Goal: Task Accomplishment & Management: Use online tool/utility

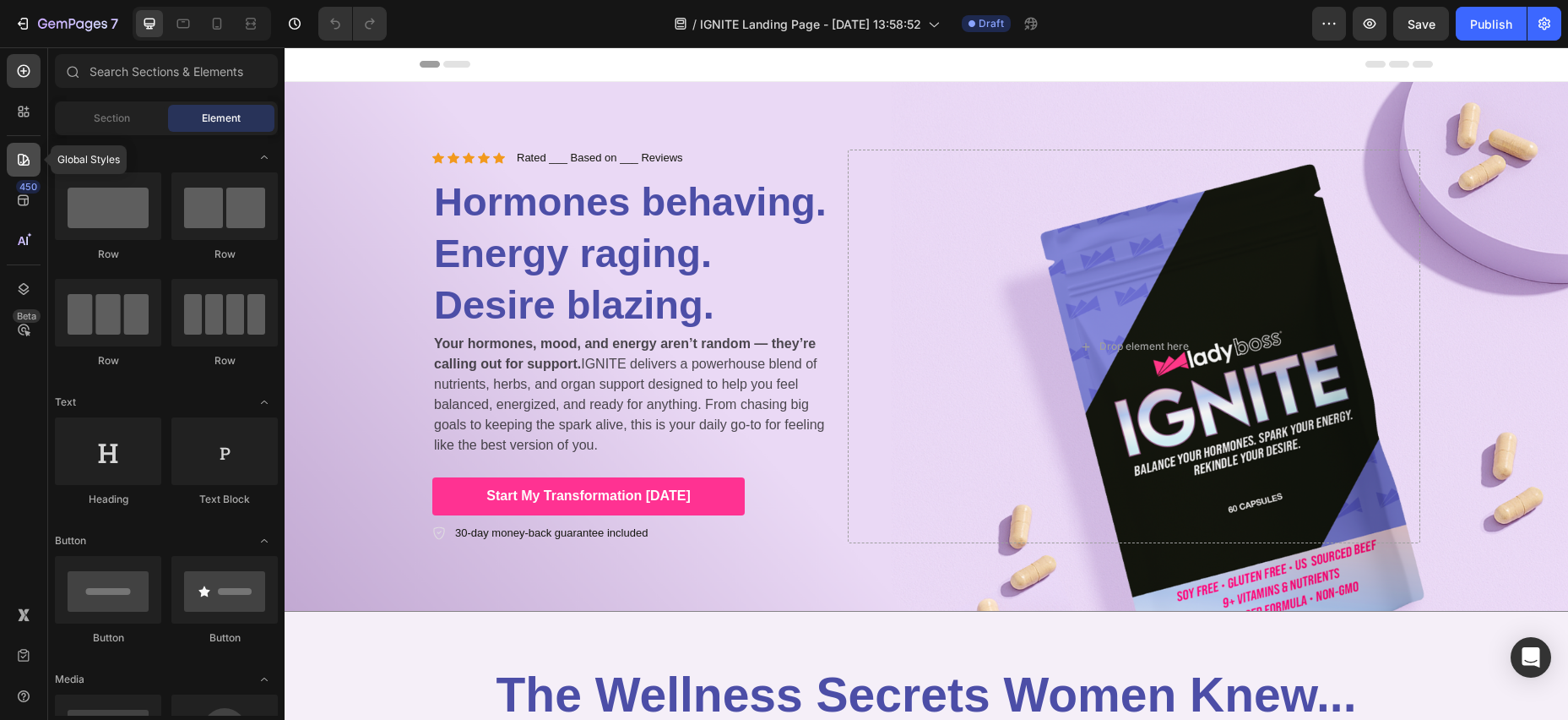
click at [28, 159] on icon at bounding box center [23, 159] width 12 height 12
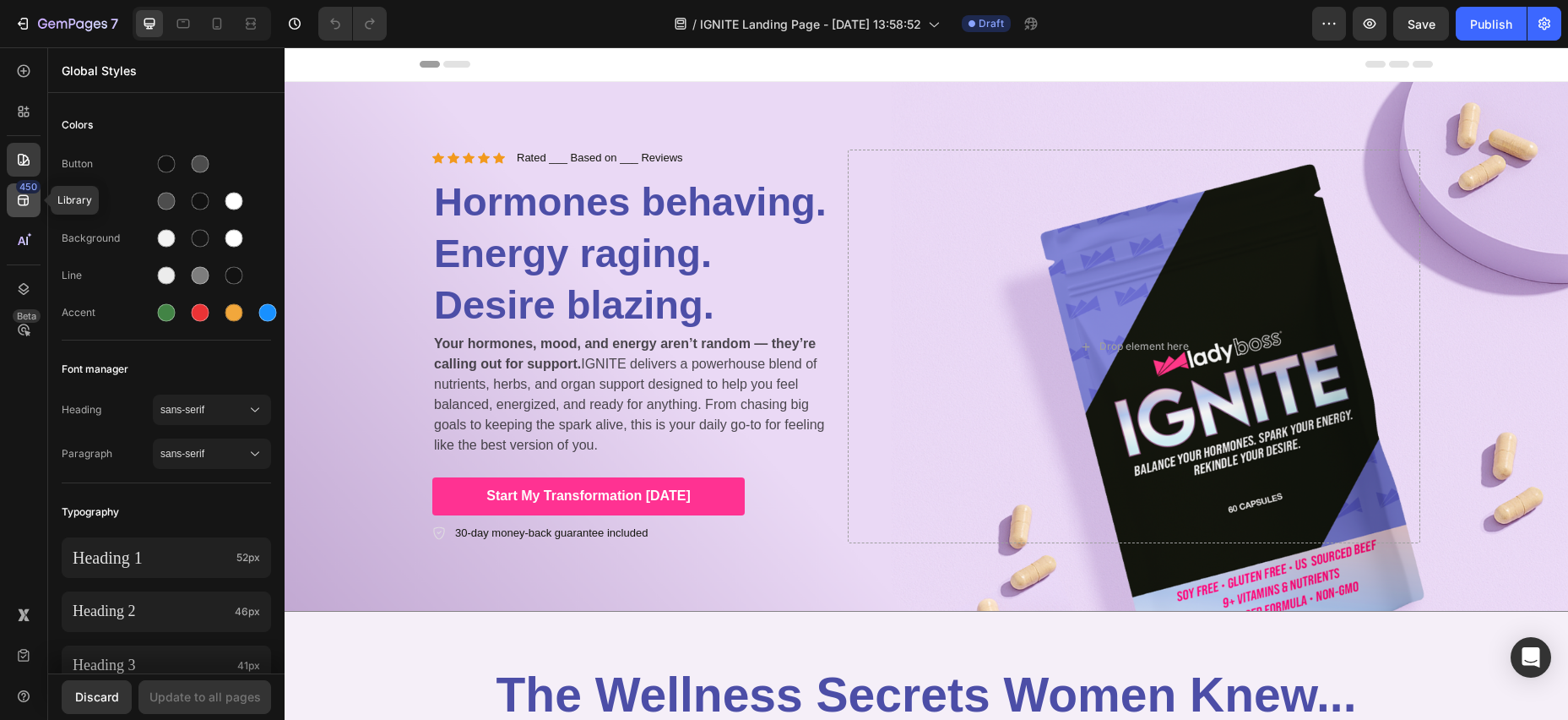
click at [20, 214] on div "450" at bounding box center [23, 199] width 33 height 33
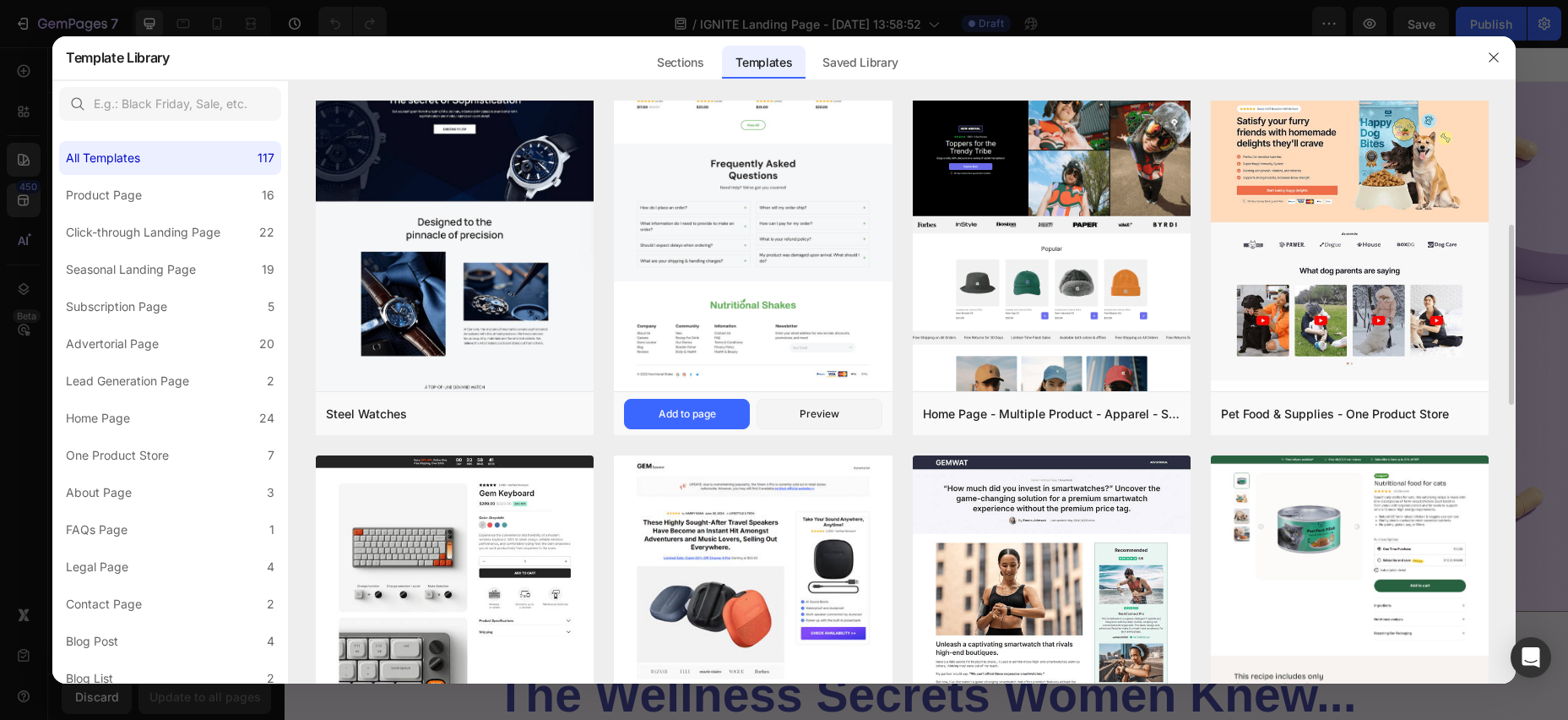
scroll to position [402, 0]
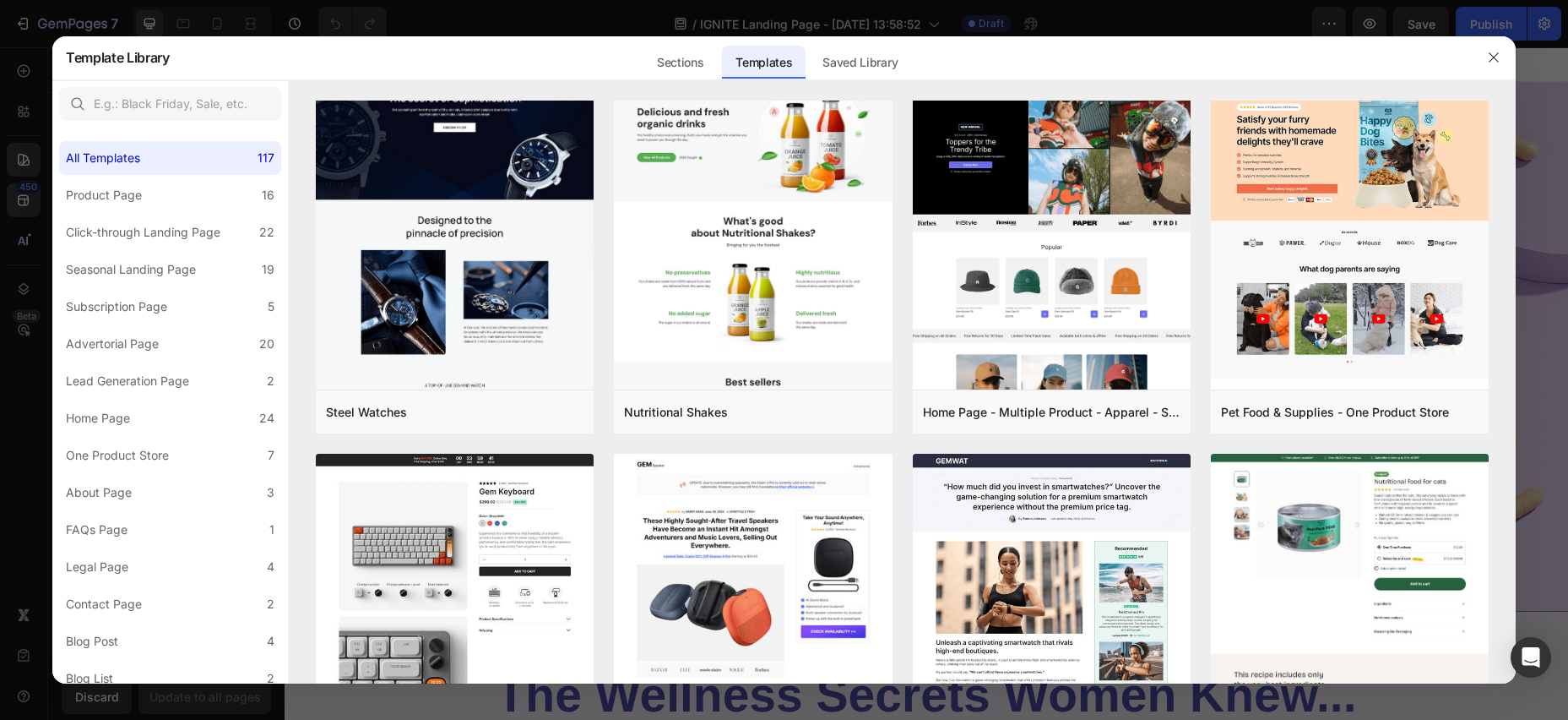
click at [24, 203] on div at bounding box center [784, 360] width 1568 height 720
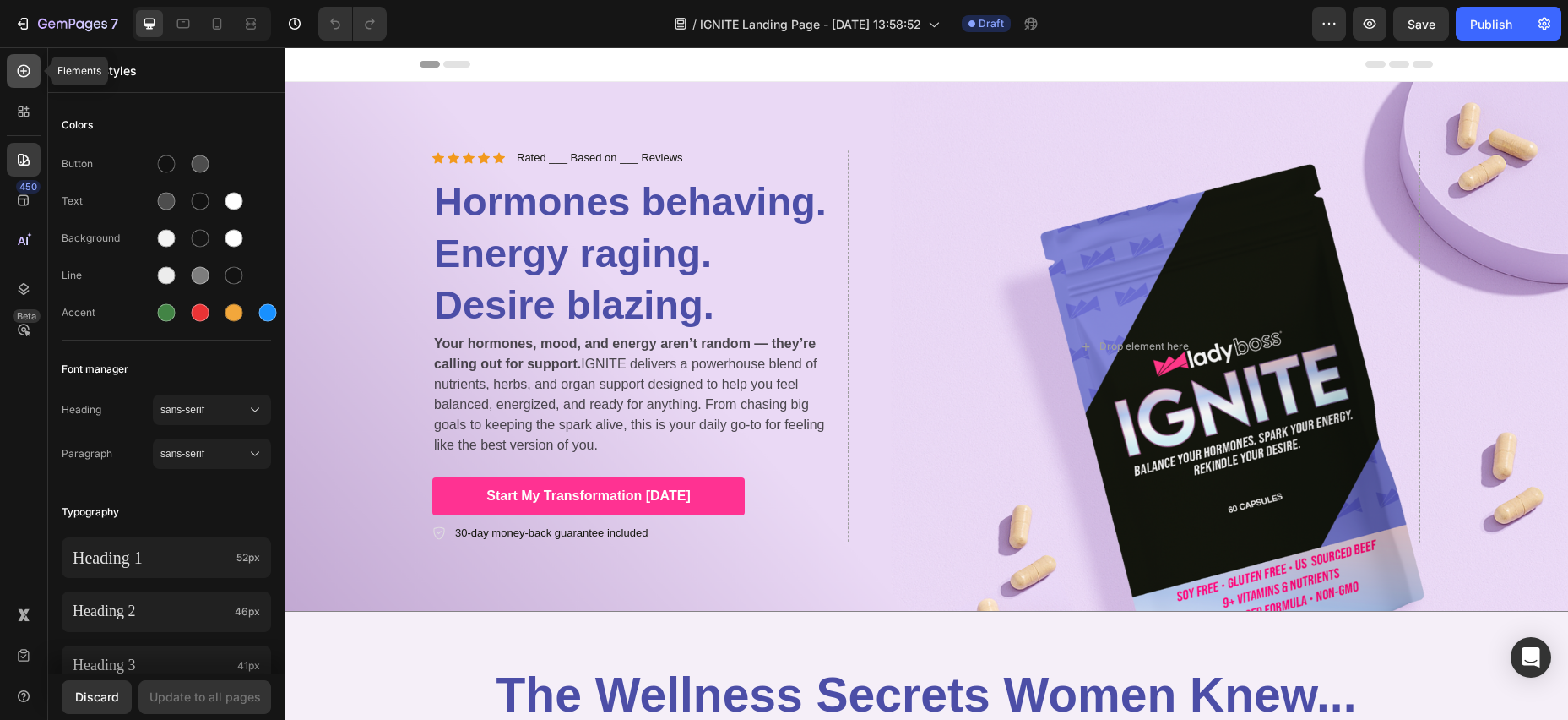
click at [25, 66] on icon at bounding box center [23, 70] width 17 height 17
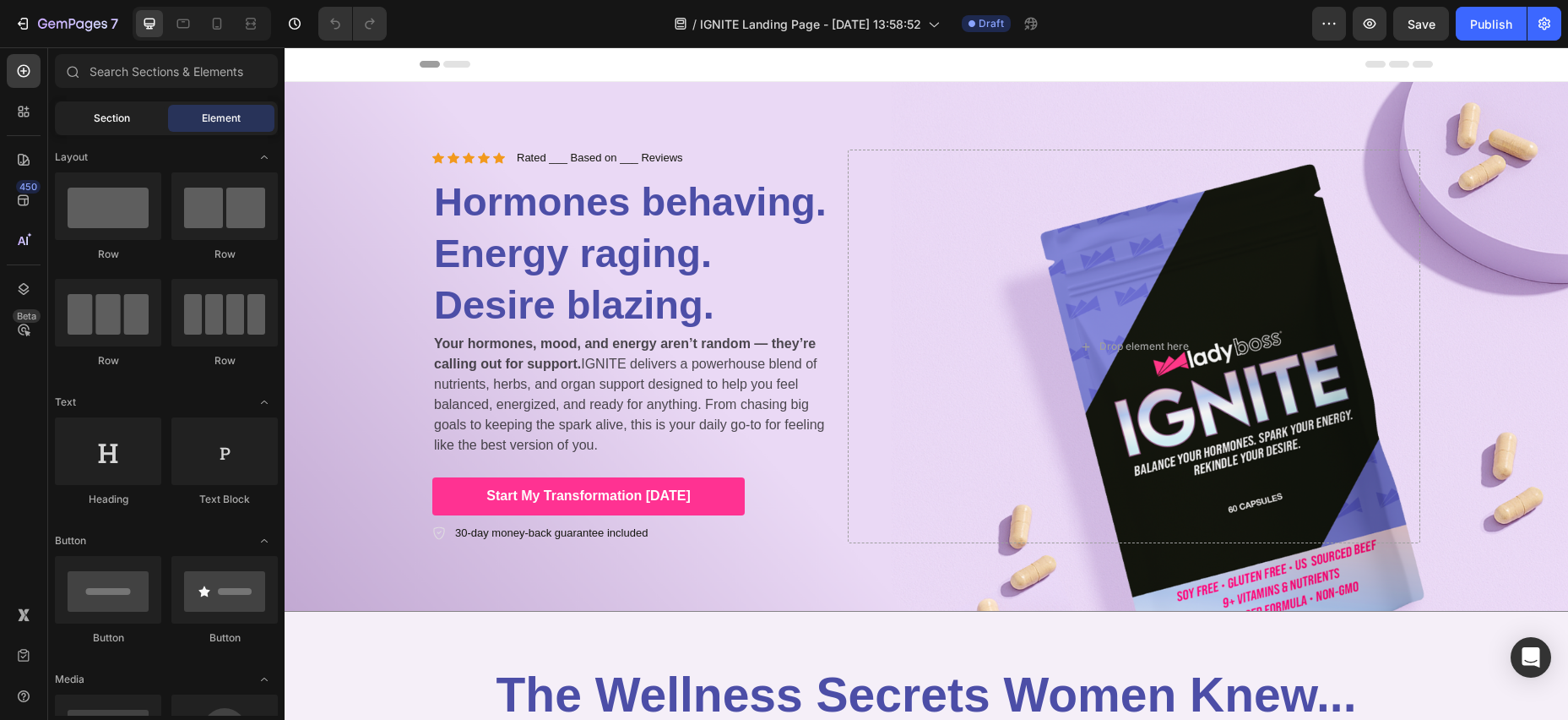
click at [114, 118] on span "Section" at bounding box center [112, 118] width 36 height 15
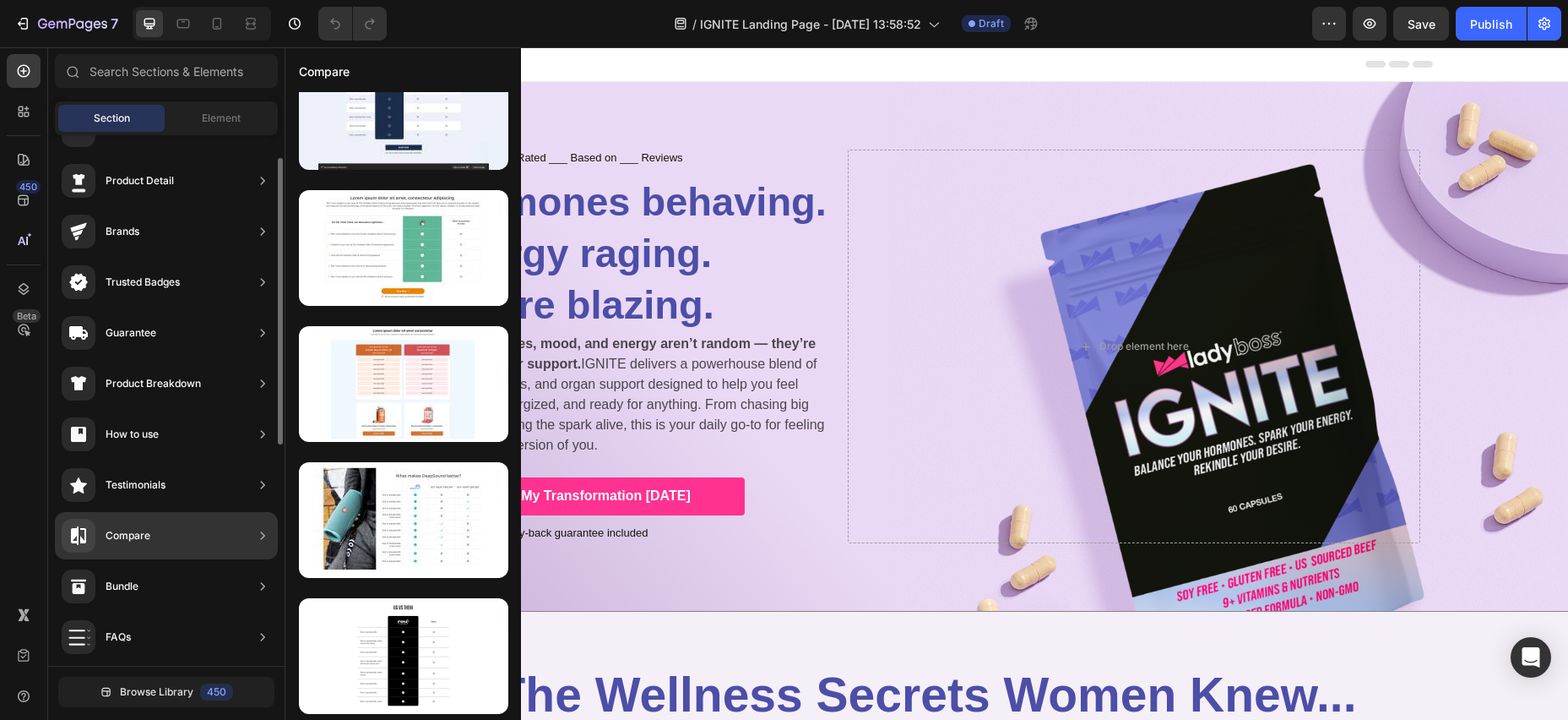
scroll to position [0, 0]
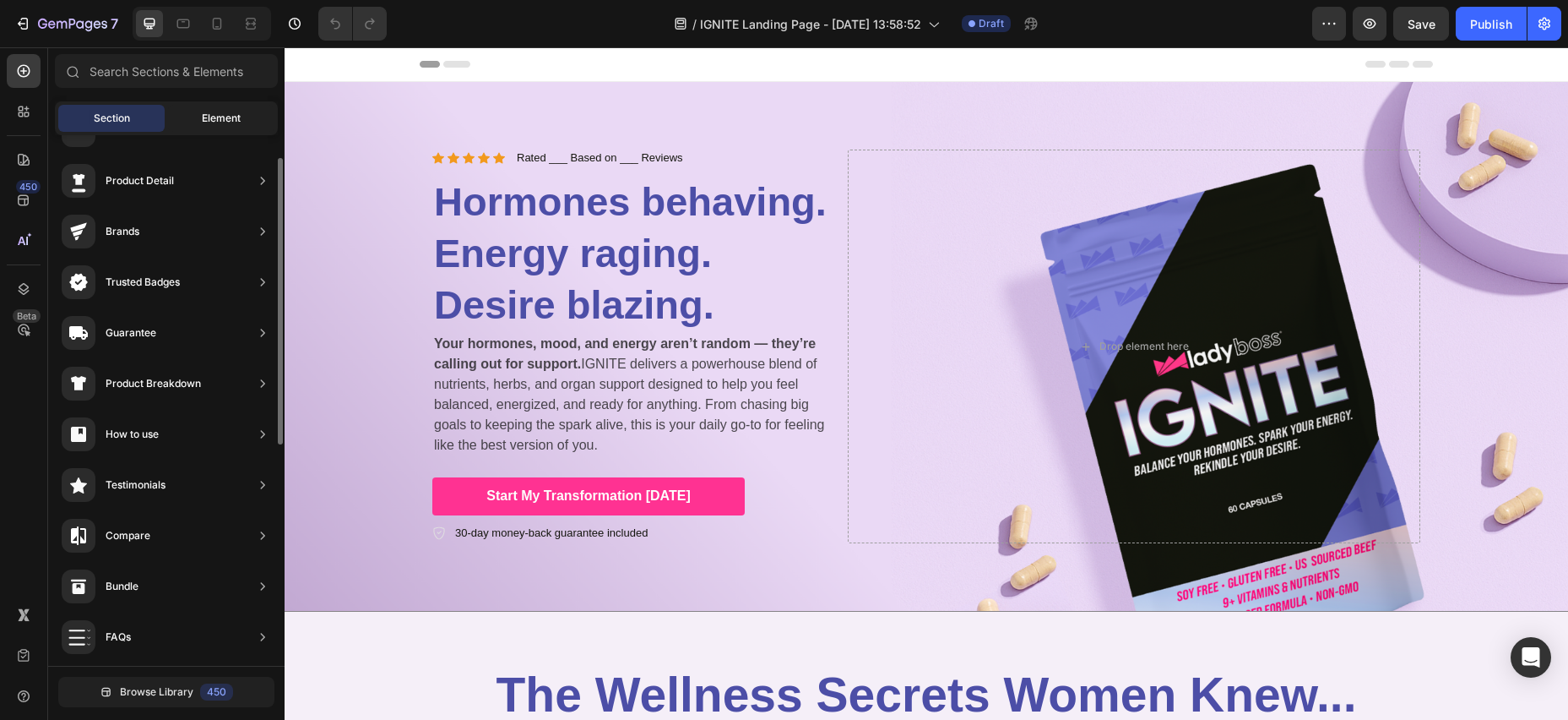
click at [178, 119] on div "Element" at bounding box center [222, 118] width 106 height 27
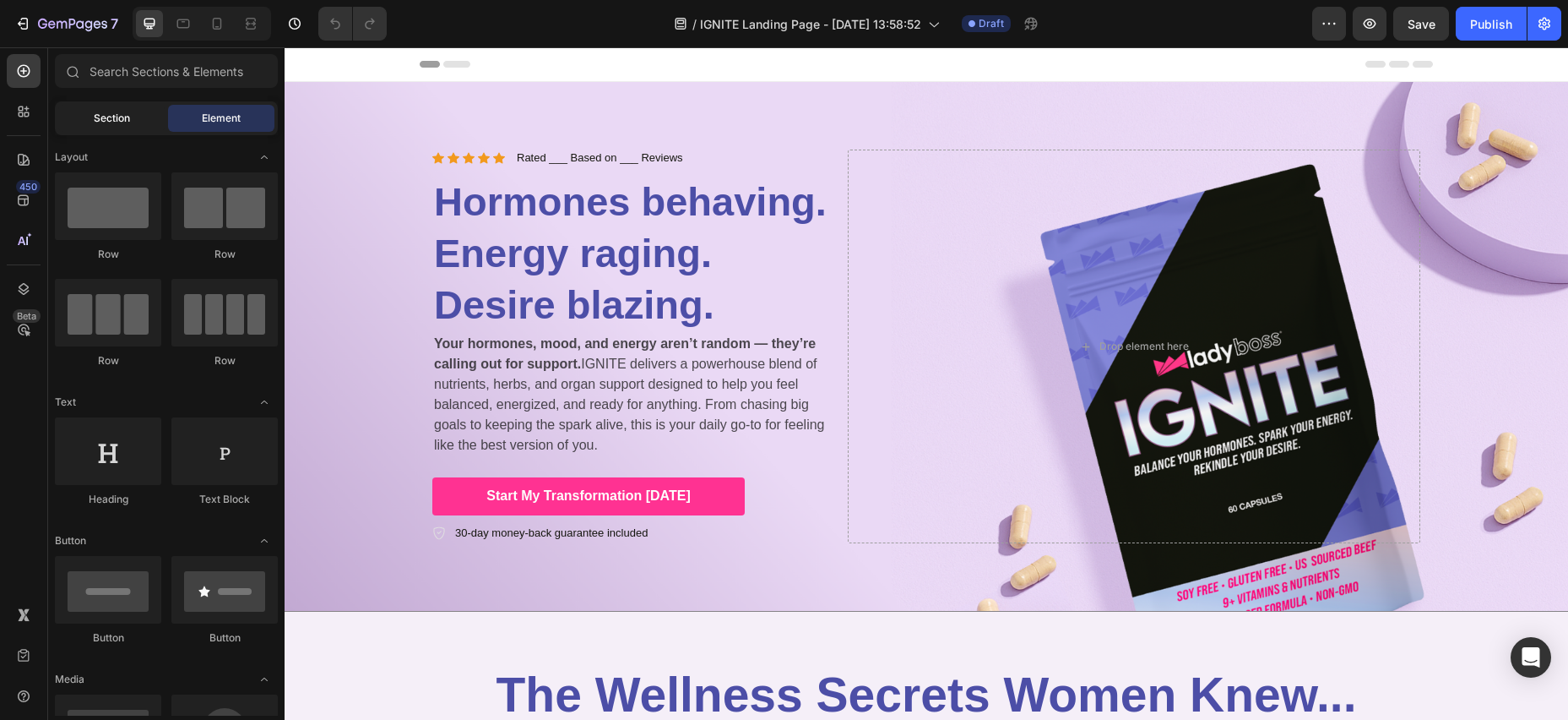
click at [115, 116] on span "Section" at bounding box center [112, 118] width 36 height 15
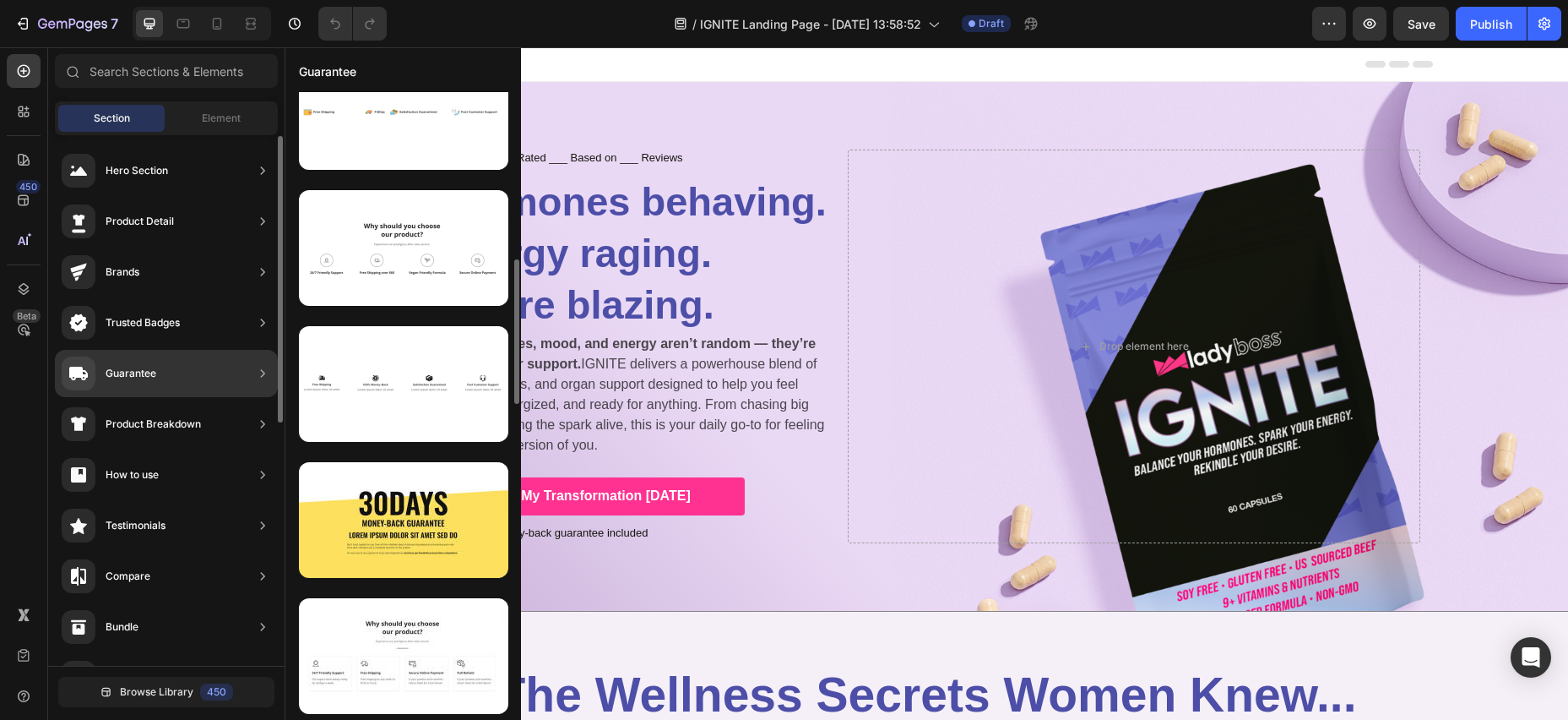
scroll to position [179, 0]
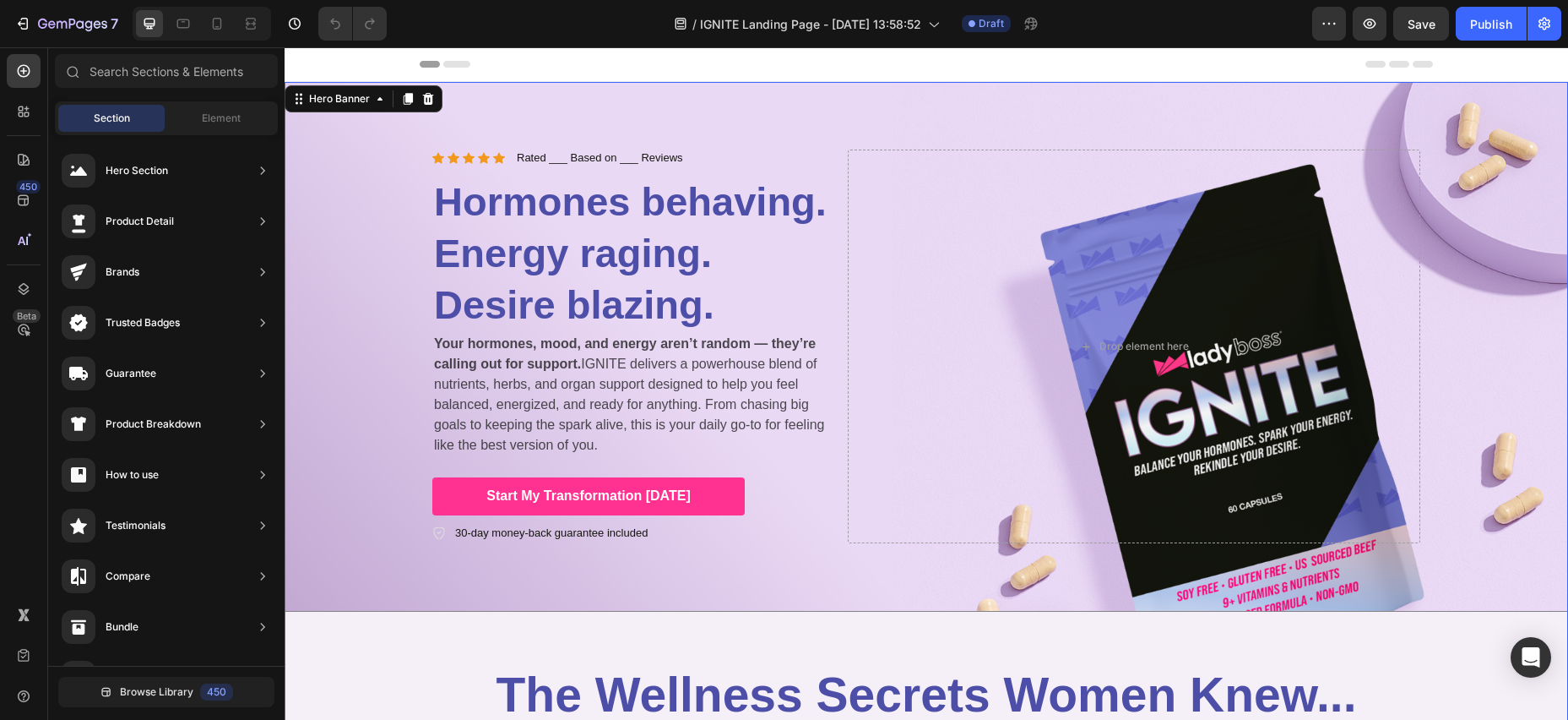
click at [1157, 87] on div "Icon Icon Icon Icon Icon Icon List Rated ___ Based on ___ Reviews Text Block Ro…" at bounding box center [926, 346] width 1014 height 529
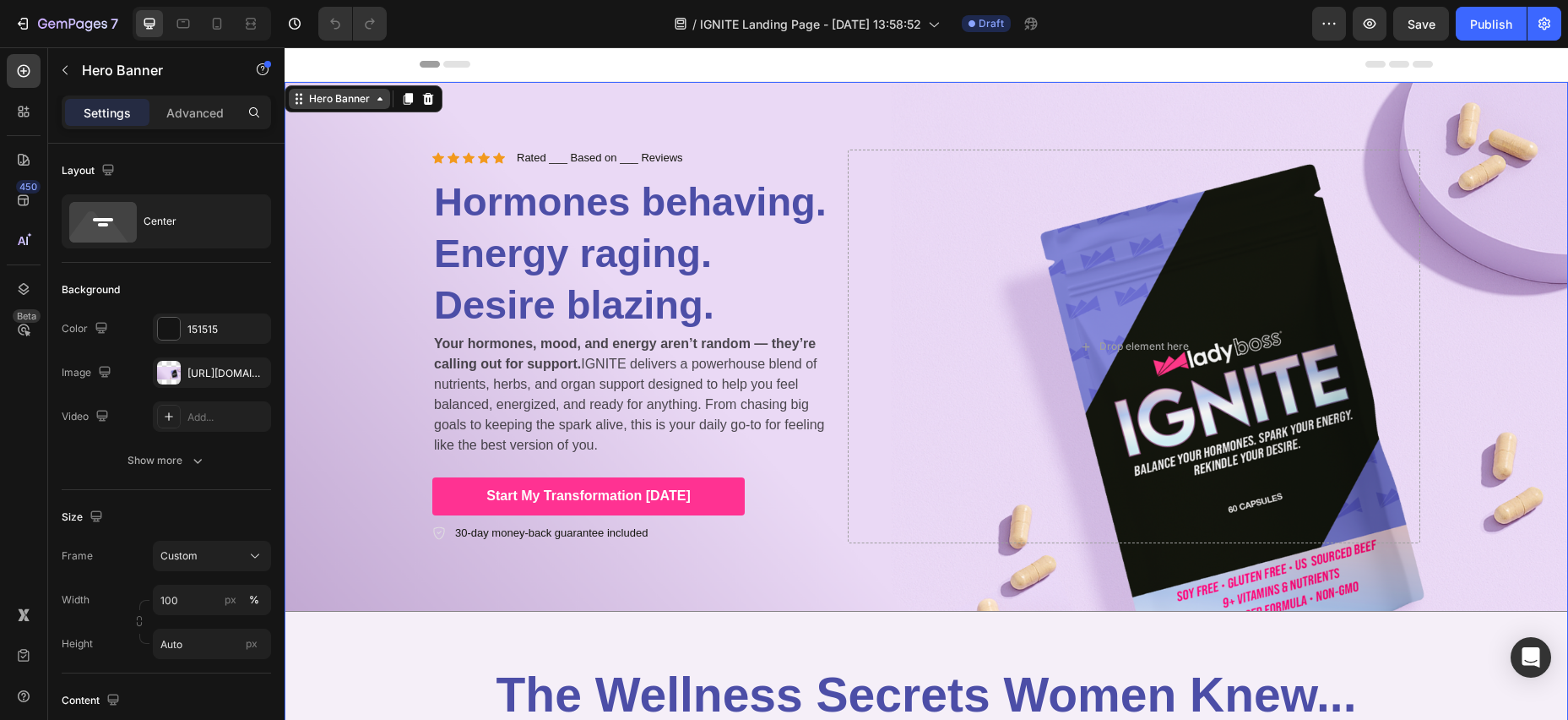
click at [360, 101] on div "Hero Banner" at bounding box center [339, 98] width 68 height 15
click at [1332, 34] on button "button" at bounding box center [1328, 23] width 33 height 33
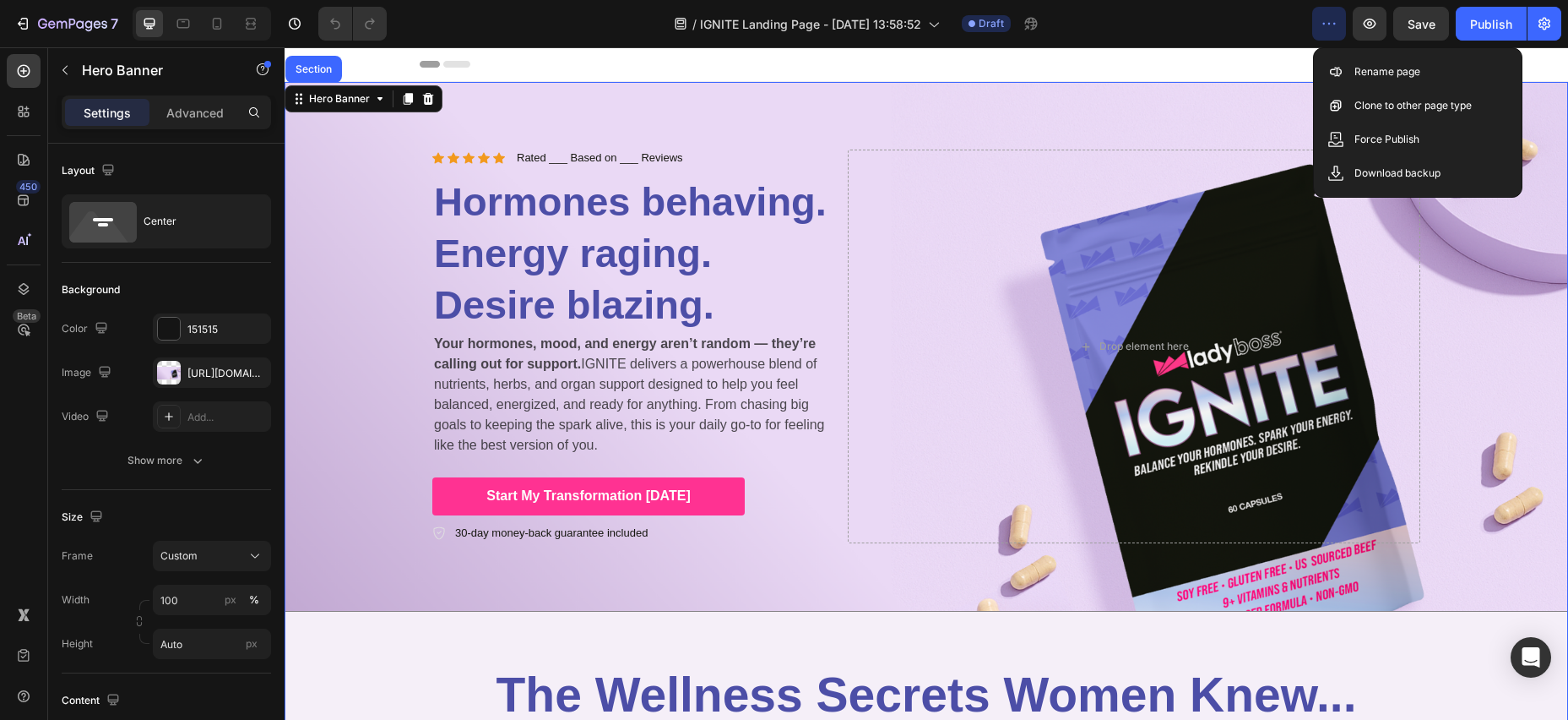
click at [875, 102] on div "Icon Icon Icon Icon Icon Icon List Rated ___ Based on ___ Reviews Text Block Ro…" at bounding box center [926, 346] width 1014 height 529
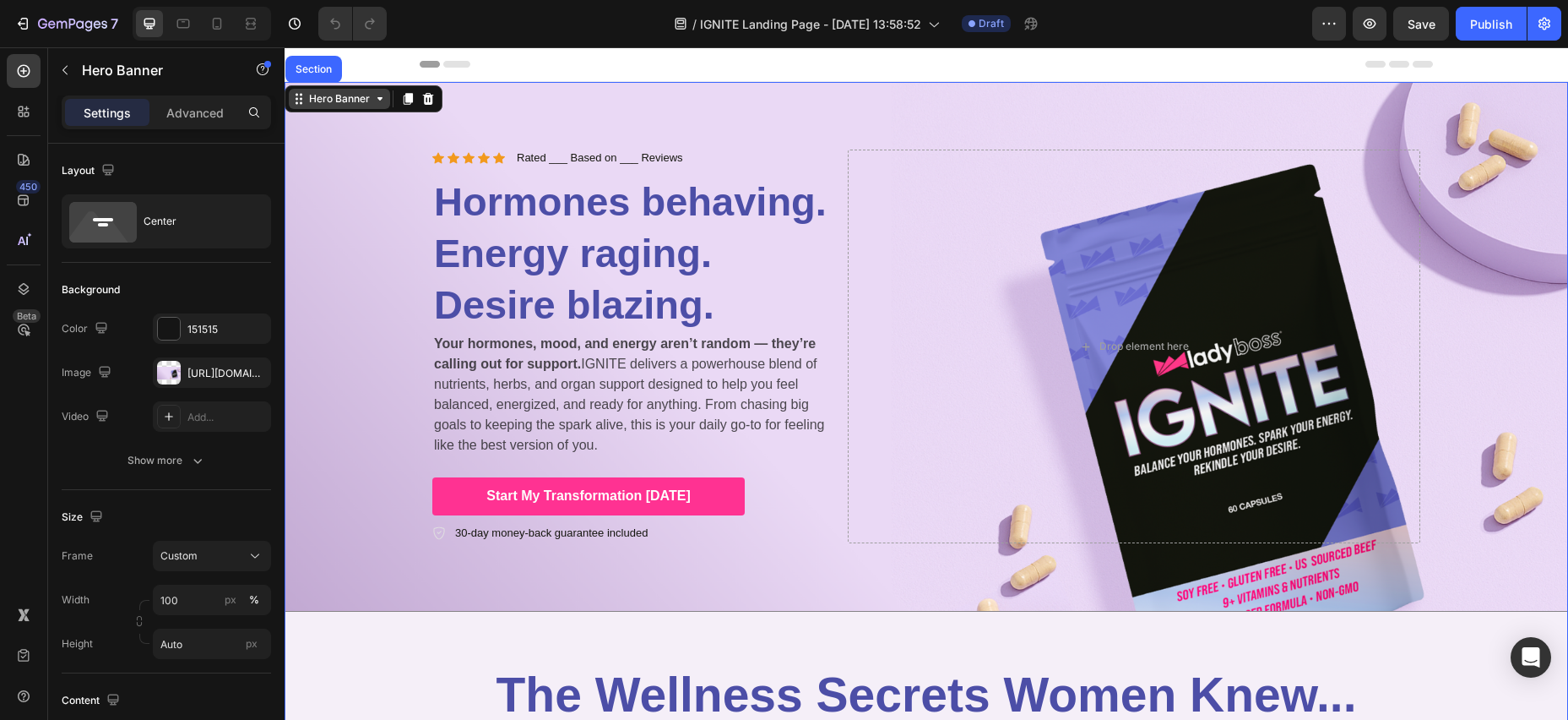
click at [378, 101] on icon at bounding box center [379, 98] width 14 height 14
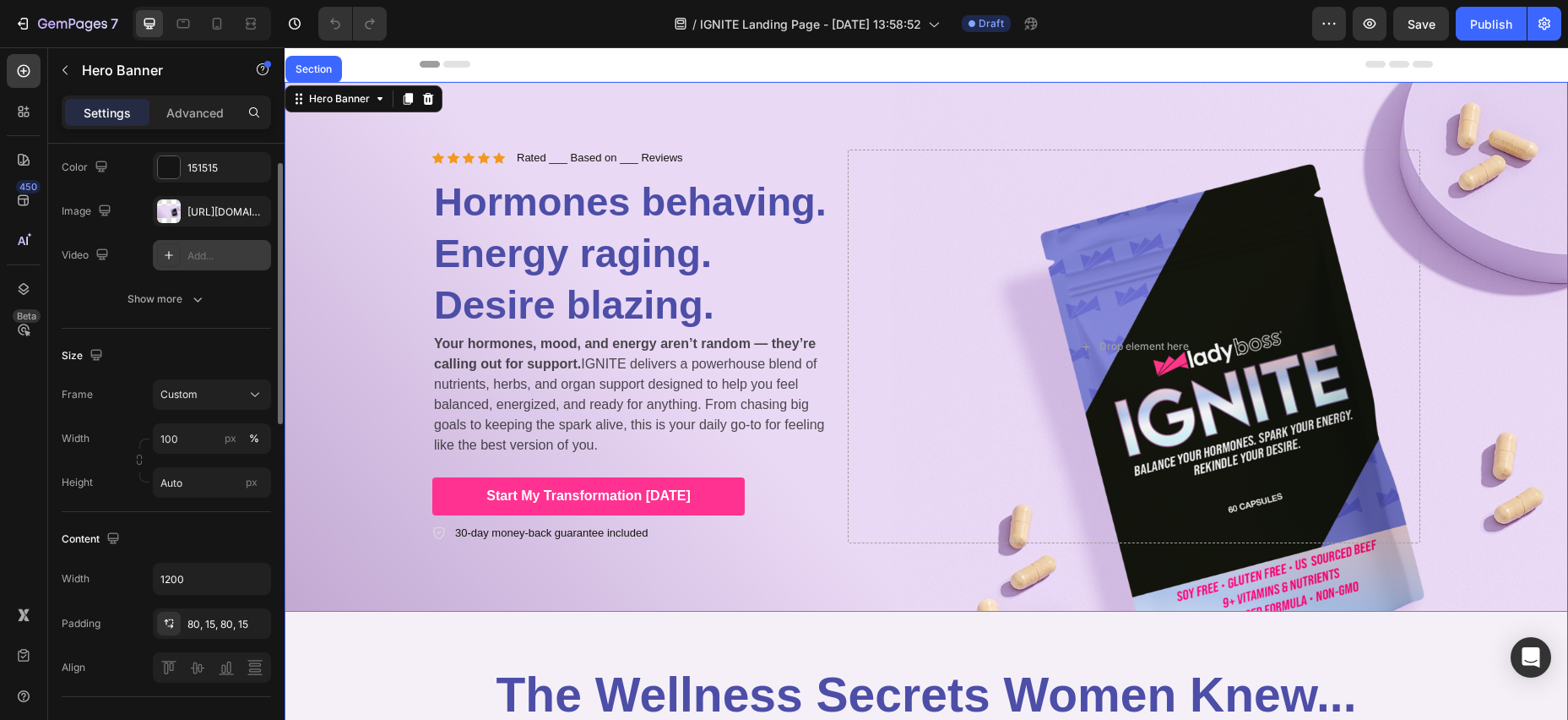
scroll to position [0, 0]
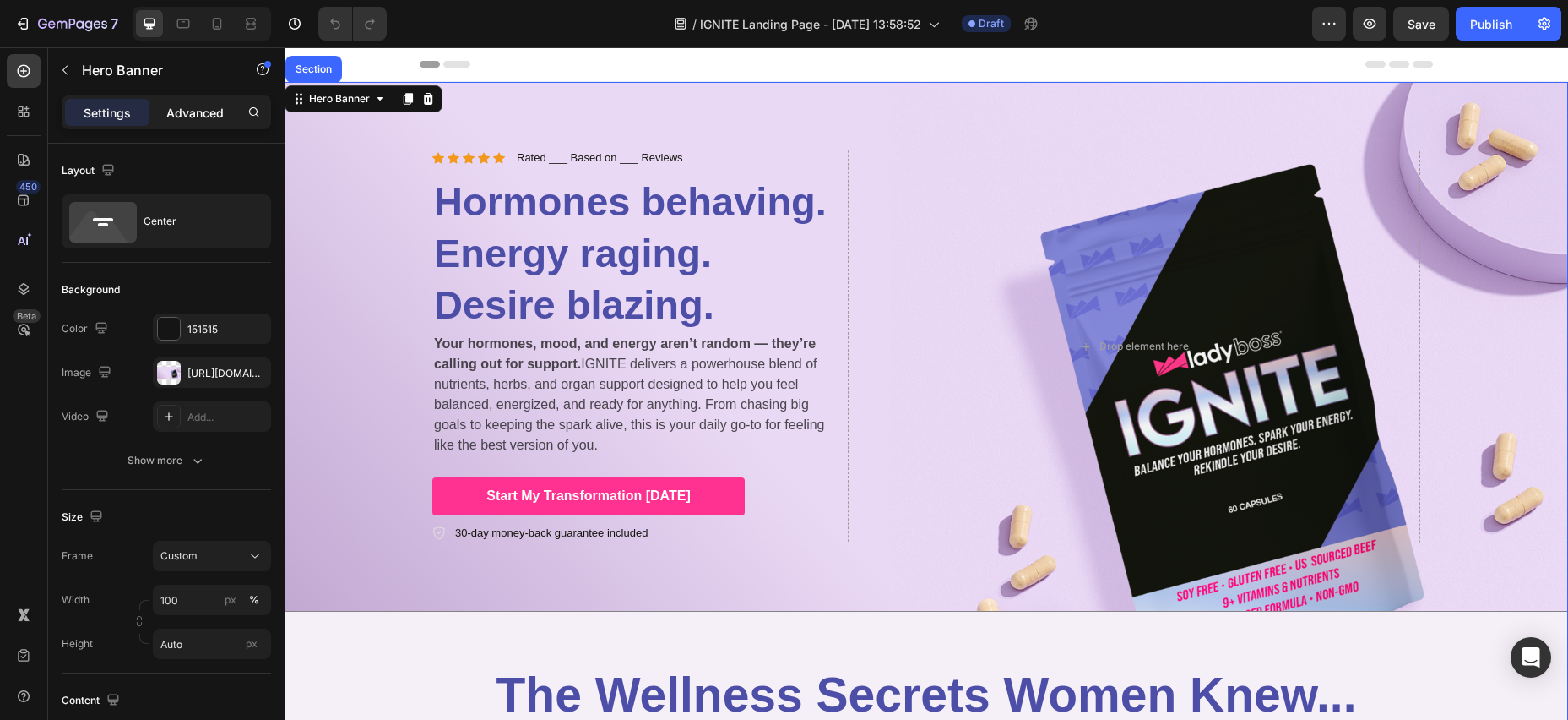
click at [195, 121] on p "Advanced" at bounding box center [196, 113] width 58 height 18
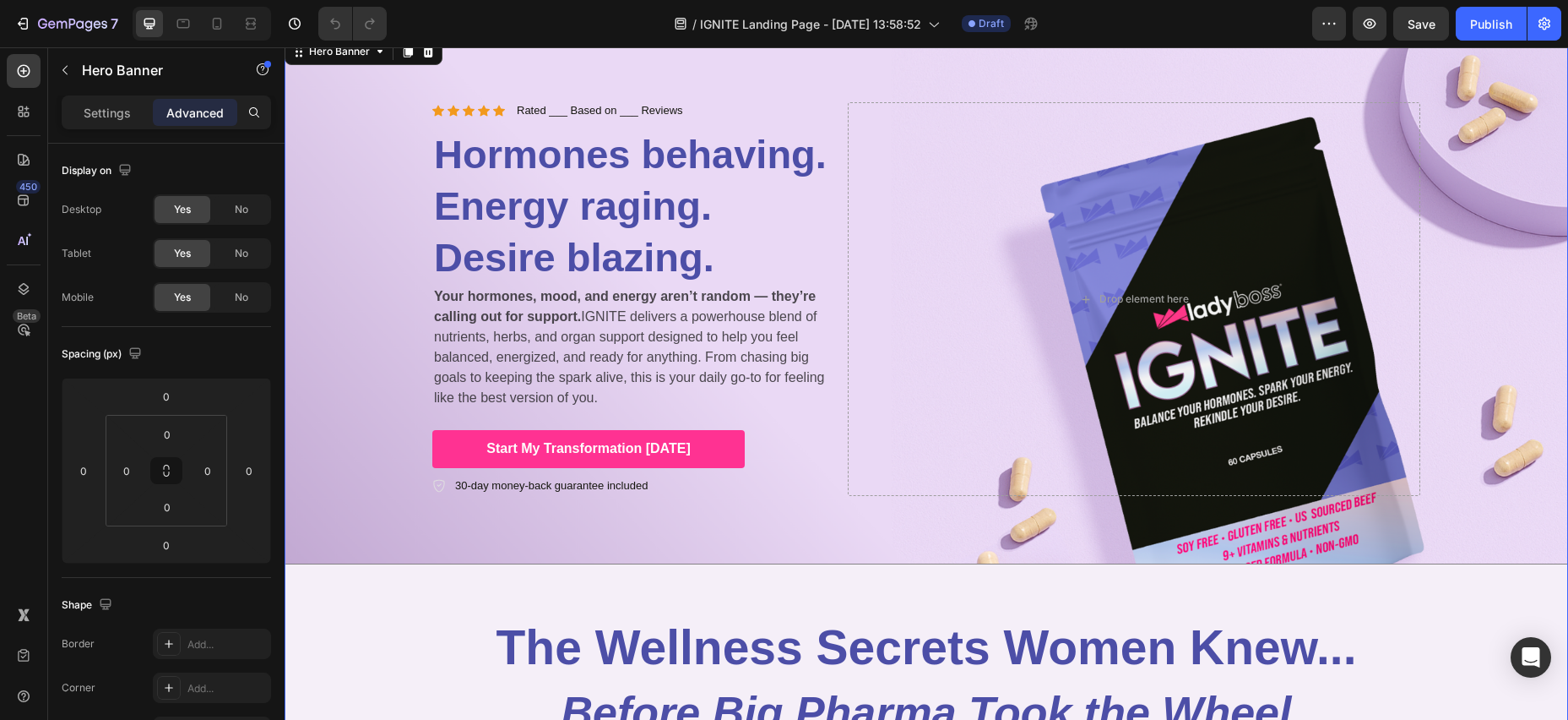
scroll to position [60, 0]
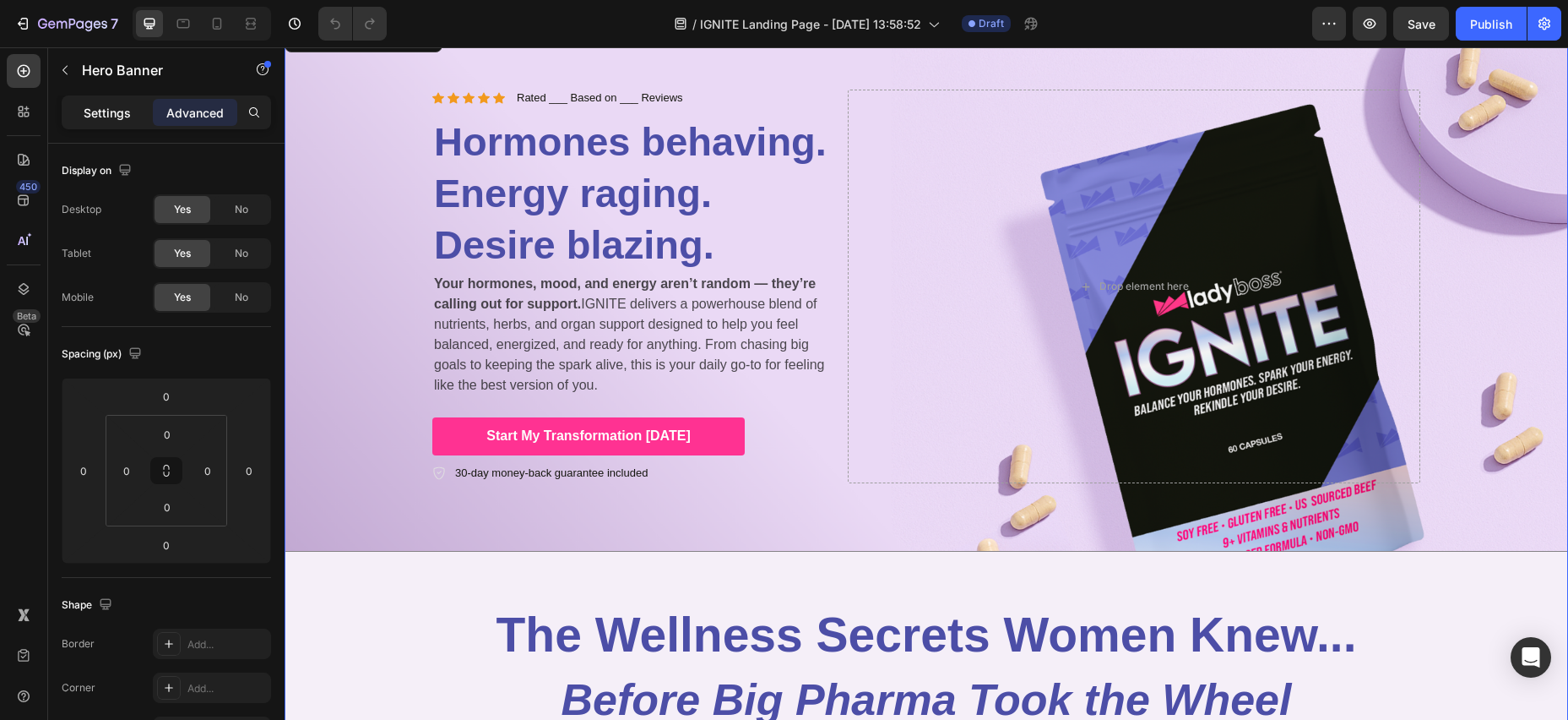
click at [109, 114] on p "Settings" at bounding box center [107, 113] width 47 height 18
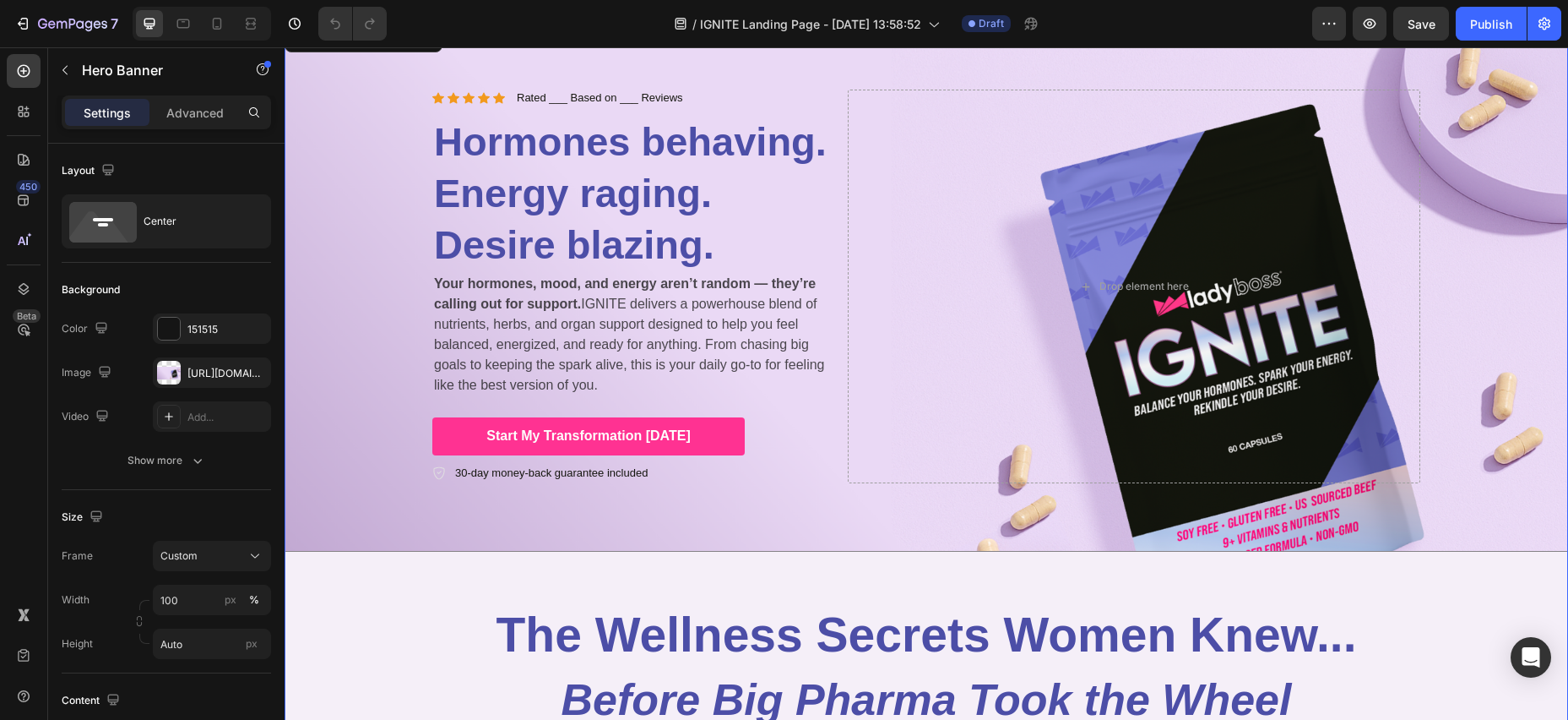
click at [87, 106] on p "Settings" at bounding box center [107, 113] width 47 height 18
click at [71, 71] on icon "button" at bounding box center [65, 69] width 14 height 14
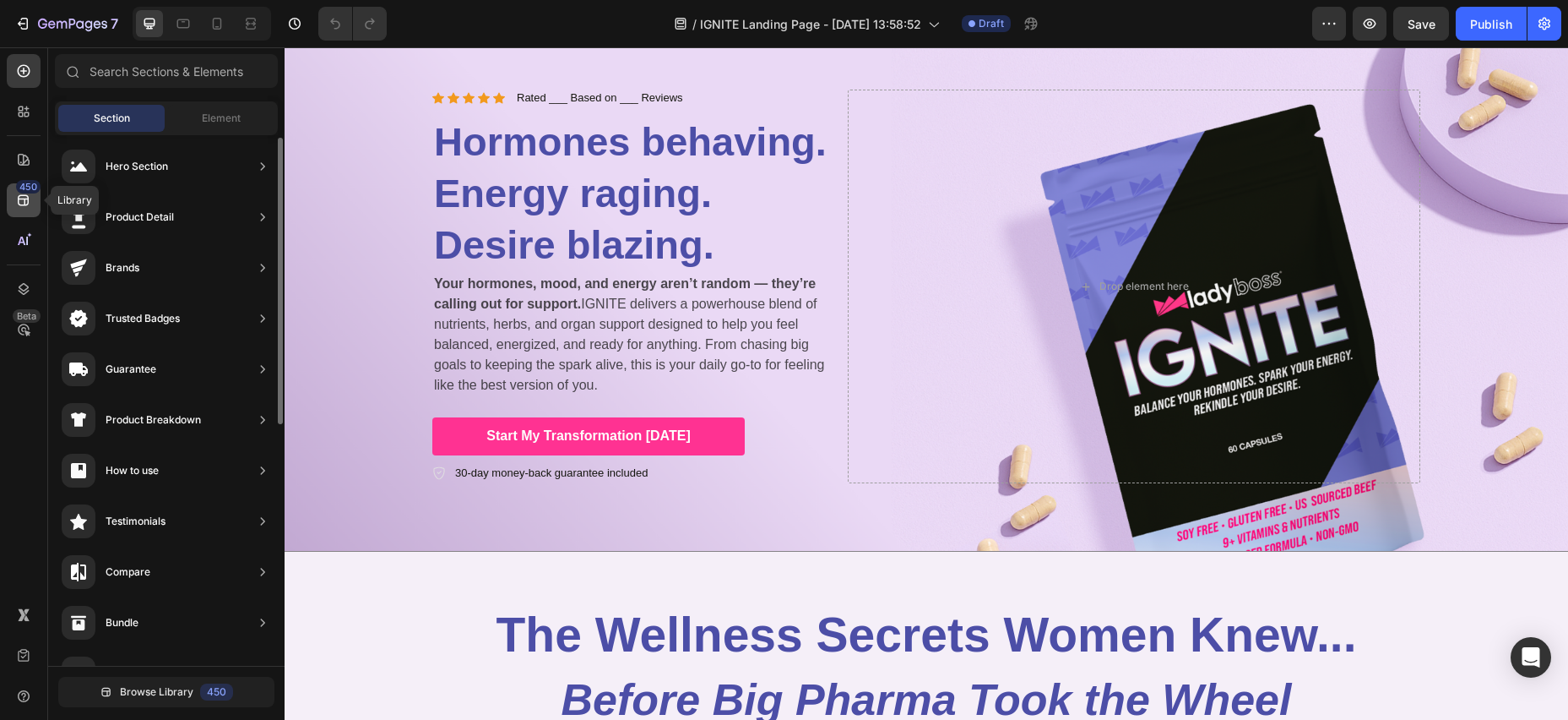
scroll to position [7, 0]
click at [23, 199] on icon at bounding box center [23, 200] width 17 height 17
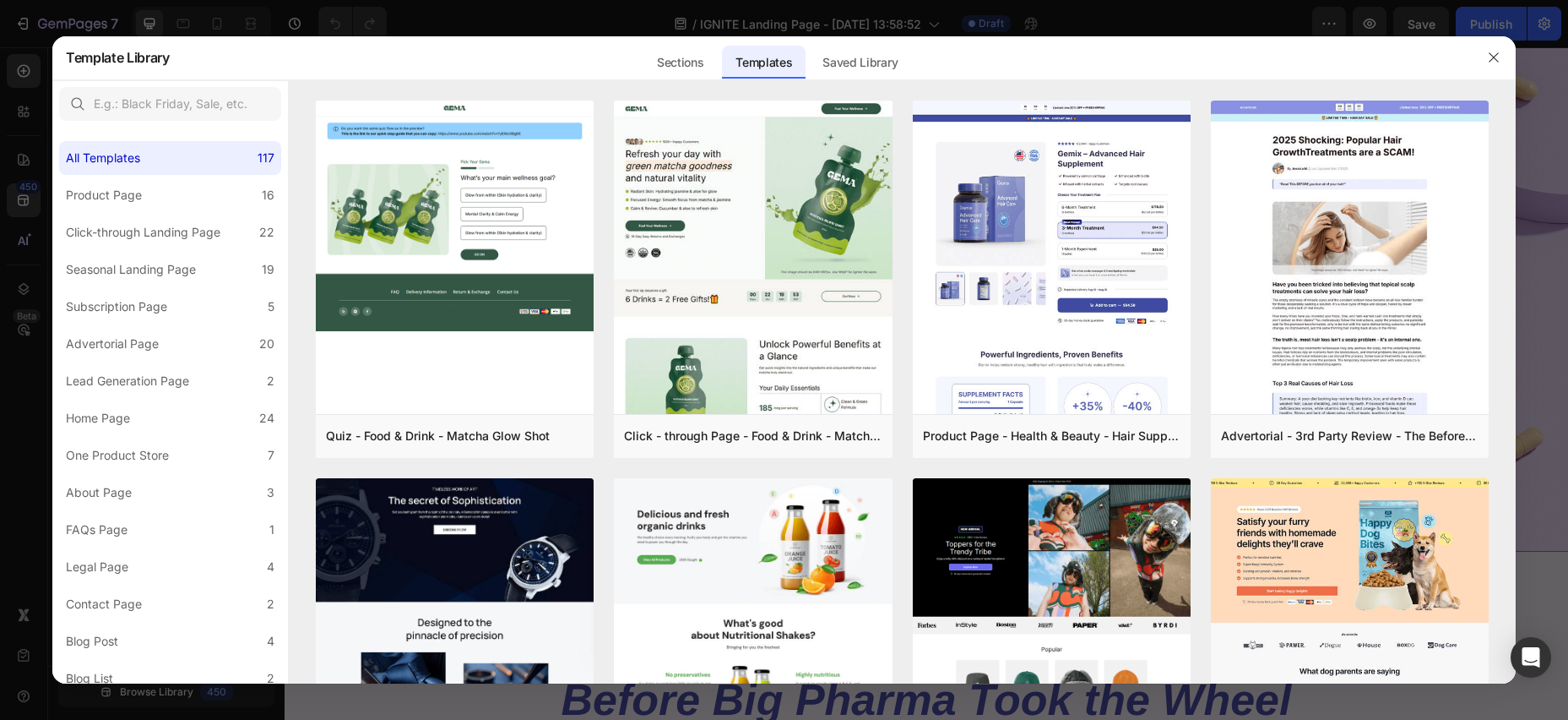
scroll to position [8, 0]
click at [866, 62] on div "Saved Library" at bounding box center [860, 62] width 102 height 33
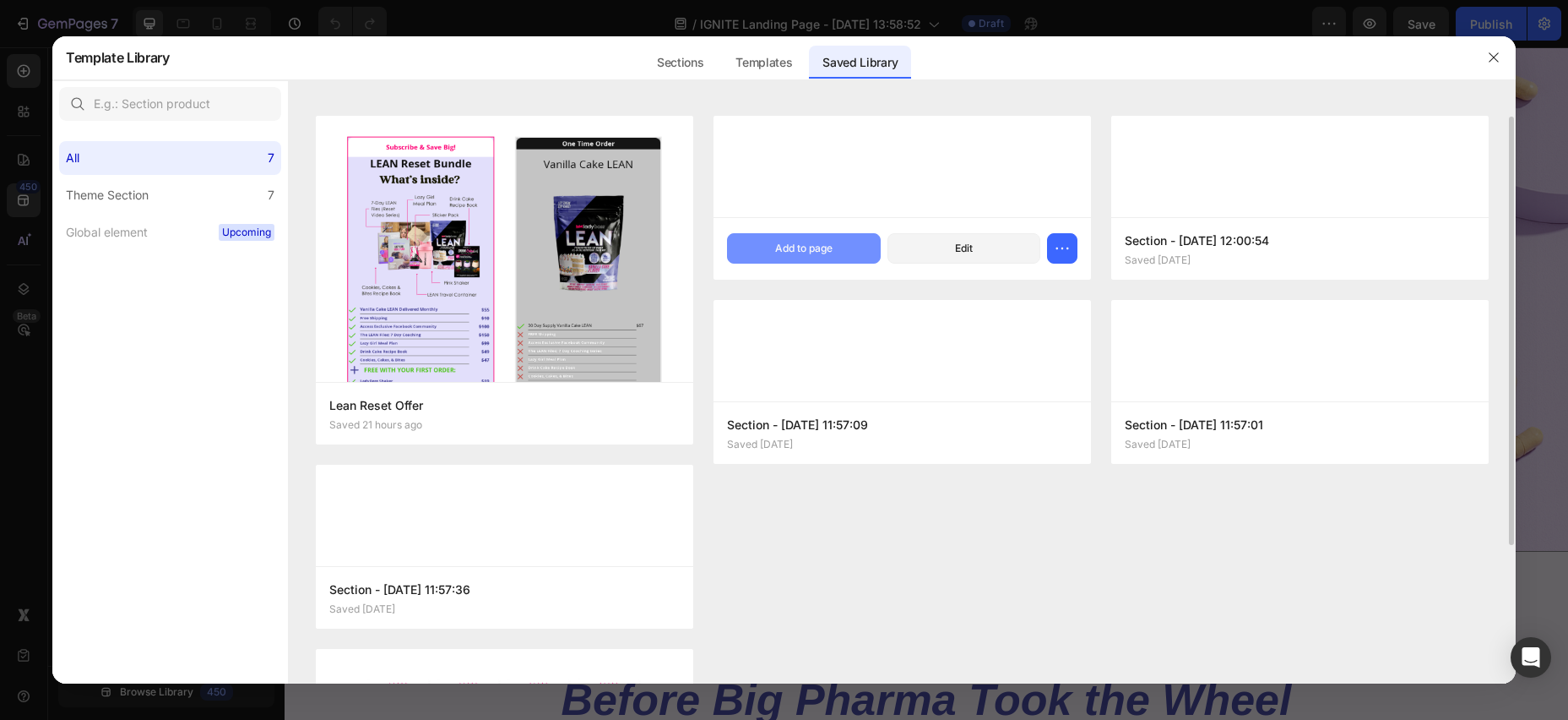
scroll to position [23, 0]
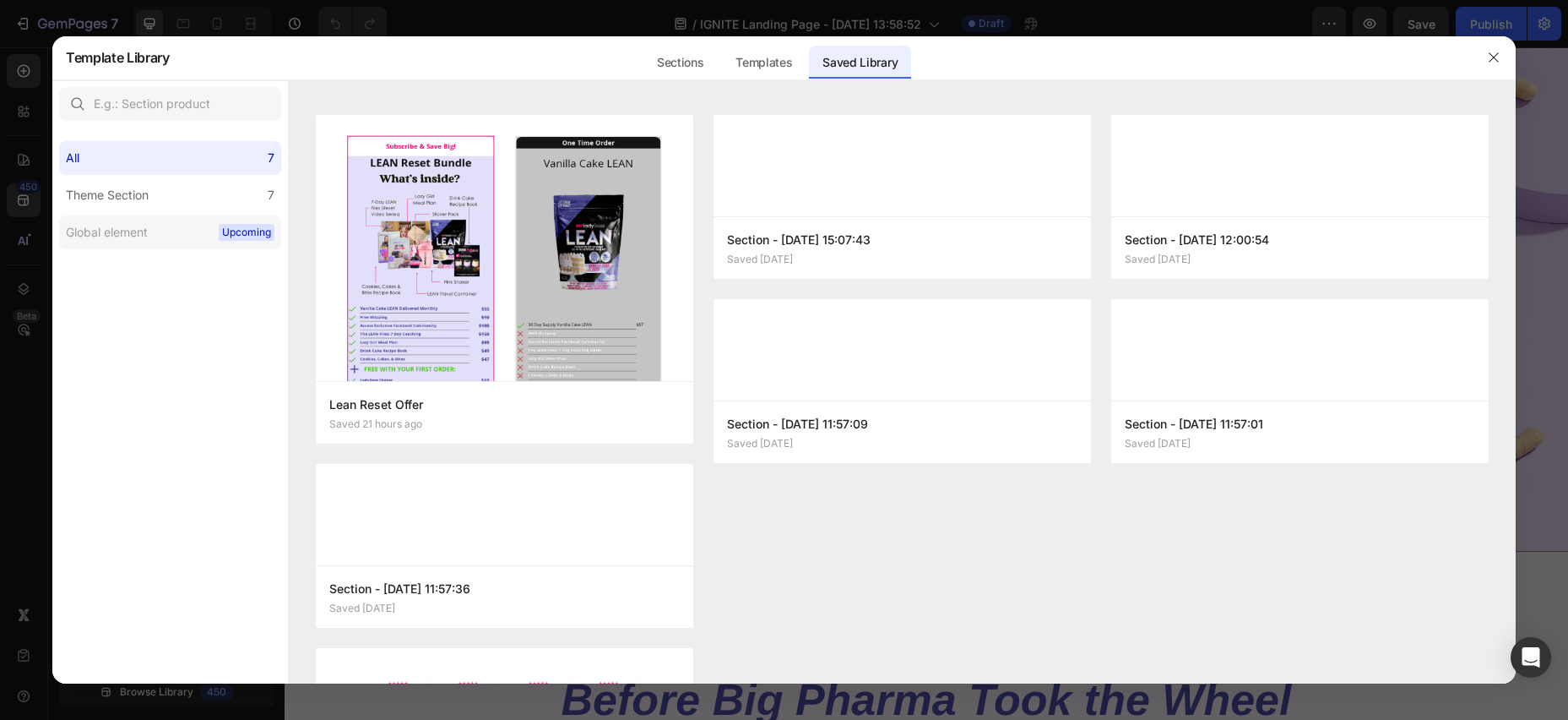
click at [114, 229] on div "Global element" at bounding box center [106, 232] width 82 height 20
click at [190, 15] on div at bounding box center [784, 360] width 1568 height 720
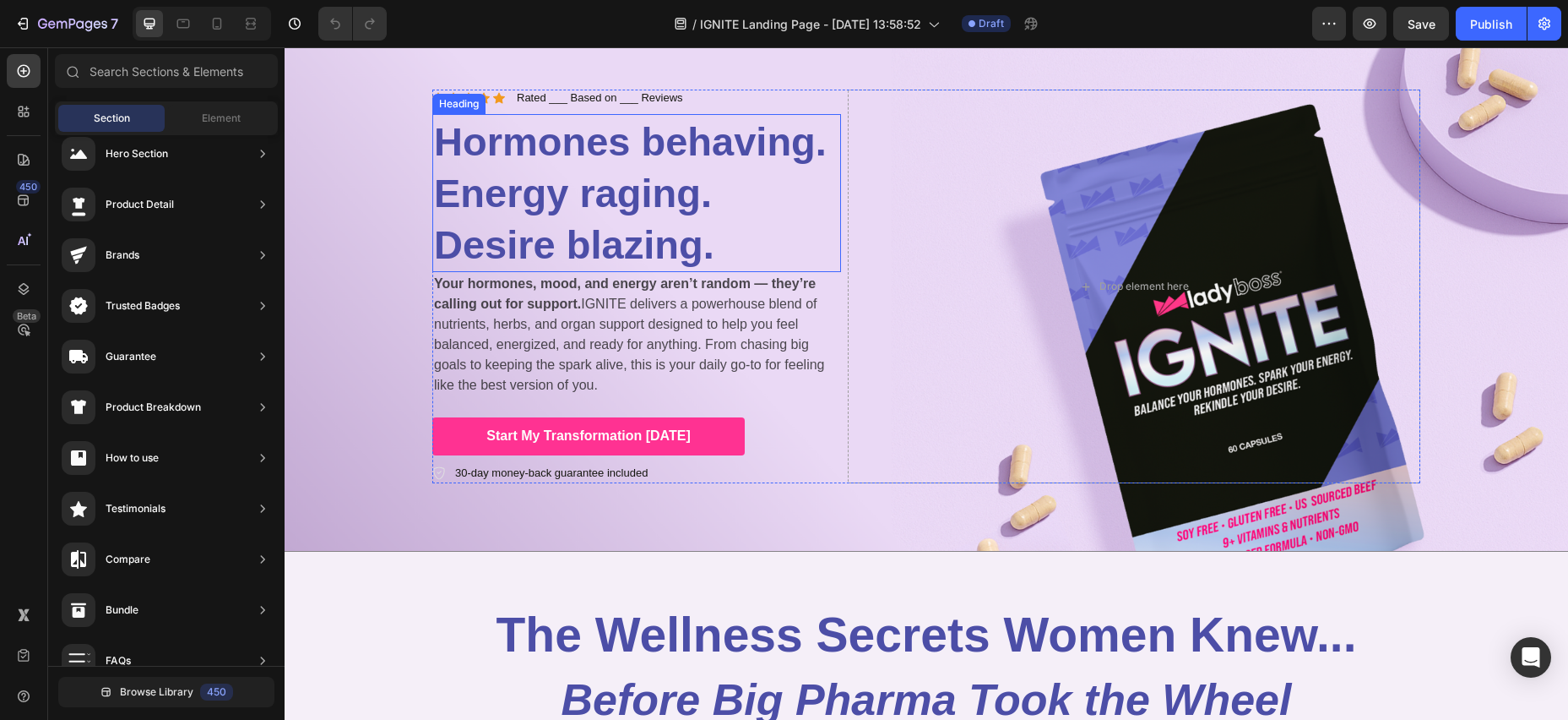
click at [445, 143] on span "Hormones behaving. Energy raging. Desire blazing." at bounding box center [631, 193] width 393 height 148
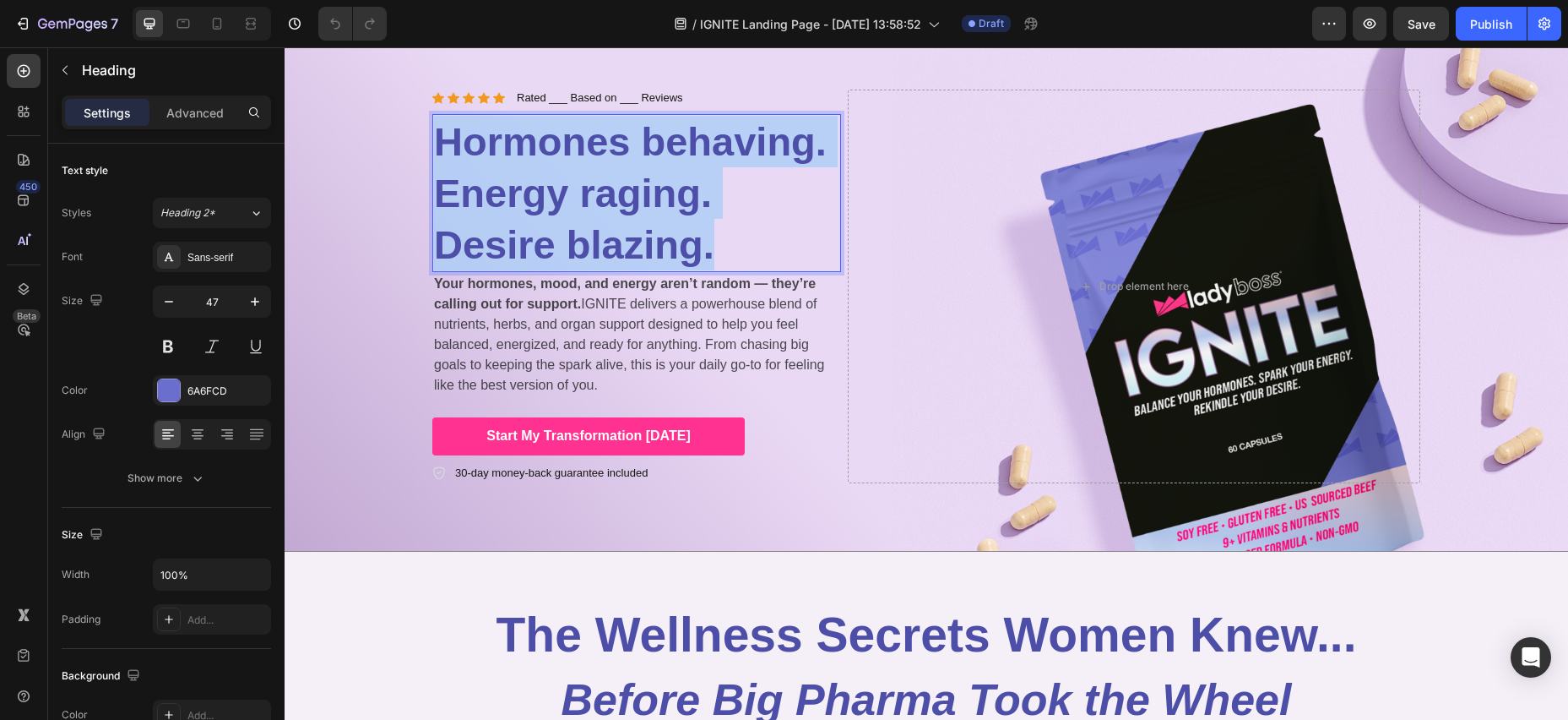
click at [711, 251] on span "Hormones behaving. Energy raging. Desire blazing." at bounding box center [631, 193] width 393 height 148
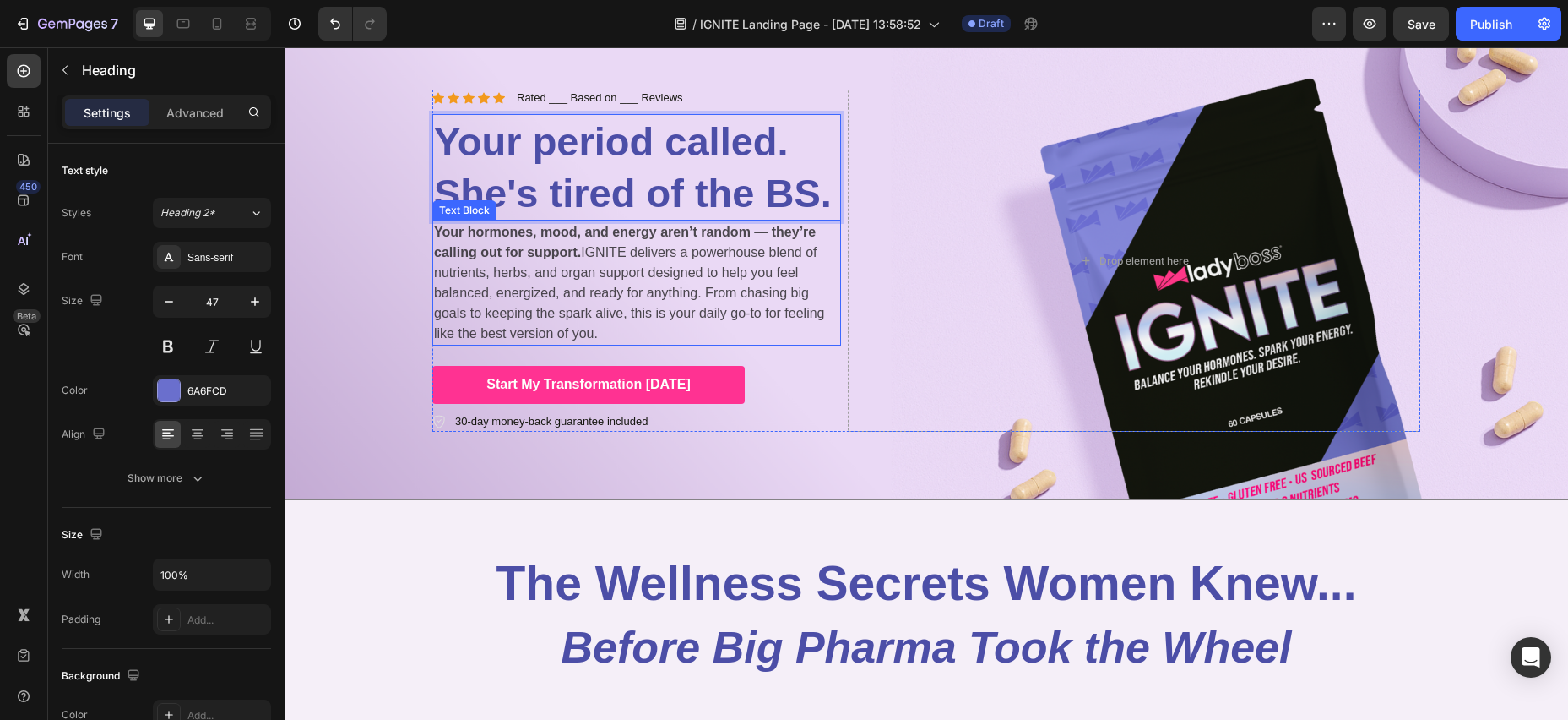
click at [437, 232] on strong "Your hormones, mood, and energy aren’t random — they’re calling out for support." at bounding box center [625, 242] width 382 height 34
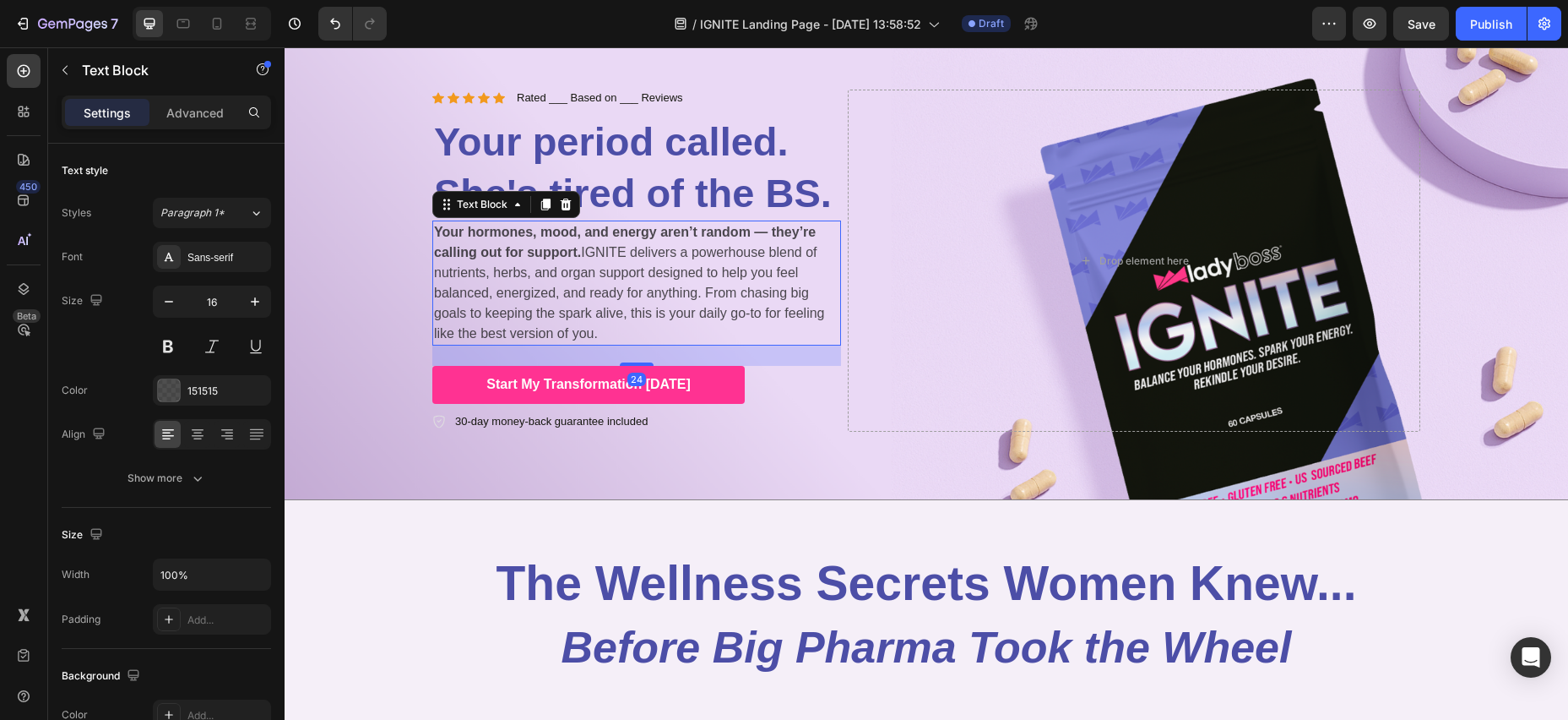
click at [437, 232] on strong "Your hormones, mood, and energy aren’t random — they’re calling out for support." at bounding box center [625, 242] width 382 height 34
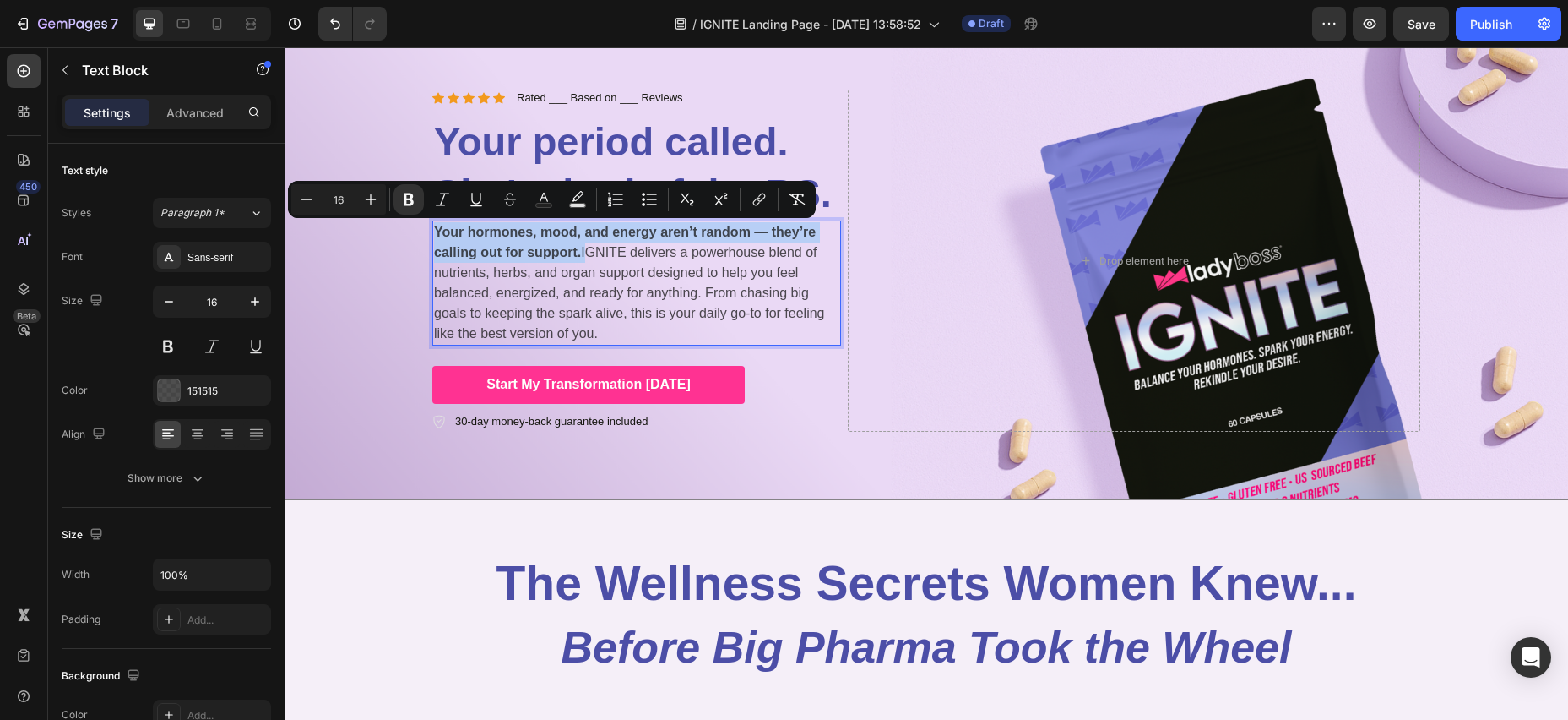
click at [579, 253] on strong "Your hormones, mood, and energy aren’t random — they’re calling out for support." at bounding box center [625, 242] width 382 height 34
copy strong "Your hormones, mood, and energy aren’t random — they’re calling out for support."
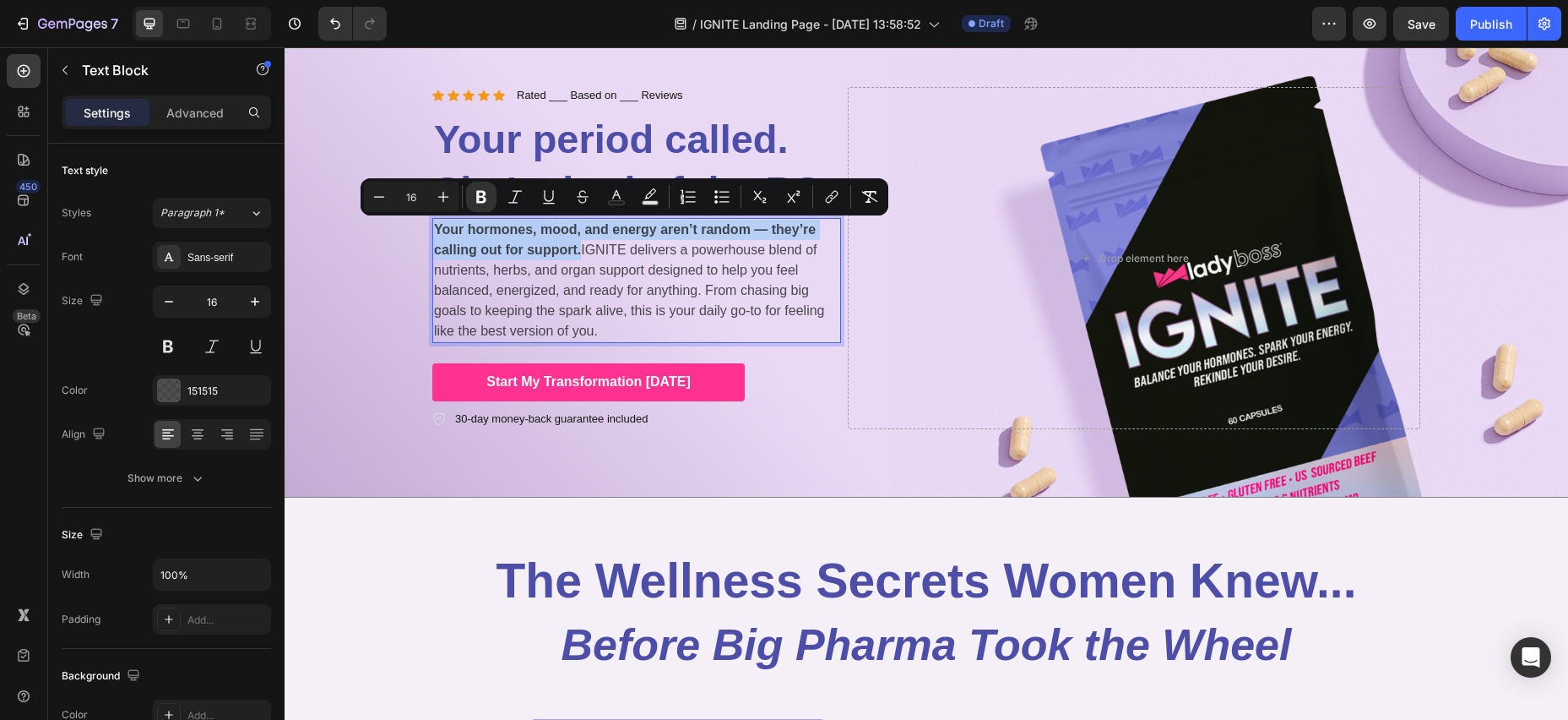
scroll to position [64, 0]
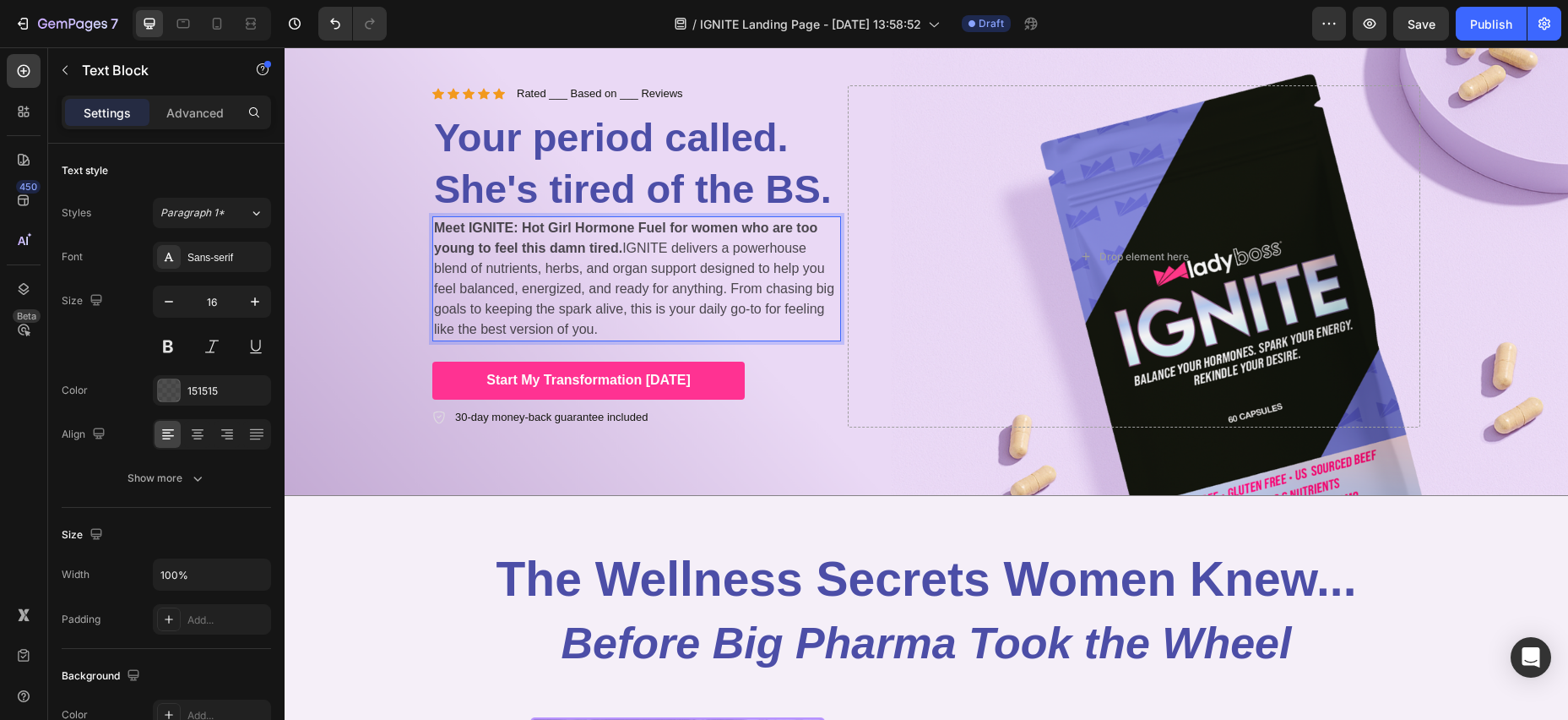
click at [622, 337] on p "Meet IGNITE: Hot Girl Hormone Fuel for women who are too young to feel this dam…" at bounding box center [637, 278] width 406 height 122
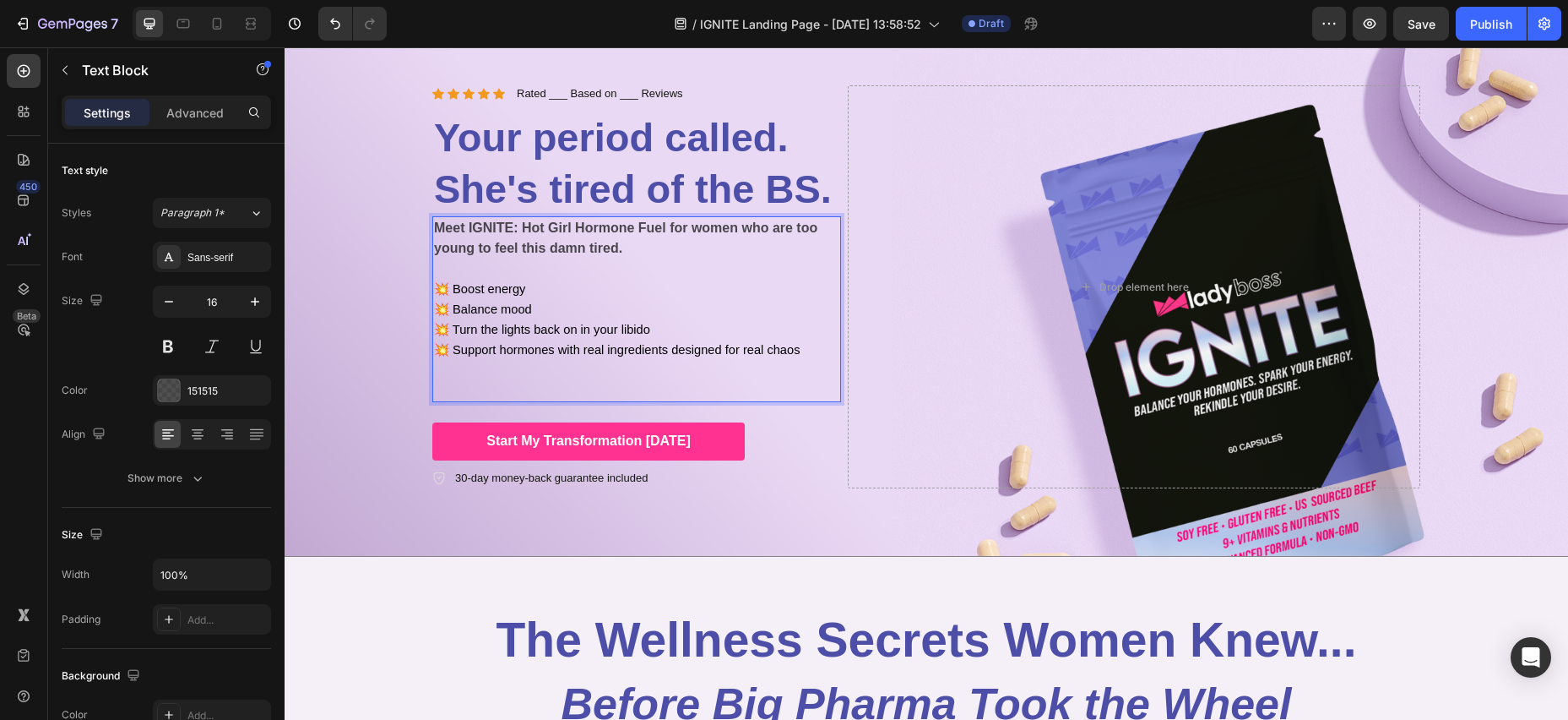
click at [495, 246] on strong "Meet IGNITE: Hot Girl Hormone Fuel for women who are too young to feel this dam…" at bounding box center [625, 238] width 383 height 34
click at [496, 227] on strong "Meet IGNITE: Hot Girl Hormone Fuel for women who are too young to feel this dam…" at bounding box center [625, 238] width 383 height 34
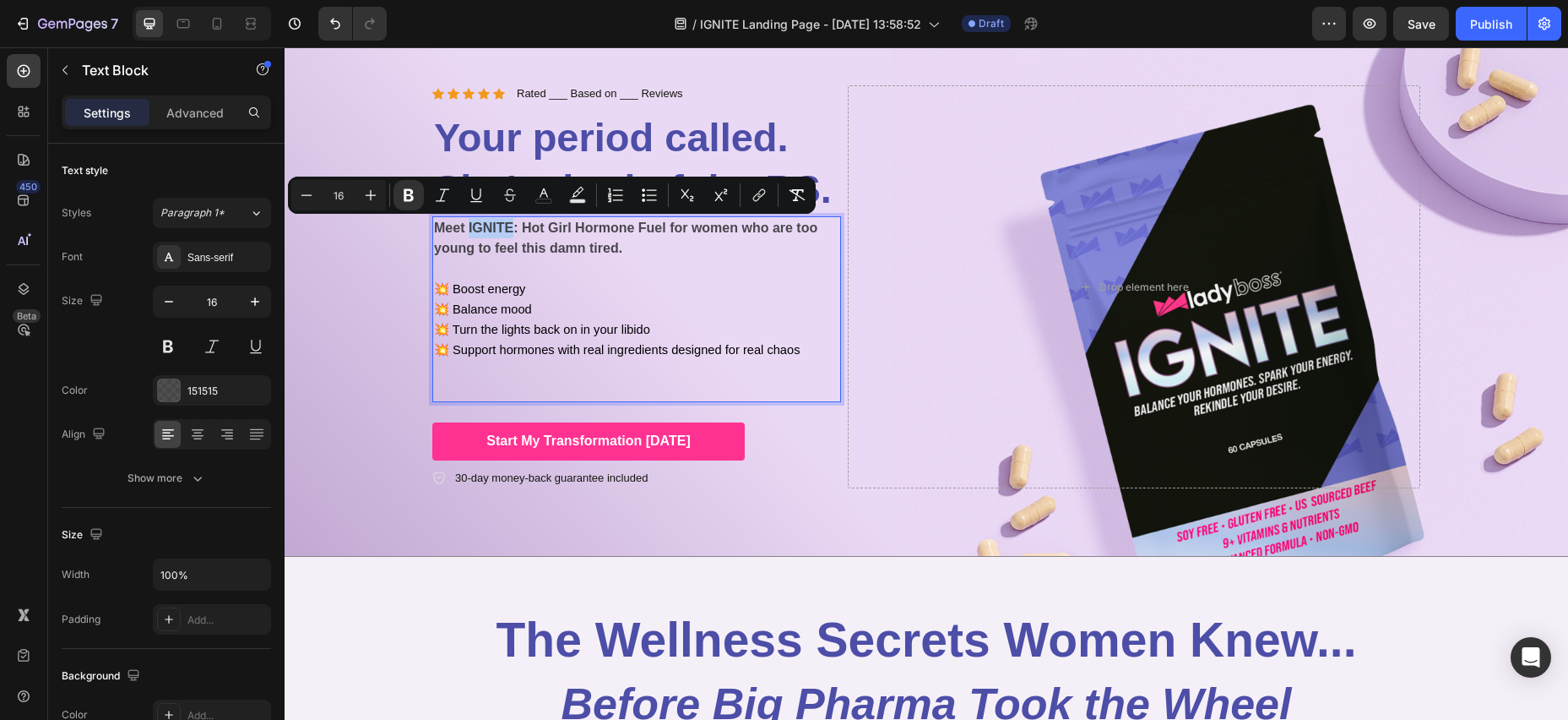
type input "11"
click at [487, 287] on span "💥 Boost energy" at bounding box center [479, 288] width 91 height 14
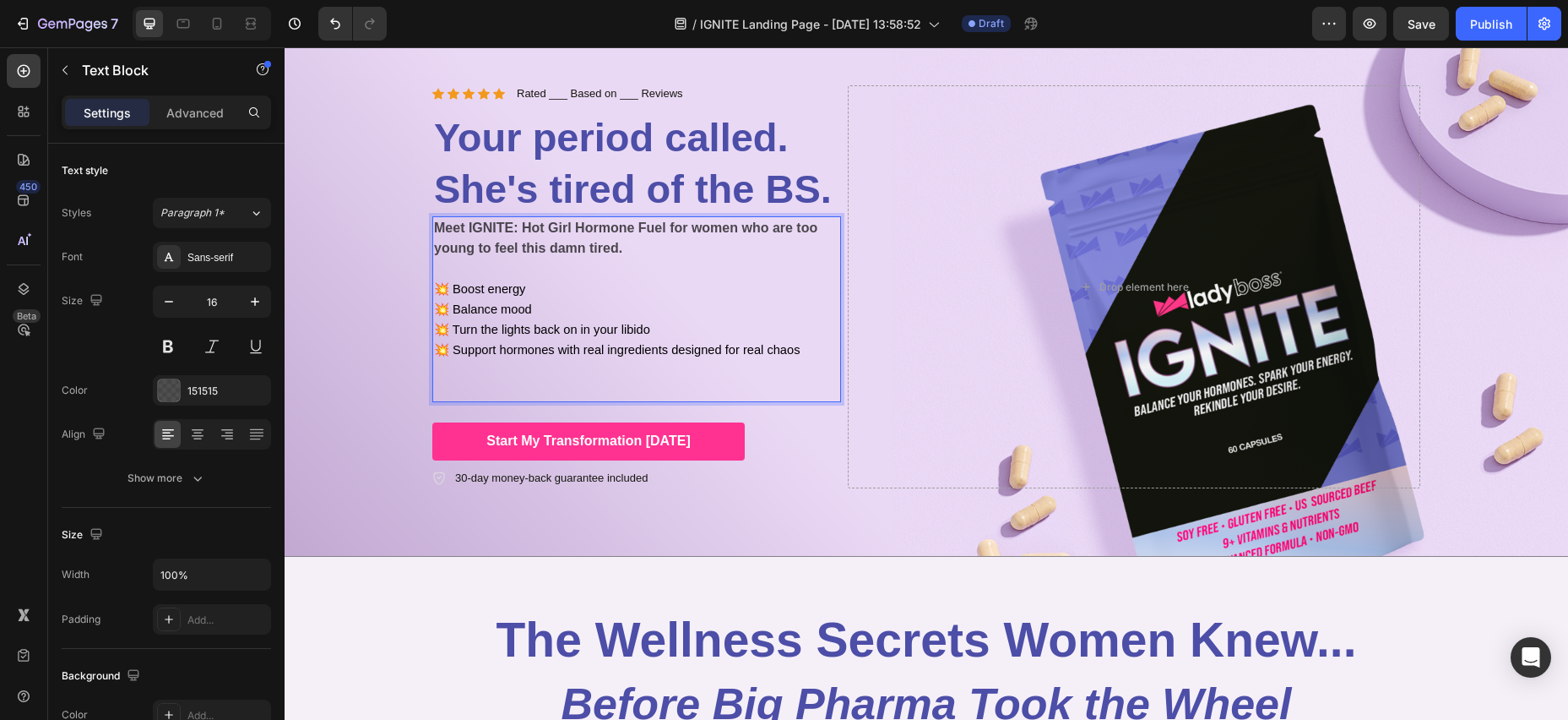
click at [487, 290] on span "💥 Boost energy" at bounding box center [479, 288] width 91 height 14
click at [487, 289] on span "💥 Boost energy" at bounding box center [479, 288] width 91 height 14
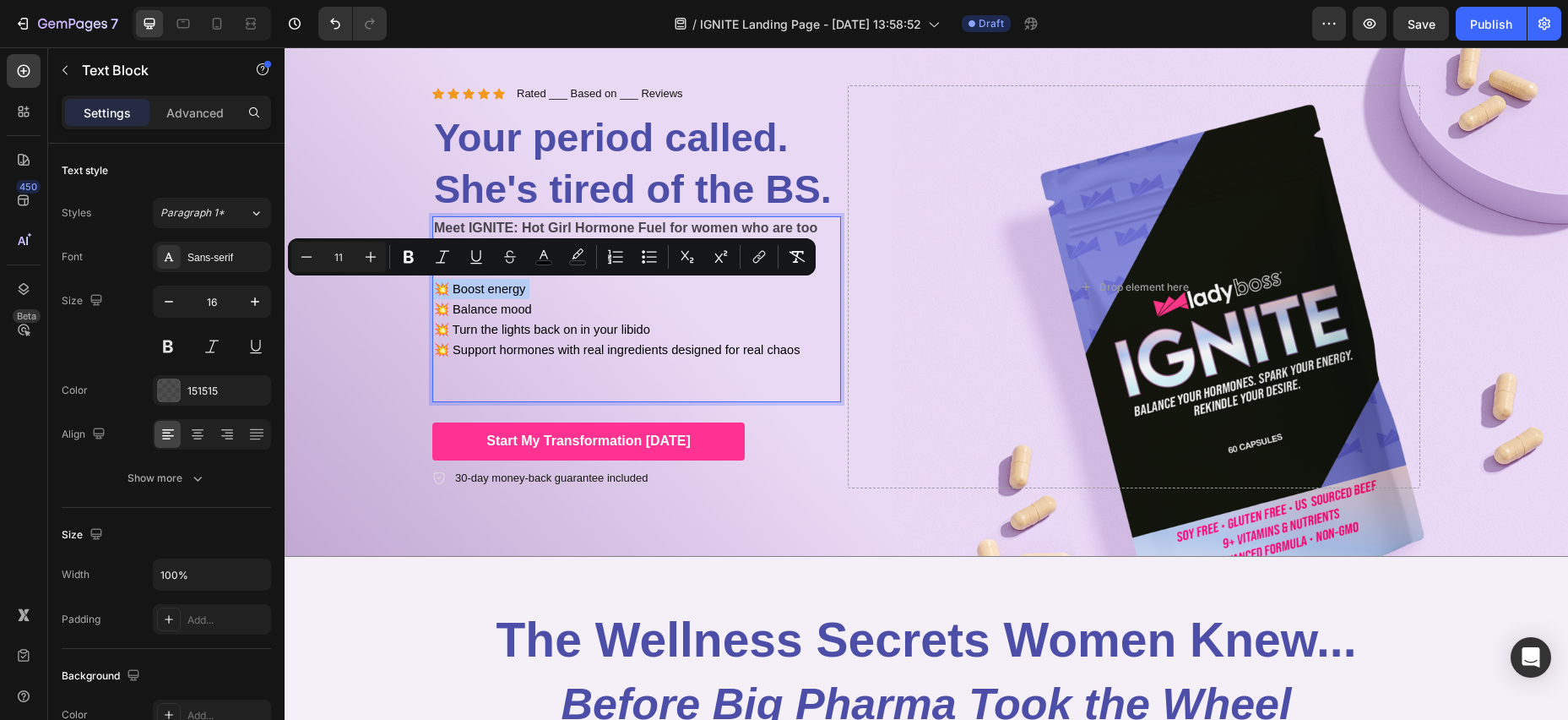
click at [437, 289] on span "💥 Boost energy" at bounding box center [479, 288] width 91 height 14
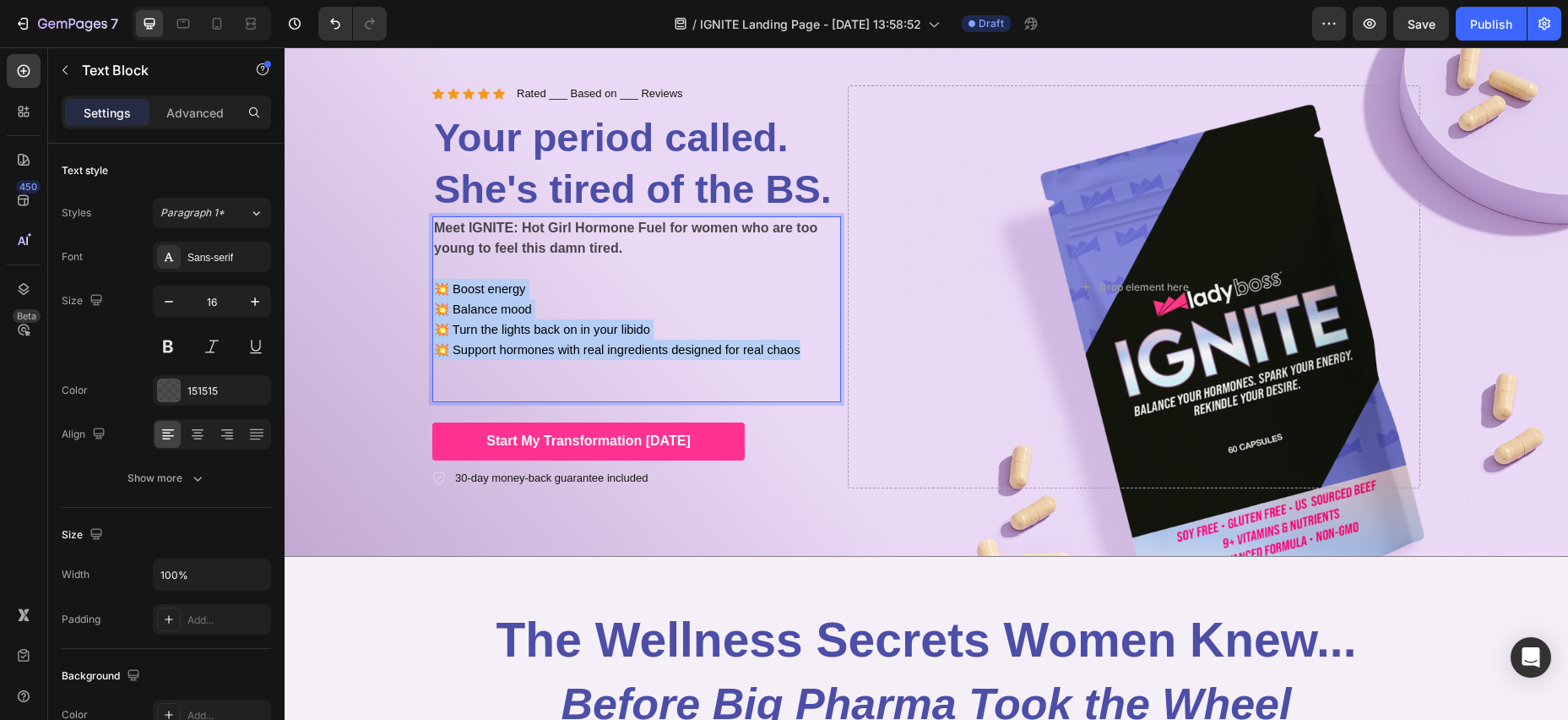
click at [801, 346] on p "Meet IGNITE: Hot Girl Hormone Fuel for women who are too young to feel this dam…" at bounding box center [637, 309] width 406 height 182
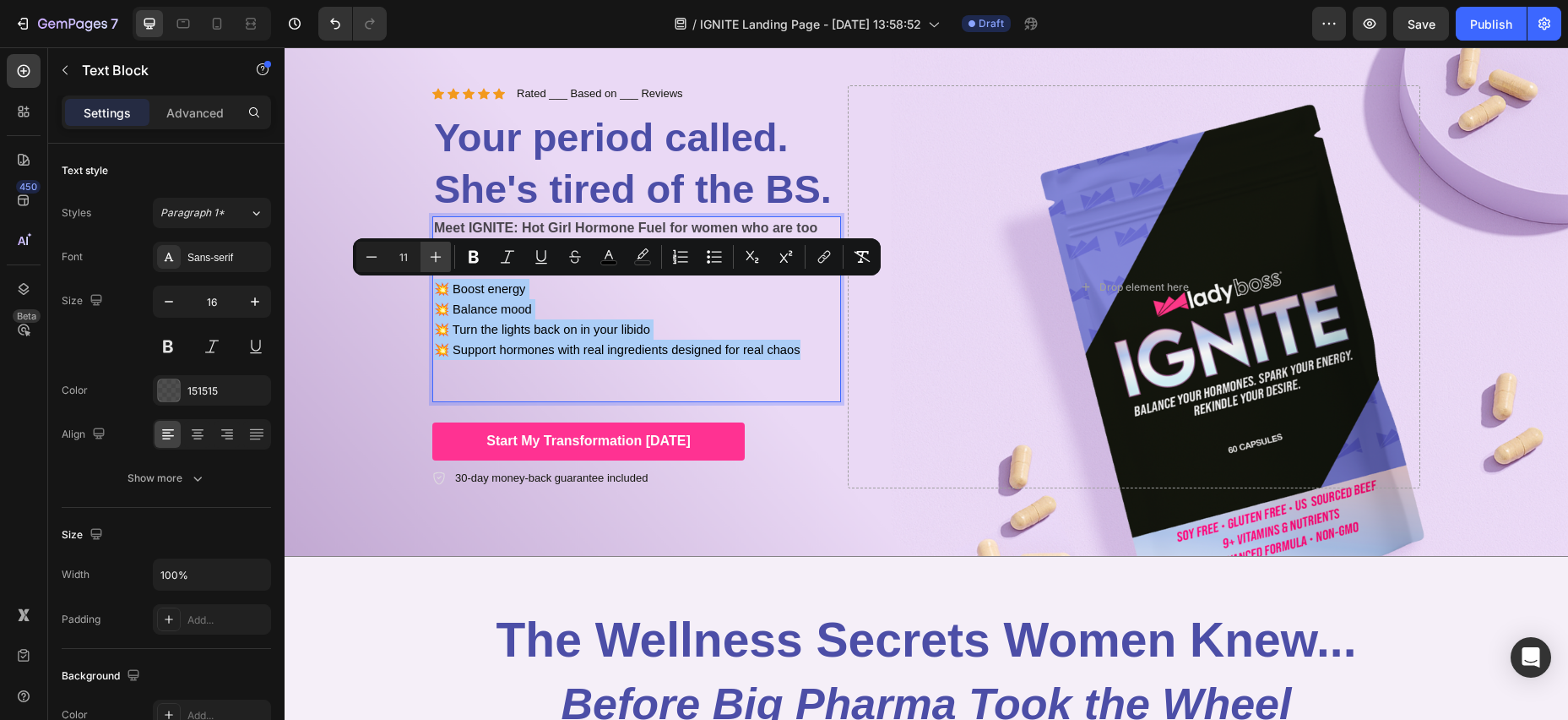
click at [437, 254] on icon "Editor contextual toolbar" at bounding box center [435, 257] width 17 height 17
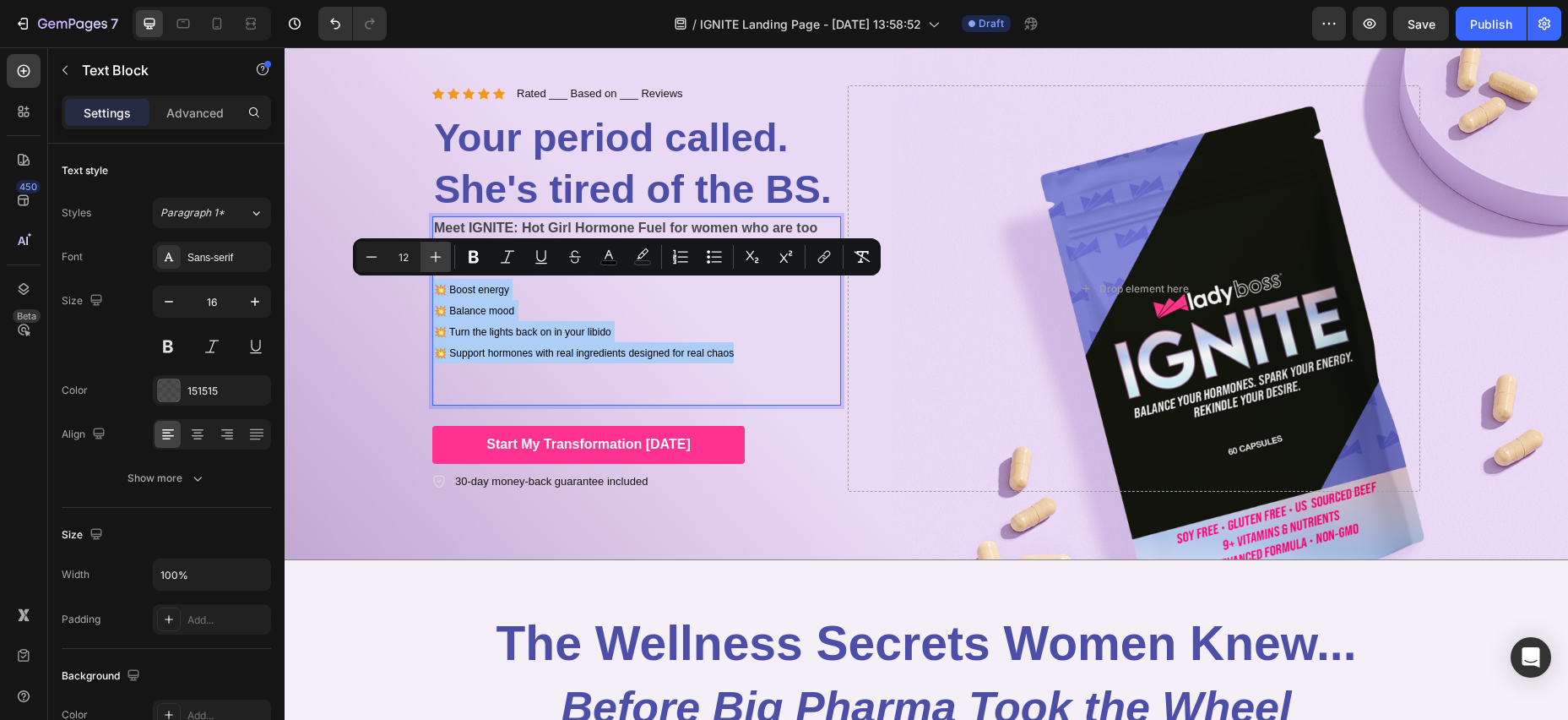
click at [437, 255] on icon "Editor contextual toolbar" at bounding box center [435, 257] width 17 height 17
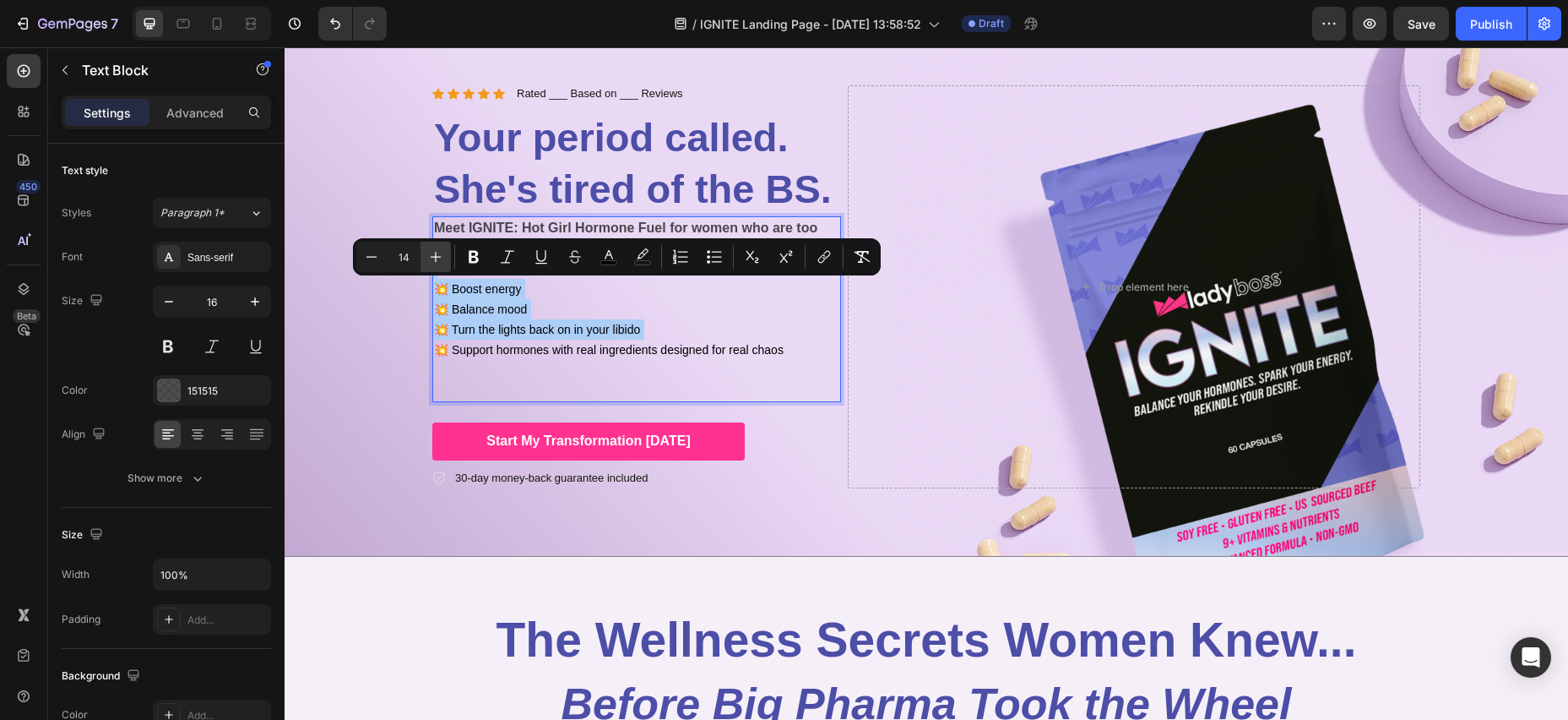
click at [437, 255] on icon "Editor contextual toolbar" at bounding box center [435, 257] width 17 height 17
type input "16"
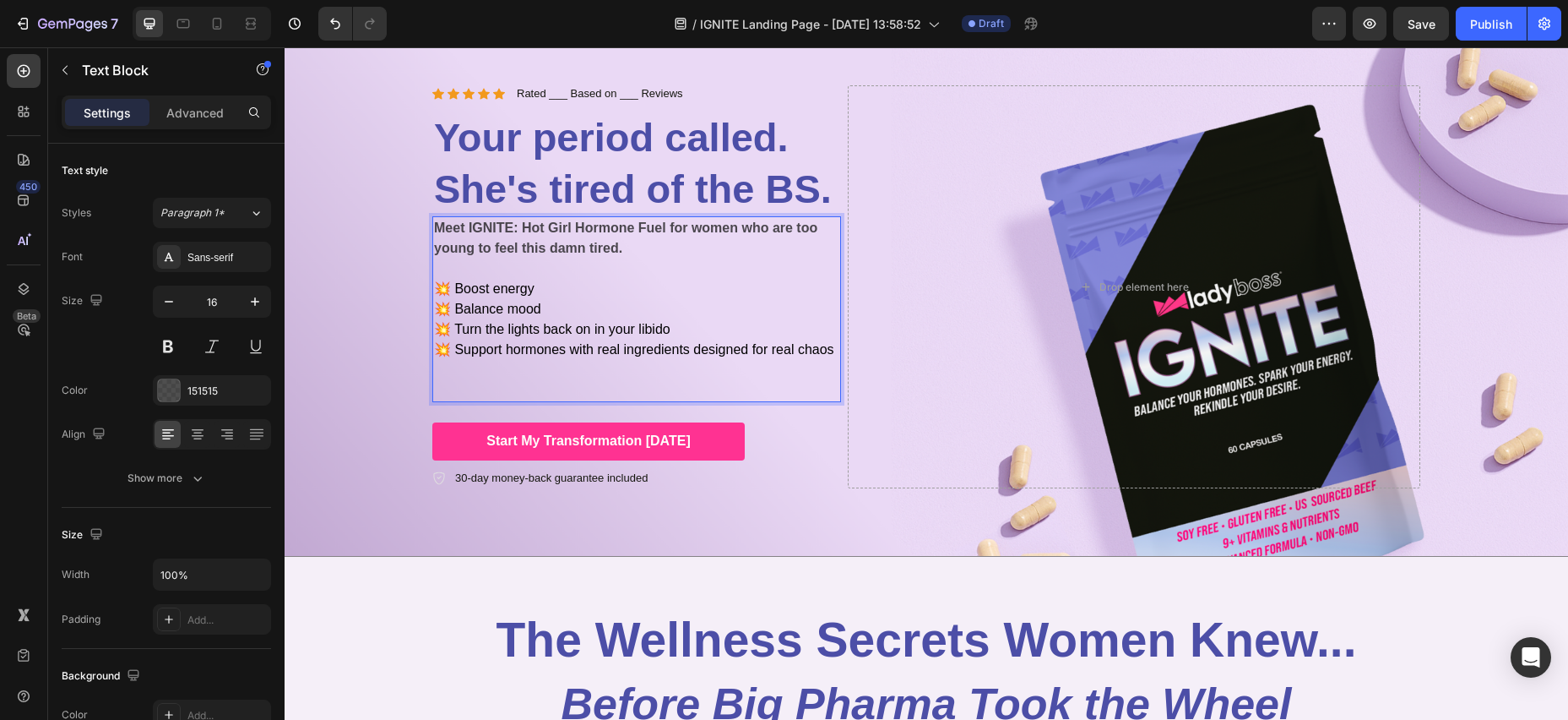
click at [537, 372] on p "Meet IGNITE: Hot Girl Hormone Fuel for women who are too young to feel this dam…" at bounding box center [637, 309] width 406 height 182
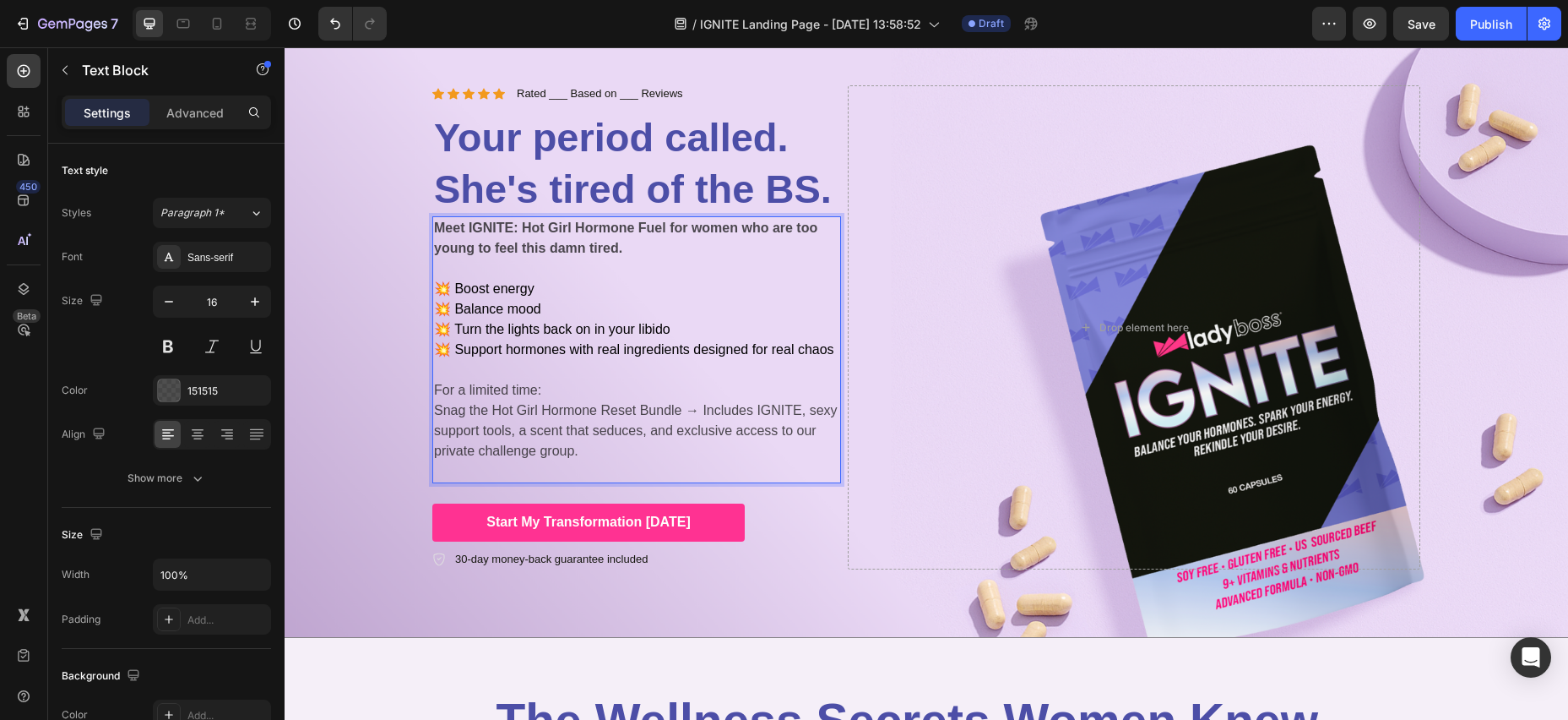
click at [577, 468] on p "For a limited time: Snag the Hot Girl Hormone Reset Bundle → Includes IGNITE, s…" at bounding box center [637, 431] width 406 height 101
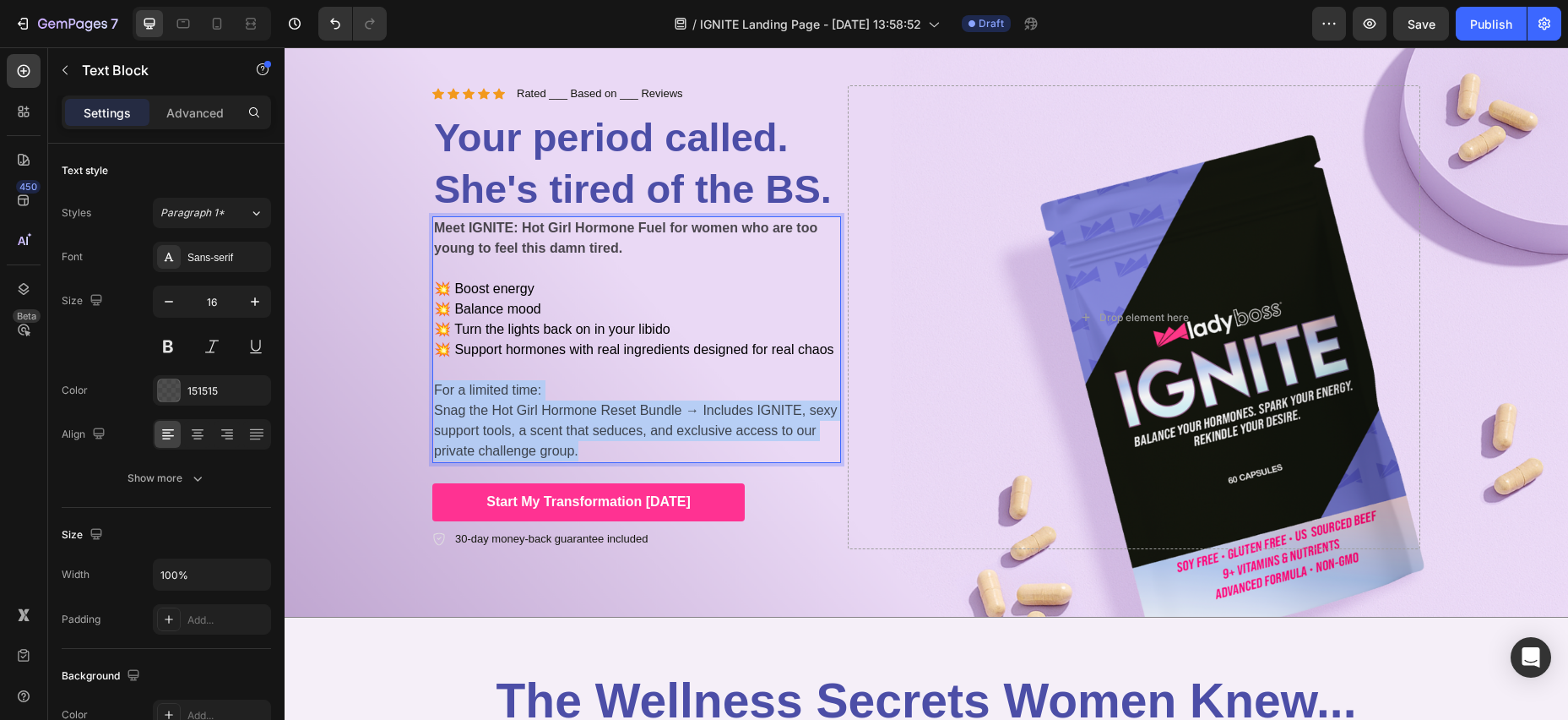
click at [436, 393] on p "For a limited time: Snag the Hot Girl Hormone Reset Bundle → Includes IGNITE, s…" at bounding box center [637, 421] width 406 height 81
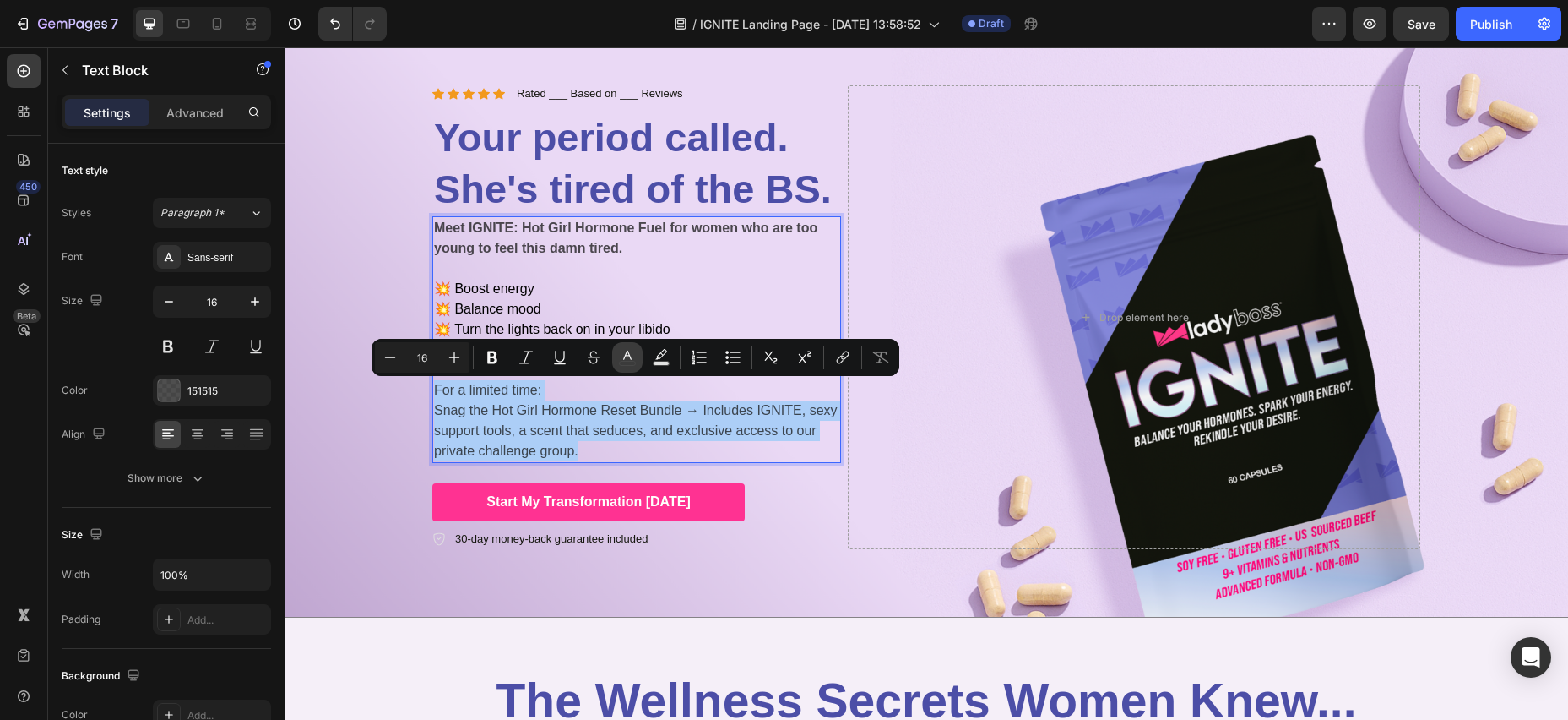
click at [625, 358] on icon "Editor contextual toolbar" at bounding box center [627, 357] width 17 height 17
type input "151515"
type input "75"
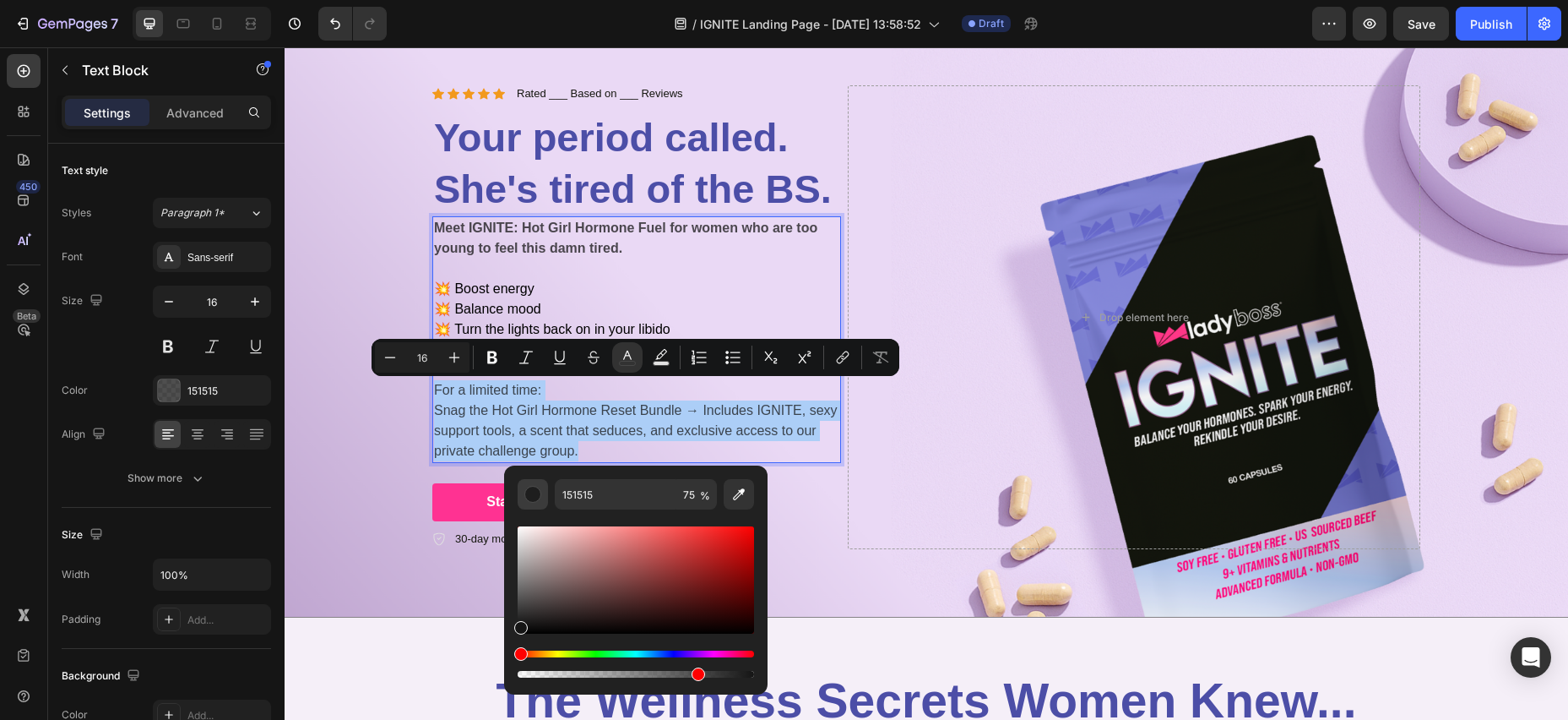
click at [531, 499] on div "Editor contextual toolbar" at bounding box center [533, 494] width 17 height 17
click at [693, 495] on input "75" at bounding box center [697, 494] width 41 height 31
type input "100"
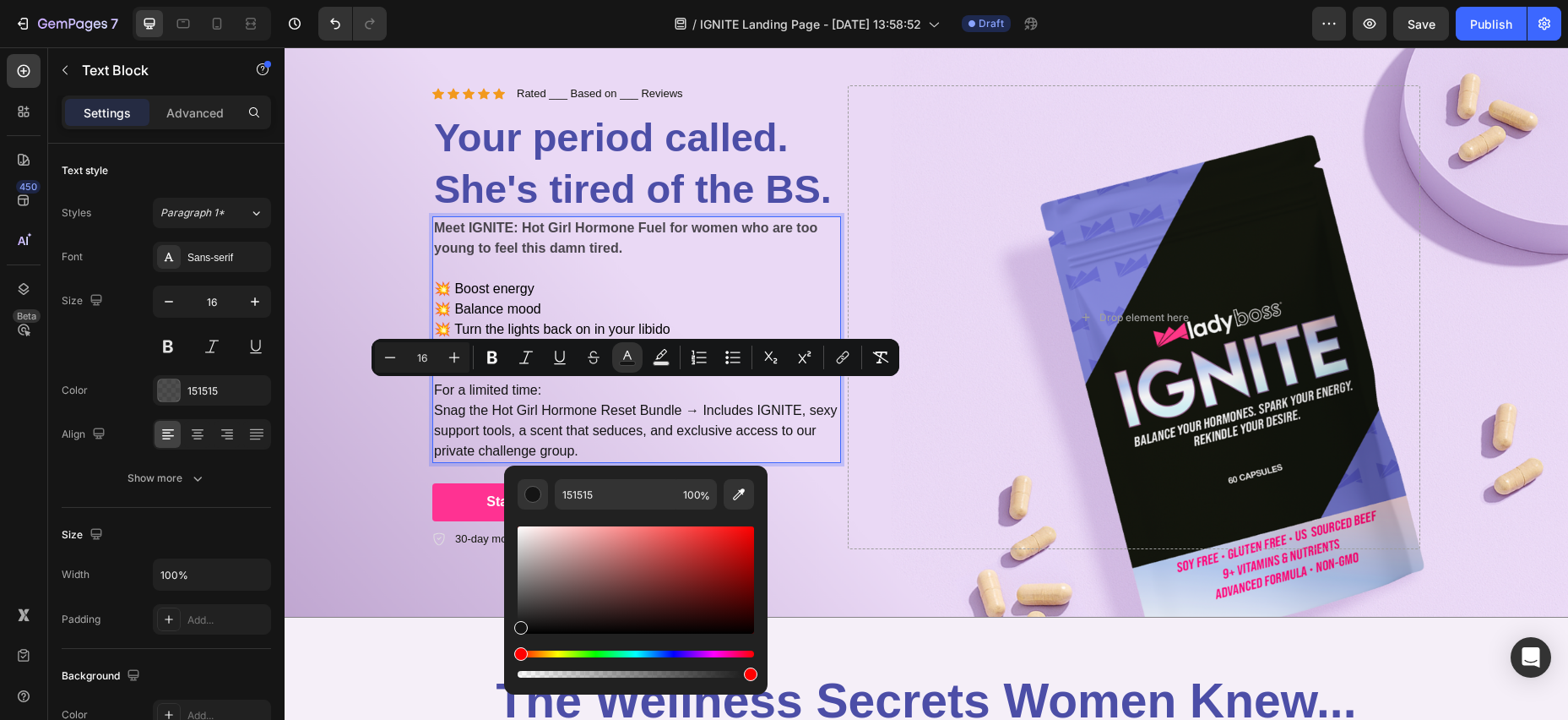
click at [761, 458] on p "For a limited time: Snag the Hot Girl Hormone Reset Bundle → Includes IGNITE, s…" at bounding box center [637, 421] width 406 height 81
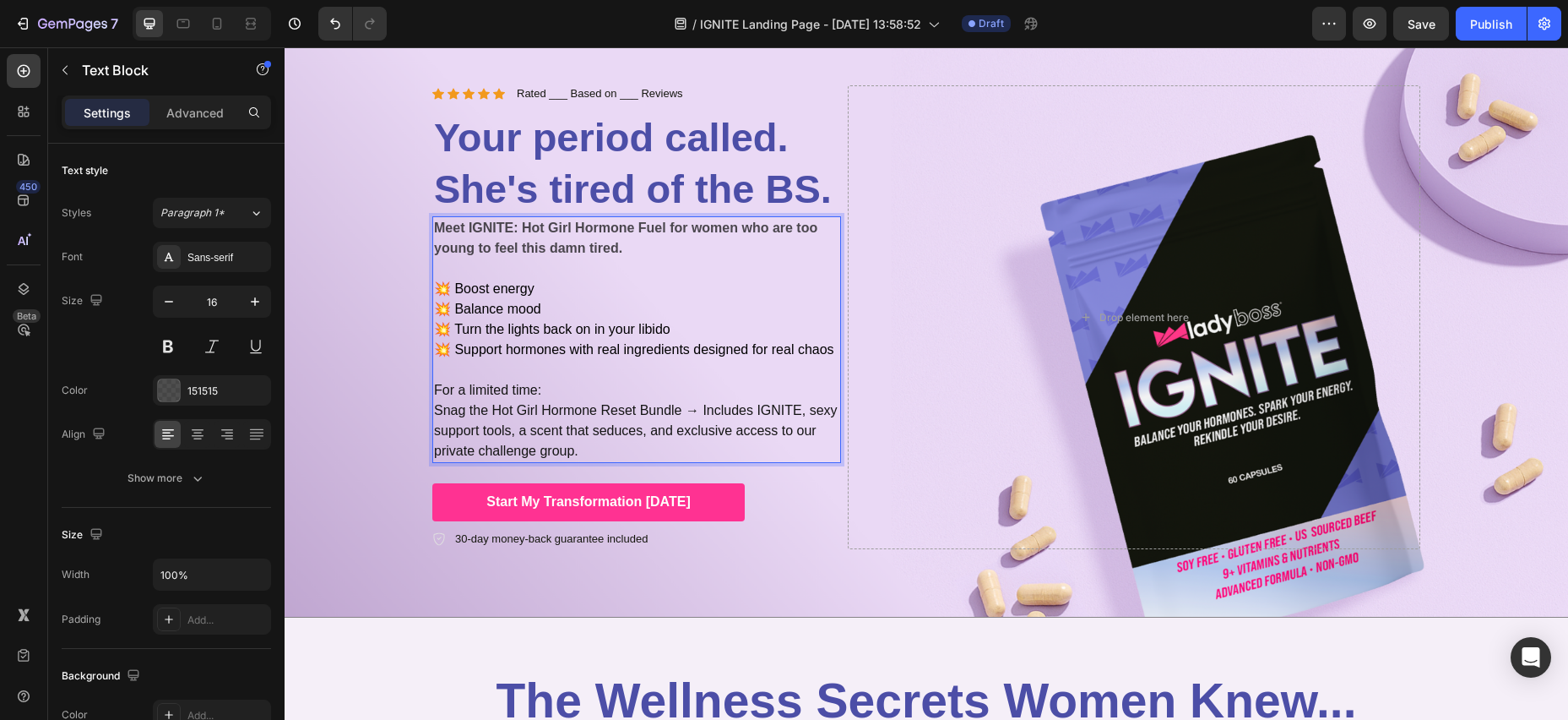
click at [637, 445] on p "For a limited time: Snag the Hot Girl Hormone Reset Bundle → Includes IGNITE, s…" at bounding box center [637, 421] width 406 height 81
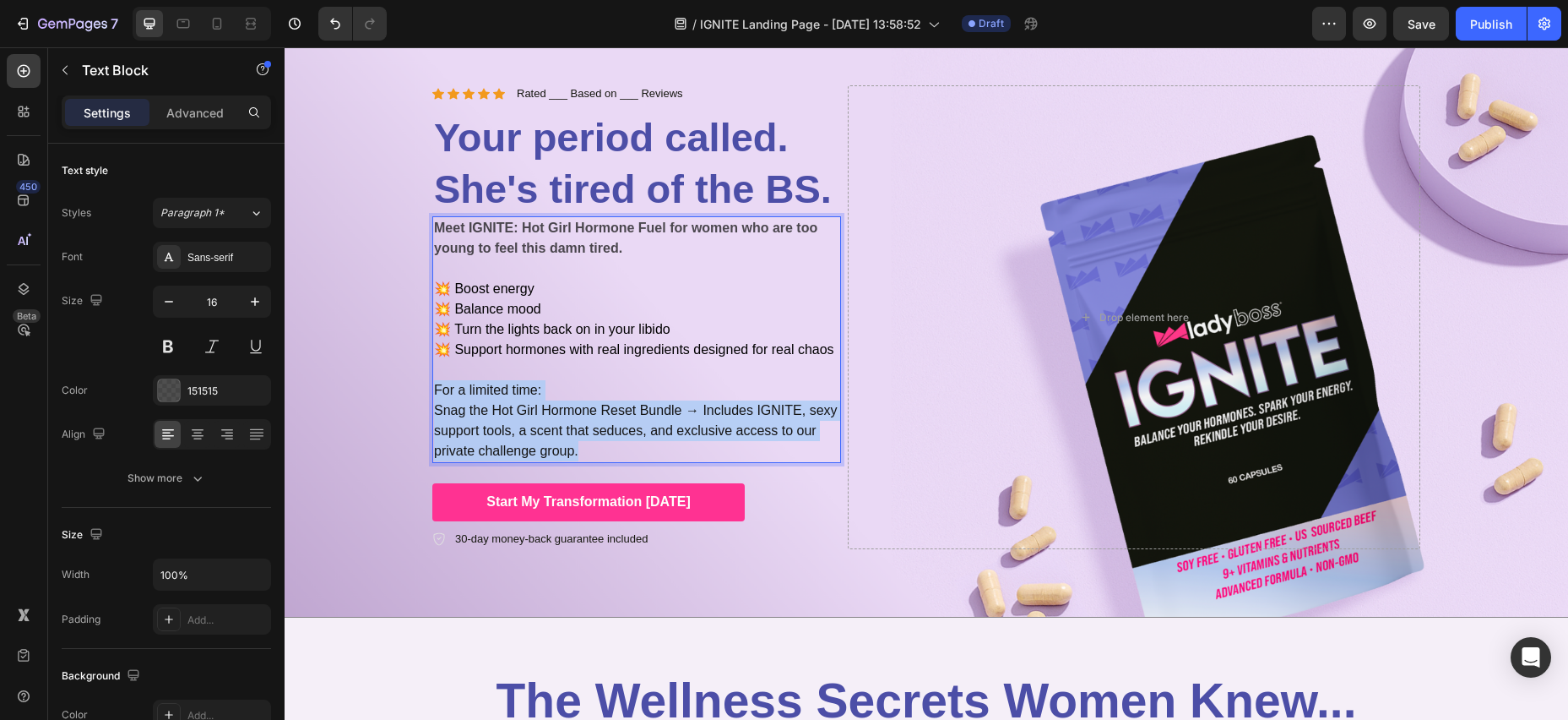
click at [588, 448] on p "For a limited time: Snag the Hot Girl Hormone Reset Bundle → Includes IGNITE, s…" at bounding box center [637, 421] width 406 height 81
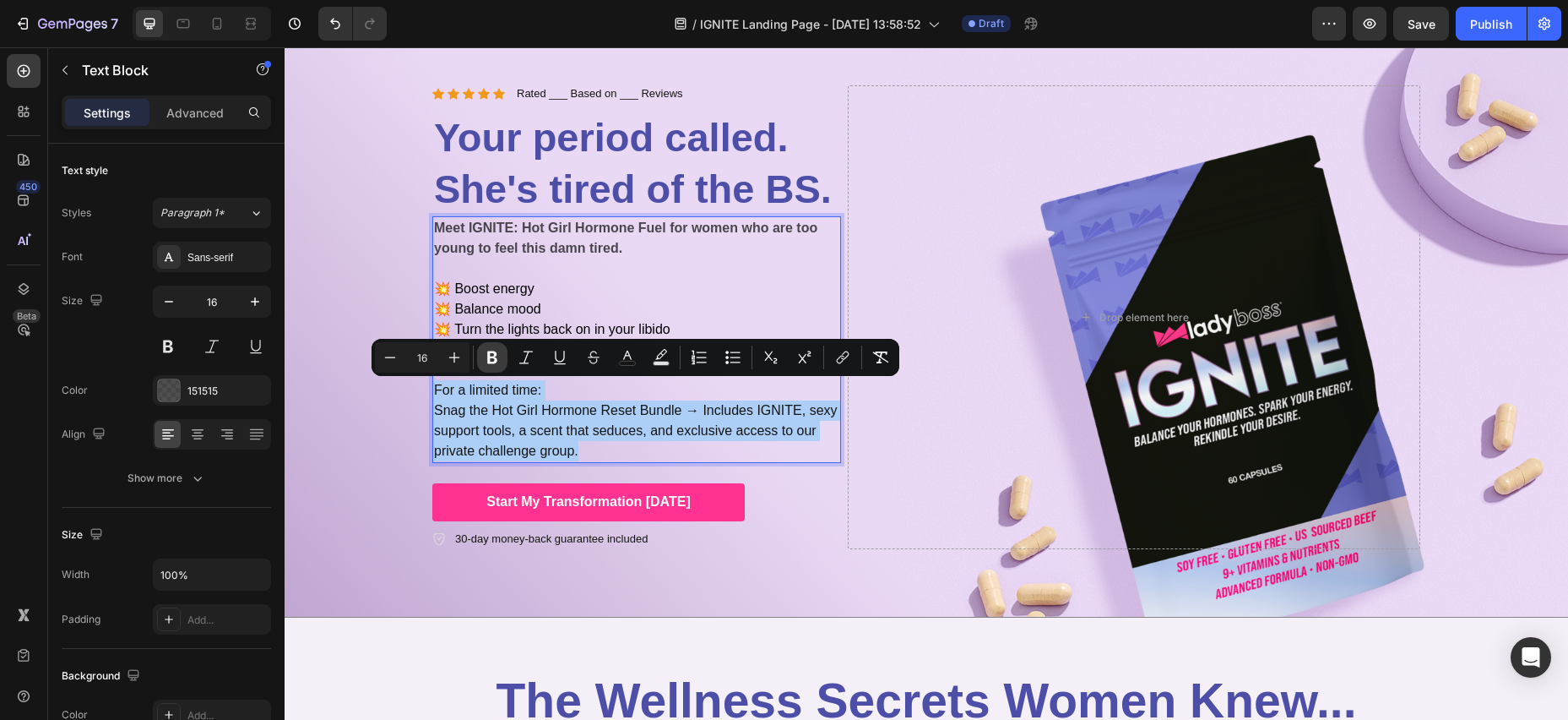
click at [488, 357] on icon "Editor contextual toolbar" at bounding box center [492, 358] width 10 height 13
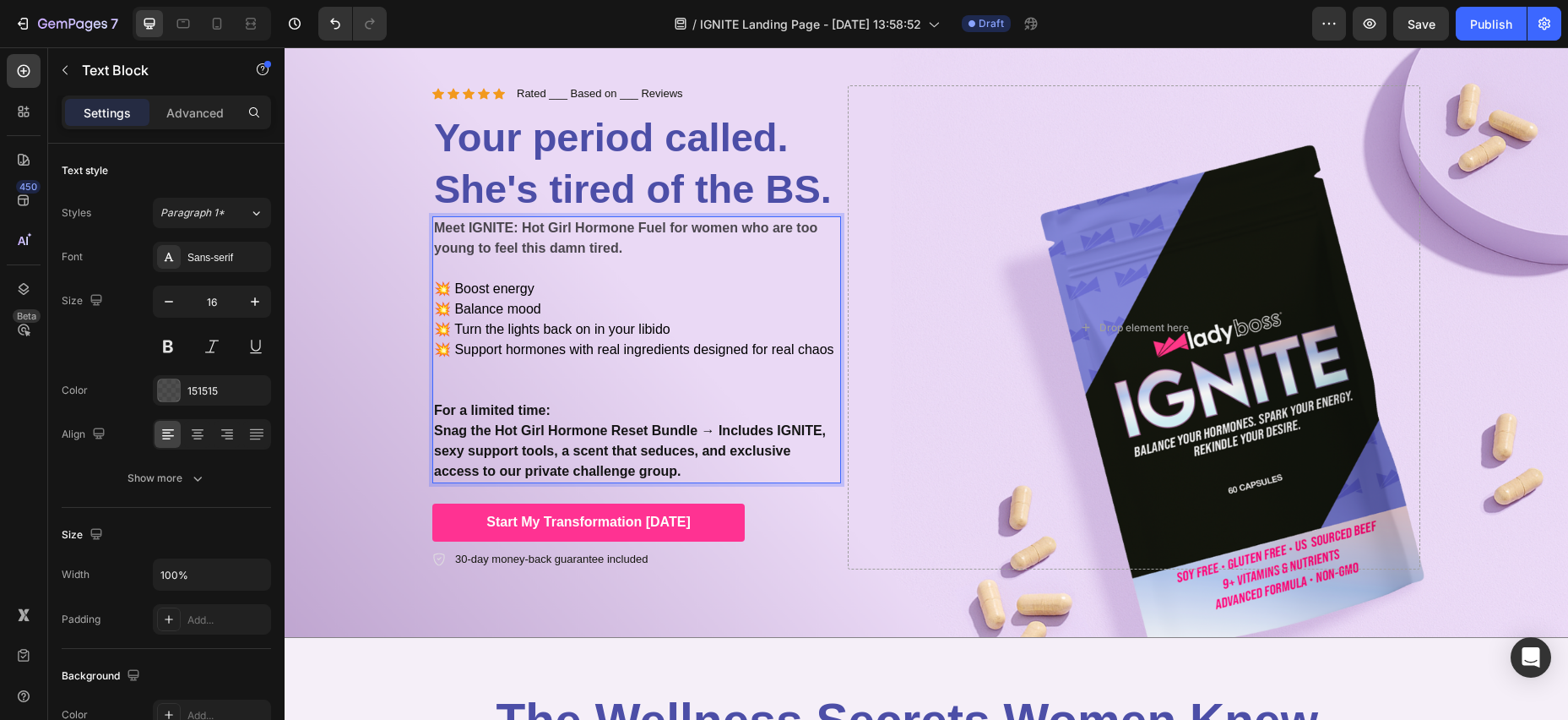
drag, startPoint x: 513, startPoint y: 383, endPoint x: 488, endPoint y: 384, distance: 25.0
click at [512, 383] on p "Meet IGNITE: Hot Girl Hormone Fuel for women who are too young to feel this dam…" at bounding box center [637, 309] width 406 height 182
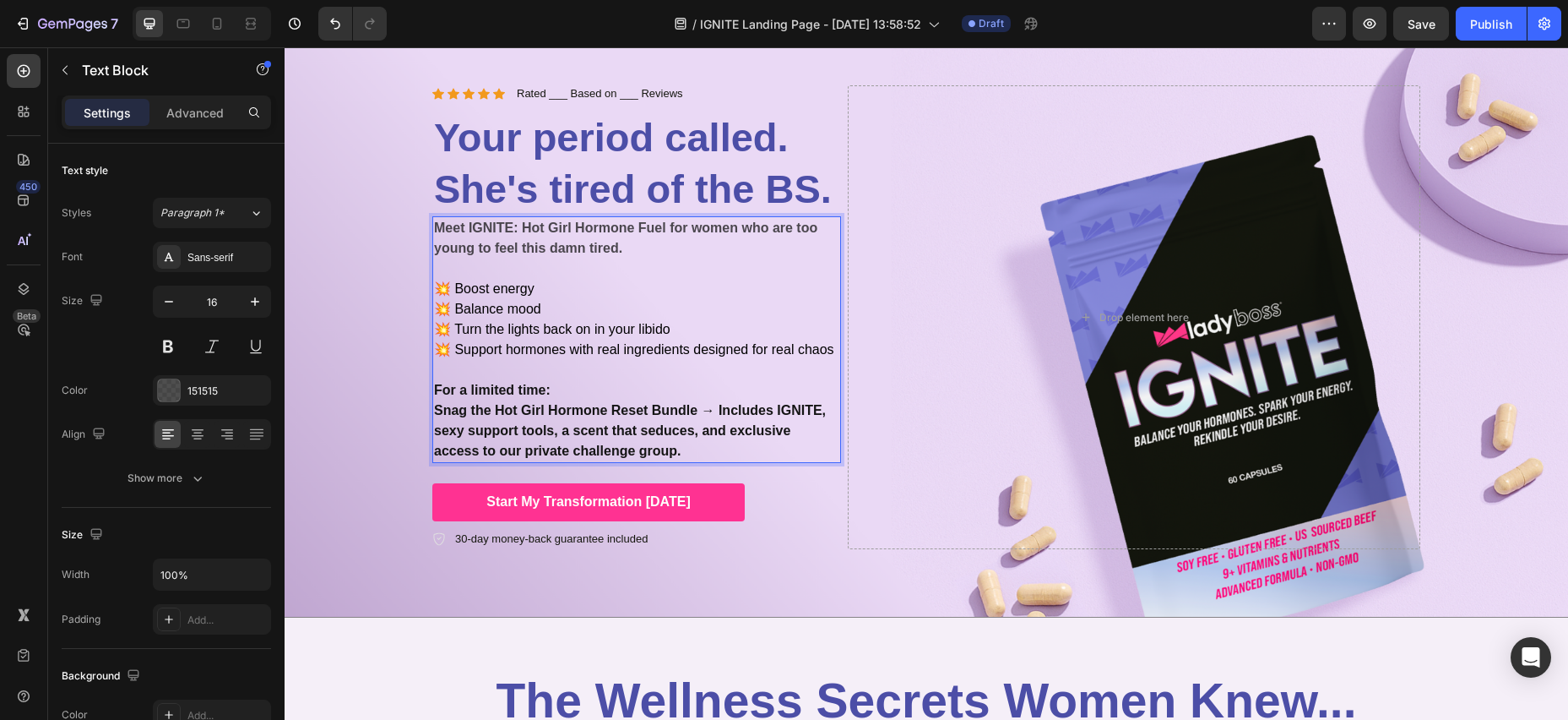
click at [553, 391] on p "For a limited time: Snag the Hot Girl Hormone Reset Bundle → Includes IGNITE, s…" at bounding box center [637, 421] width 406 height 81
click at [437, 391] on strong "For a limited time:" at bounding box center [492, 390] width 116 height 14
click at [487, 391] on strong "For a limited time:" at bounding box center [492, 390] width 116 height 14
click at [552, 420] on p "For a limited time: Snag the Hot Girl Hormone Reset Bundle → Includes IGNITE, s…" at bounding box center [637, 421] width 406 height 81
click at [555, 389] on p "For a limited time: Snag the Hot Girl Hormone Reset Bundle → Includes IGNITE, s…" at bounding box center [637, 421] width 406 height 81
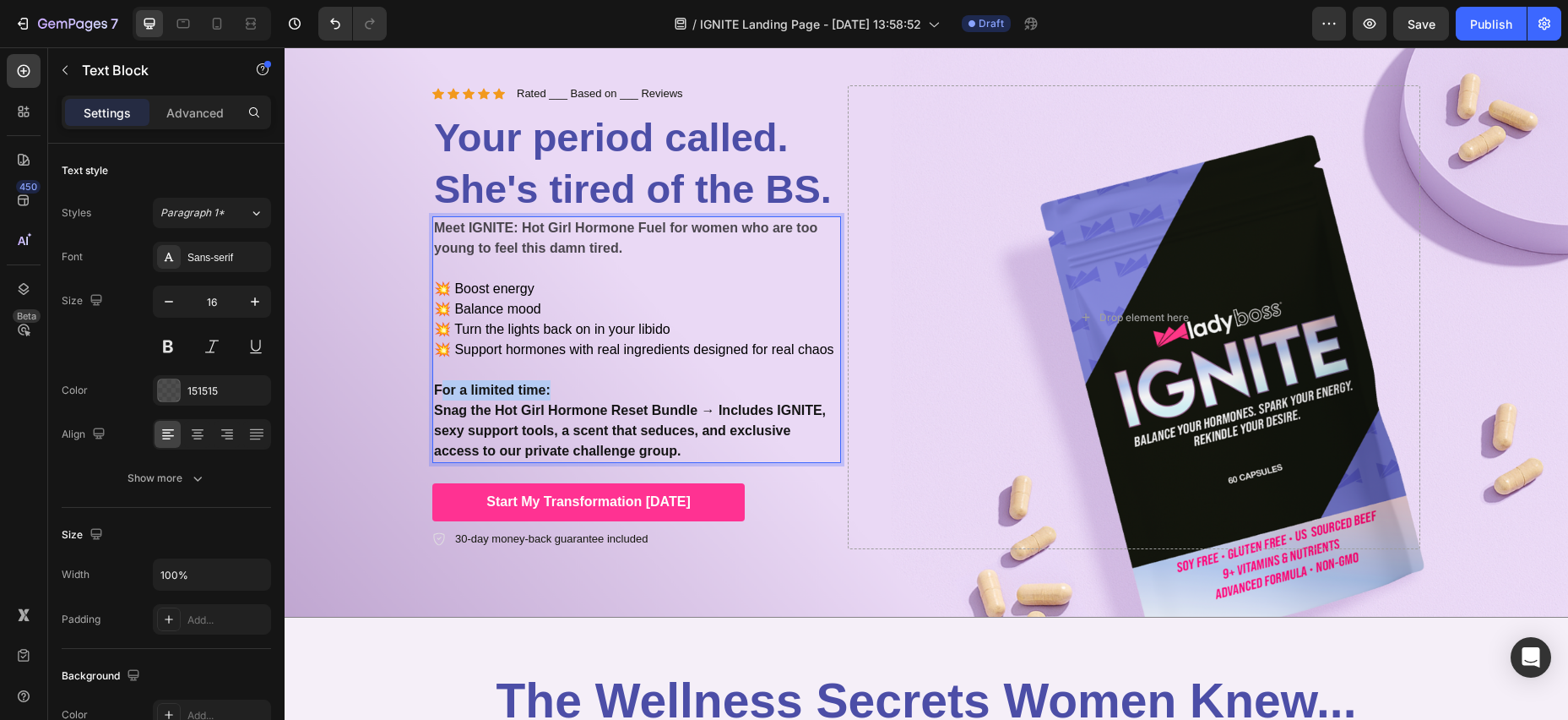
click at [437, 387] on strong "For a limited time:" at bounding box center [492, 390] width 116 height 14
click at [580, 393] on p "For a limited time: Snag the Hot Girl Hormone Reset Bundle → Includes IGNITE, s…" at bounding box center [637, 421] width 406 height 81
drag, startPoint x: 566, startPoint y: 394, endPoint x: 553, endPoint y: 391, distance: 13.3
click at [565, 394] on p "For a limited time: Snag the Hot Girl Hormone Reset Bundle → Includes IGNITE, s…" at bounding box center [637, 421] width 406 height 81
drag, startPoint x: 553, startPoint y: 387, endPoint x: 572, endPoint y: 370, distance: 25.5
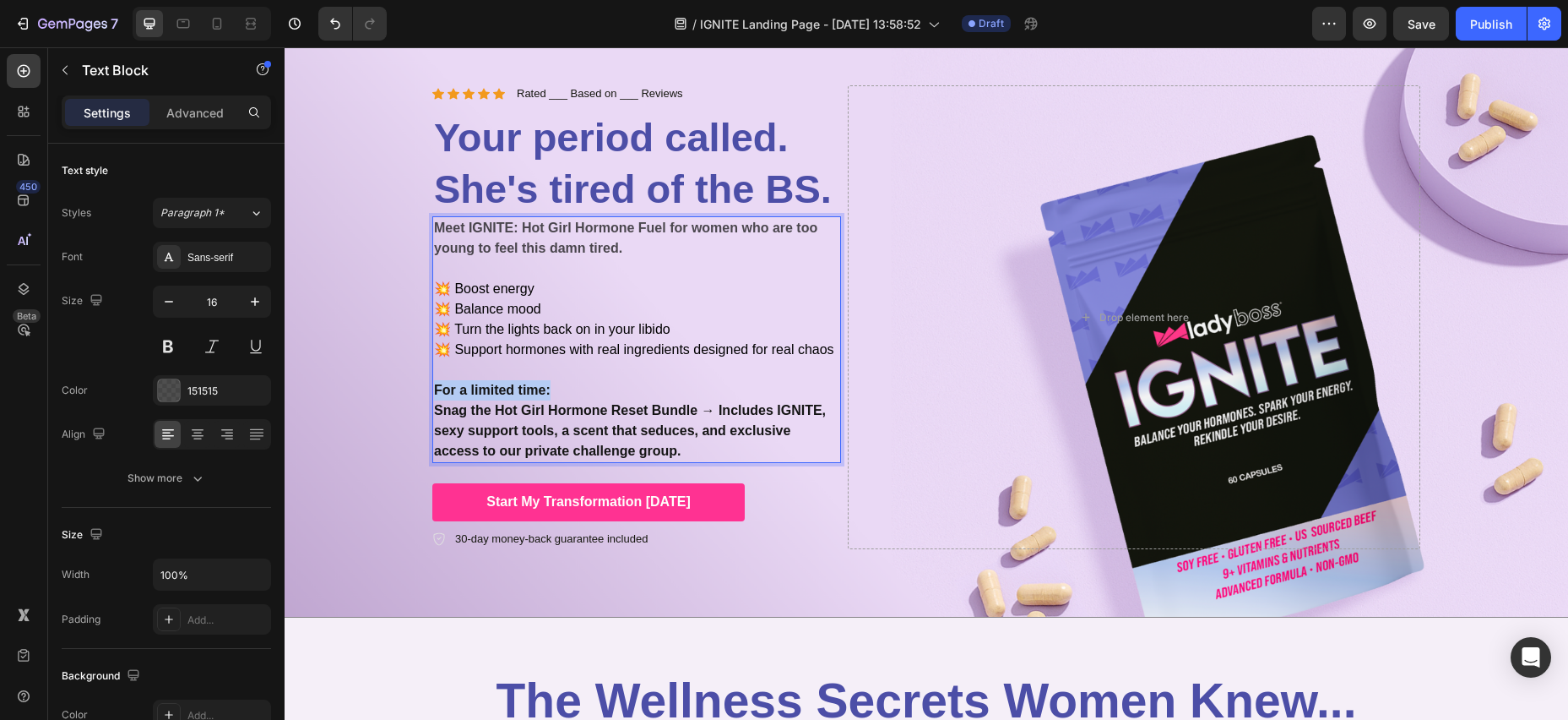
click at [553, 387] on p "For a limited time: Snag the Hot Girl Hormone Reset Bundle → Includes IGNITE, s…" at bounding box center [637, 421] width 406 height 81
click at [578, 365] on p "Meet IGNITE: Hot Girl Hormone Fuel for women who are too young to feel this dam…" at bounding box center [637, 299] width 406 height 162
click at [562, 389] on p "For a limited time: Snag the Hot Girl Hormone Reset Bundle → Includes IGNITE, s…" at bounding box center [637, 421] width 406 height 81
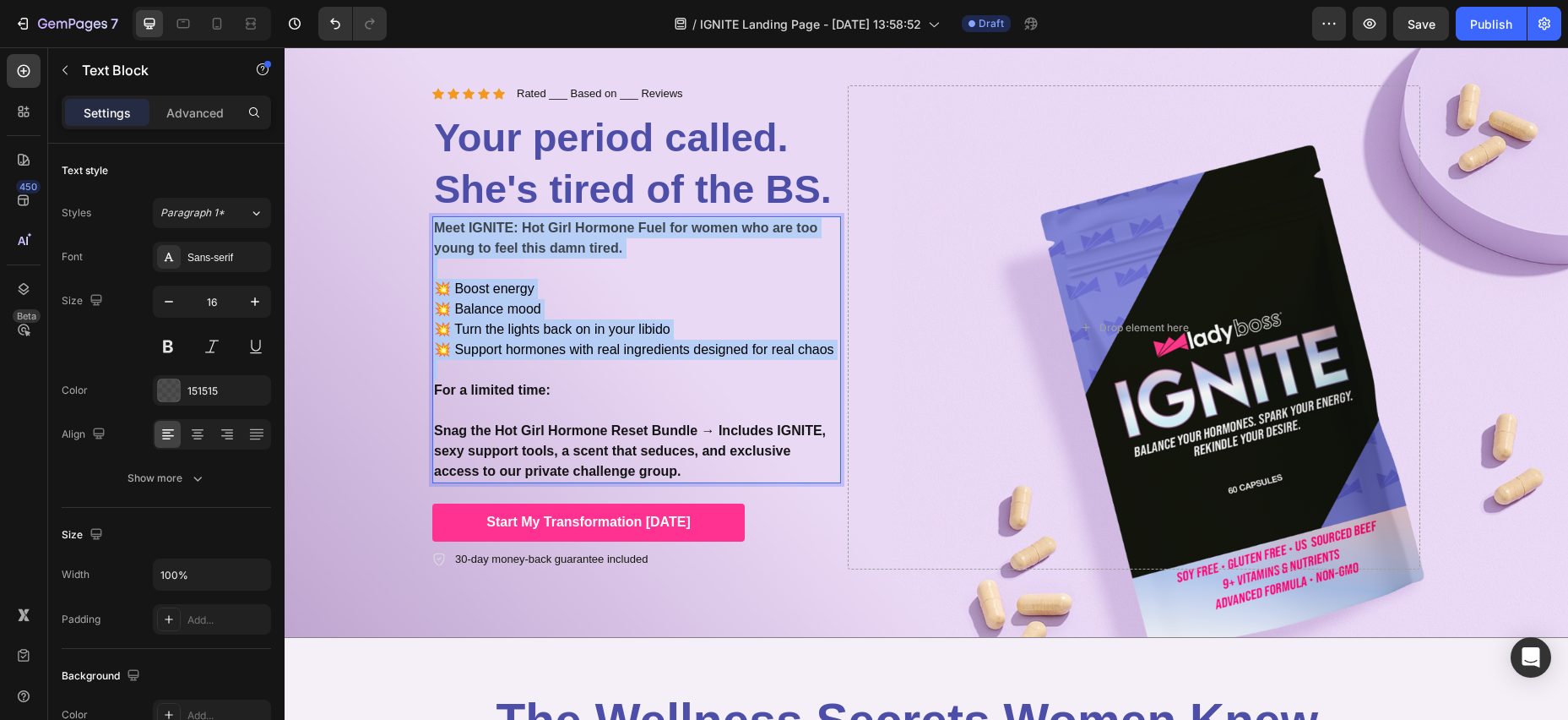
click at [435, 389] on strong "For a limited time:" at bounding box center [492, 390] width 116 height 14
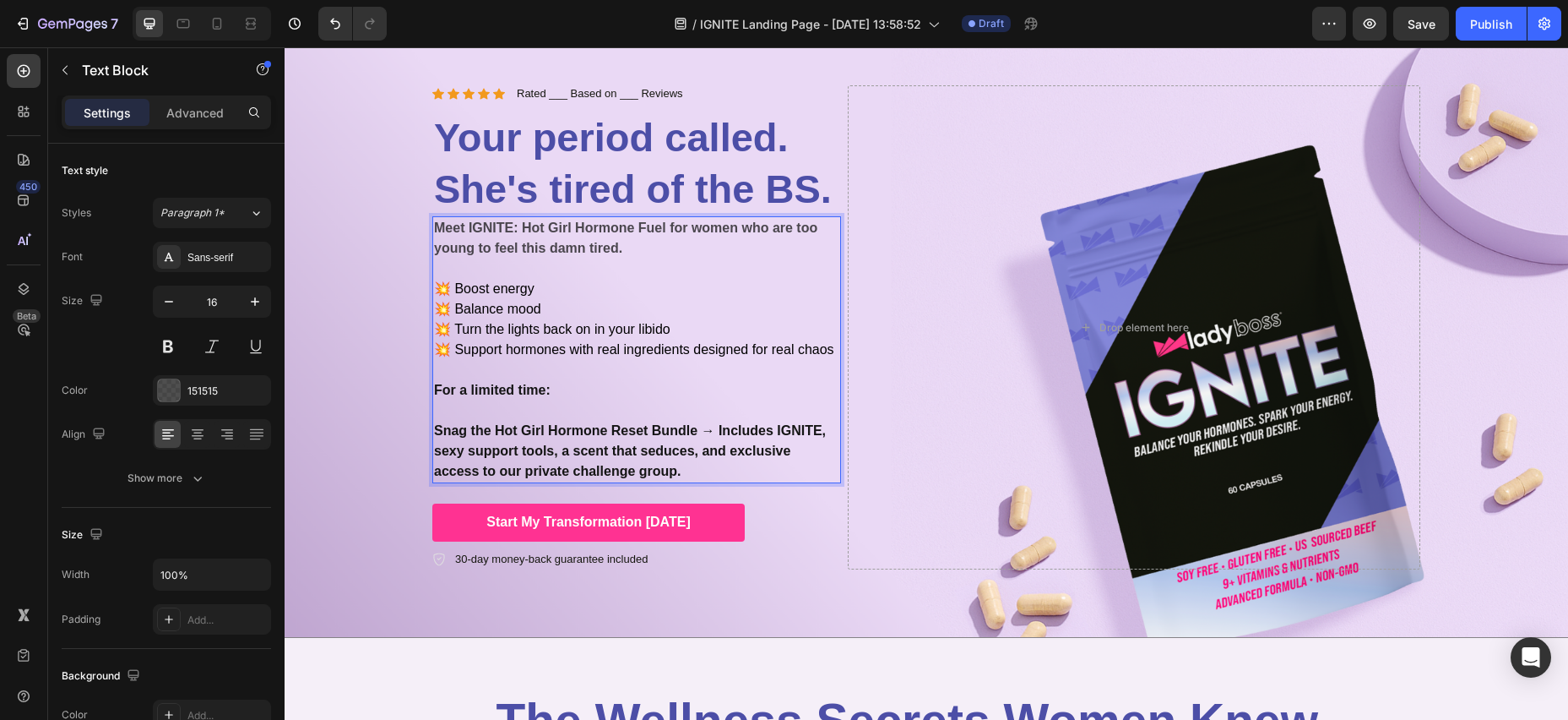
click at [440, 390] on strong "For a limited time:" at bounding box center [492, 390] width 116 height 14
drag, startPoint x: 553, startPoint y: 388, endPoint x: 526, endPoint y: 393, distance: 27.5
click at [553, 388] on p "For a limited time:" at bounding box center [637, 390] width 406 height 20
click at [433, 389] on div "Meet IGNITE: Hot Girl Hormone Fuel for women who are too young to feel this dam…" at bounding box center [637, 350] width 409 height 267
click at [484, 389] on strong "For a limited time:" at bounding box center [492, 390] width 116 height 14
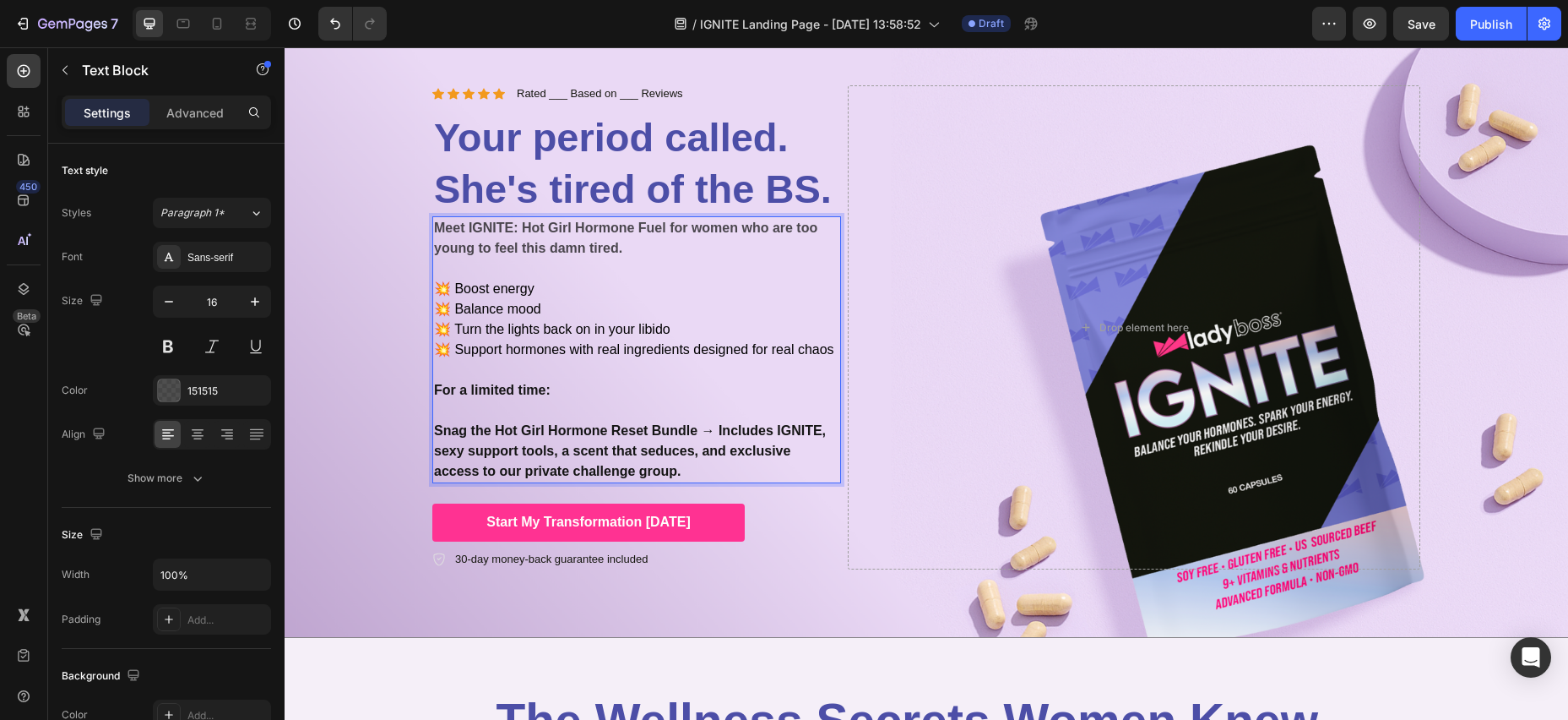
click at [503, 447] on strong "Snag the Hot Girl Hormone Reset Bundle → Includes IGNITE, sexy support tools, a…" at bounding box center [630, 451] width 392 height 55
click at [661, 464] on strong "Snag the Hot Girl Hormone Reset Bundle → Includes IGNITE, sexy support tools, a…" at bounding box center [630, 451] width 392 height 55
drag, startPoint x: 679, startPoint y: 471, endPoint x: 694, endPoint y: 471, distance: 15.0
click at [679, 471] on strong "Snag the Hot Girl Hormone Reset Bundle → Includes IGNITE, sexy support tools, a…" at bounding box center [630, 451] width 392 height 55
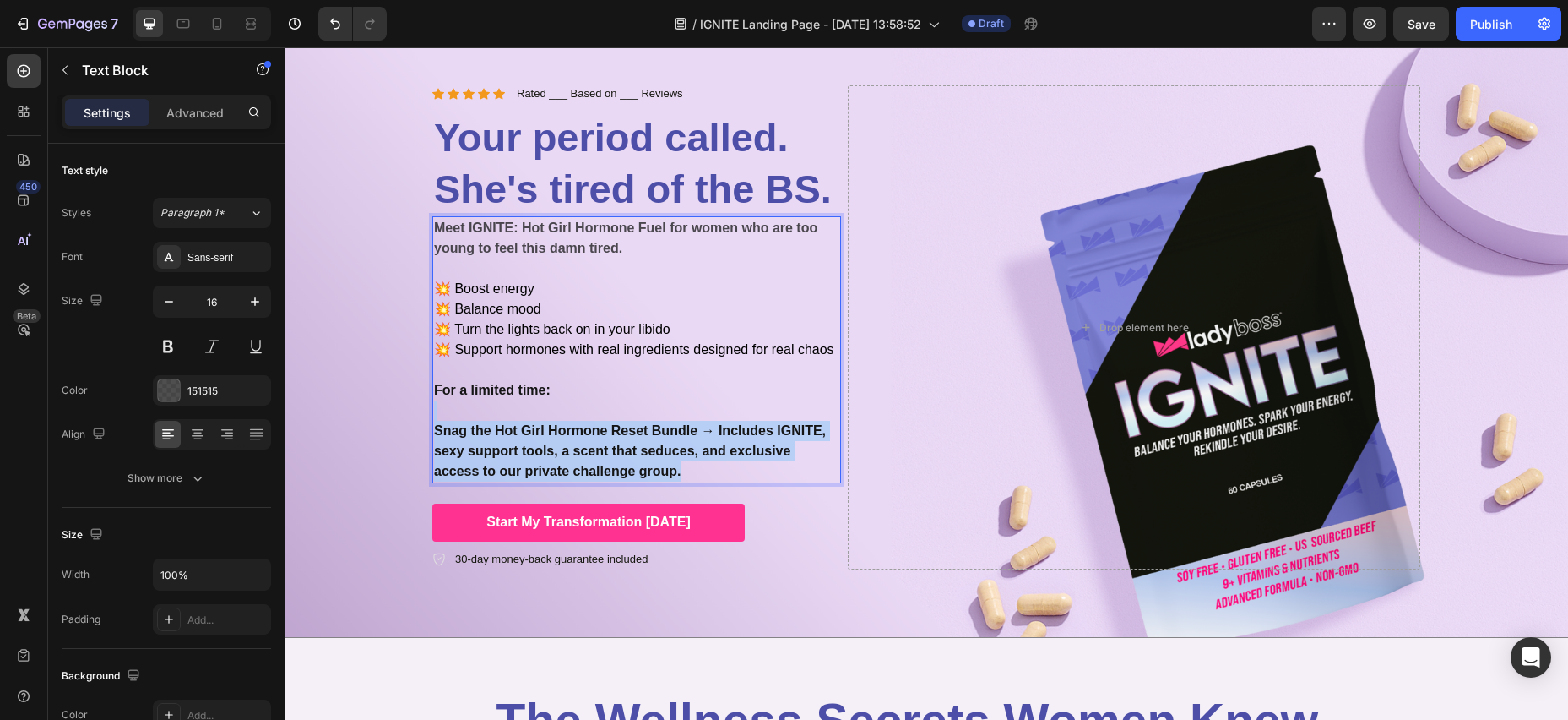
click at [472, 408] on p "Snag the Hot Girl Hormone Reset Bundle → Includes IGNITE, sexy support tools, a…" at bounding box center [637, 441] width 406 height 81
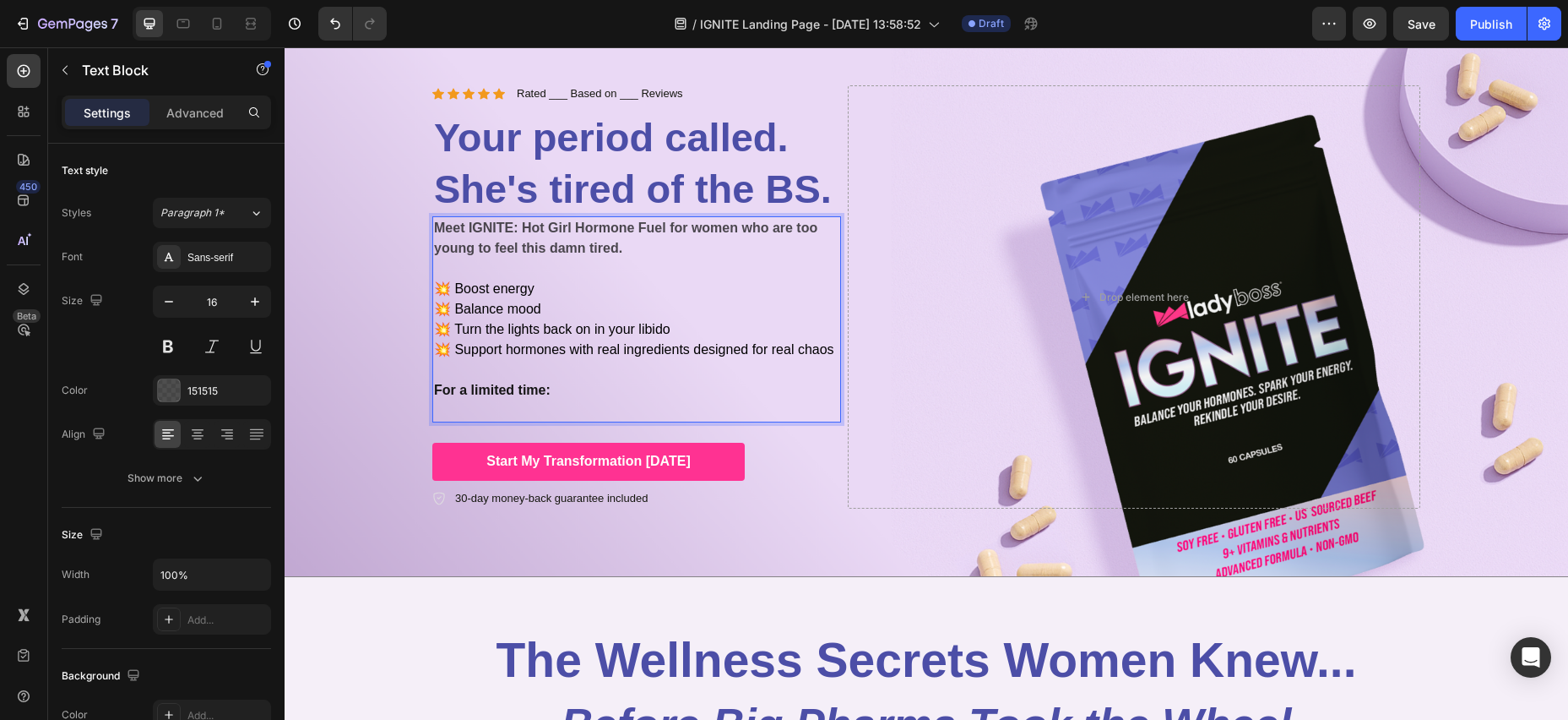
click at [561, 387] on p "For a limited time:" at bounding box center [637, 390] width 406 height 20
click at [436, 387] on strong "For a limited time:" at bounding box center [492, 390] width 116 height 14
click at [512, 343] on span "💥 Support hormones with real ingredients designed for real chaos" at bounding box center [634, 350] width 400 height 14
click at [511, 351] on span "💥 Support hormones with real ingredients designed for real chaos" at bounding box center [634, 350] width 400 height 14
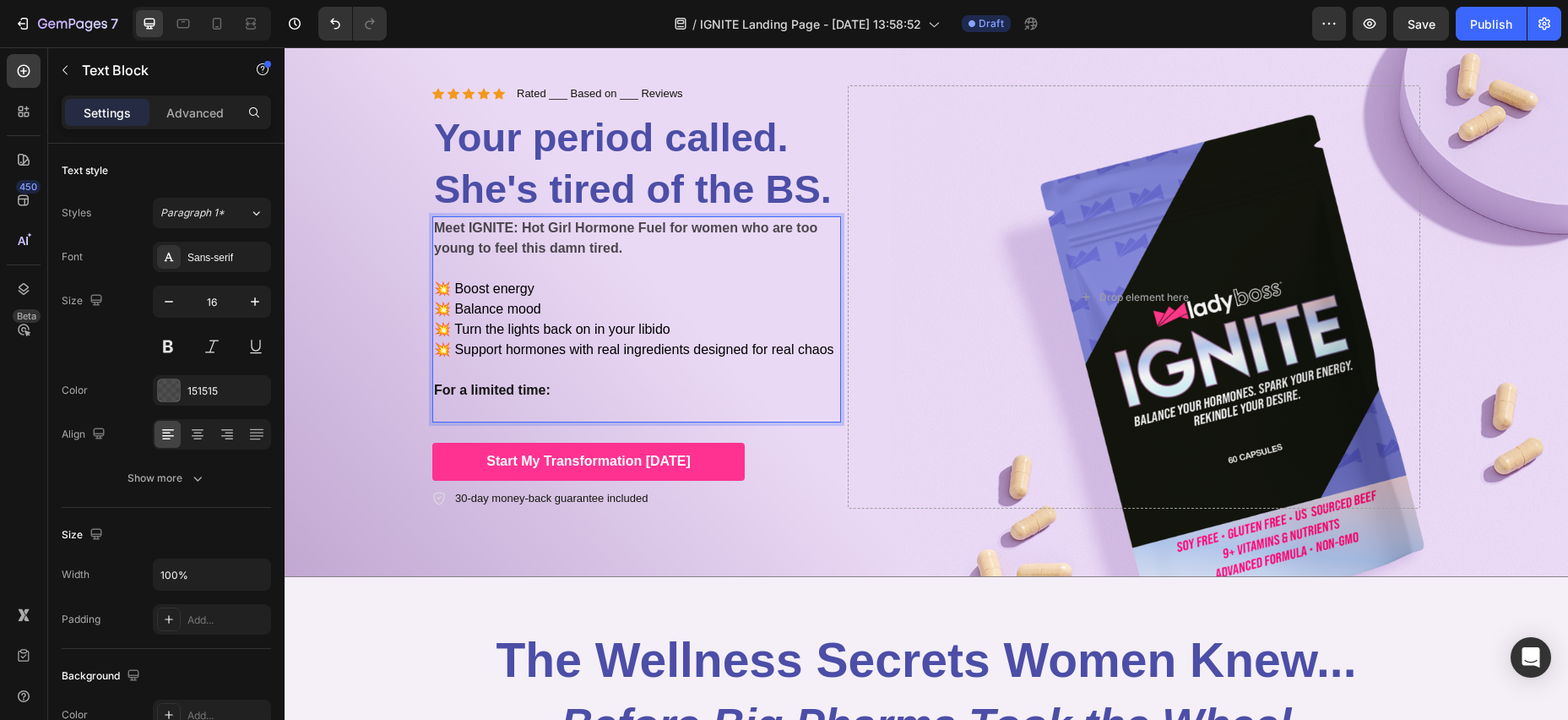
click at [469, 230] on strong "Meet IGNITE: Hot Girl Hormone Fuel for women who are too young to feel this dam…" at bounding box center [625, 238] width 383 height 34
click at [552, 404] on p "Rich Text Editor. Editing area: main" at bounding box center [637, 410] width 406 height 20
click at [447, 409] on p "Rich Text Editor. Editing area: main" at bounding box center [637, 410] width 406 height 20
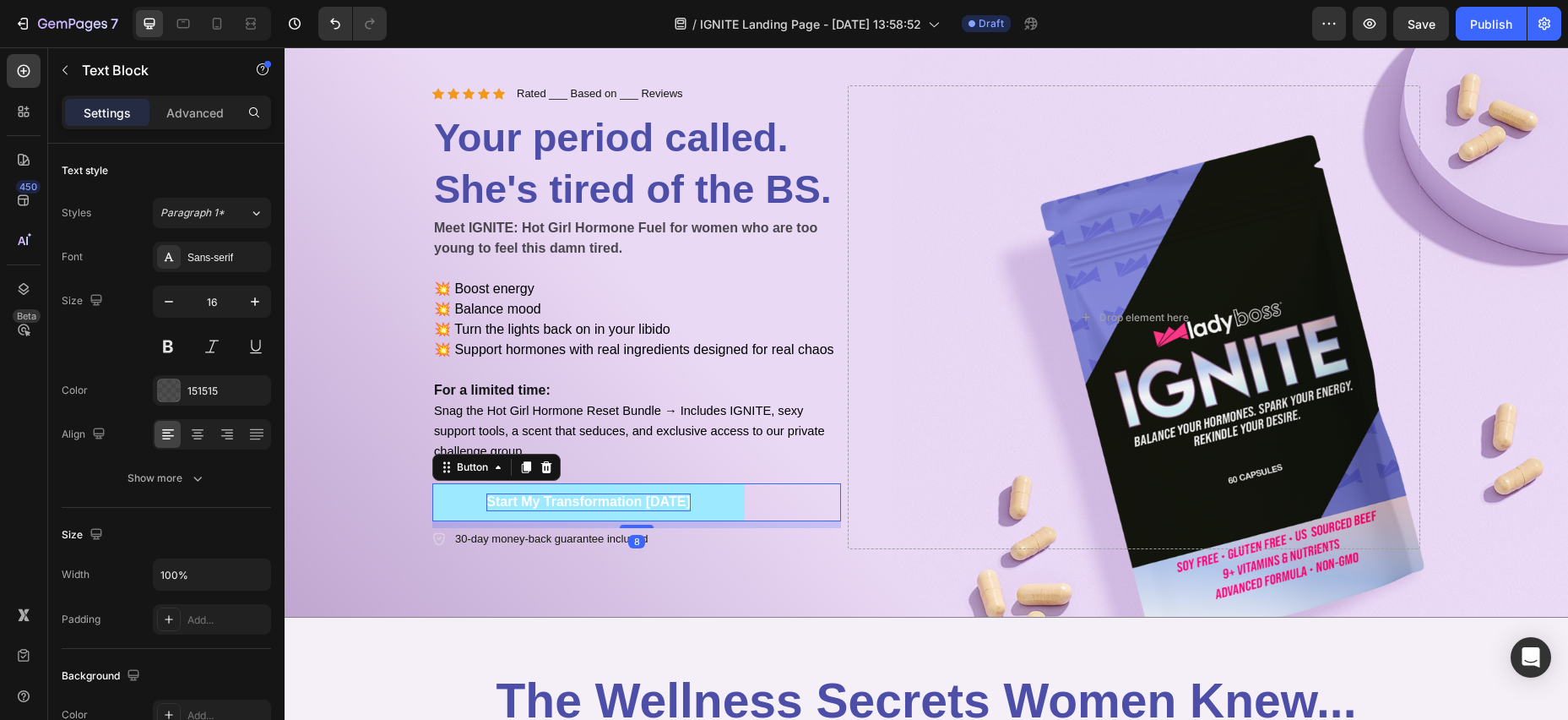
click at [634, 504] on span "Start My Transformation [DATE]" at bounding box center [588, 501] width 205 height 14
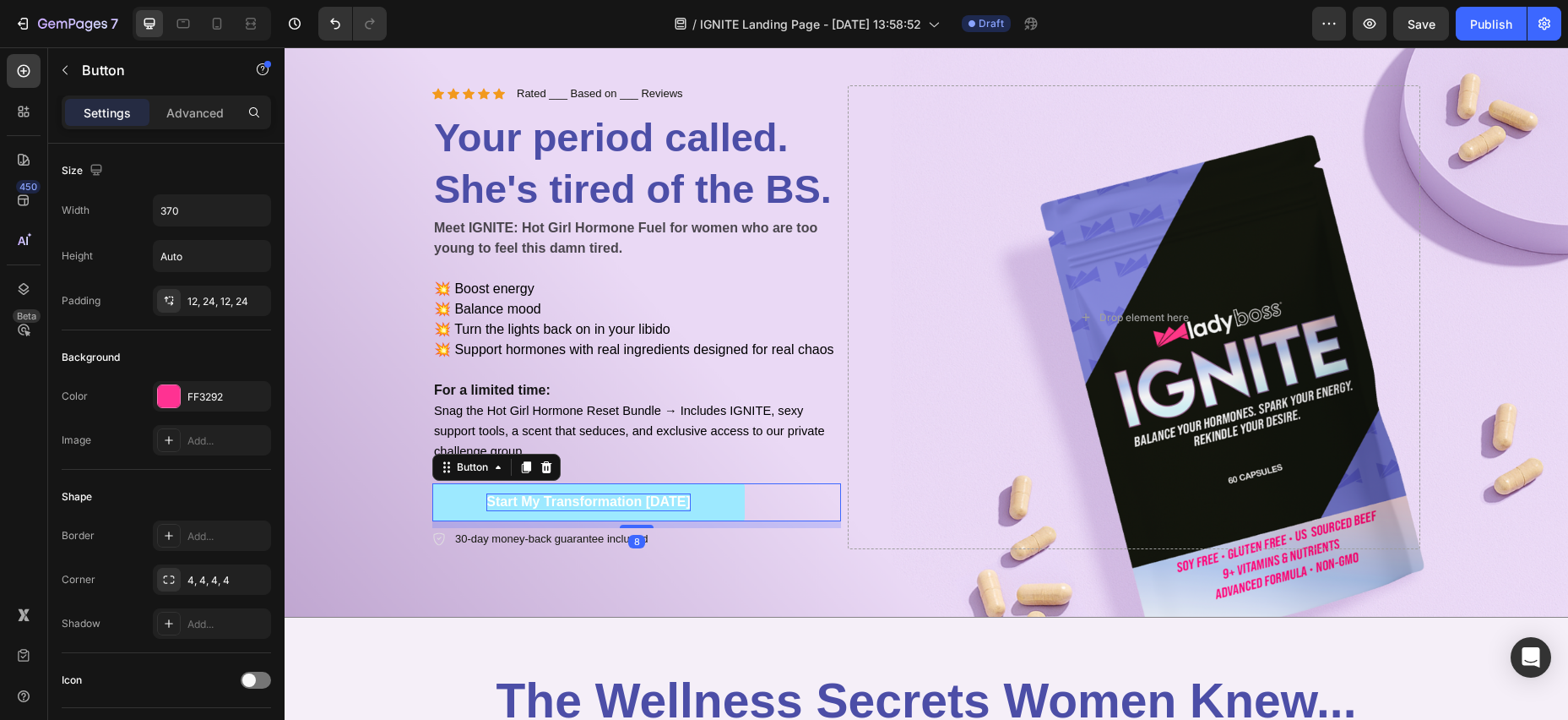
click at [514, 505] on span "Start My Transformation [DATE]" at bounding box center [588, 501] width 205 height 14
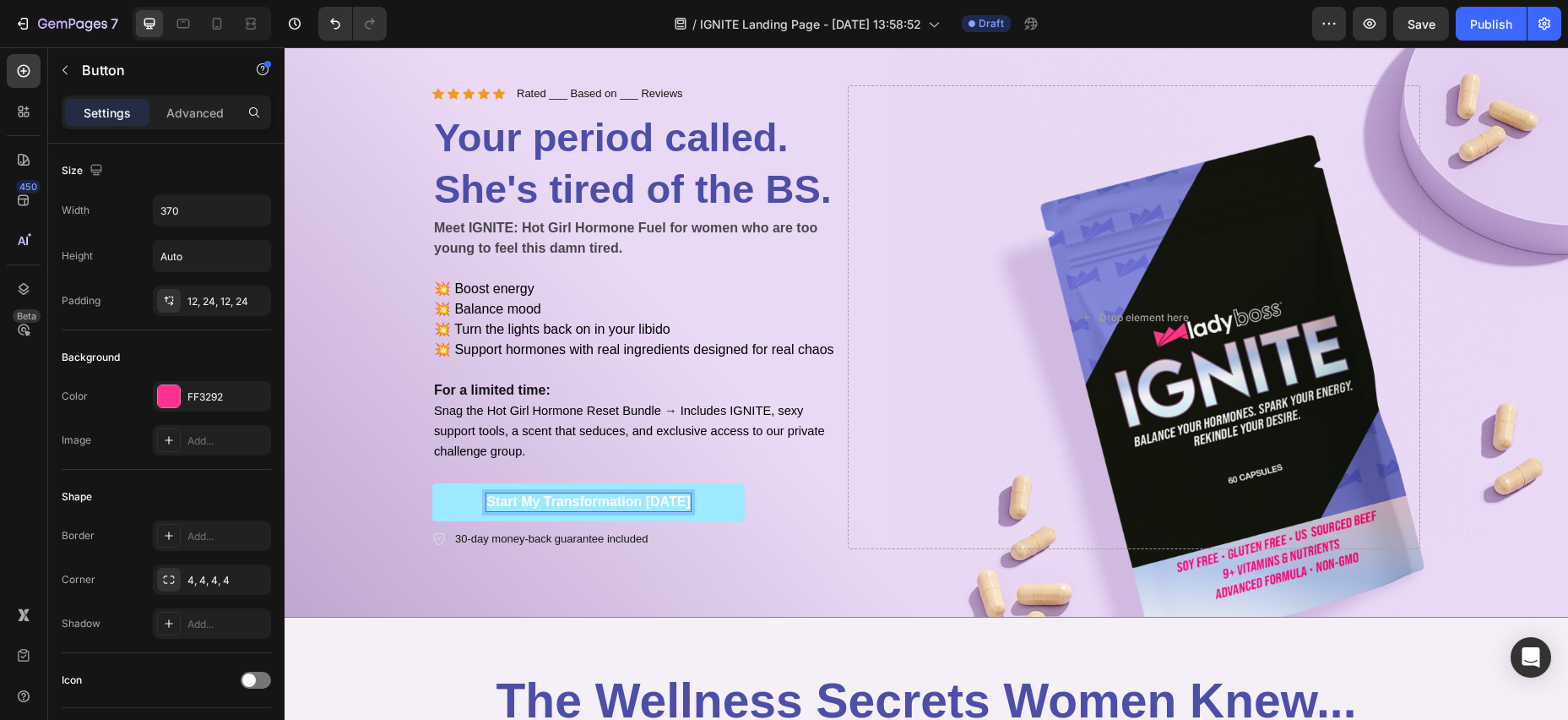
click at [492, 501] on span "Start My Transformation [DATE]" at bounding box center [588, 501] width 205 height 14
click at [686, 501] on span "Start My Transformation [DATE]" at bounding box center [588, 501] width 205 height 14
click at [776, 494] on div "👉 [I’M IN – START MY RESET] Button 8" at bounding box center [637, 502] width 409 height 38
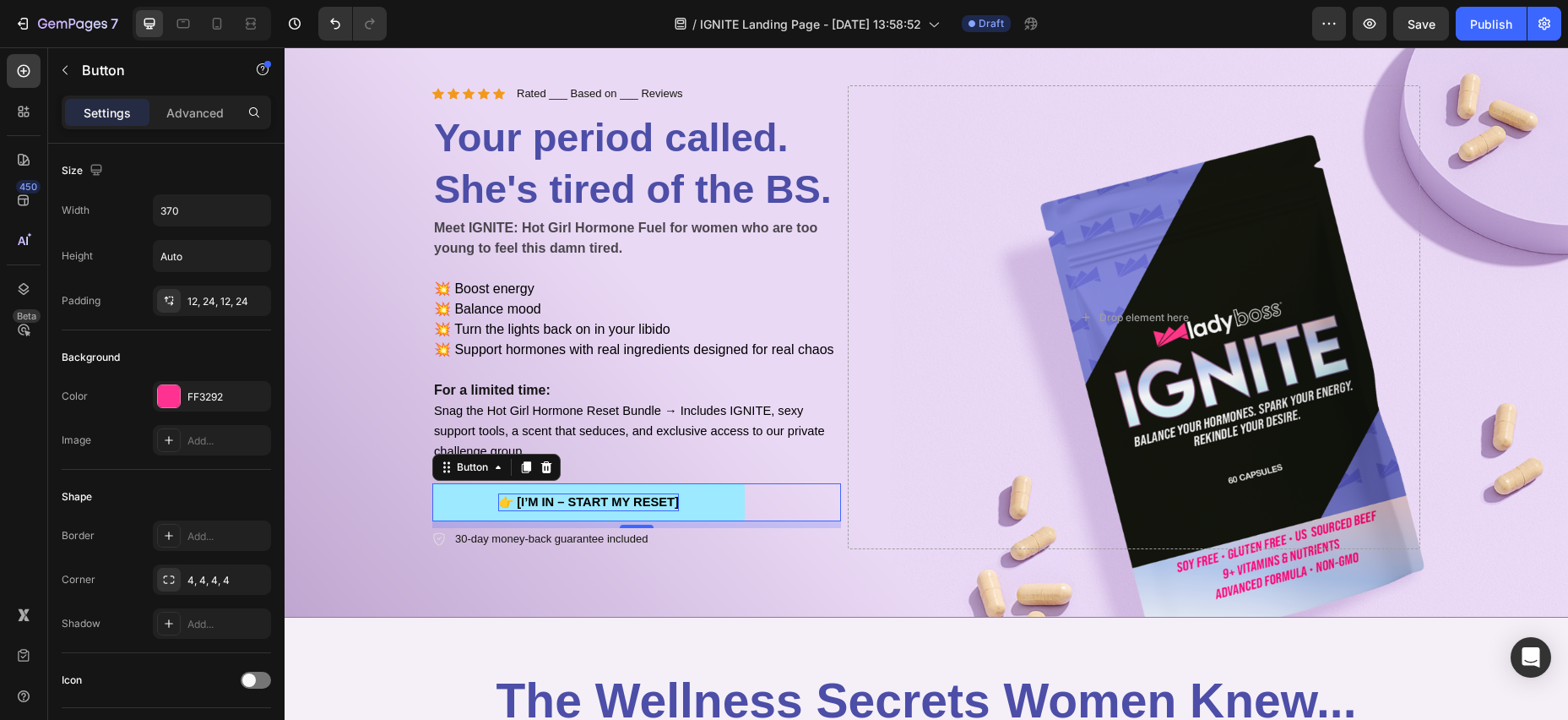
click at [615, 503] on span "👉 [I’M IN – START MY RESET]" at bounding box center [588, 501] width 181 height 14
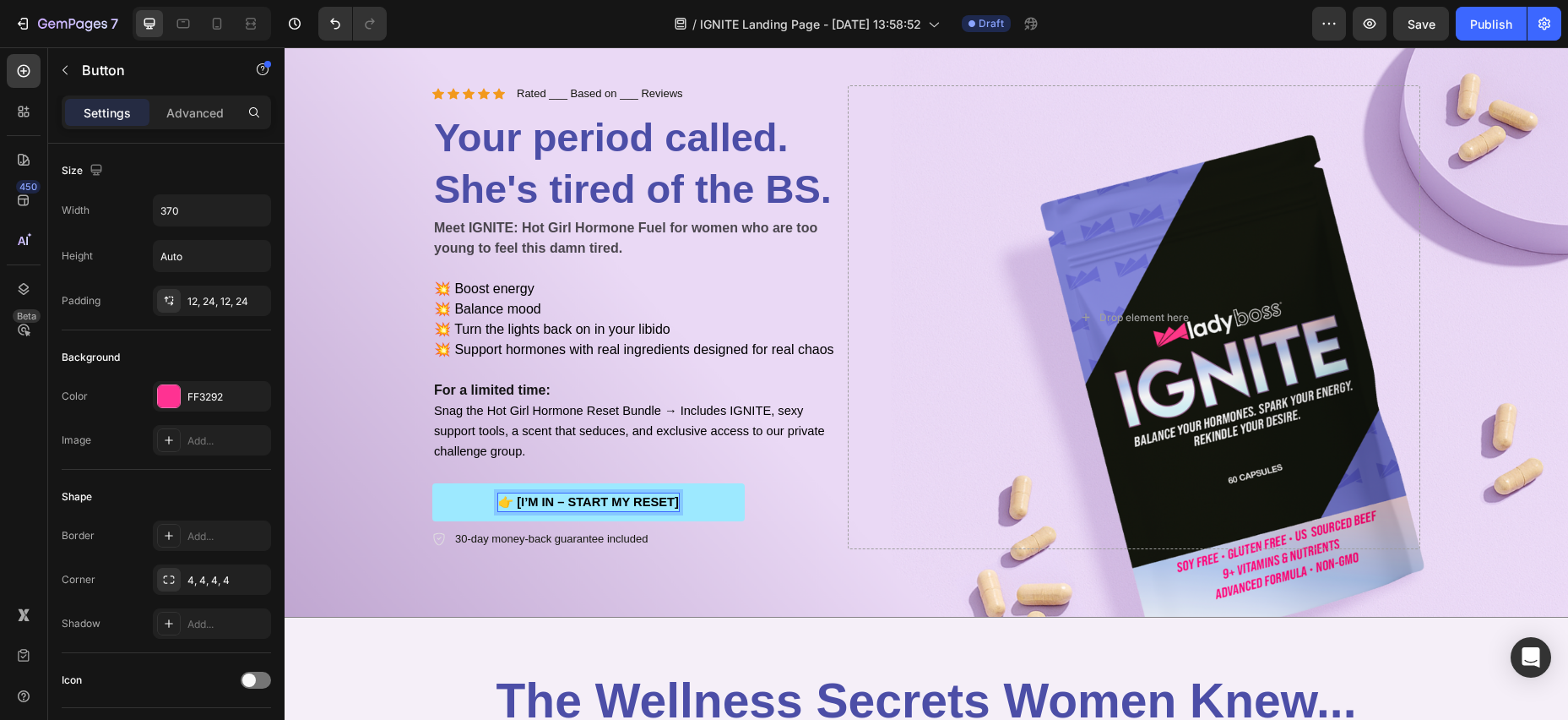
click at [679, 501] on span "👉 [I’M IN – START MY RESET]" at bounding box center [588, 501] width 181 height 14
click at [665, 502] on span "👉 [I’M IN – START MY RESET]" at bounding box center [588, 501] width 181 height 14
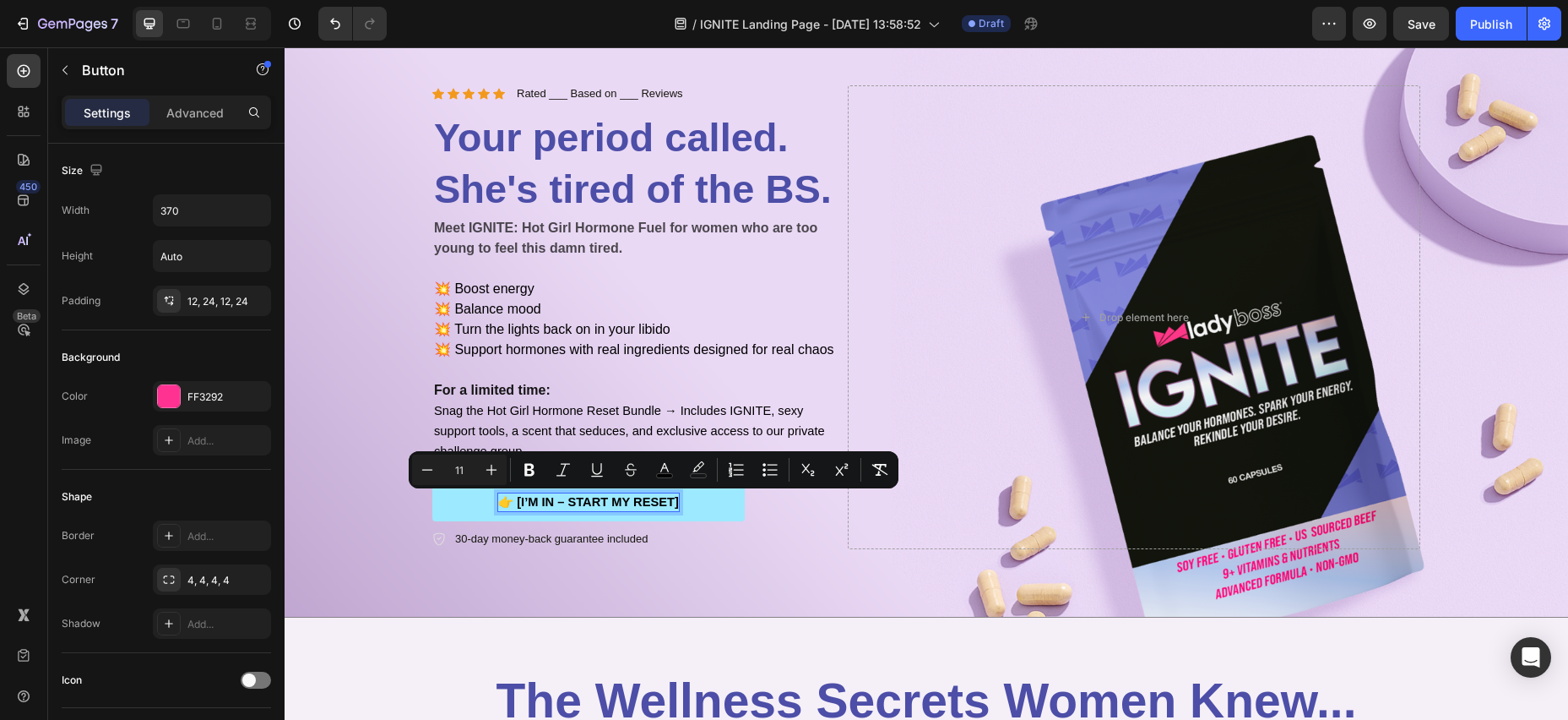
click at [678, 501] on span "👉 [I’M IN – START MY RESET]" at bounding box center [588, 501] width 181 height 14
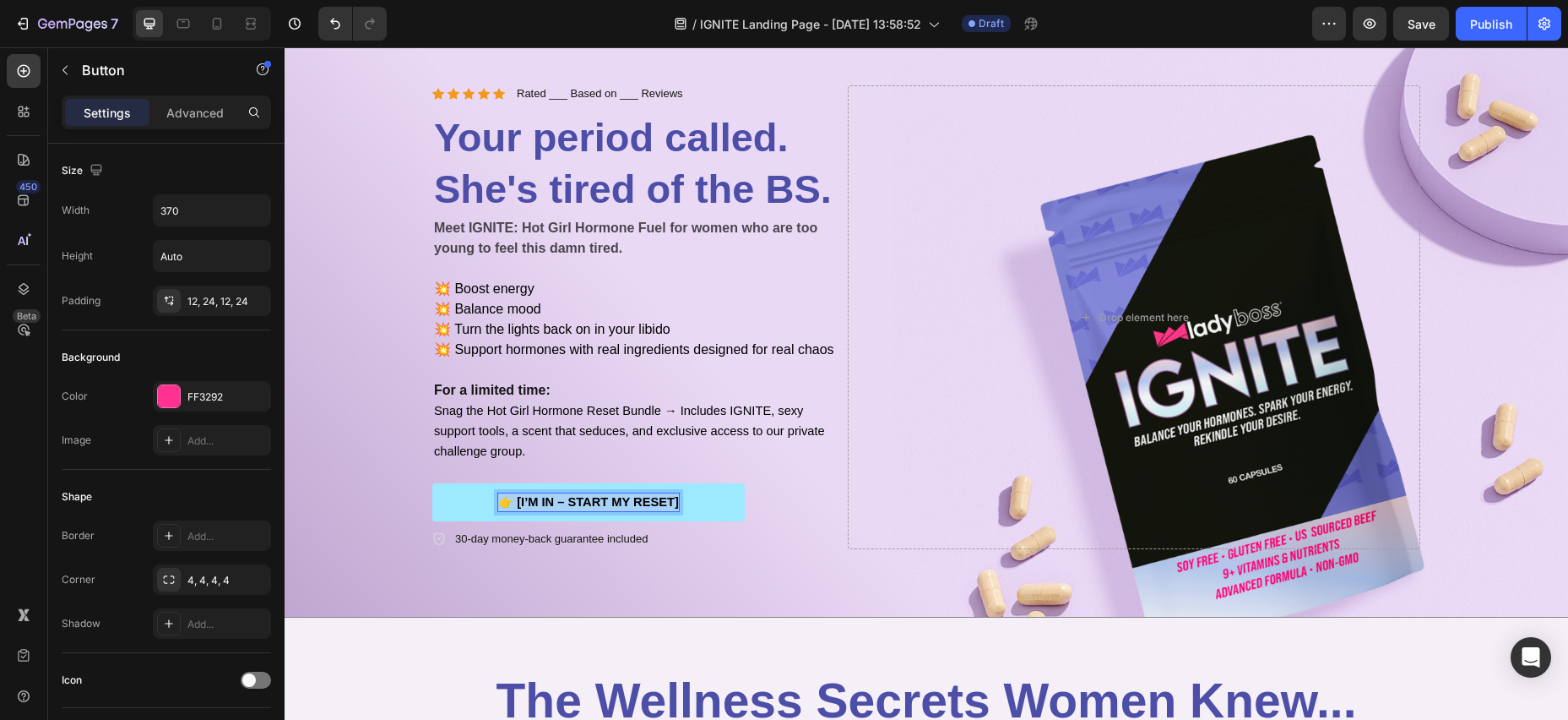
click at [502, 505] on span "👉 [I’M IN – START MY RESET]" at bounding box center [588, 501] width 181 height 14
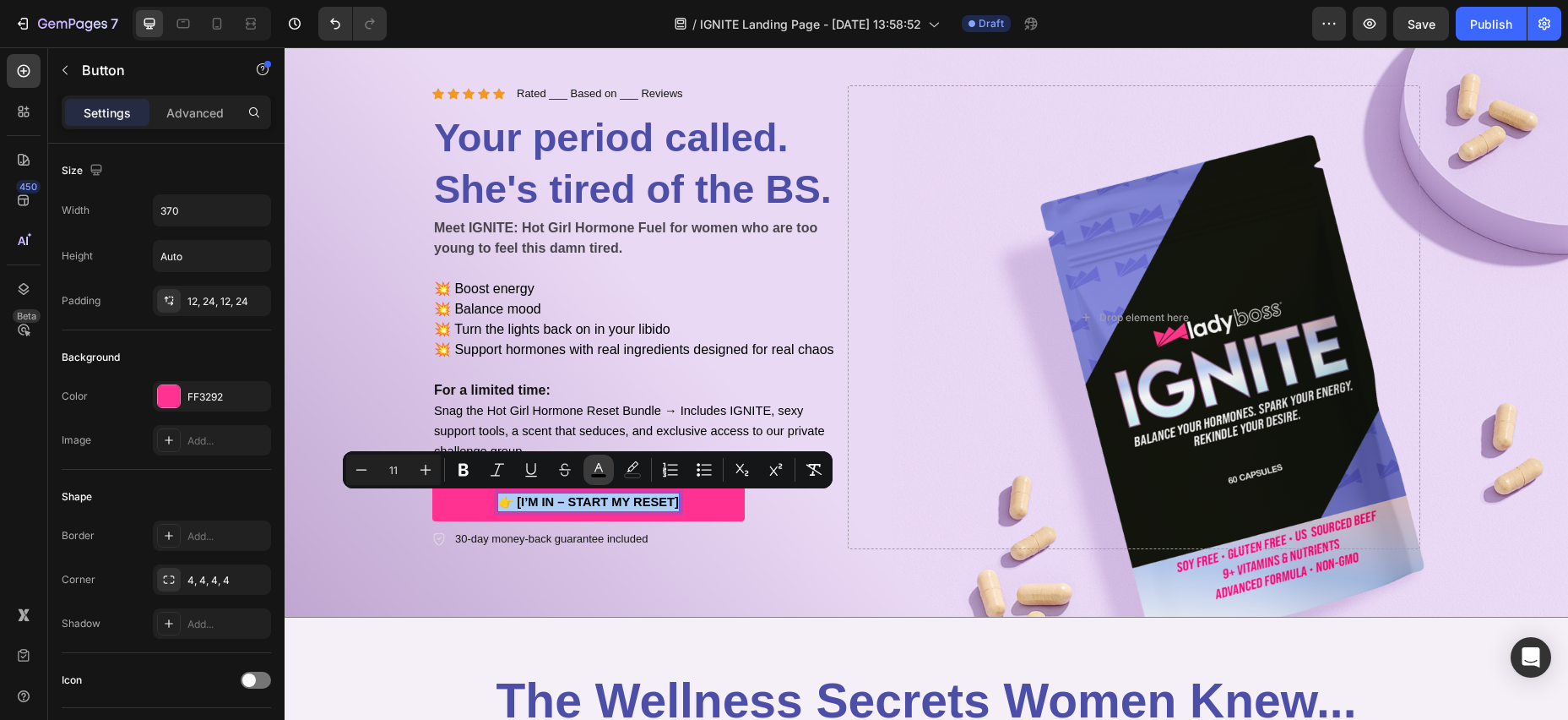
click at [605, 467] on icon "Editor contextual toolbar" at bounding box center [598, 469] width 17 height 17
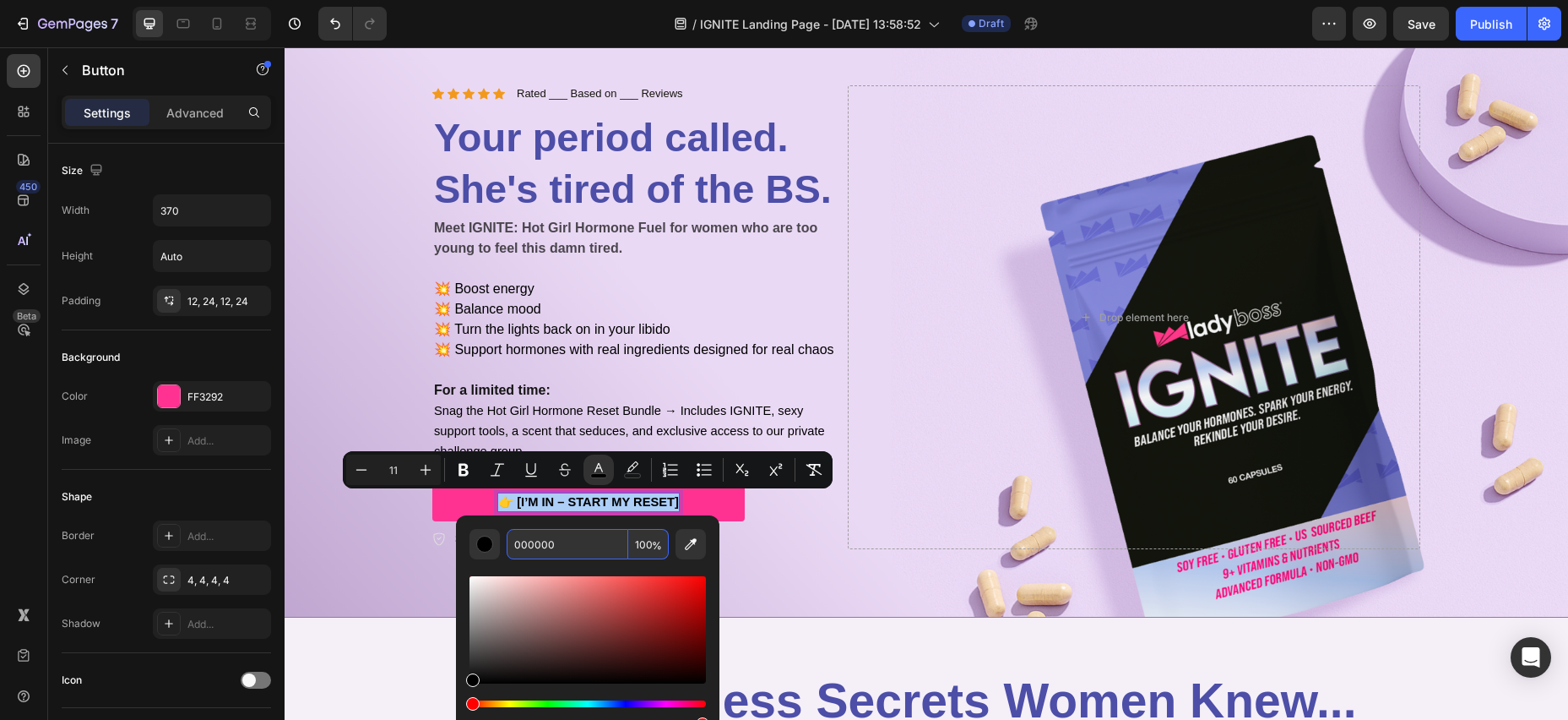
click at [536, 542] on input "000000" at bounding box center [567, 544] width 122 height 31
click at [536, 542] on input "000000" at bounding box center [567, 544] width 122 height 31
click at [555, 545] on input "000000" at bounding box center [567, 544] width 122 height 31
type input "000000"
click at [825, 516] on div "👉 [I’M IN – START MY RESET] Button 8" at bounding box center [637, 502] width 409 height 38
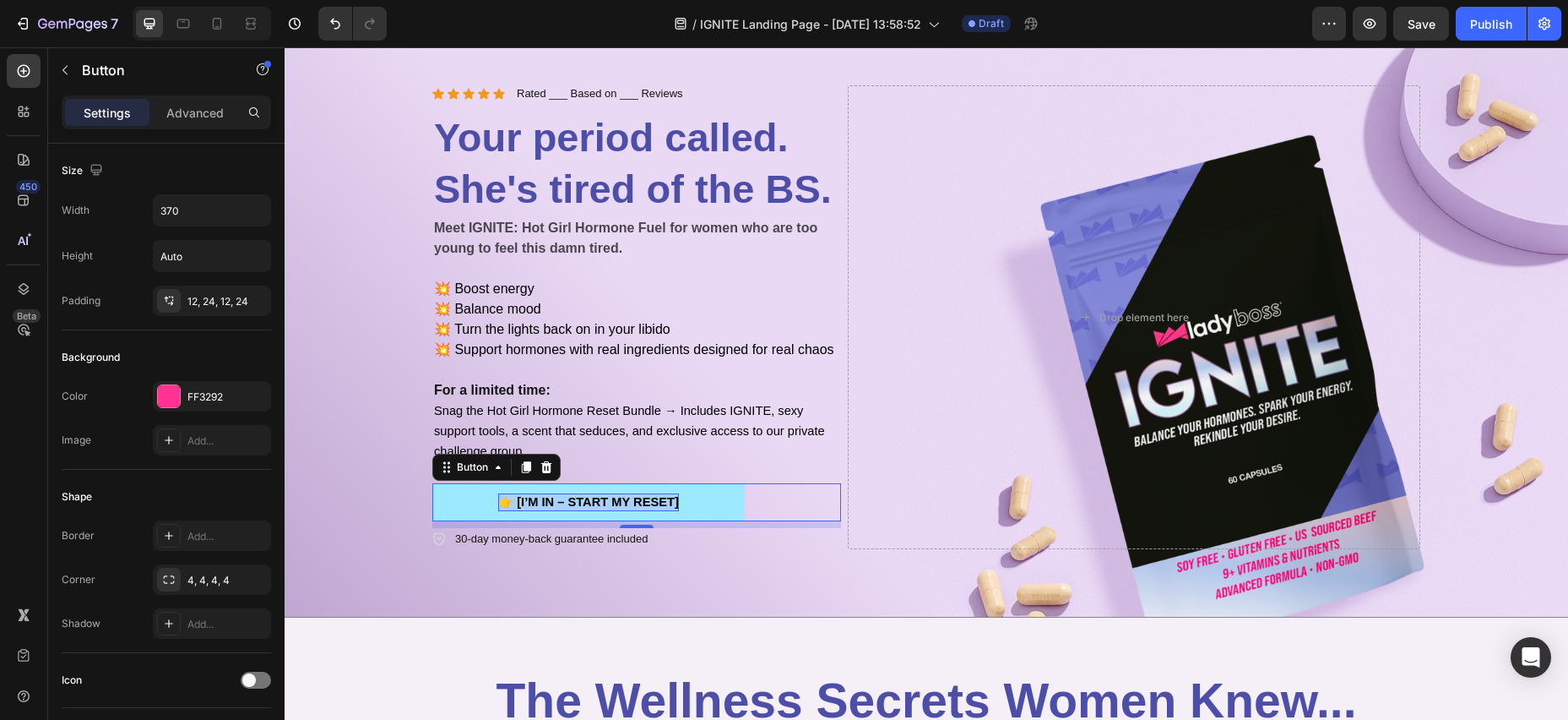
click at [651, 501] on span "👉 [I’M IN – START MY RESET]" at bounding box center [588, 501] width 181 height 14
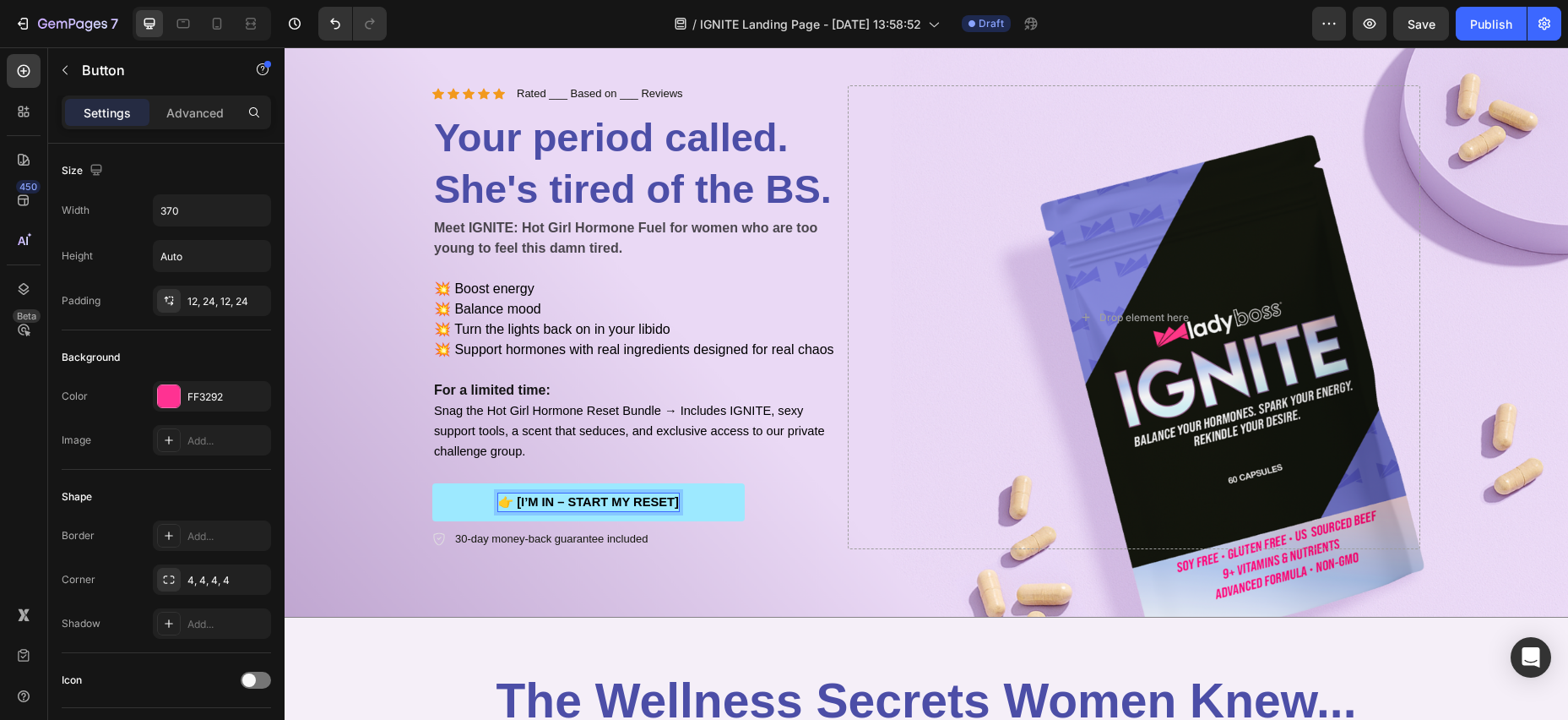
click at [717, 504] on button "👉 [I’M IN – START MY RESET]" at bounding box center [588, 502] width 313 height 38
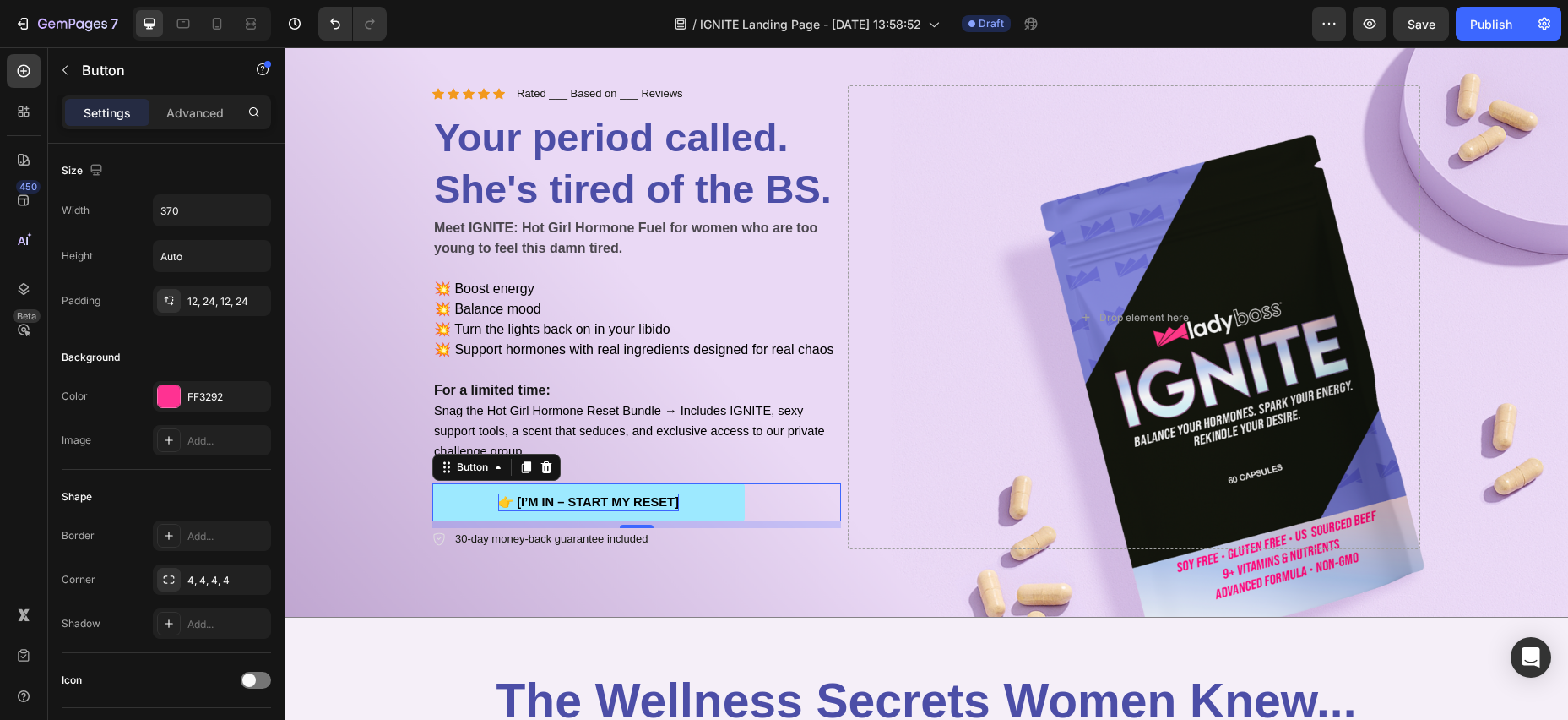
click at [543, 499] on span "👉 [I’M IN – START MY RESET]" at bounding box center [588, 501] width 181 height 14
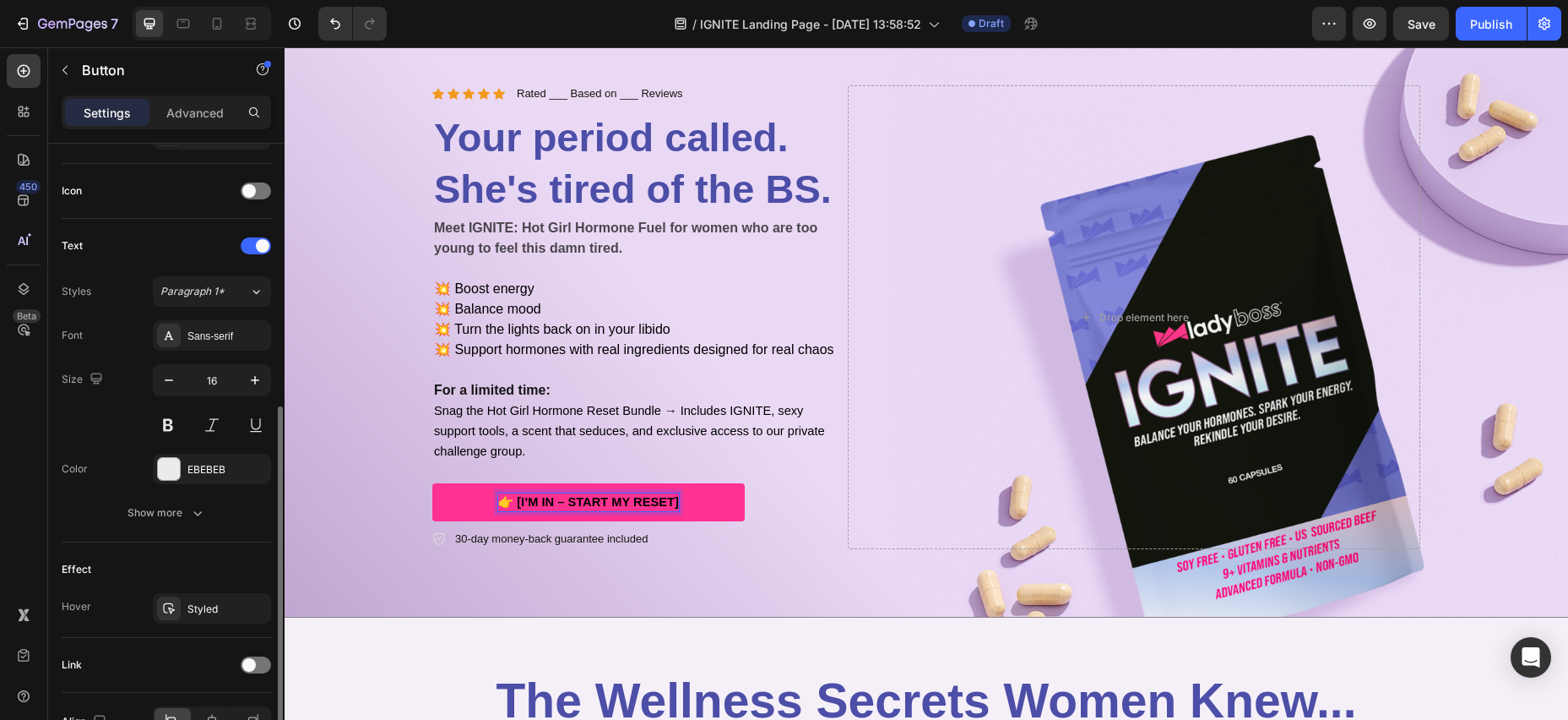
scroll to position [500, 0]
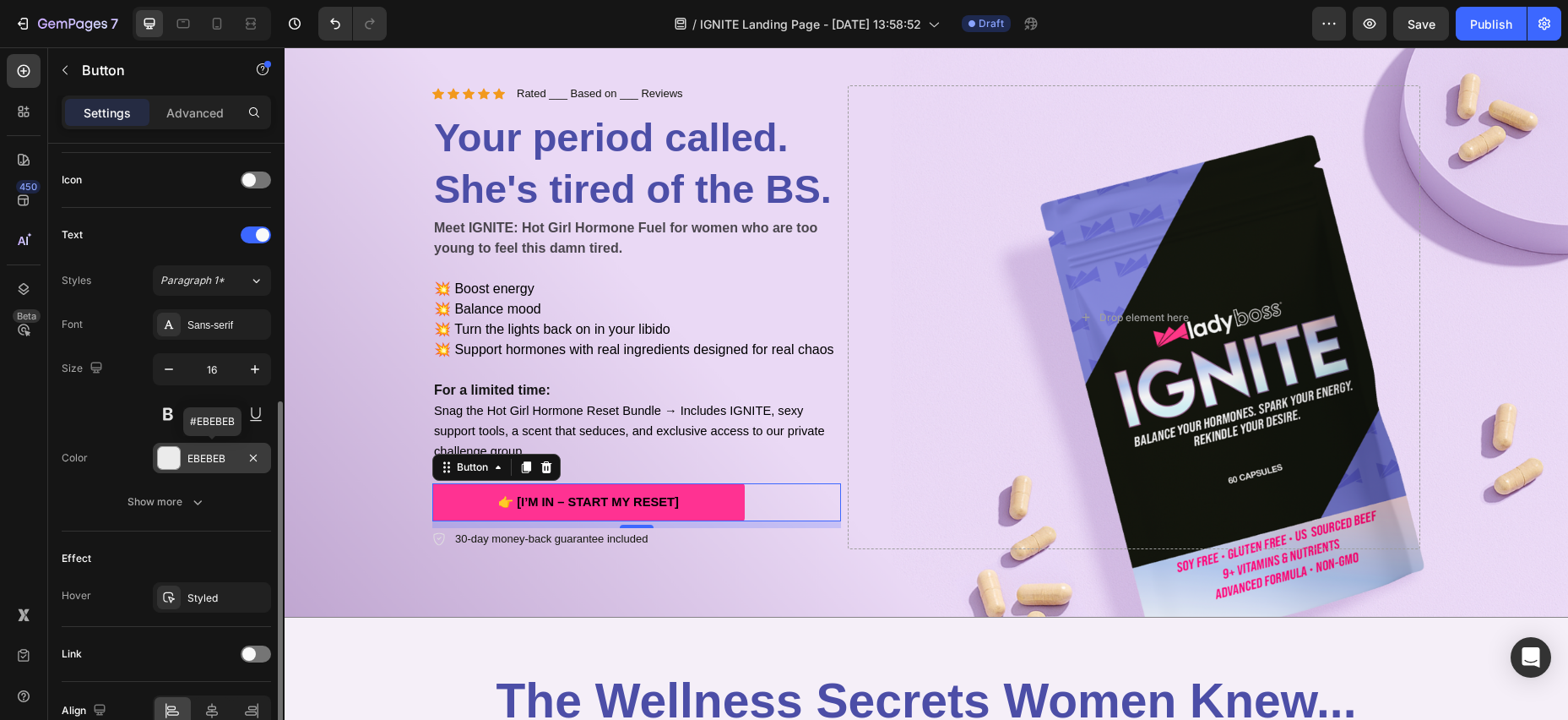
click at [213, 460] on div "EBEBEB" at bounding box center [212, 458] width 49 height 15
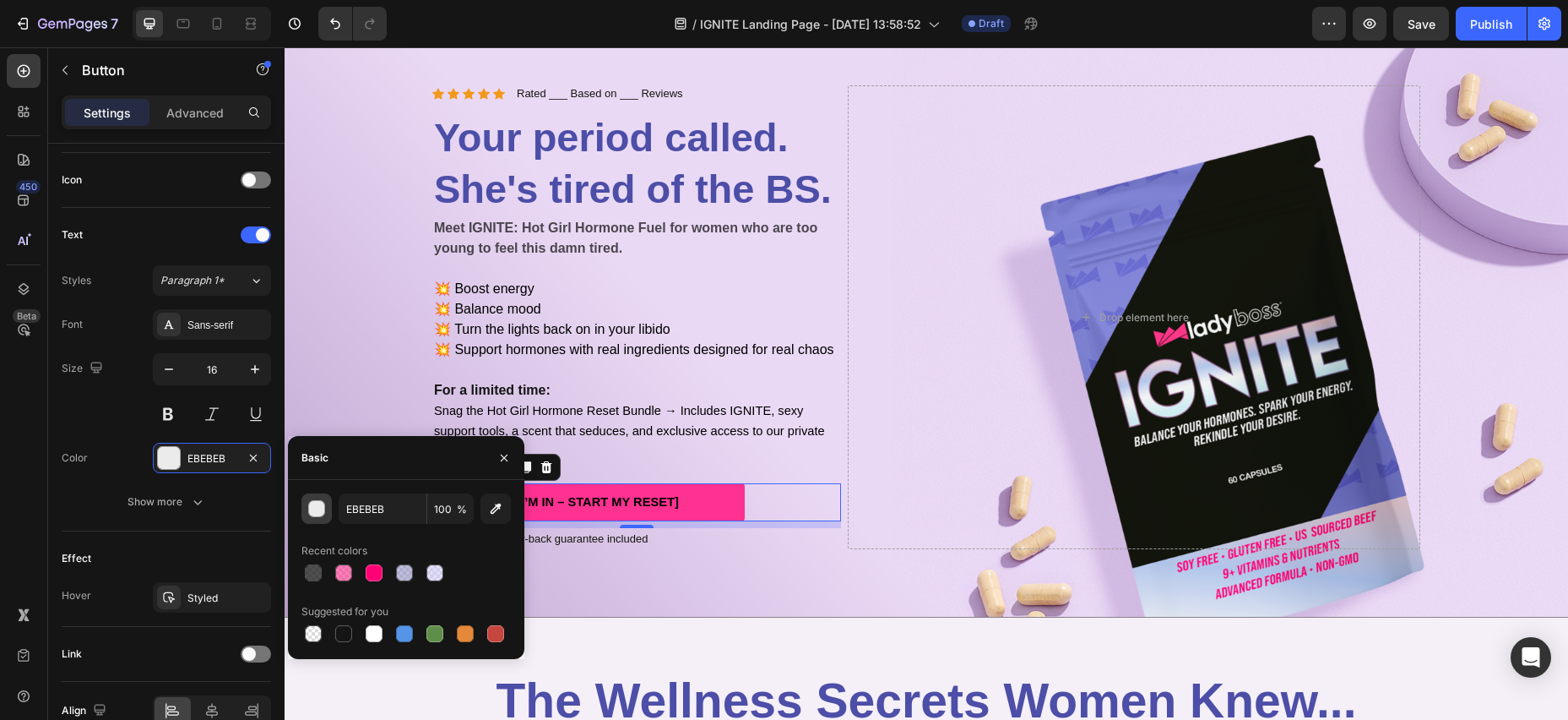
click at [312, 506] on div "button" at bounding box center [317, 509] width 17 height 17
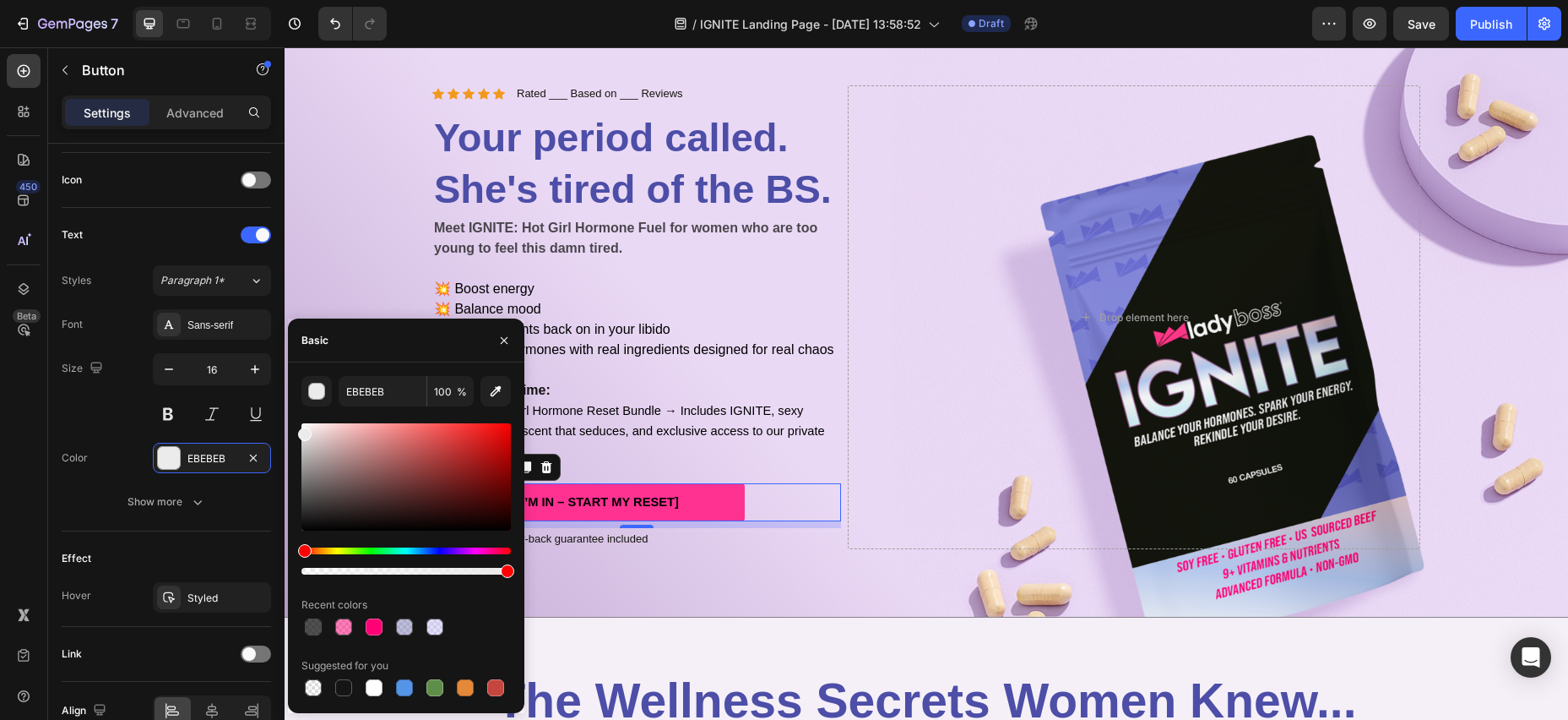
click at [302, 376] on button "button" at bounding box center [317, 391] width 31 height 31
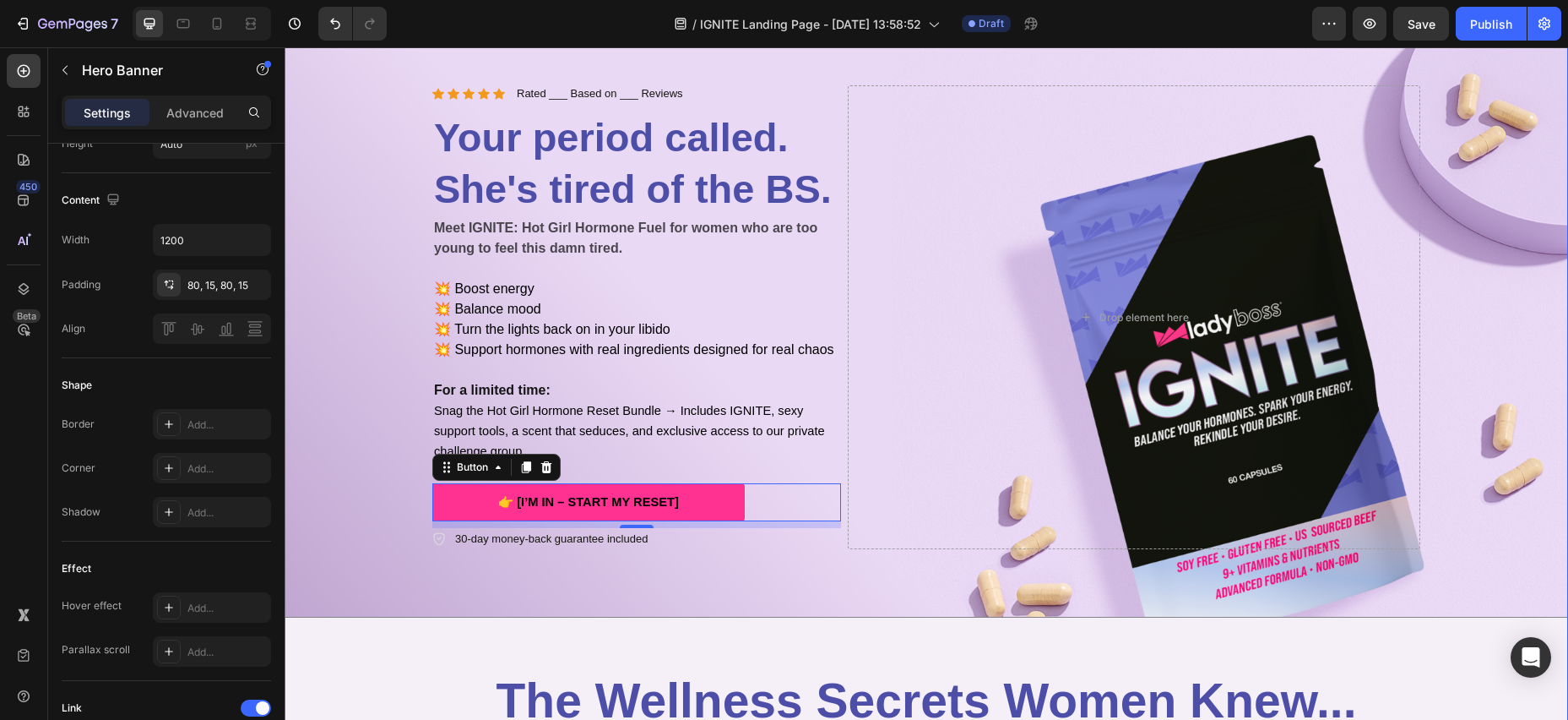
click at [690, 555] on div "Icon Icon Icon Icon Icon Icon List Rated ___ Based on ___ Reviews Text Block Ro…" at bounding box center [926, 317] width 1014 height 598
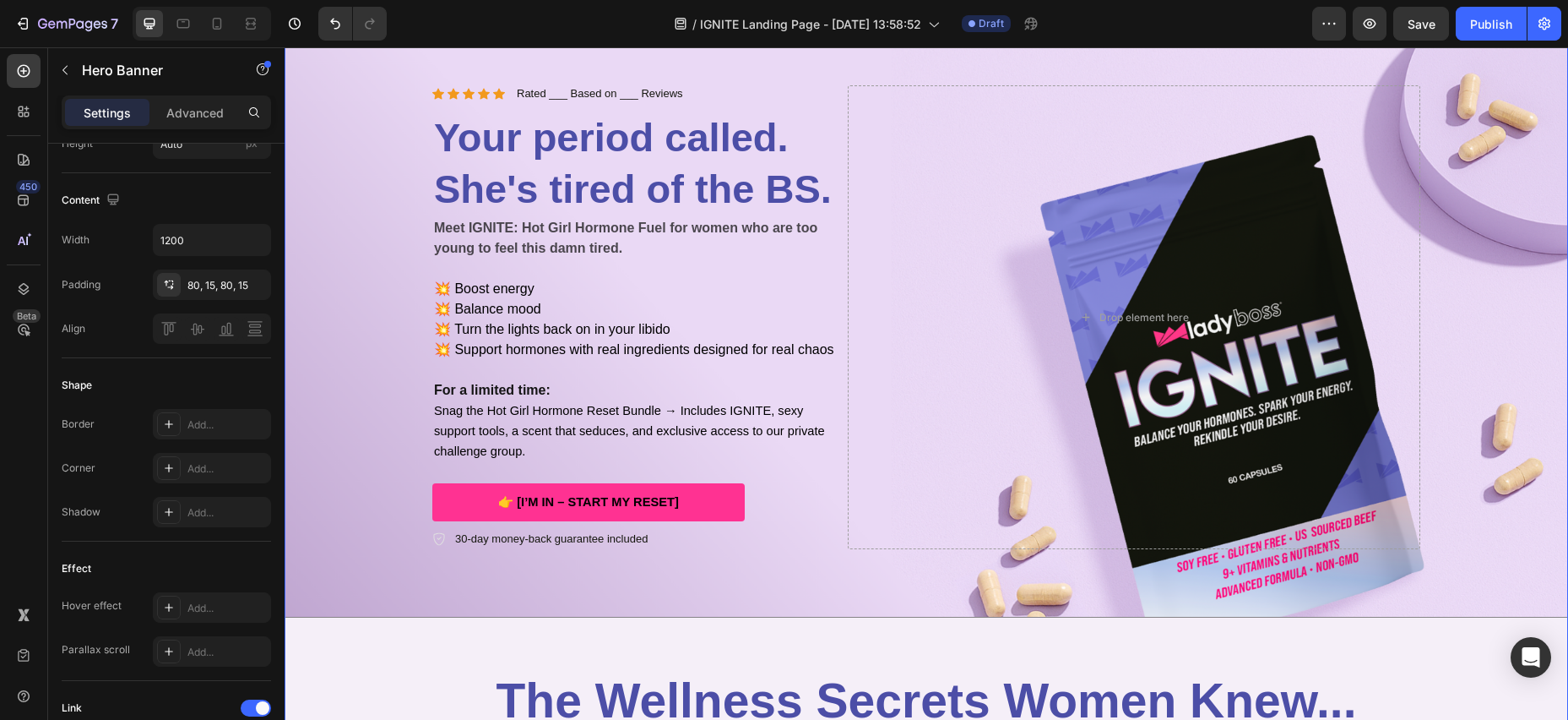
scroll to position [0, 0]
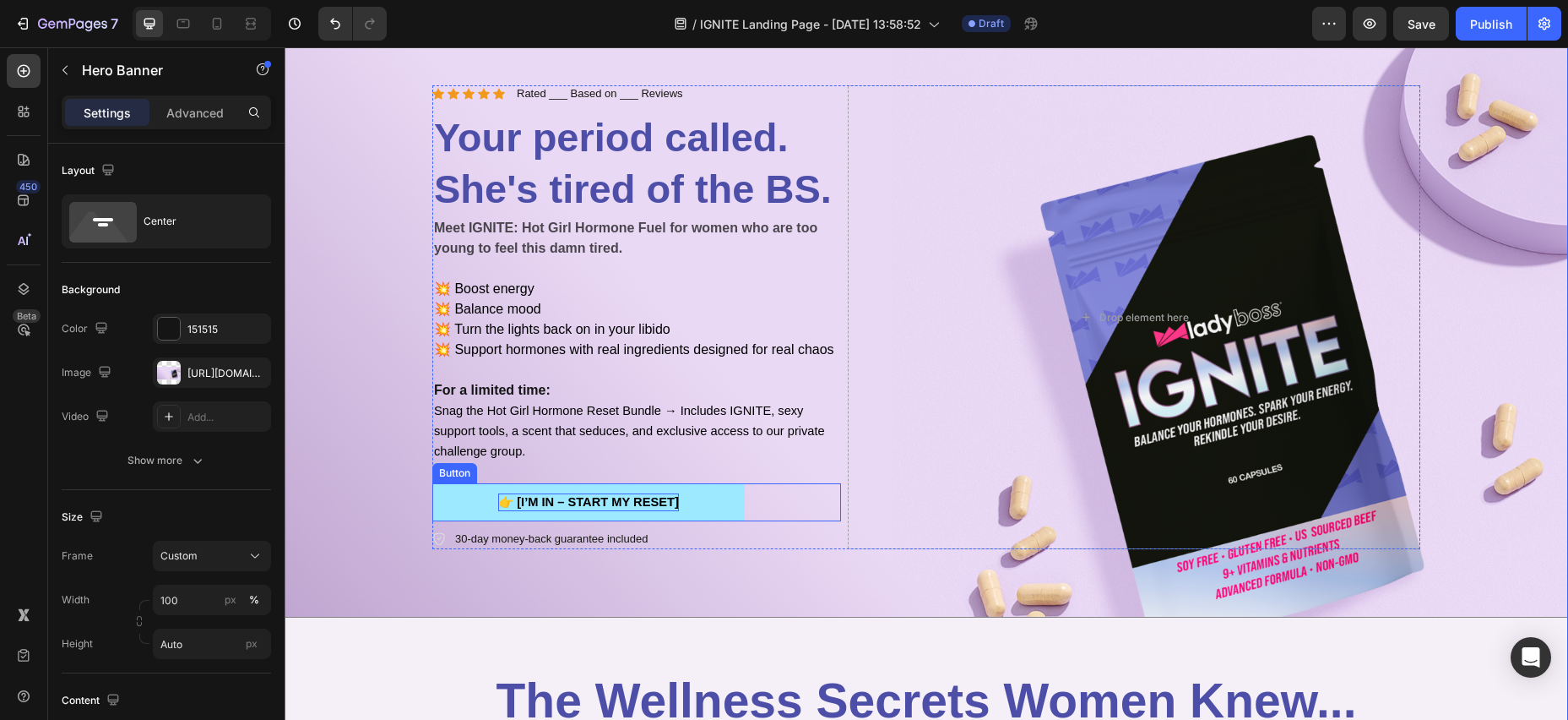
click at [660, 502] on span "👉 [I’M IN – START MY RESET]" at bounding box center [588, 501] width 181 height 14
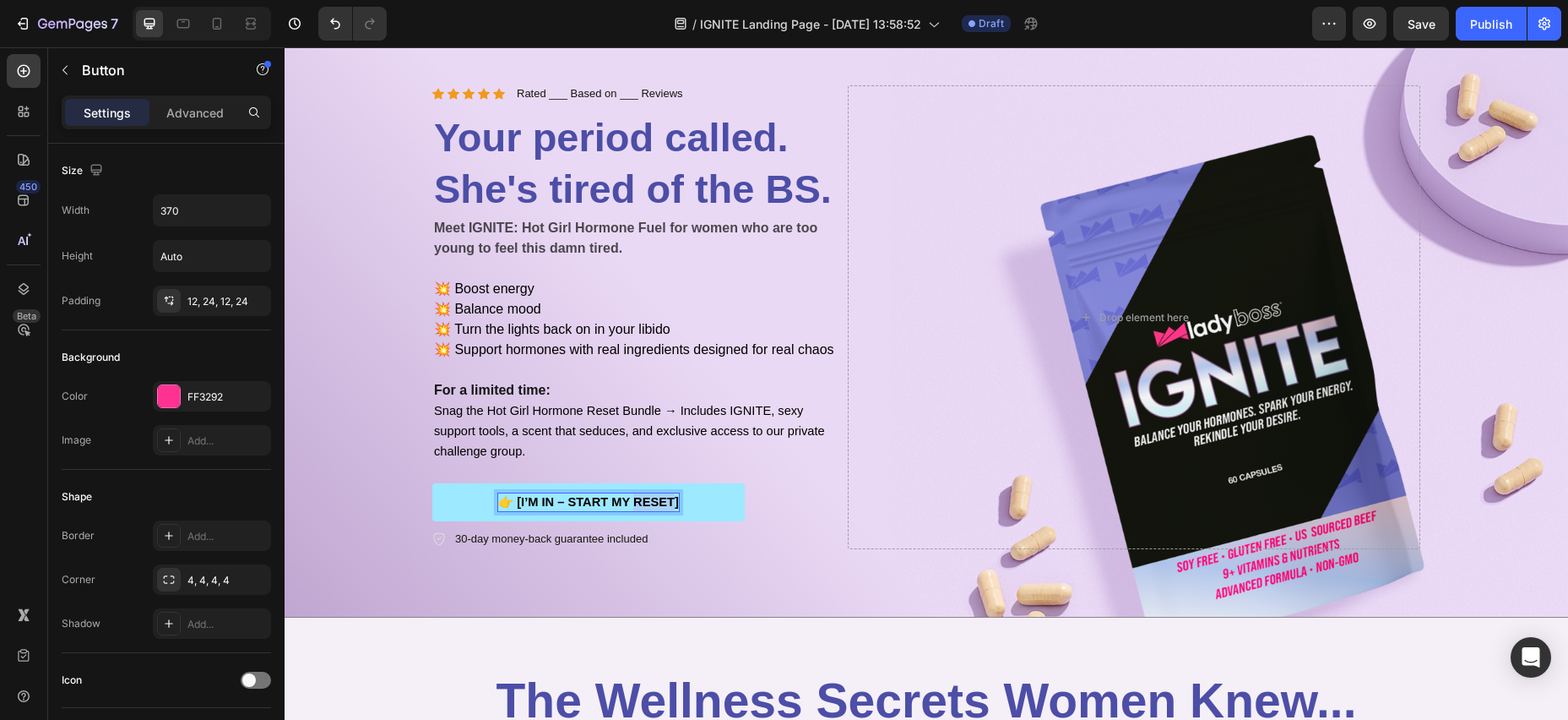
click at [660, 502] on span "👉 [I’M IN – START MY RESET]" at bounding box center [588, 501] width 181 height 14
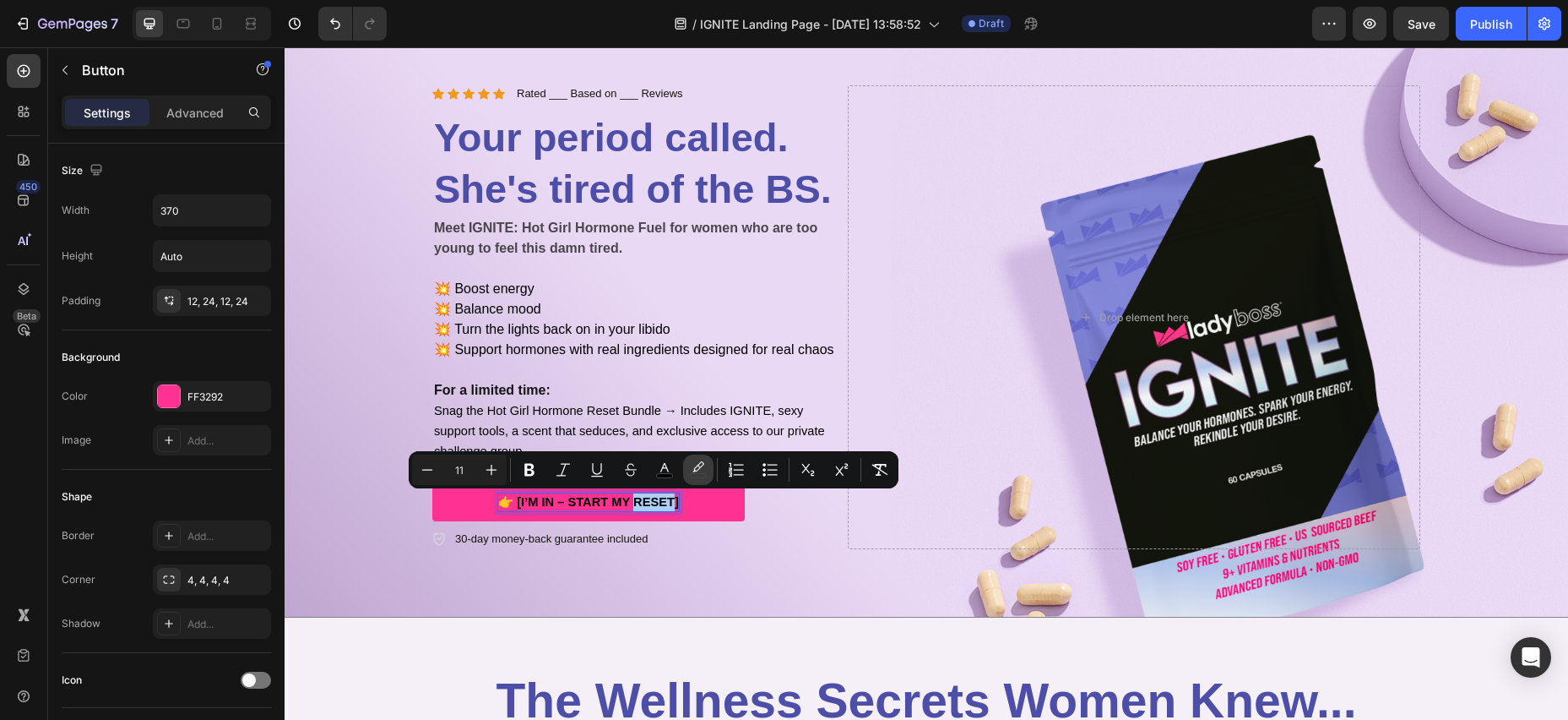
click at [699, 472] on icon "Editor contextual toolbar" at bounding box center [698, 469] width 17 height 17
type input "000000"
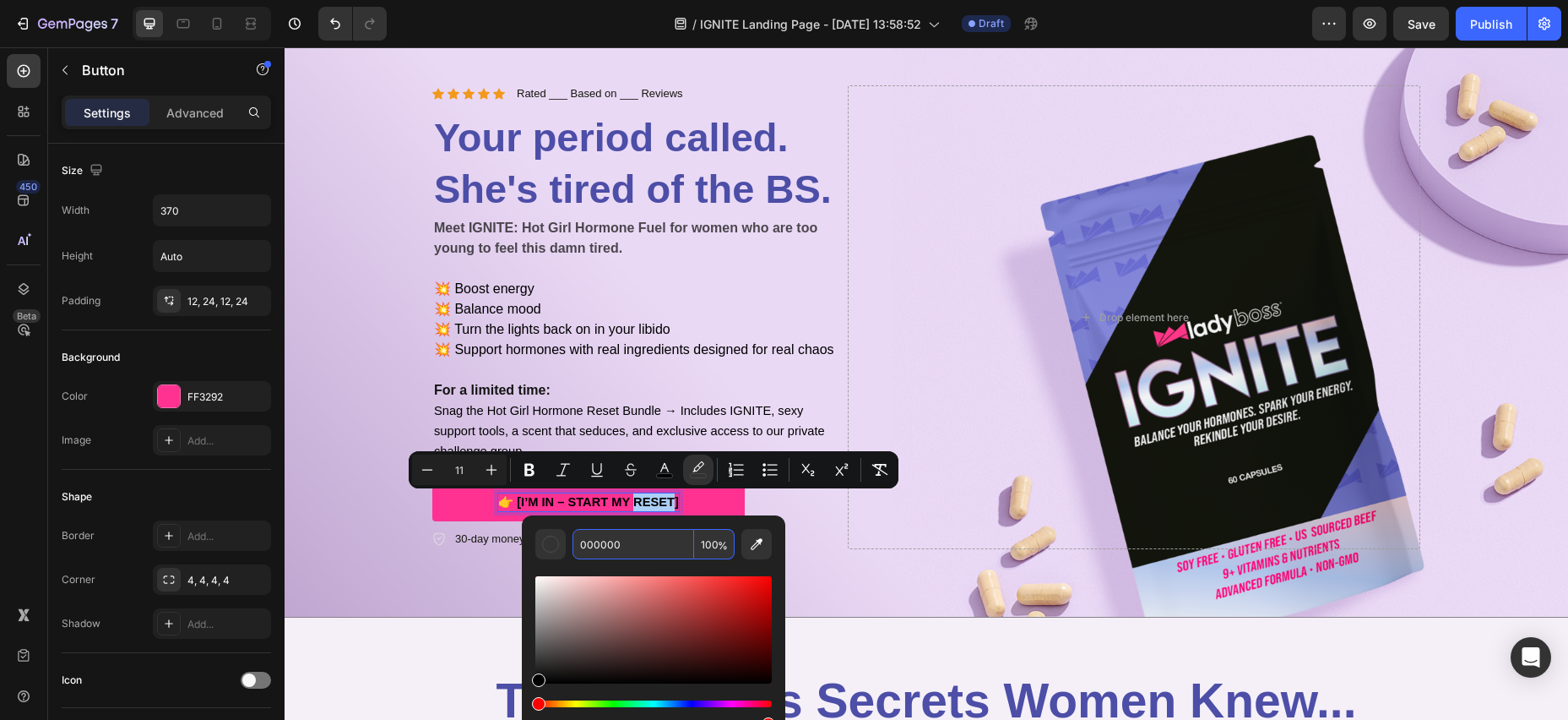
click at [621, 544] on input "000000" at bounding box center [633, 544] width 122 height 31
type input "000000"
click at [782, 506] on div "👉 [I’M IN – START MY RESET] Button 8" at bounding box center [637, 502] width 409 height 38
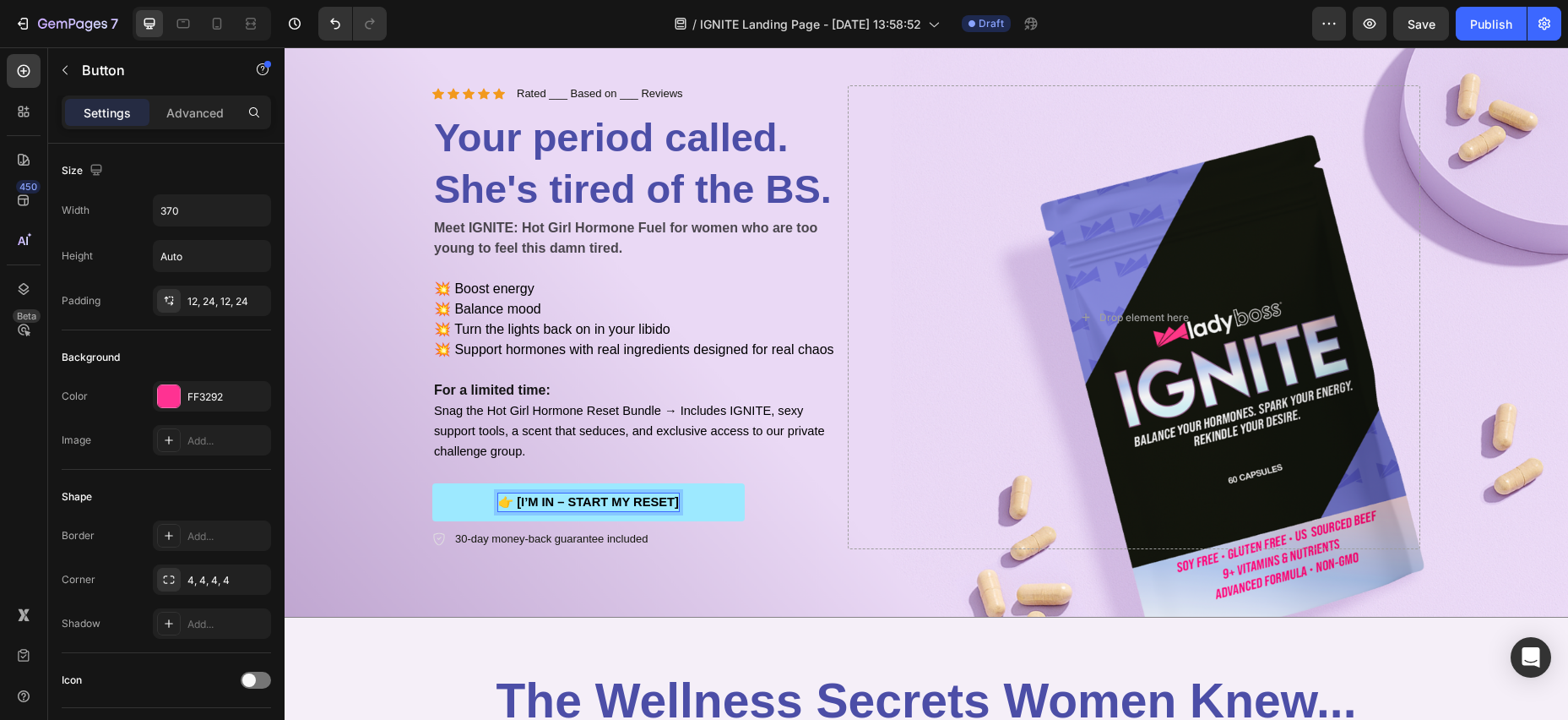
click at [604, 499] on span "👉 [I’M IN – START MY RESET]" at bounding box center [588, 501] width 181 height 14
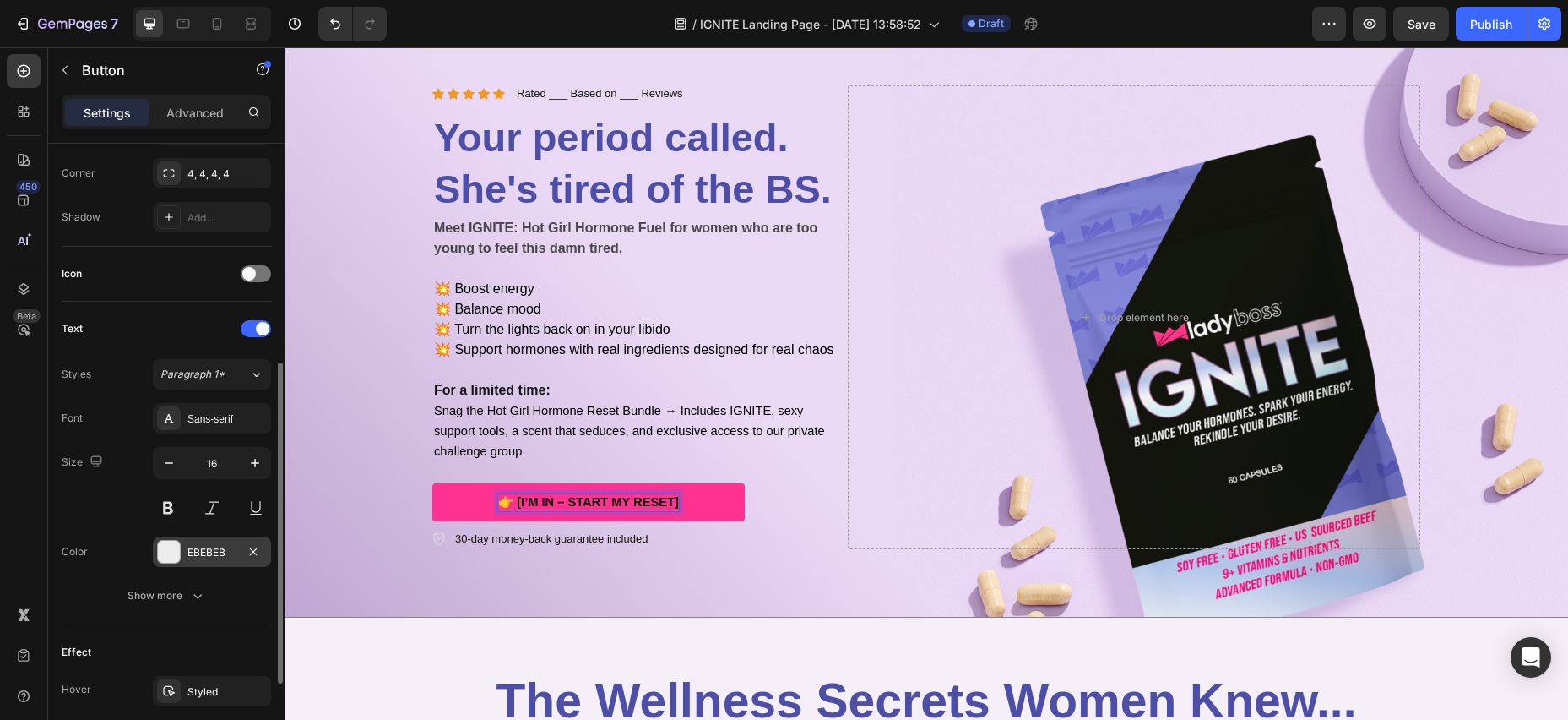
scroll to position [418, 0]
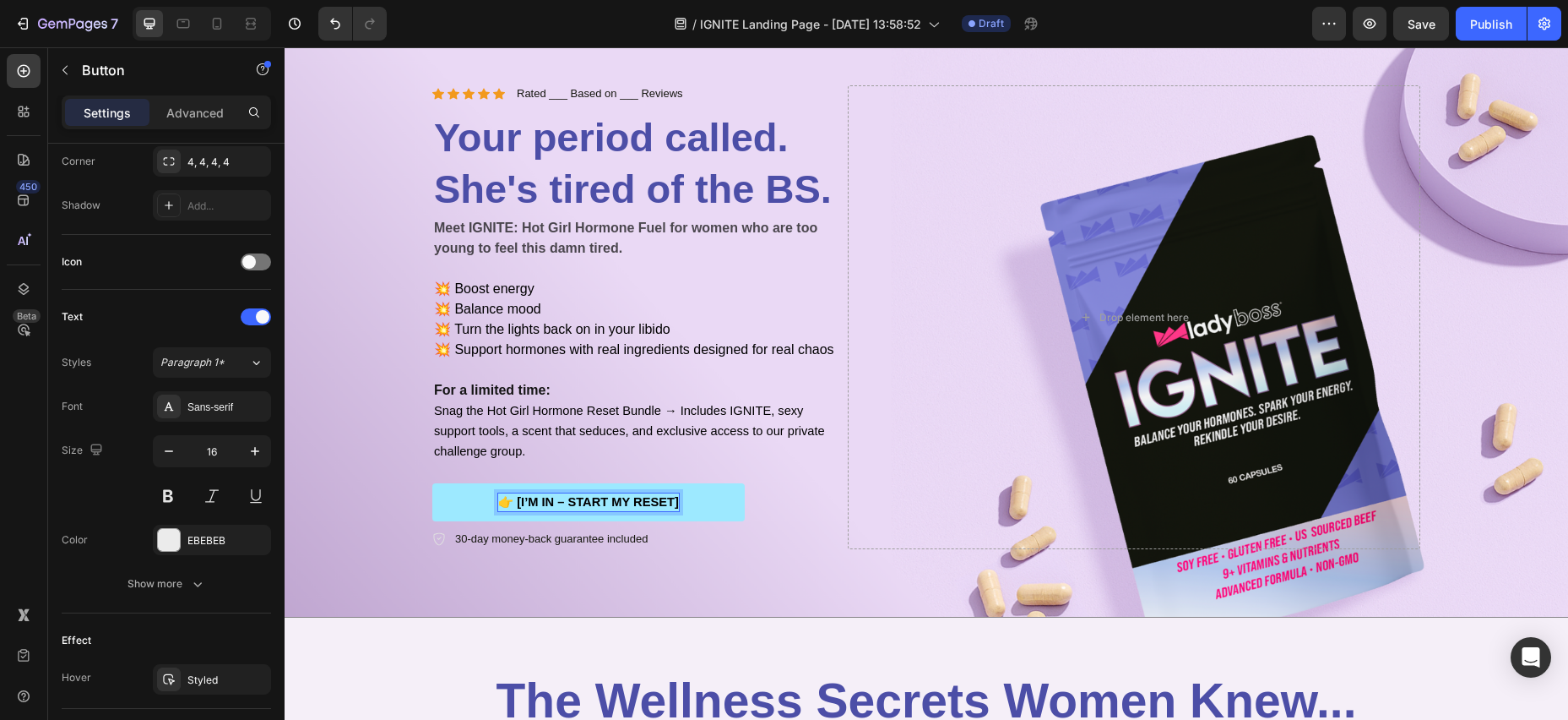
click at [594, 506] on span "👉 [I’M IN – START MY RESET]" at bounding box center [588, 501] width 181 height 14
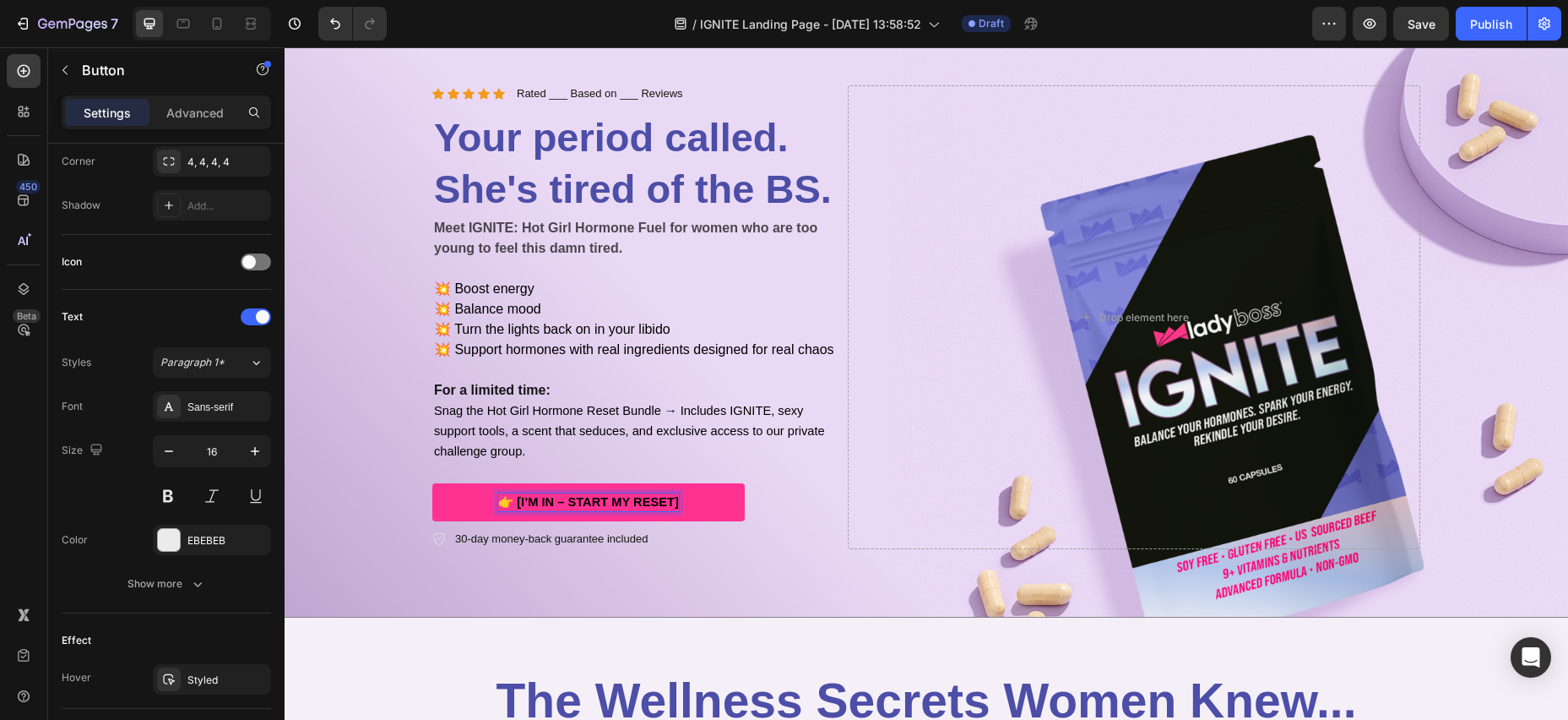
click at [679, 499] on button "👉 [I’M IN – START MY RESET]" at bounding box center [588, 502] width 313 height 38
click at [667, 502] on span "👉 [I’M IN – START MY RESET]" at bounding box center [588, 501] width 181 height 14
click at [678, 502] on span "👉 [I’M IN – START MY RESET]" at bounding box center [588, 501] width 181 height 14
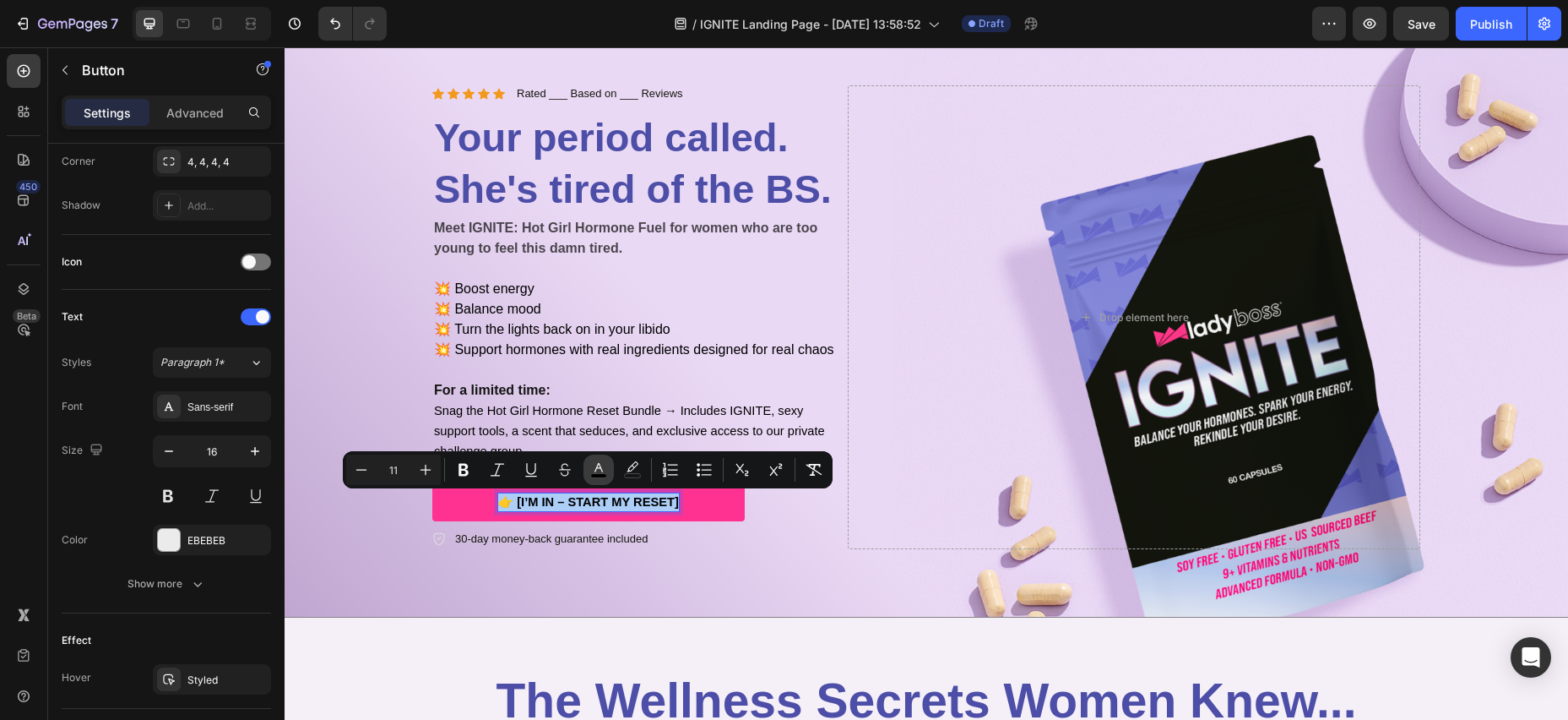
click at [592, 469] on icon "Editor contextual toolbar" at bounding box center [598, 469] width 17 height 17
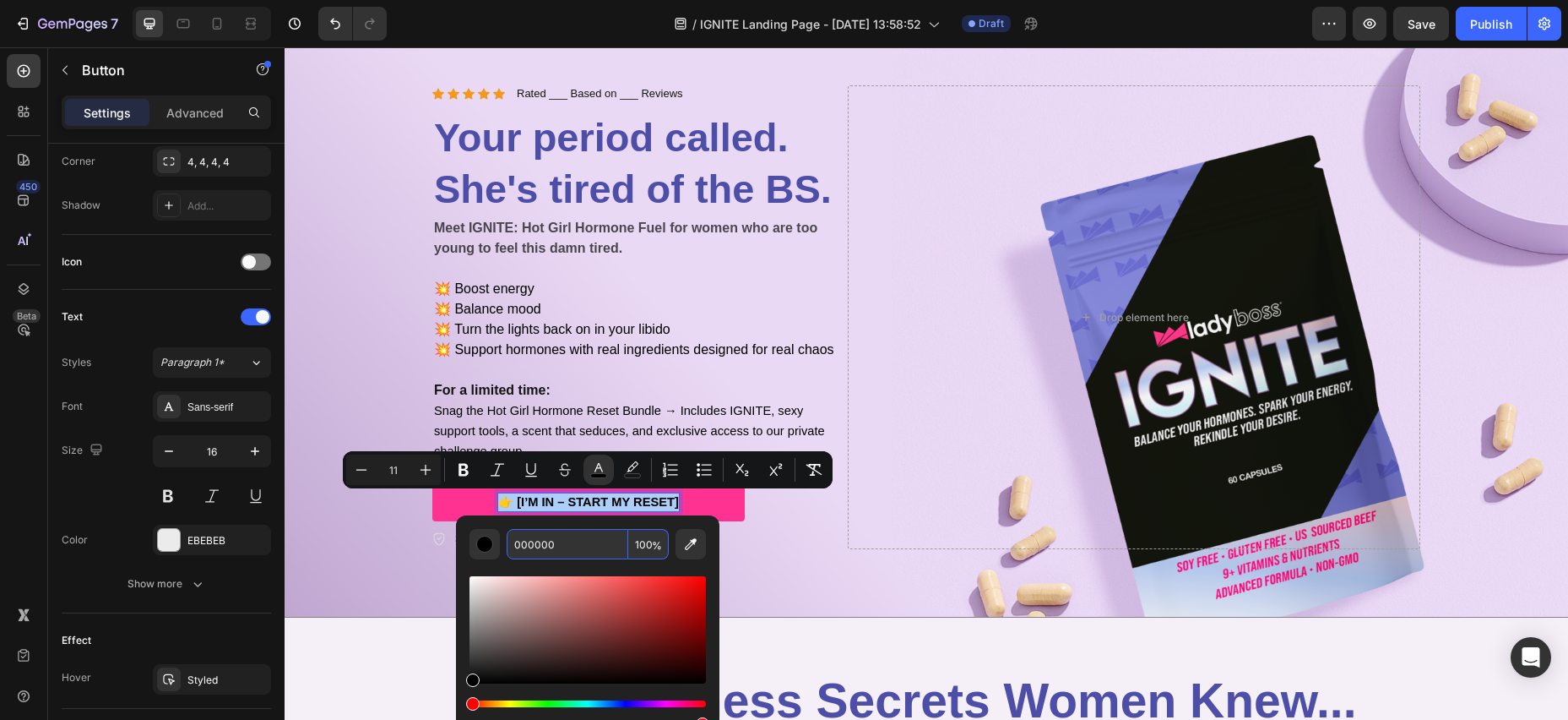
click at [544, 534] on input "000000" at bounding box center [567, 544] width 122 height 31
click at [537, 548] on input "000000" at bounding box center [567, 544] width 122 height 31
type input "EBEBEB"
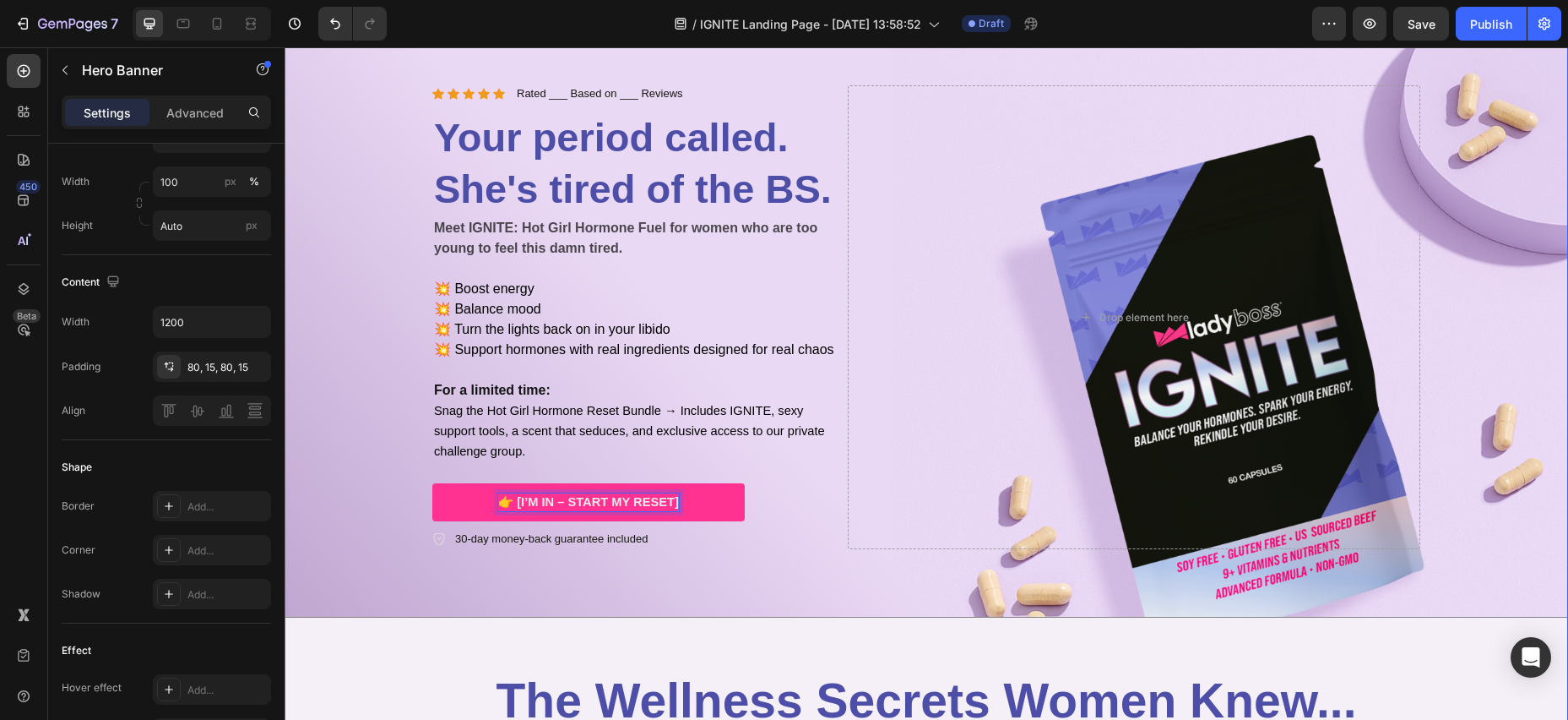
click at [693, 577] on div "Icon Icon Icon Icon Icon Icon List Rated ___ Based on ___ Reviews Text Block Ro…" at bounding box center [926, 317] width 1014 height 598
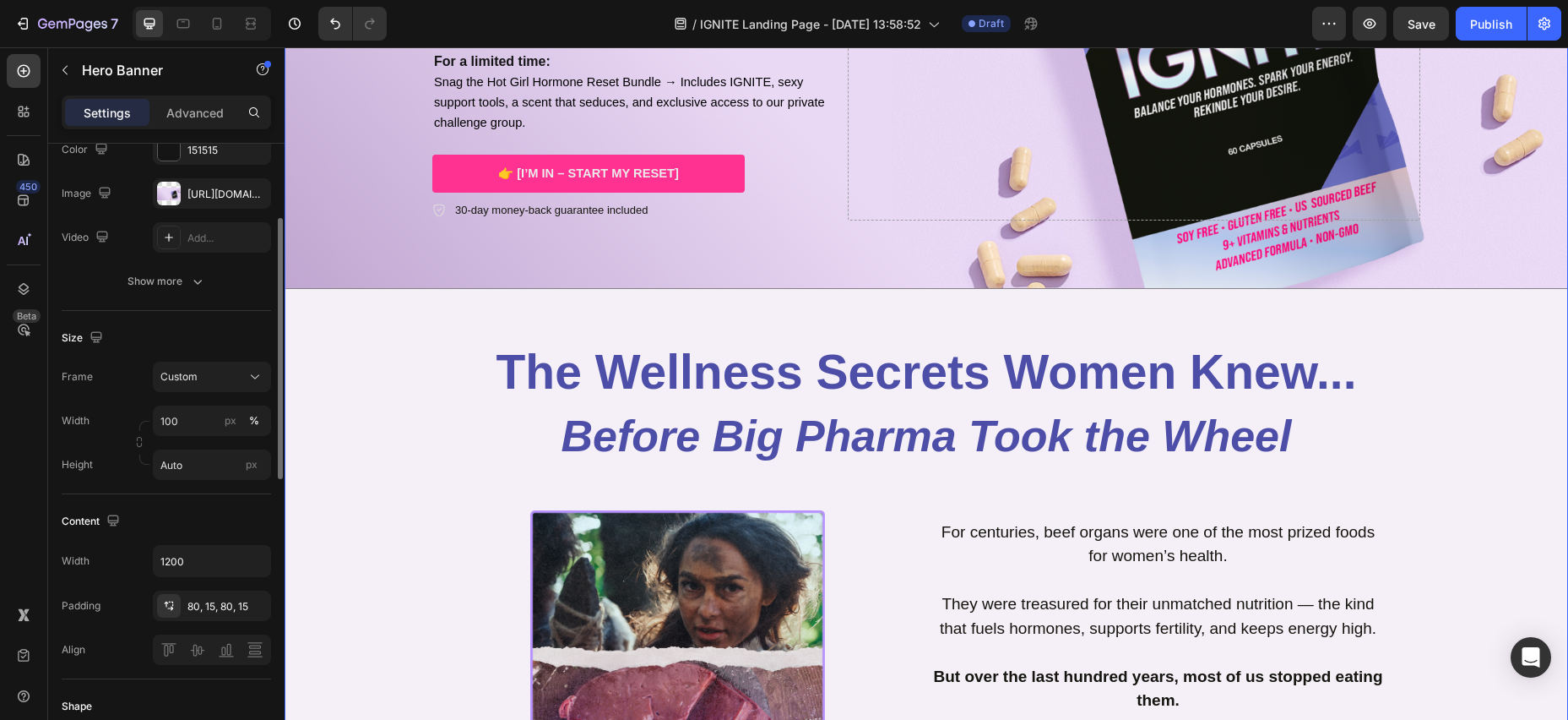
scroll to position [476, 0]
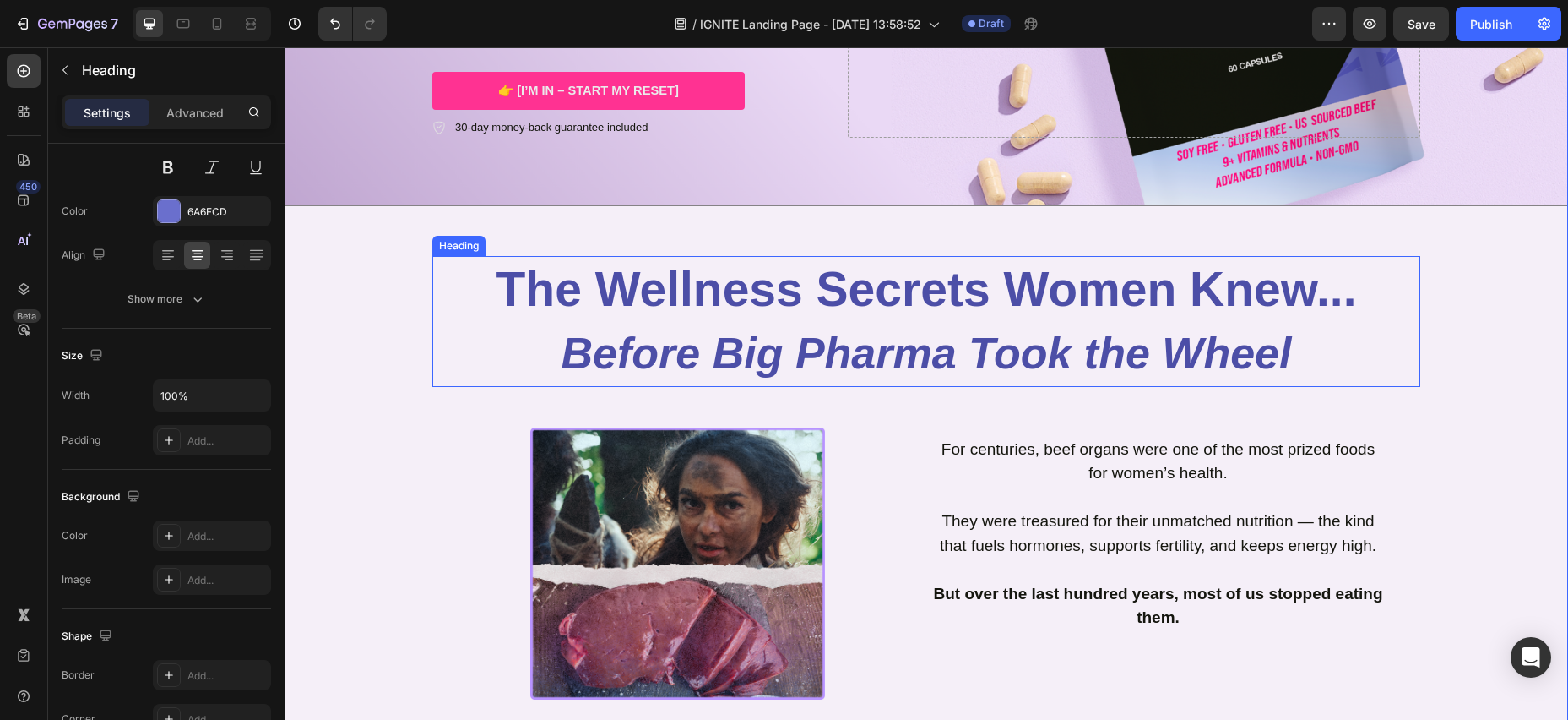
click at [497, 281] on div "The Wellness Secrets Women Knew... Before Big Pharma Took the Wheel Heading" at bounding box center [926, 321] width 989 height 130
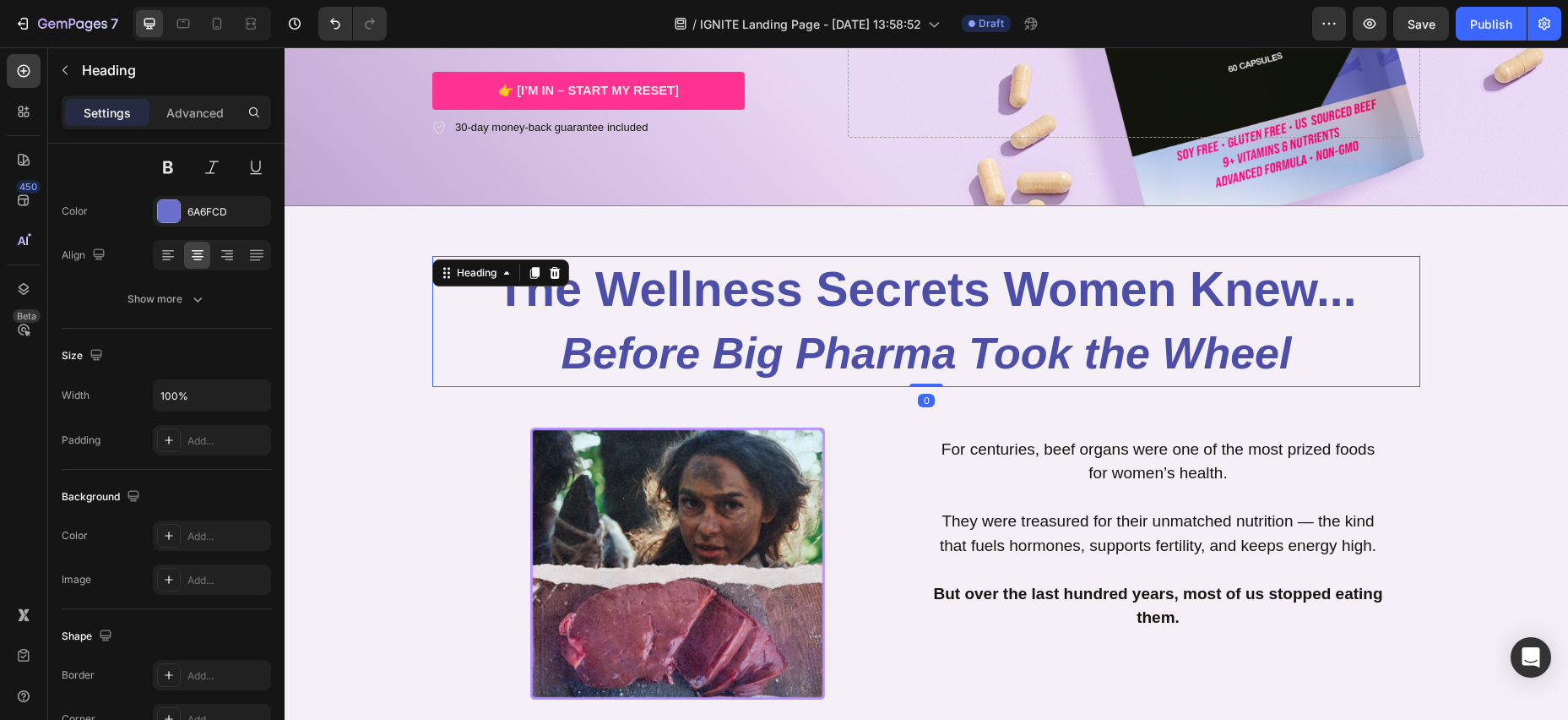
scroll to position [0, 0]
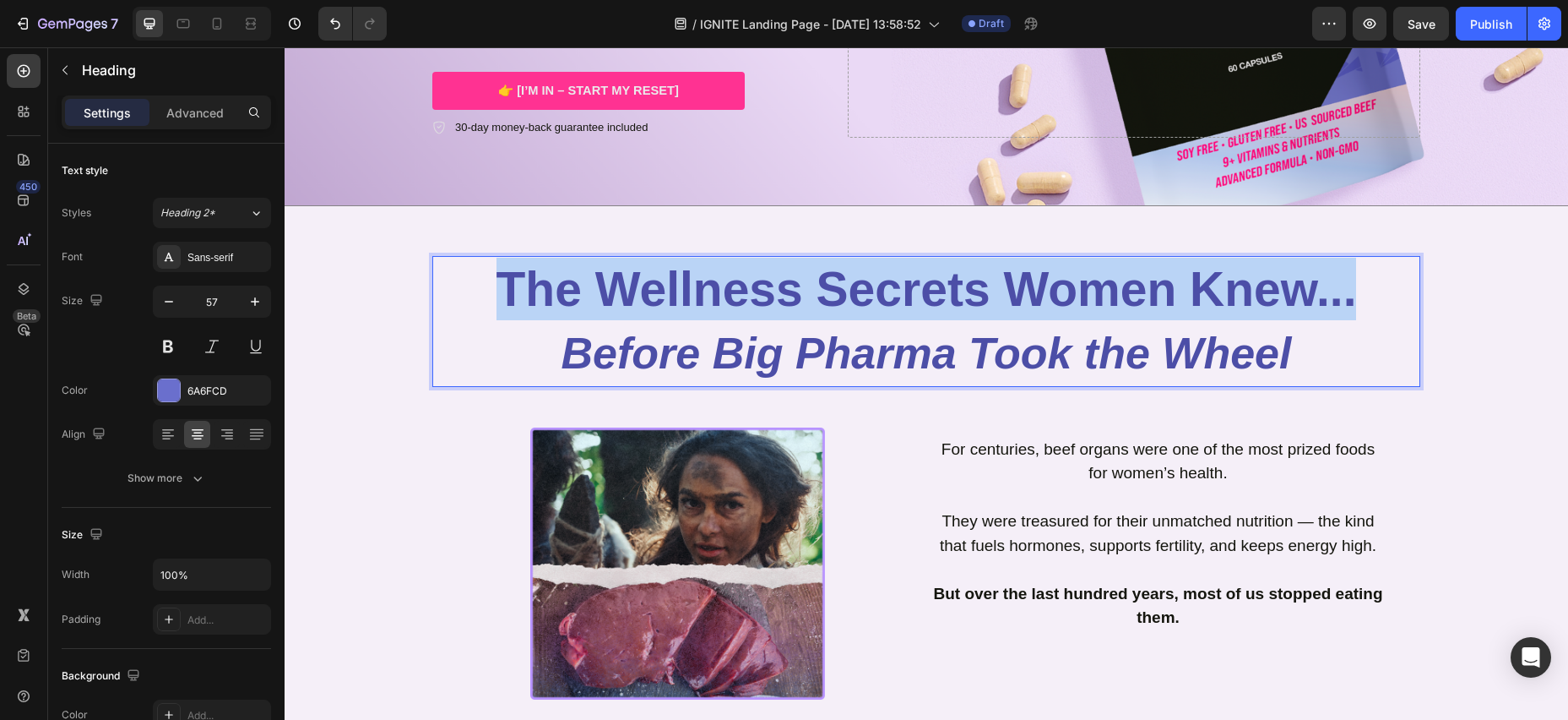
click at [1347, 296] on span "The Wellness Secrets Women Knew..." at bounding box center [926, 289] width 861 height 54
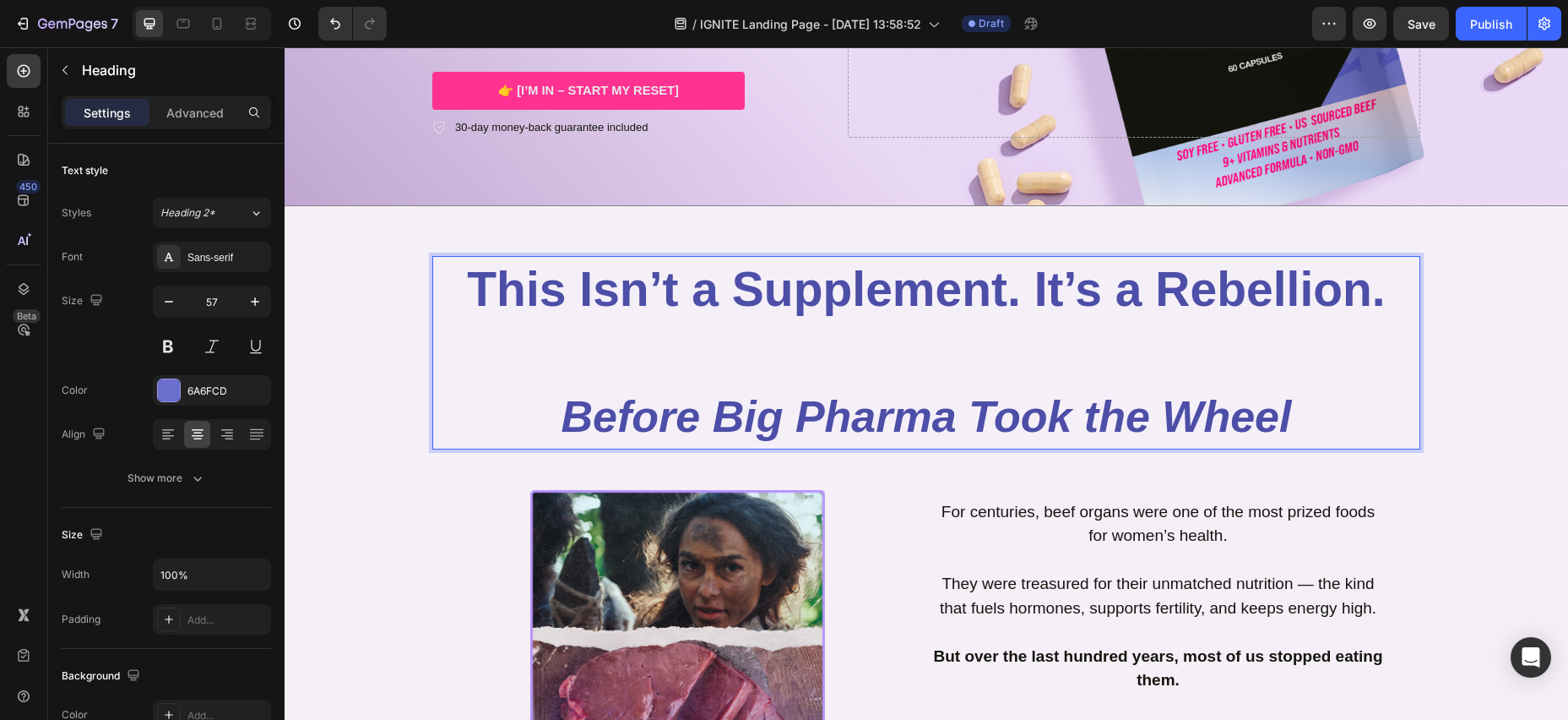
scroll to position [477, 0]
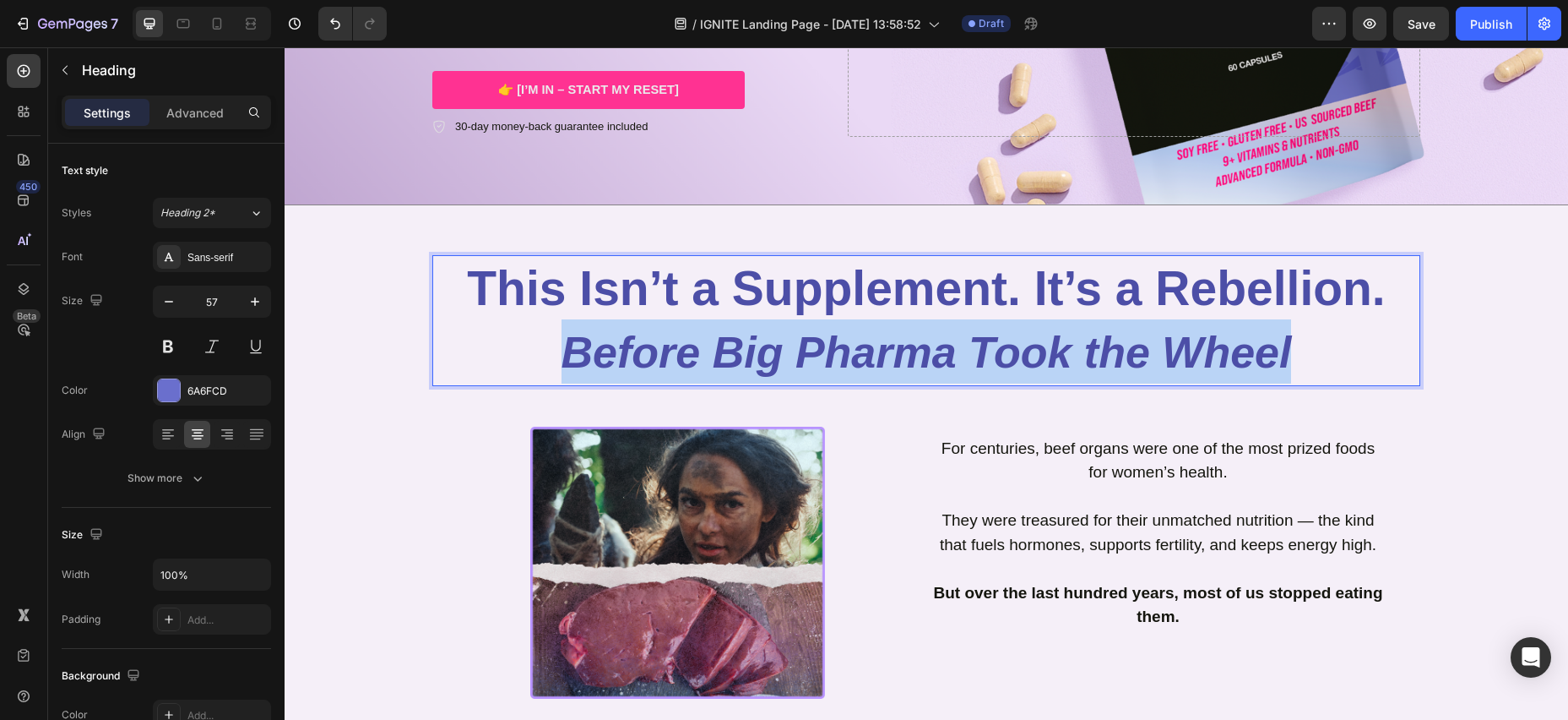
click at [1332, 360] on p "This Isn’t a Supplement. It’s a Rebellion. Before Big Pharma Took the Wheel" at bounding box center [926, 320] width 985 height 127
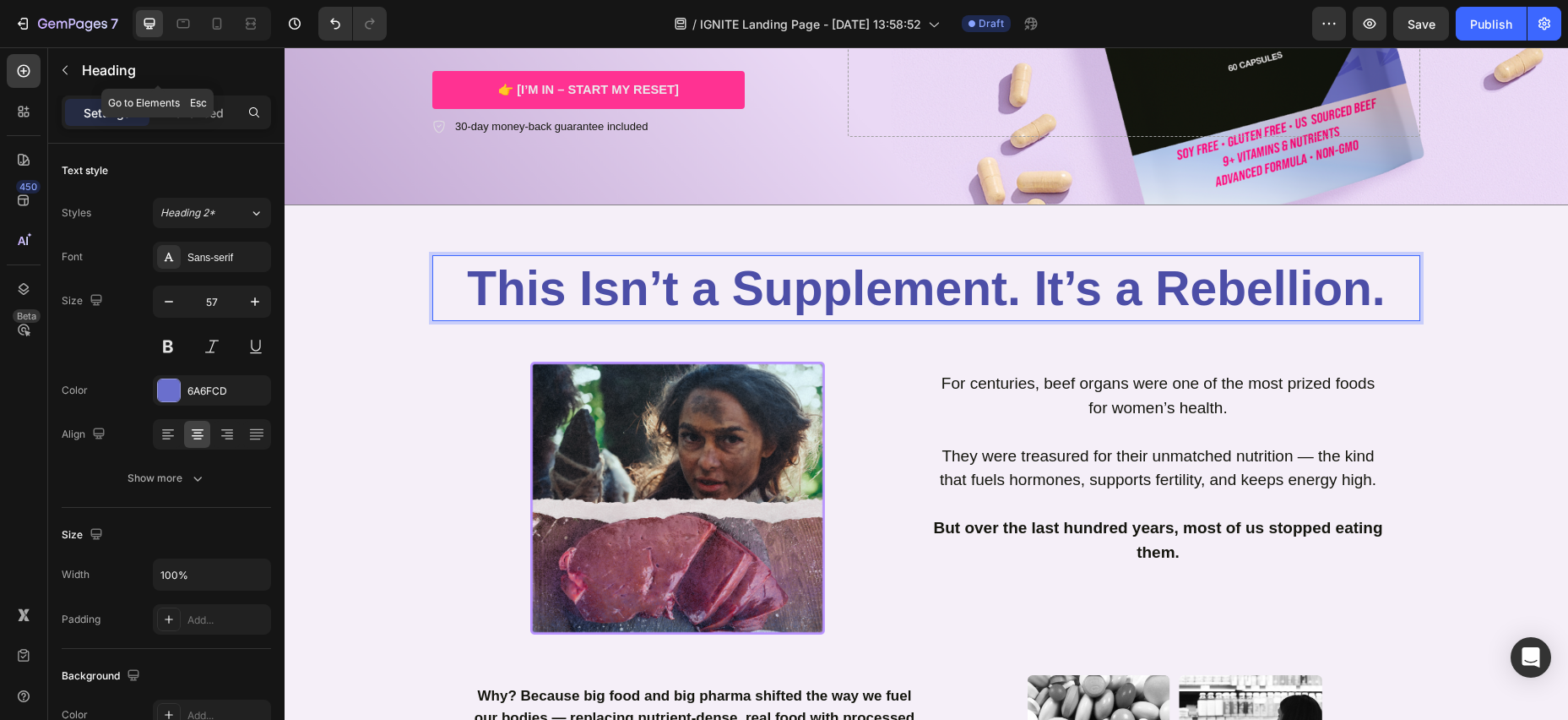
click at [66, 68] on icon "button" at bounding box center [65, 69] width 14 height 14
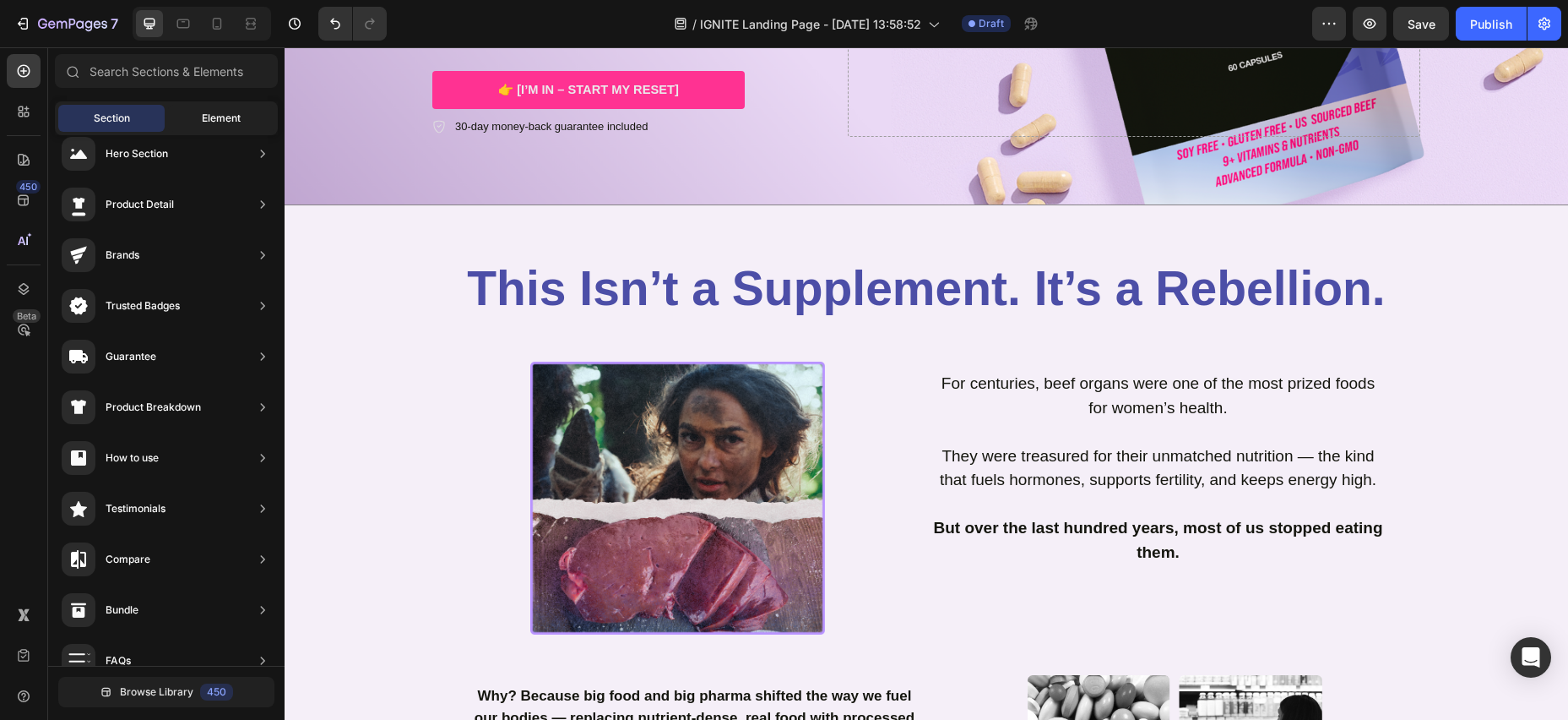
click at [189, 105] on div "Element" at bounding box center [222, 118] width 106 height 27
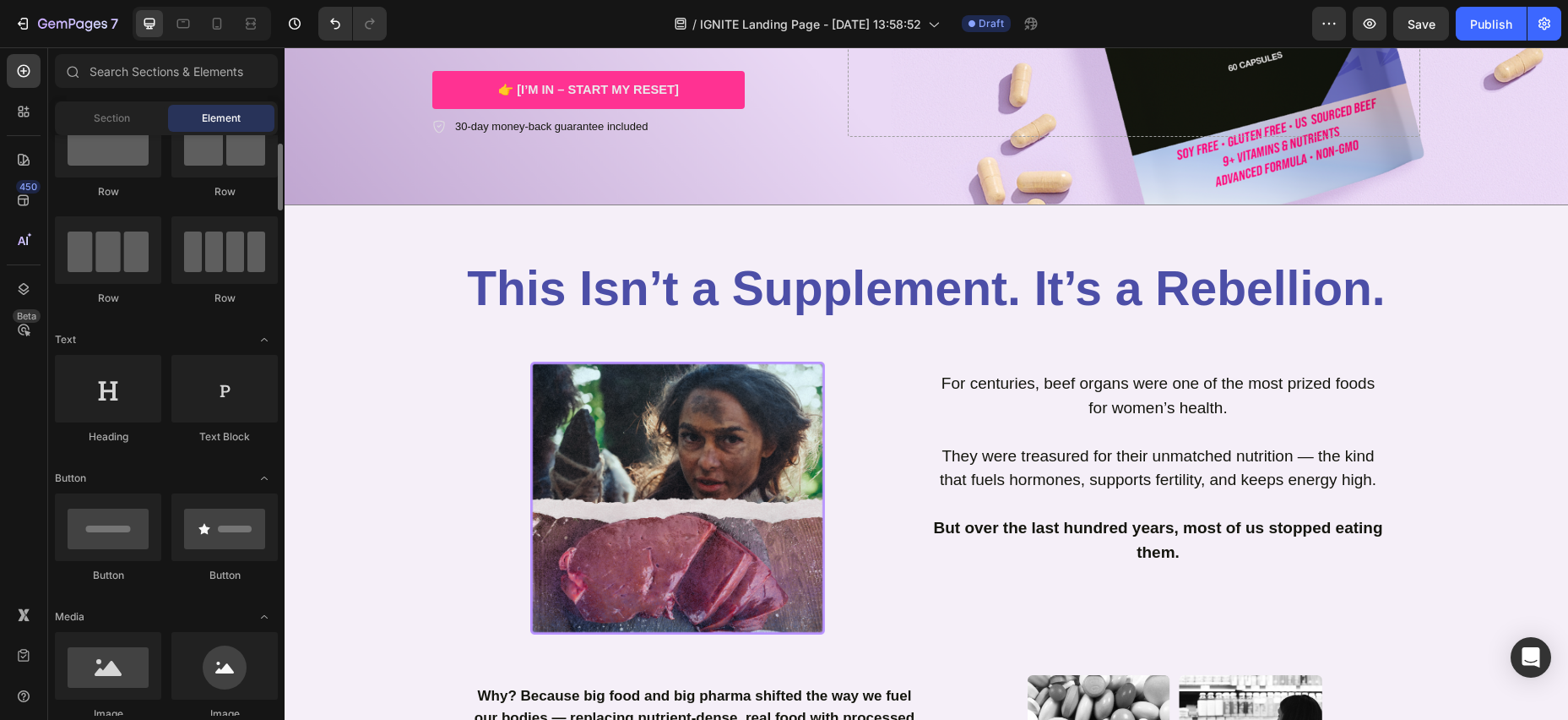
scroll to position [64, 0]
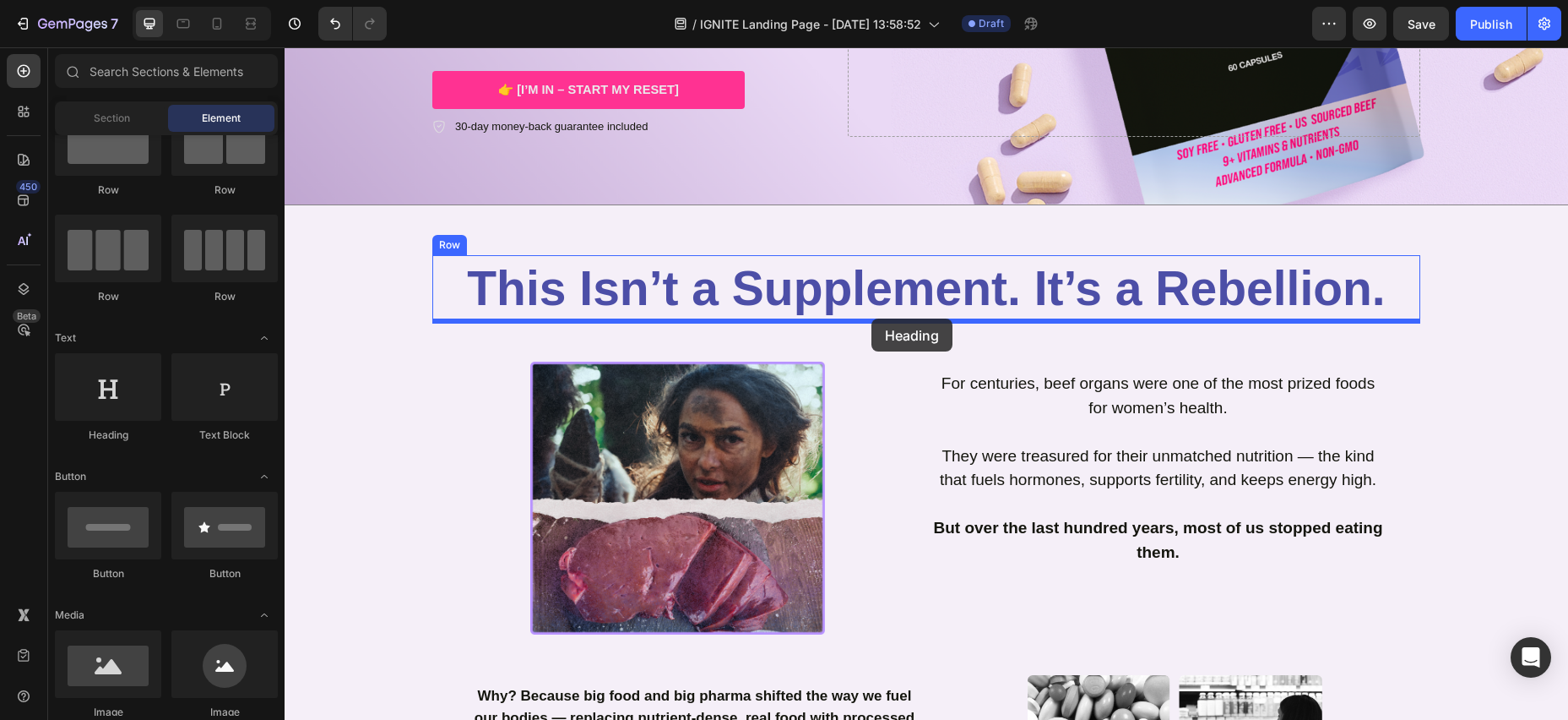
drag, startPoint x: 394, startPoint y: 440, endPoint x: 870, endPoint y: 318, distance: 491.4
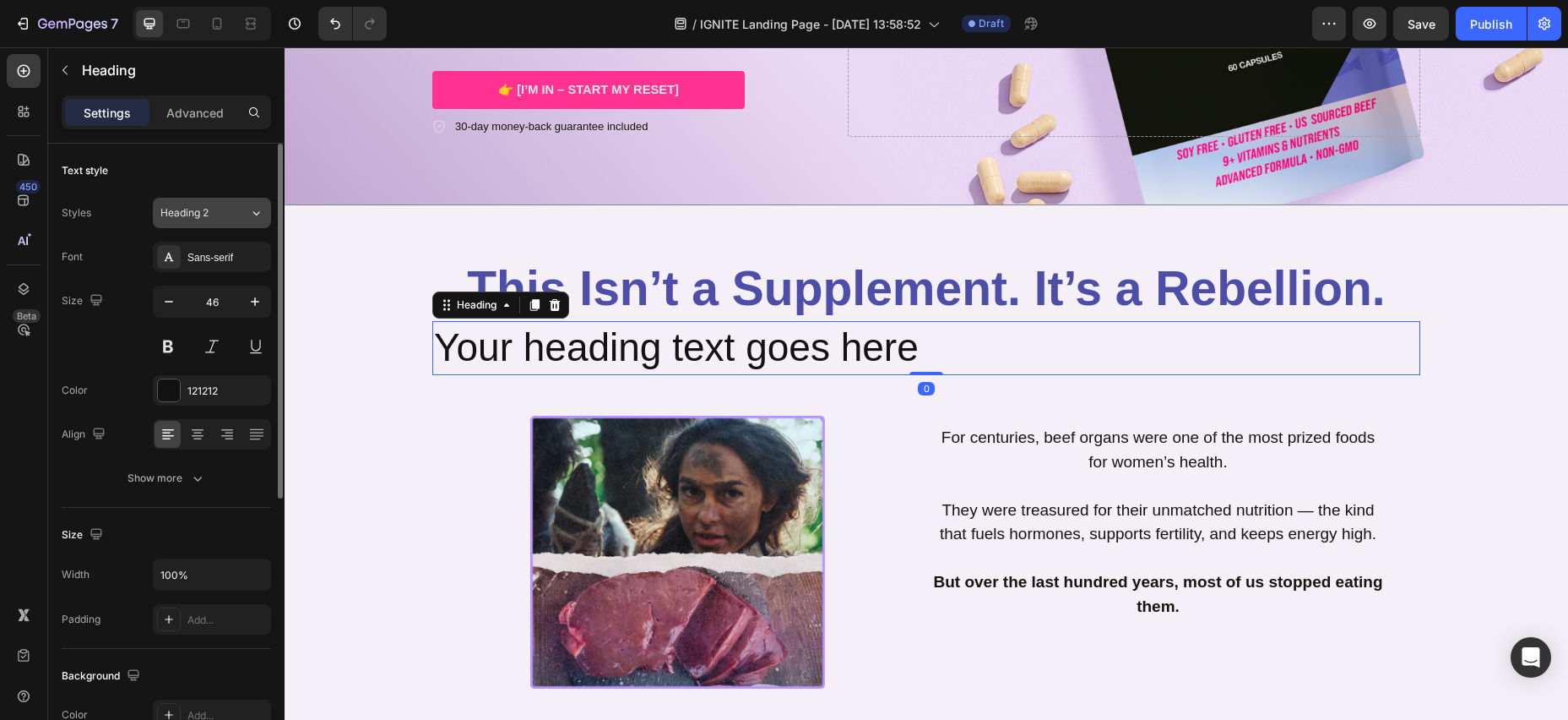
click at [242, 216] on div "Heading 2" at bounding box center [205, 213] width 88 height 15
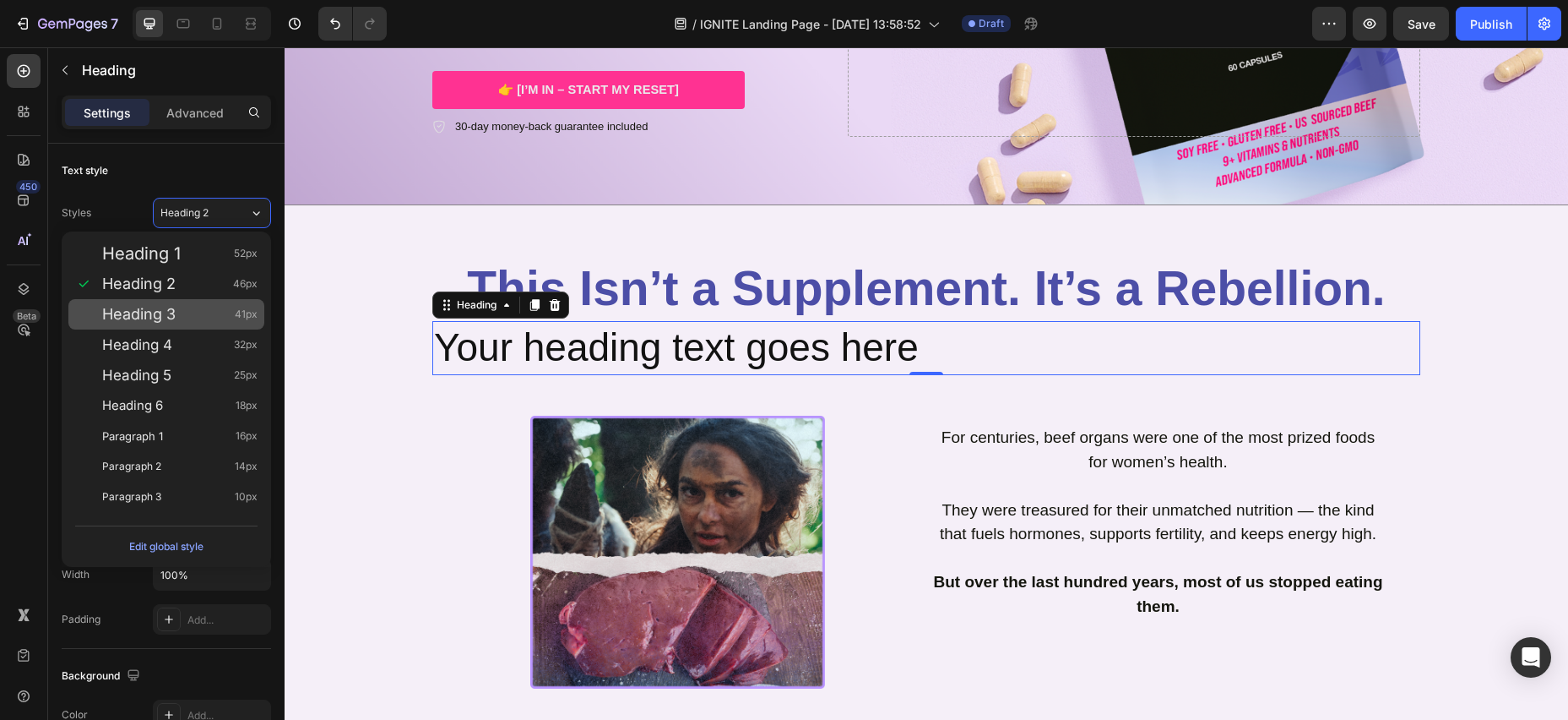
click at [177, 317] on div "Heading 3 41px" at bounding box center [179, 314] width 155 height 17
type input "41"
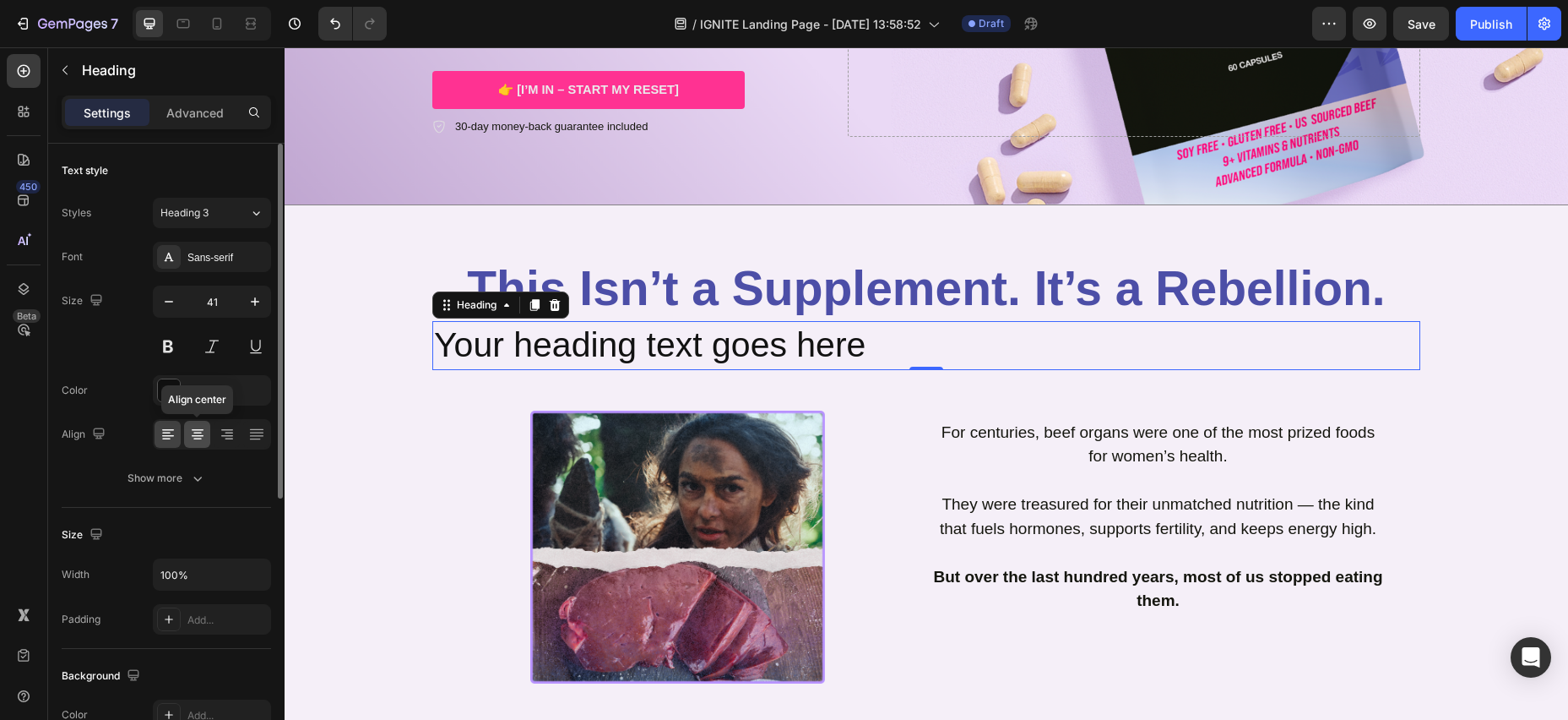
click at [199, 434] on icon at bounding box center [197, 433] width 17 height 17
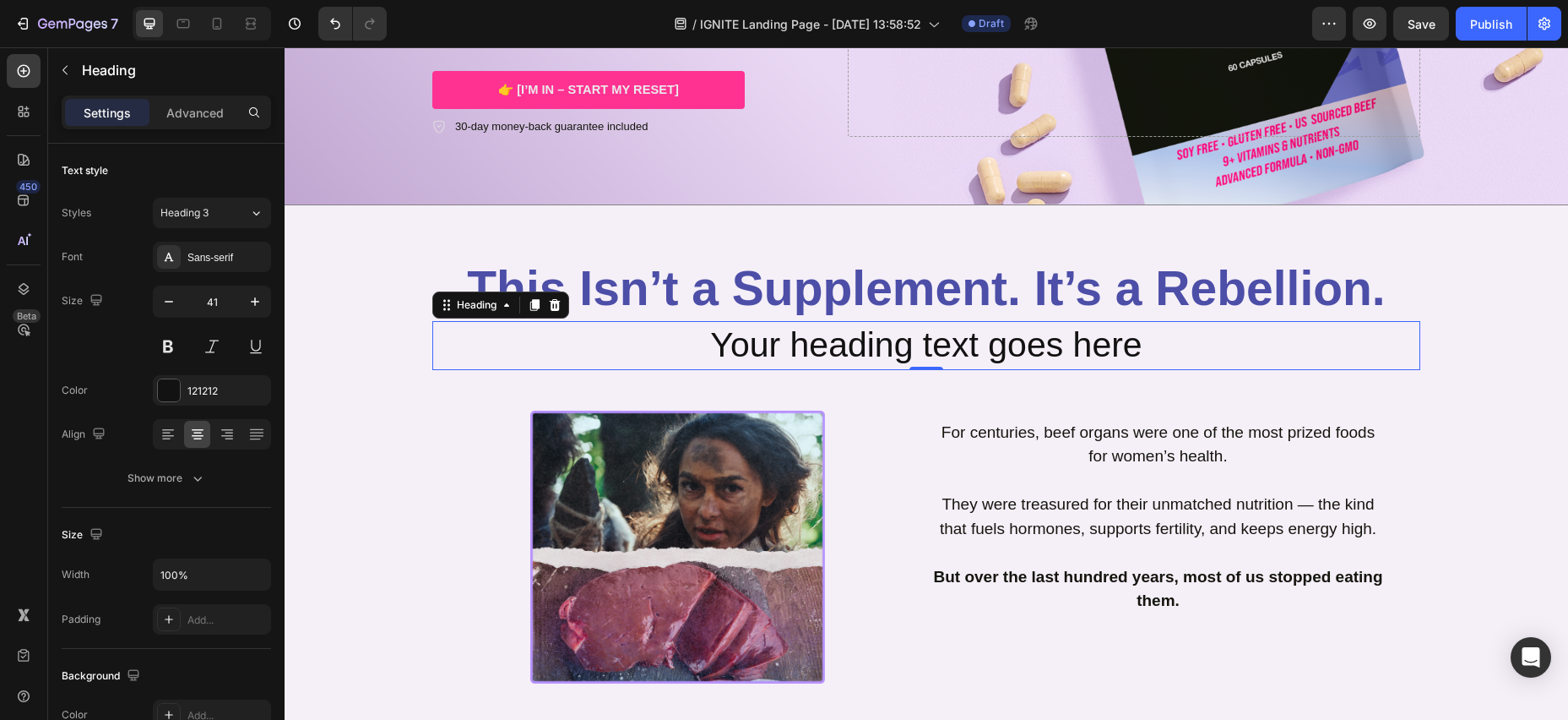
click at [719, 347] on h2 "Your heading text goes here" at bounding box center [926, 344] width 989 height 48
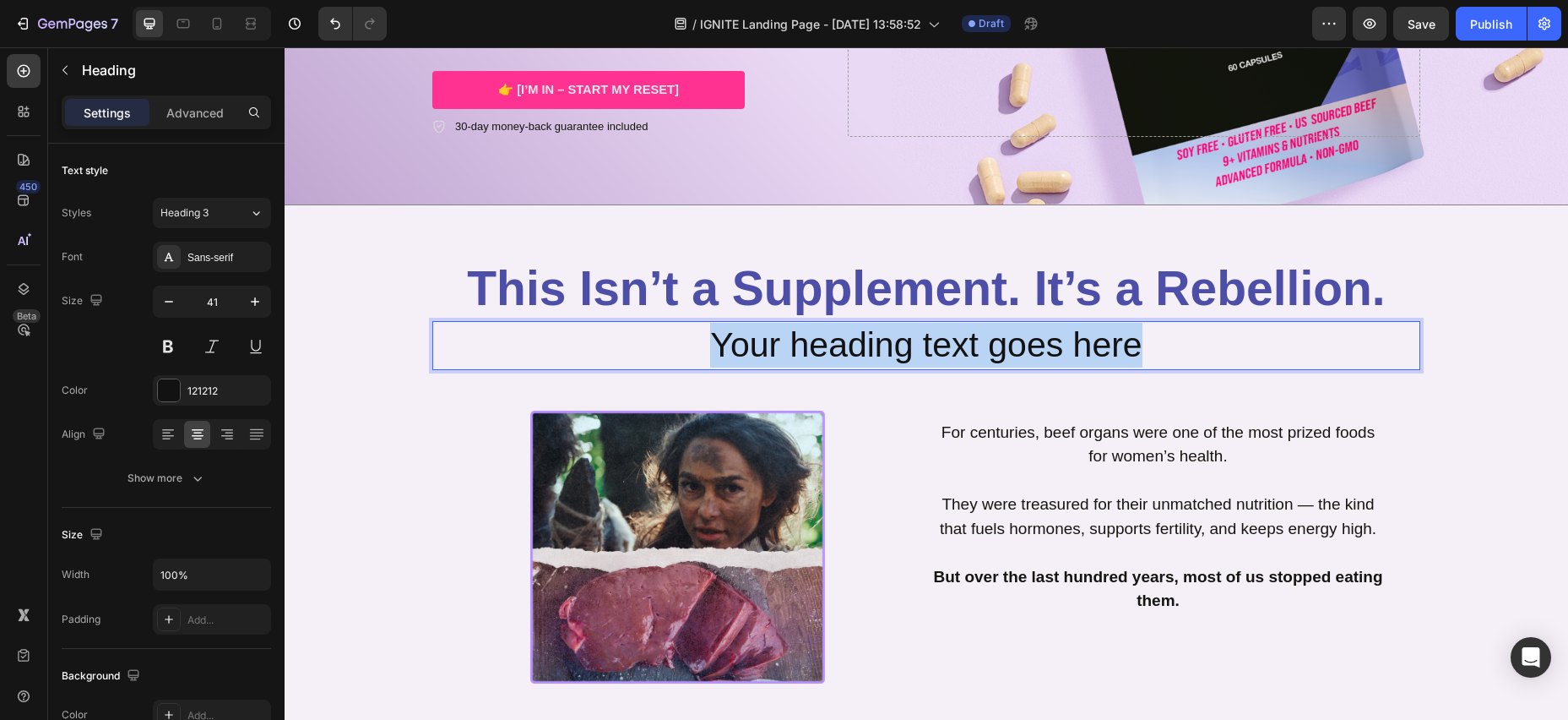
click at [1140, 347] on p "Your heading text goes here" at bounding box center [926, 345] width 985 height 45
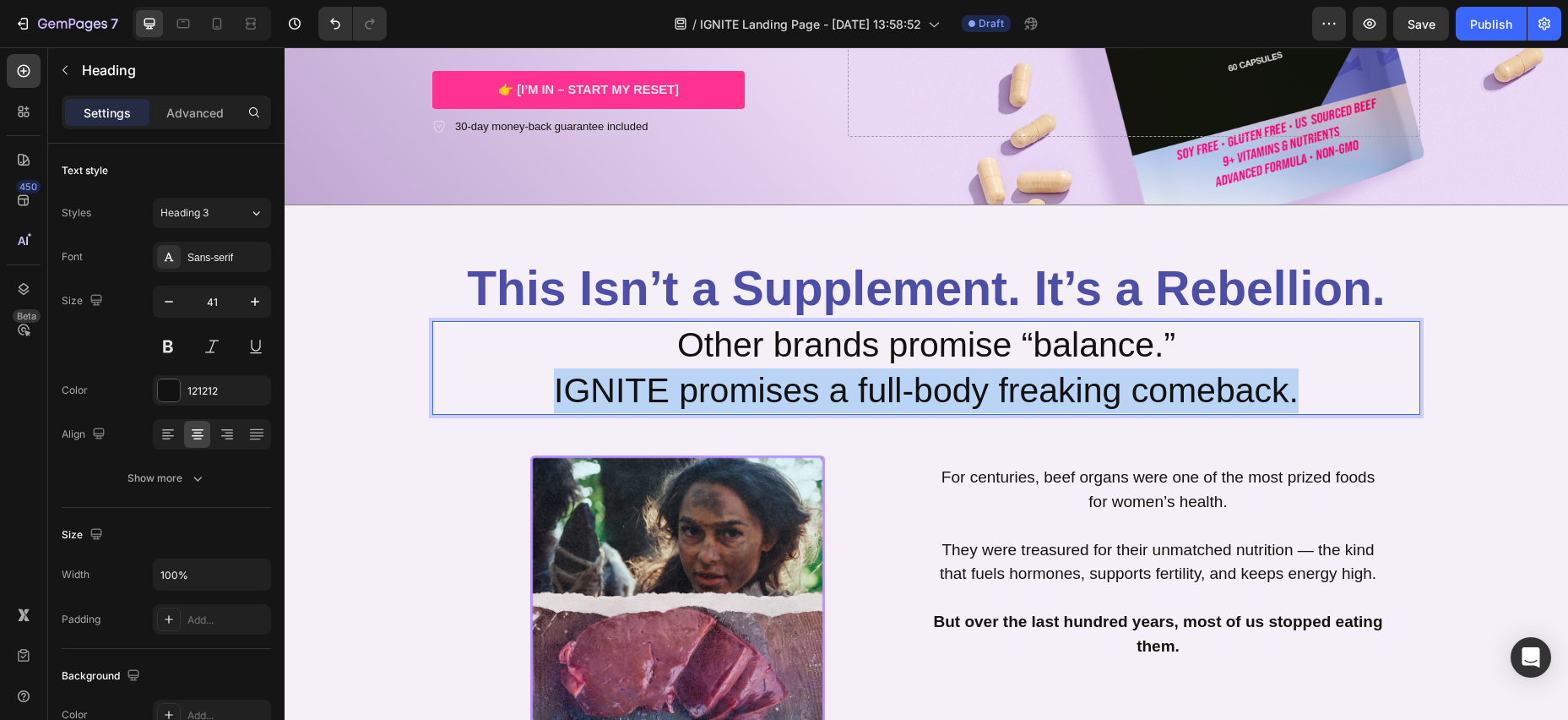
click at [558, 397] on p "Other brands promise “balance.” IGNITE promises a full-body freaking comeback." at bounding box center [926, 368] width 985 height 90
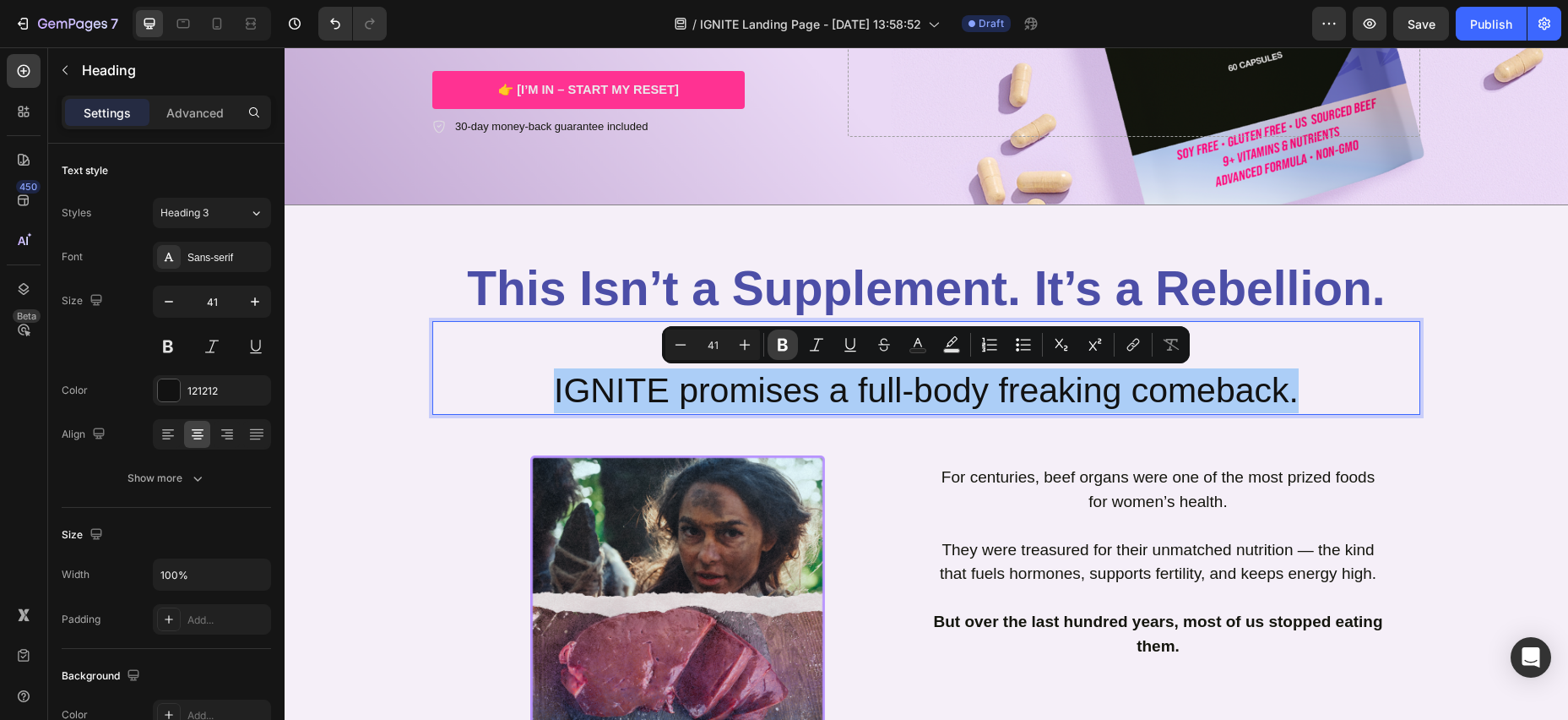
click at [779, 342] on icon "Editor contextual toolbar" at bounding box center [782, 345] width 10 height 13
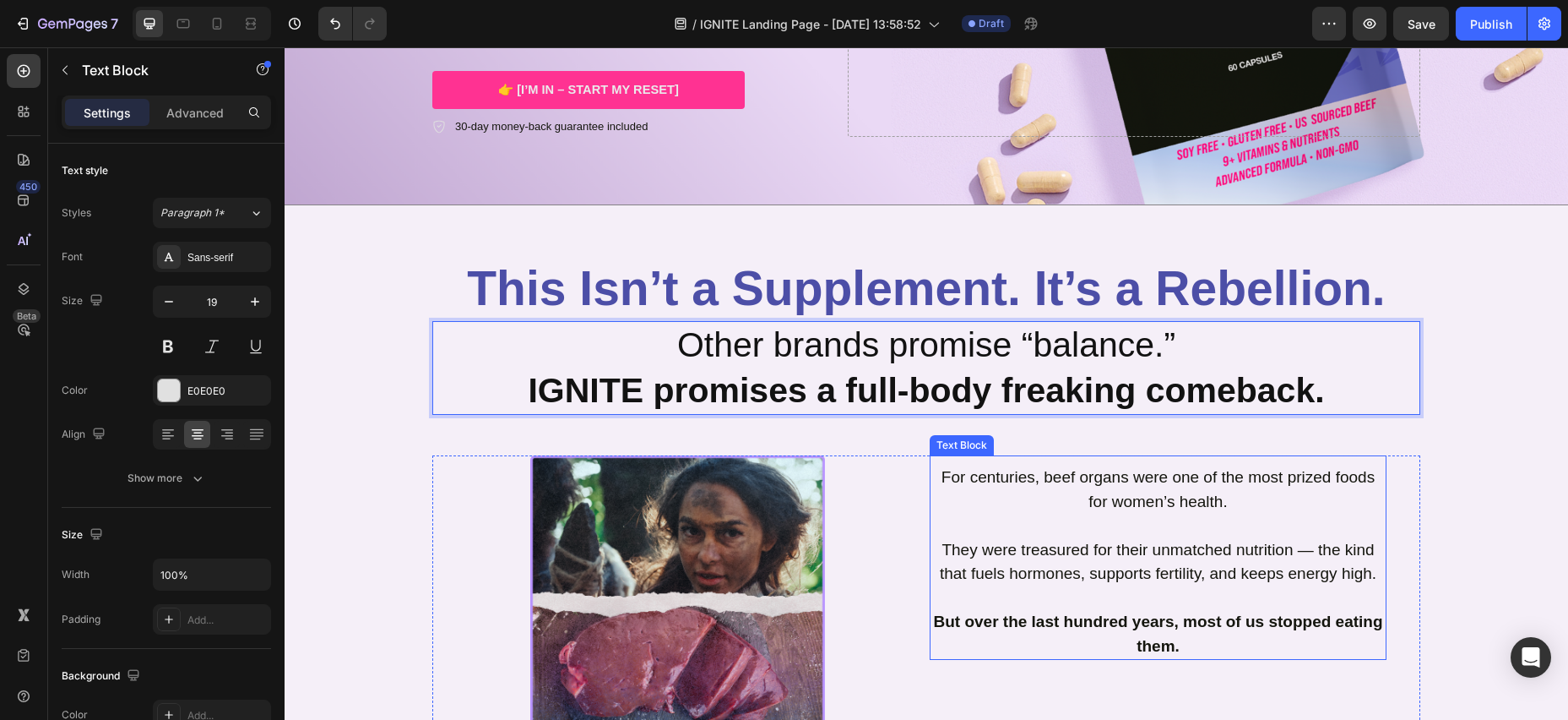
click at [1051, 526] on p "For centuries, beef organs were one of the most prized foods for women’s health." at bounding box center [1158, 501] width 453 height 73
click at [671, 347] on p "Other brands promise “balance.” IGNITE promises a full-body freaking comeback." at bounding box center [926, 368] width 985 height 90
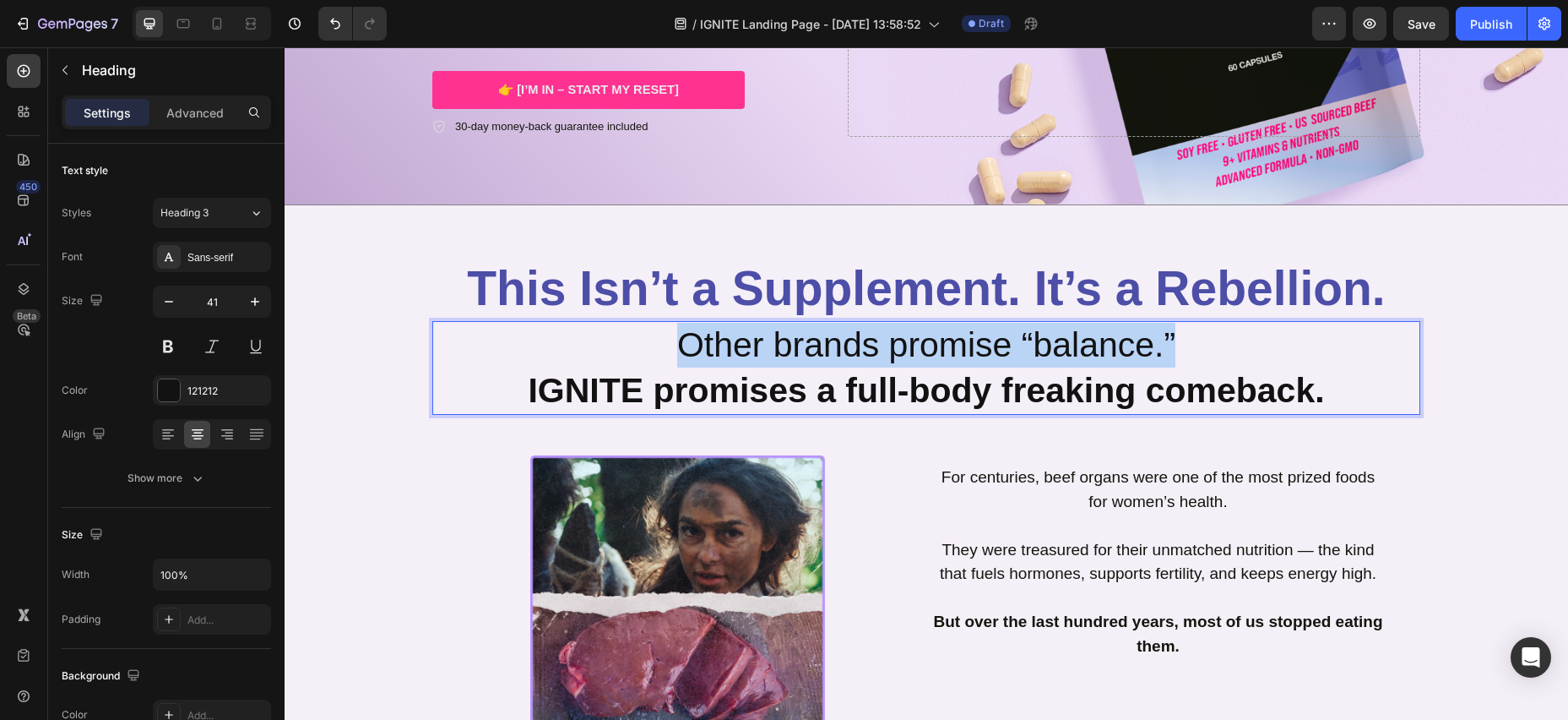
click at [1177, 345] on p "Other brands promise “balance.” IGNITE promises a full-body freaking comeback." at bounding box center [926, 368] width 985 height 90
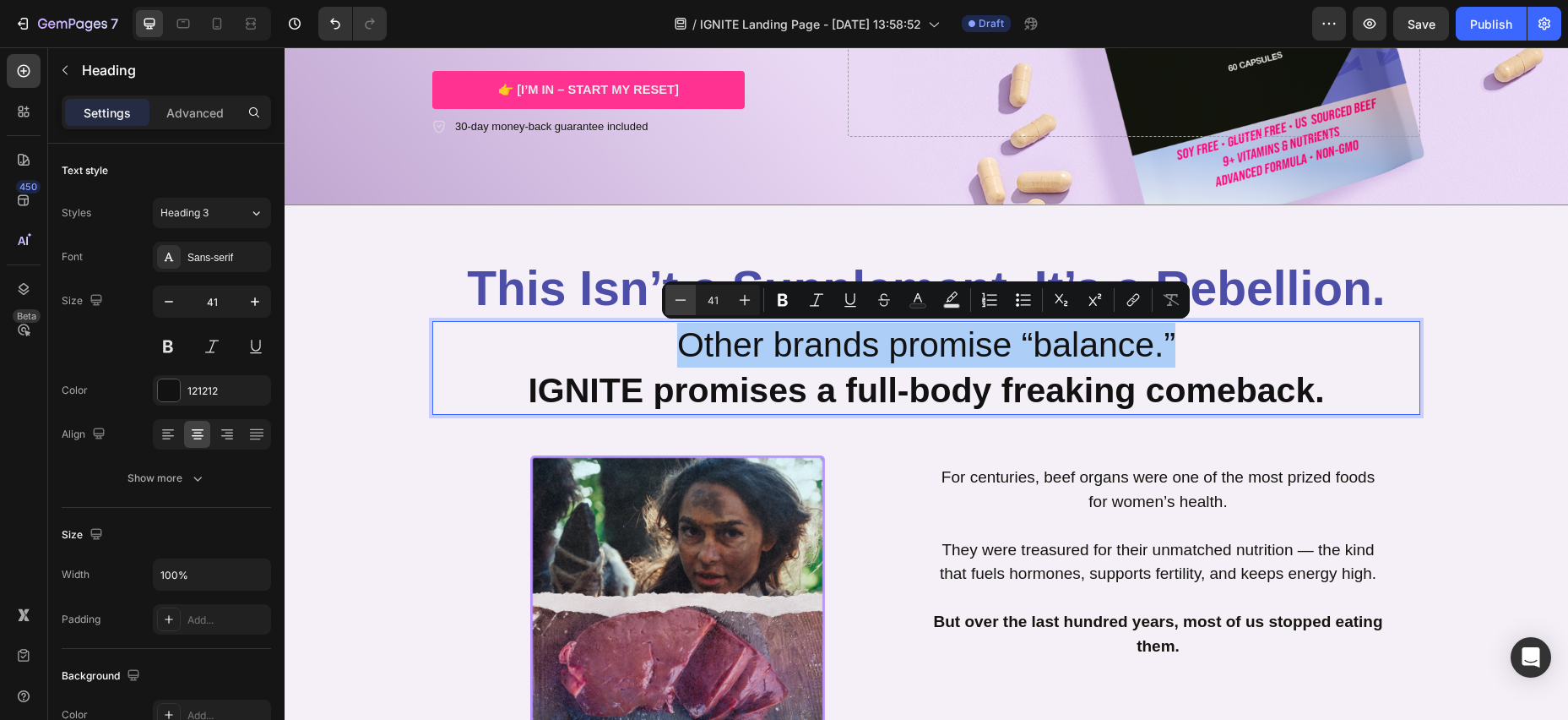
click at [672, 301] on icon "Editor contextual toolbar" at bounding box center [680, 299] width 17 height 17
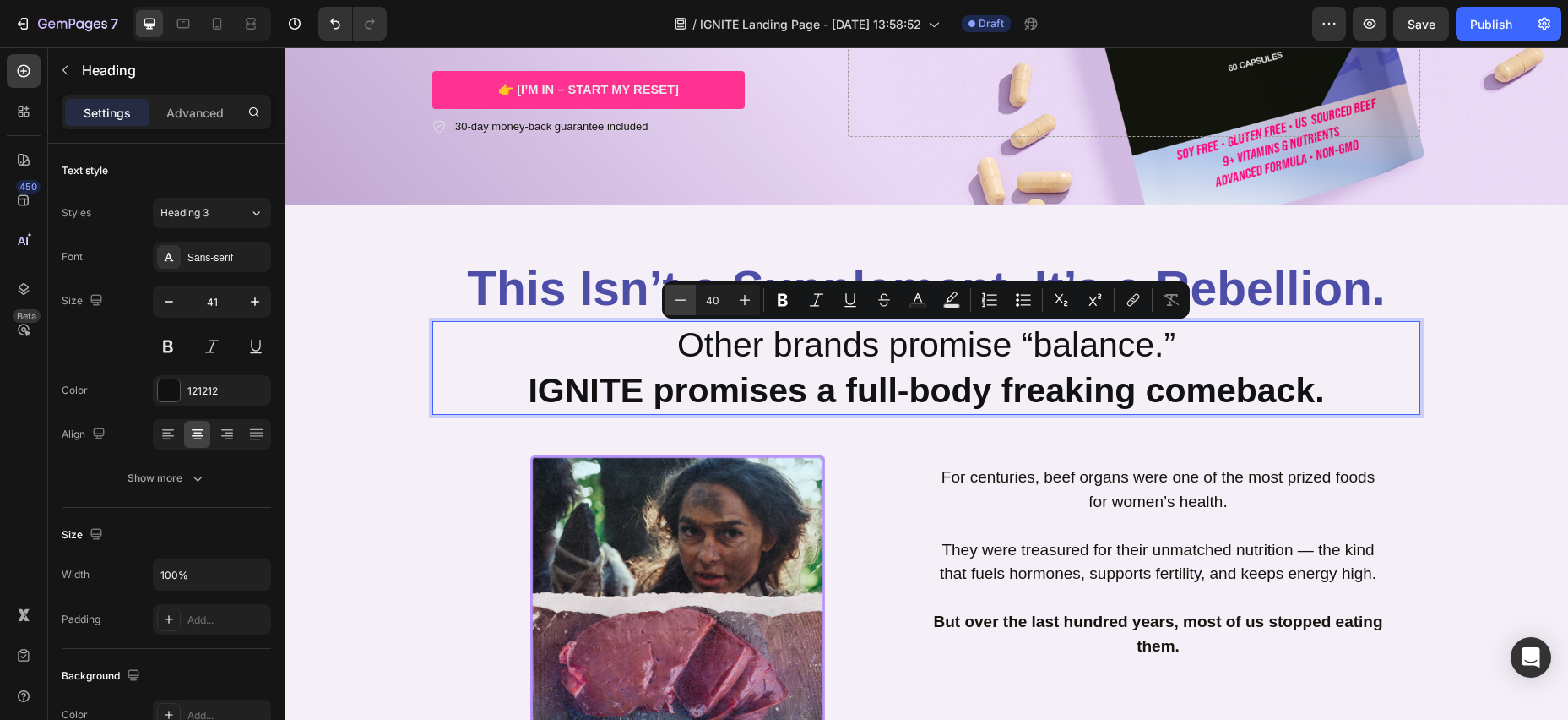
click at [672, 301] on icon "Editor contextual toolbar" at bounding box center [680, 299] width 17 height 17
type input "38"
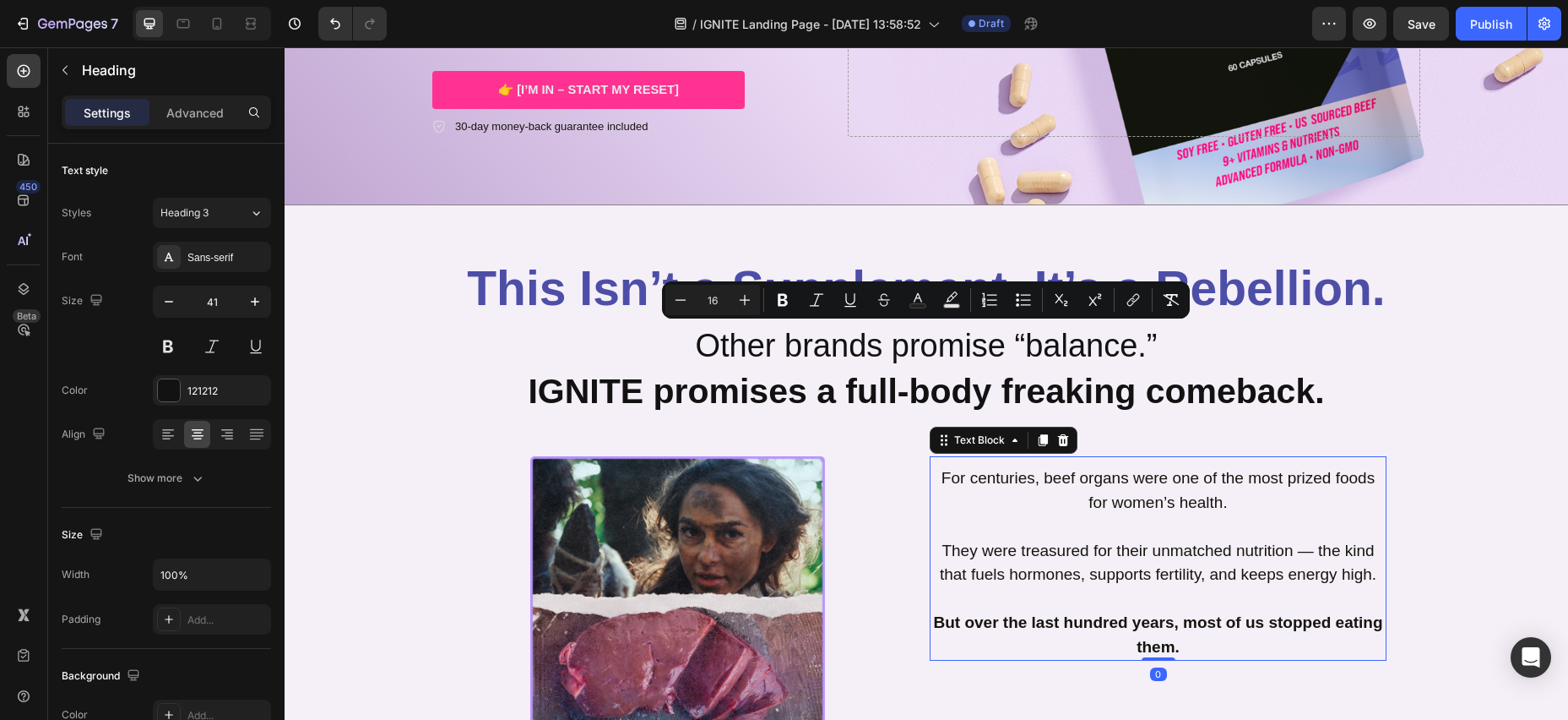
click at [990, 507] on p "For centuries, beef organs were one of the most prized foods for women’s health." at bounding box center [1158, 502] width 453 height 73
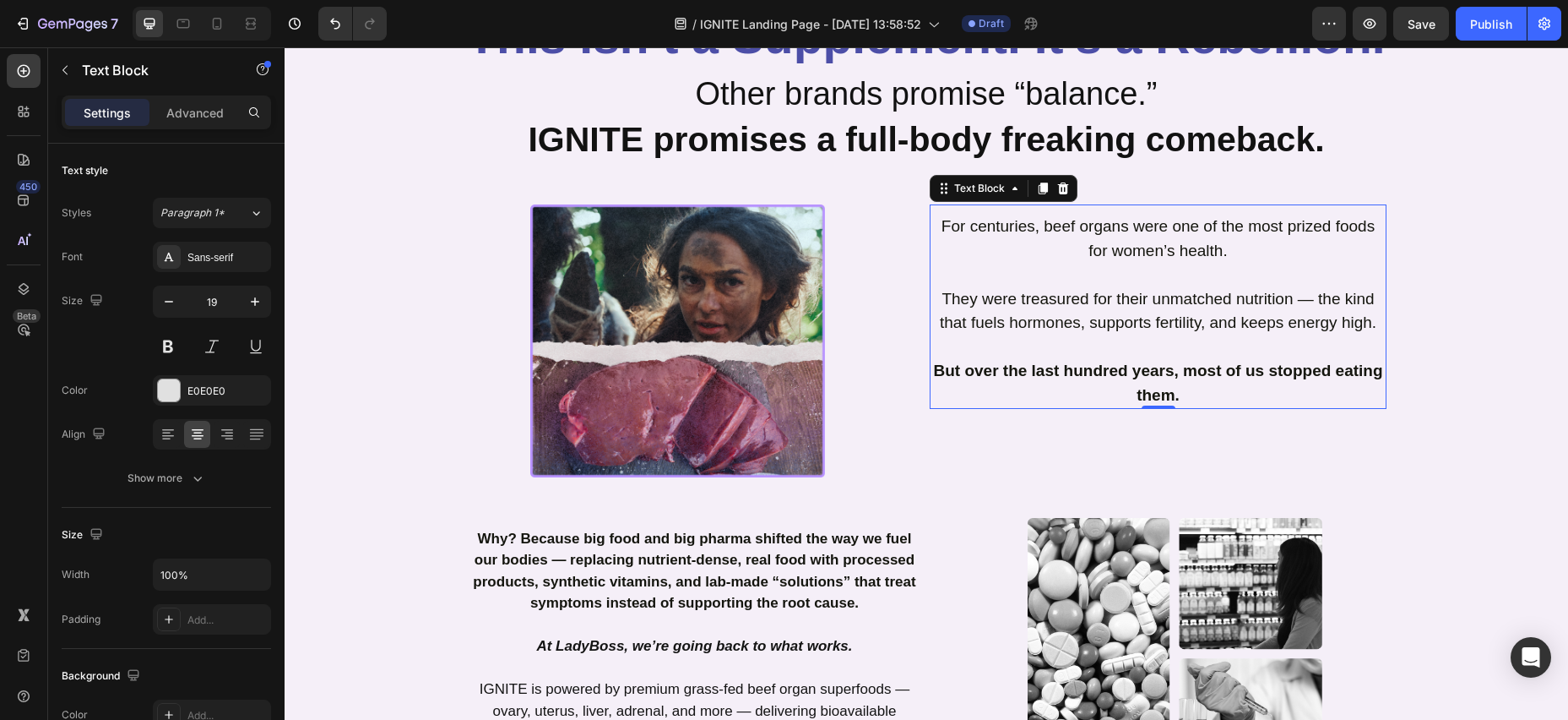
scroll to position [740, 0]
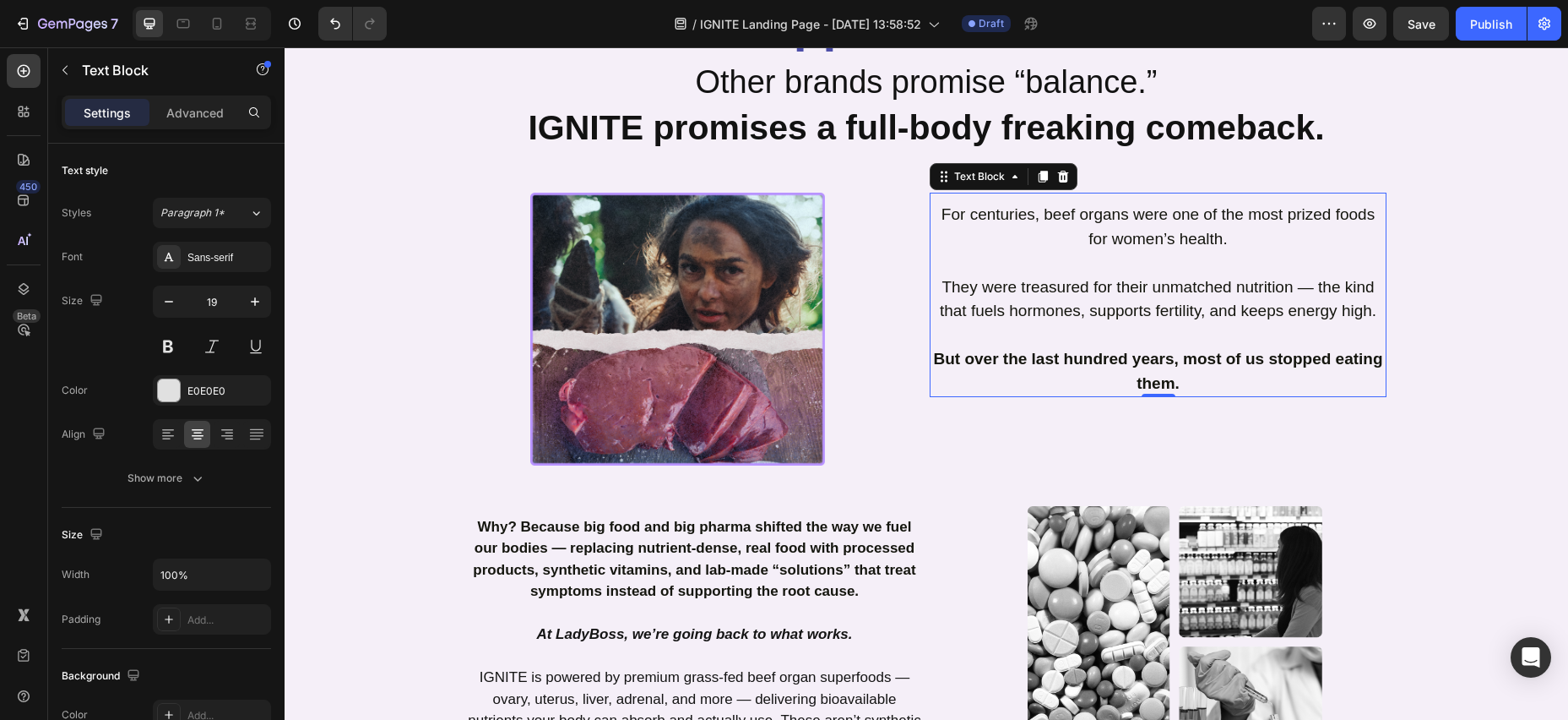
click at [943, 215] on span "For centuries, beef organs were one of the most prized foods for women’s health." at bounding box center [1158, 226] width 433 height 42
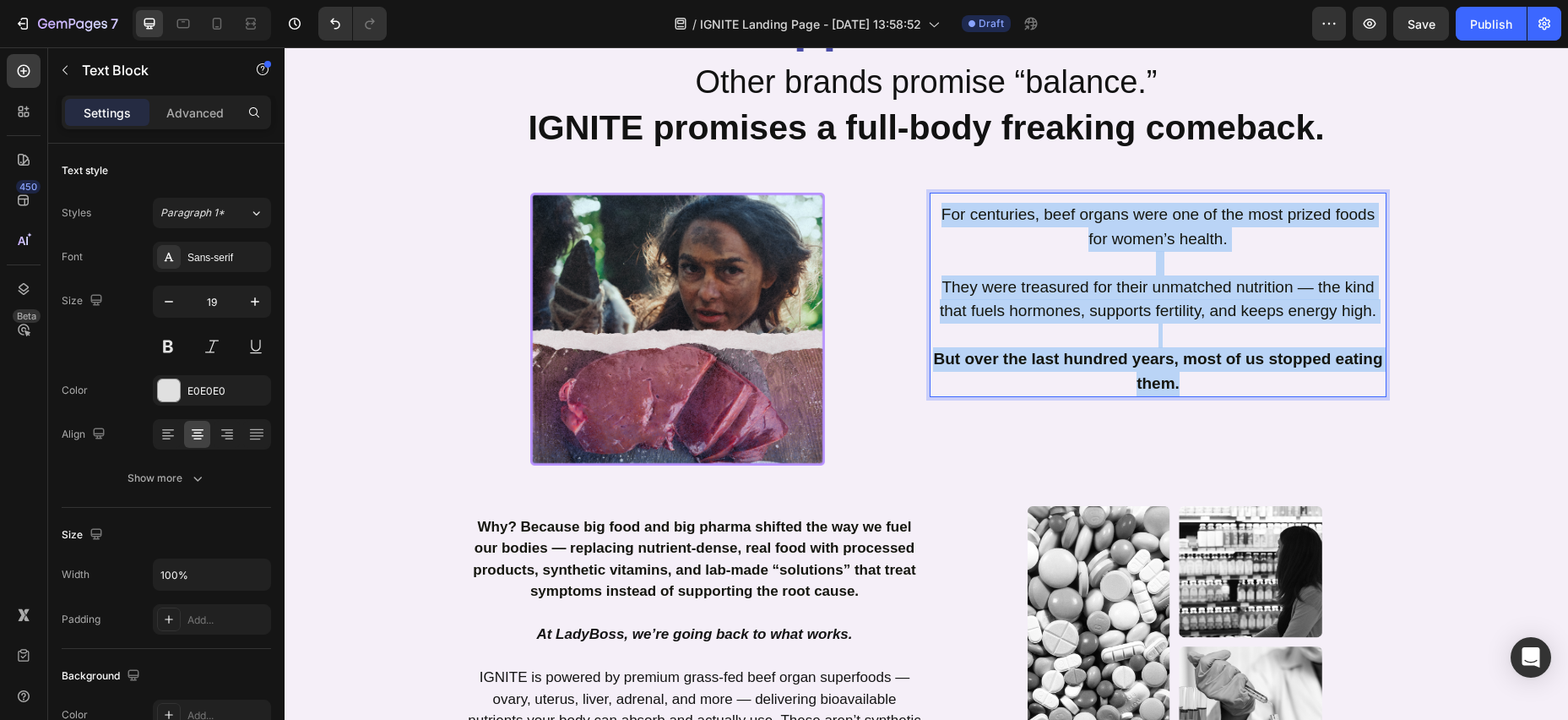
click at [1190, 383] on p "But over the last hundred years, most of us stopped eating them." at bounding box center [1158, 370] width 453 height 48
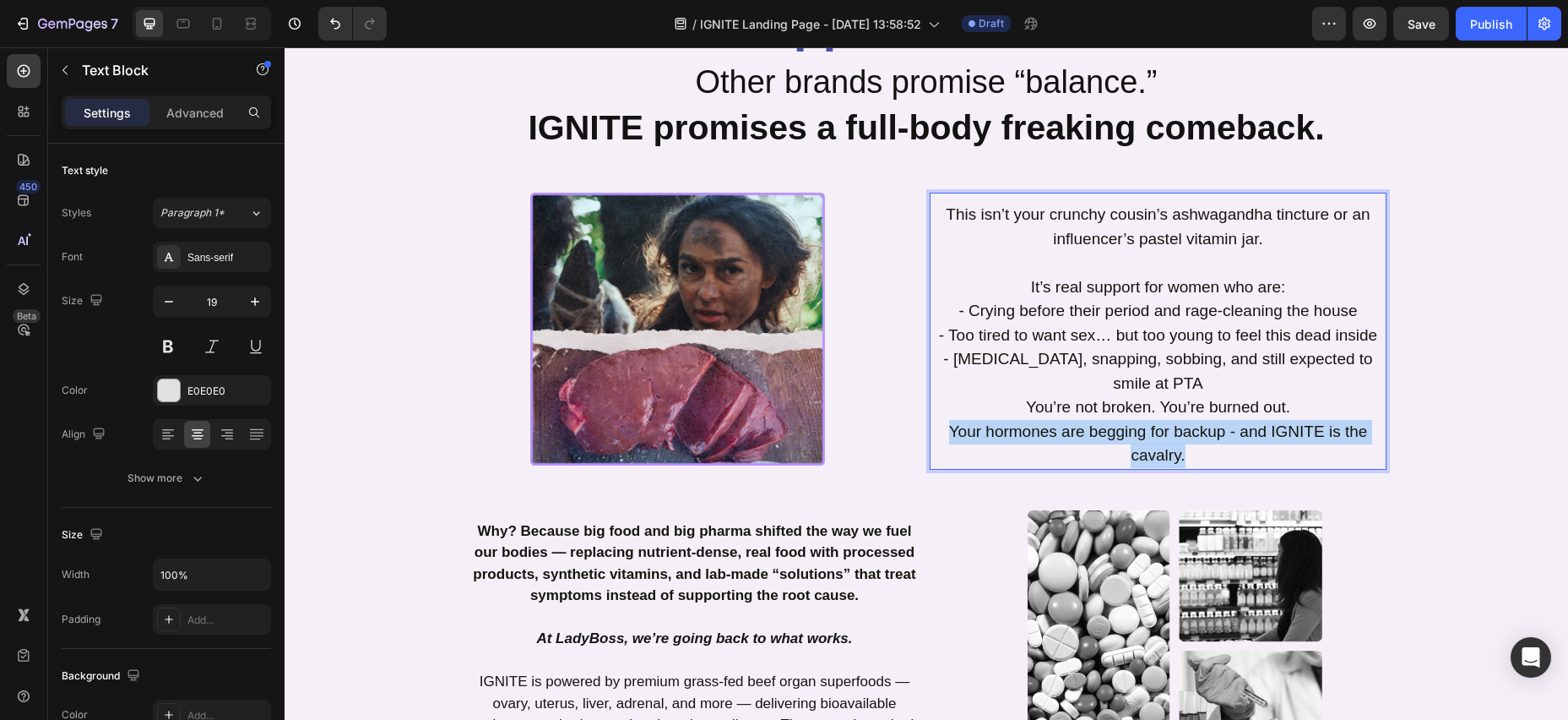
click at [951, 423] on span "Your hormones are begging for backup - and IGNITE is the cavalry." at bounding box center [1158, 443] width 419 height 42
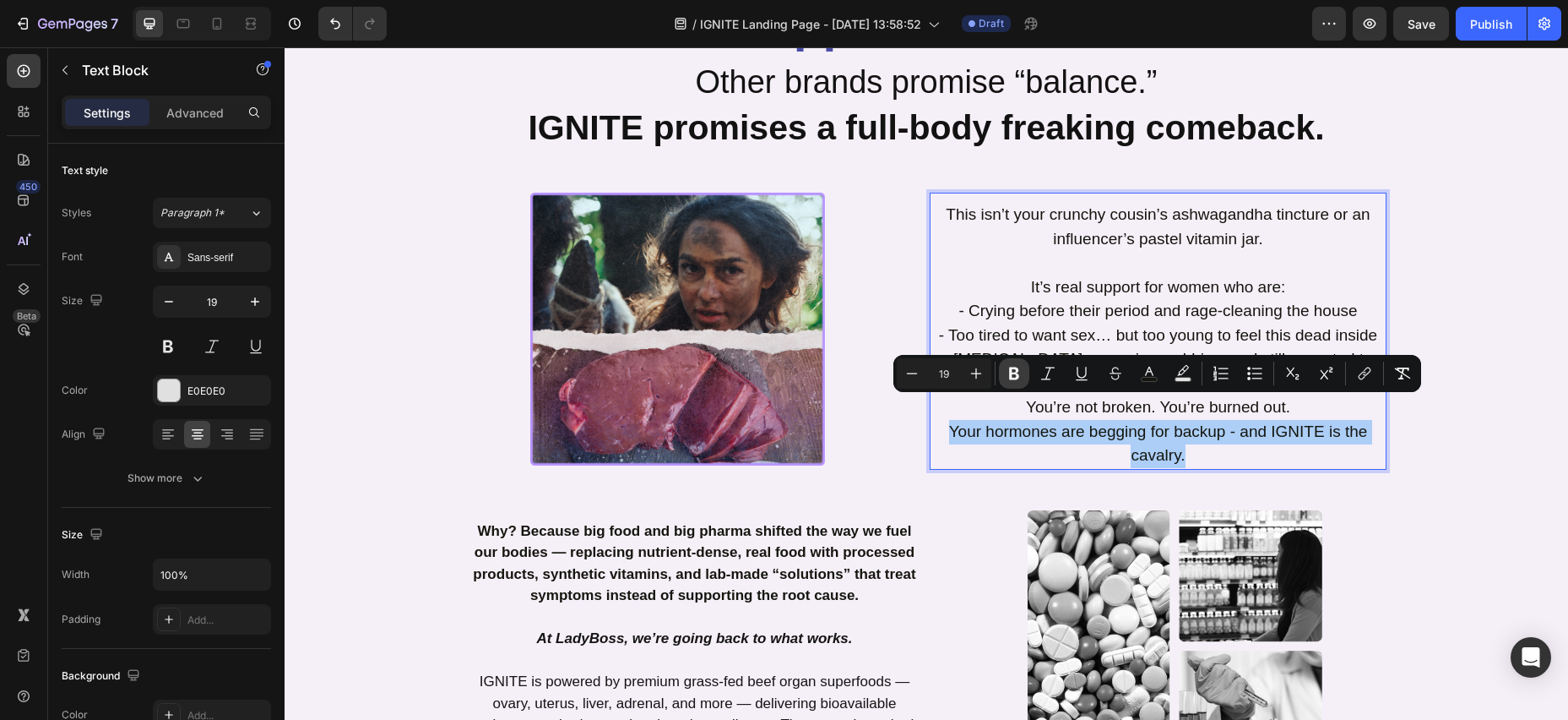
click at [1009, 379] on icon "Editor contextual toolbar" at bounding box center [1014, 373] width 17 height 17
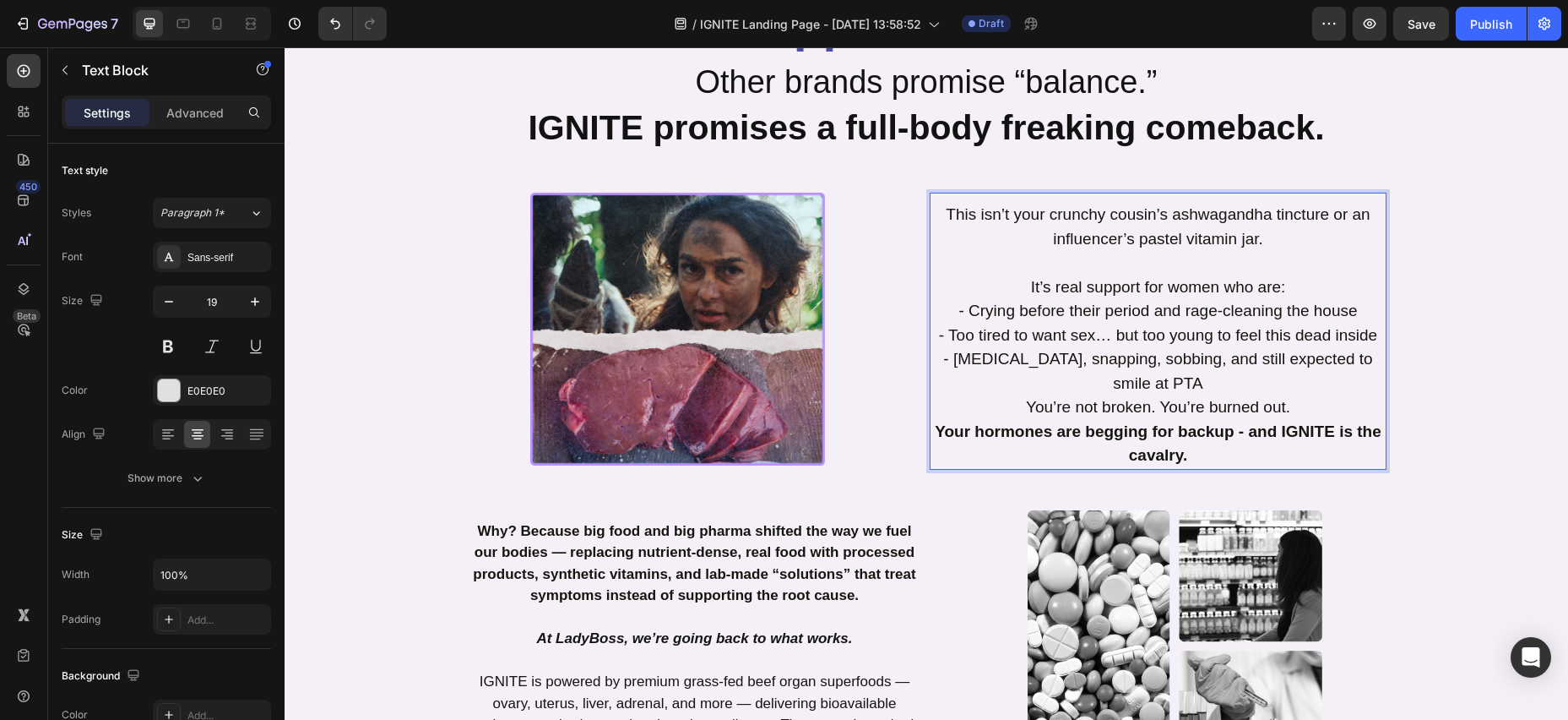
click at [1019, 287] on p "It’s real support for women who are:" at bounding box center [1158, 274] width 453 height 48
click at [1289, 288] on p "It’s real support for women who are:" at bounding box center [1158, 274] width 453 height 48
click at [1067, 290] on span "It’s real support for women who are:" at bounding box center [1158, 287] width 255 height 18
drag, startPoint x: 1320, startPoint y: 284, endPoint x: 1304, endPoint y: 290, distance: 17.1
click at [1320, 284] on p "It’s real support for women who are:" at bounding box center [1158, 274] width 453 height 48
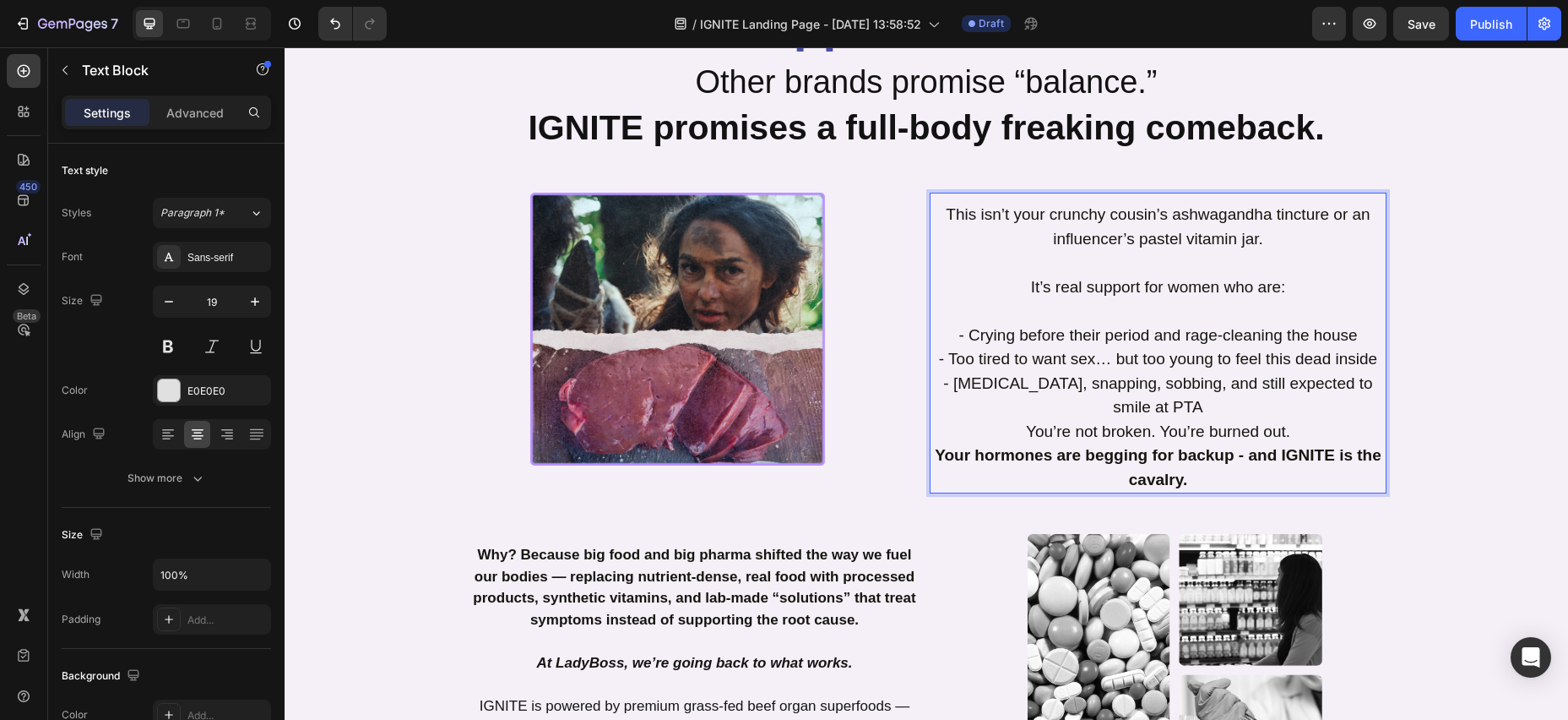
click at [1016, 293] on p "It’s real support for women who are: ⁠⁠⁠⁠⁠⁠⁠" at bounding box center [1158, 287] width 453 height 73
click at [1299, 290] on p "It’s real support for women who are:" at bounding box center [1158, 287] width 453 height 73
click at [1231, 287] on span "It’s real support for women who are:" at bounding box center [1158, 287] width 255 height 18
click at [962, 337] on span "- Crying before their period and rage-cleaning the house" at bounding box center [1158, 335] width 398 height 18
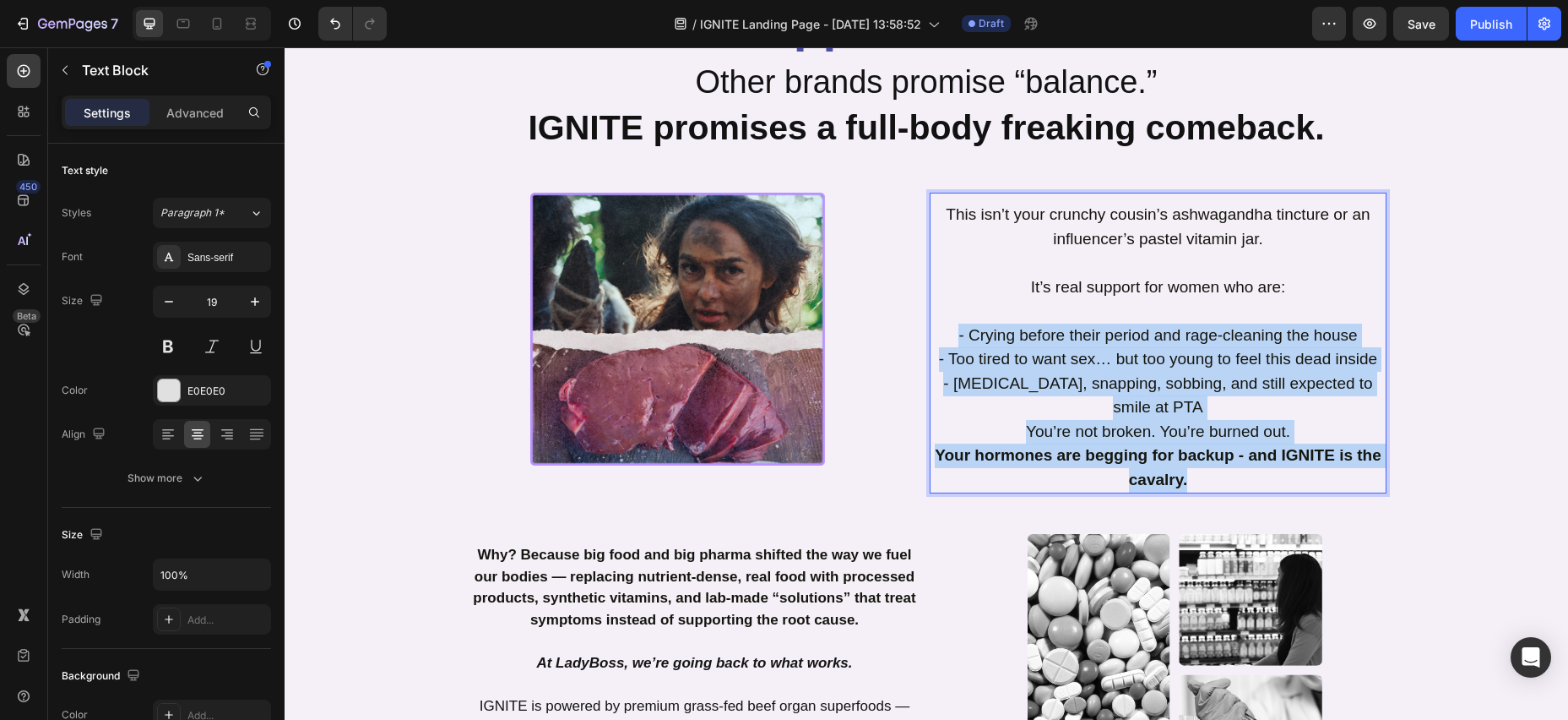
click at [1251, 454] on p "You’re not broken. You’re burned out. Your hormones are begging for backup - an…" at bounding box center [1158, 456] width 453 height 73
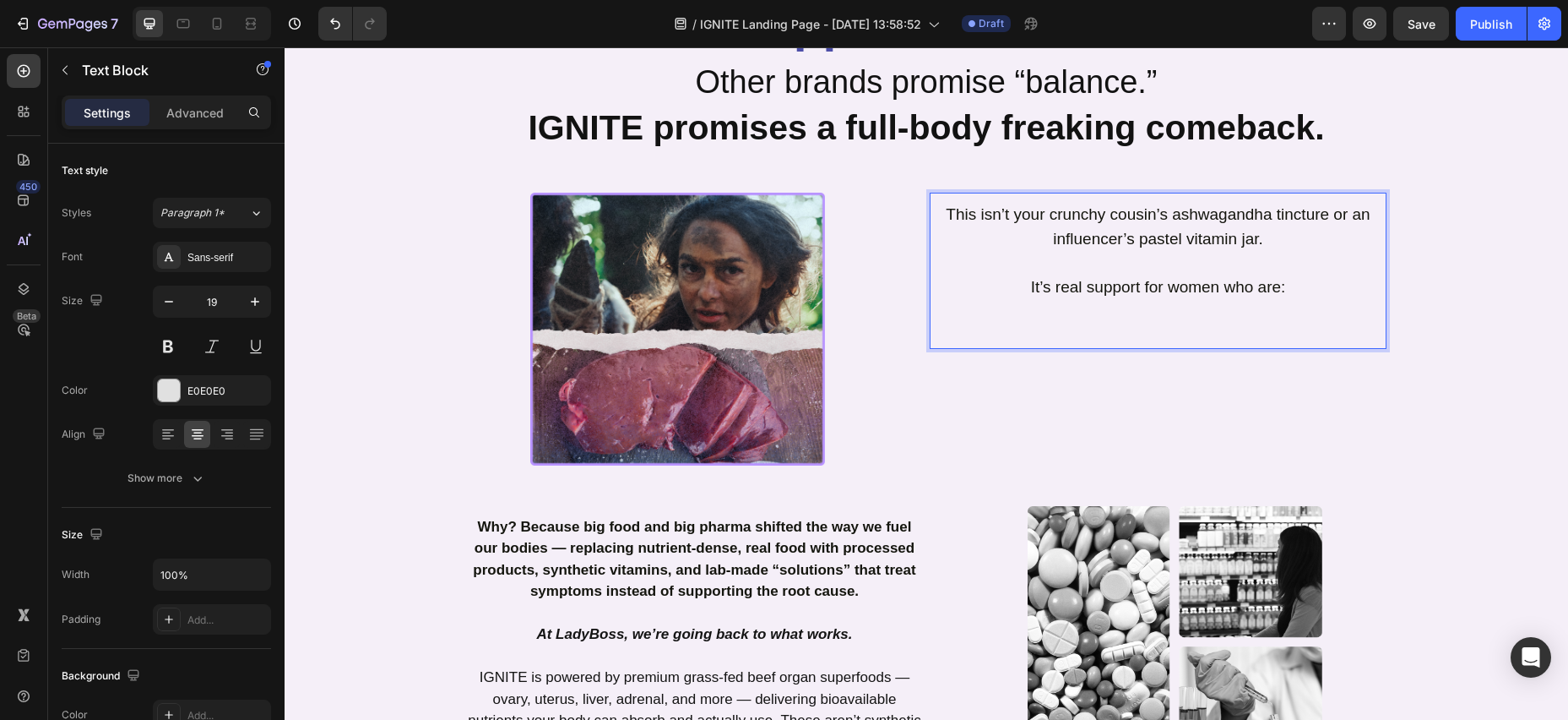
drag, startPoint x: 1283, startPoint y: 287, endPoint x: 1246, endPoint y: 288, distance: 37.0
click at [1282, 287] on span "It’s real support for women who are:" at bounding box center [1158, 287] width 255 height 18
click at [1228, 255] on p "It’s real support for women who are:" at bounding box center [1158, 287] width 453 height 73
click at [1215, 322] on p "⁠⁠⁠⁠⁠⁠⁠ It’s real support for women who are:" at bounding box center [1158, 287] width 453 height 73
drag, startPoint x: 1423, startPoint y: 26, endPoint x: 1403, endPoint y: 42, distance: 25.6
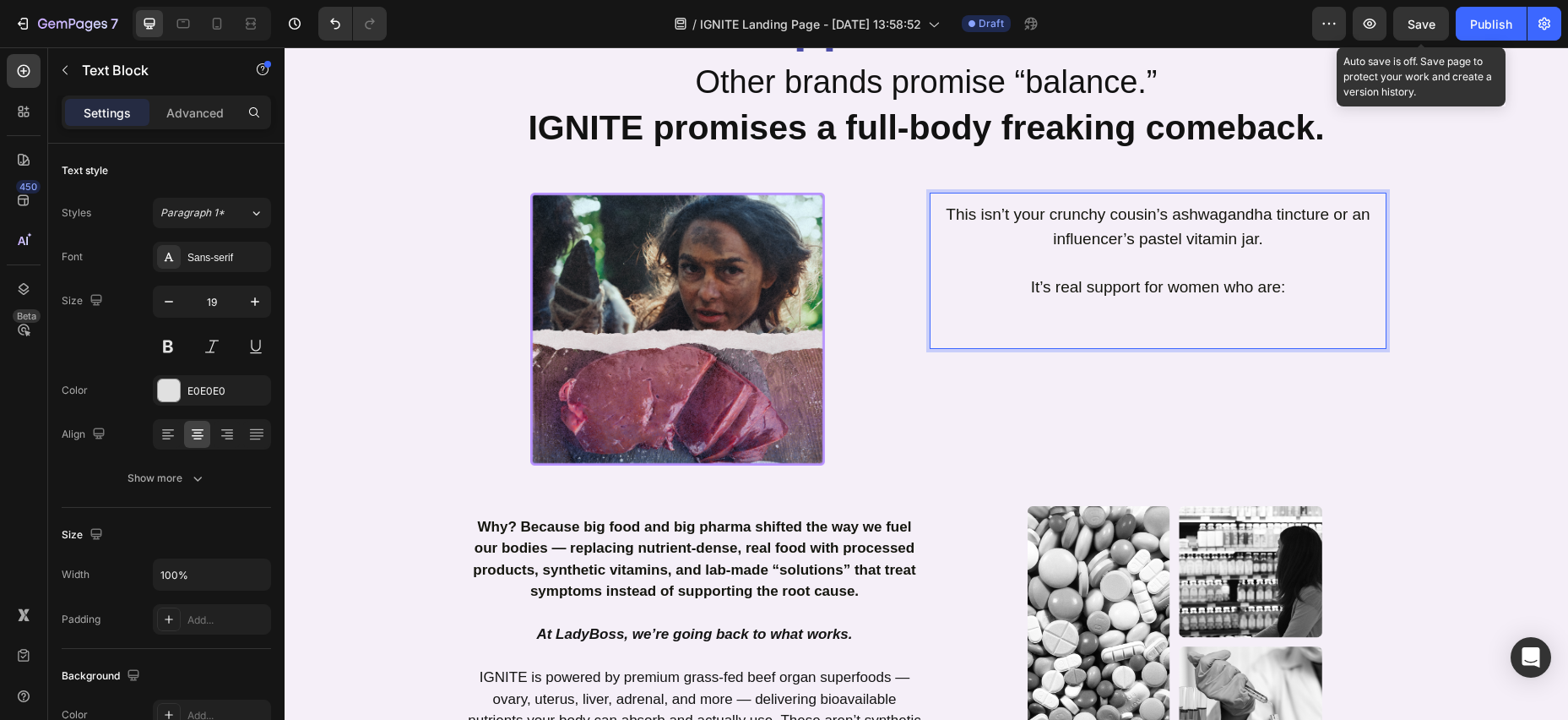
click at [1423, 26] on span "Save" at bounding box center [1421, 24] width 28 height 14
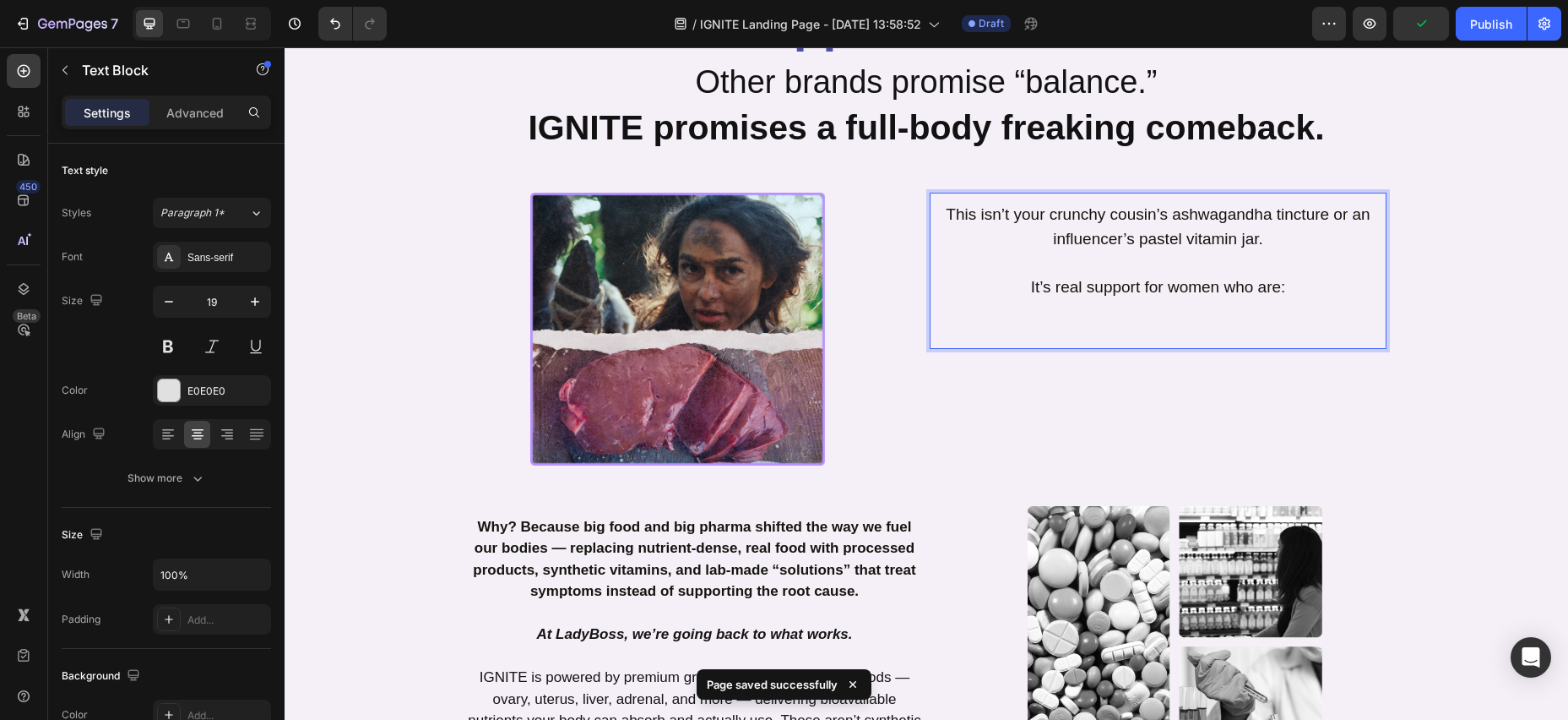
drag, startPoint x: 1319, startPoint y: 291, endPoint x: 1310, endPoint y: 293, distance: 9.2
click at [1318, 291] on p "It’s real support for women who are:" at bounding box center [1158, 287] width 453 height 73
click at [1016, 298] on p "It’s real support for women who are:" at bounding box center [1158, 287] width 453 height 73
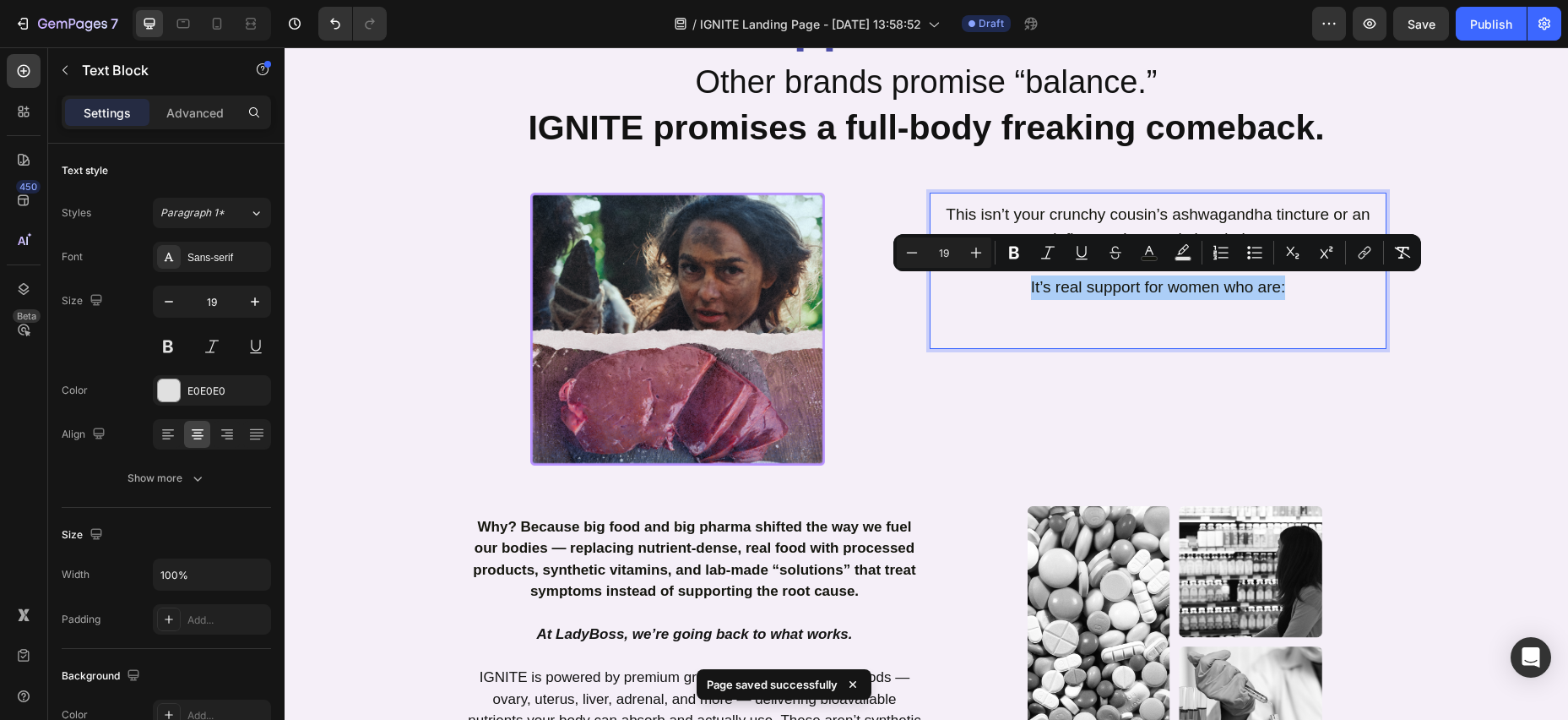
drag, startPoint x: 1016, startPoint y: 256, endPoint x: 991, endPoint y: 255, distance: 25.0
click at [1016, 256] on icon "Editor contextual toolbar" at bounding box center [1014, 253] width 10 height 13
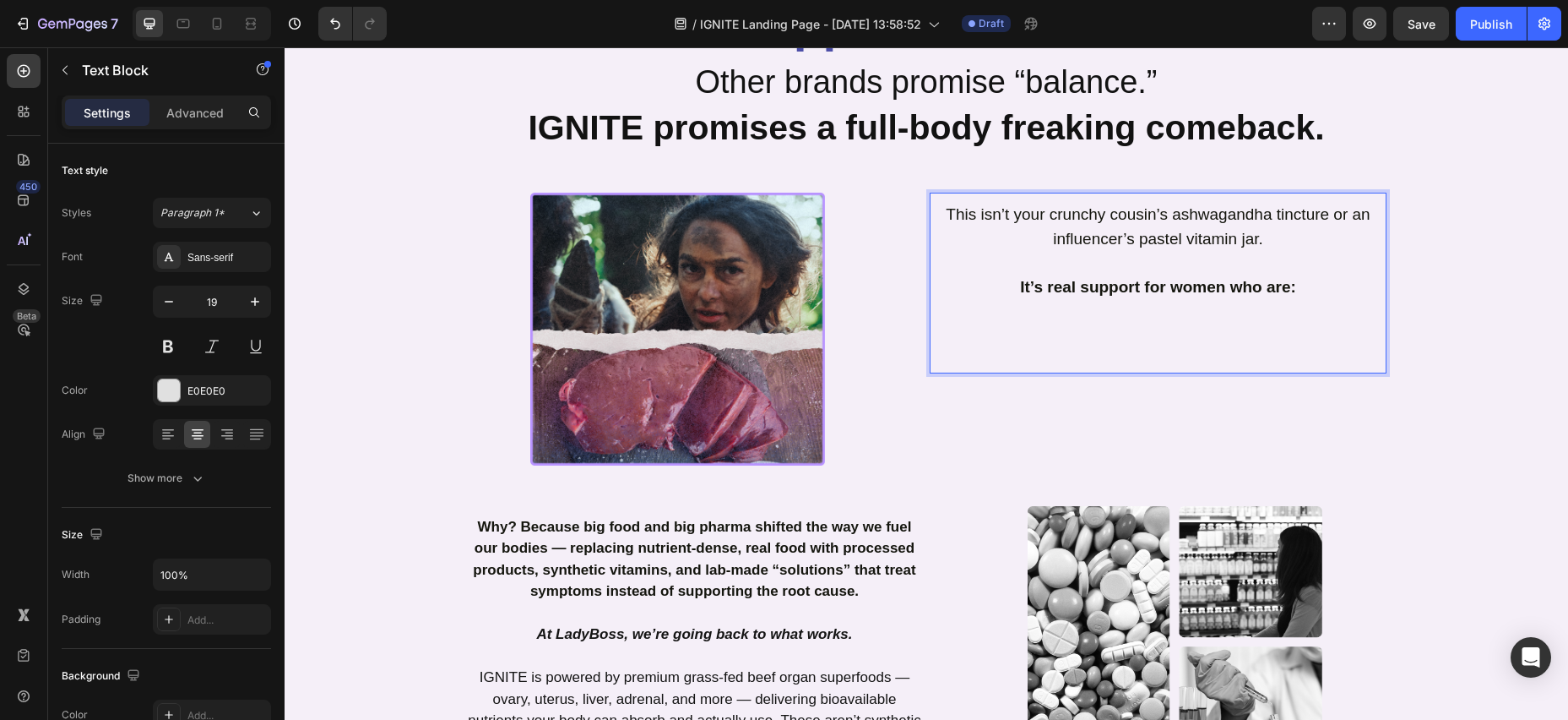
click at [1009, 289] on p "It’s real support for women who are:" at bounding box center [1158, 298] width 453 height 96
drag, startPoint x: 1305, startPoint y: 291, endPoint x: 1290, endPoint y: 290, distance: 15.0
click at [1303, 291] on p "It’s real support for women who are:" at bounding box center [1158, 298] width 453 height 96
click at [1062, 288] on strong "It’s real support for women who are:" at bounding box center [1158, 287] width 276 height 18
click at [1062, 288] on strong "It’s real support for women who are:" at bounding box center [1158, 287] width 276 height 18
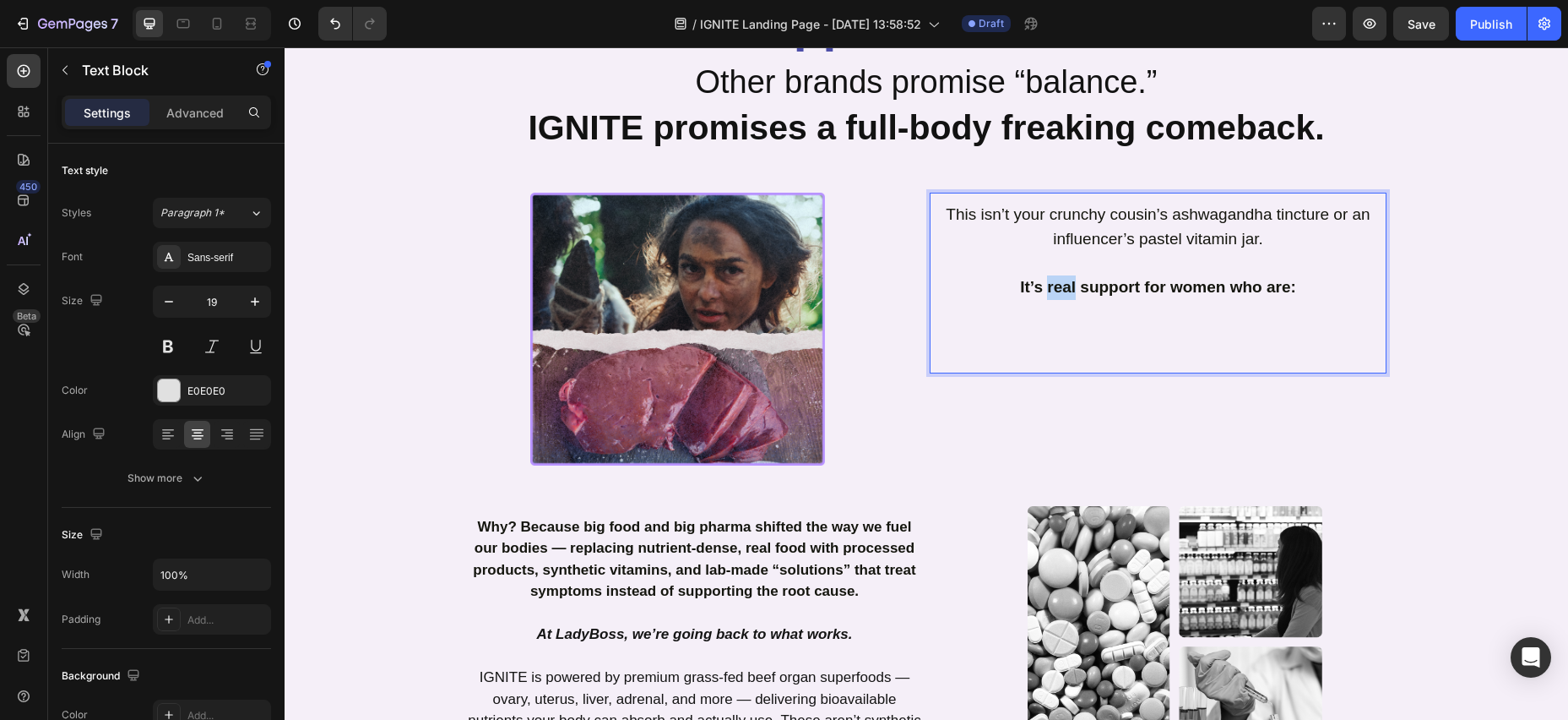
click at [1062, 288] on strong "It’s real support for women who are:" at bounding box center [1158, 287] width 276 height 18
drag, startPoint x: 1018, startPoint y: 294, endPoint x: 1026, endPoint y: 269, distance: 26.2
click at [1018, 294] on p "It’s real support for women who are:" at bounding box center [1158, 298] width 453 height 96
click at [1018, 248] on p "This isn’t your crunchy cousin’s ashwagandha tincture or an influencer’s pastel…" at bounding box center [1158, 226] width 453 height 48
click at [1010, 292] on p "It’s real support for women who are:" at bounding box center [1158, 298] width 453 height 96
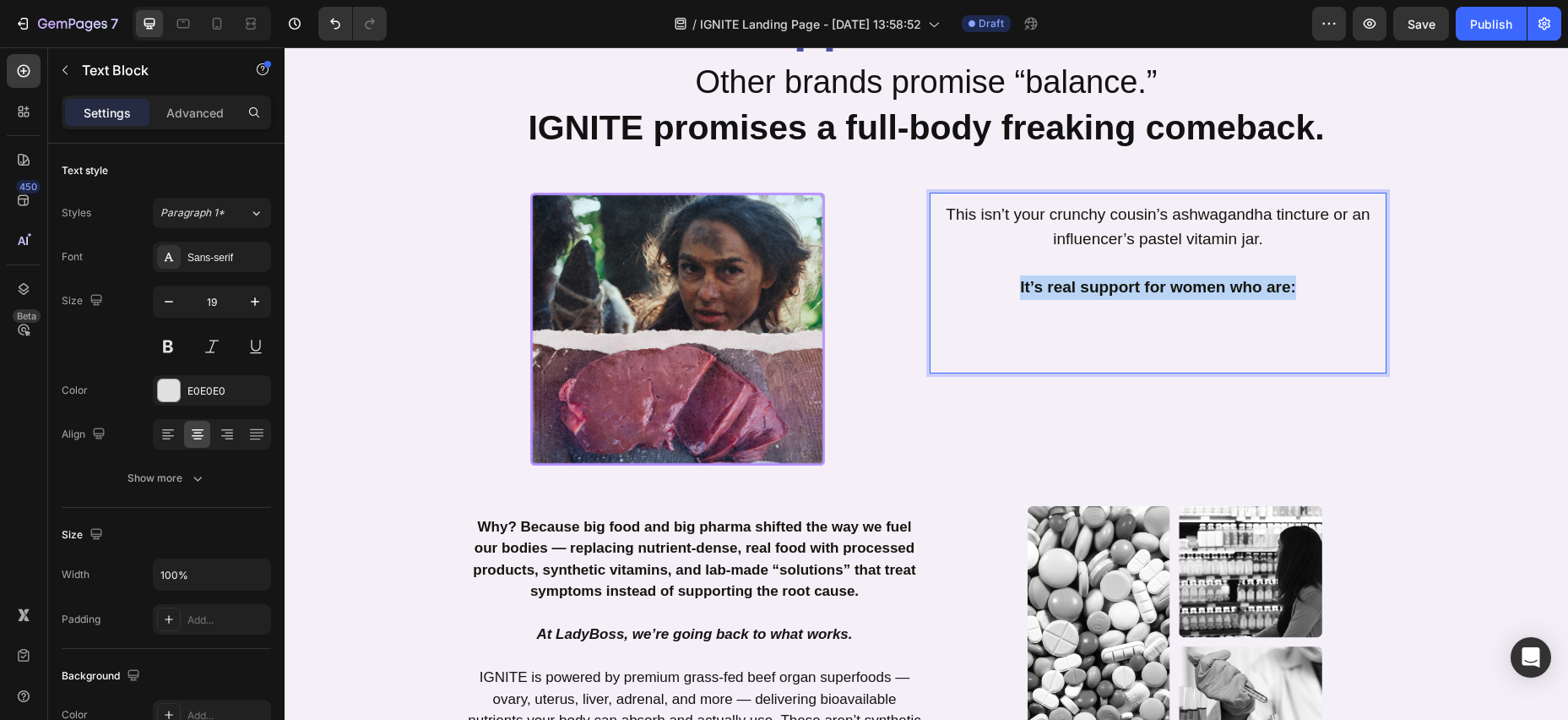
click at [1305, 280] on p "It’s real support for women who are:" at bounding box center [1158, 298] width 453 height 96
drag, startPoint x: 1306, startPoint y: 282, endPoint x: 1316, endPoint y: 276, distance: 11.7
click at [1305, 282] on p "It’s real support for women who are:" at bounding box center [1158, 298] width 453 height 96
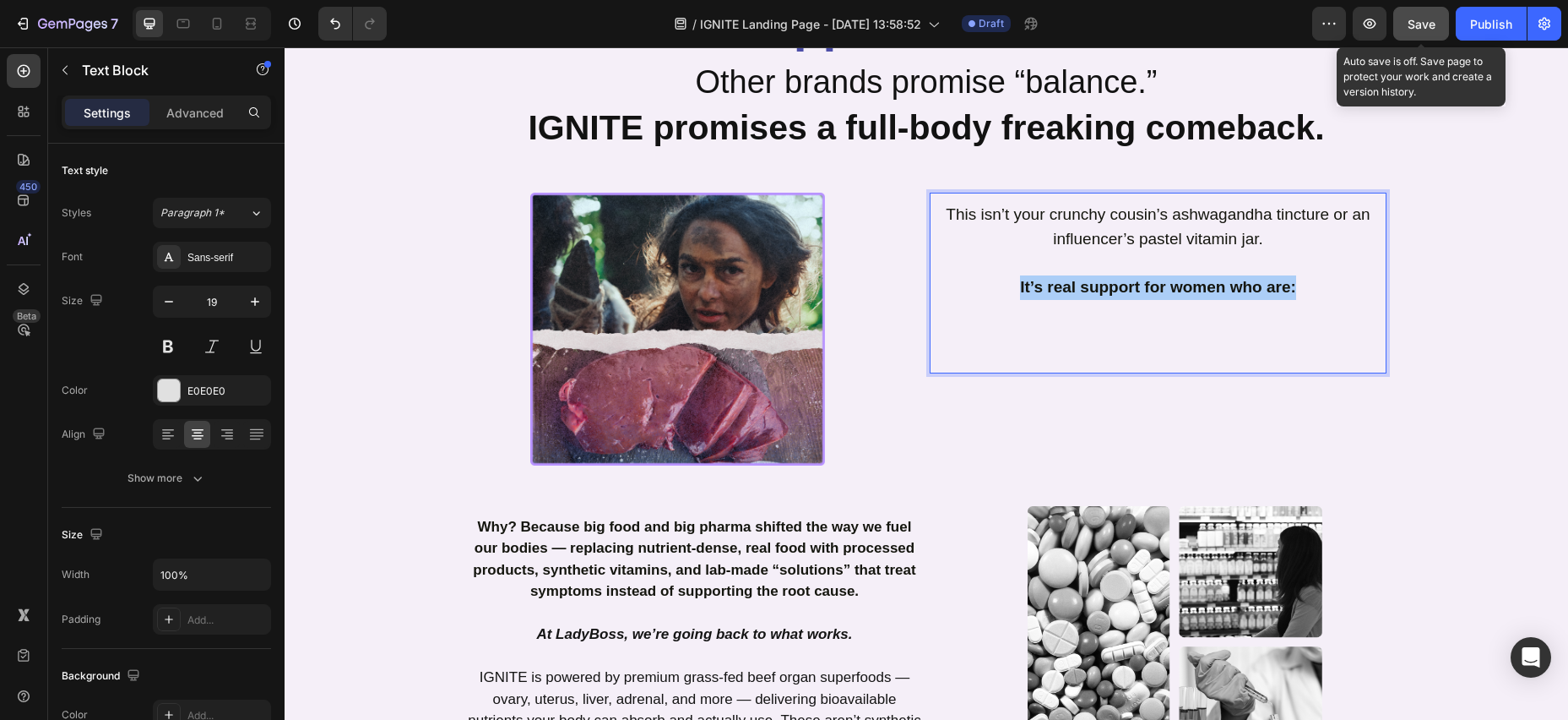
click at [1413, 31] on div "Save" at bounding box center [1421, 24] width 28 height 18
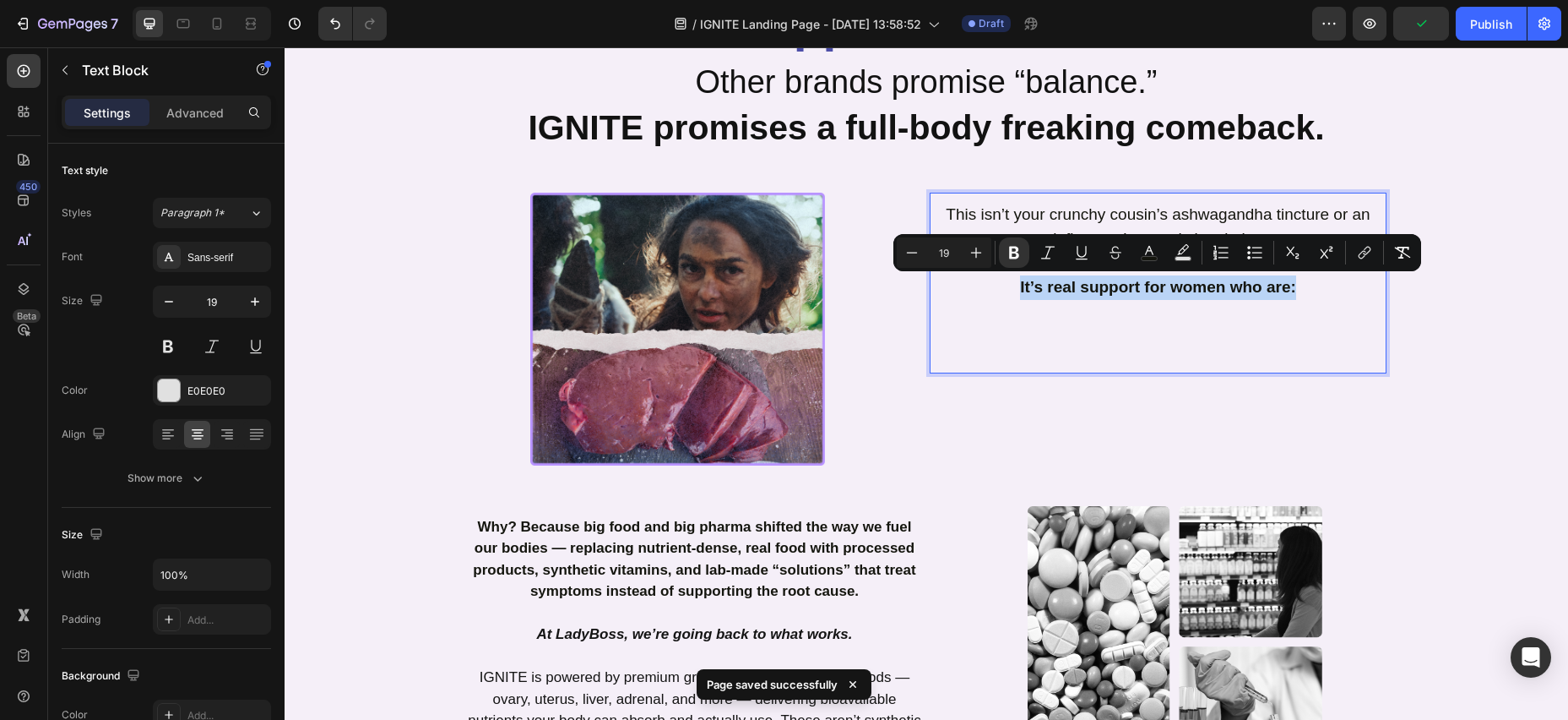
click at [1305, 290] on p "It’s real support for women who are:" at bounding box center [1158, 298] width 453 height 96
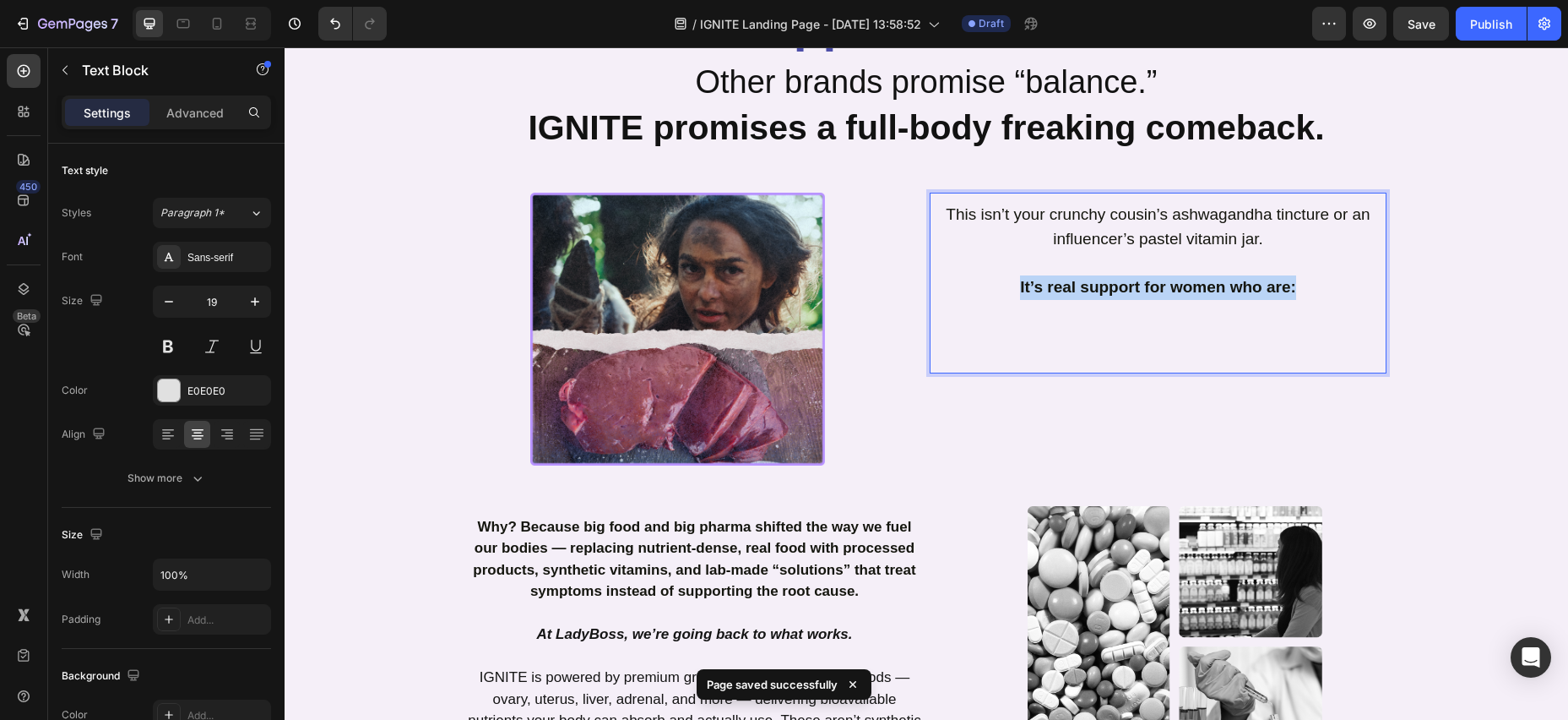
click at [1016, 291] on p "It’s real support for women who are:" at bounding box center [1158, 298] width 453 height 96
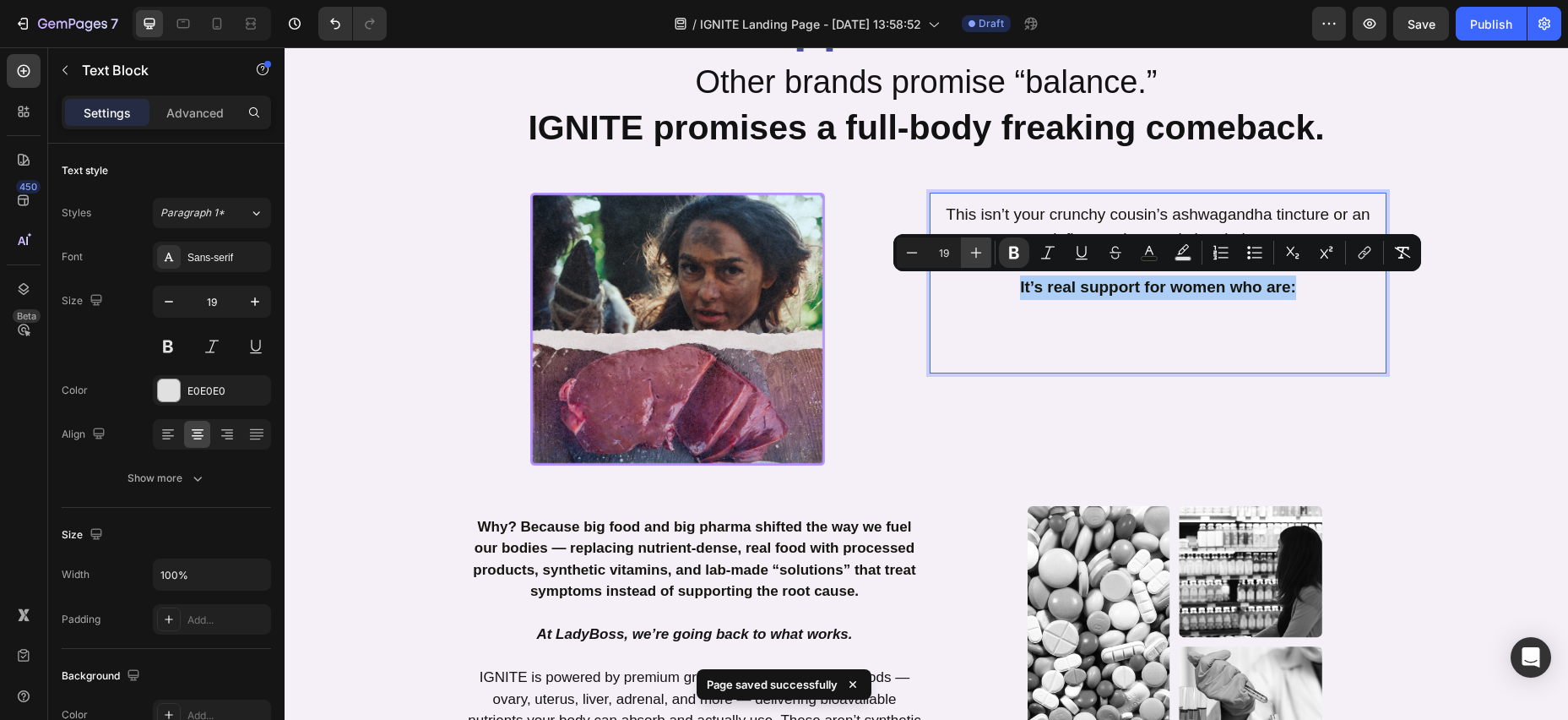
click at [976, 251] on icon "Editor contextual toolbar" at bounding box center [977, 253] width 11 height 11
click at [977, 251] on icon "Editor contextual toolbar" at bounding box center [977, 253] width 11 height 11
click at [976, 251] on icon "Editor contextual toolbar" at bounding box center [977, 253] width 11 height 11
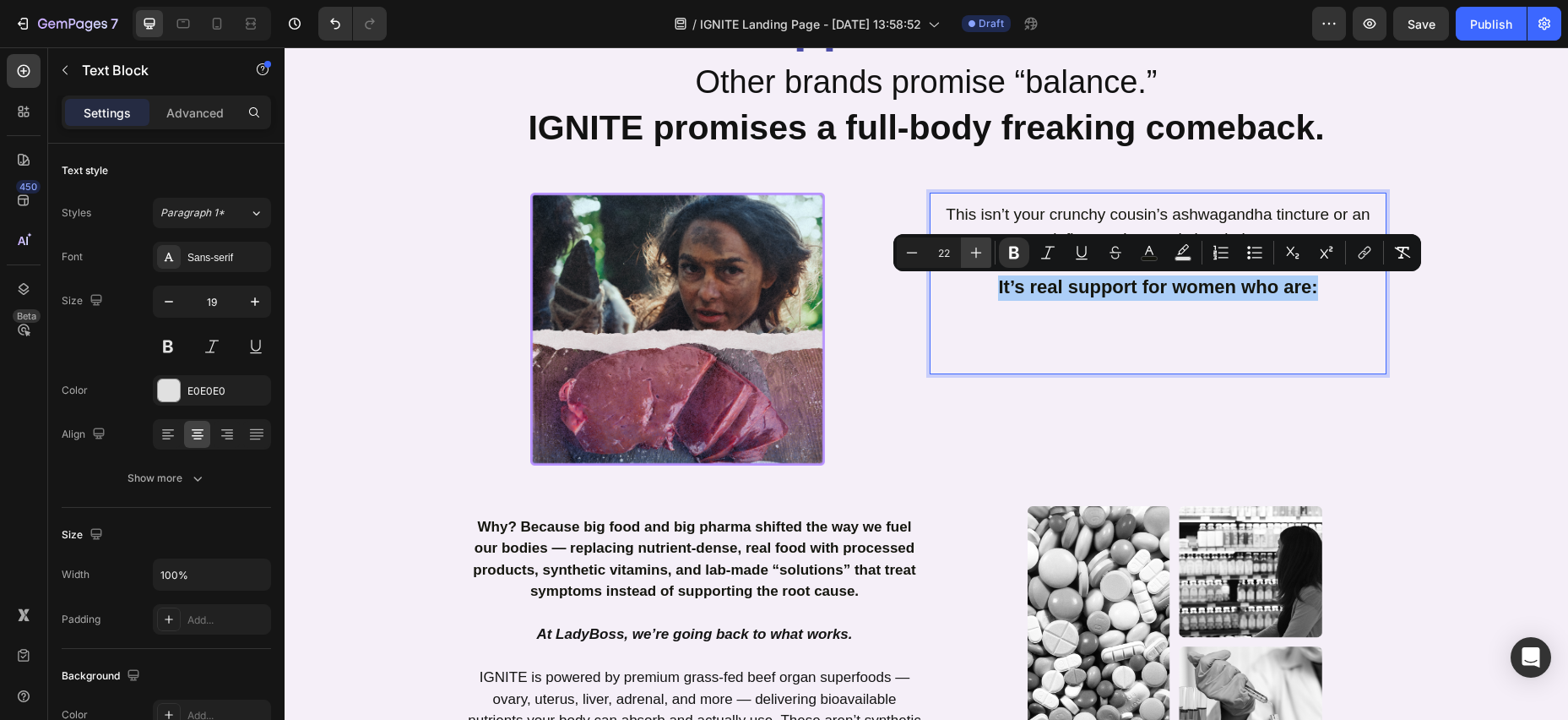
click at [976, 251] on icon "Editor contextual toolbar" at bounding box center [977, 253] width 11 height 11
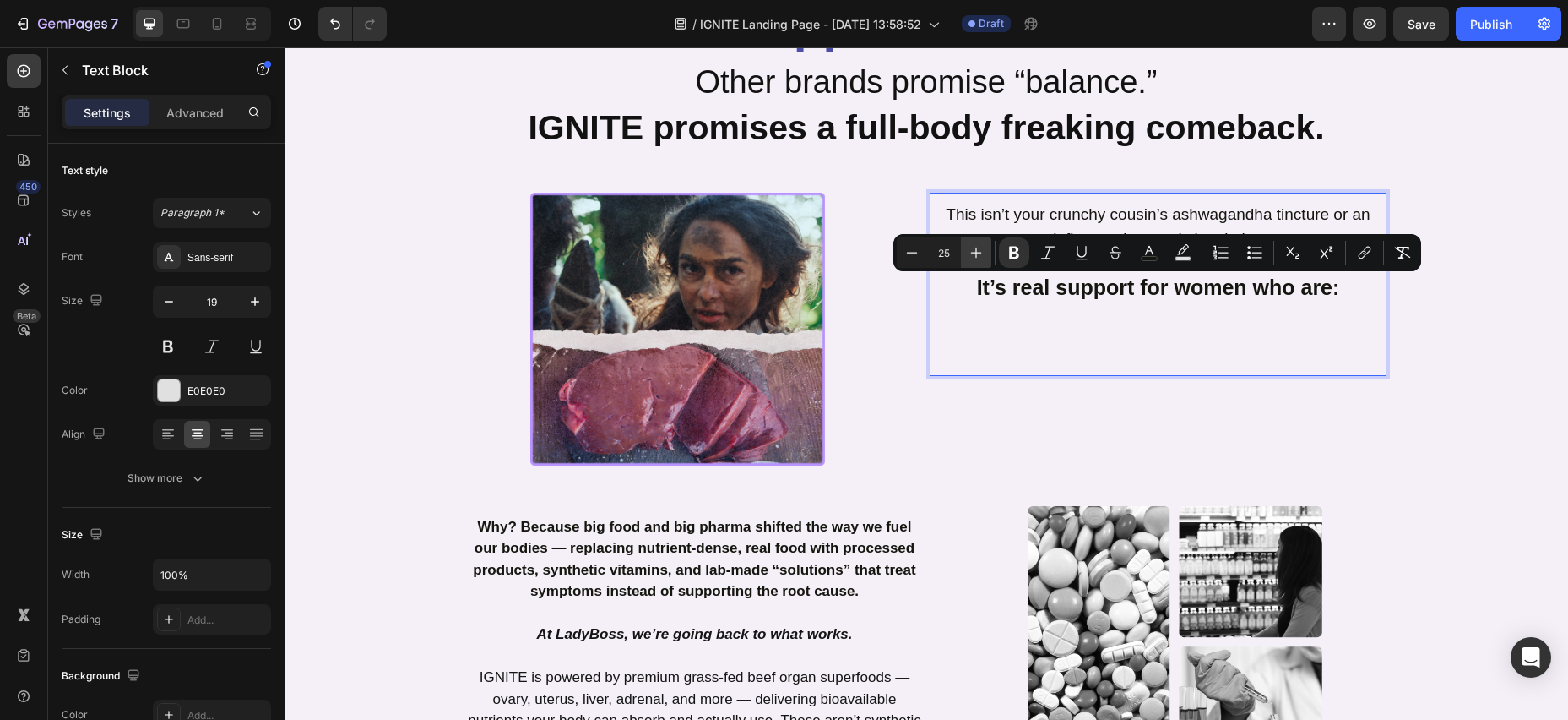
click at [976, 251] on icon "Editor contextual toolbar" at bounding box center [977, 253] width 11 height 11
type input "27"
click at [1026, 327] on p "It’s real support for women who are:" at bounding box center [1158, 300] width 453 height 99
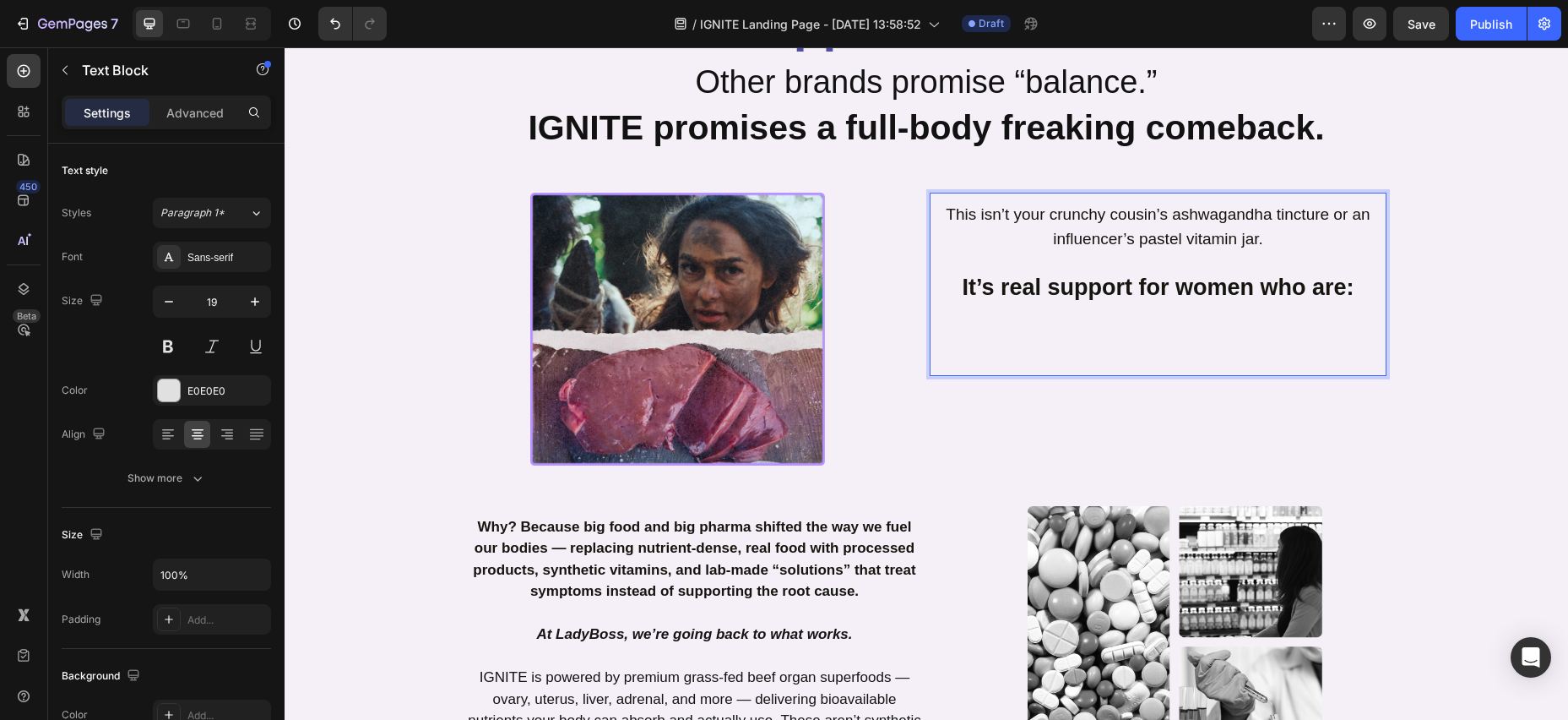
click at [1358, 291] on p "It’s real support for women who are:" at bounding box center [1158, 300] width 453 height 99
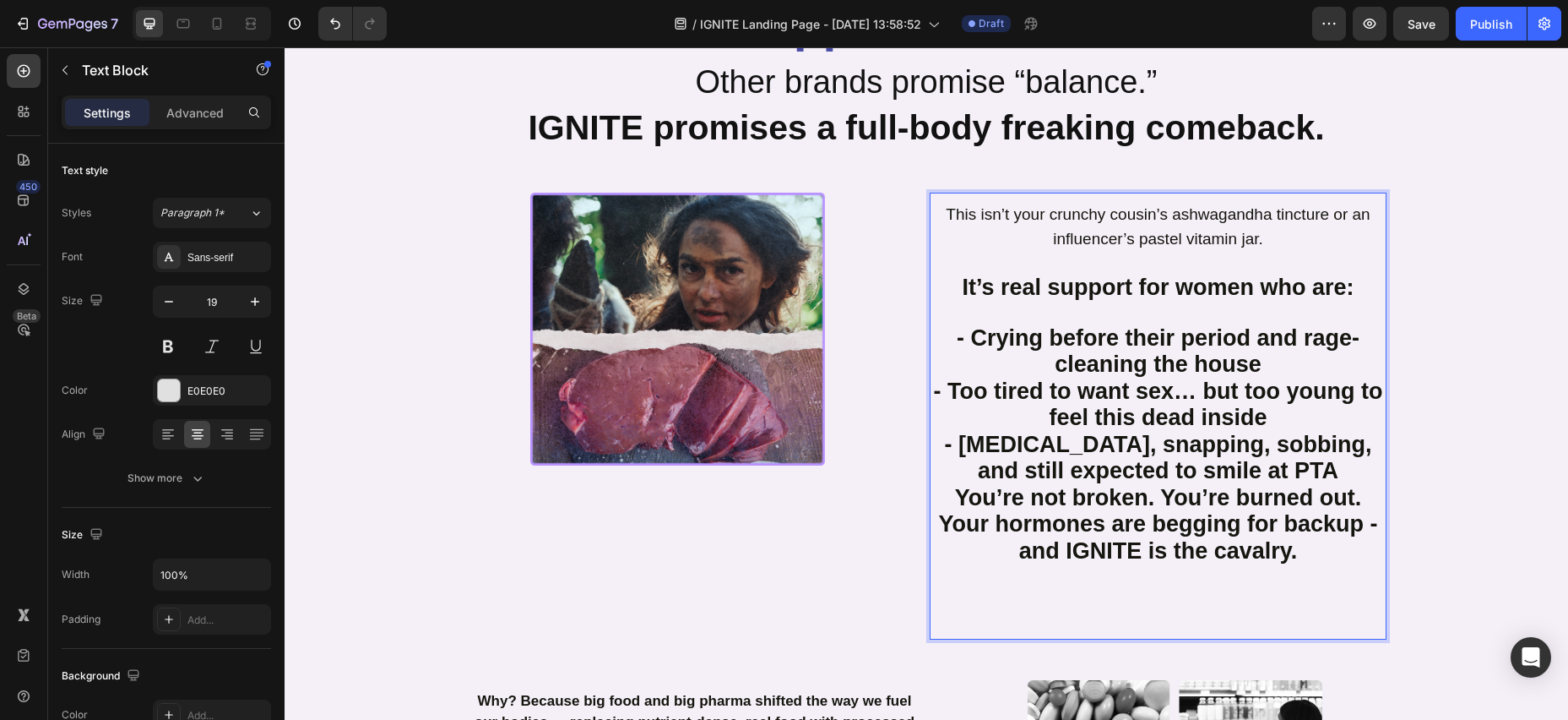
click at [950, 339] on p "- Crying before their period and rage-cleaning the house - Too tired to want se…" at bounding box center [1158, 406] width 453 height 159
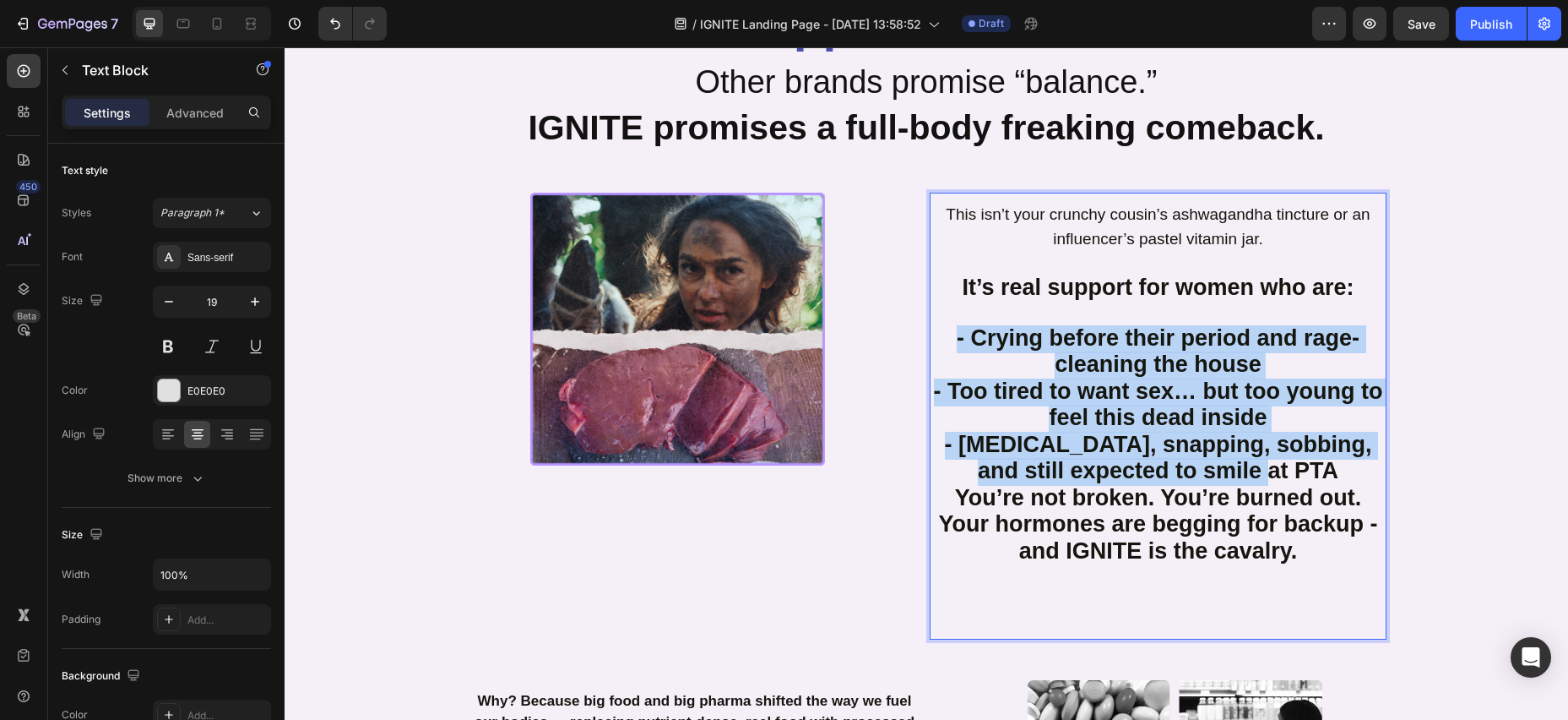
click at [1308, 473] on p "- Crying before their period and rage-cleaning the house - Too tired to want se…" at bounding box center [1158, 406] width 453 height 159
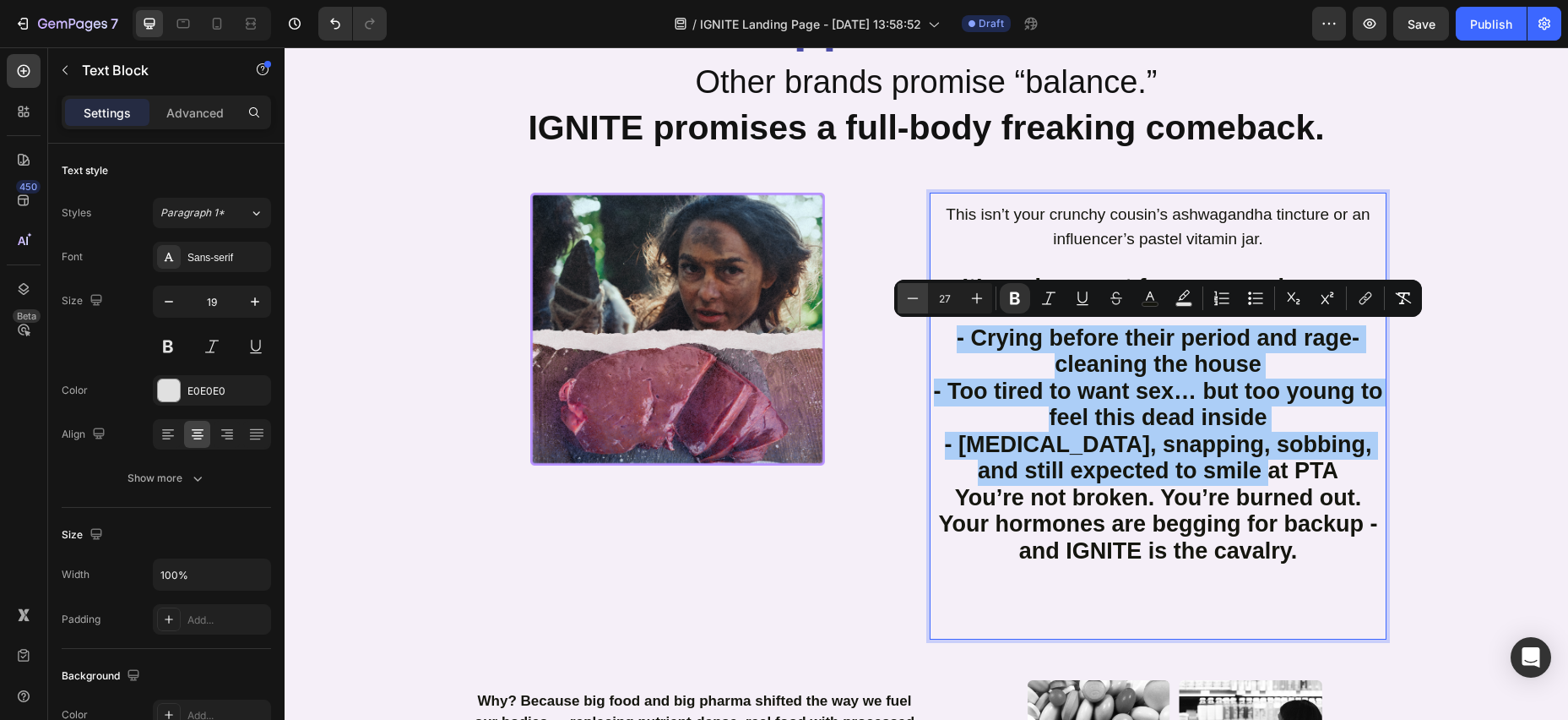
click at [916, 301] on icon "Editor contextual toolbar" at bounding box center [913, 297] width 17 height 17
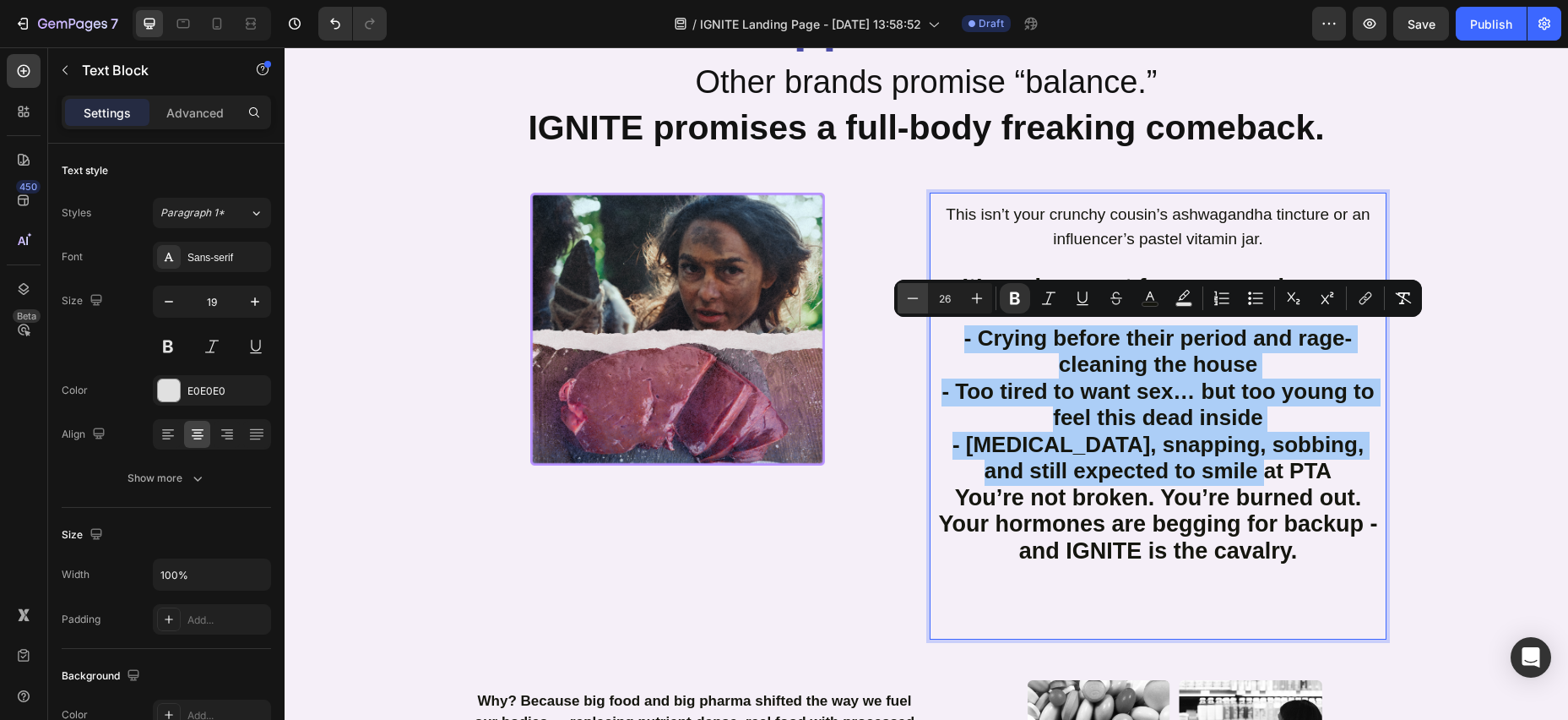
click at [916, 301] on icon "Editor contextual toolbar" at bounding box center [913, 297] width 17 height 17
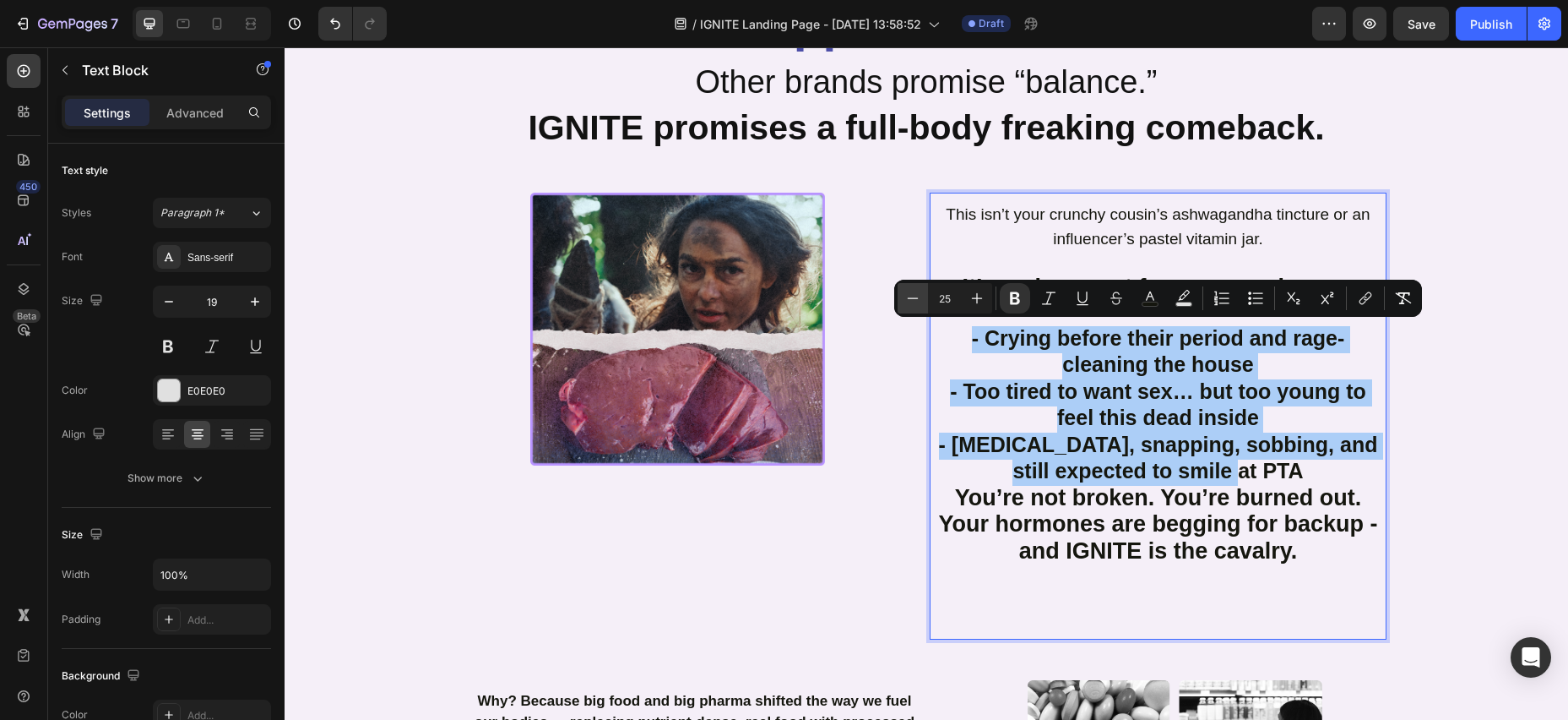
click at [916, 301] on icon "Editor contextual toolbar" at bounding box center [913, 297] width 17 height 17
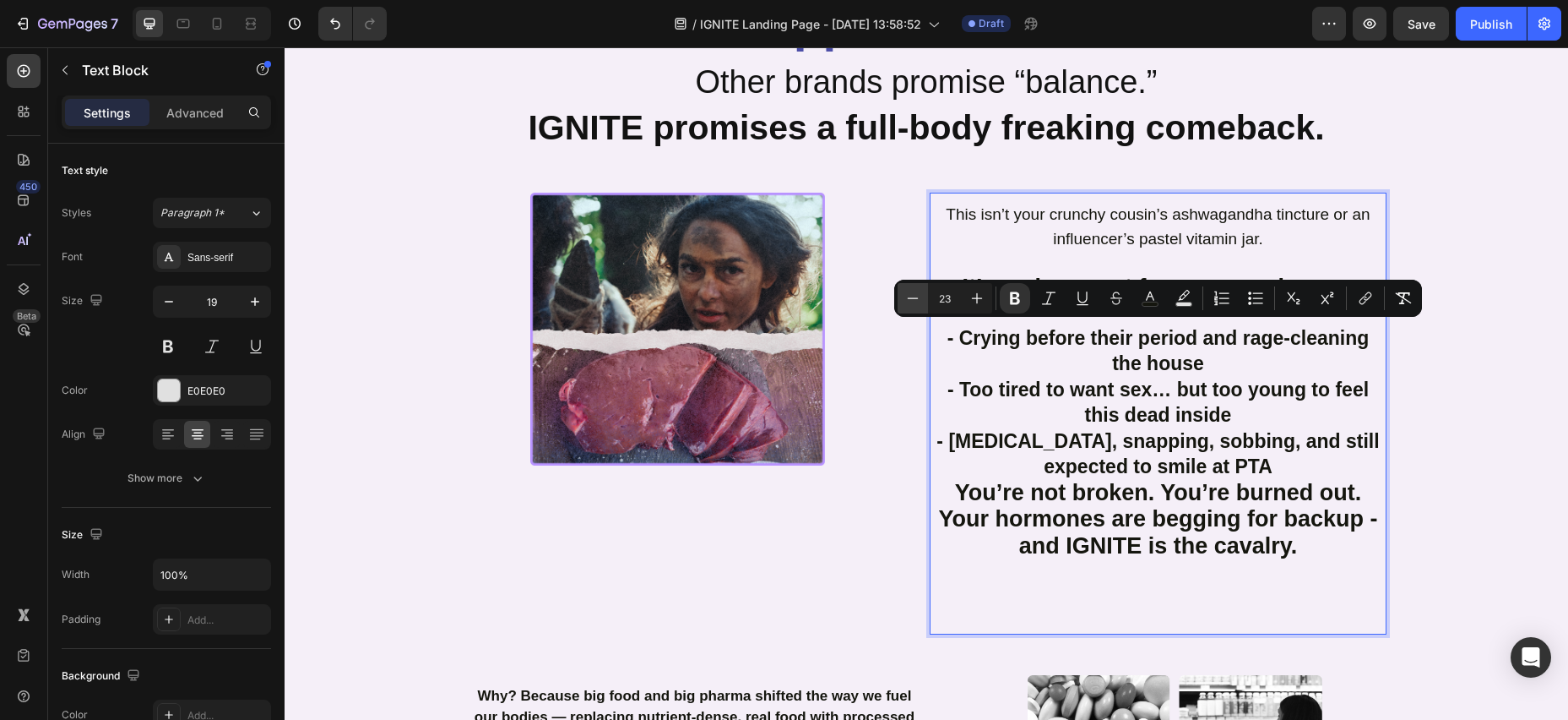
click at [916, 300] on icon "Editor contextual toolbar" at bounding box center [913, 297] width 17 height 17
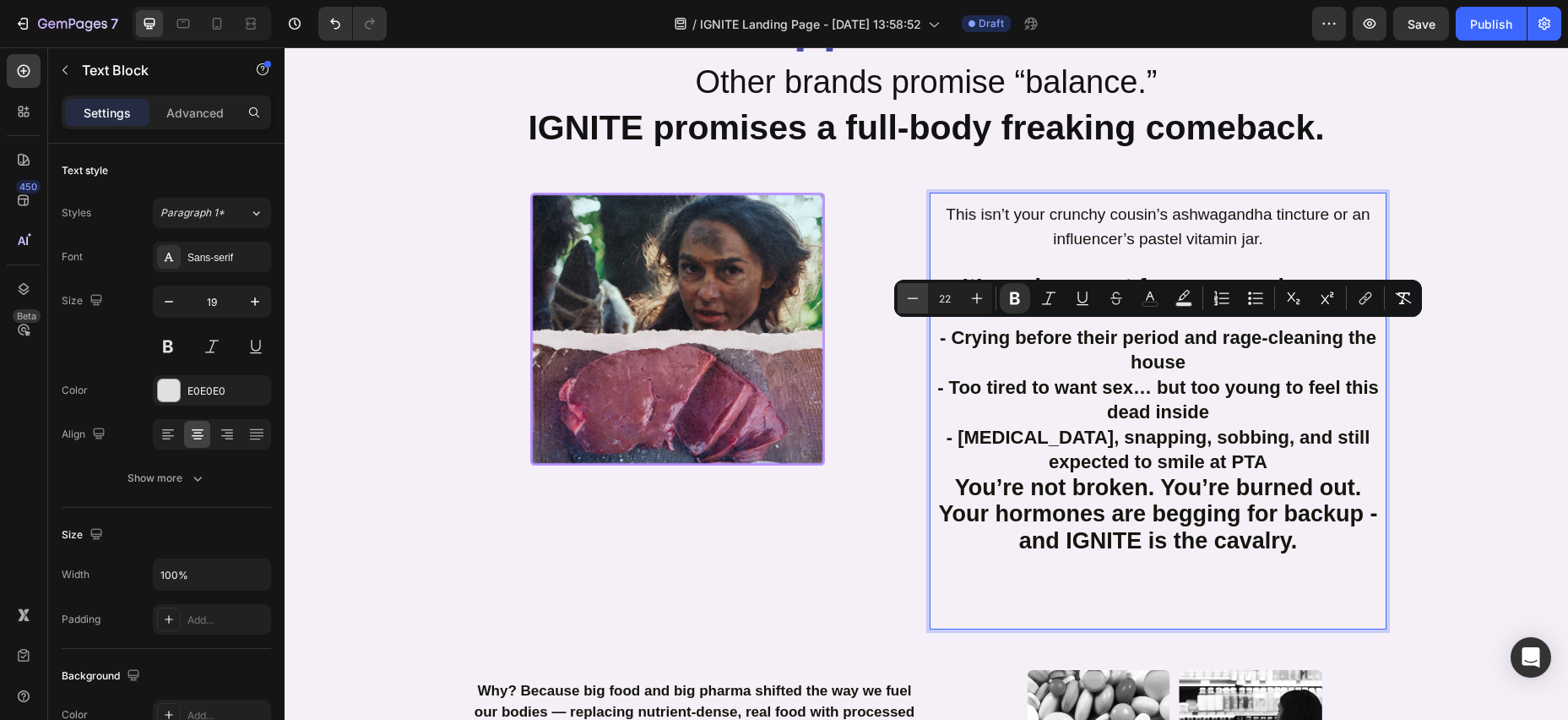
click at [916, 300] on icon "Editor contextual toolbar" at bounding box center [913, 297] width 17 height 17
click at [916, 301] on icon "Editor contextual toolbar" at bounding box center [913, 297] width 17 height 17
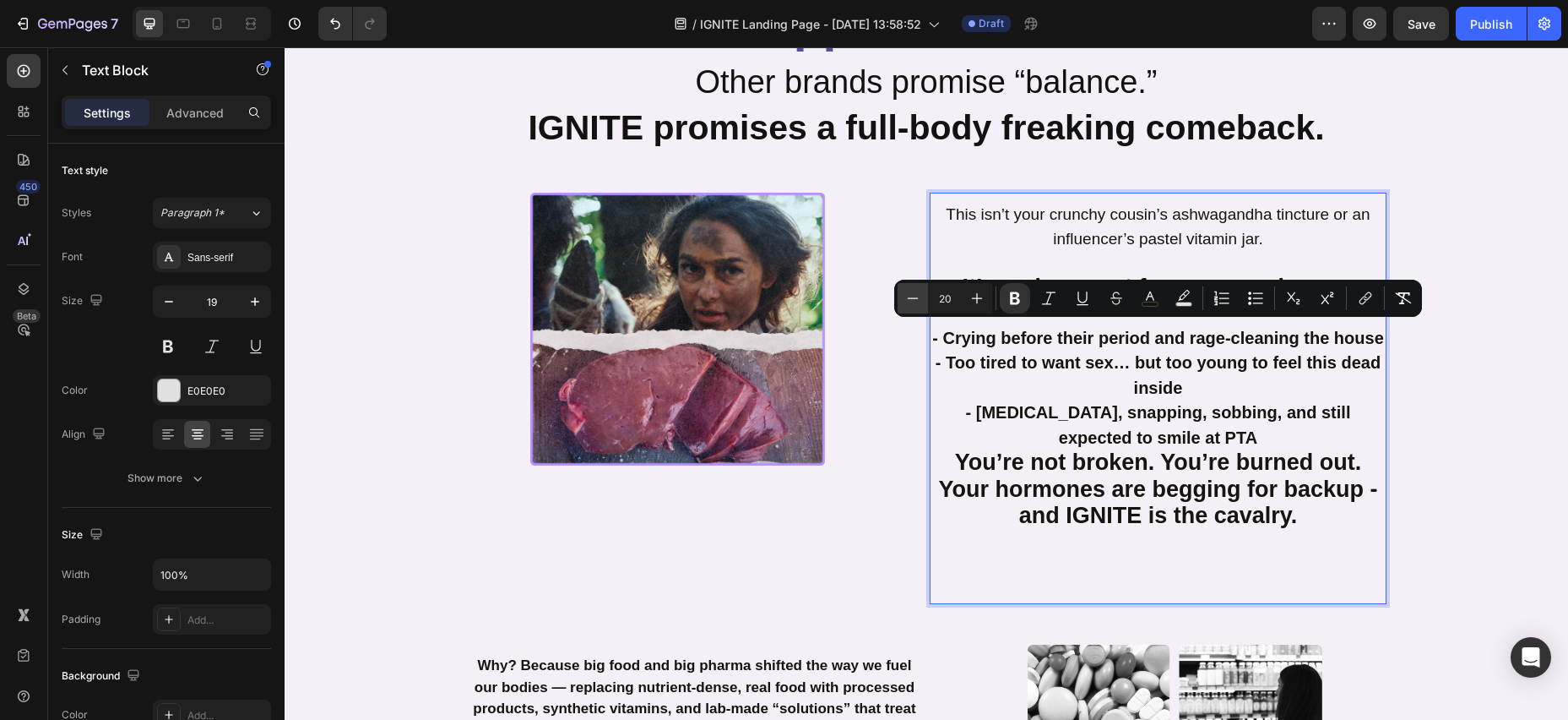
click at [916, 301] on icon "Editor contextual toolbar" at bounding box center [913, 297] width 17 height 17
type input "19"
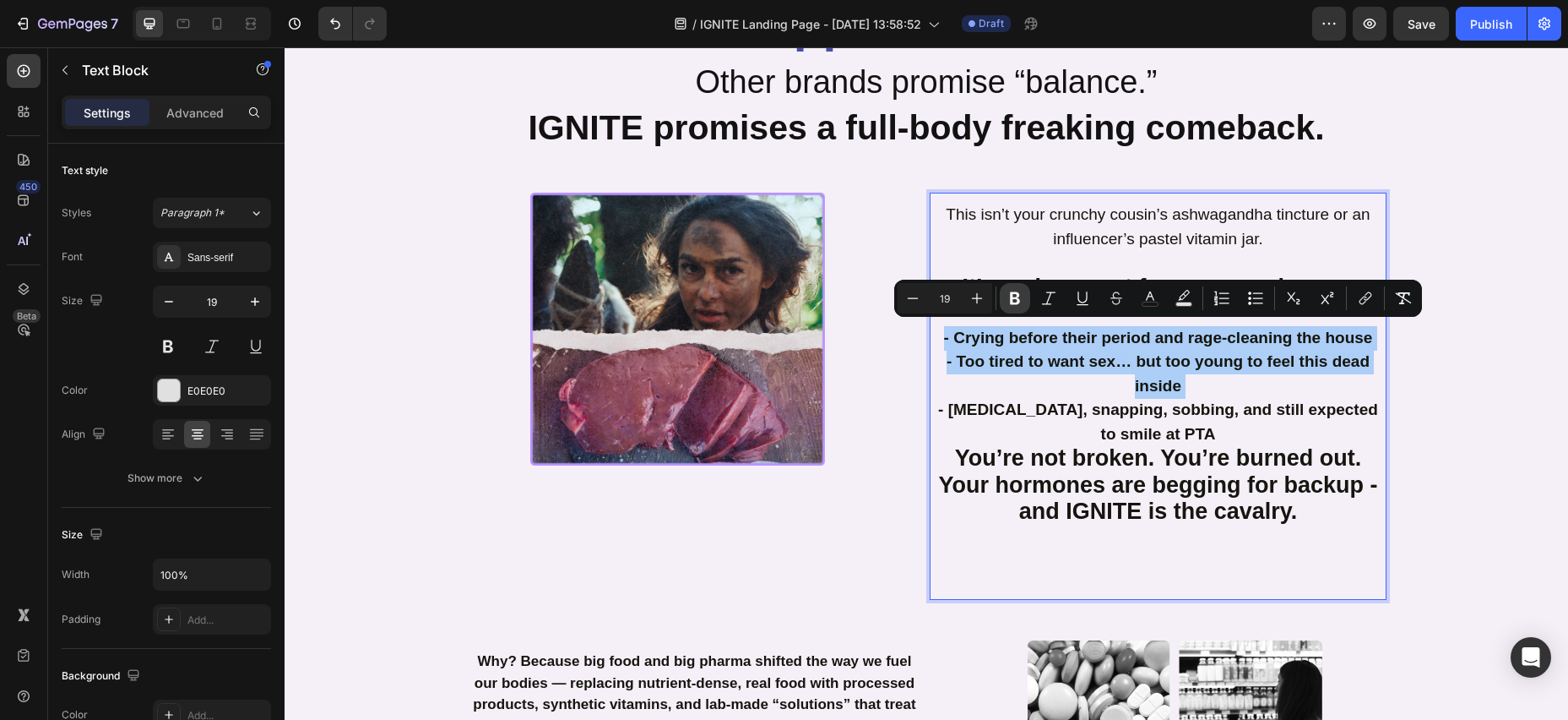
click at [1007, 294] on icon "Editor contextual toolbar" at bounding box center [1015, 297] width 17 height 17
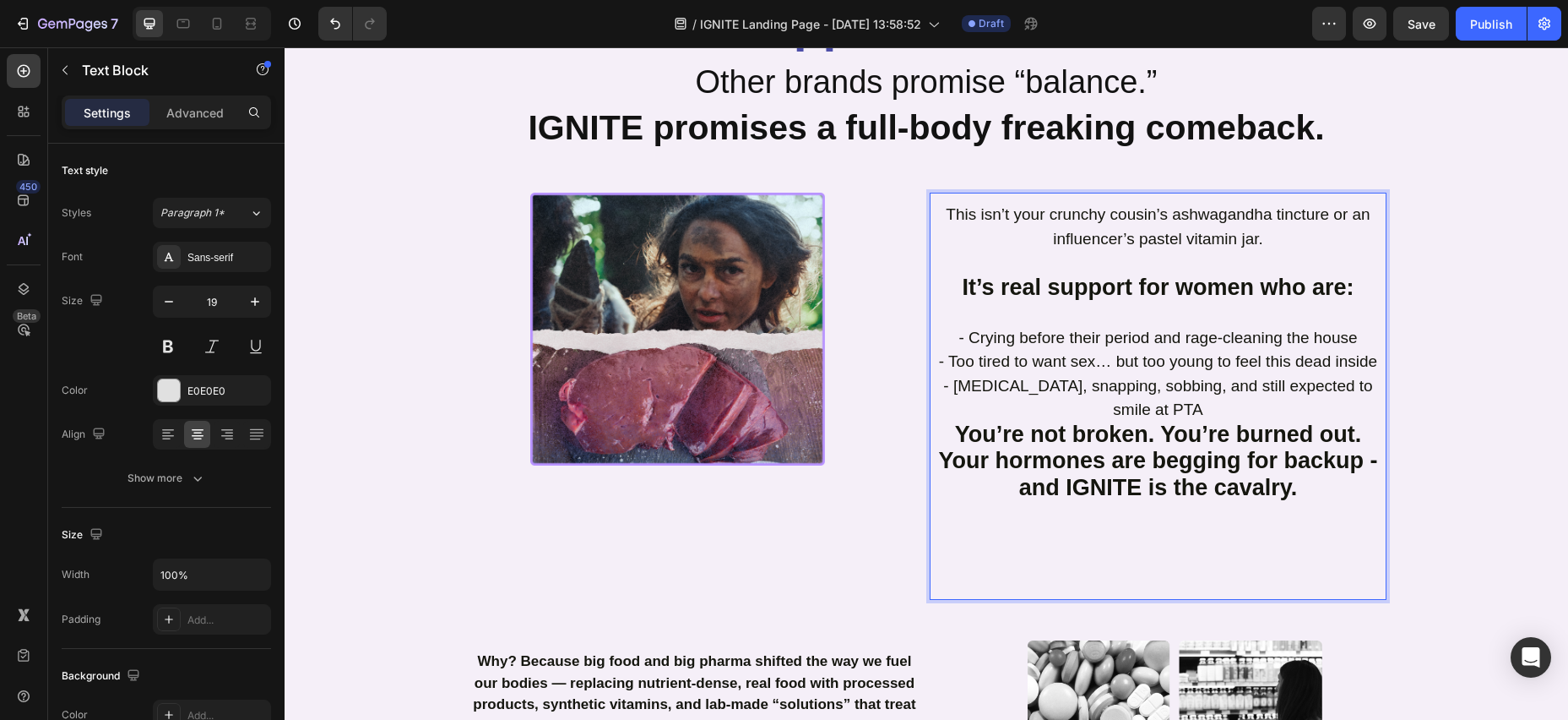
click at [1386, 387] on div "This isn’t your crunchy cousin’s ashwagandha tincture or an influencer’s pastel…" at bounding box center [1158, 400] width 457 height 398
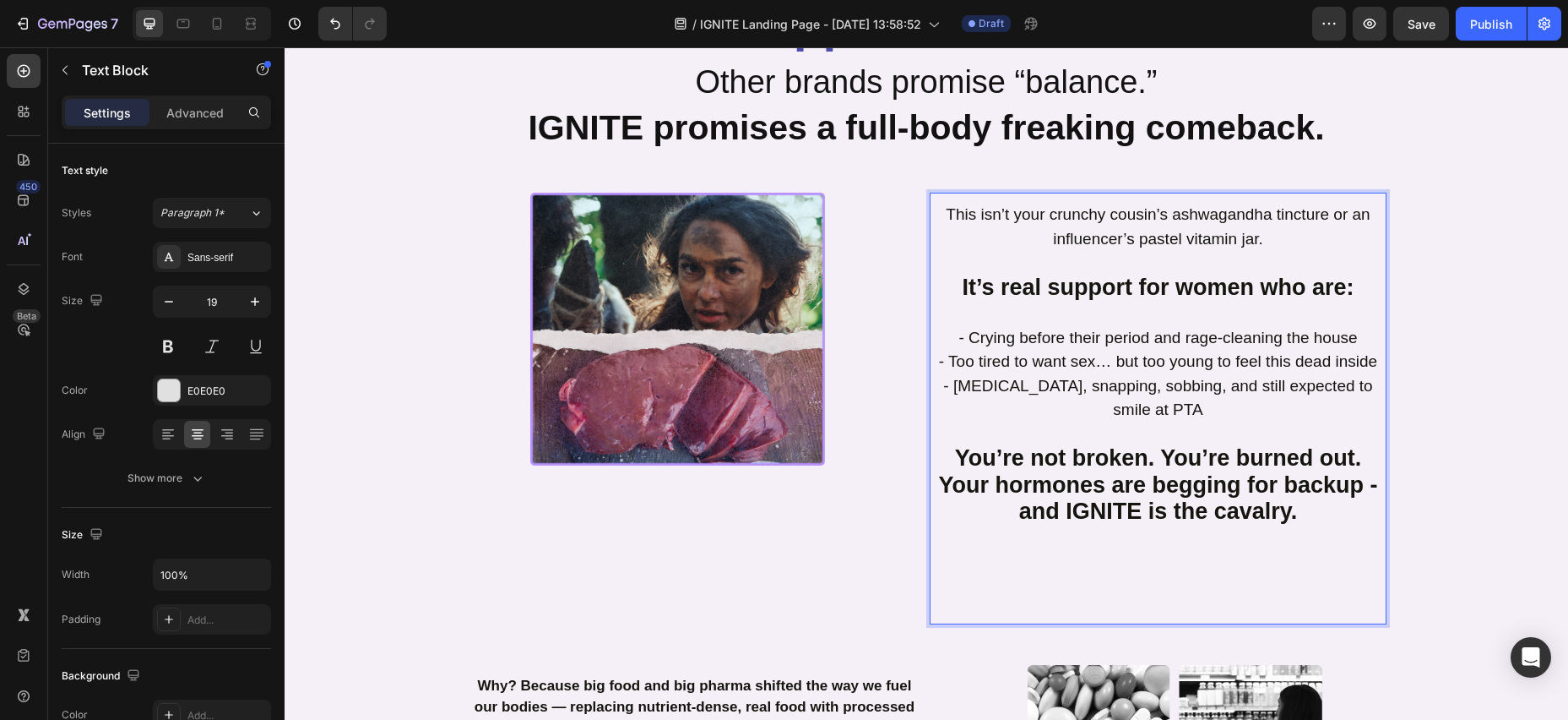
click at [1214, 598] on p "Rich Text Editor. Editing area: main" at bounding box center [1158, 610] width 453 height 24
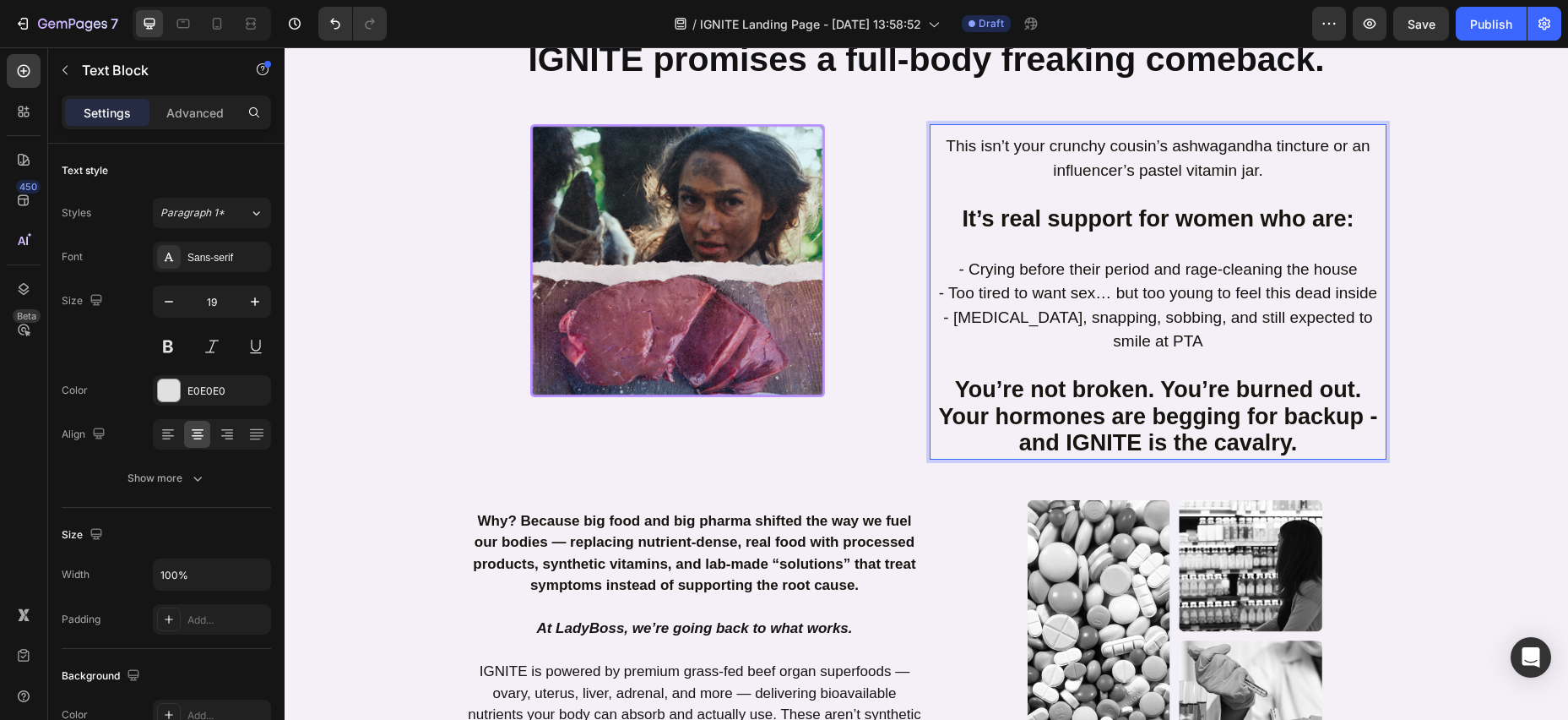
scroll to position [813, 0]
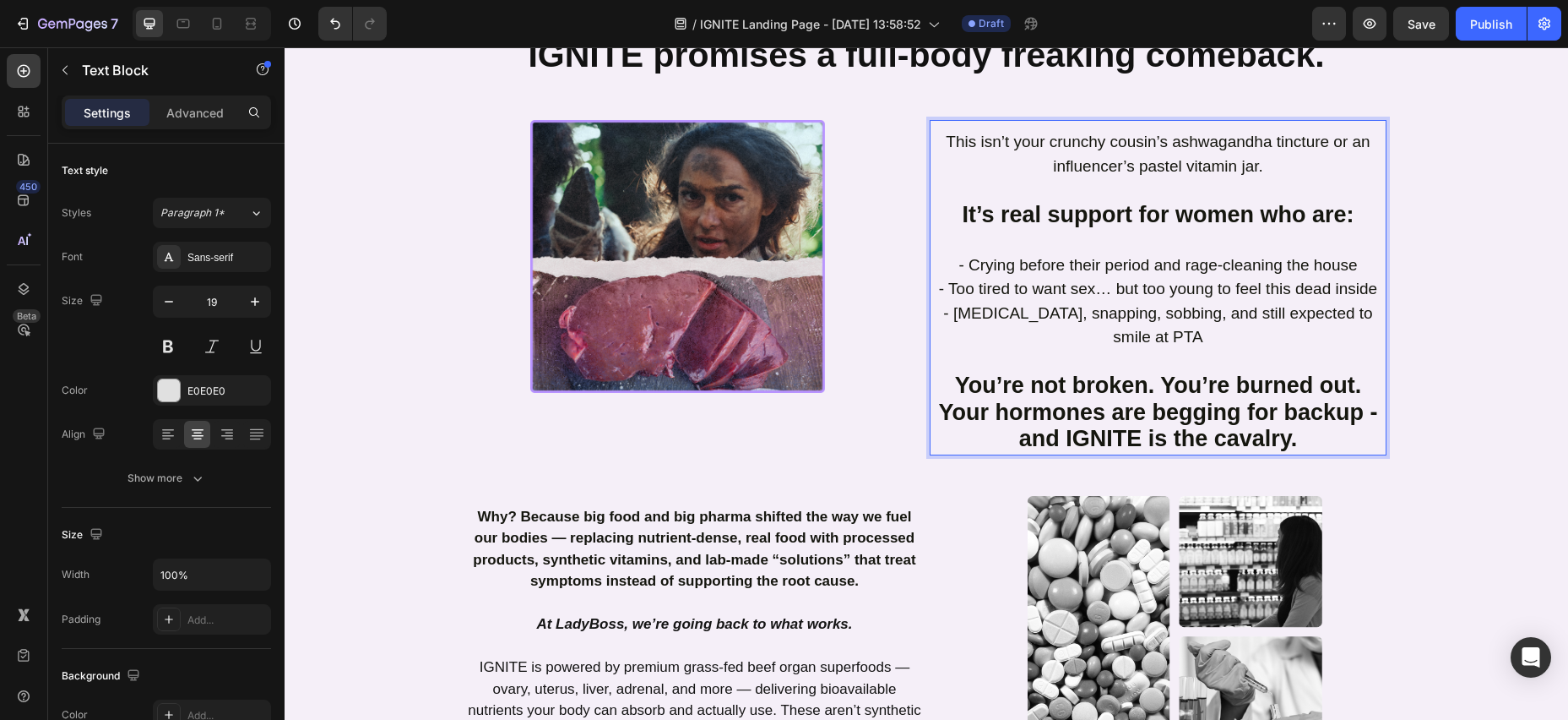
click at [937, 126] on div "This isn’t your crunchy cousin’s ashwagandha tincture or an influencer’s pastel…" at bounding box center [1158, 287] width 457 height 335
click at [178, 114] on p "Advanced" at bounding box center [196, 113] width 58 height 18
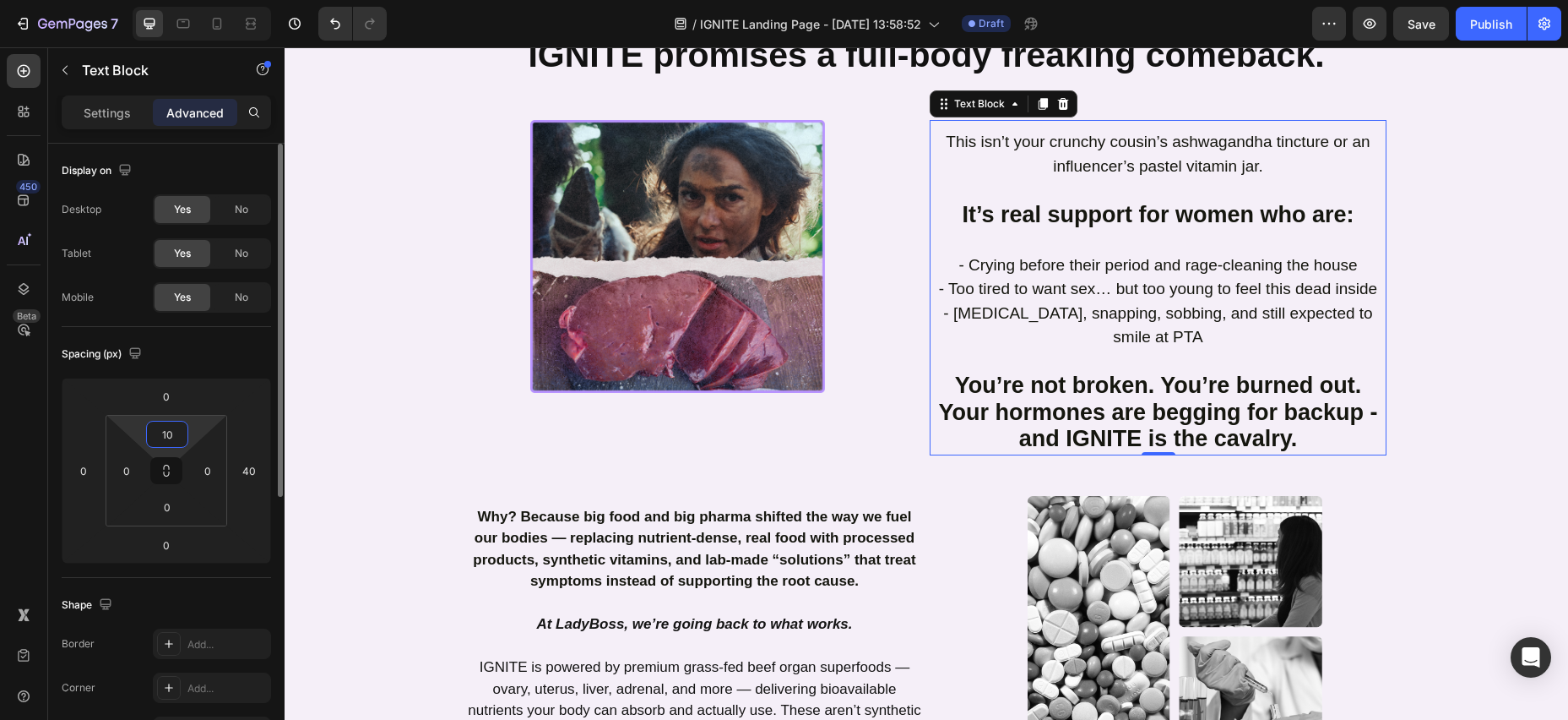
click at [174, 440] on input "10" at bounding box center [167, 434] width 33 height 25
type input "0"
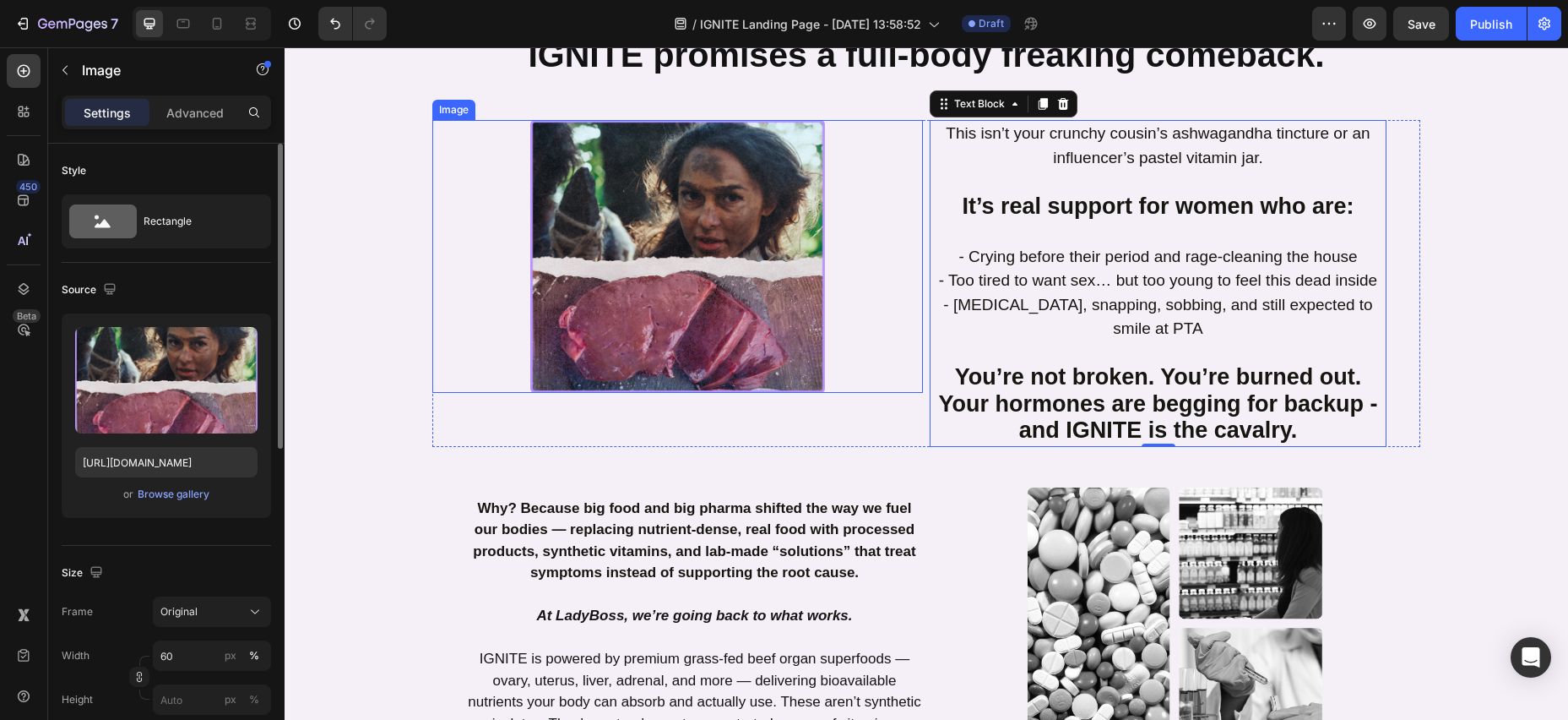
click at [843, 266] on div at bounding box center [678, 256] width 491 height 273
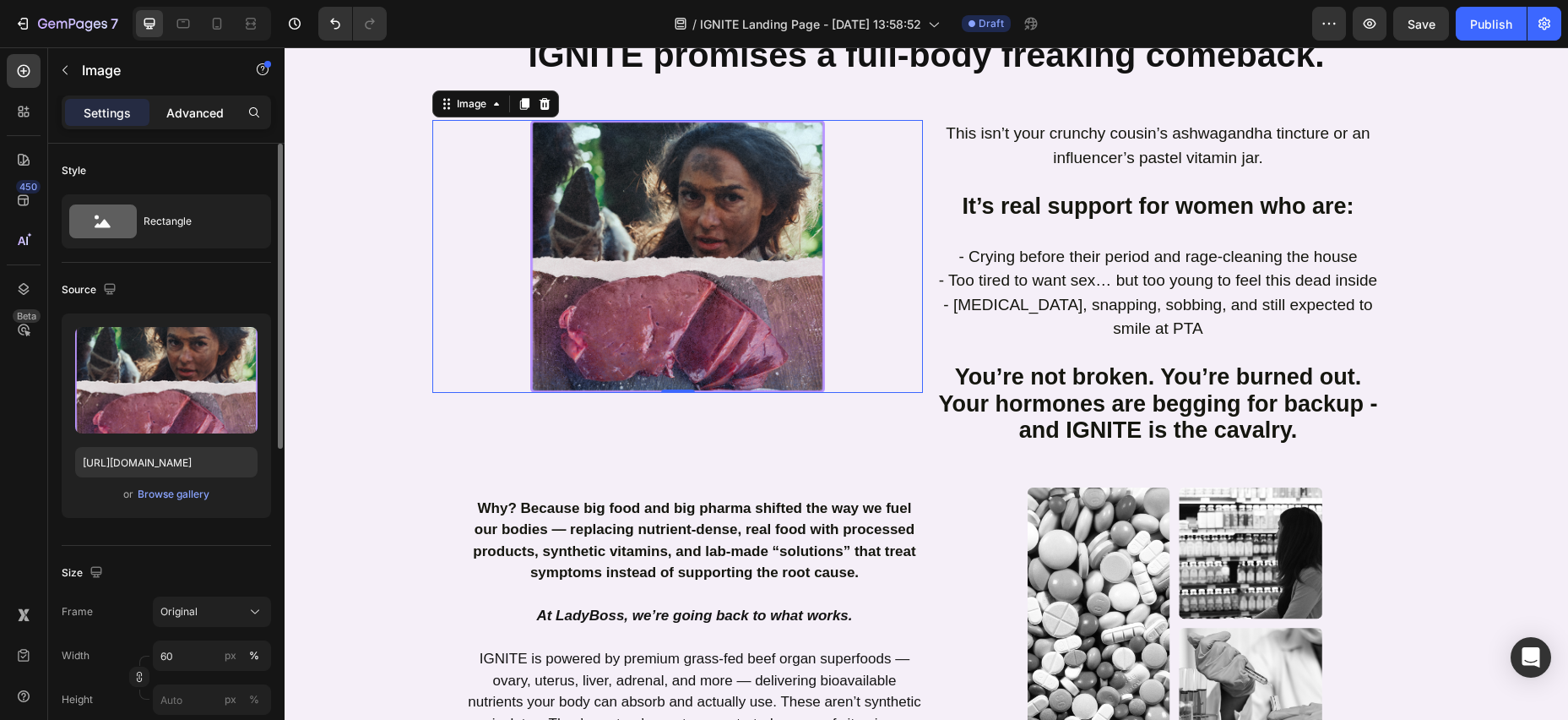
click at [201, 106] on p "Advanced" at bounding box center [196, 113] width 58 height 18
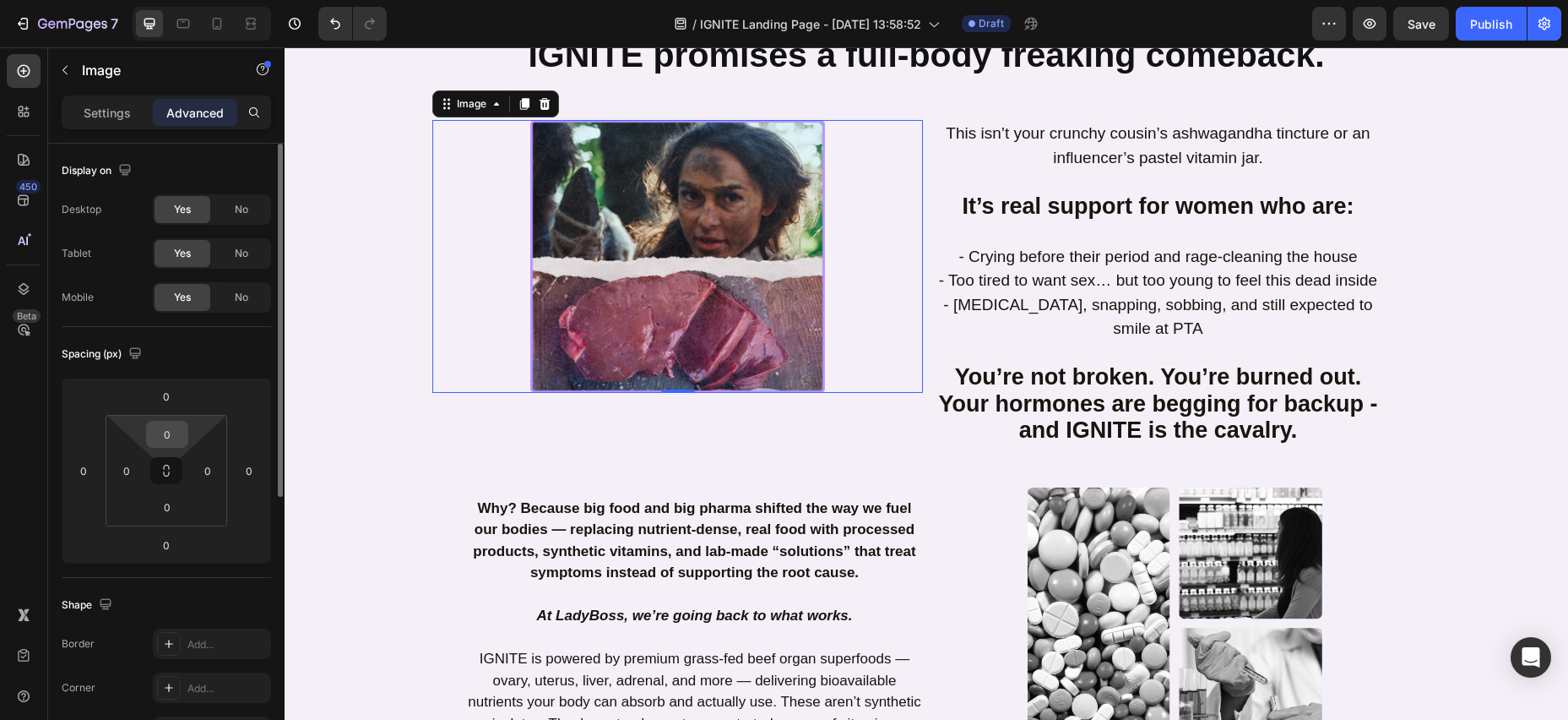
click at [170, 436] on input "0" at bounding box center [167, 434] width 33 height 25
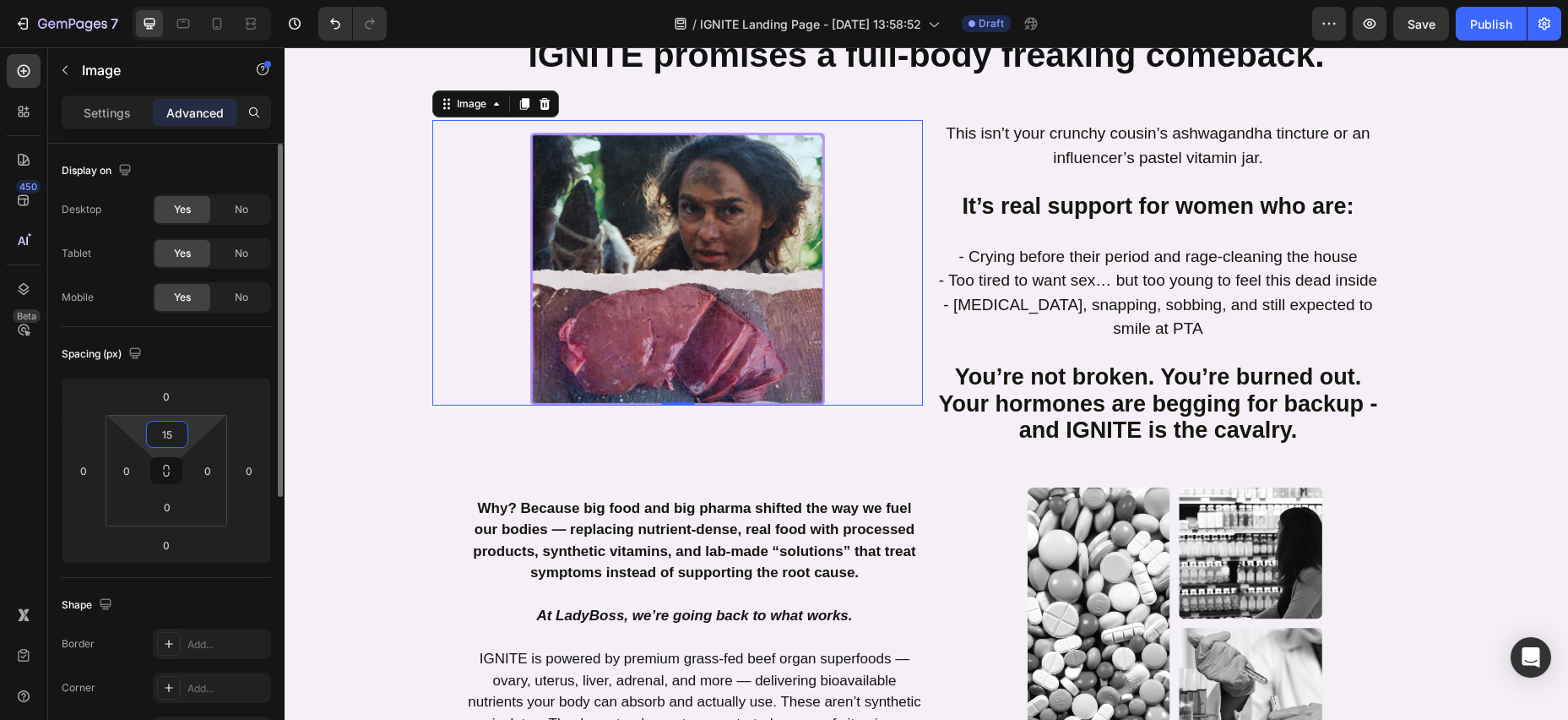
type input "1"
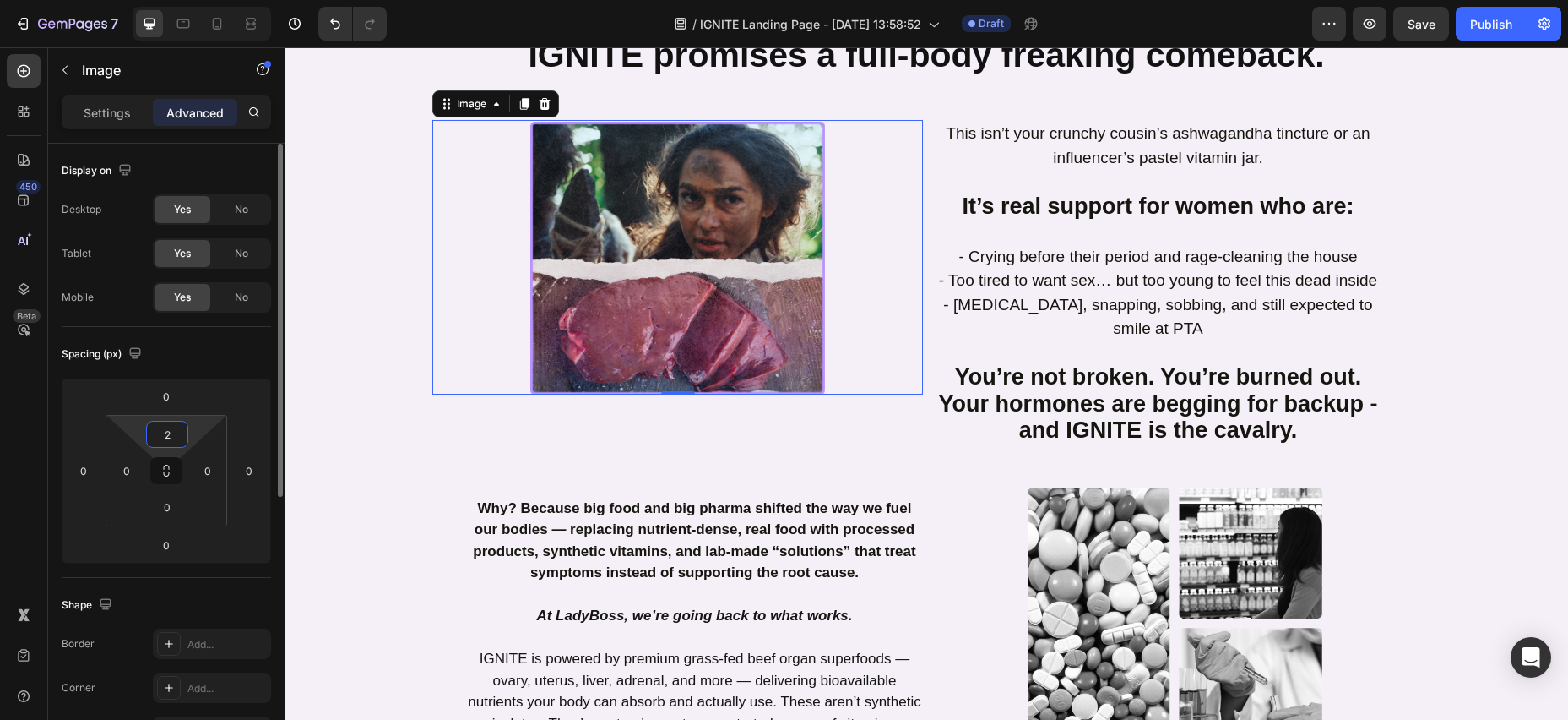
type input "20"
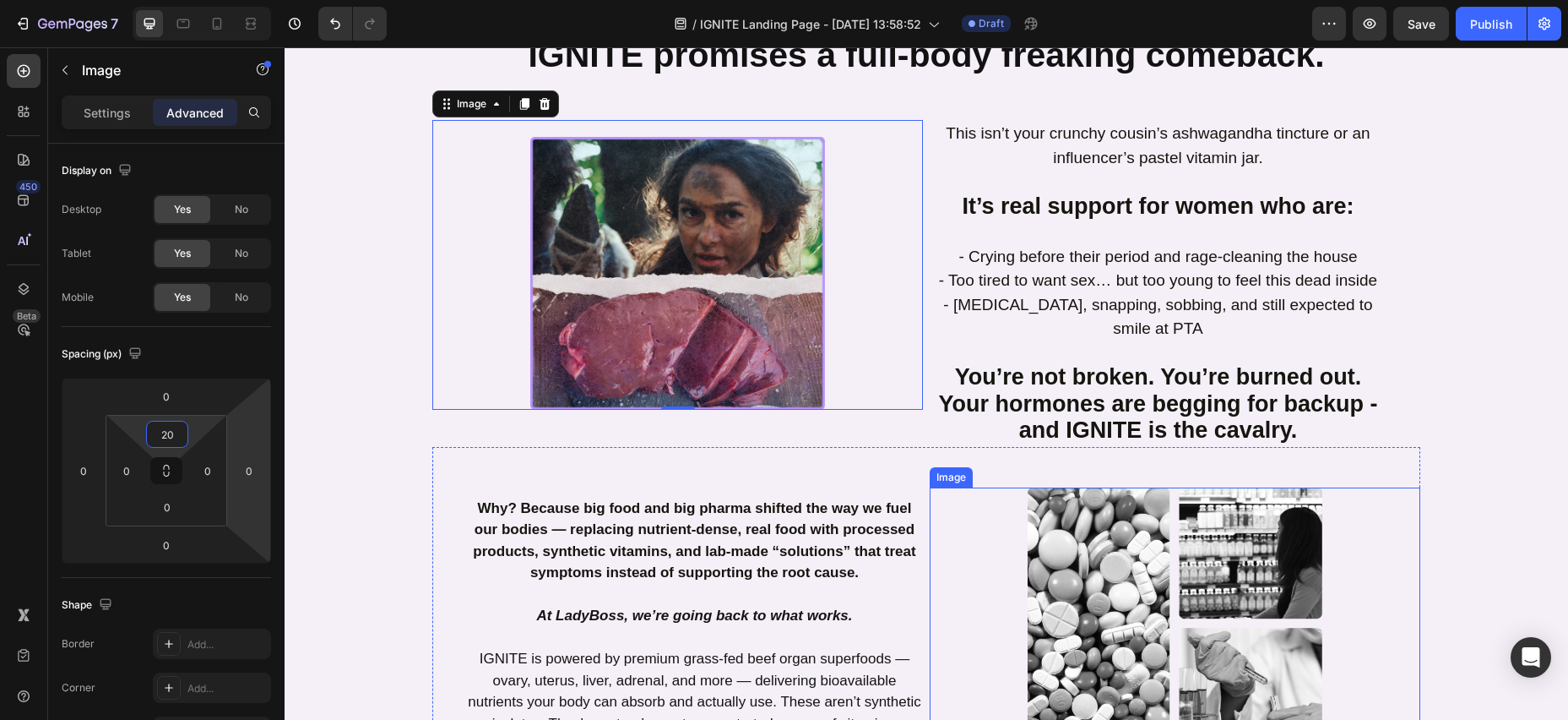
click at [953, 488] on div at bounding box center [1175, 624] width 491 height 273
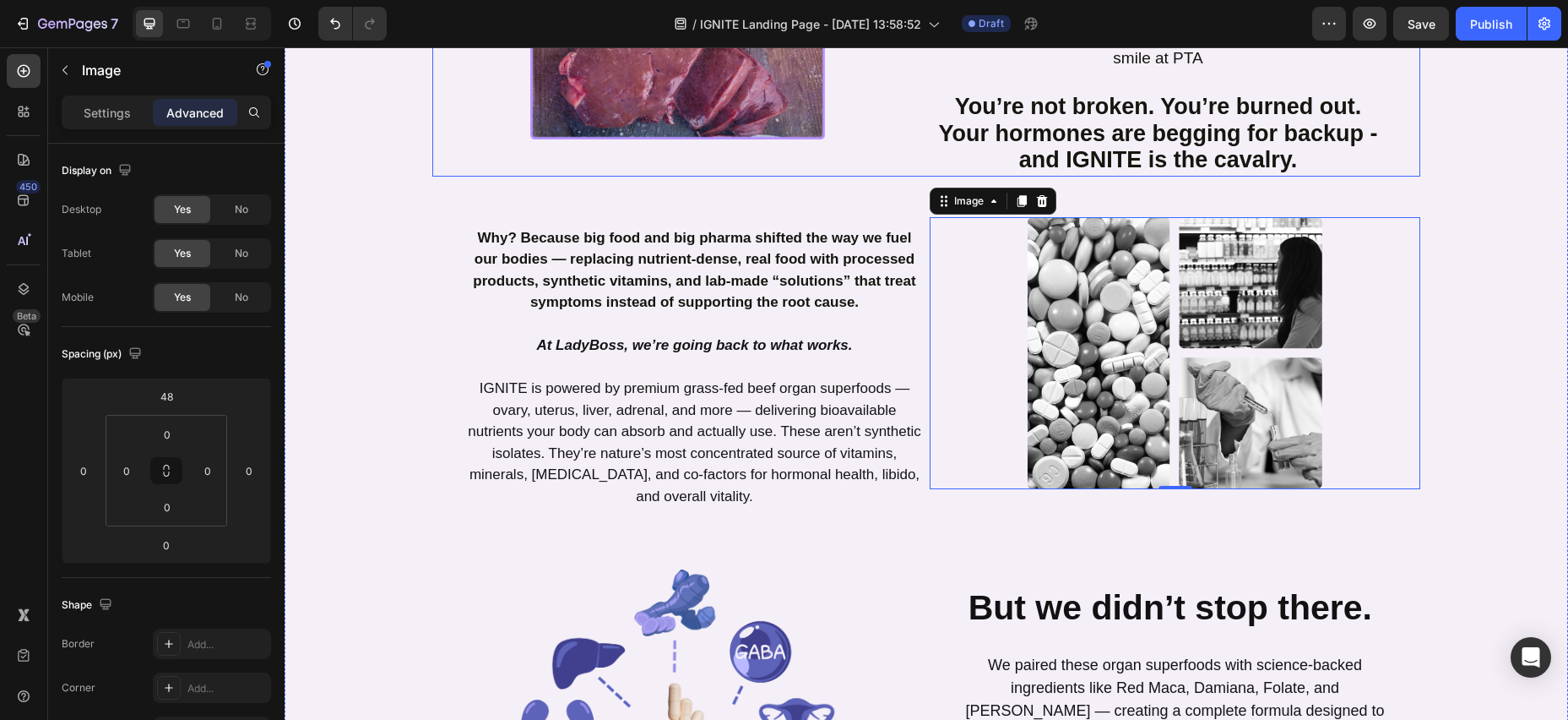
scroll to position [1085, 0]
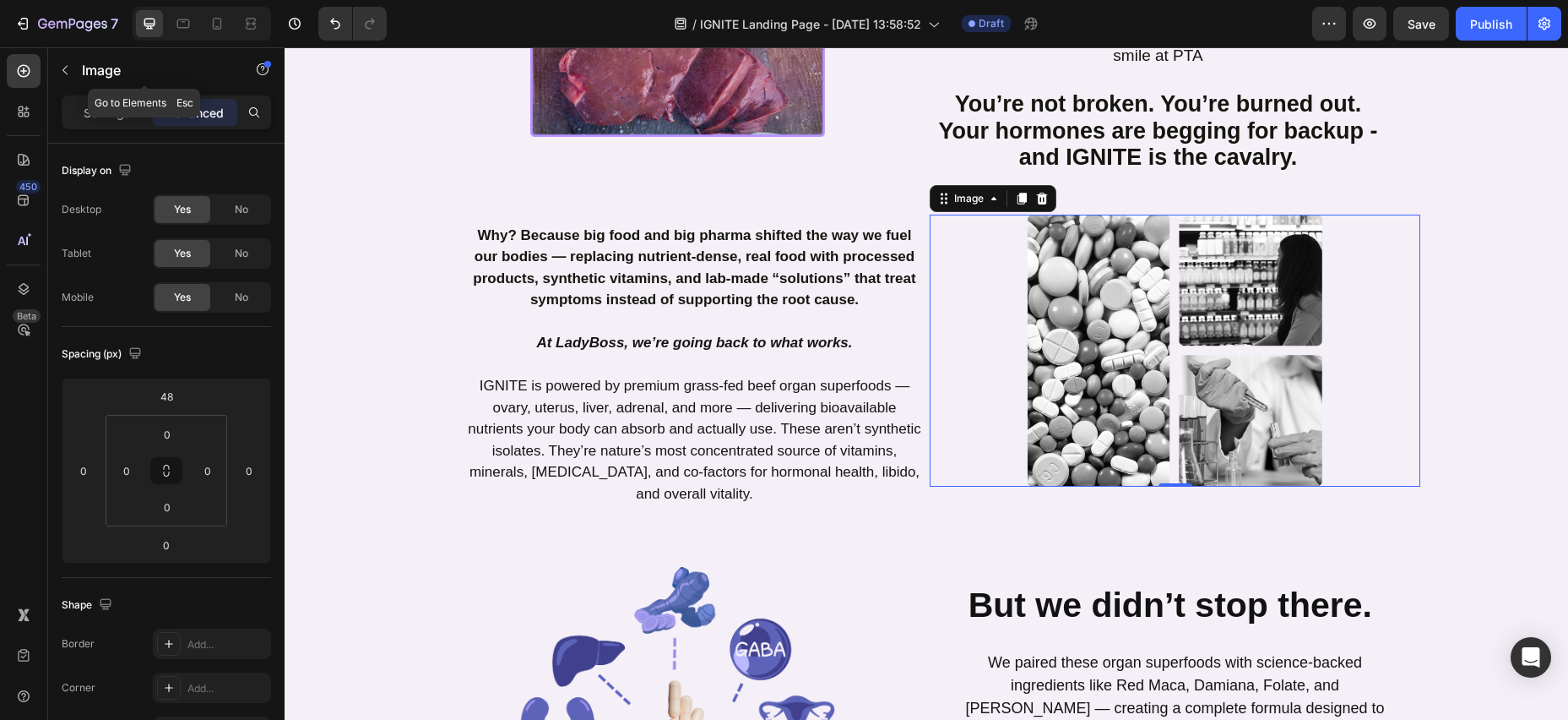
click at [75, 71] on button "button" at bounding box center [65, 70] width 27 height 27
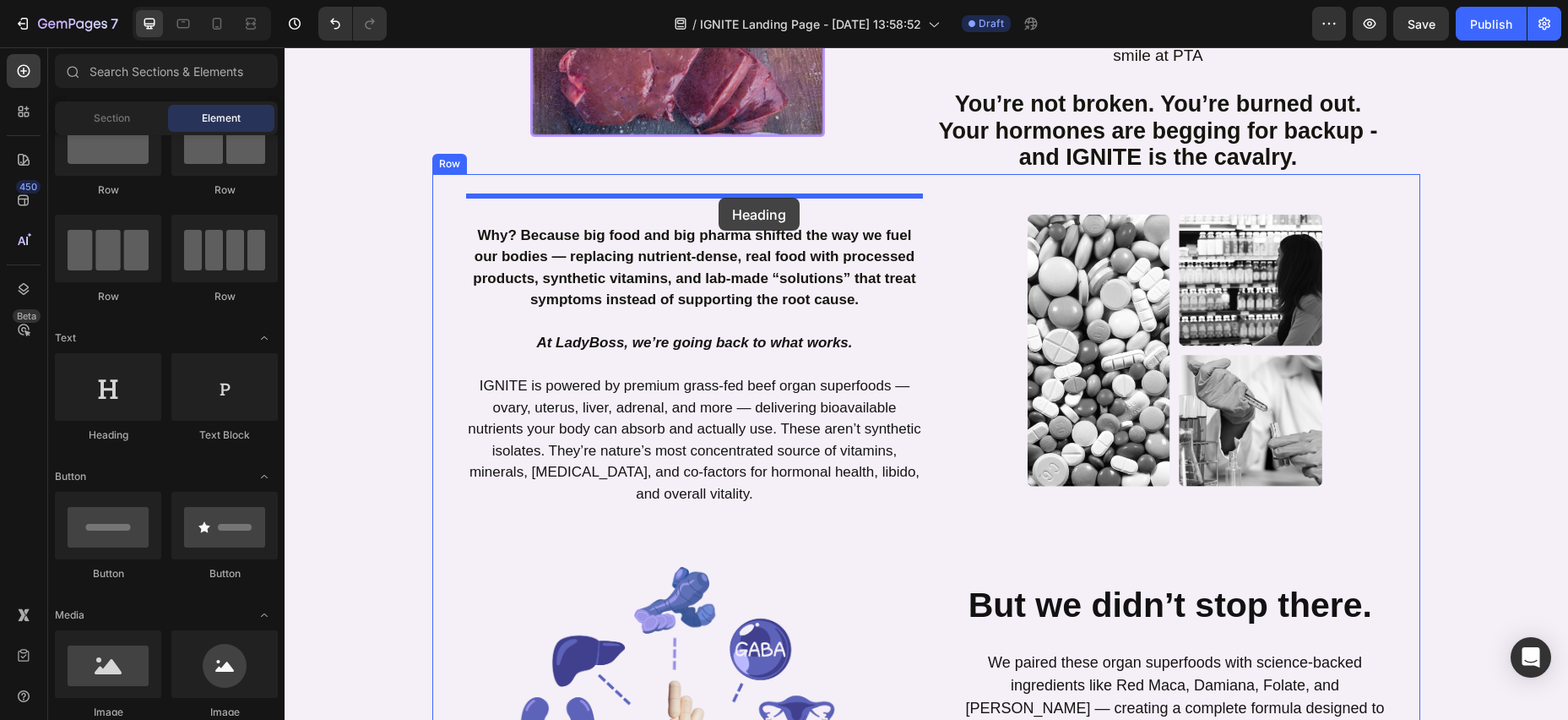
drag, startPoint x: 394, startPoint y: 433, endPoint x: 719, endPoint y: 197, distance: 401.6
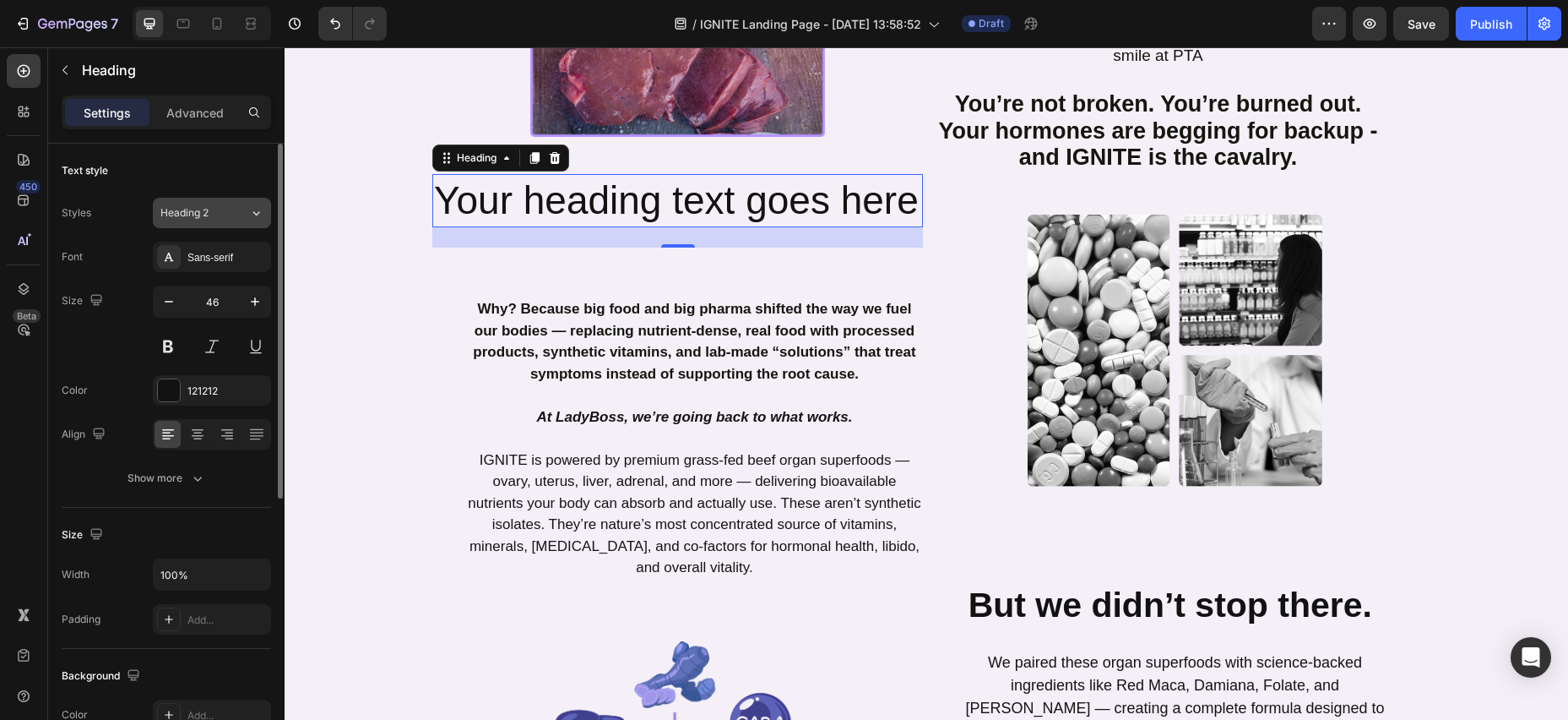
click at [232, 217] on div "Heading 2" at bounding box center [205, 213] width 88 height 15
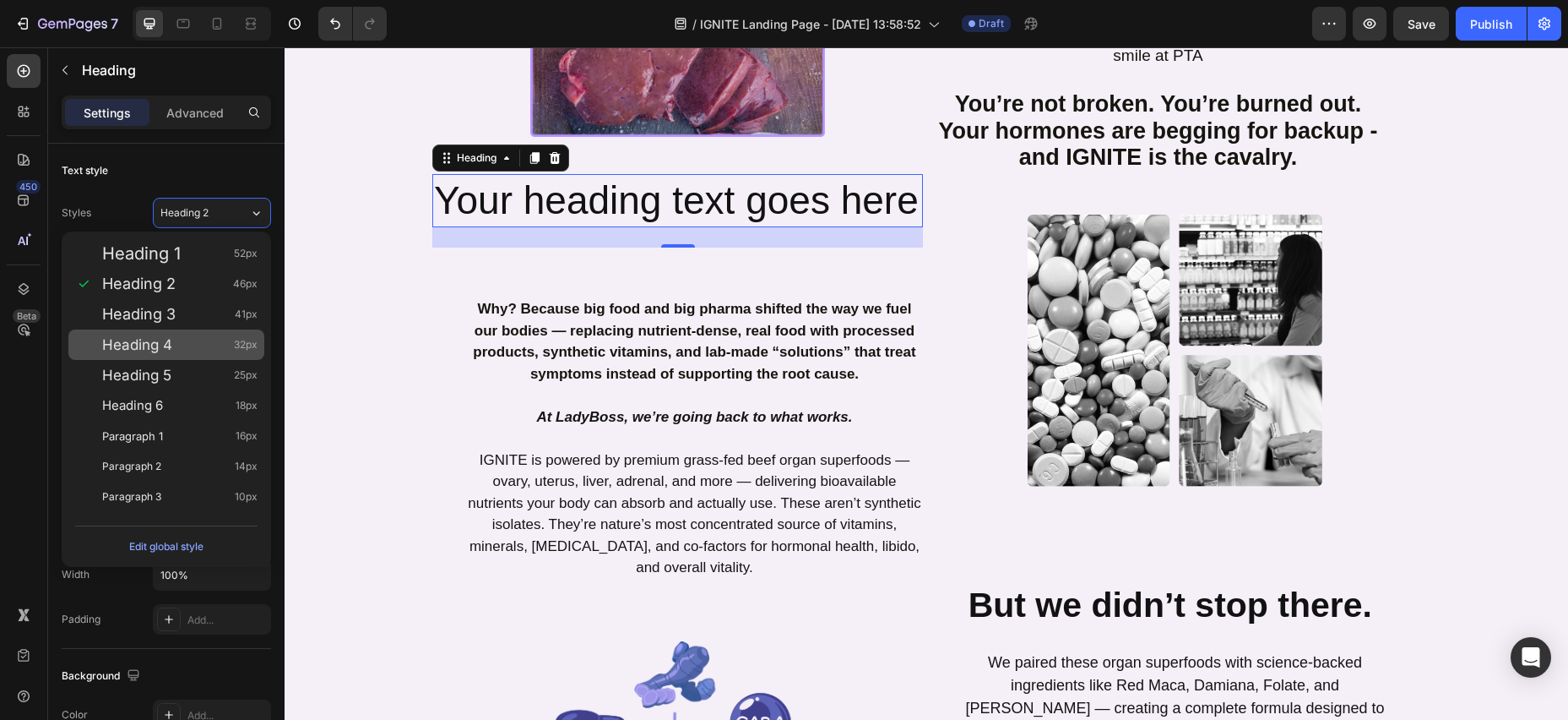
click at [157, 345] on span "Heading 4" at bounding box center [137, 344] width 70 height 17
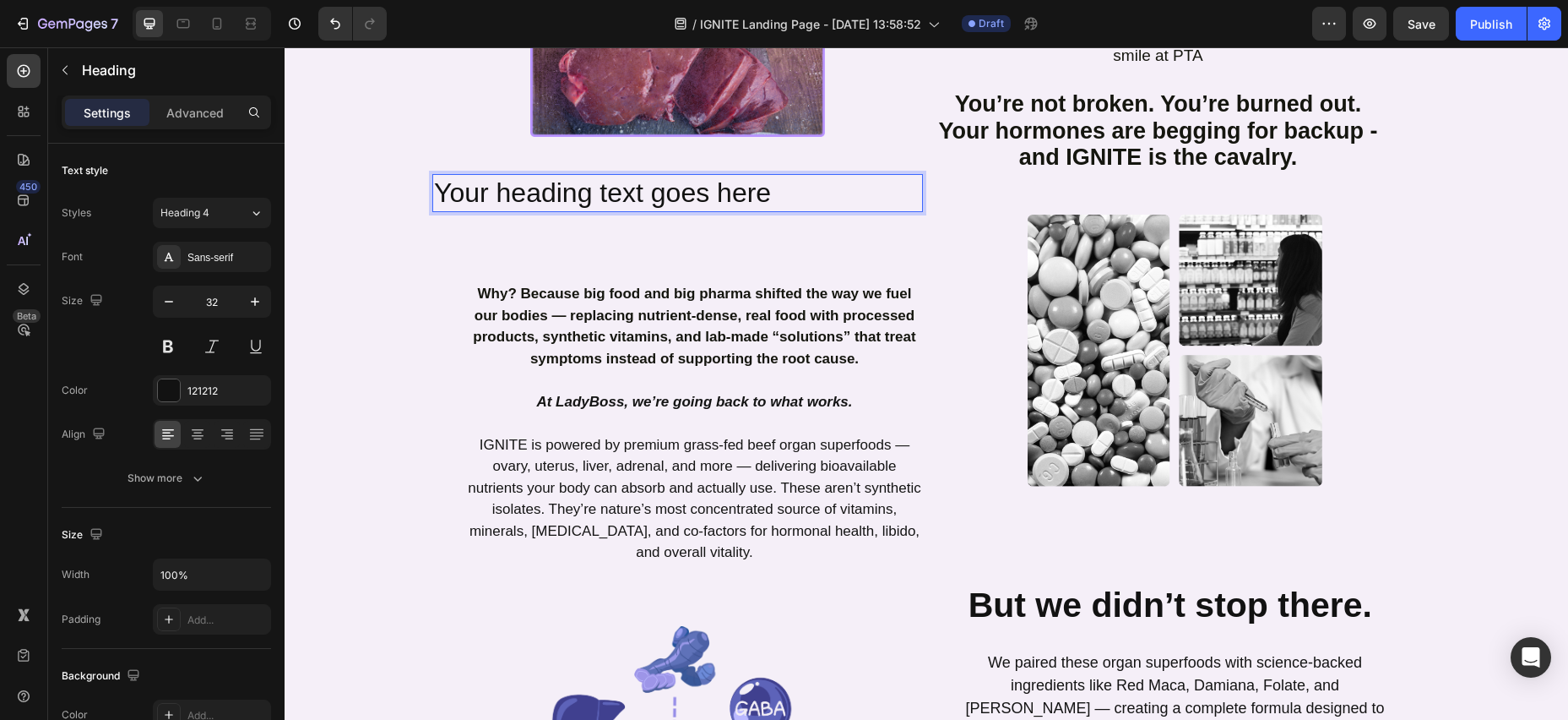
click at [444, 174] on h2 "Your heading text goes here" at bounding box center [678, 193] width 491 height 39
click at [441, 176] on p "Your heading text goes here" at bounding box center [678, 193] width 488 height 35
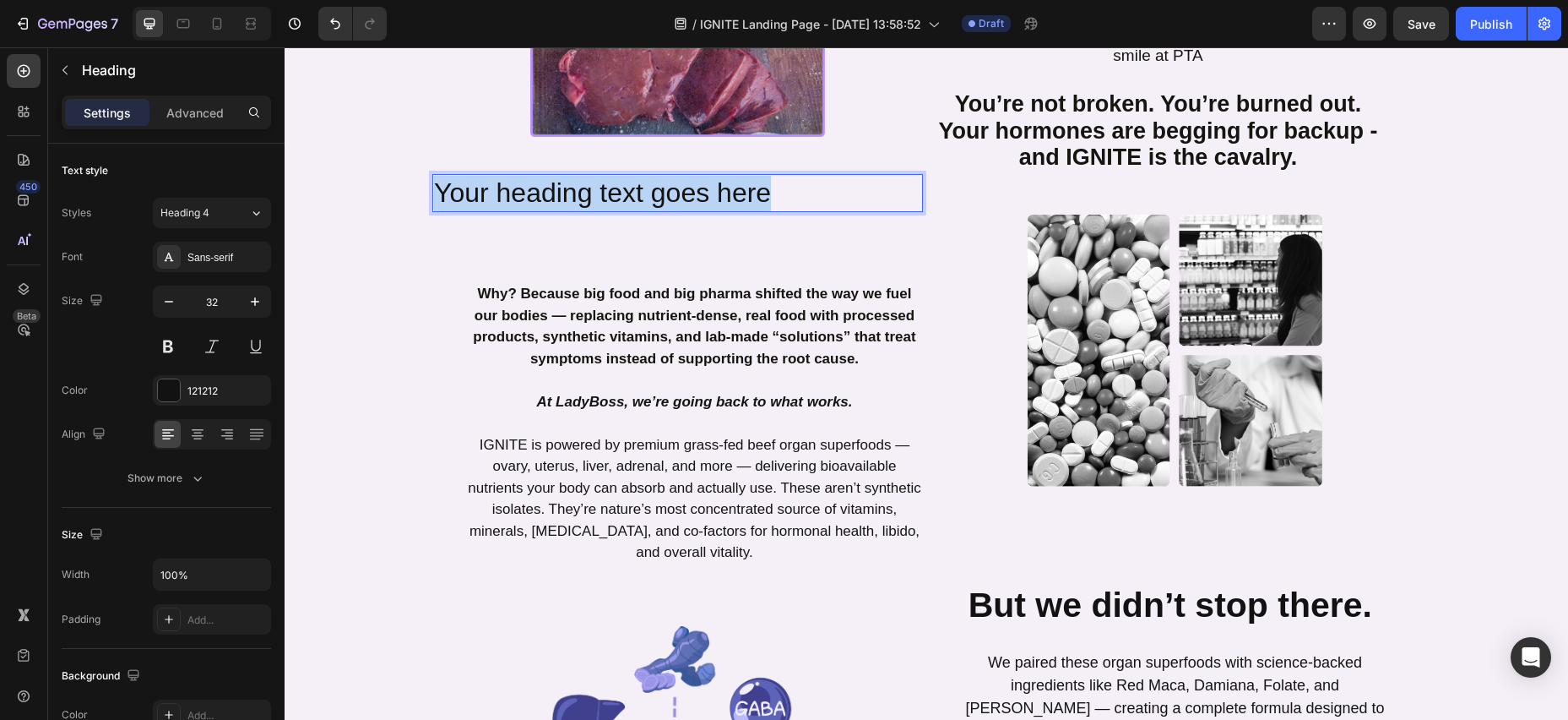
click at [784, 176] on p "Your heading text goes here" at bounding box center [678, 193] width 488 height 35
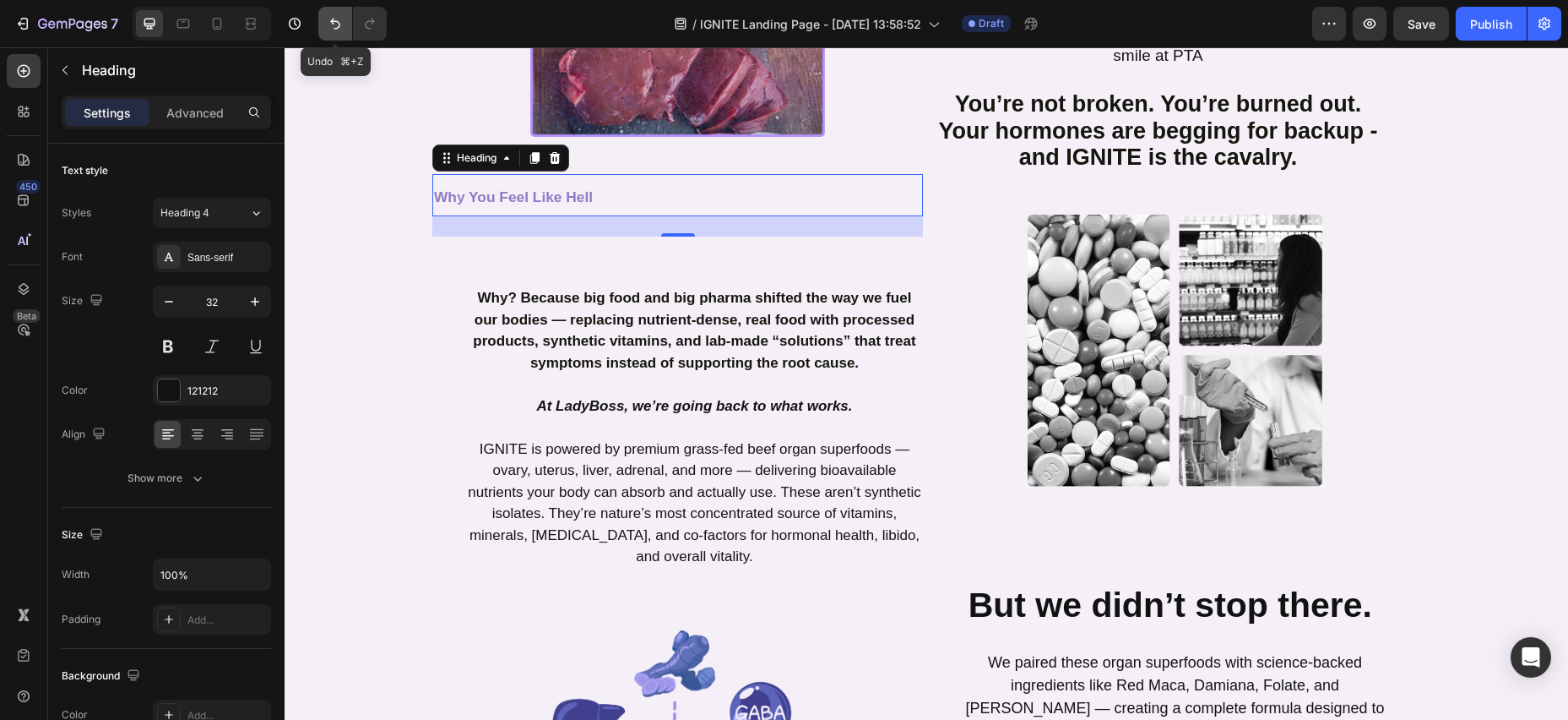
drag, startPoint x: 335, startPoint y: 23, endPoint x: 340, endPoint y: 32, distance: 10.3
click at [335, 23] on icon "Undo/Redo" at bounding box center [335, 23] width 17 height 17
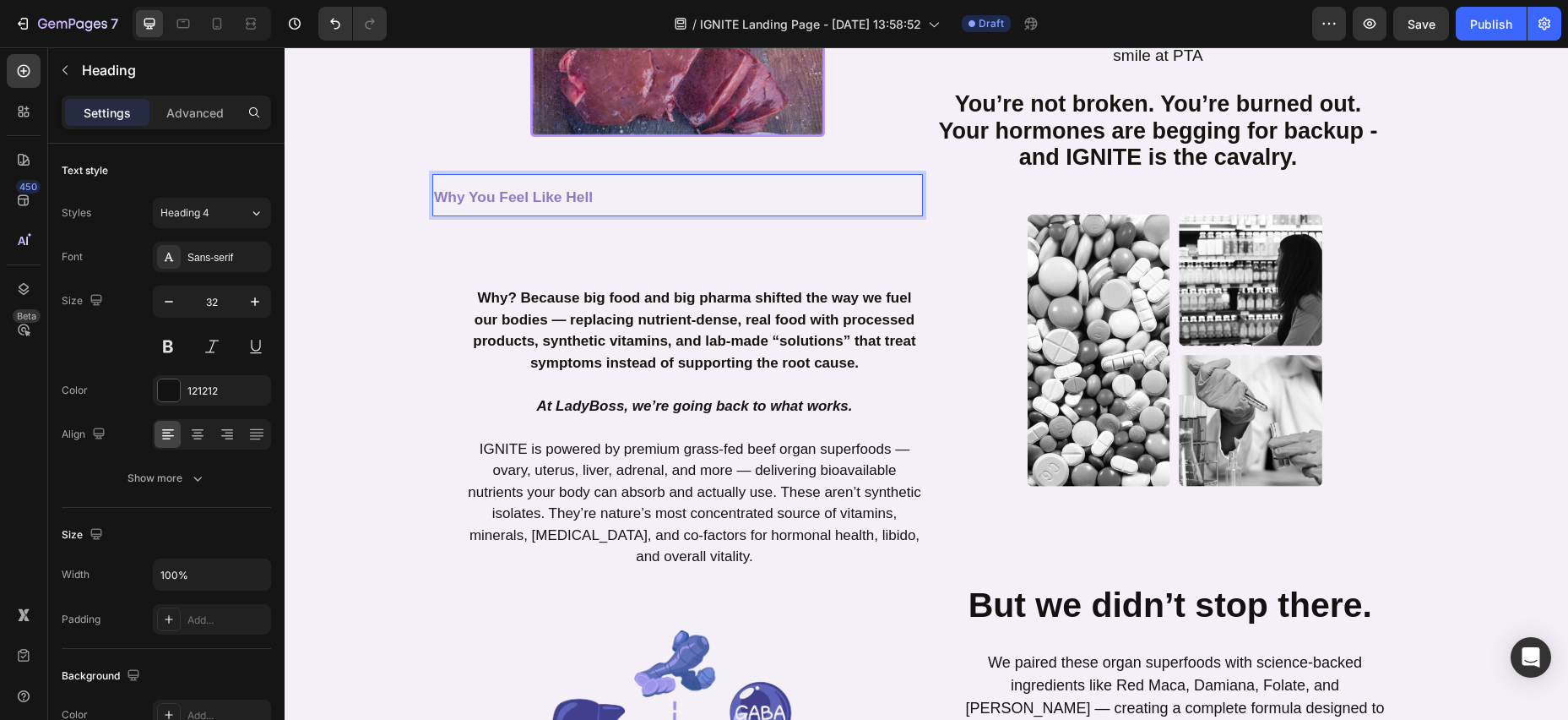
click at [663, 174] on h2 "Why You Feel Like Hell" at bounding box center [678, 196] width 491 height 43
click at [222, 213] on div "Heading 4" at bounding box center [195, 213] width 68 height 15
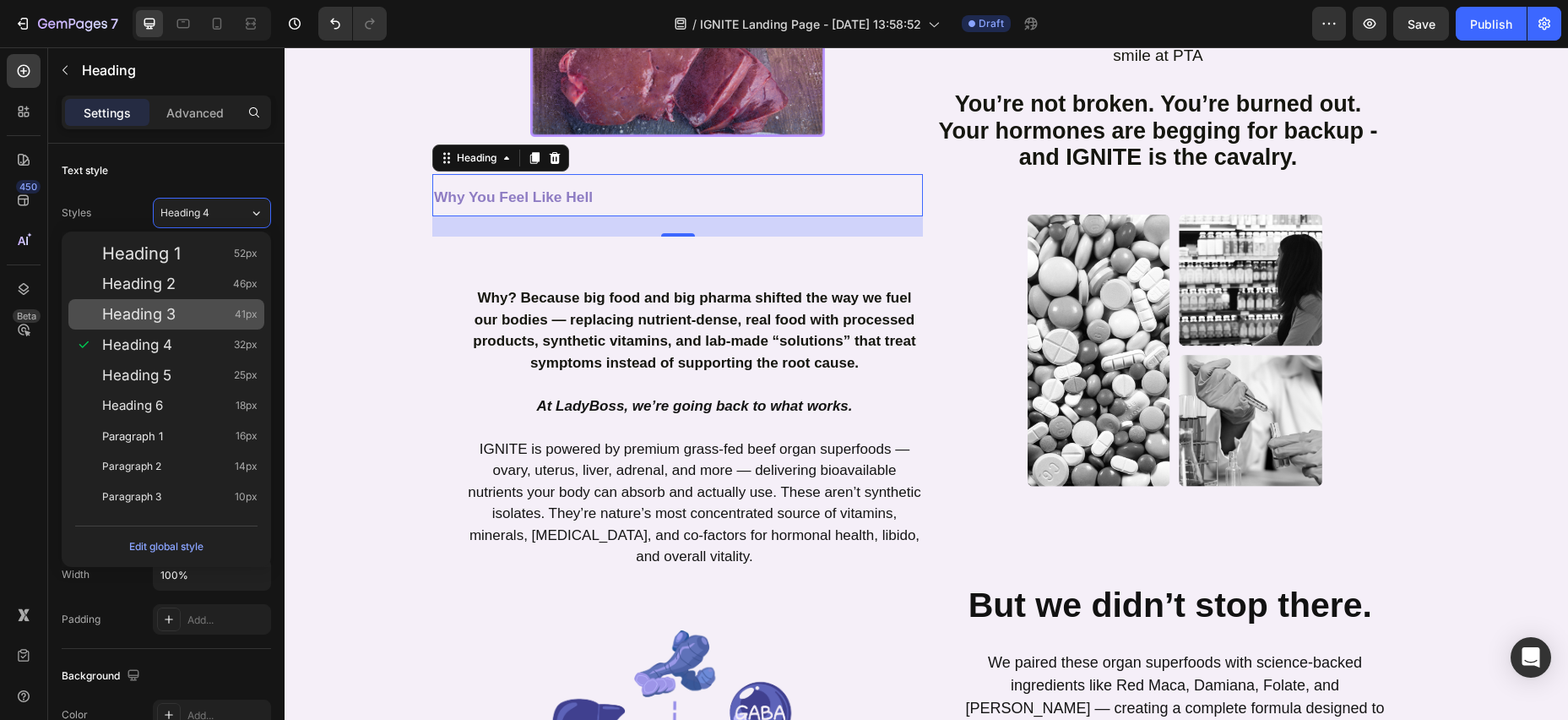
click at [155, 312] on span "Heading 3" at bounding box center [139, 314] width 74 height 17
type input "41"
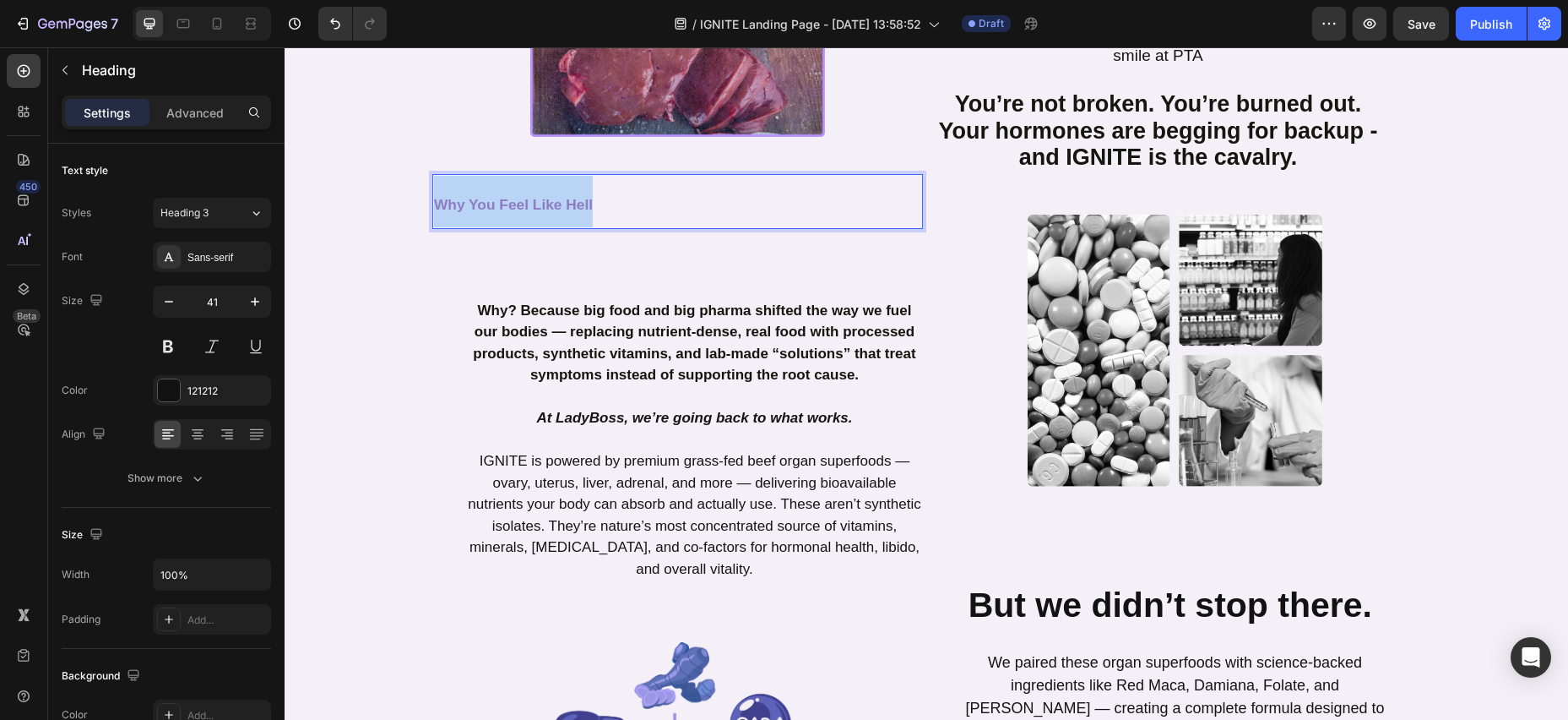
click at [438, 196] on strong "Why You Feel Like Hell" at bounding box center [514, 204] width 159 height 17
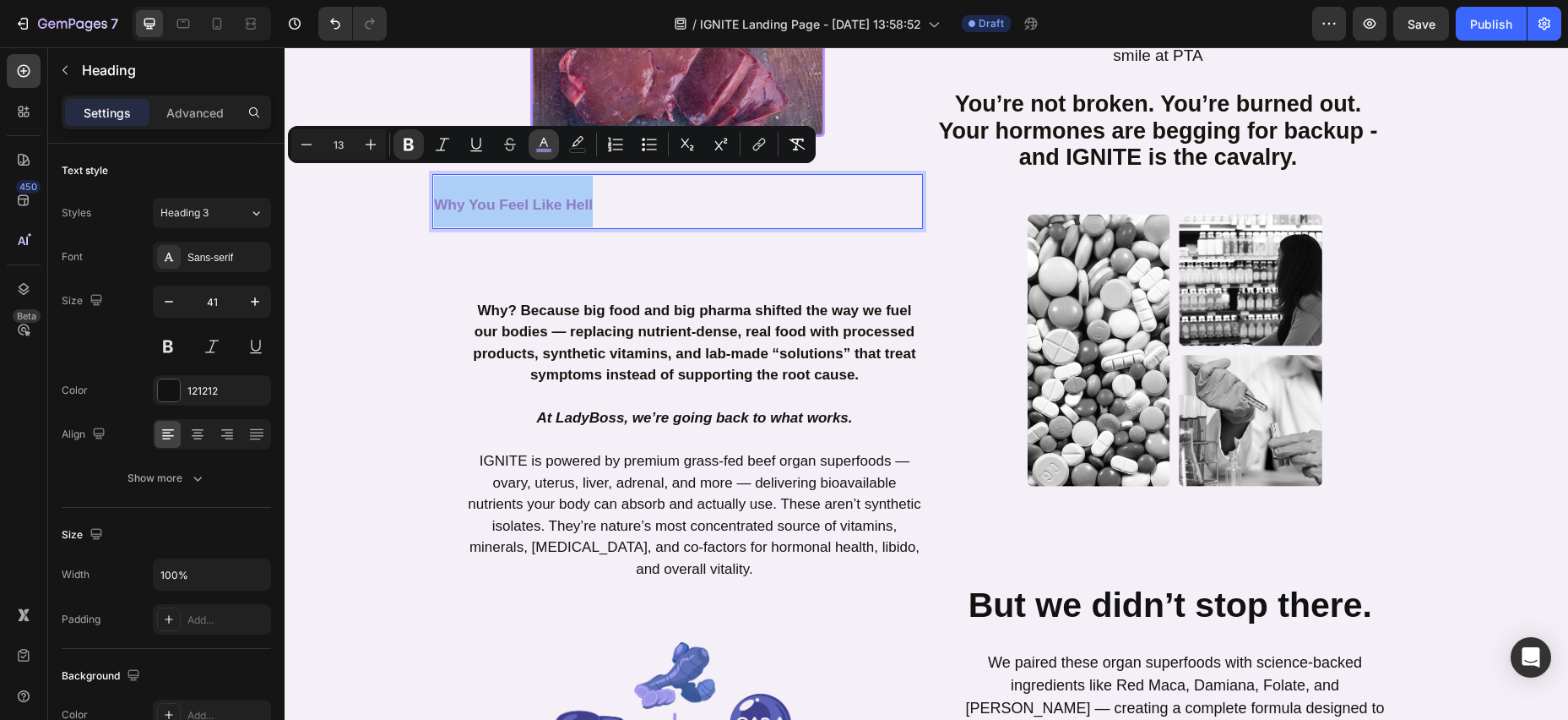
click at [546, 143] on icon "Editor contextual toolbar" at bounding box center [543, 144] width 17 height 17
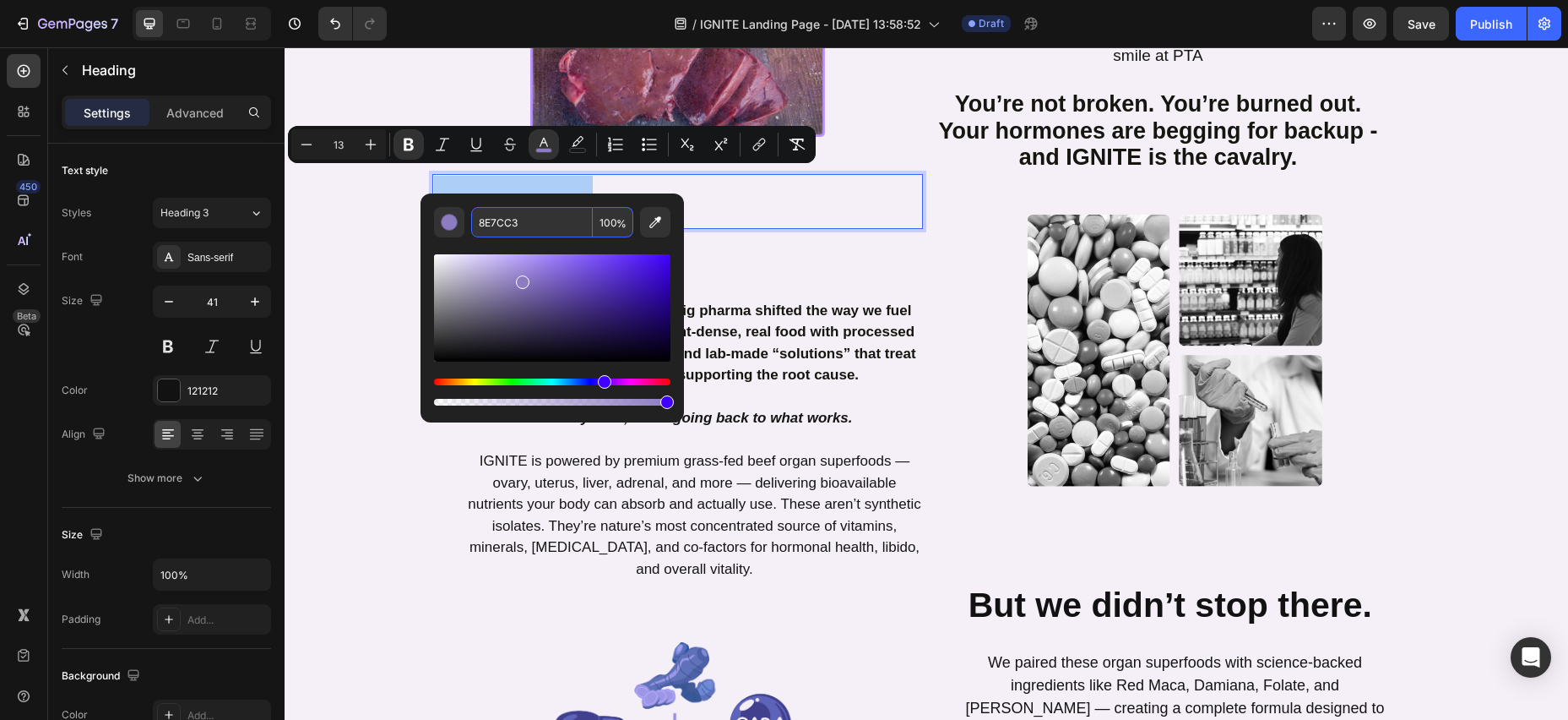
click at [518, 223] on input "8E7CC3" at bounding box center [532, 223] width 122 height 31
click at [518, 224] on input "8E7CC3" at bounding box center [532, 223] width 122 height 31
type input "ebebeb"
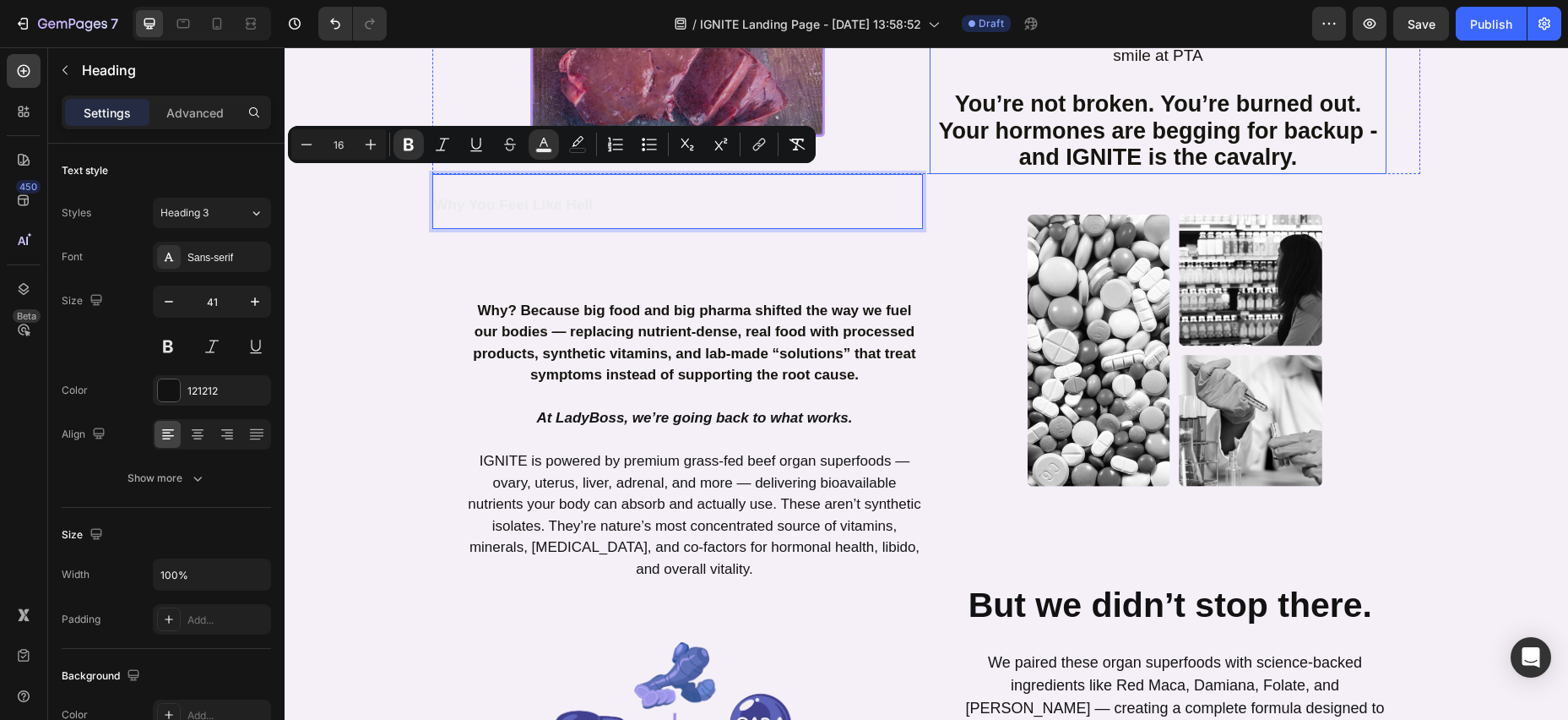
click at [1190, 118] on strong "Your hormones are begging for backup - and IGNITE is the cavalry." at bounding box center [1157, 144] width 439 height 52
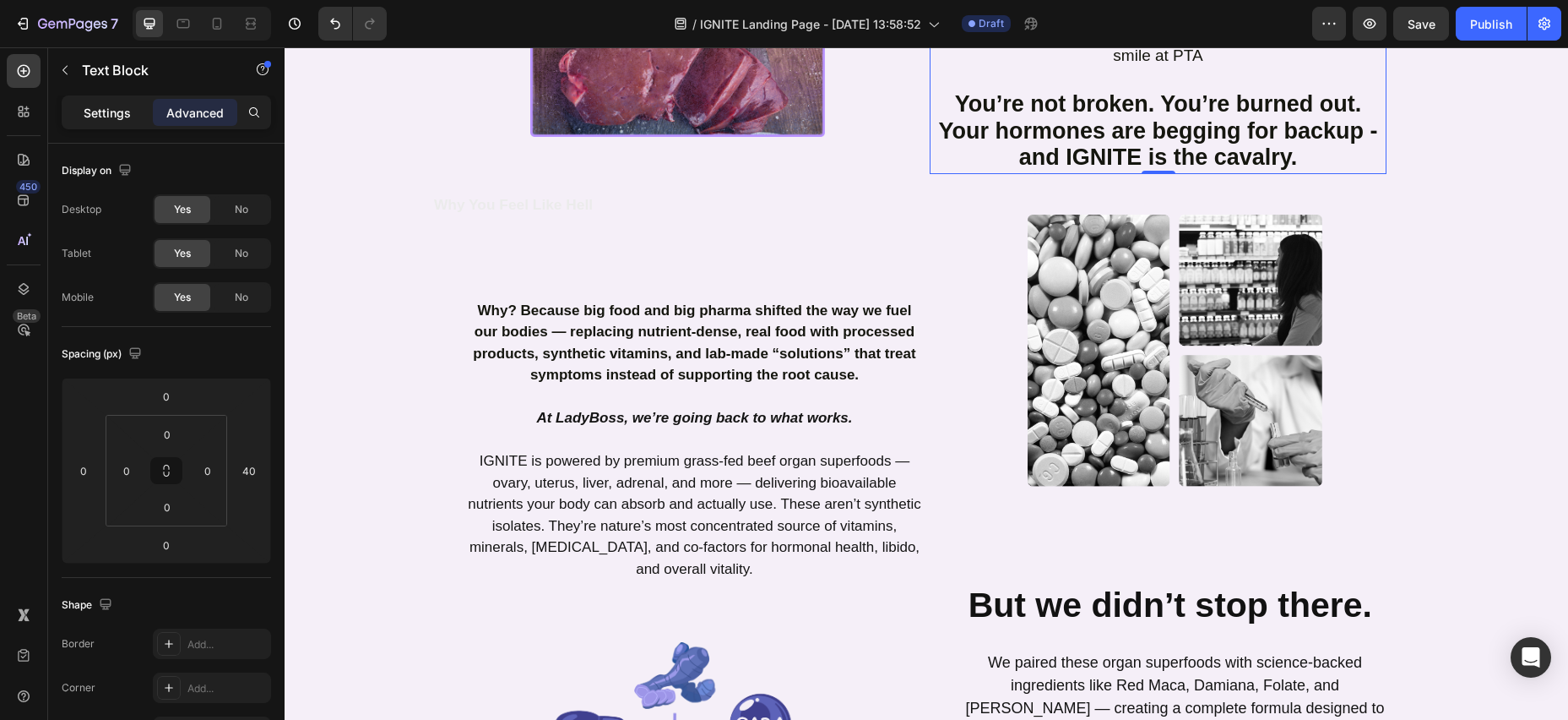
click at [108, 121] on div "Settings" at bounding box center [107, 113] width 85 height 27
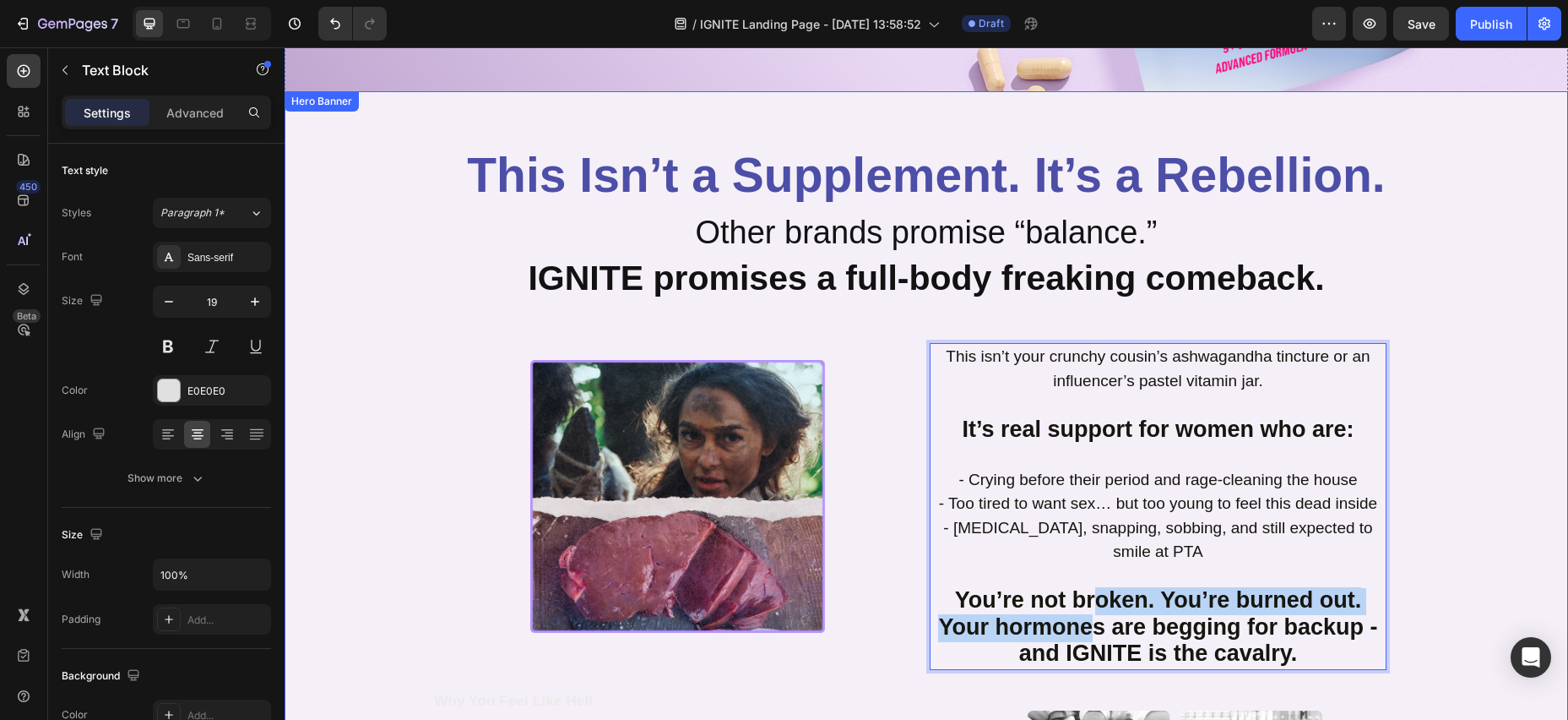
scroll to position [564, 0]
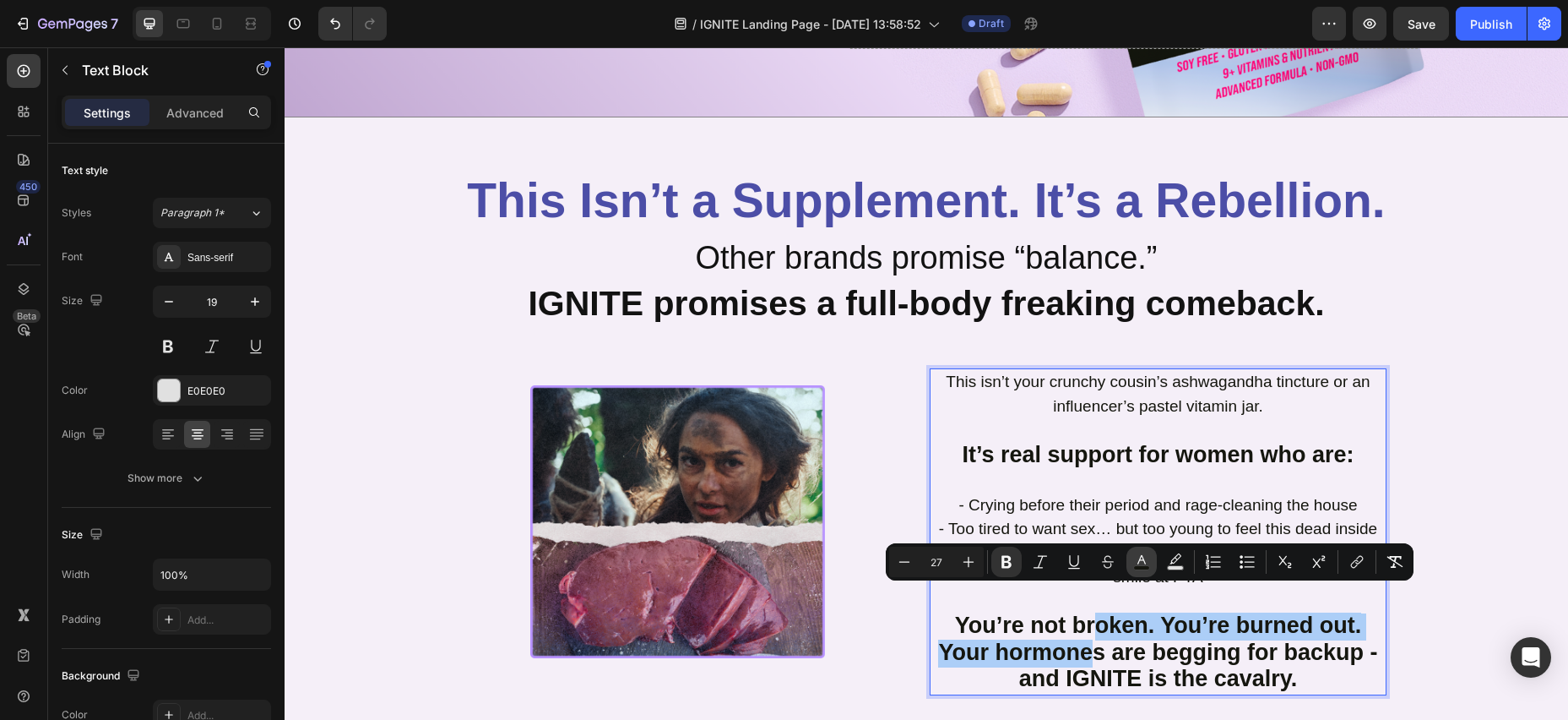
click at [1146, 562] on icon "Editor contextual toolbar" at bounding box center [1142, 561] width 17 height 17
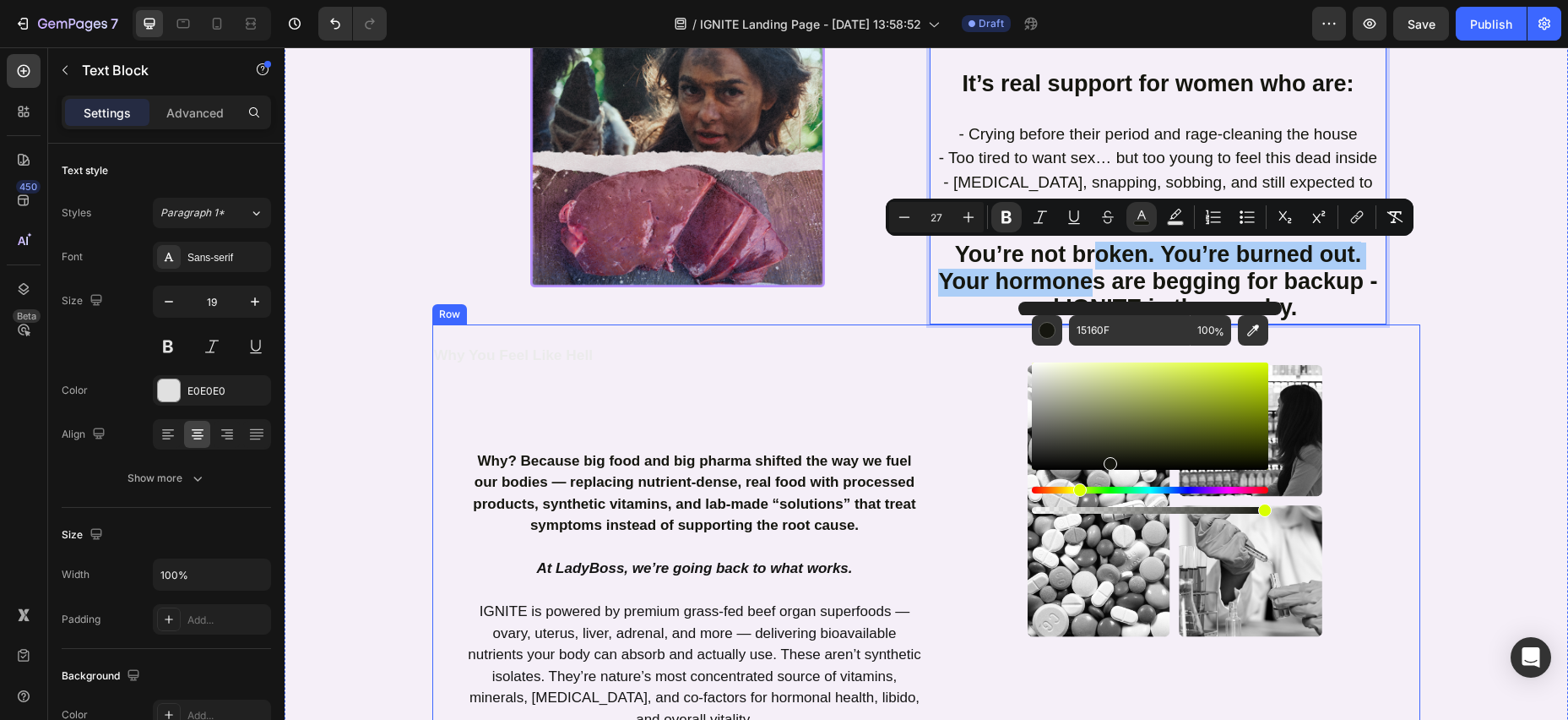
scroll to position [962, 0]
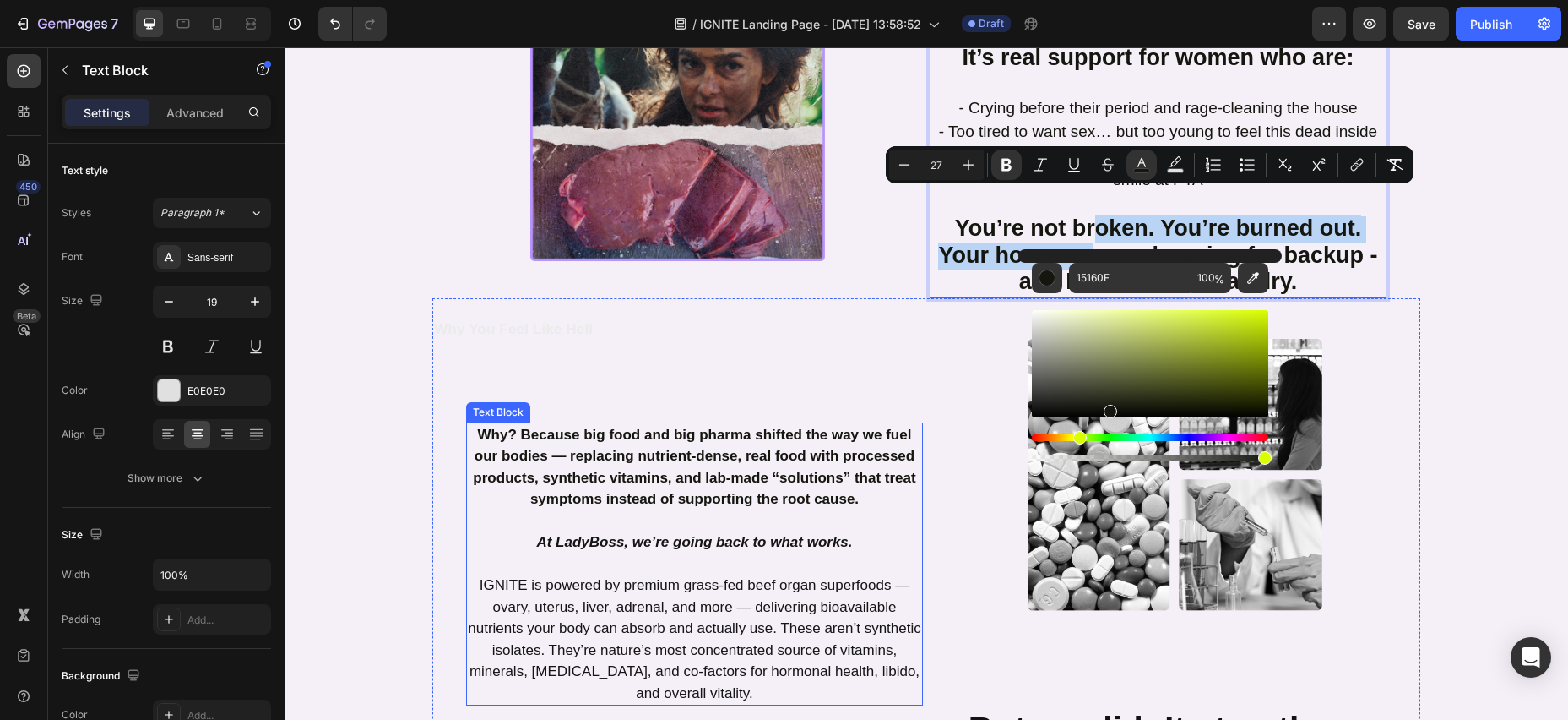
click at [731, 430] on strong "Why? Because big food and big pharma shifted the way we fuel our bodies — repla…" at bounding box center [694, 467] width 442 height 81
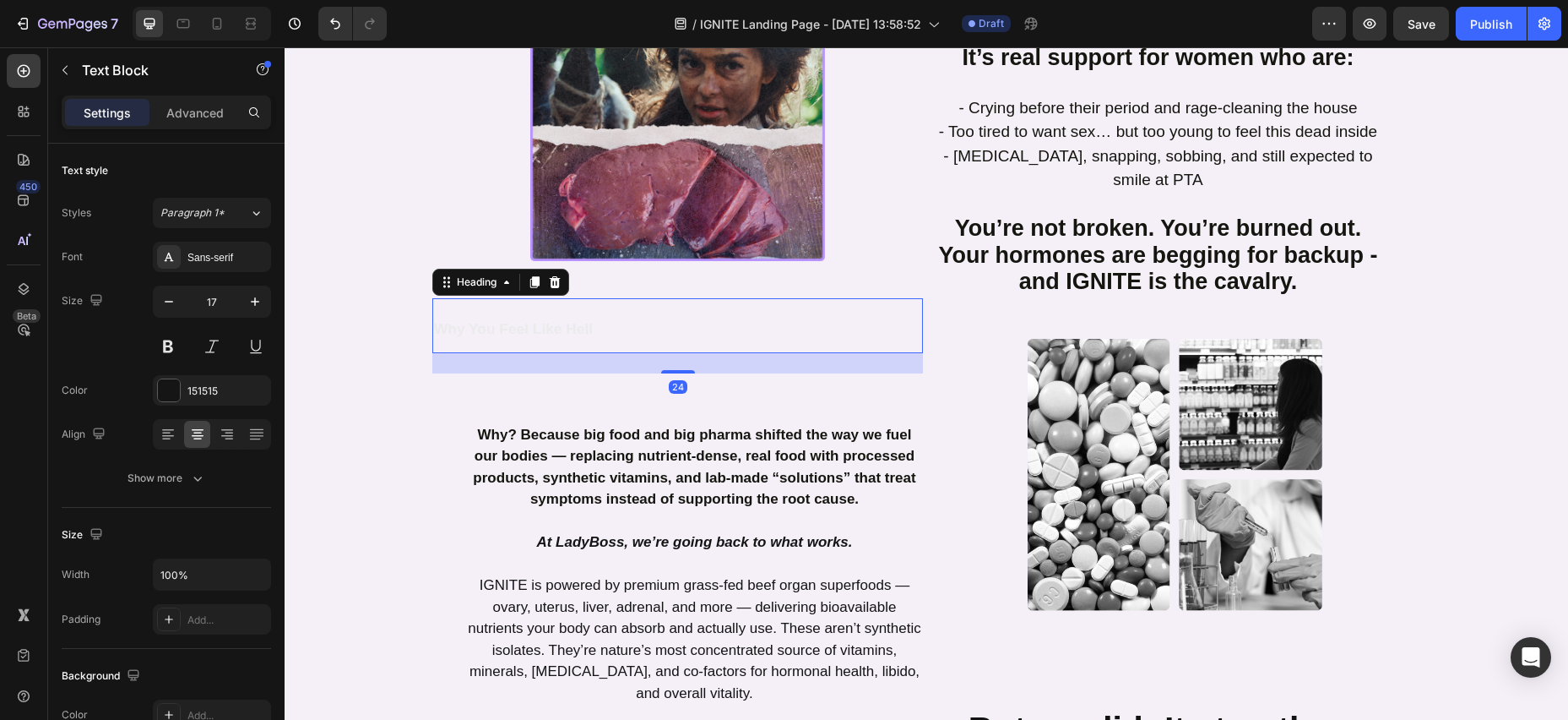
click at [626, 300] on p "⁠⁠⁠⁠⁠⁠⁠ Why You Feel Like Hell" at bounding box center [678, 325] width 488 height 51
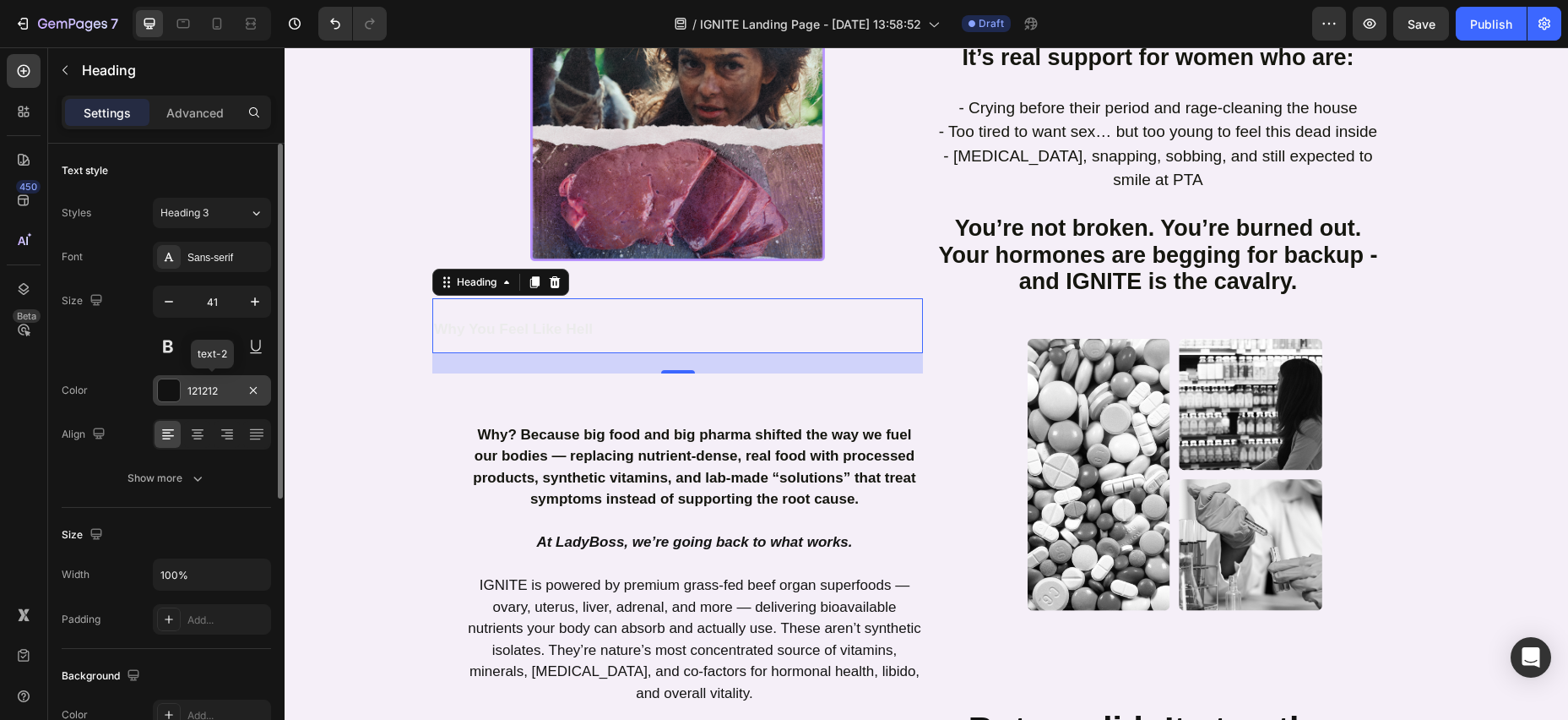
click at [207, 391] on div "121212" at bounding box center [212, 390] width 49 height 15
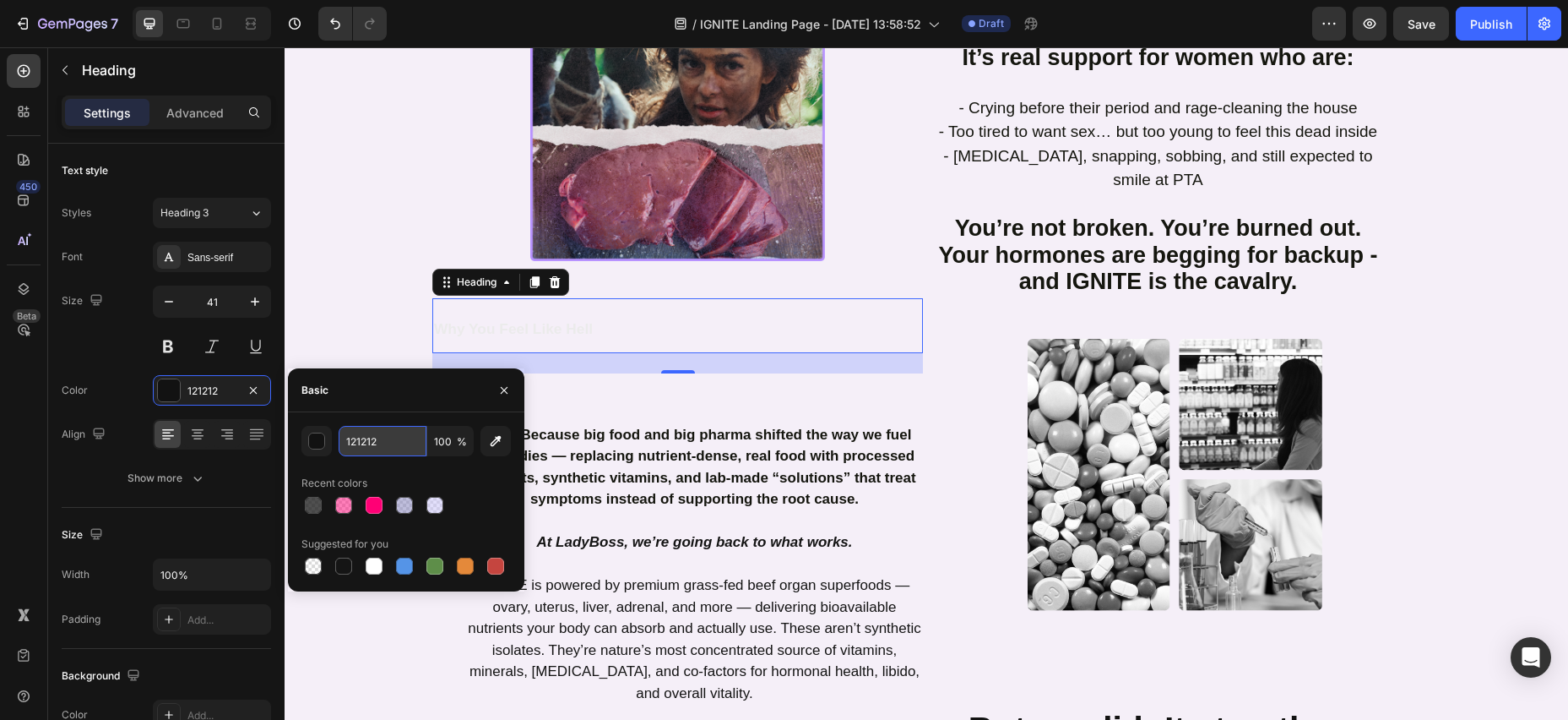
click at [384, 441] on input "121212" at bounding box center [382, 441] width 87 height 31
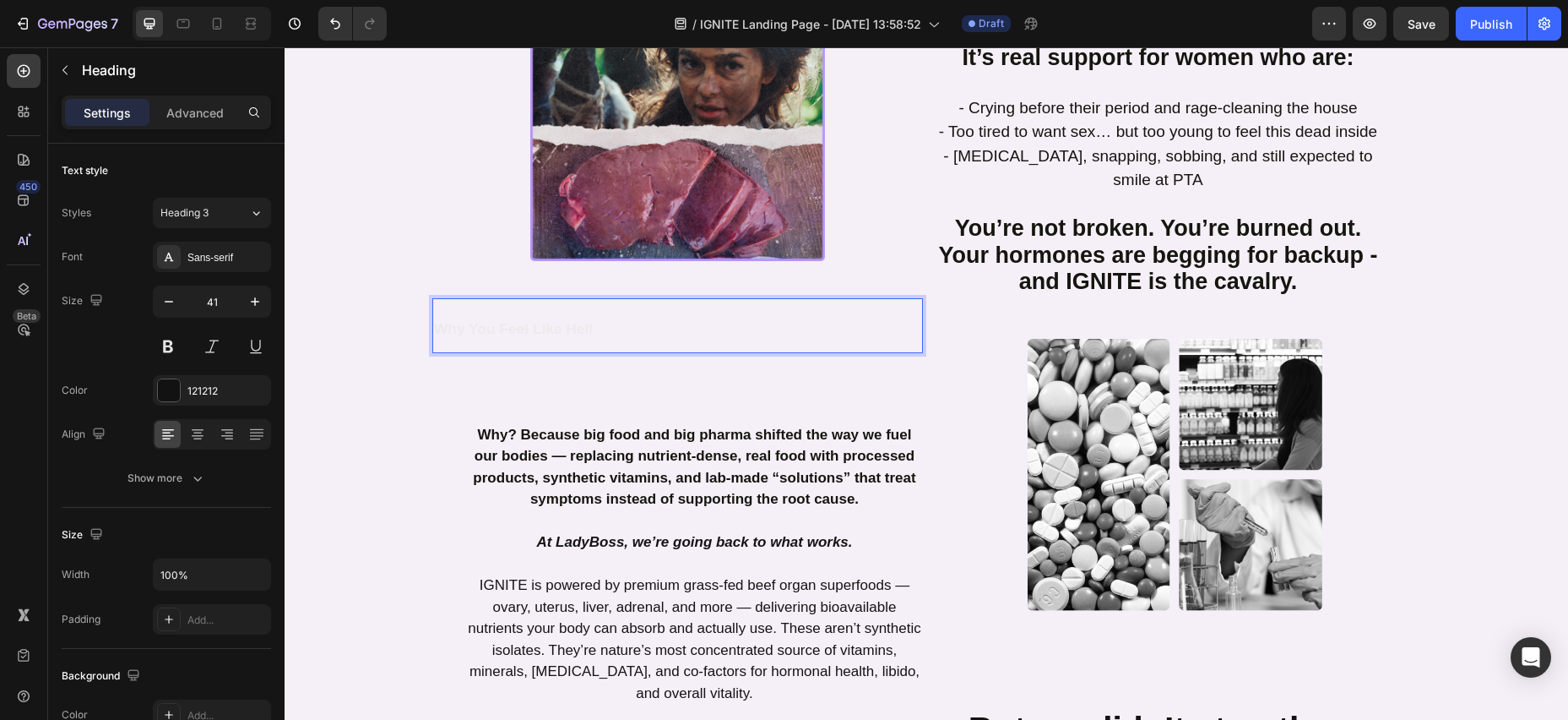
click at [588, 320] on strong "Why You Feel Like Hell" at bounding box center [514, 328] width 159 height 17
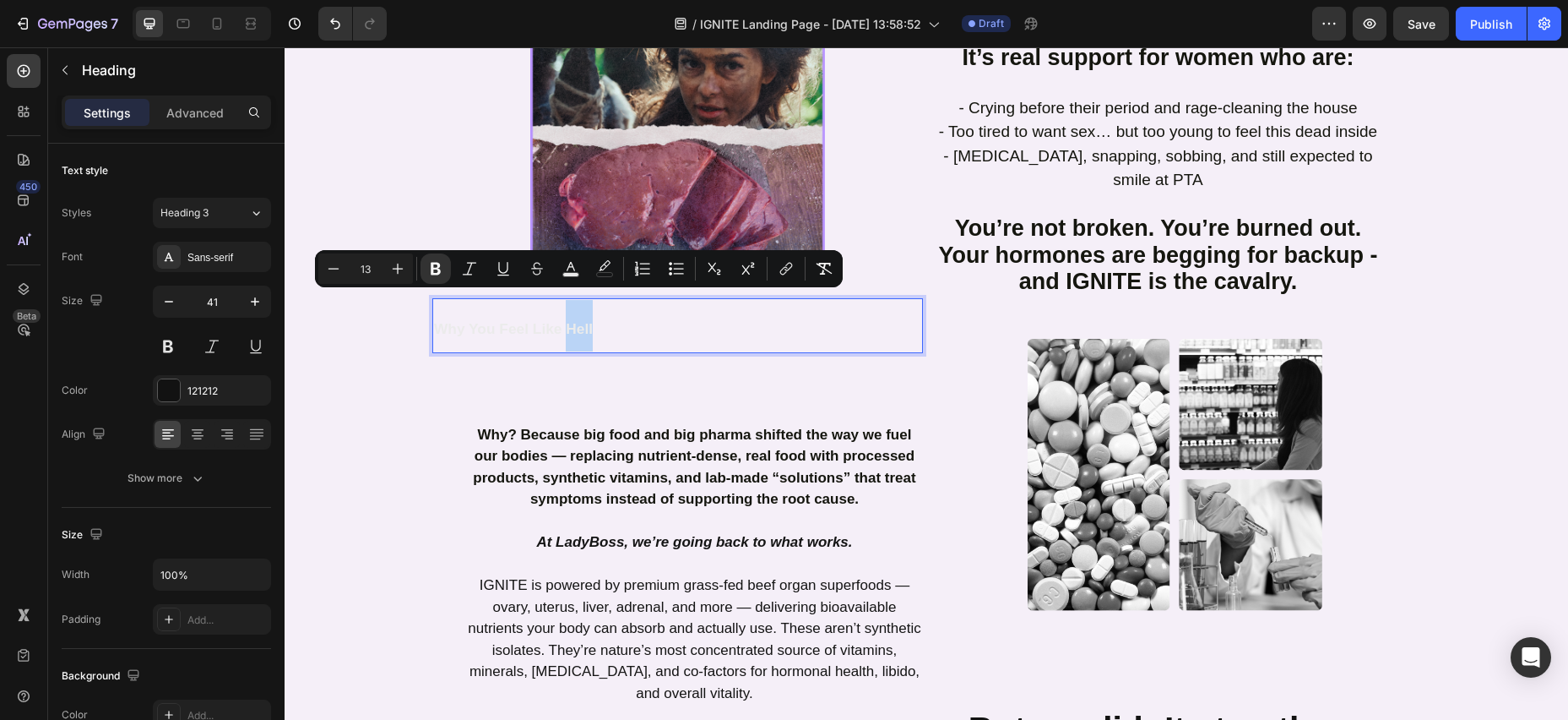
click at [603, 308] on p "Why You Feel Like Hell" at bounding box center [678, 325] width 488 height 51
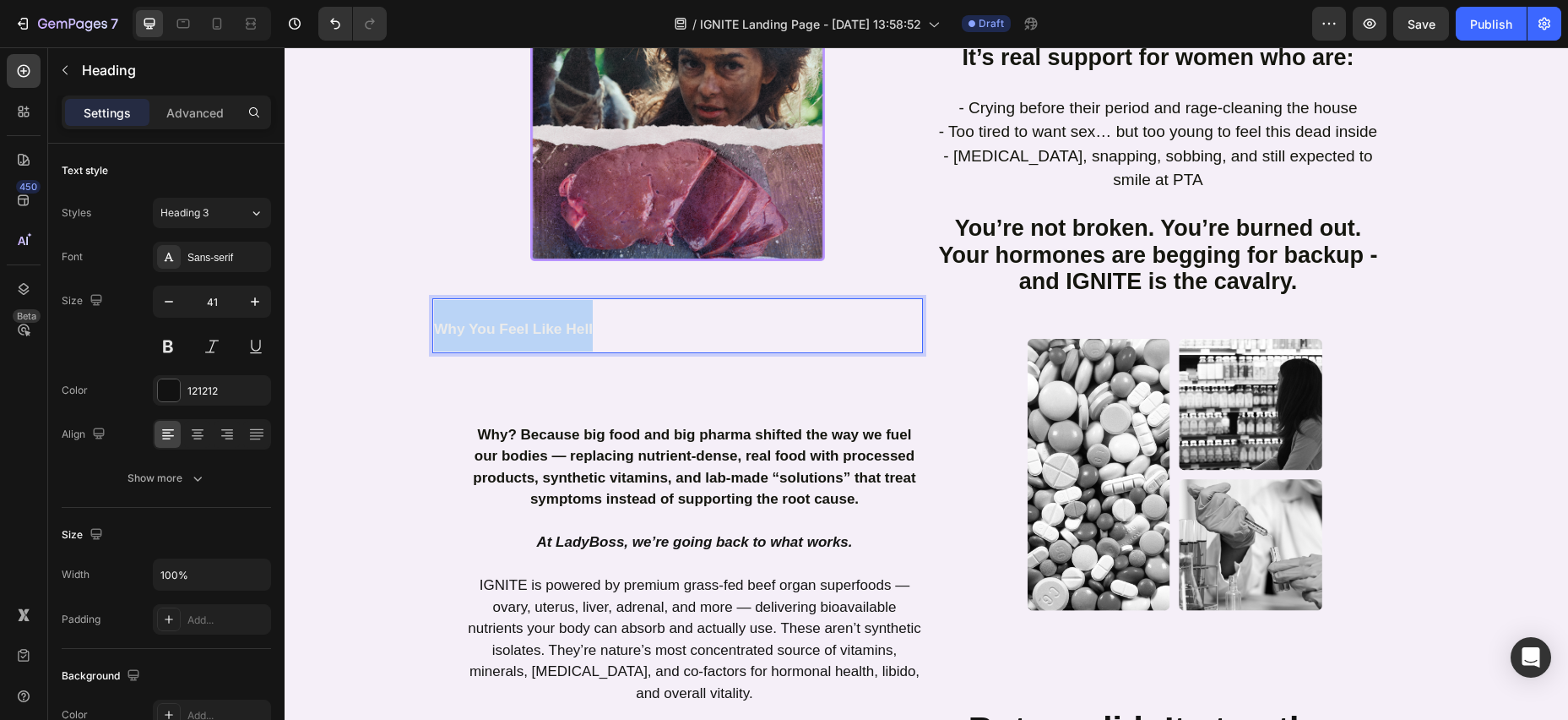
drag, startPoint x: 590, startPoint y: 306, endPoint x: 466, endPoint y: 291, distance: 124.9
click at [433, 301] on h2 "Why You Feel Like Hell" at bounding box center [678, 325] width 491 height 55
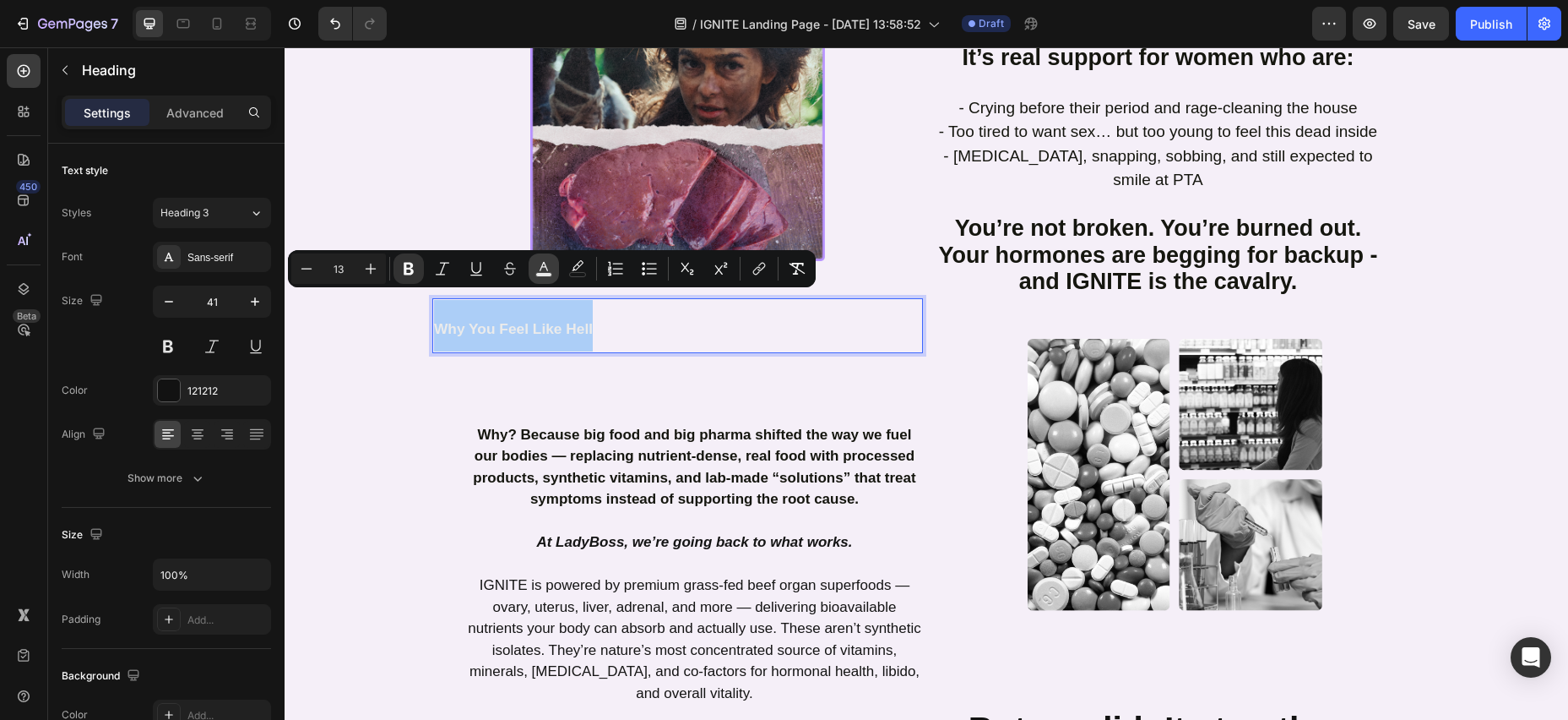
click at [543, 269] on icon "Editor contextual toolbar" at bounding box center [543, 269] width 17 height 17
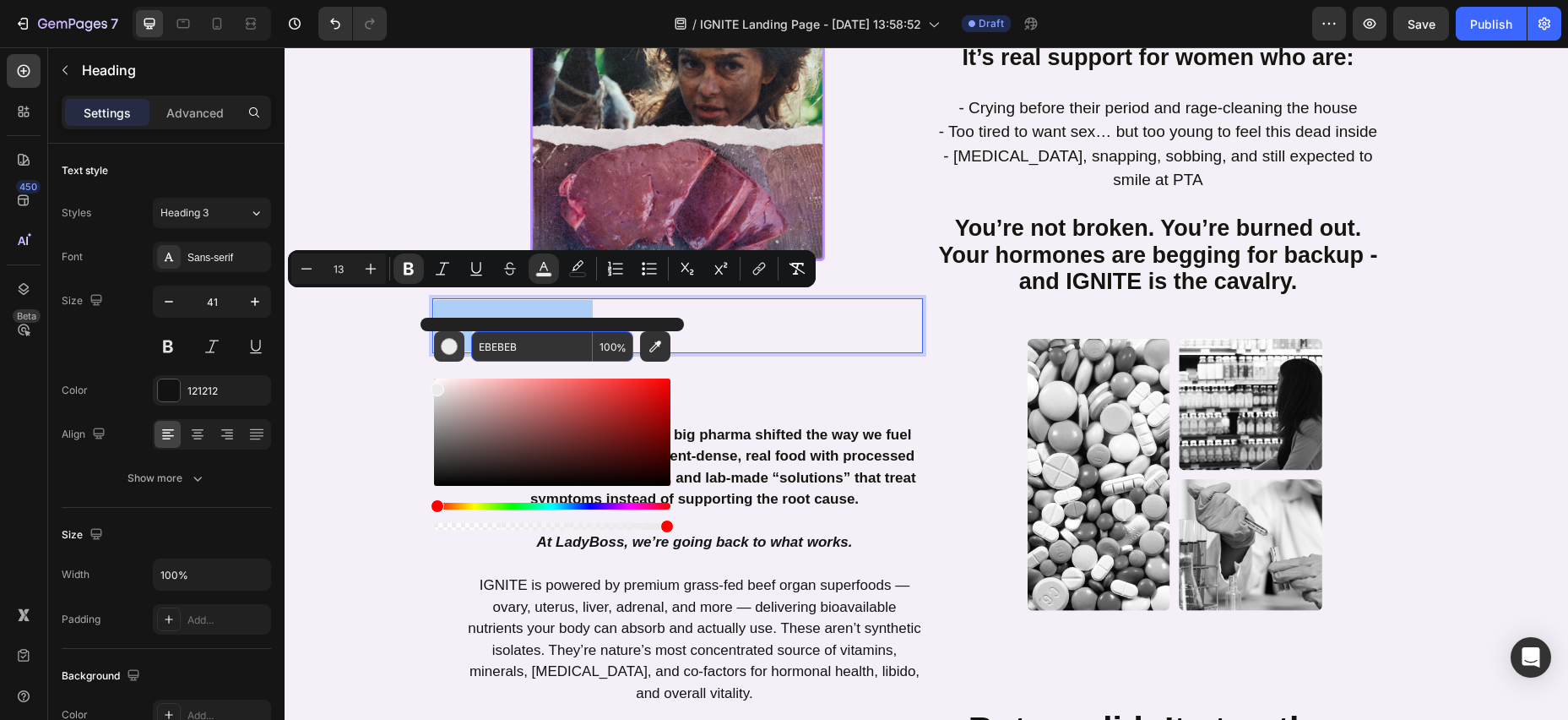
drag, startPoint x: 535, startPoint y: 348, endPoint x: 456, endPoint y: 343, distance: 79.2
click at [455, 343] on div "EBEBEB 100 %" at bounding box center [552, 346] width 236 height 31
drag, startPoint x: 521, startPoint y: 343, endPoint x: 528, endPoint y: 349, distance: 9.2
click at [521, 343] on input "EBEBEB" at bounding box center [532, 346] width 122 height 31
paste input "121212"
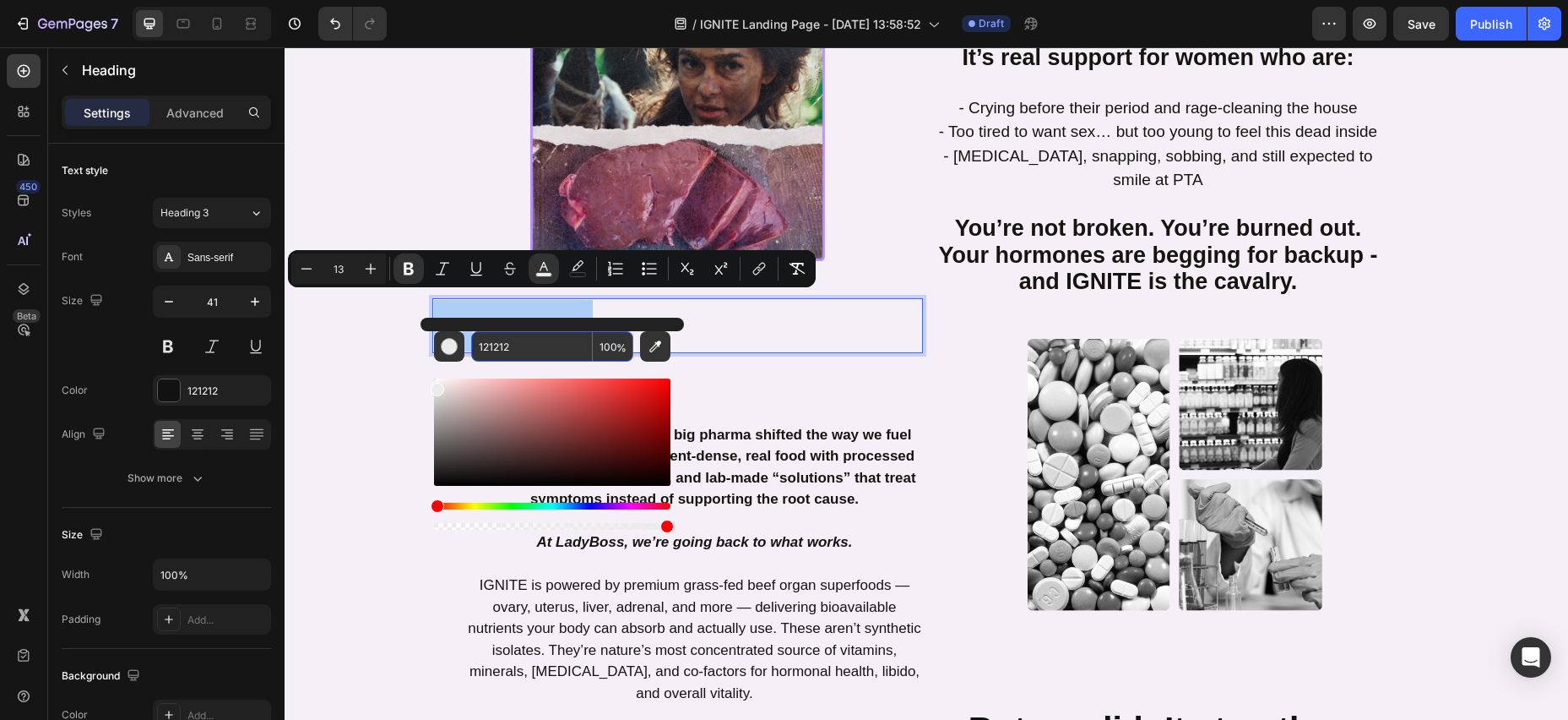
type input "121212"
click at [371, 266] on icon "Editor contextual toolbar" at bounding box center [370, 269] width 17 height 17
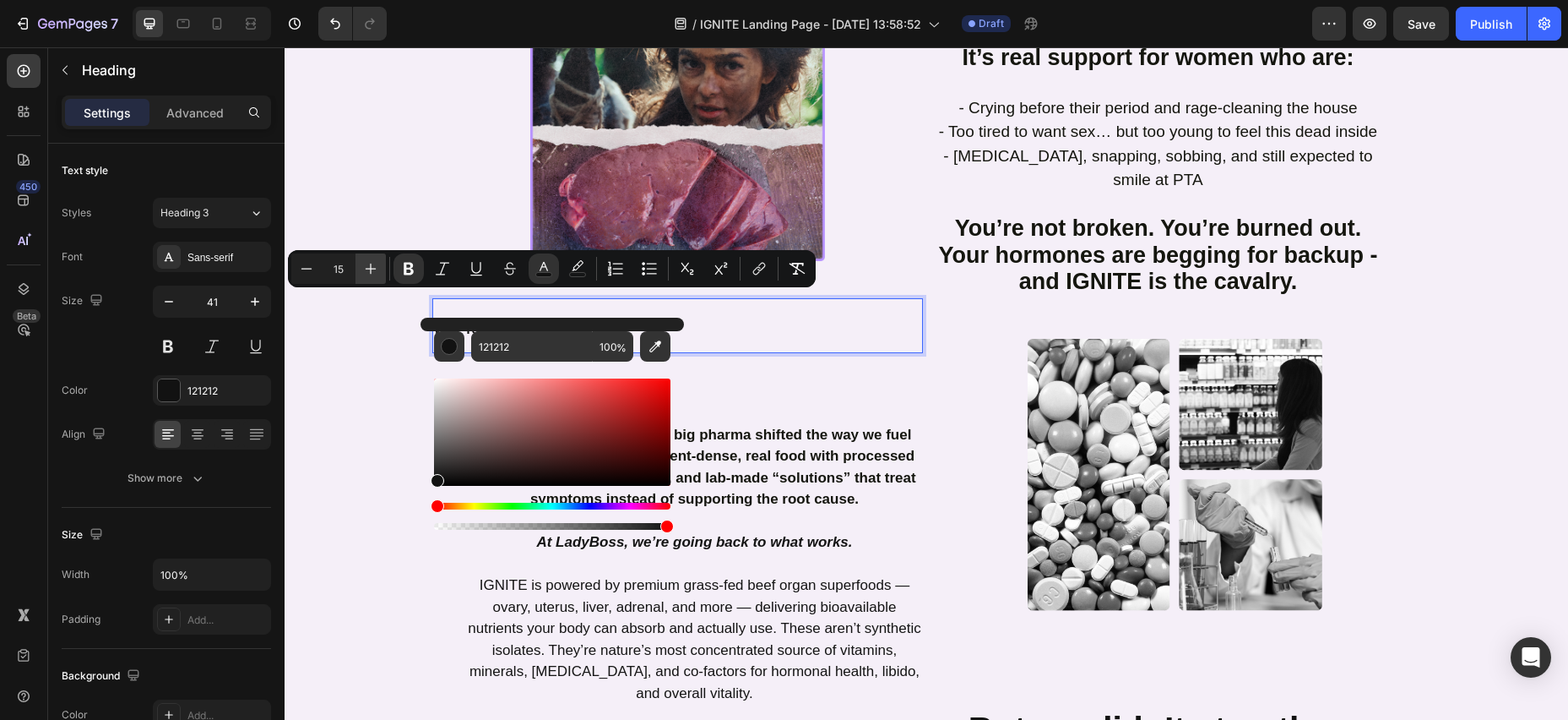
click at [371, 266] on icon "Editor contextual toolbar" at bounding box center [370, 269] width 17 height 17
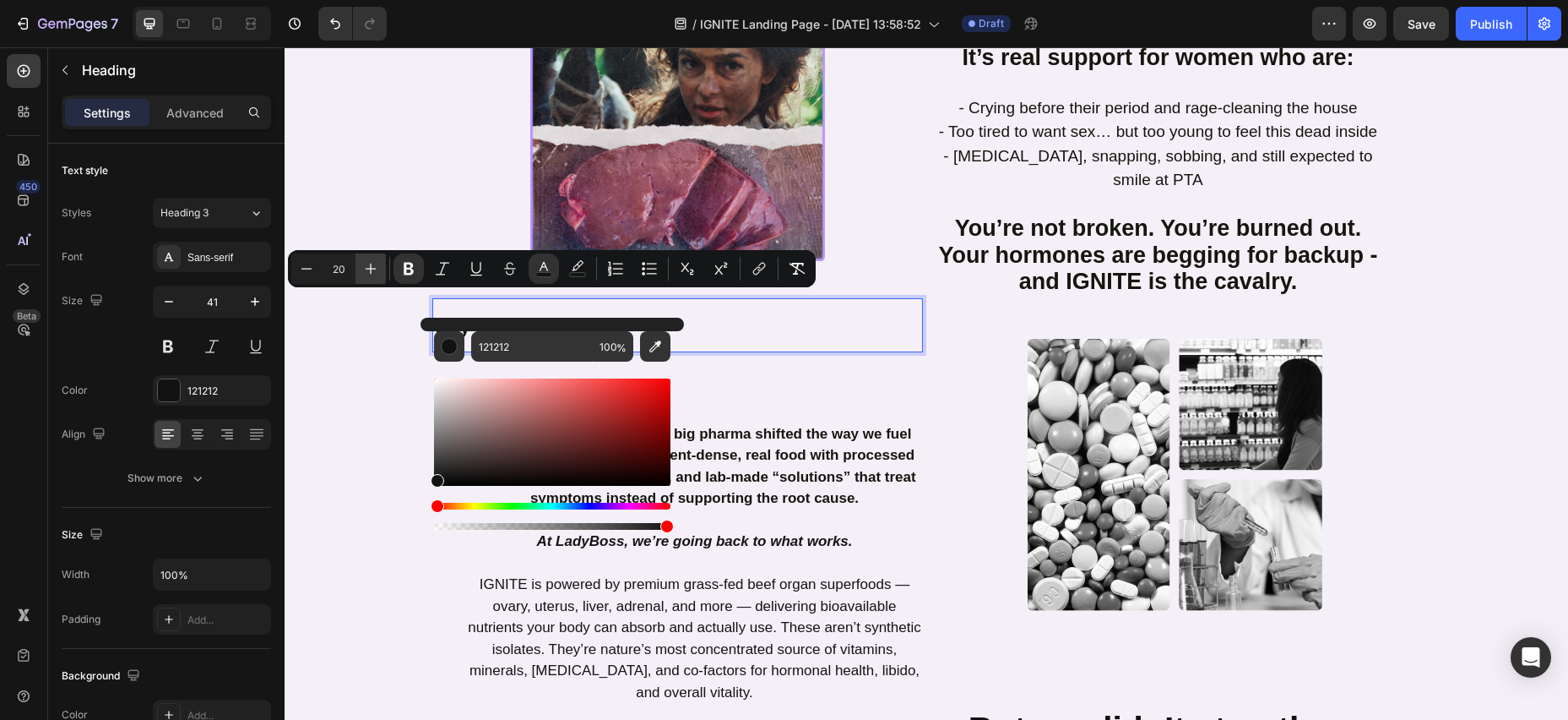
click at [371, 266] on icon "Editor contextual toolbar" at bounding box center [370, 269] width 17 height 17
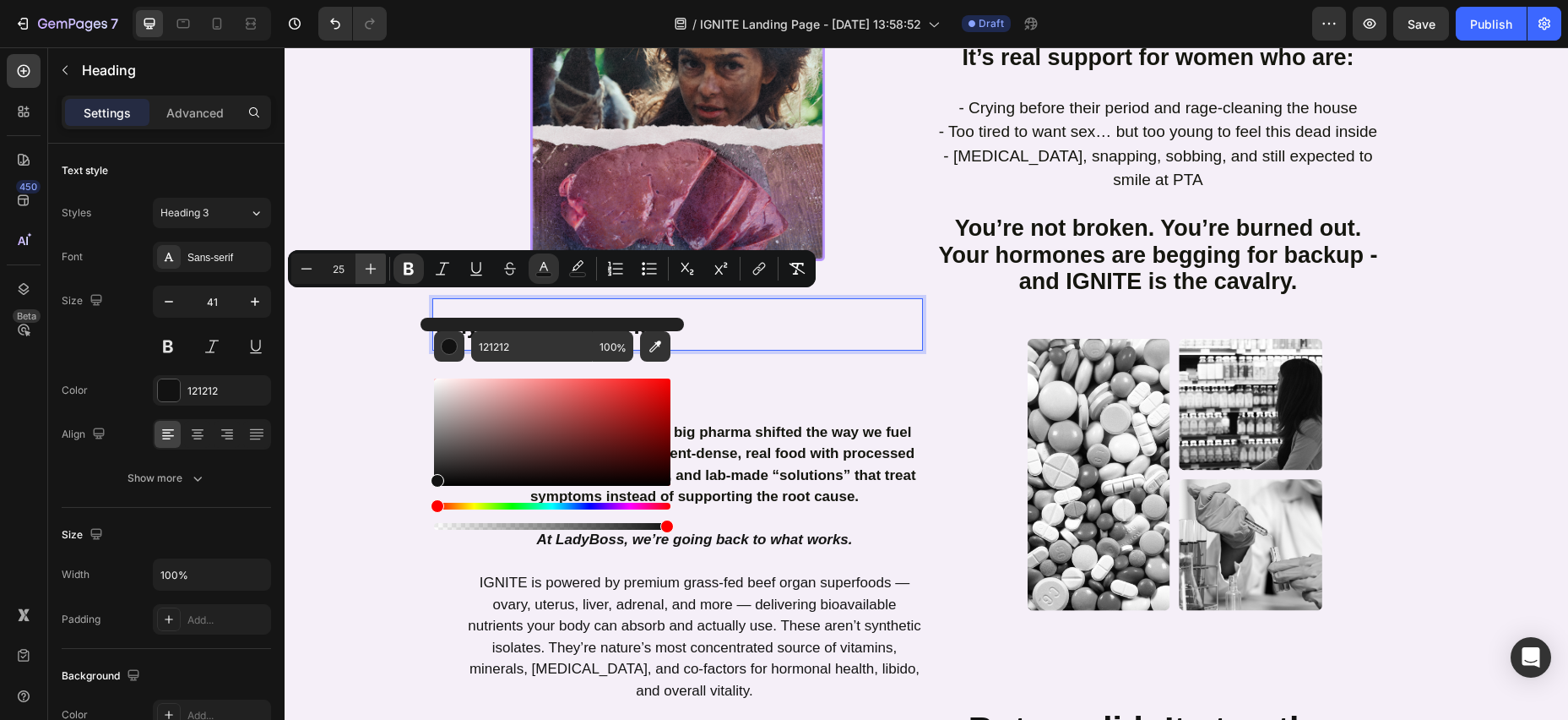
click at [371, 266] on icon "Editor contextual toolbar" at bounding box center [370, 269] width 17 height 17
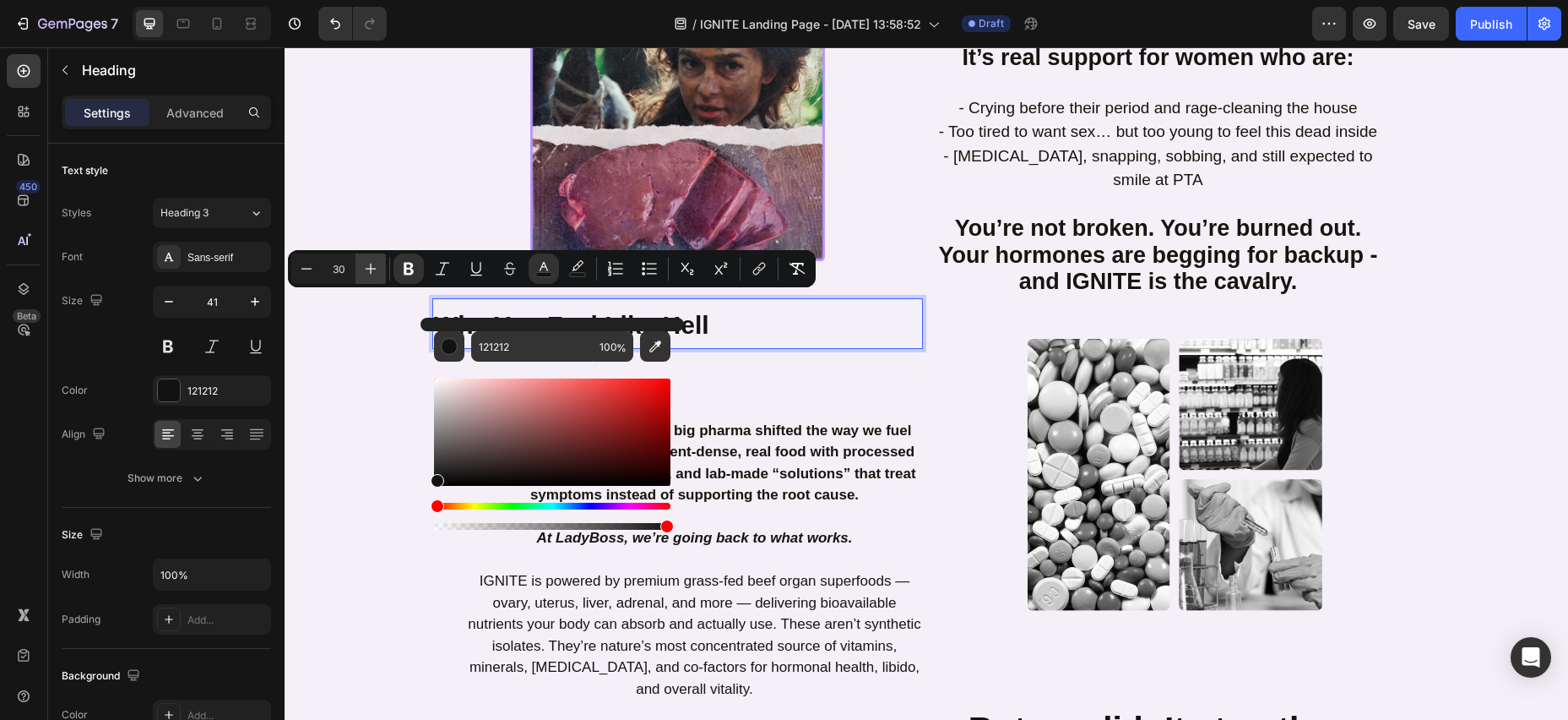
click at [371, 266] on icon "Editor contextual toolbar" at bounding box center [370, 269] width 17 height 17
type input "32"
click at [862, 313] on p "Why You Feel Like Hell" at bounding box center [678, 324] width 488 height 47
click at [837, 383] on div "⁠⁠⁠⁠⁠⁠⁠ Why You Feel Like Hell Heading Why? Because big food and big pharma shi…" at bounding box center [678, 715] width 491 height 834
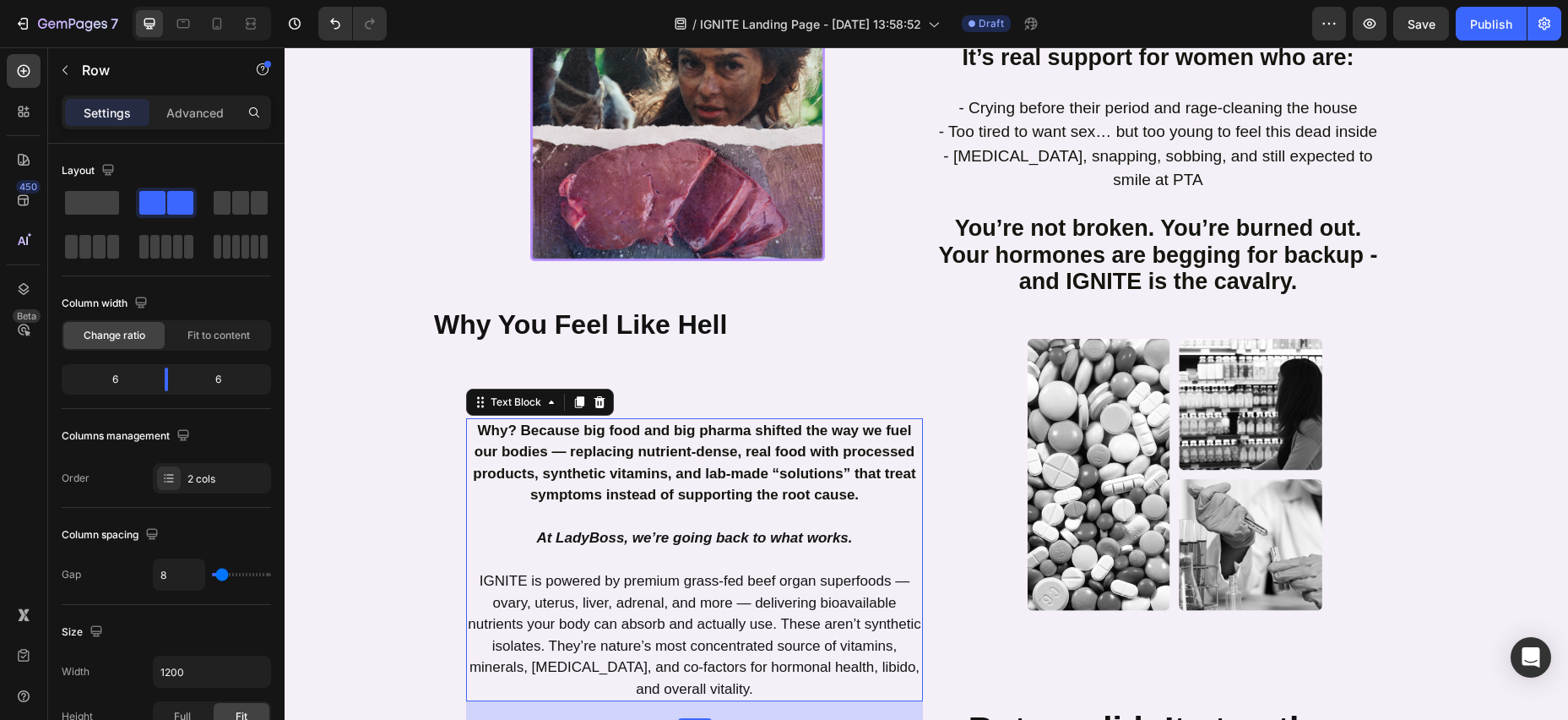
click at [606, 442] on strong "Why? Because big food and big pharma shifted the way we fuel our bodies — repla…" at bounding box center [694, 463] width 442 height 81
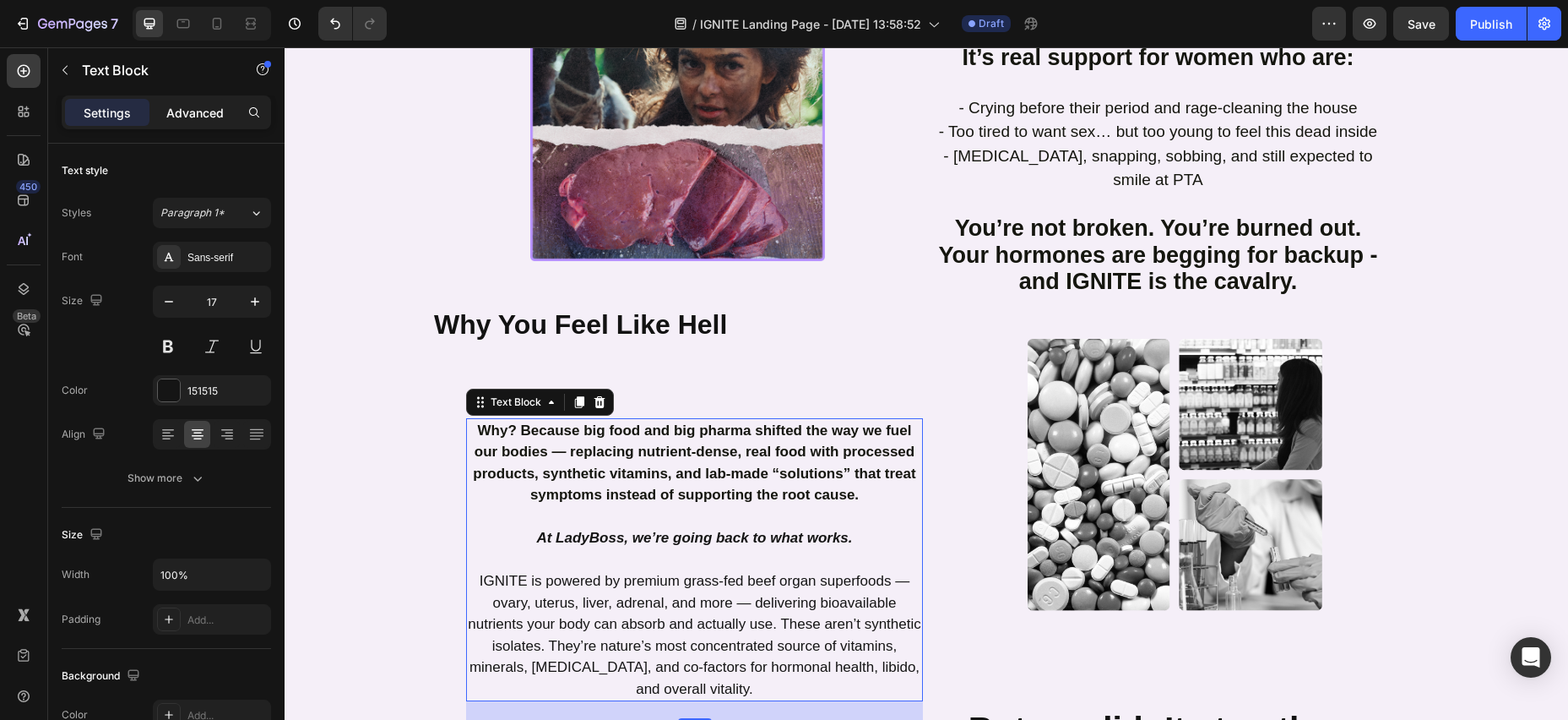
click at [207, 108] on p "Advanced" at bounding box center [196, 113] width 58 height 18
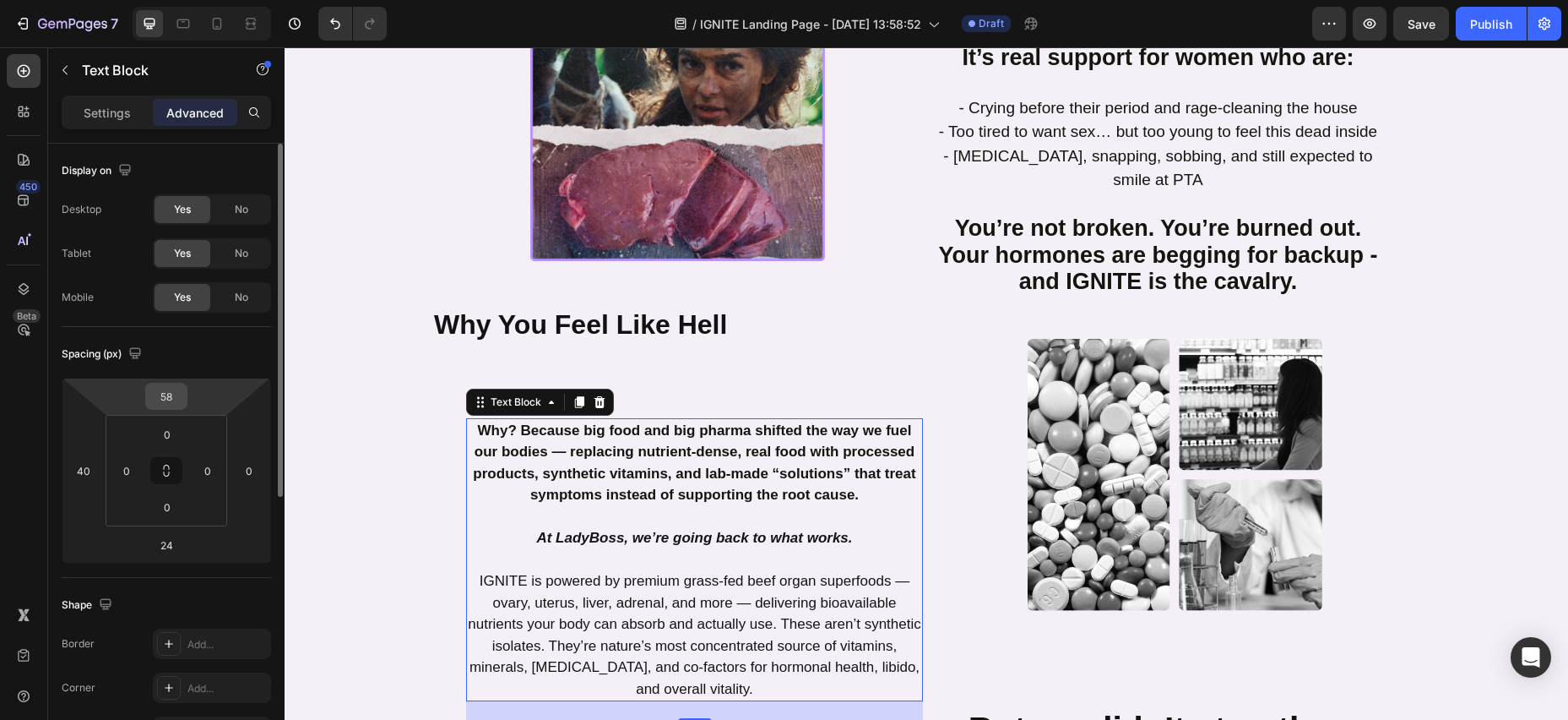
click at [179, 397] on input "58" at bounding box center [166, 396] width 33 height 25
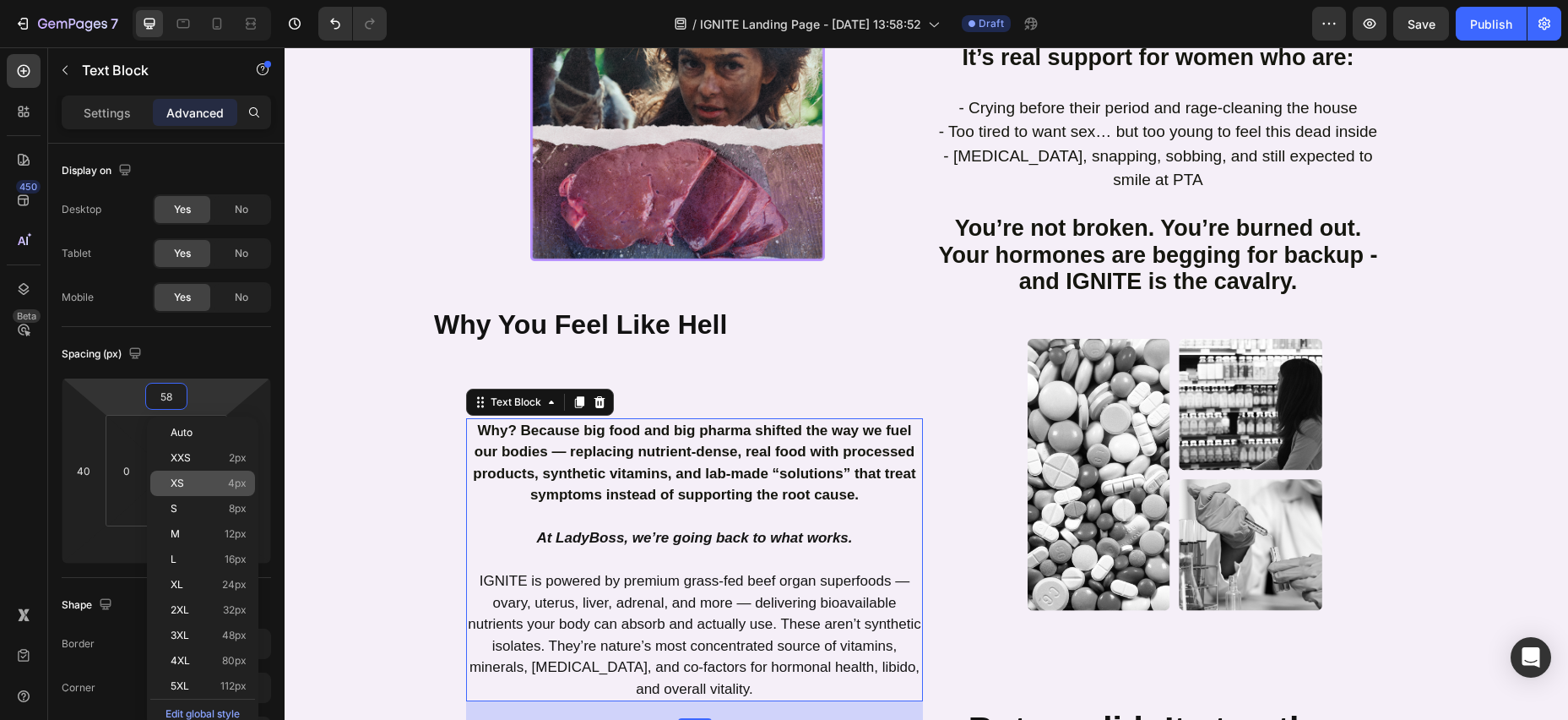
click at [246, 480] on span "4px" at bounding box center [237, 483] width 19 height 12
type input "4"
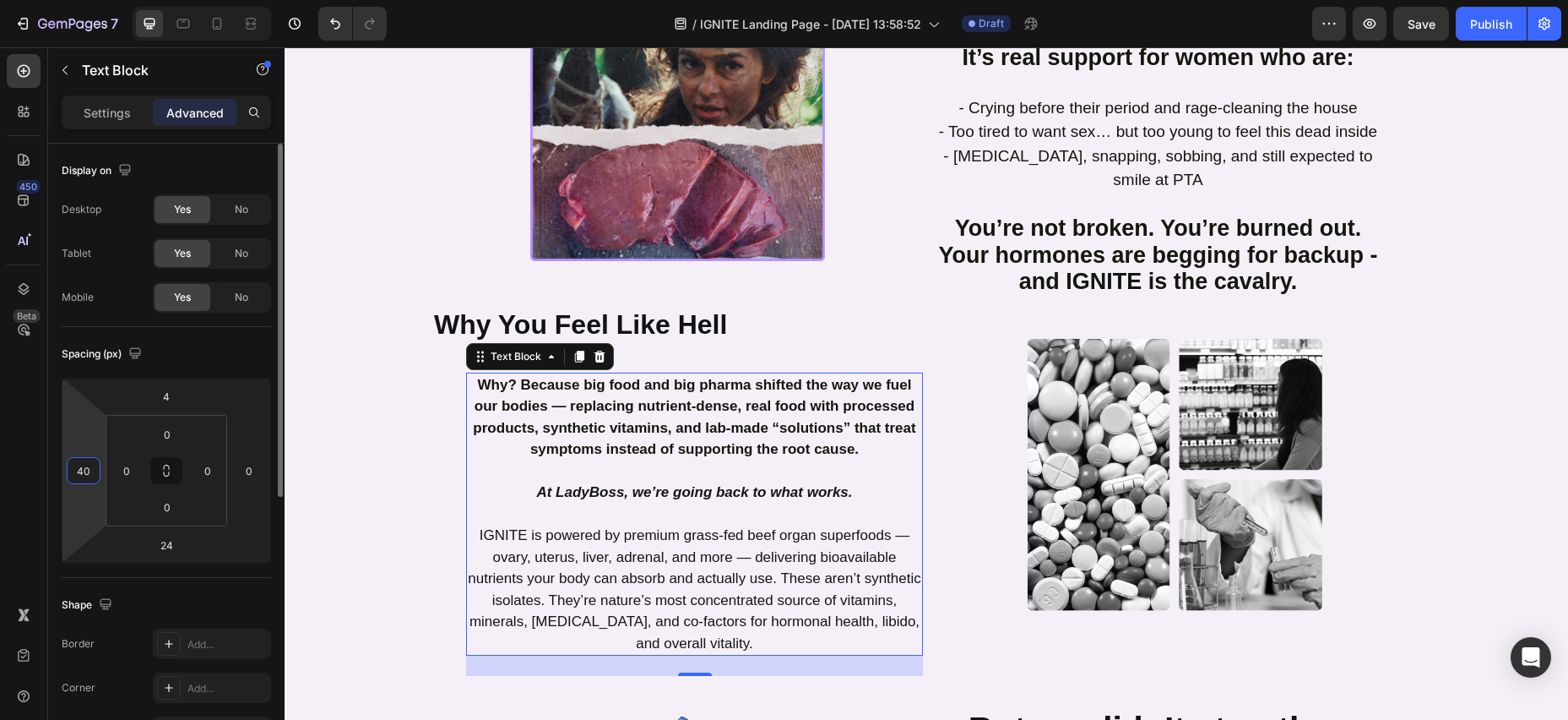
click at [78, 472] on input "40" at bounding box center [84, 470] width 25 height 25
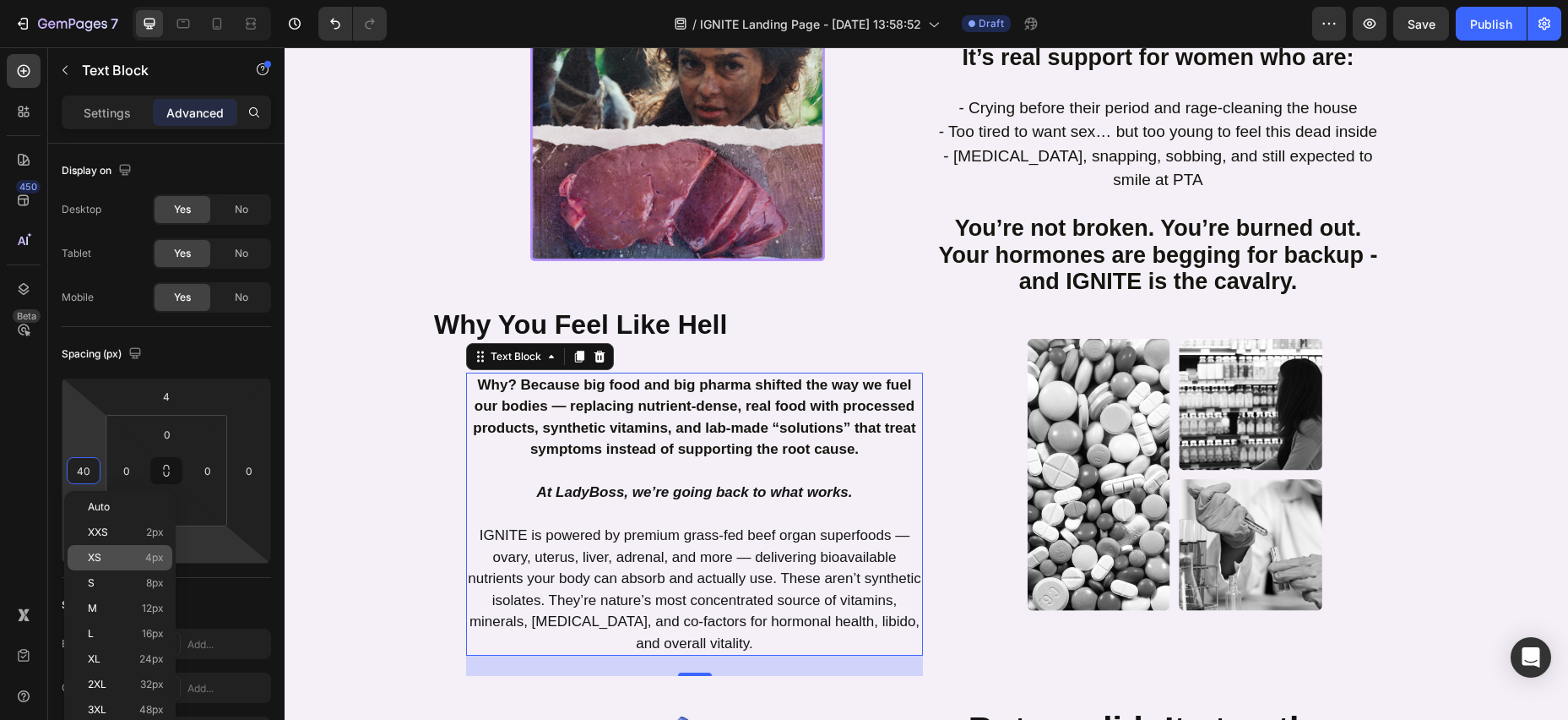
click at [148, 554] on span "4px" at bounding box center [154, 557] width 19 height 12
type input "4"
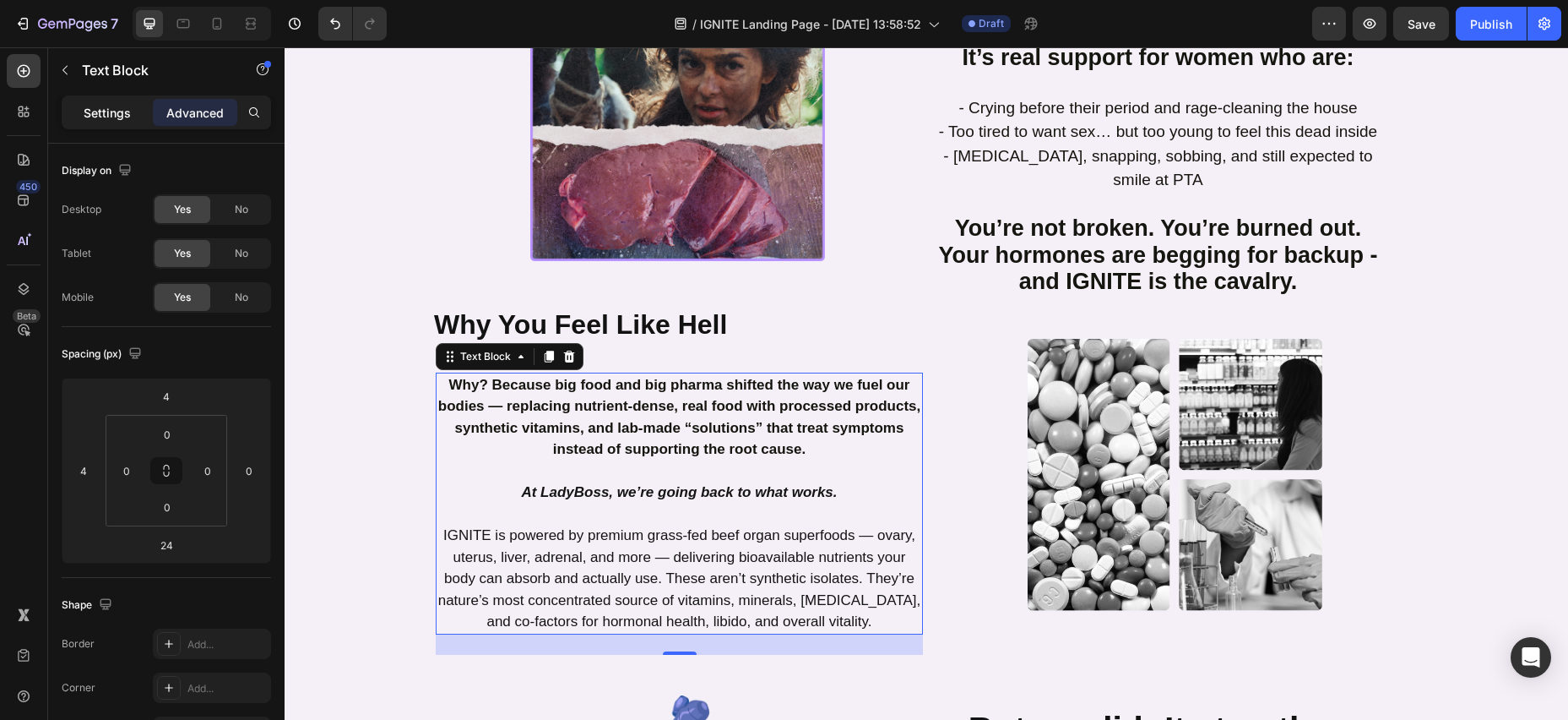
click at [99, 123] on div "Settings" at bounding box center [107, 113] width 85 height 27
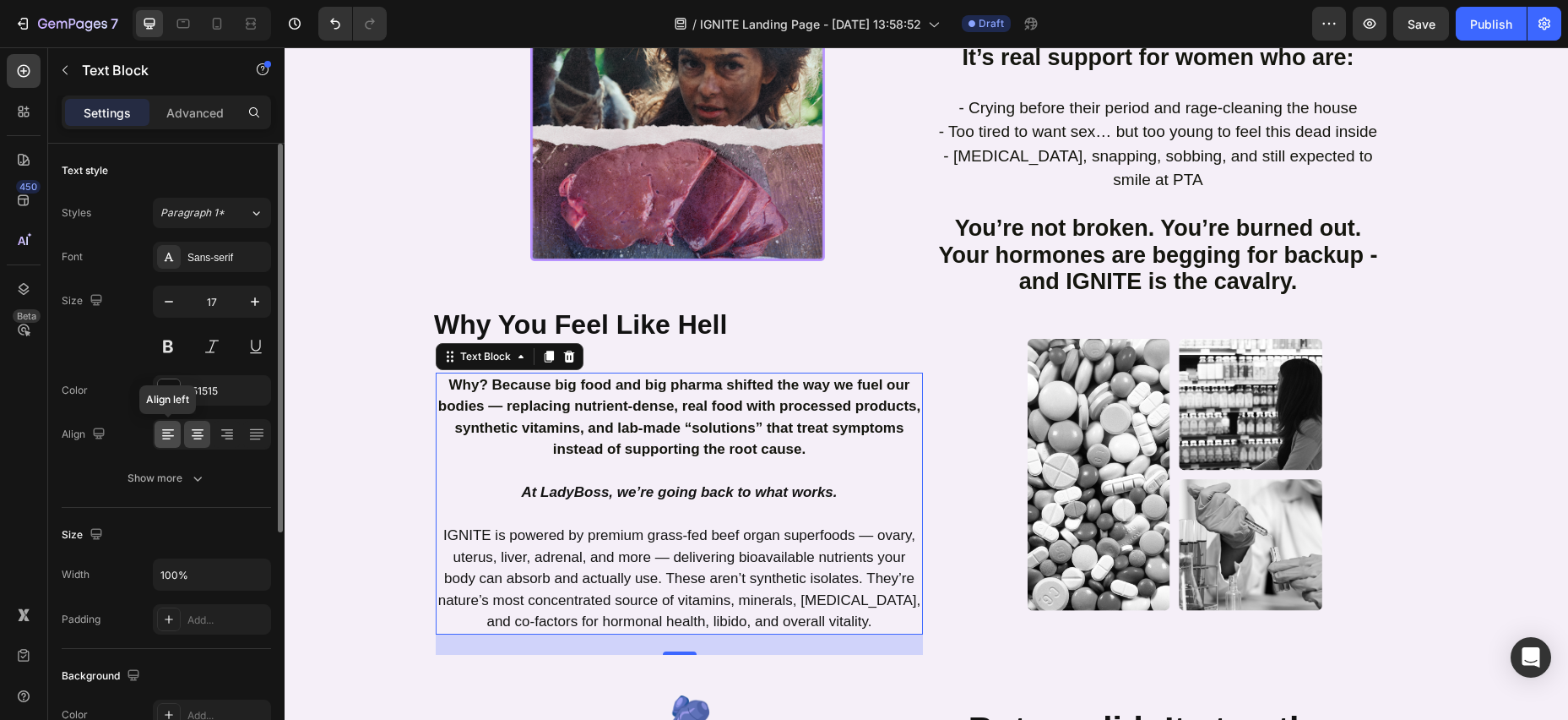
click at [160, 432] on icon at bounding box center [168, 433] width 17 height 17
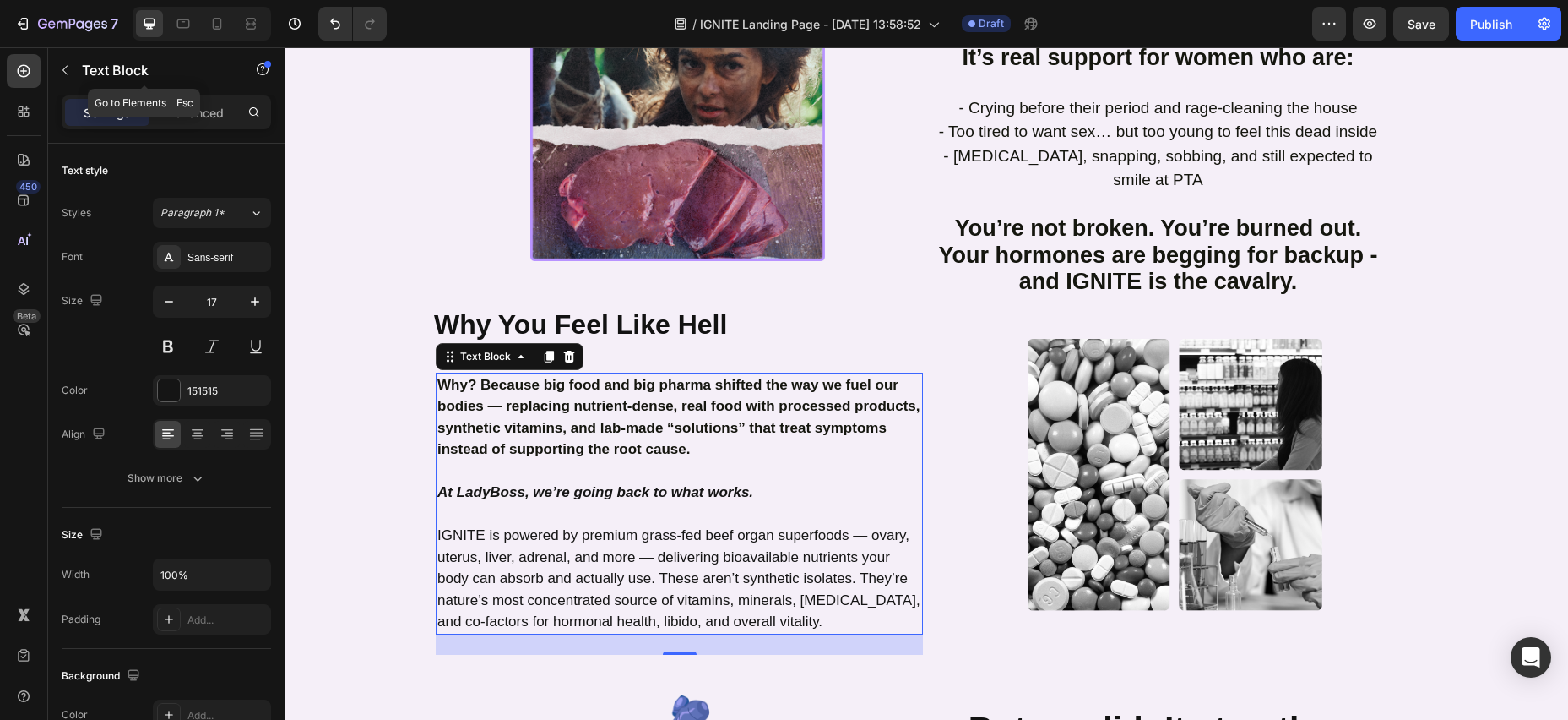
click at [60, 68] on icon "button" at bounding box center [65, 69] width 14 height 14
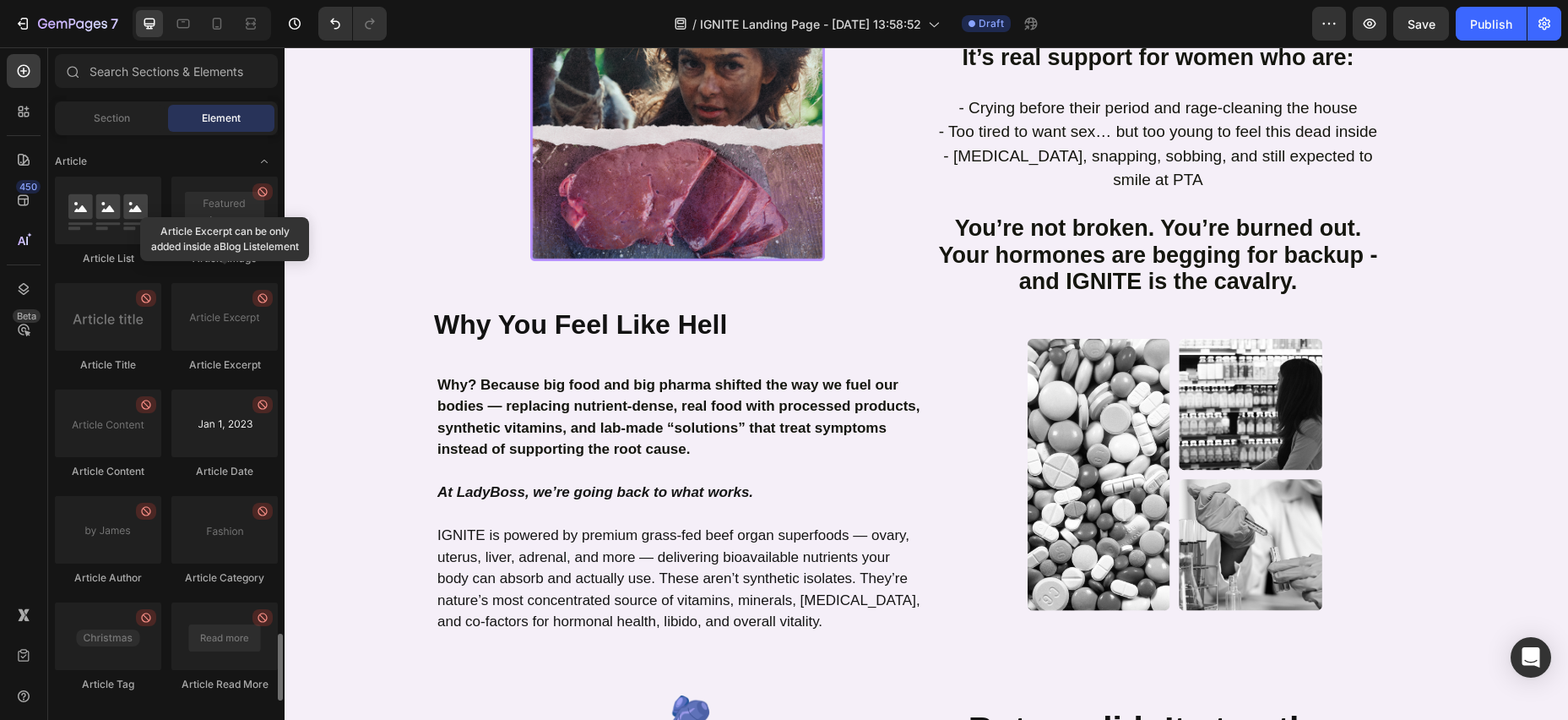
scroll to position [4425, 0]
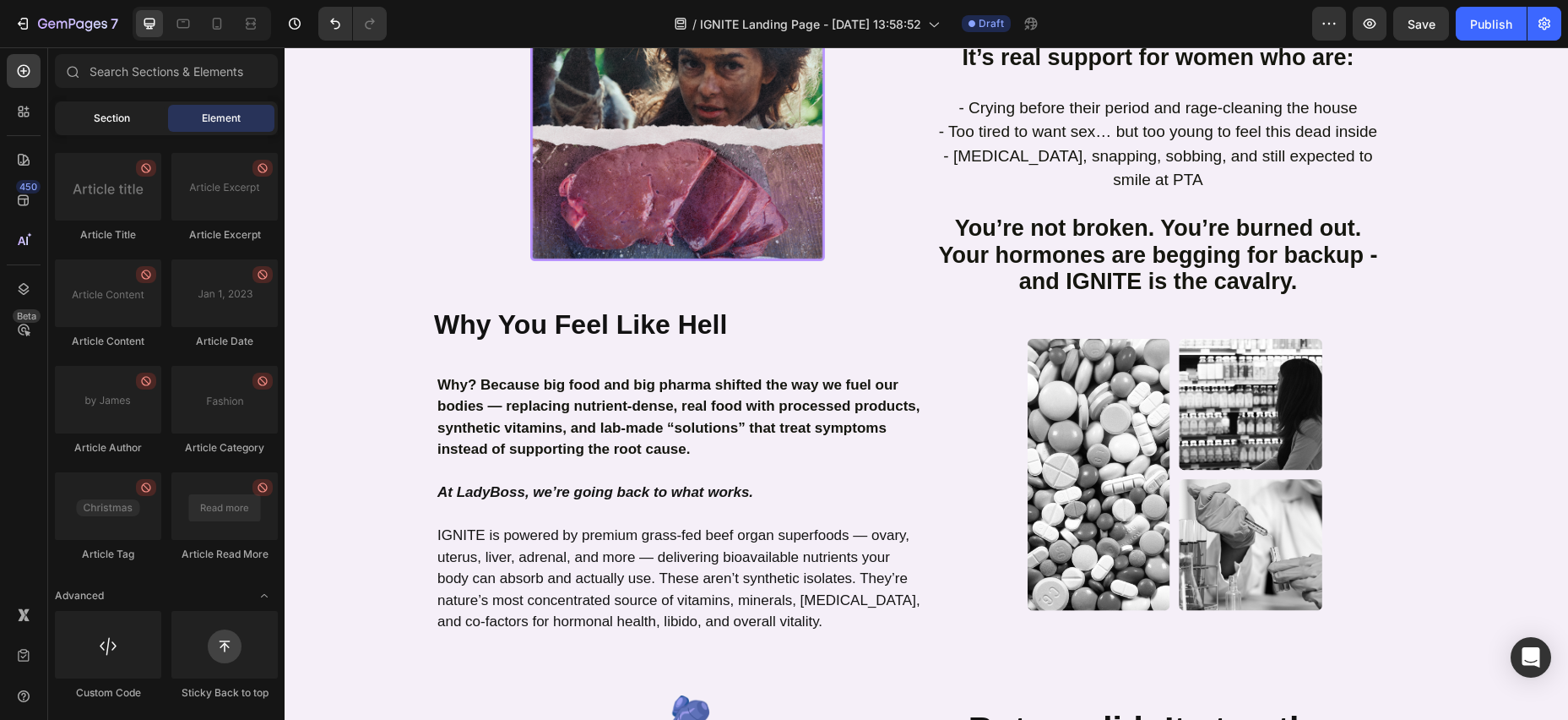
click at [101, 128] on div "Section" at bounding box center [112, 118] width 106 height 27
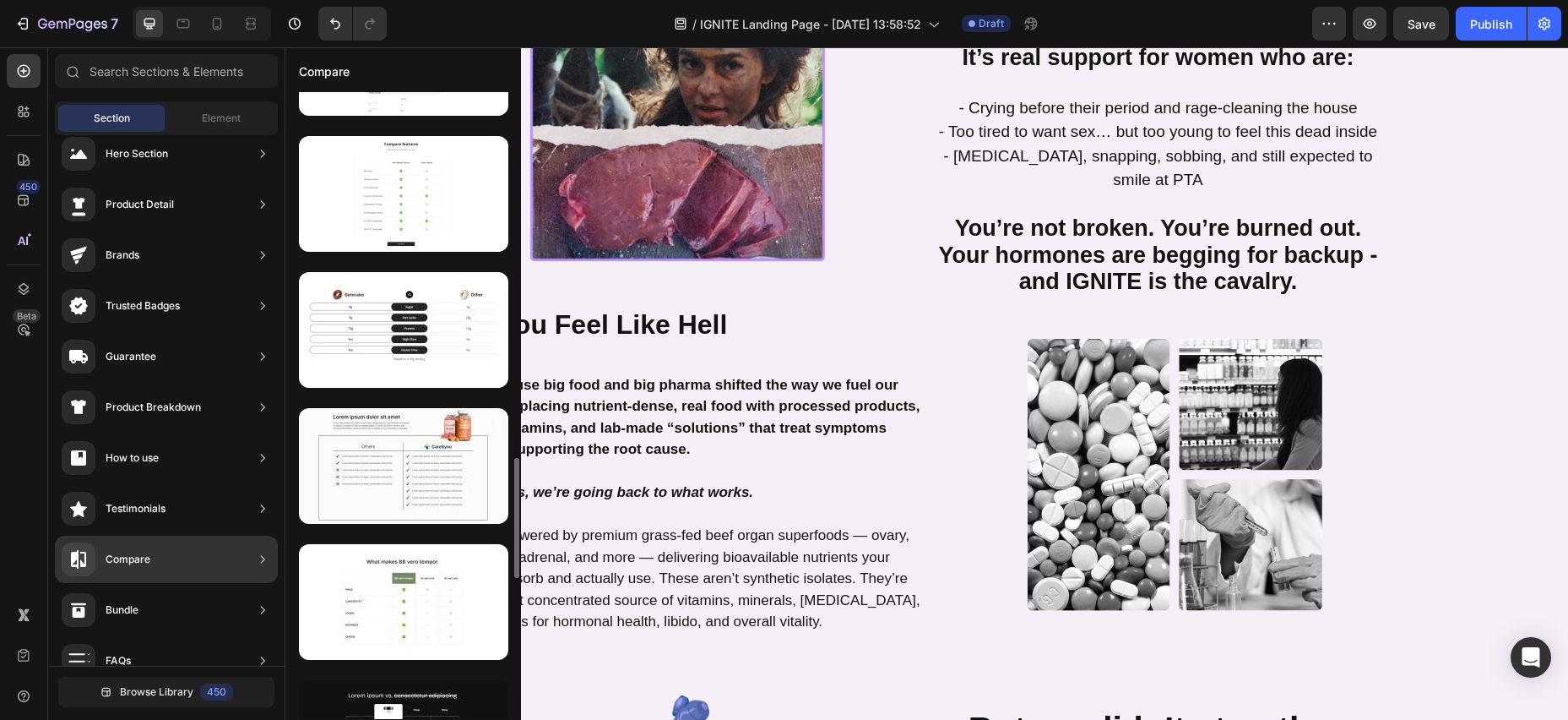
scroll to position [1870, 0]
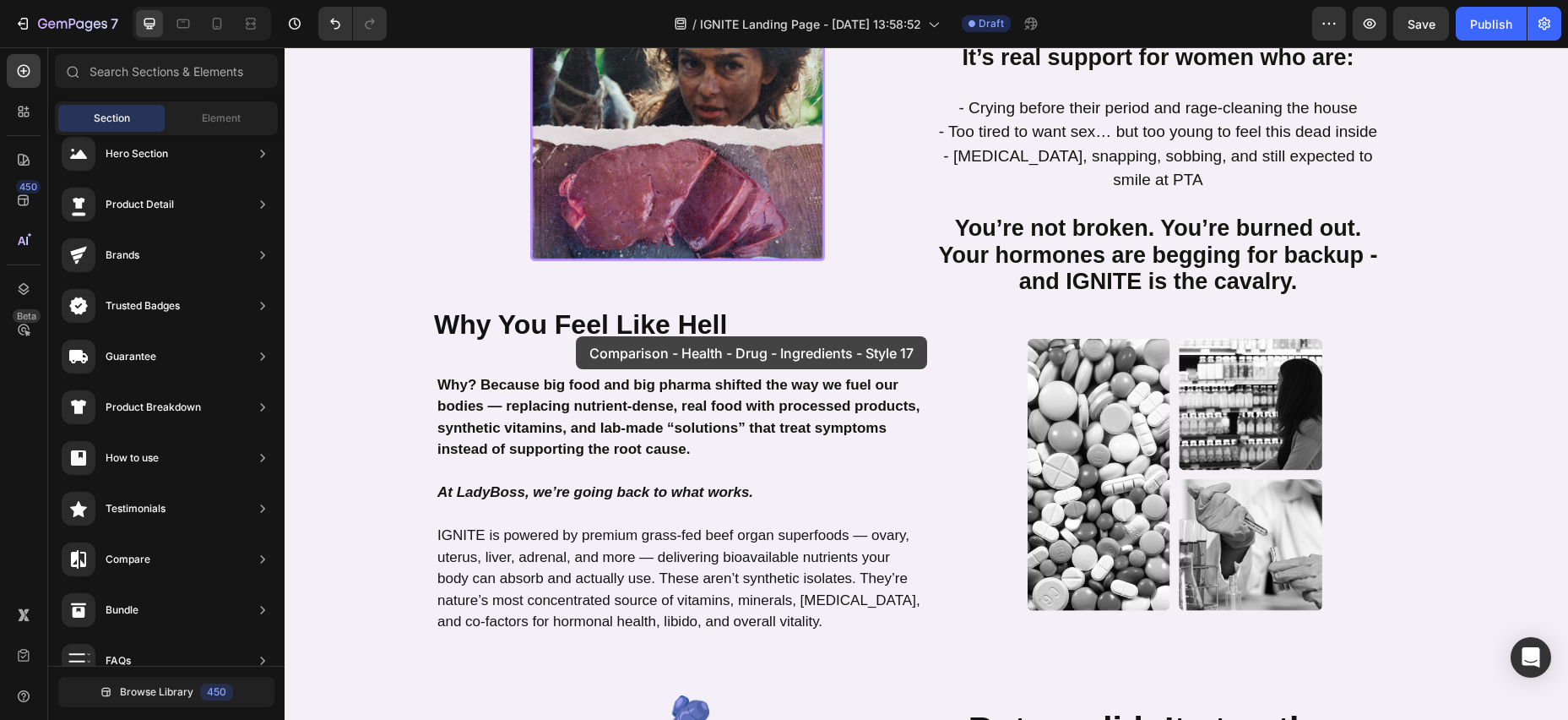
drag, startPoint x: 688, startPoint y: 522, endPoint x: 575, endPoint y: 336, distance: 217.6
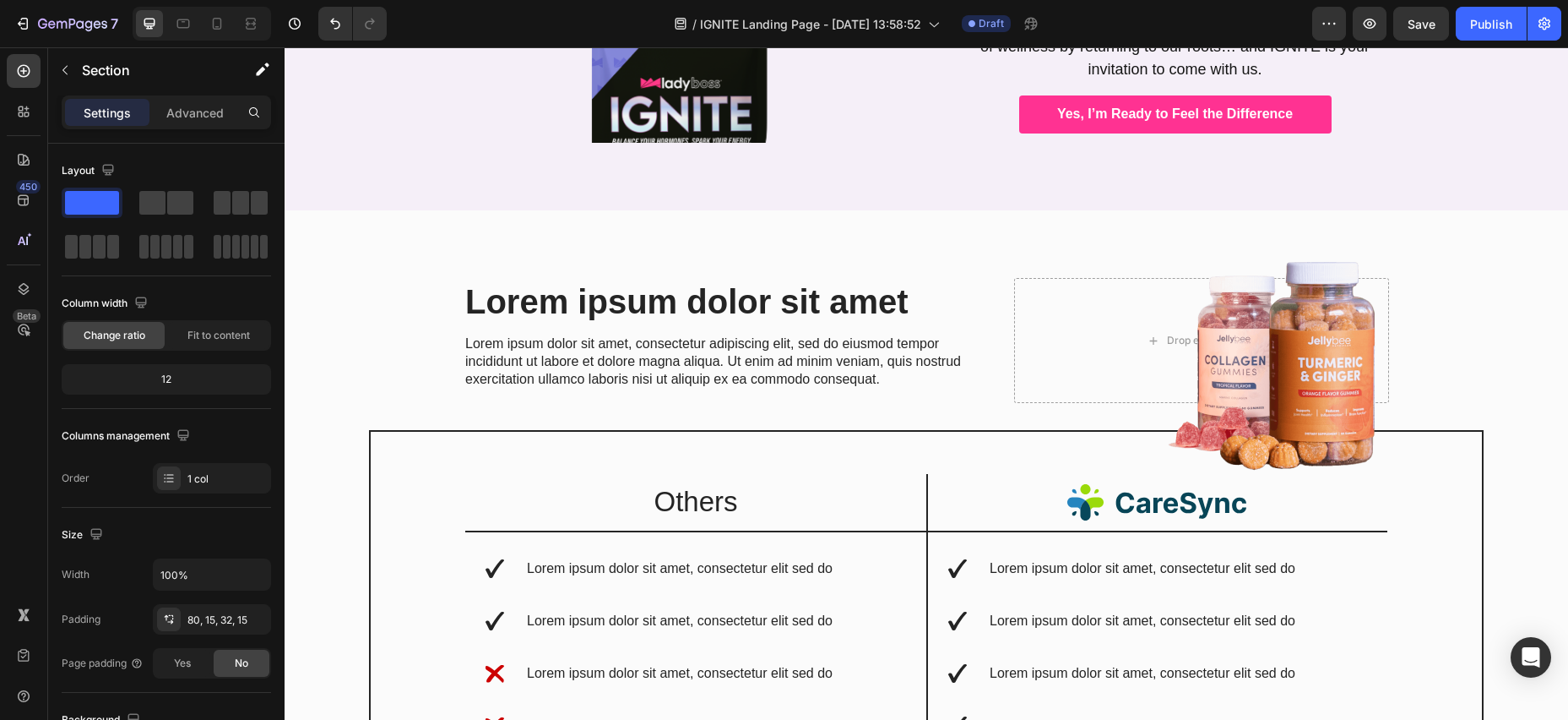
scroll to position [1886, 0]
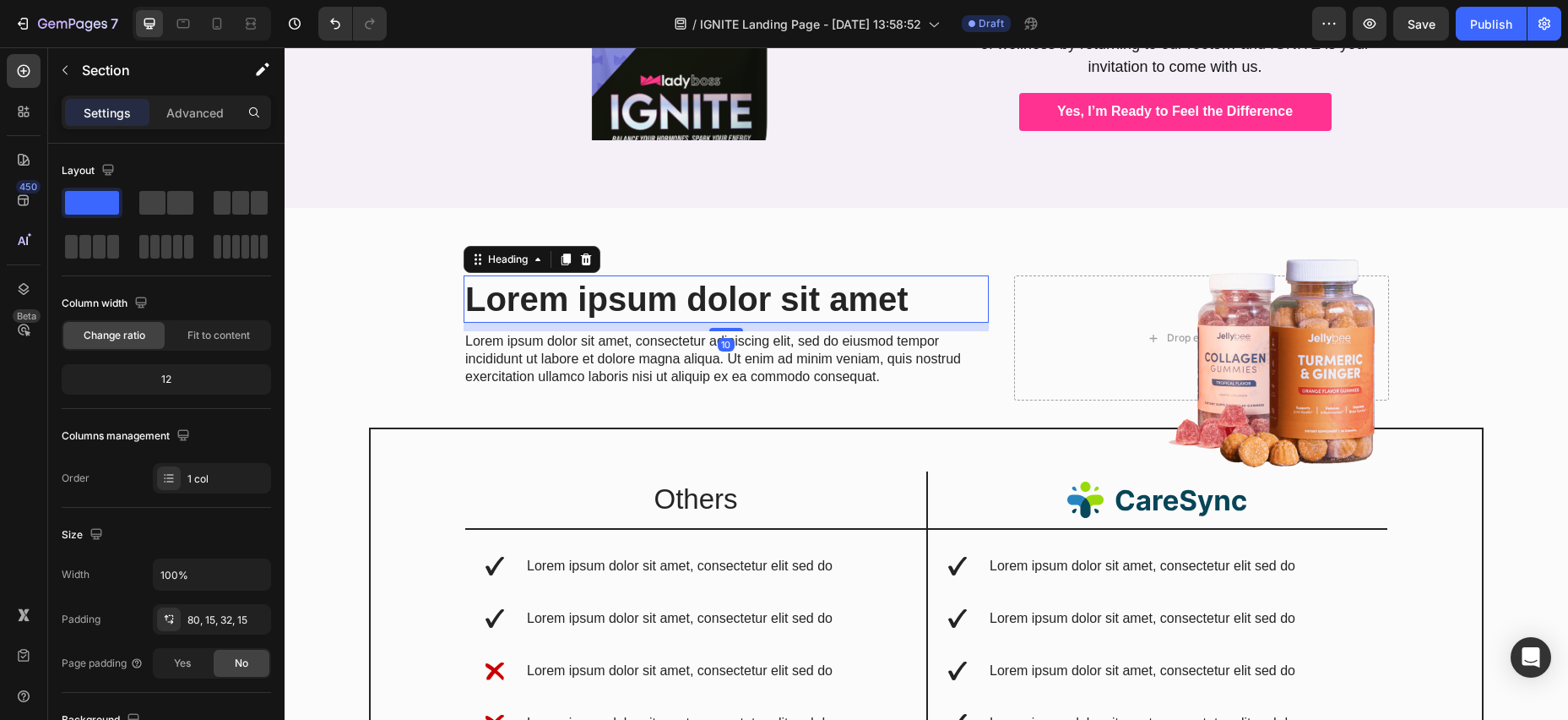
click at [466, 276] on h2 "Lorem ipsum dolor sit amet" at bounding box center [726, 299] width 525 height 47
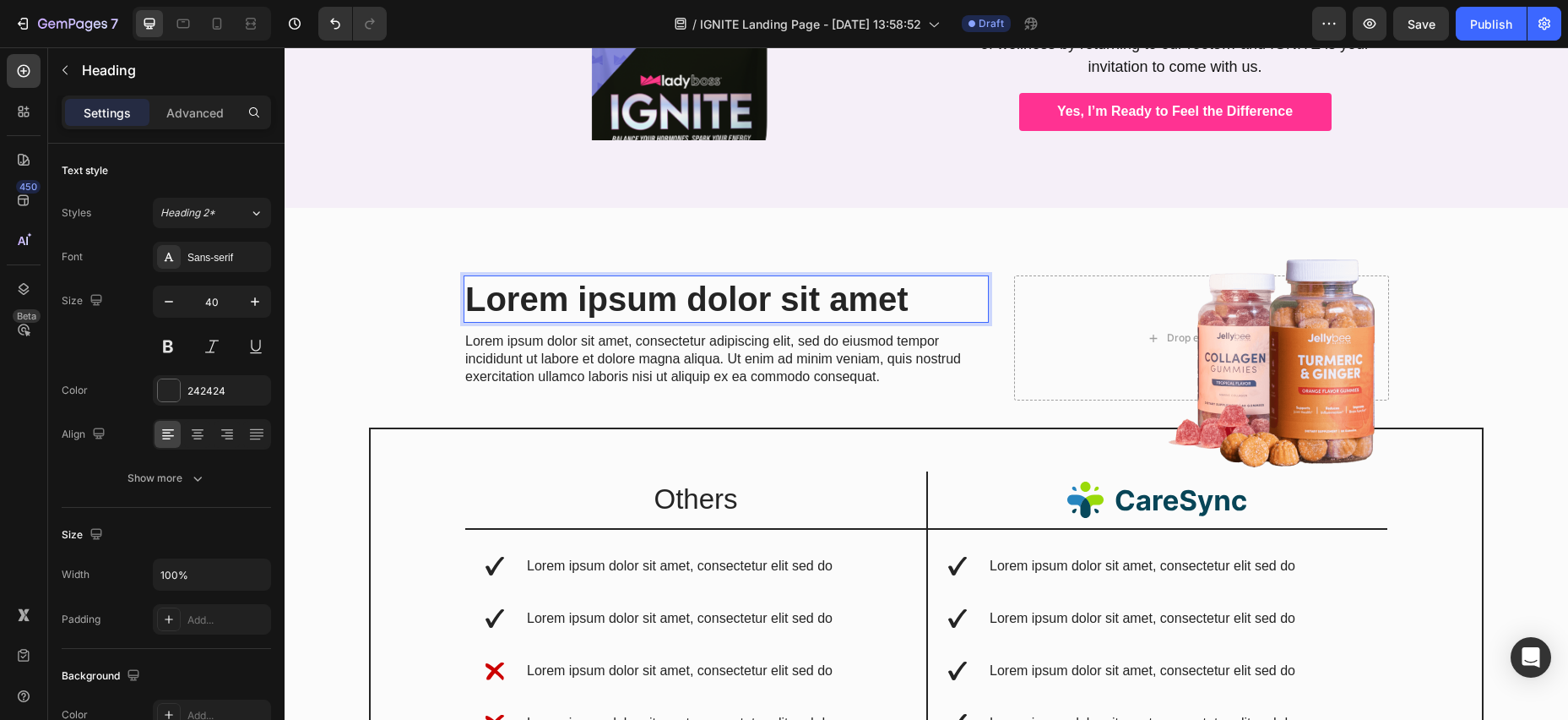
click at [916, 276] on h2 "Lorem ipsum dolor sit amet" at bounding box center [726, 299] width 525 height 47
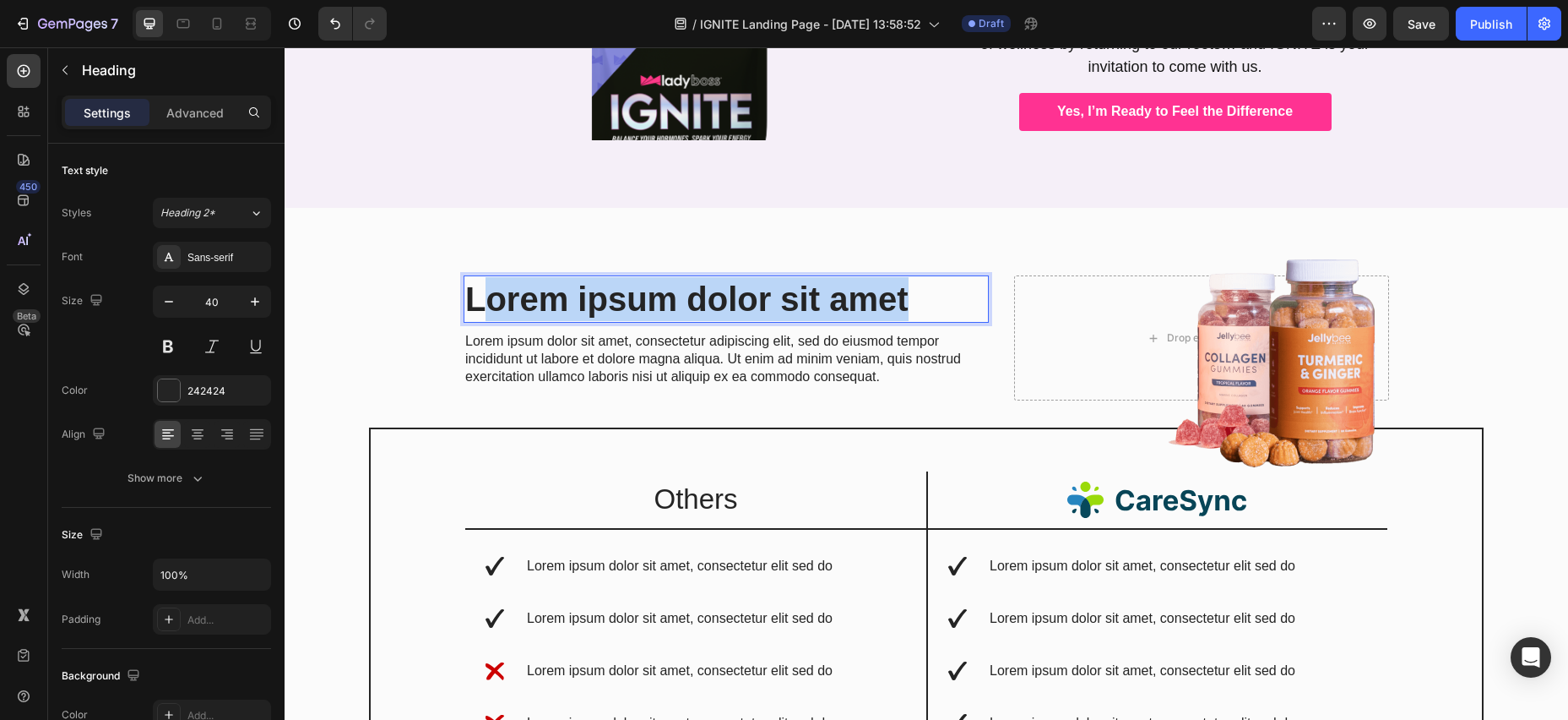
click at [476, 283] on p "Lorem ipsum dolor sit amet" at bounding box center [725, 298] width 522 height 44
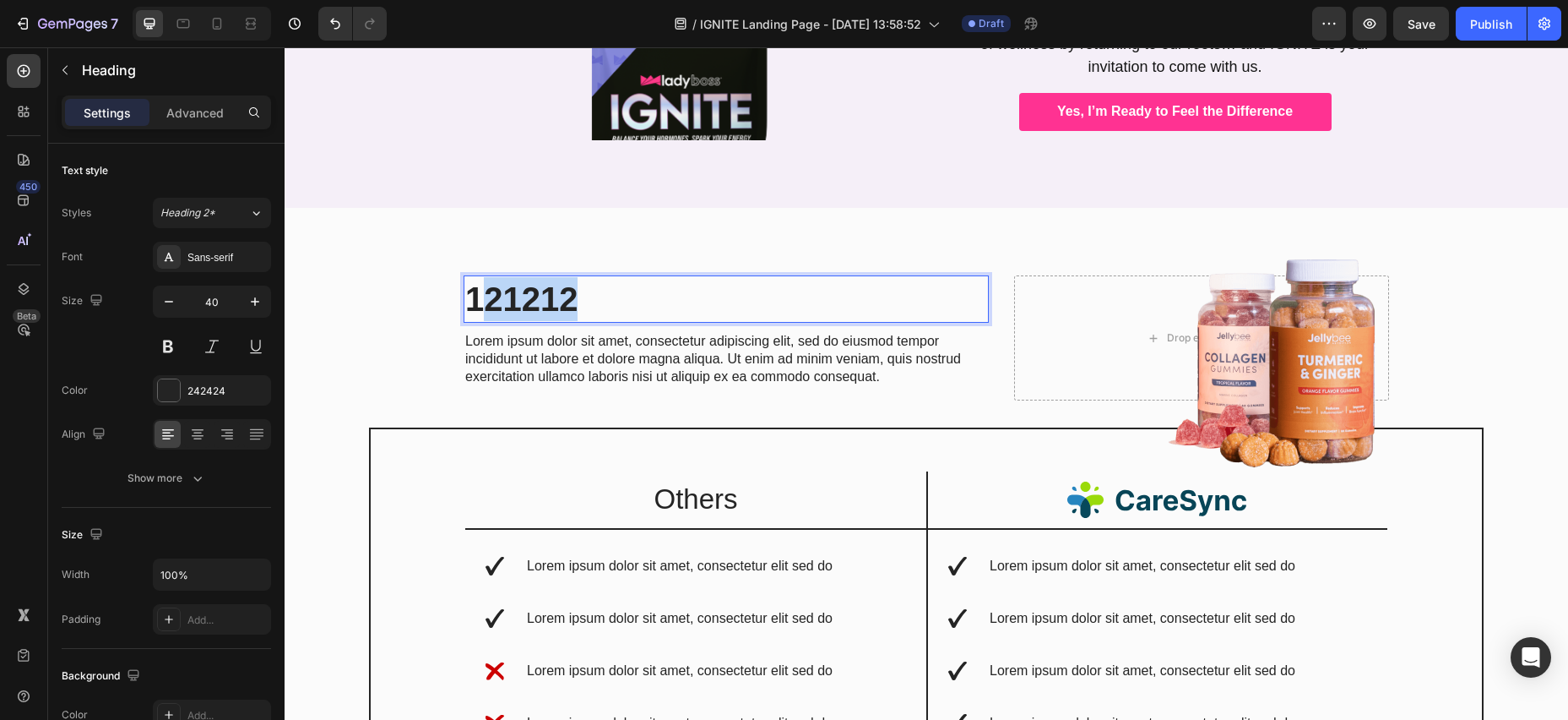
drag, startPoint x: 561, startPoint y: 276, endPoint x: 481, endPoint y: 275, distance: 80.0
click at [482, 277] on p "121212" at bounding box center [725, 298] width 522 height 44
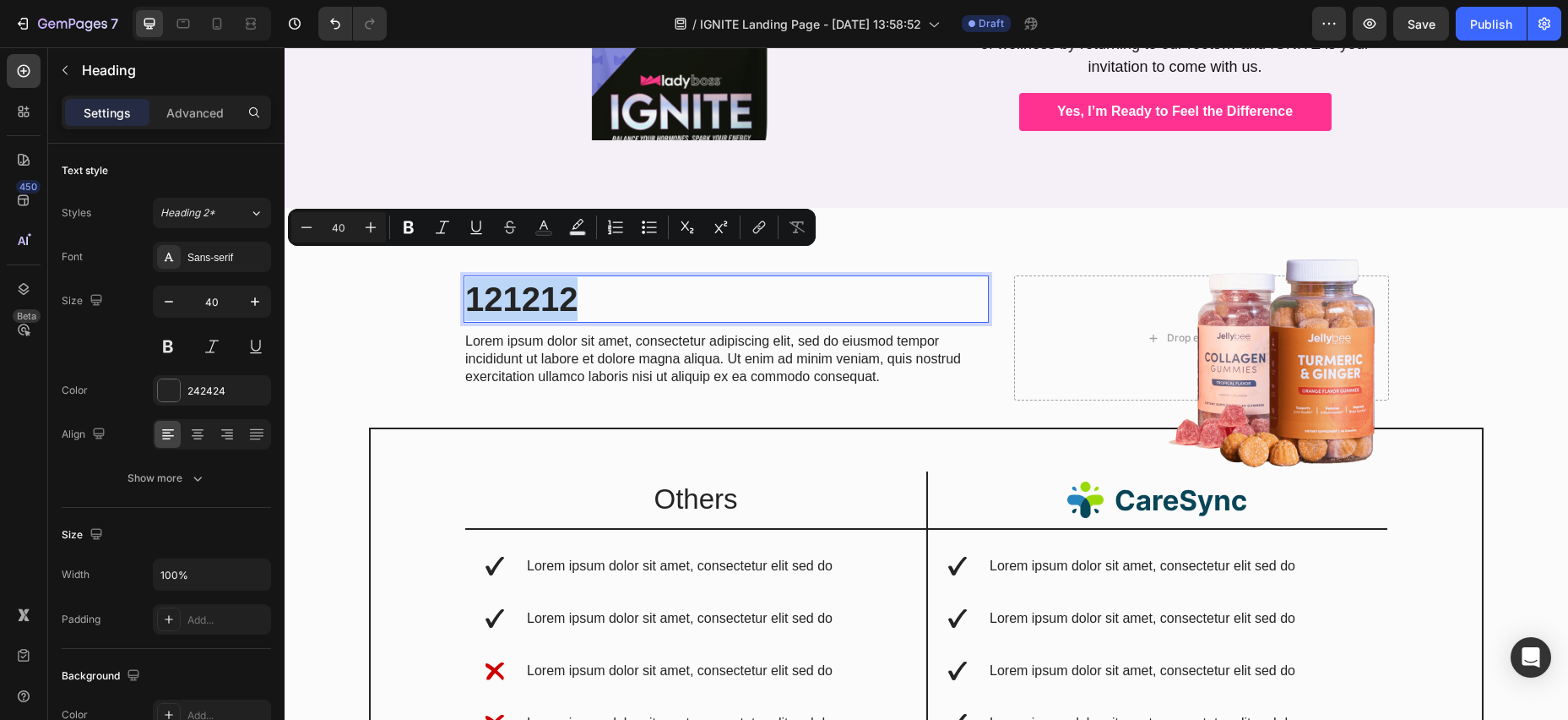
click at [467, 277] on p "121212" at bounding box center [725, 298] width 522 height 44
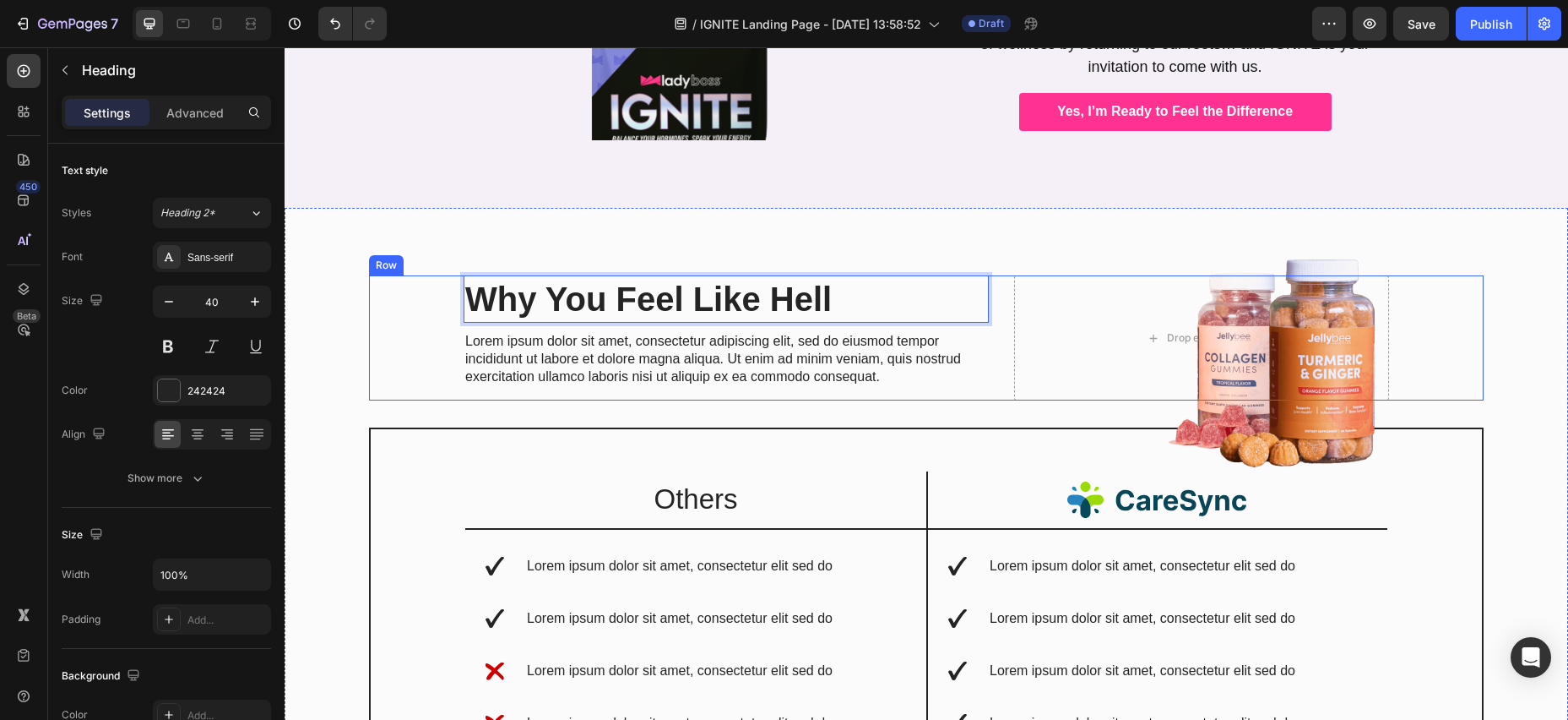
drag, startPoint x: 436, startPoint y: 324, endPoint x: 476, endPoint y: 324, distance: 40.0
click at [436, 324] on div "Why You Feel Like Hell Heading 10 Lorem ipsum dolor sit amet, consectetur adipi…" at bounding box center [926, 338] width 1115 height 125
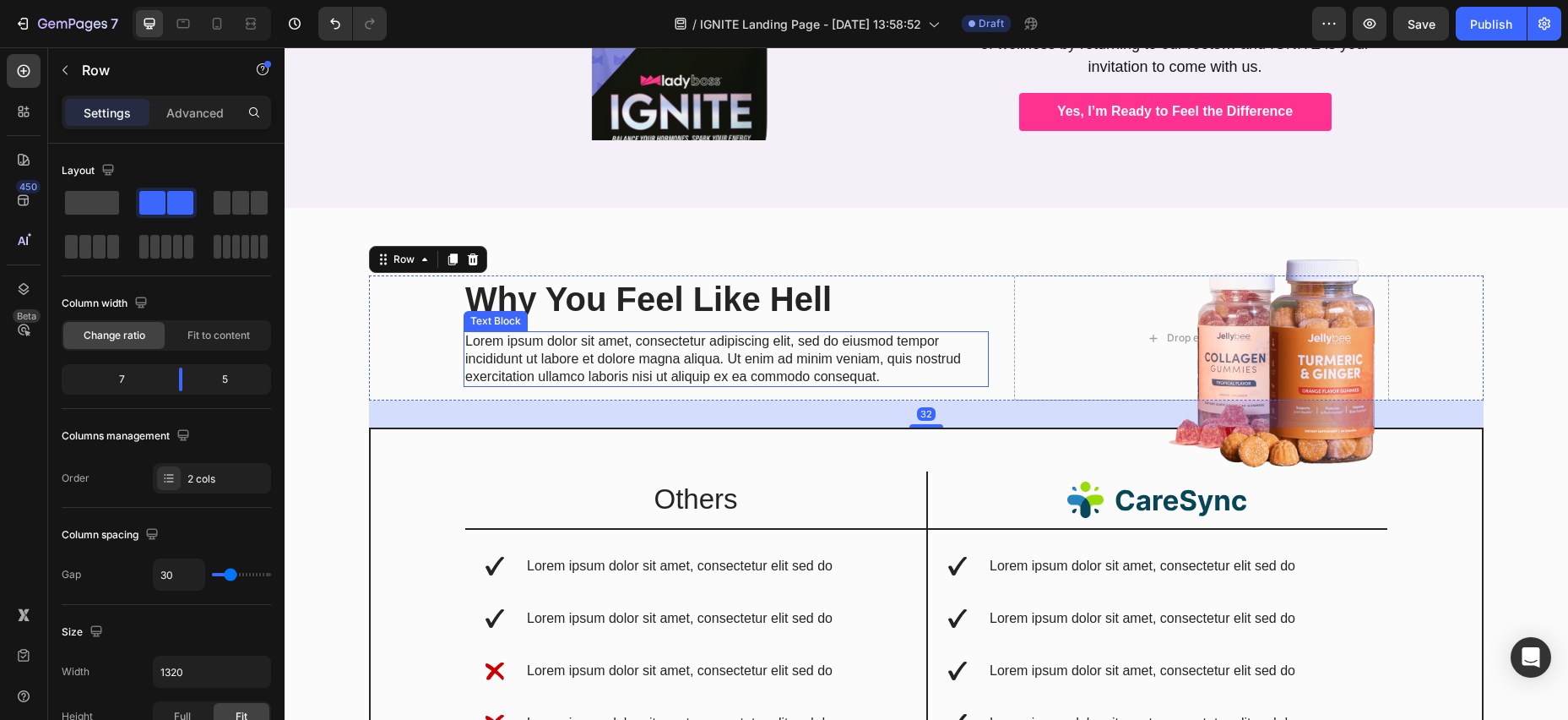
click at [468, 333] on p "Lorem ipsum dolor sit amet, consectetur adipiscing elit, sed do eiusmod tempor …" at bounding box center [725, 359] width 522 height 52
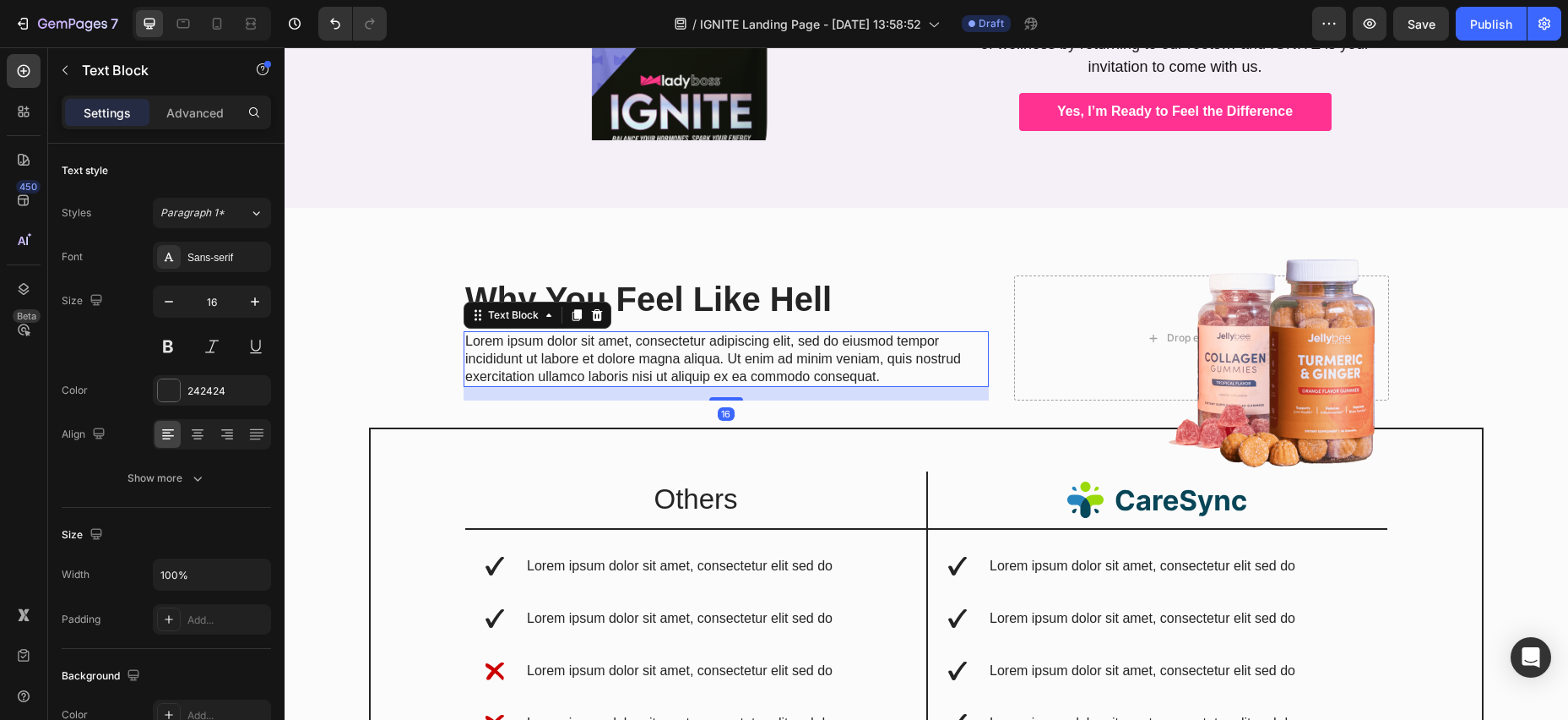
click at [592, 308] on icon at bounding box center [597, 314] width 14 height 14
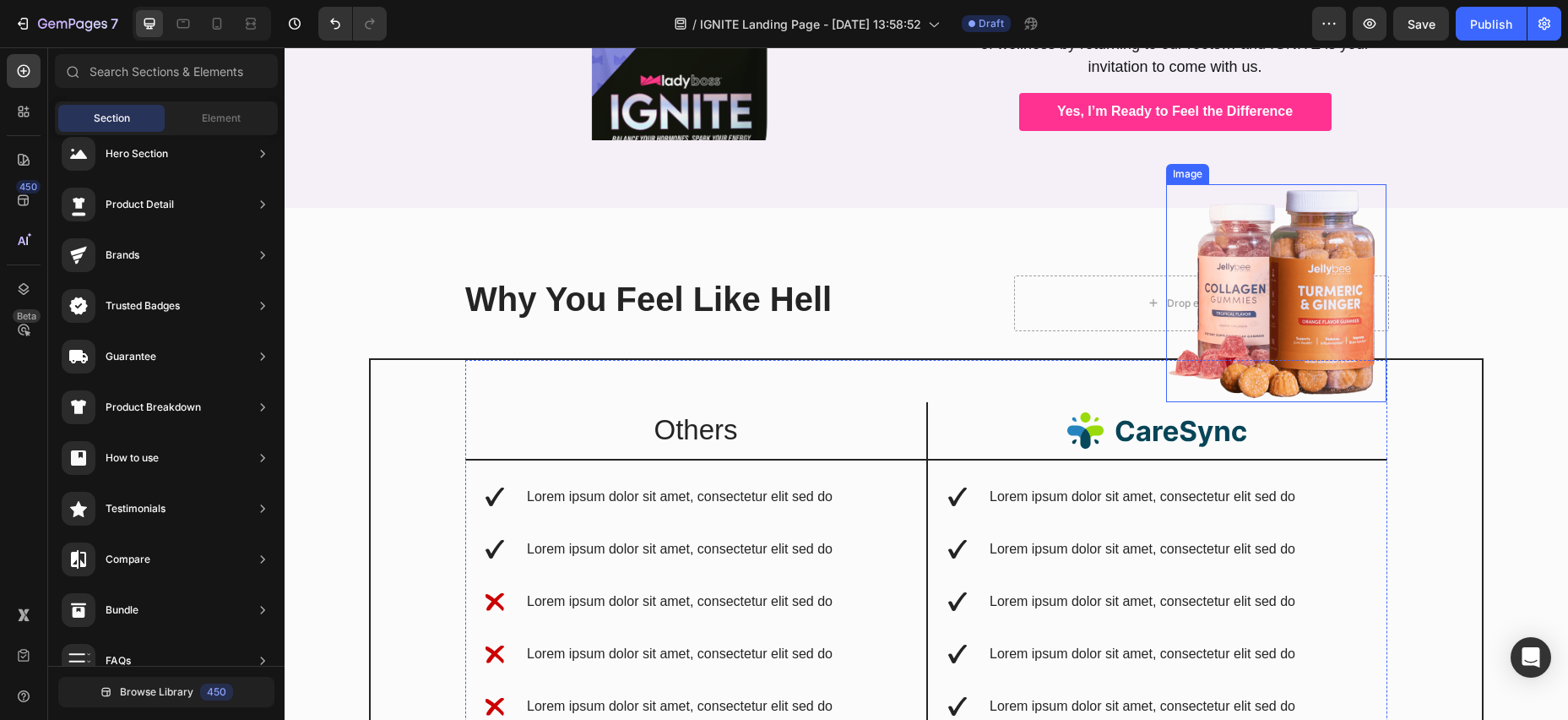
click at [1334, 273] on img at bounding box center [1276, 293] width 221 height 218
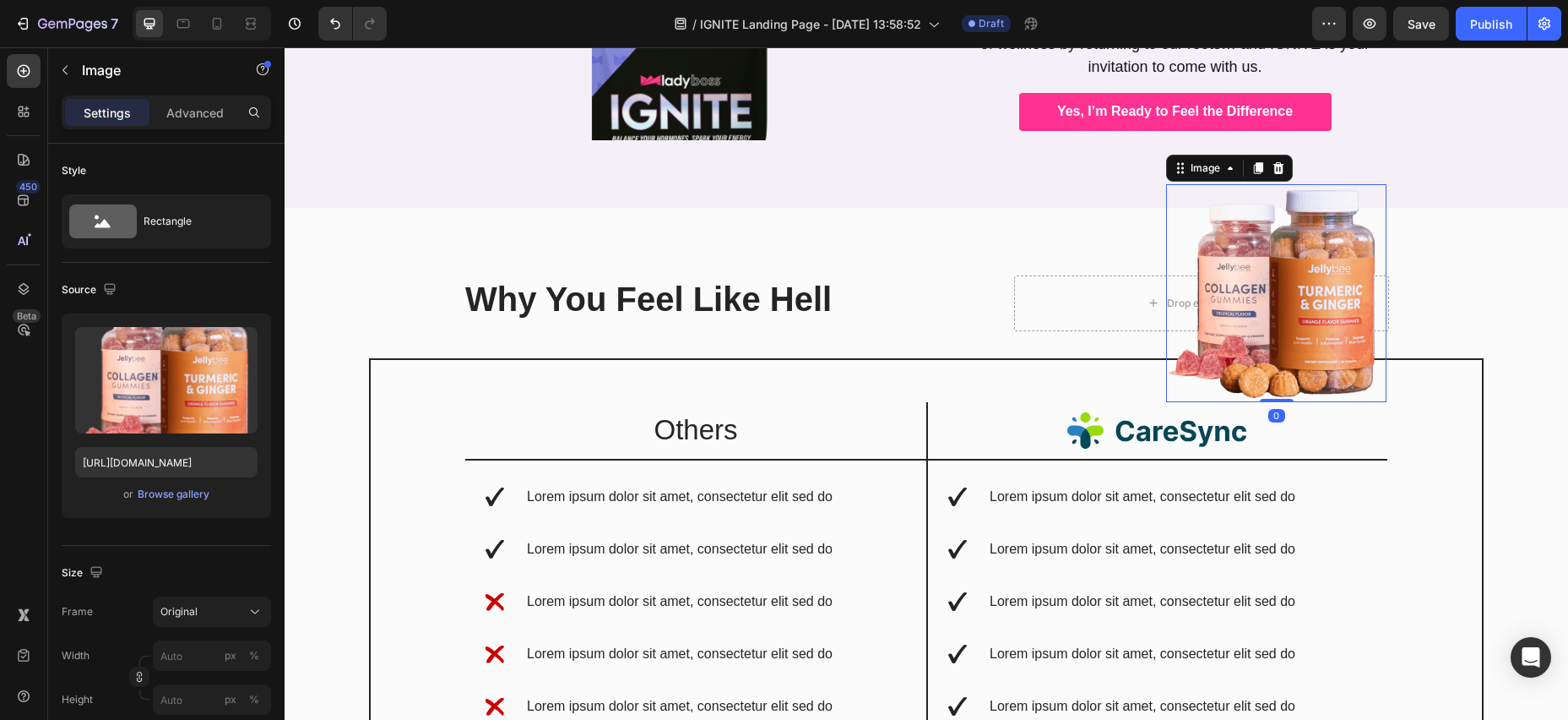
drag, startPoint x: 1276, startPoint y: 141, endPoint x: 1254, endPoint y: 145, distance: 22.4
click at [1275, 162] on icon at bounding box center [1279, 168] width 11 height 12
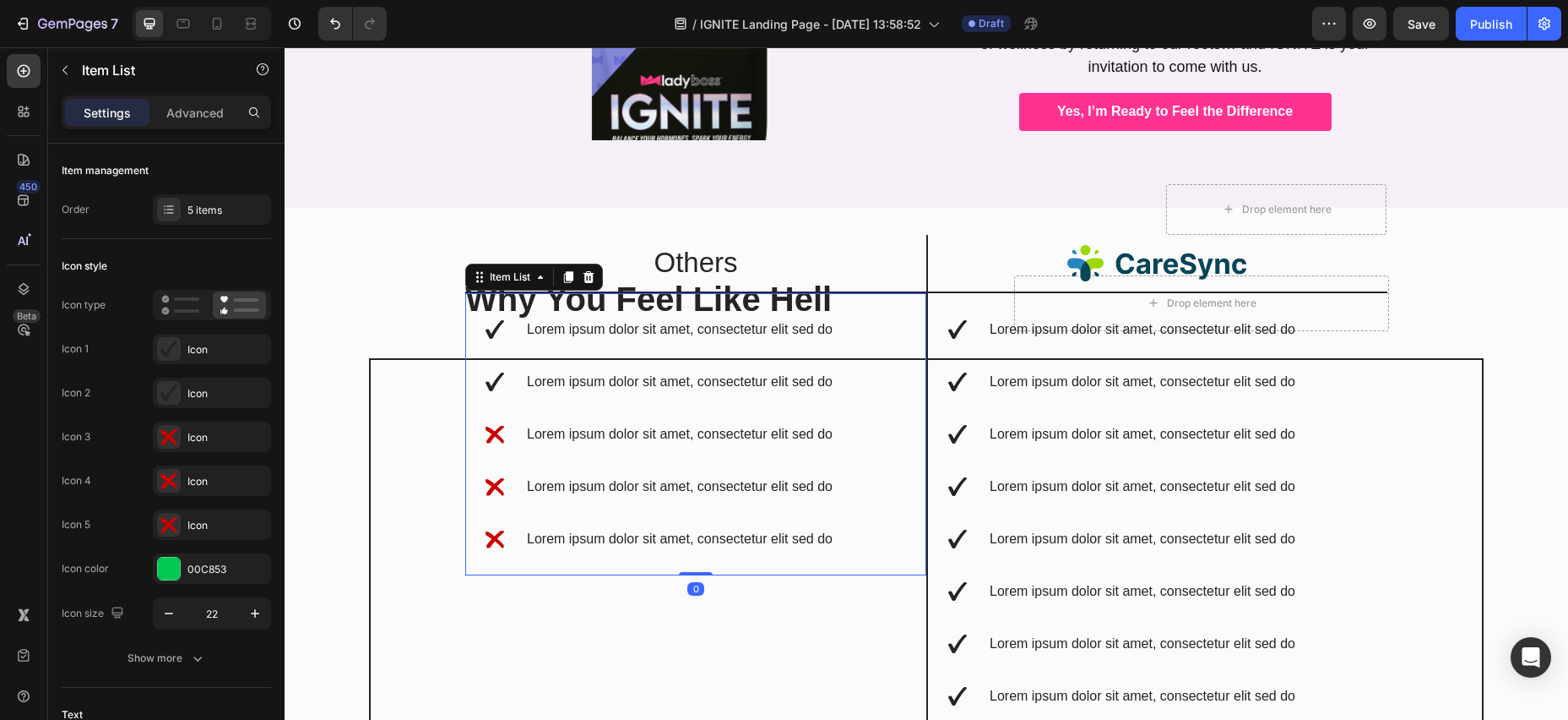
click at [838, 293] on div "Lorem ipsum dolor sit amet, consectetur elit sed do Lorem ipsum dolor sit amet,…" at bounding box center [696, 433] width 461 height 282
click at [186, 119] on p "Advanced" at bounding box center [196, 113] width 58 height 18
type input "100%"
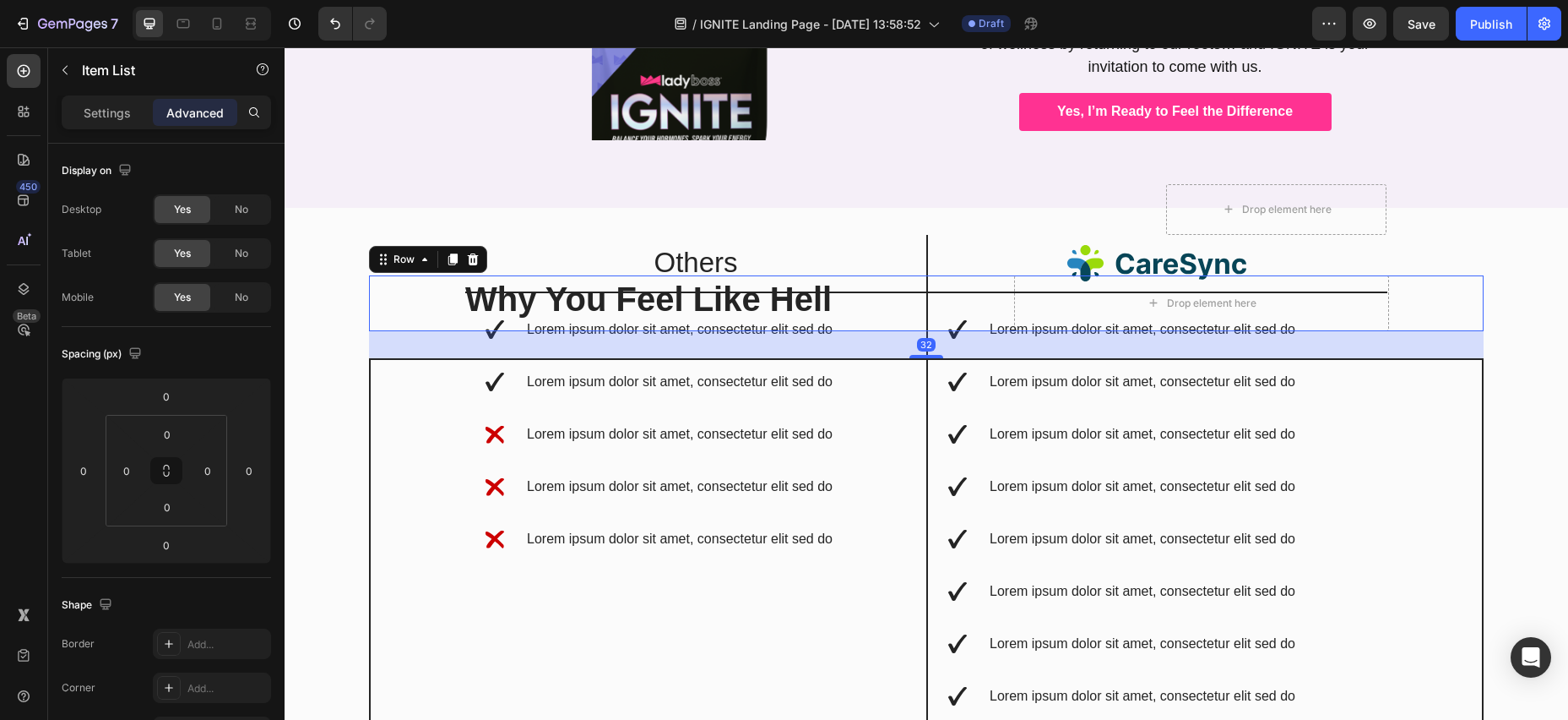
click at [437, 276] on div "Why You Feel Like Hell Heading Drop element here Row 32" at bounding box center [926, 304] width 1115 height 56
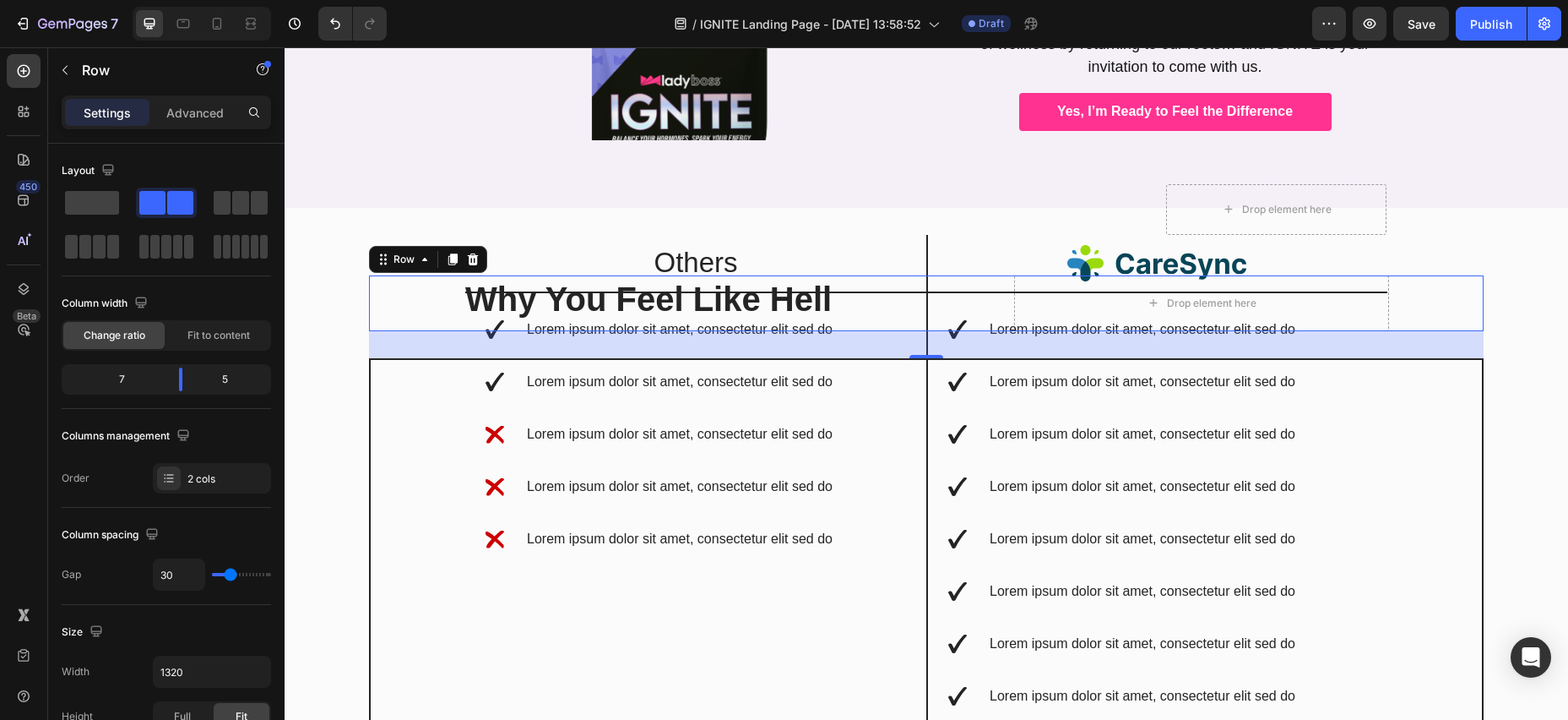
click at [469, 253] on icon at bounding box center [473, 259] width 11 height 12
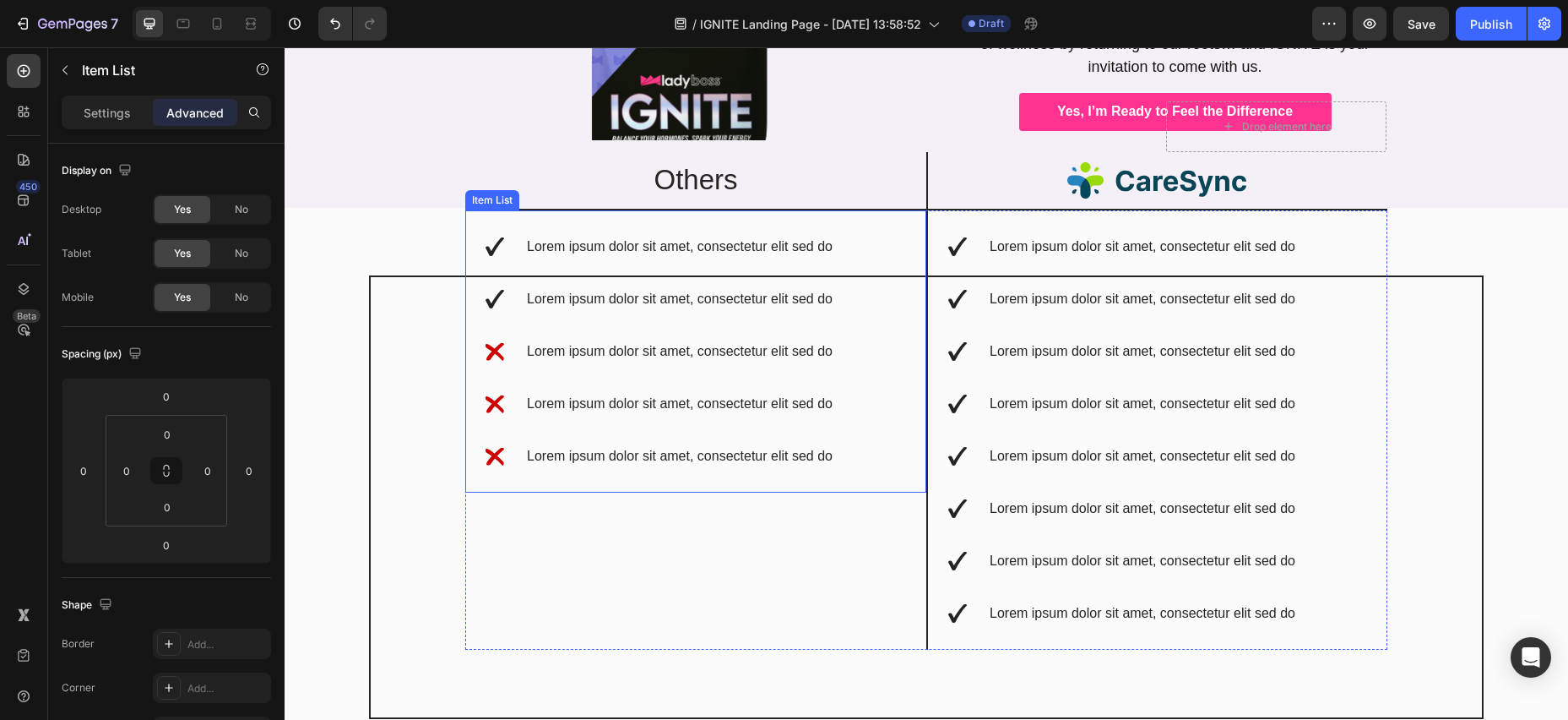
click at [483, 210] on div "Lorem ipsum dolor sit amet, consectetur elit sed do Lorem ipsum dolor sit amet,…" at bounding box center [696, 351] width 461 height 282
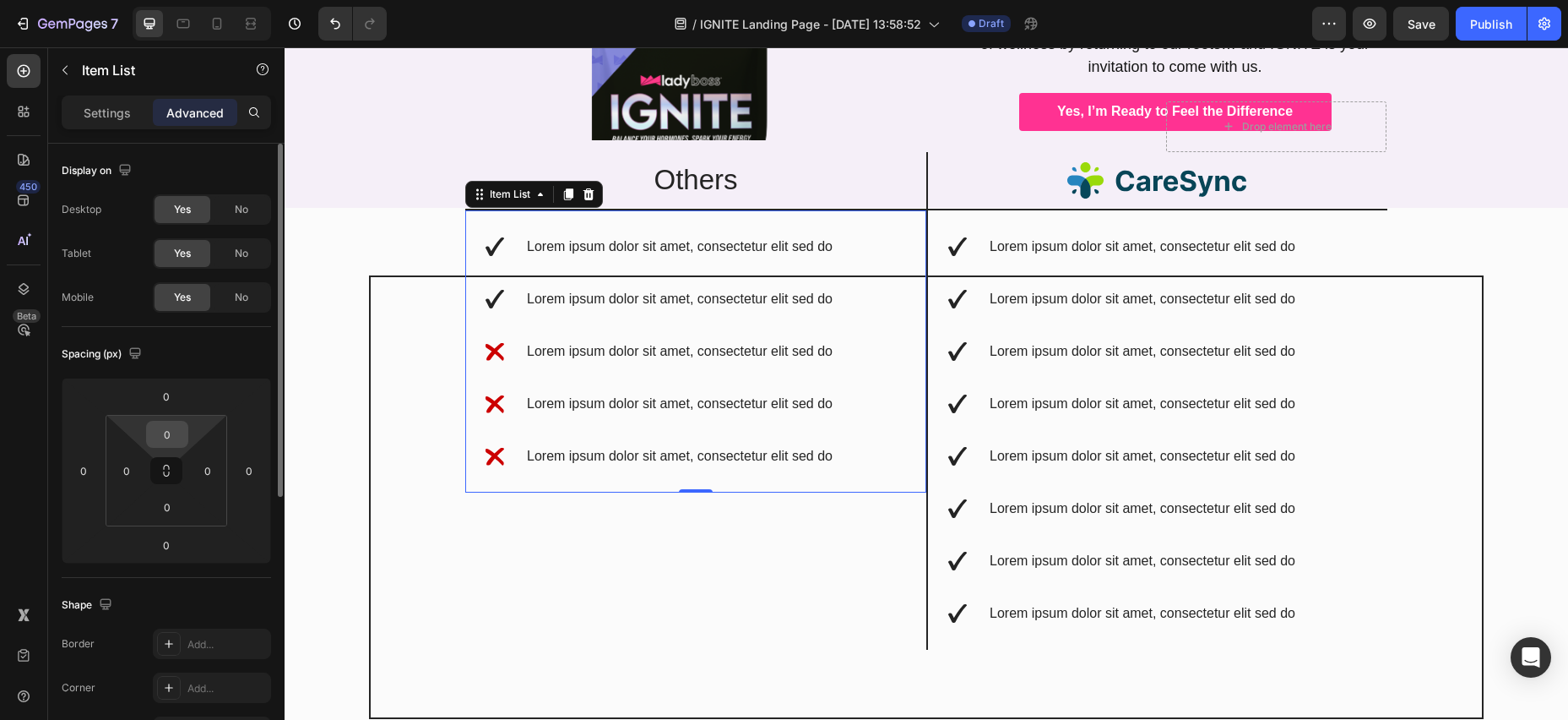
click at [178, 437] on input "0" at bounding box center [167, 434] width 33 height 25
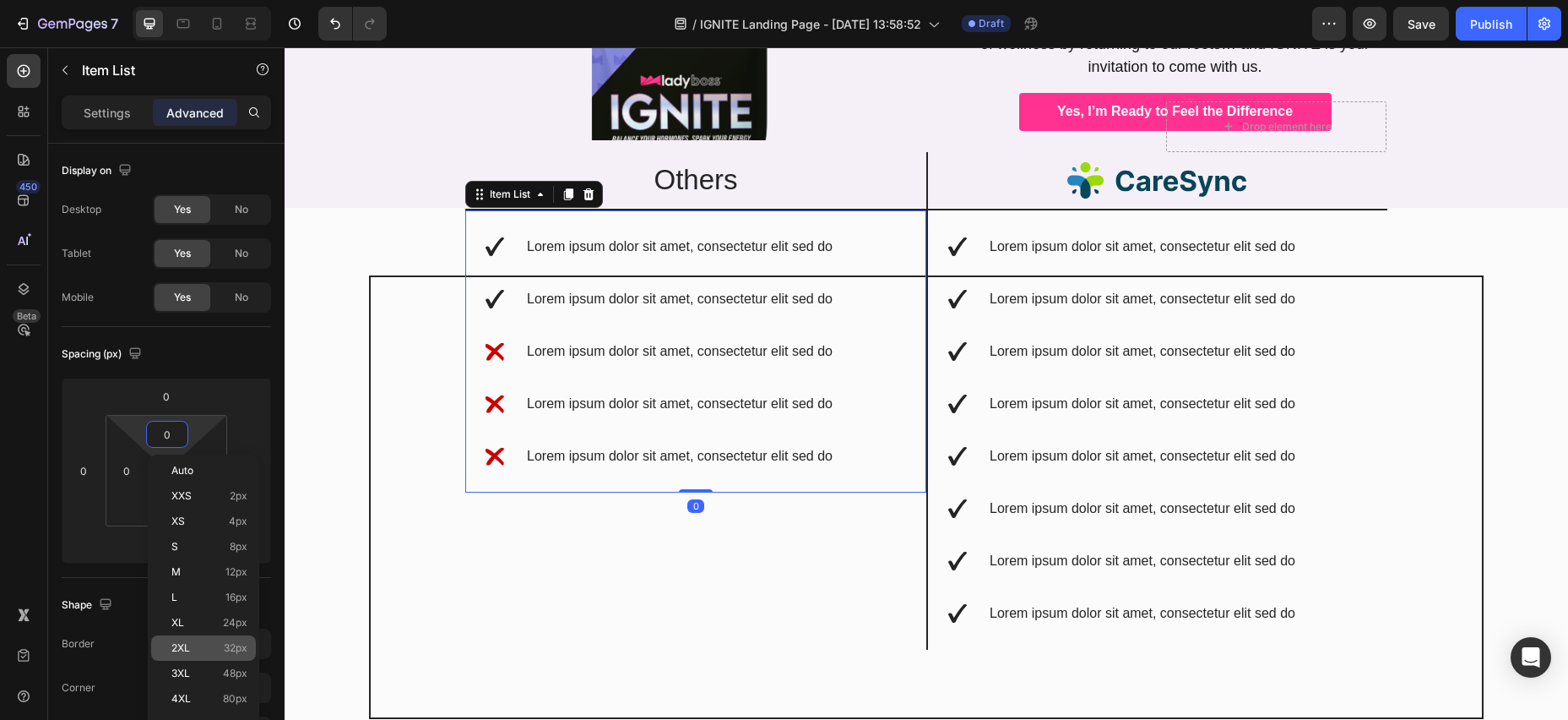
click at [247, 637] on div "2XL 32px" at bounding box center [204, 648] width 105 height 25
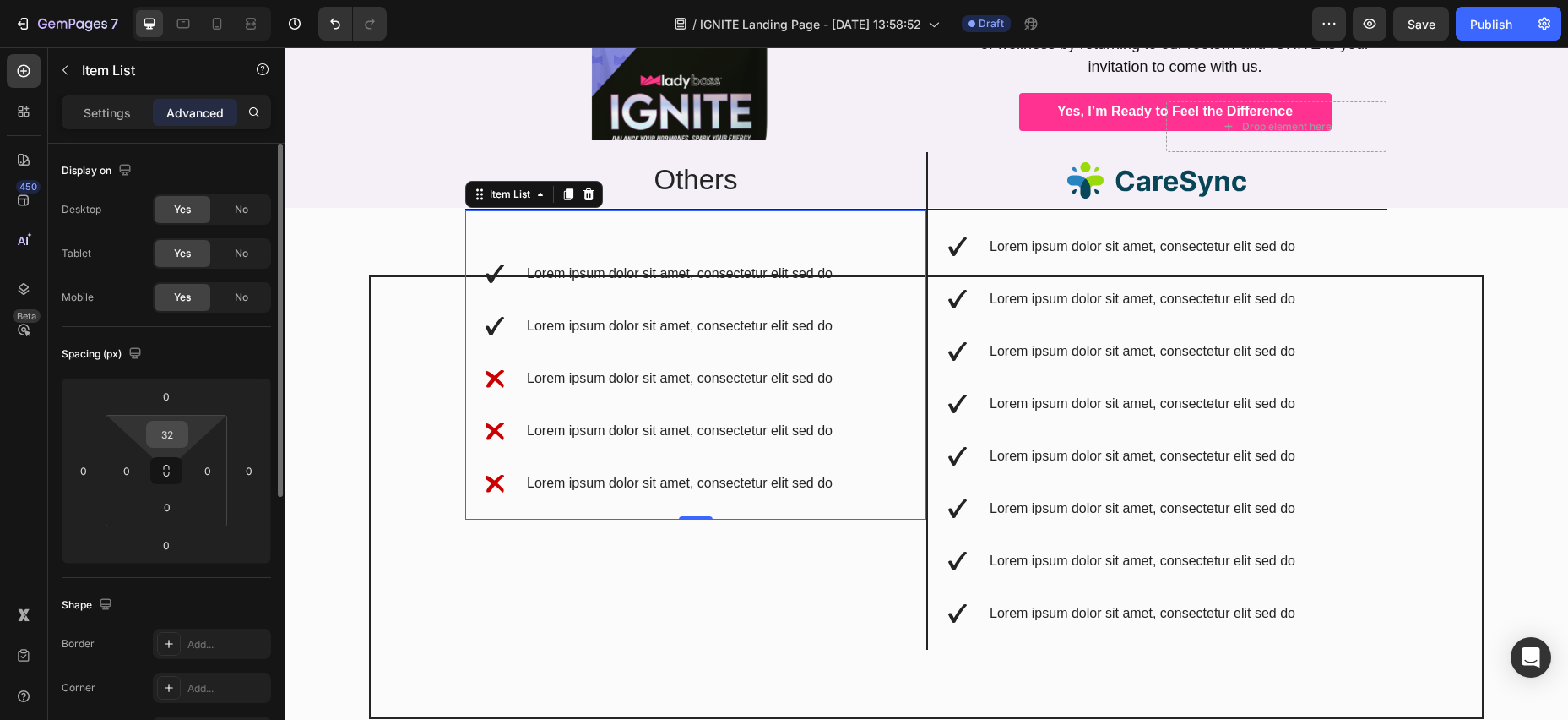
click at [163, 429] on input "32" at bounding box center [167, 434] width 33 height 25
type input "0"
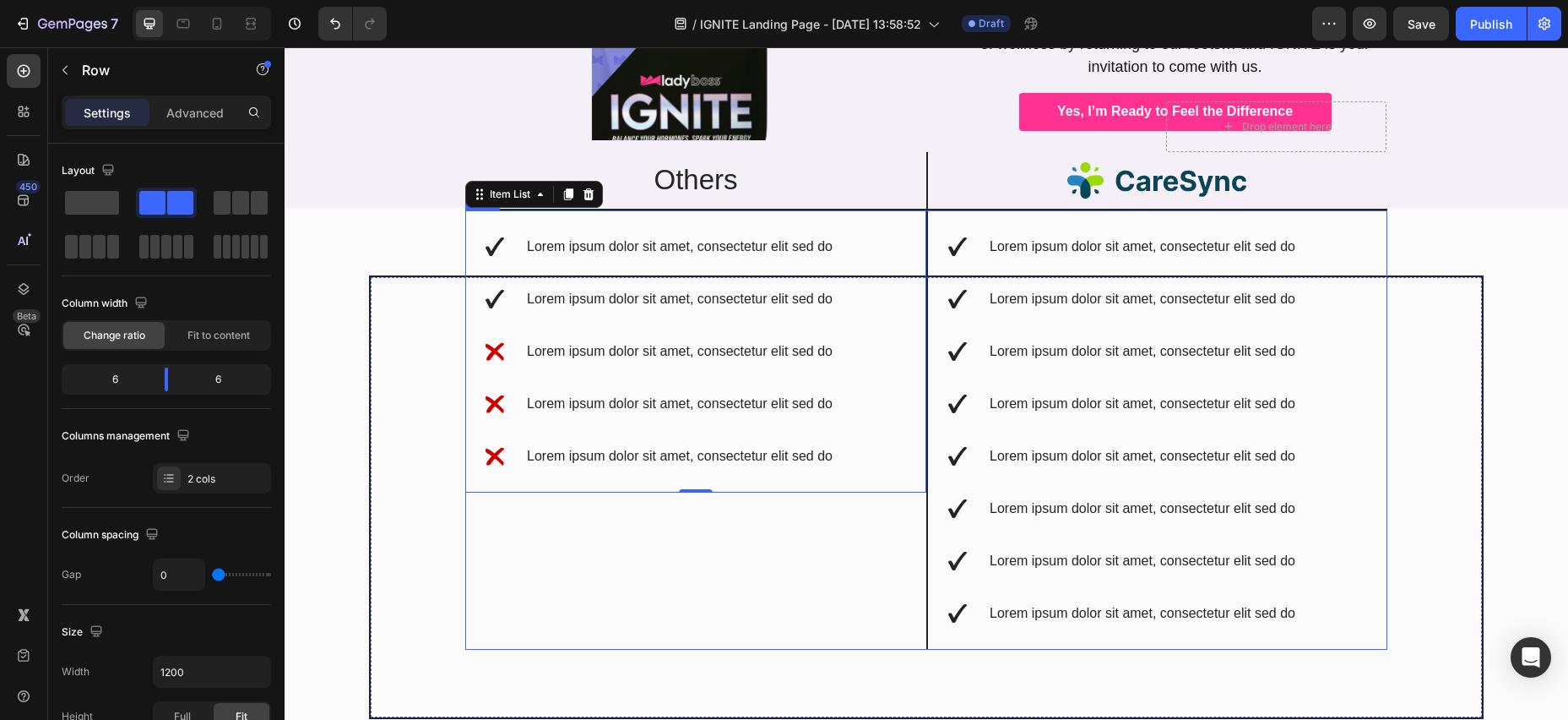
click at [818, 567] on div "Lorem ipsum dolor sit amet, consectetur elit sed do Lorem ipsum dolor sit amet,…" at bounding box center [696, 429] width 461 height 439
click at [200, 105] on p "Advanced" at bounding box center [196, 113] width 58 height 18
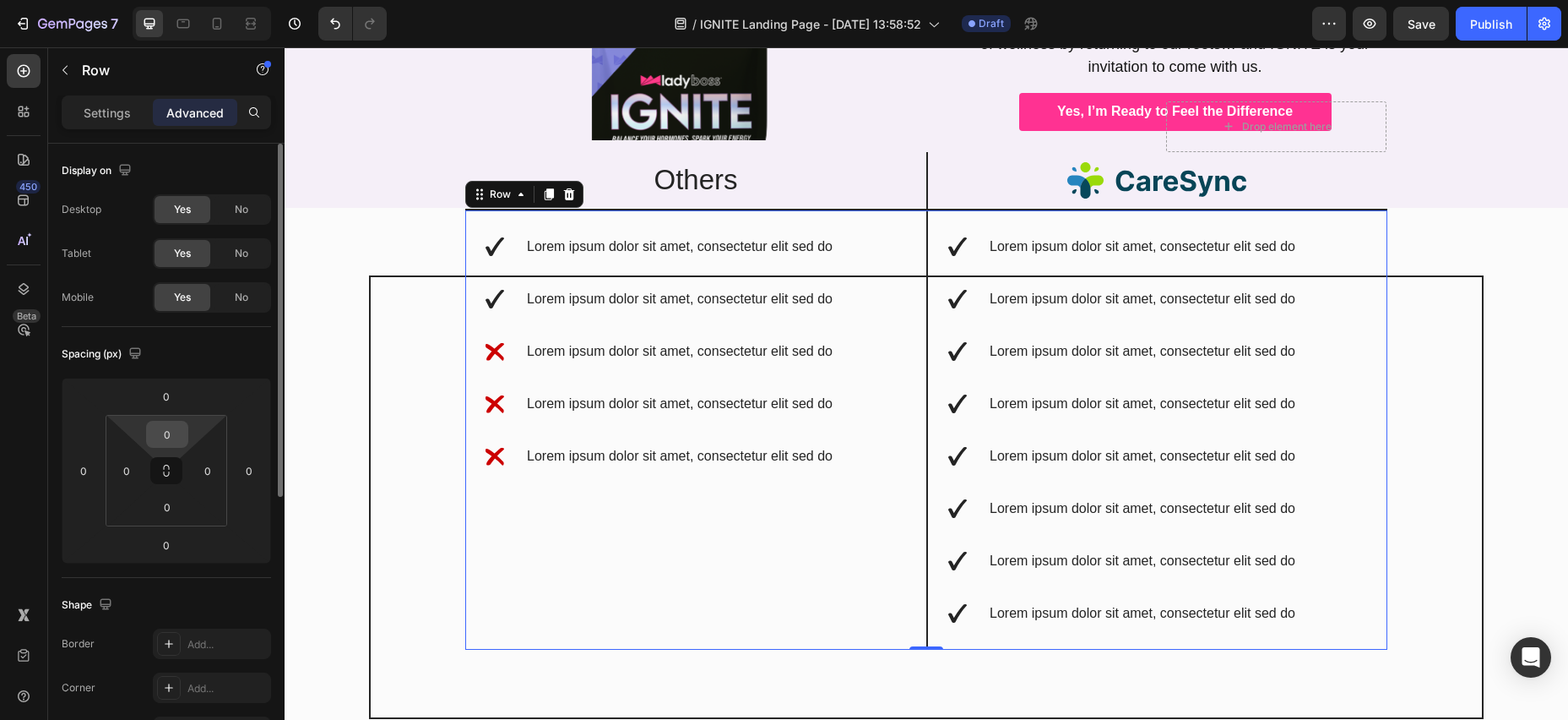
click at [163, 436] on input "0" at bounding box center [167, 434] width 33 height 25
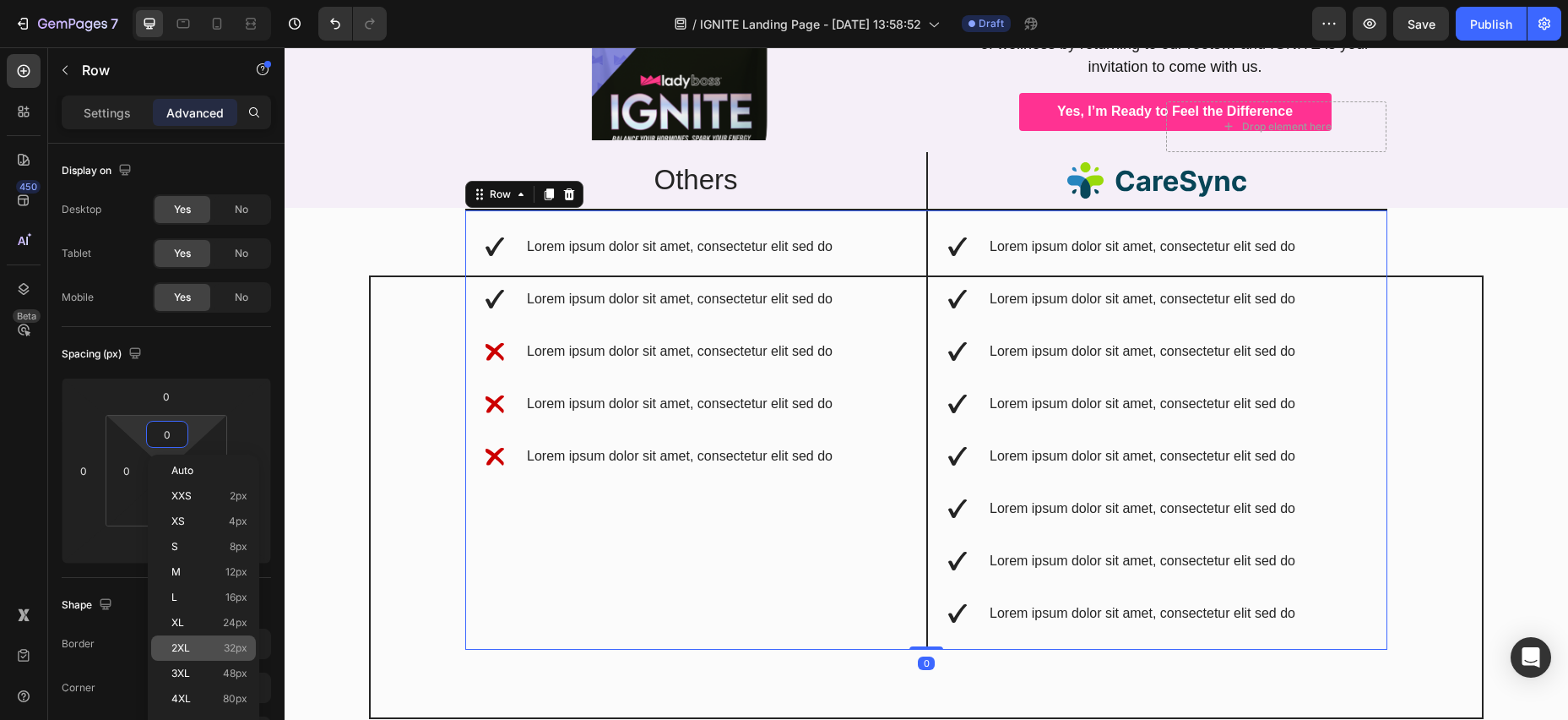
click at [217, 647] on p "2XL 32px" at bounding box center [209, 647] width 76 height 12
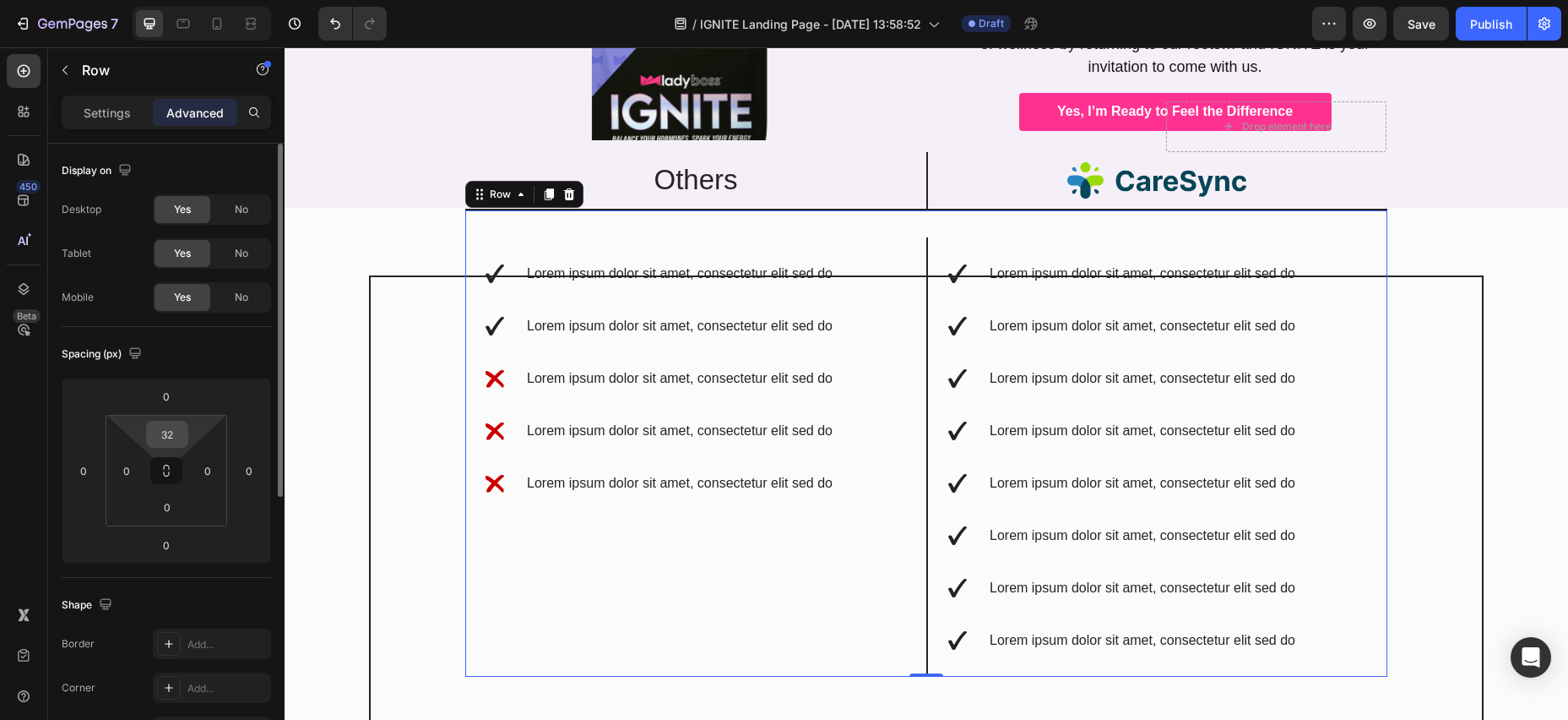
click at [182, 432] on input "32" at bounding box center [167, 434] width 33 height 25
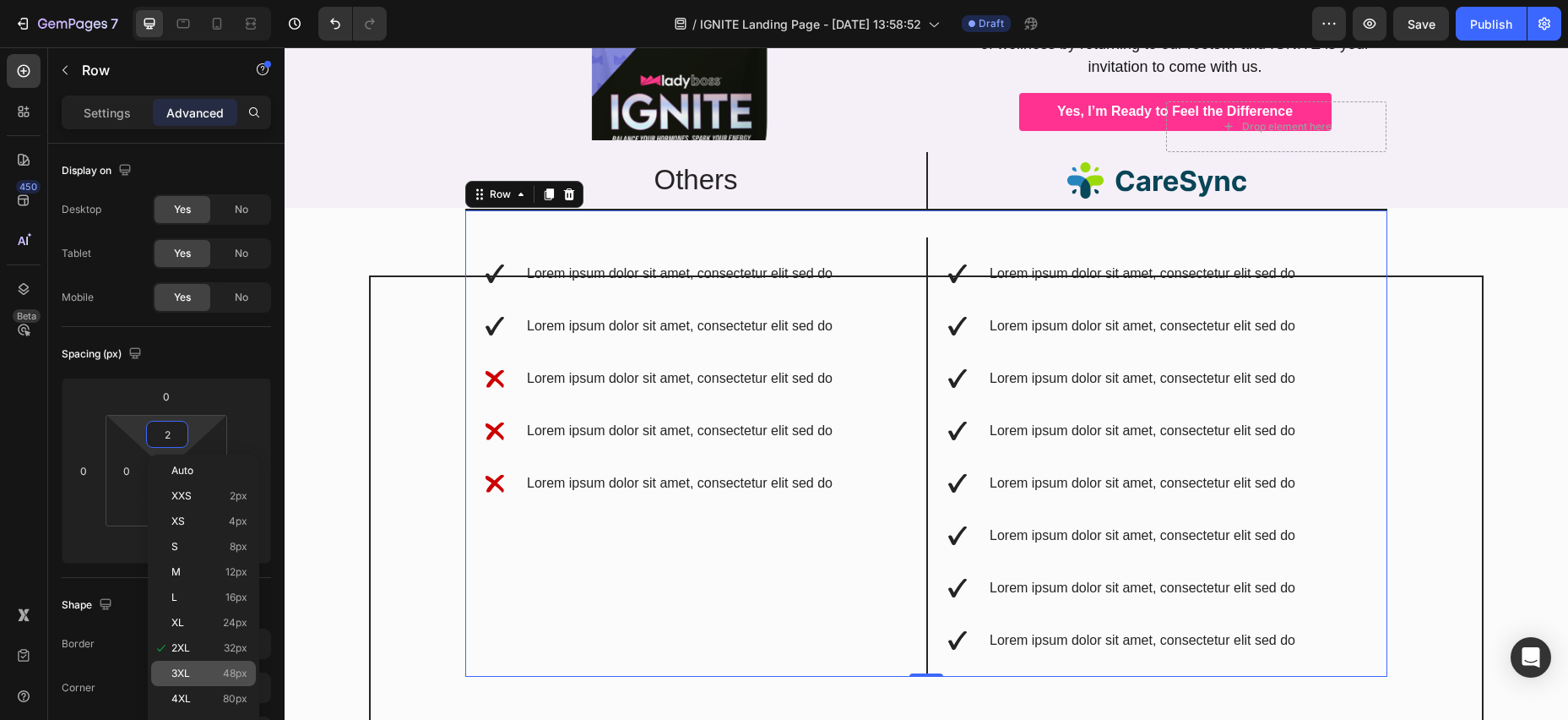
click at [222, 674] on p "3XL 48px" at bounding box center [209, 672] width 76 height 12
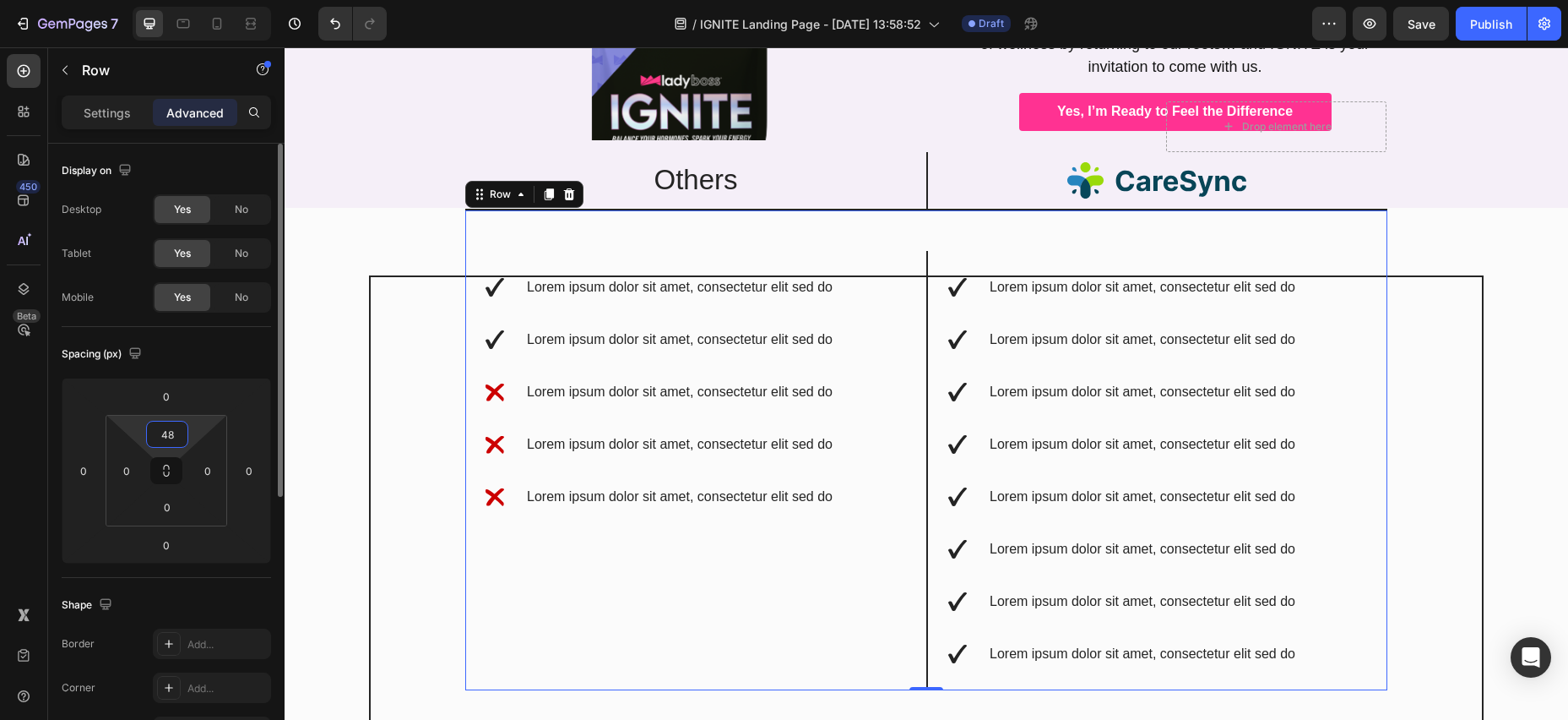
click at [179, 437] on input "48" at bounding box center [167, 434] width 33 height 25
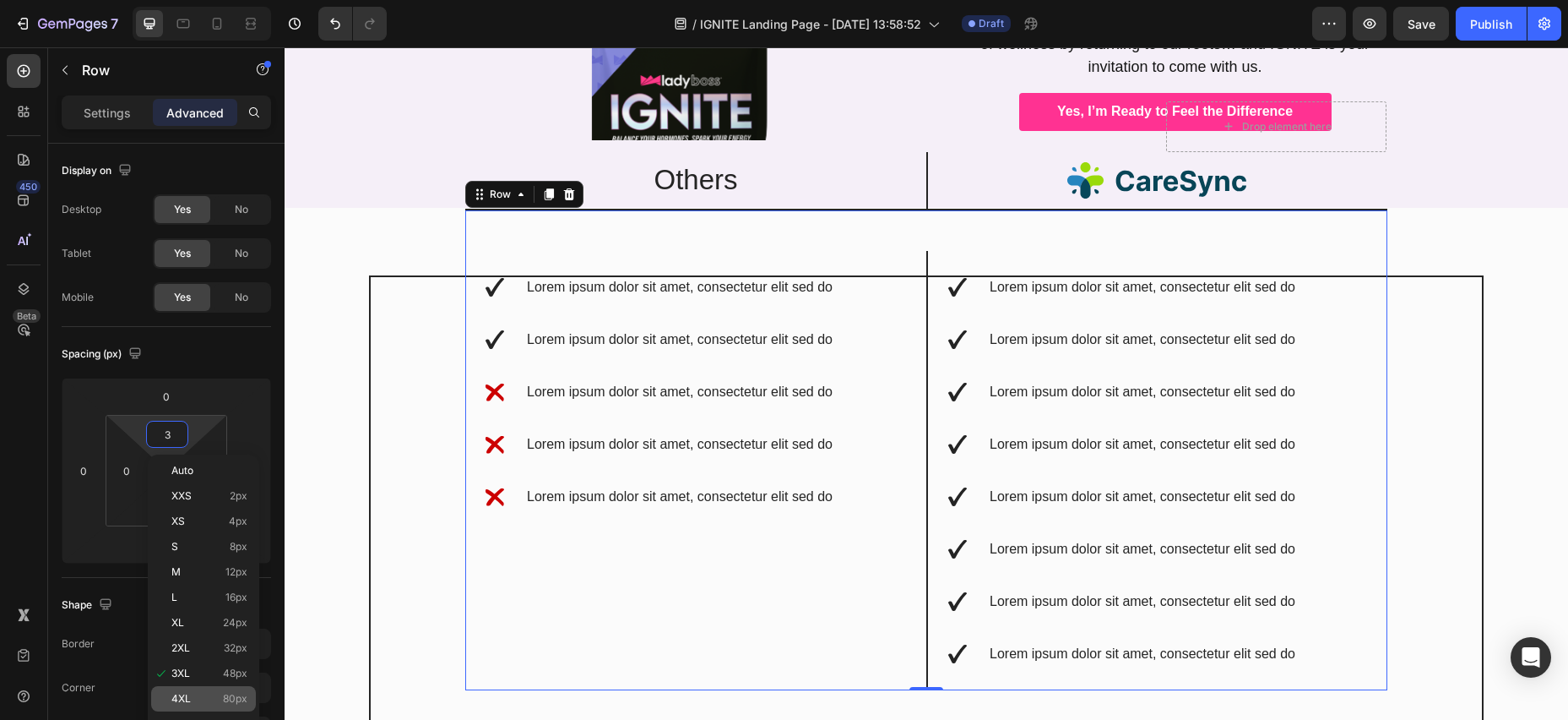
click at [237, 694] on span "80px" at bounding box center [234, 698] width 24 height 12
type input "80"
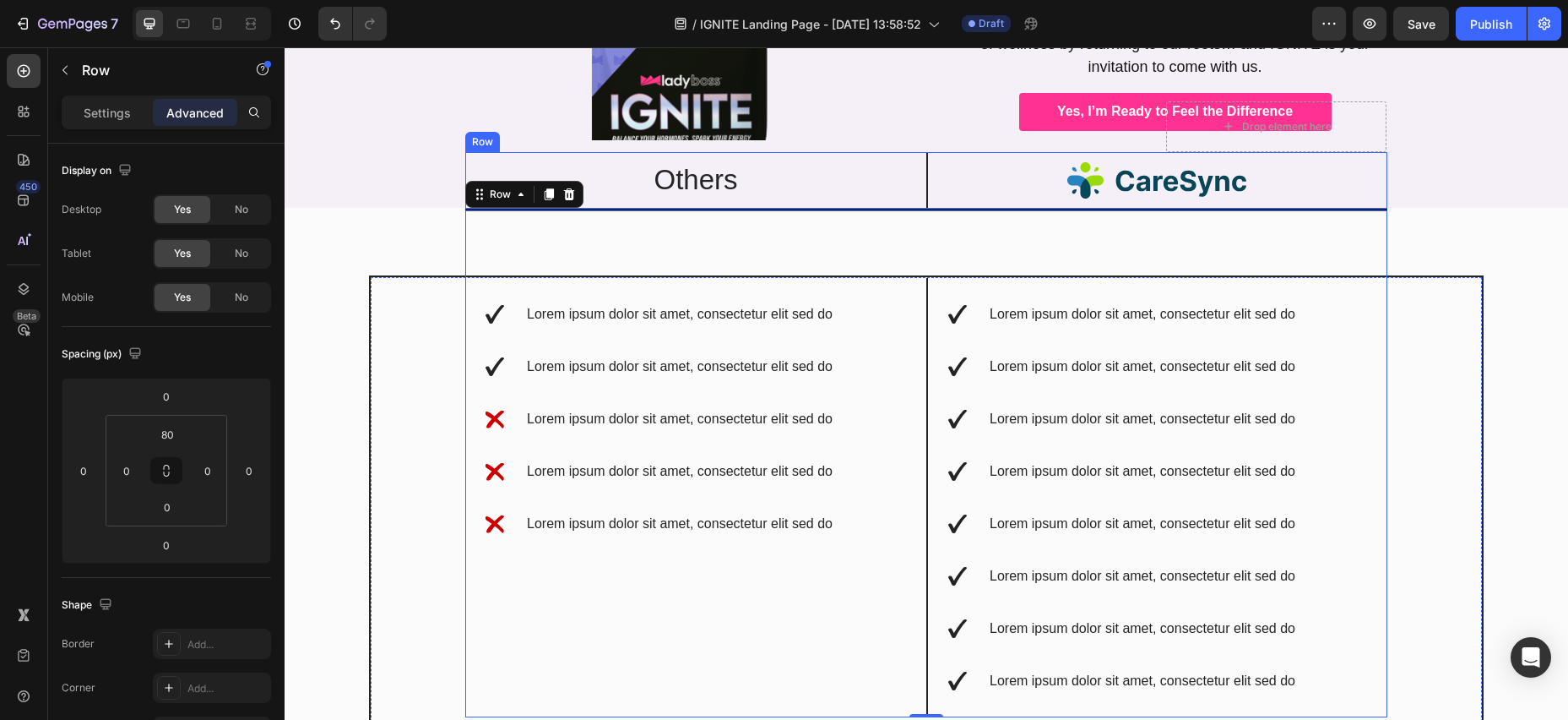
click at [696, 152] on div "Others Text Block" at bounding box center [696, 180] width 461 height 57
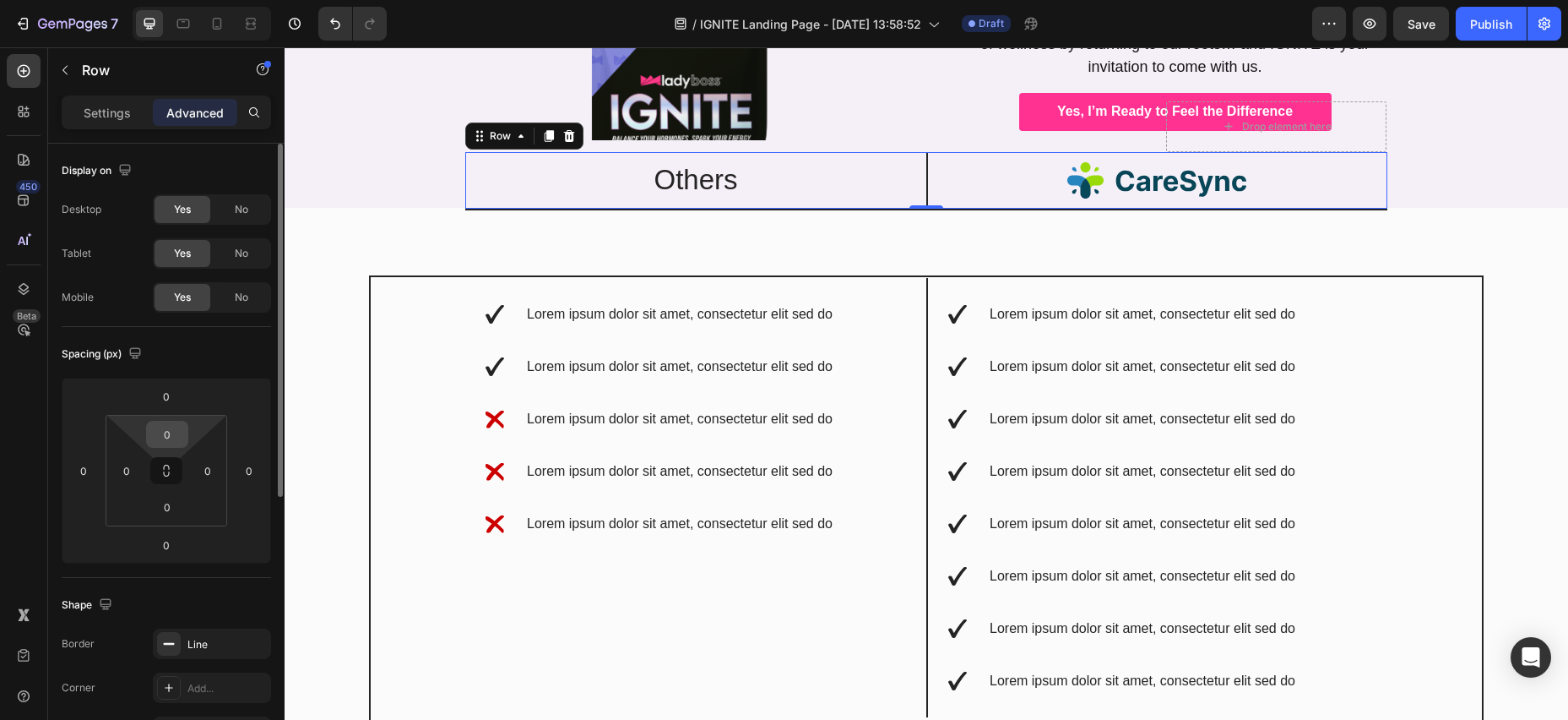
click at [161, 433] on input "0" at bounding box center [167, 434] width 33 height 25
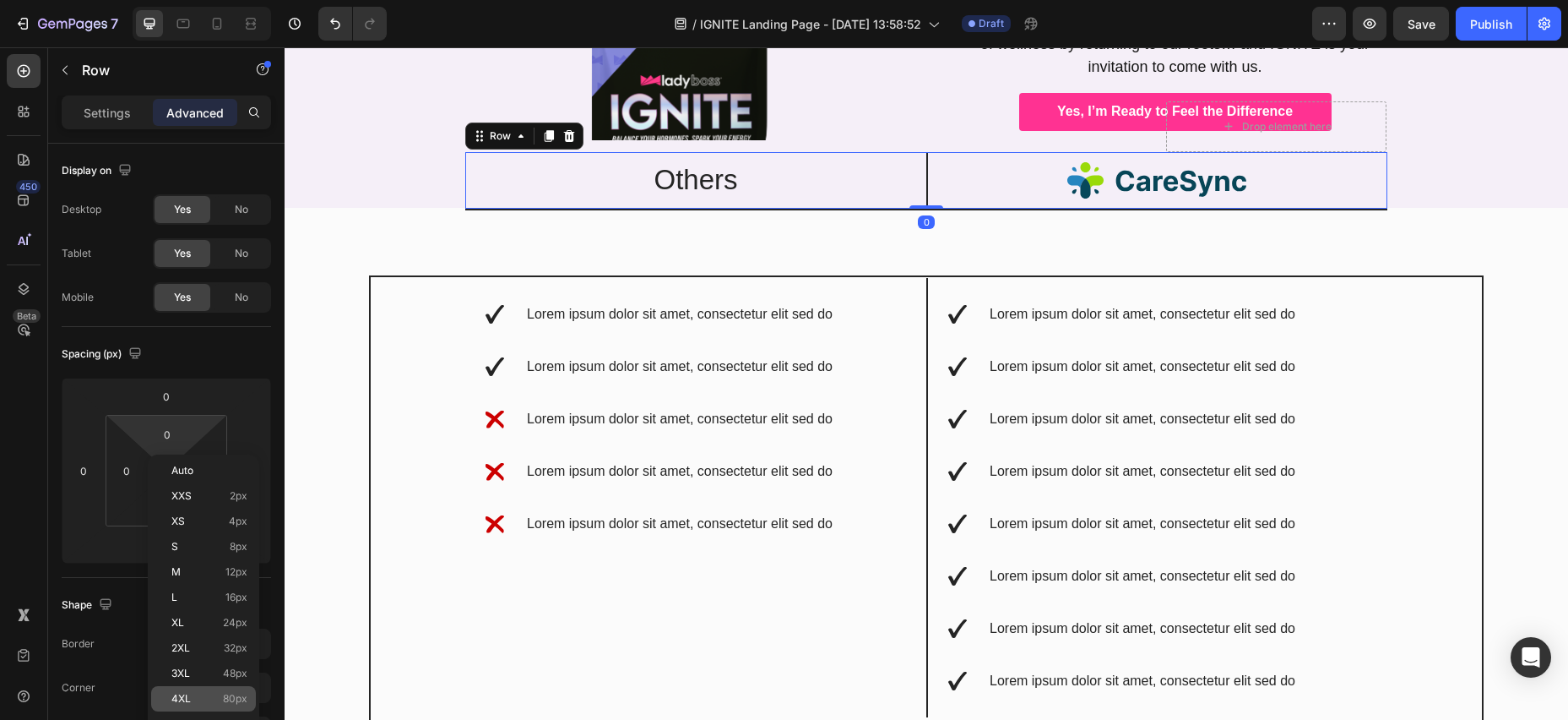
click at [232, 706] on div "4XL 80px" at bounding box center [204, 698] width 105 height 25
type input "80"
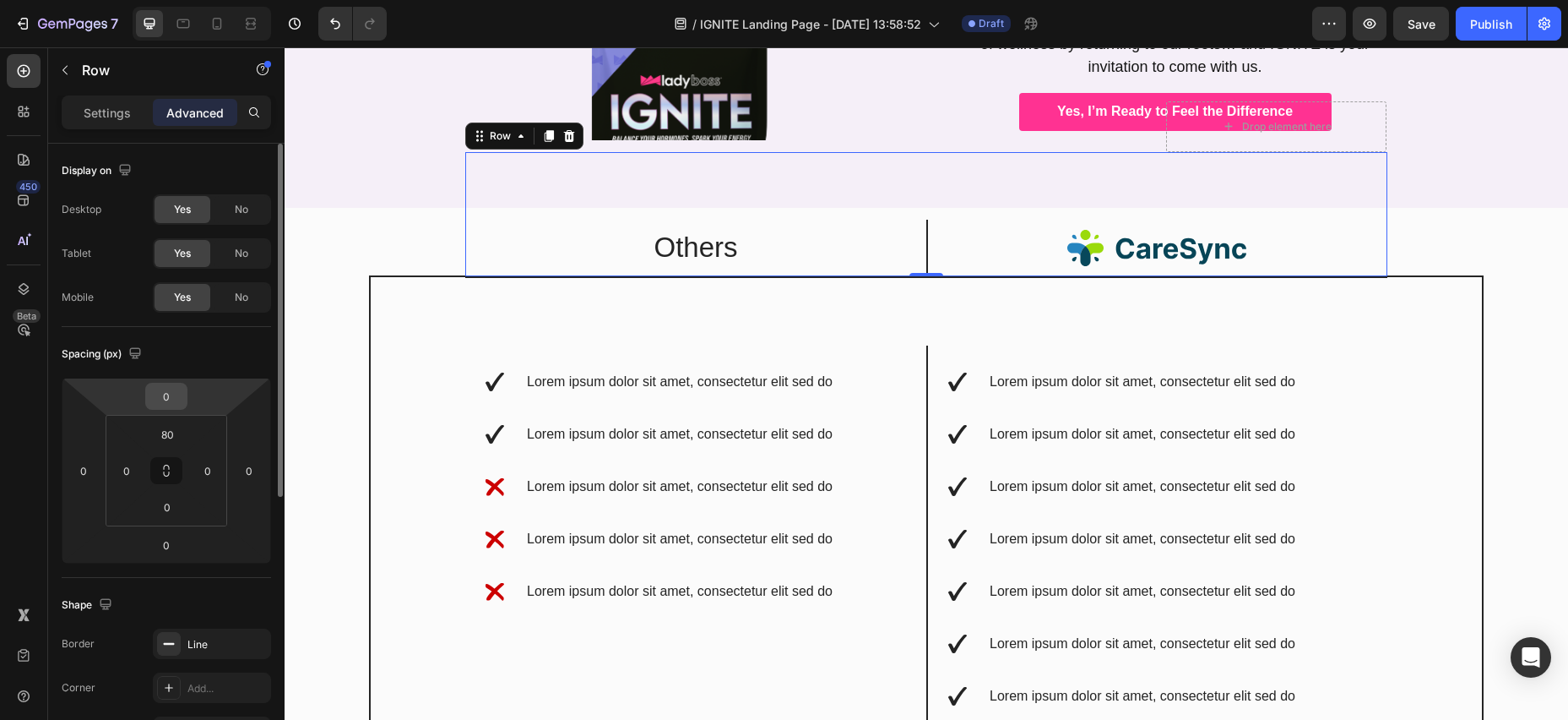
click at [168, 396] on input "0" at bounding box center [166, 396] width 33 height 25
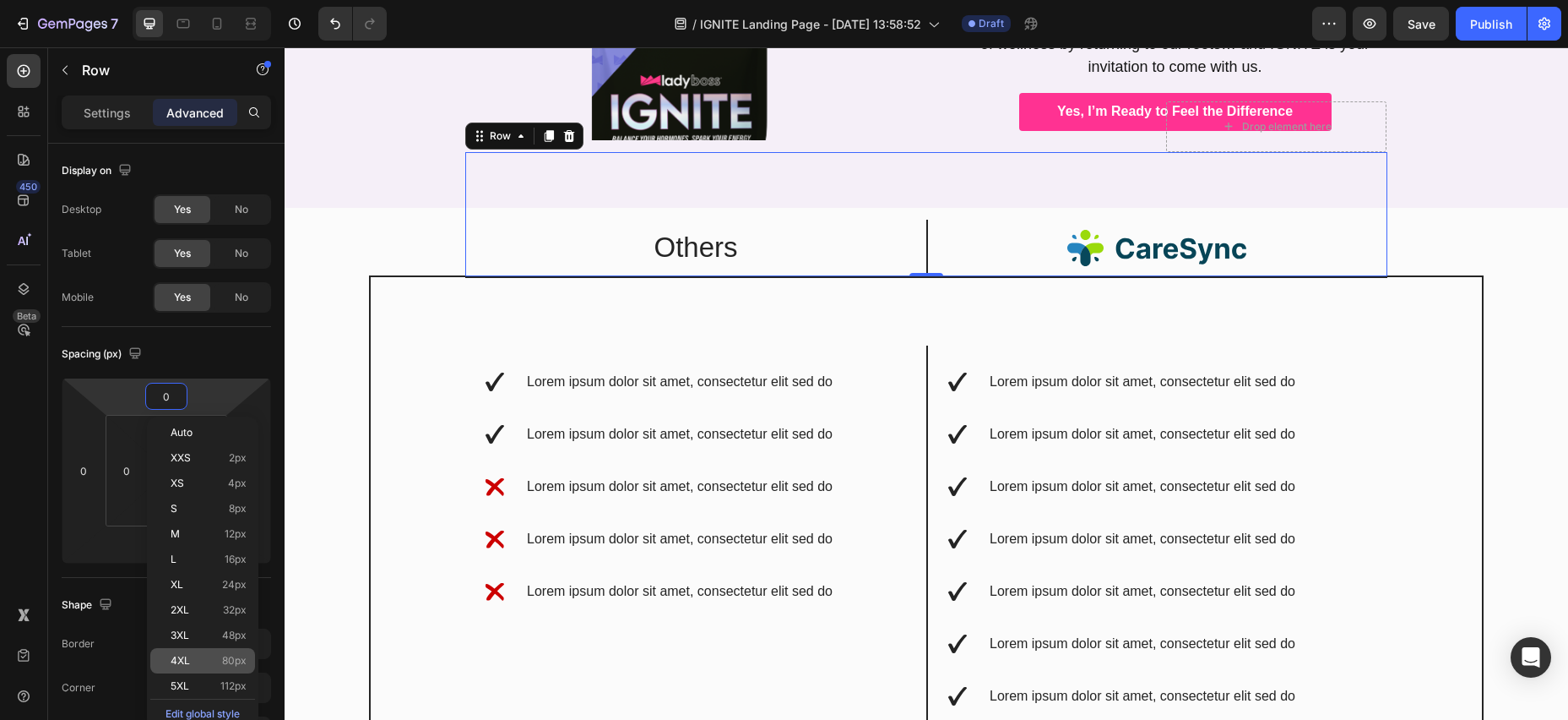
click at [227, 657] on span "80px" at bounding box center [233, 660] width 24 height 12
type input "80"
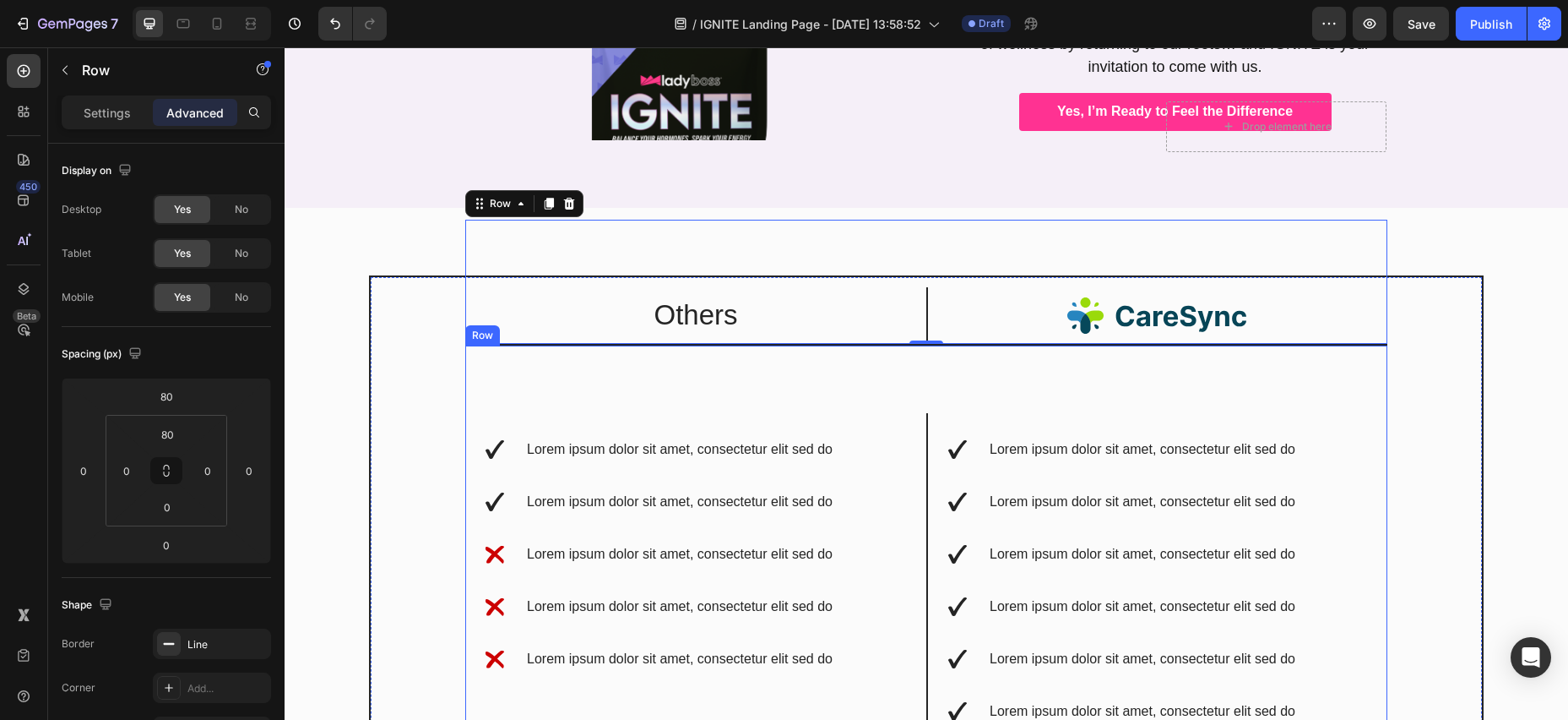
click at [625, 365] on div "Lorem ipsum dolor sit amet, consectetur elit sed do Lorem ipsum dolor sit amet,…" at bounding box center [925, 598] width 922 height 506
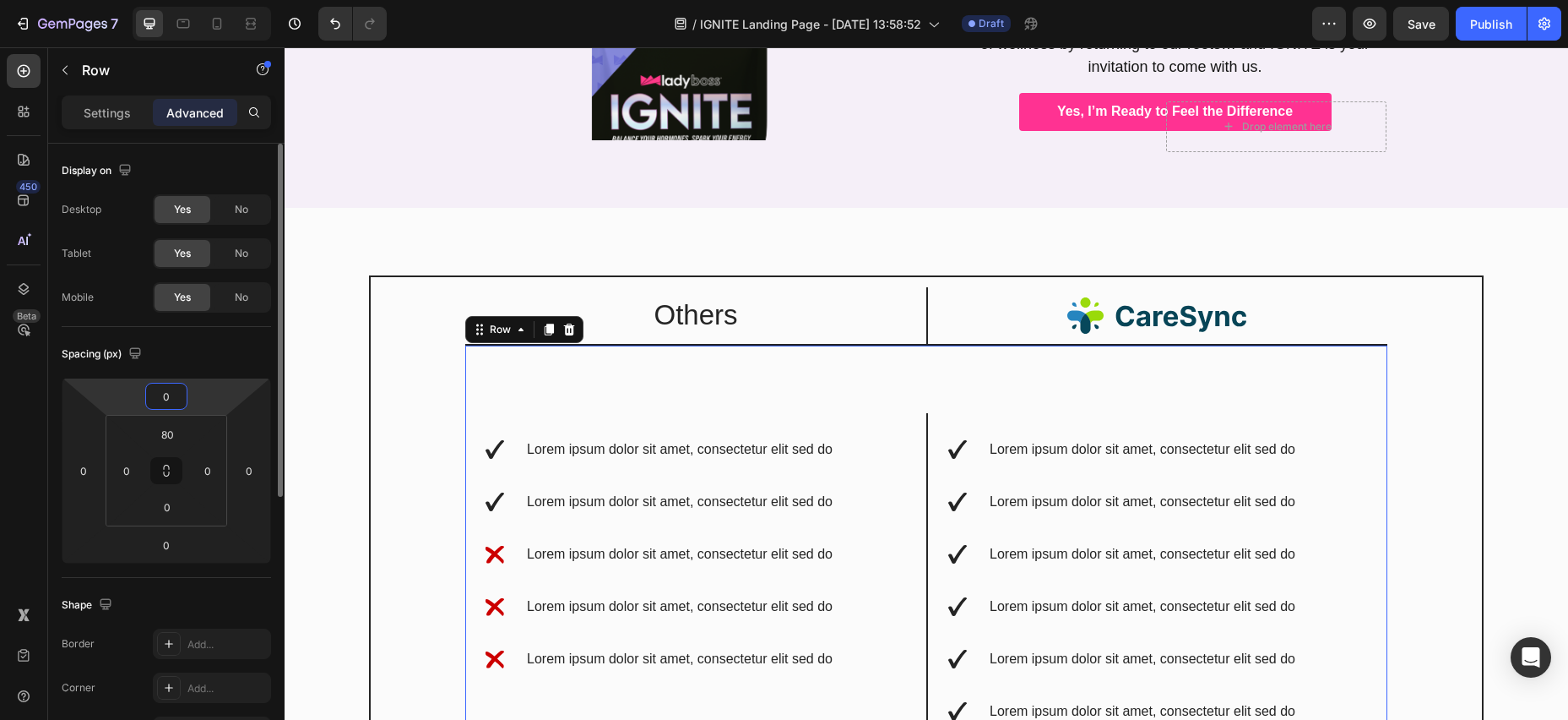
click at [182, 398] on input "0" at bounding box center [166, 396] width 33 height 25
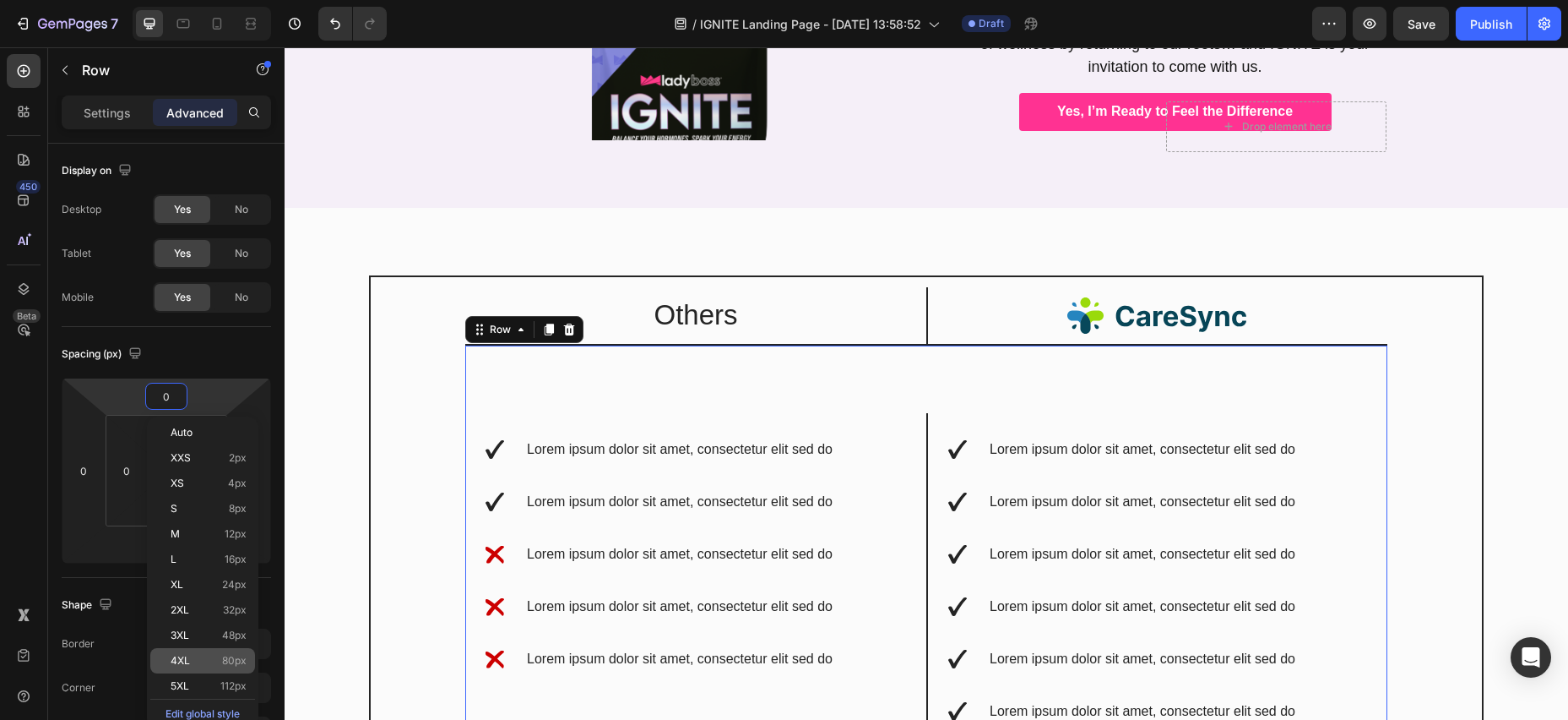
click at [214, 661] on p "4XL 80px" at bounding box center [208, 660] width 76 height 12
type input "80"
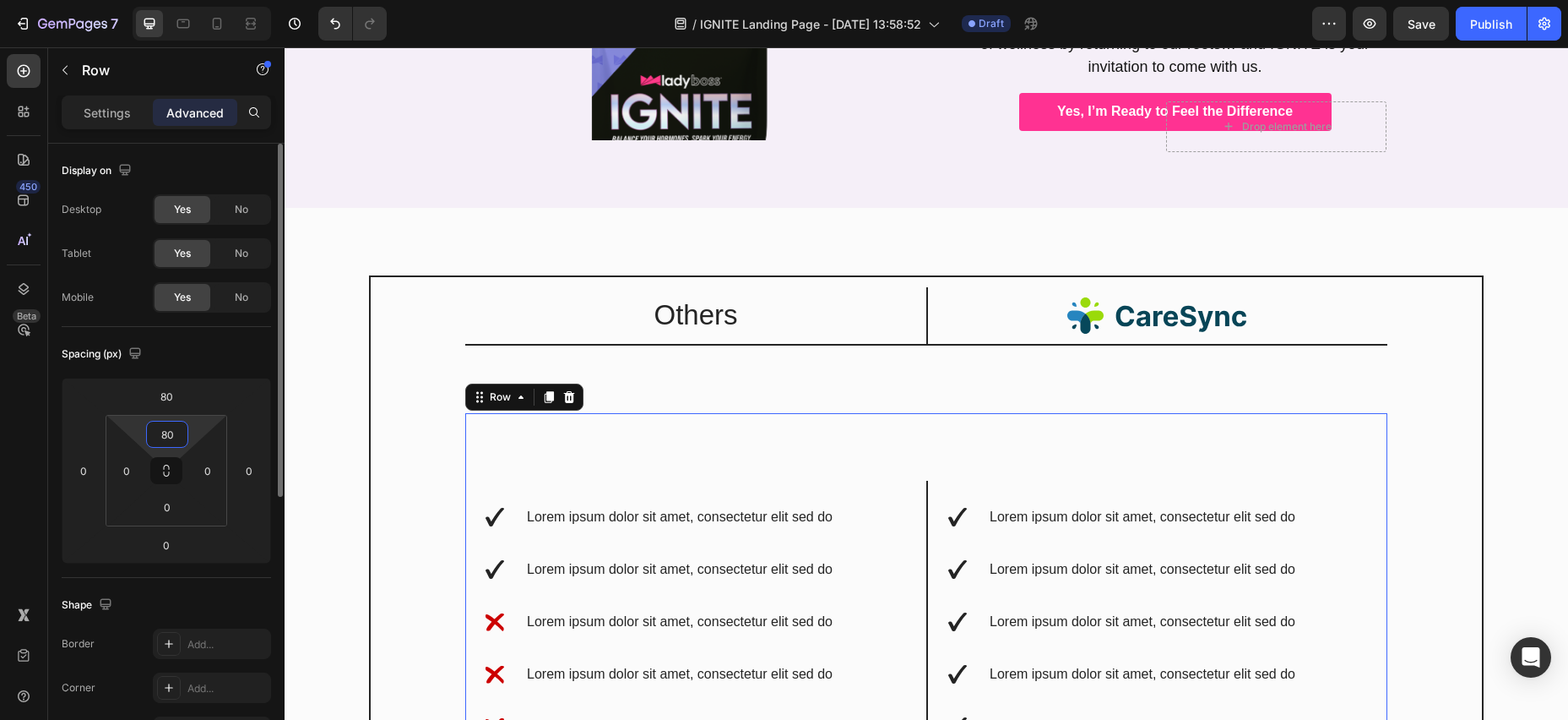
click at [174, 435] on input "80" at bounding box center [167, 434] width 33 height 25
type input "0"
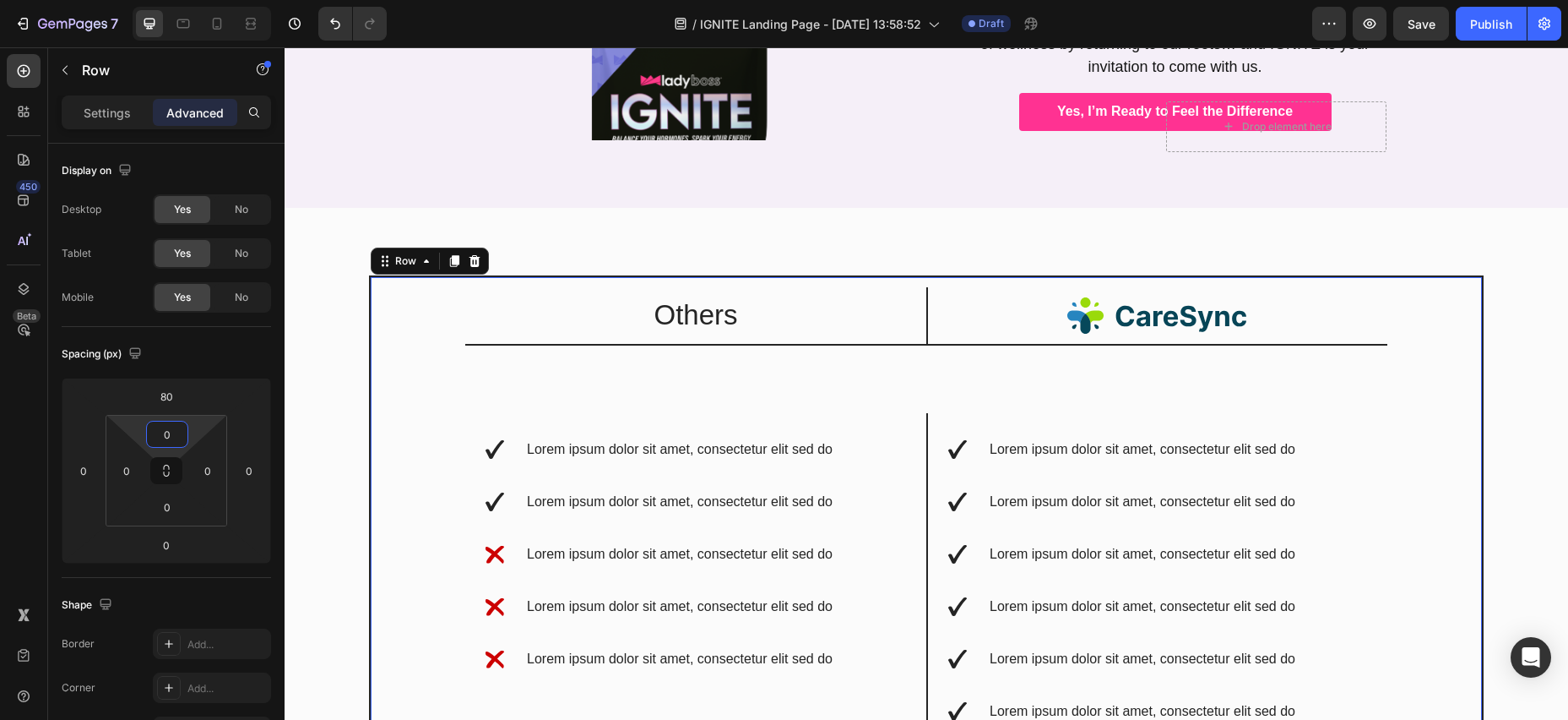
click at [865, 351] on div "Drop element here Row Others Text Block Image Row Lorem ipsum dolor sit amet, c…" at bounding box center [925, 564] width 922 height 575
click at [927, 371] on div "Drop element here Row Others Text Block Image Row Lorem ipsum dolor sit amet, c…" at bounding box center [925, 564] width 922 height 575
click at [883, 305] on p "Others" at bounding box center [696, 315] width 458 height 36
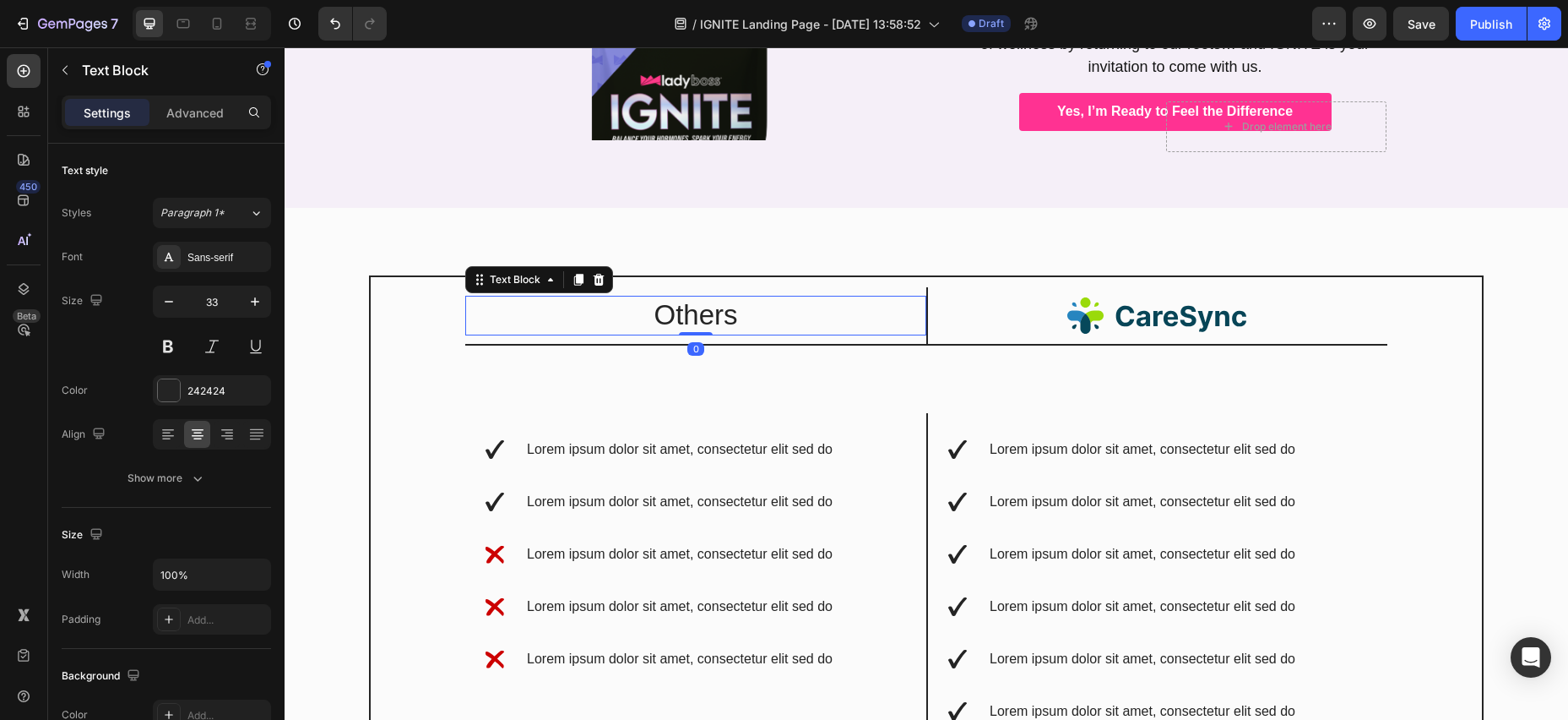
scroll to position [1887, 0]
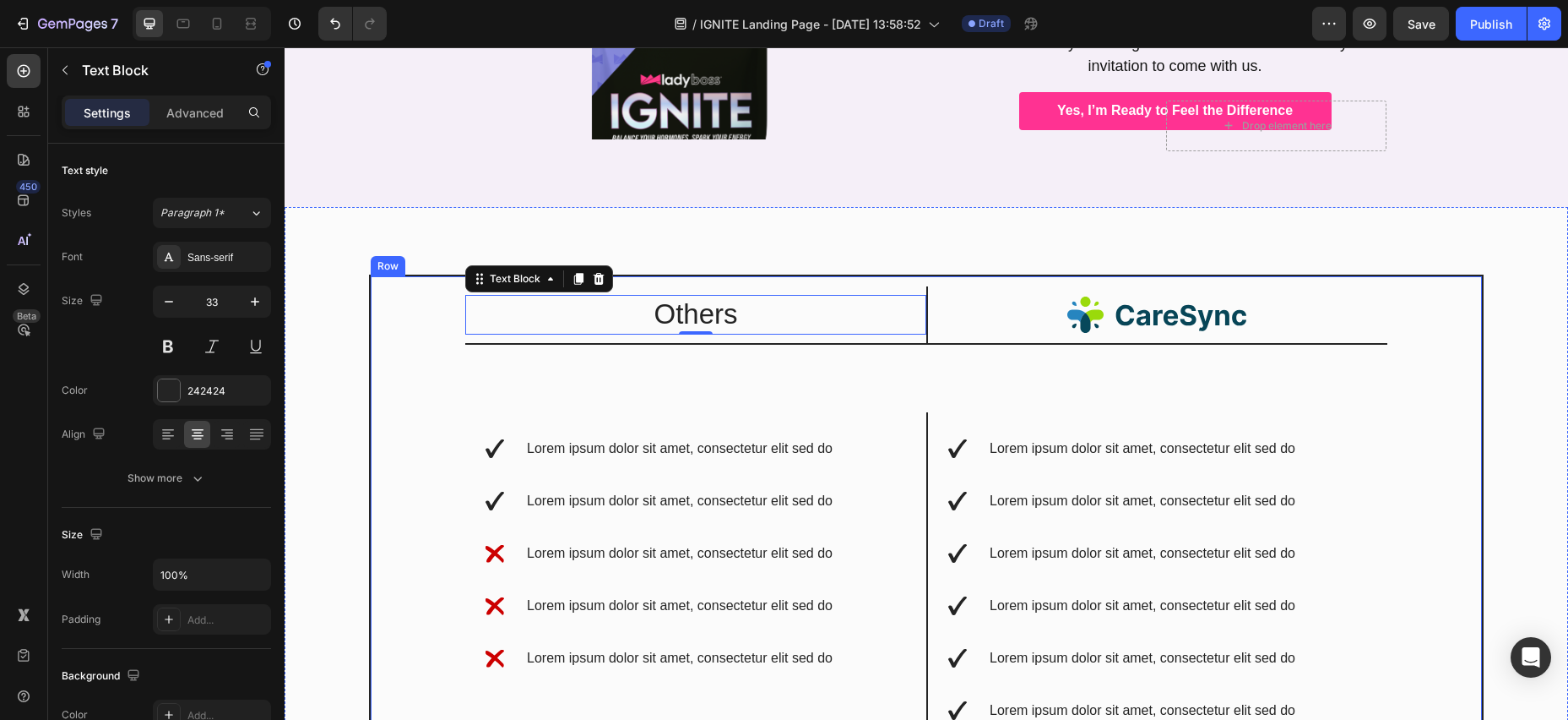
click at [397, 275] on div "Drop element here Row Others Text Block 0 Image Row Lorem ipsum dolor sit amet,…" at bounding box center [926, 597] width 1115 height 646
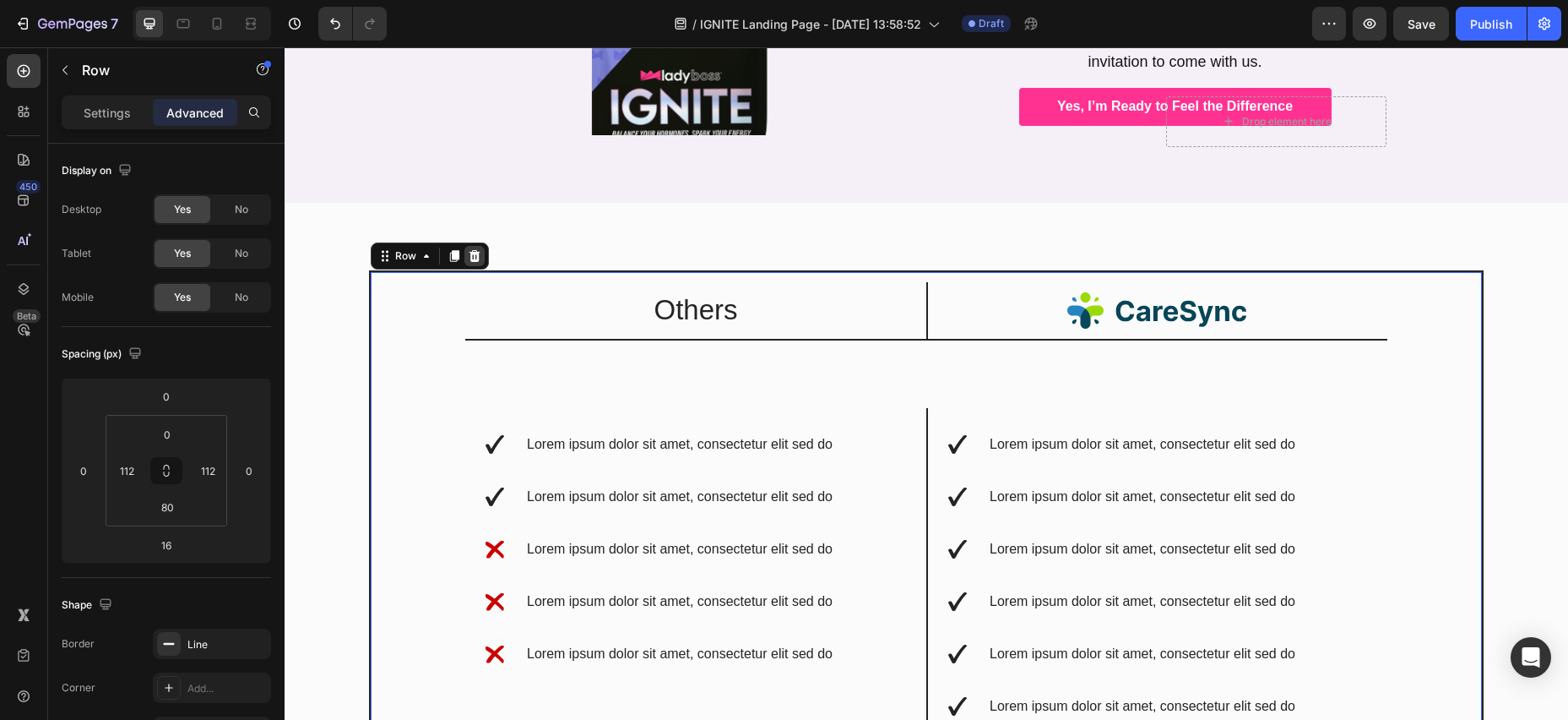
scroll to position [1892, 0]
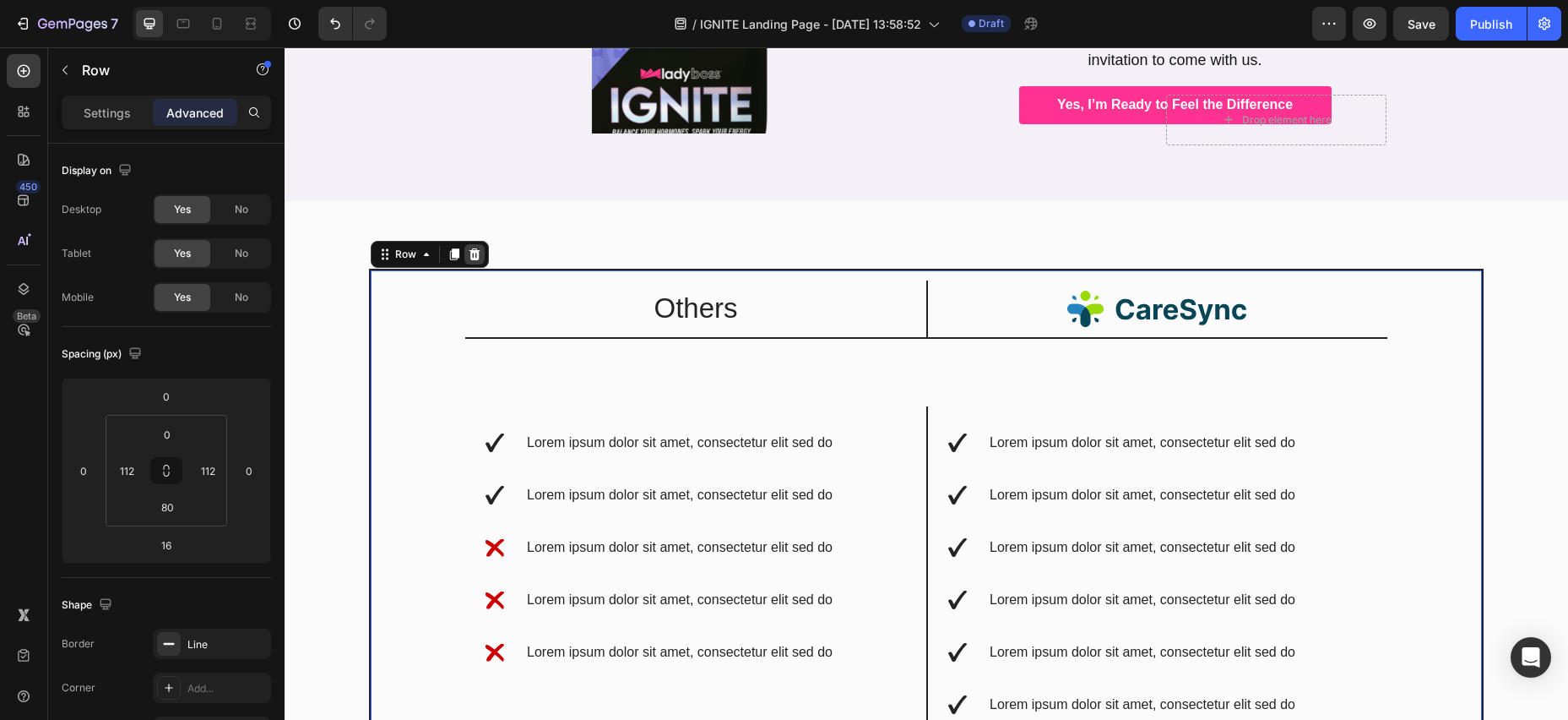
click at [478, 249] on icon at bounding box center [475, 254] width 11 height 12
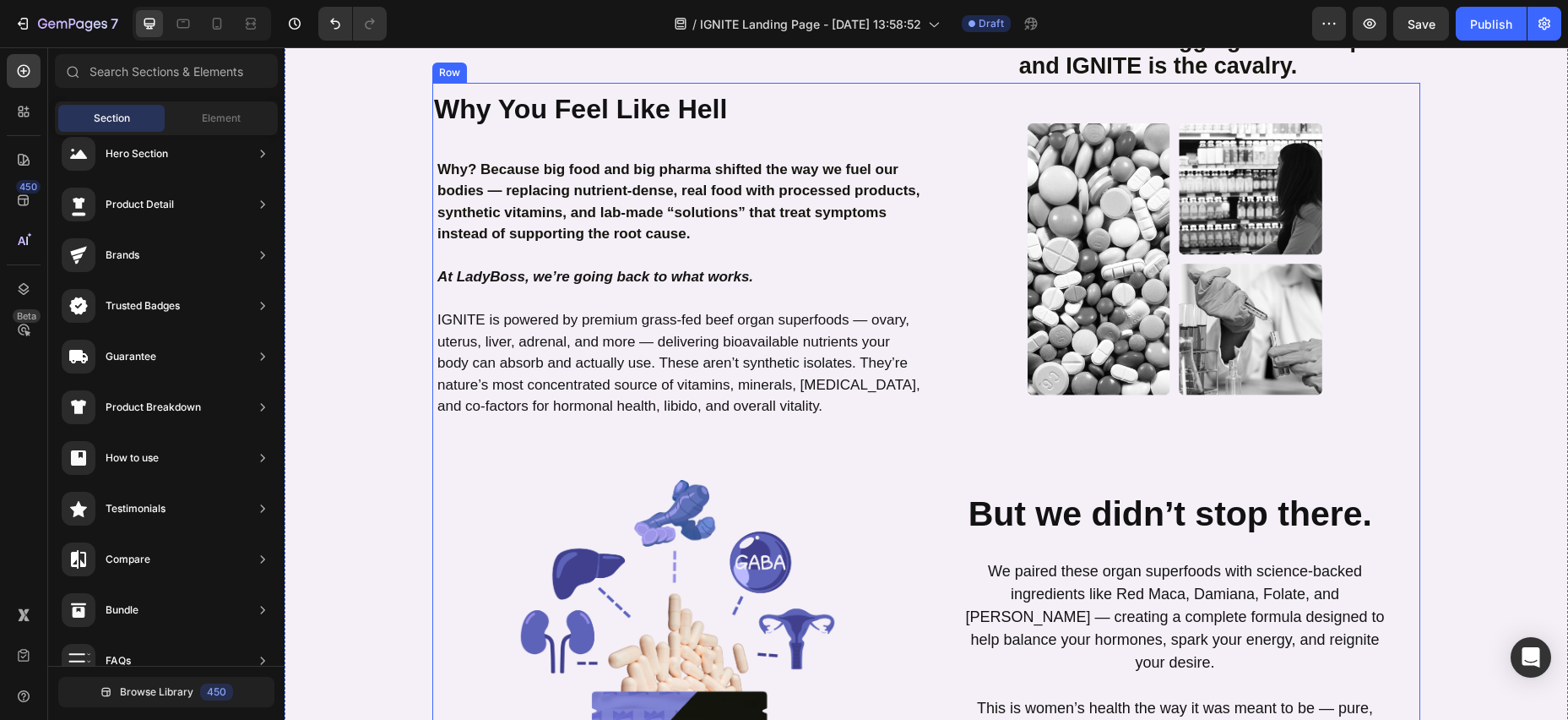
scroll to position [1180, 0]
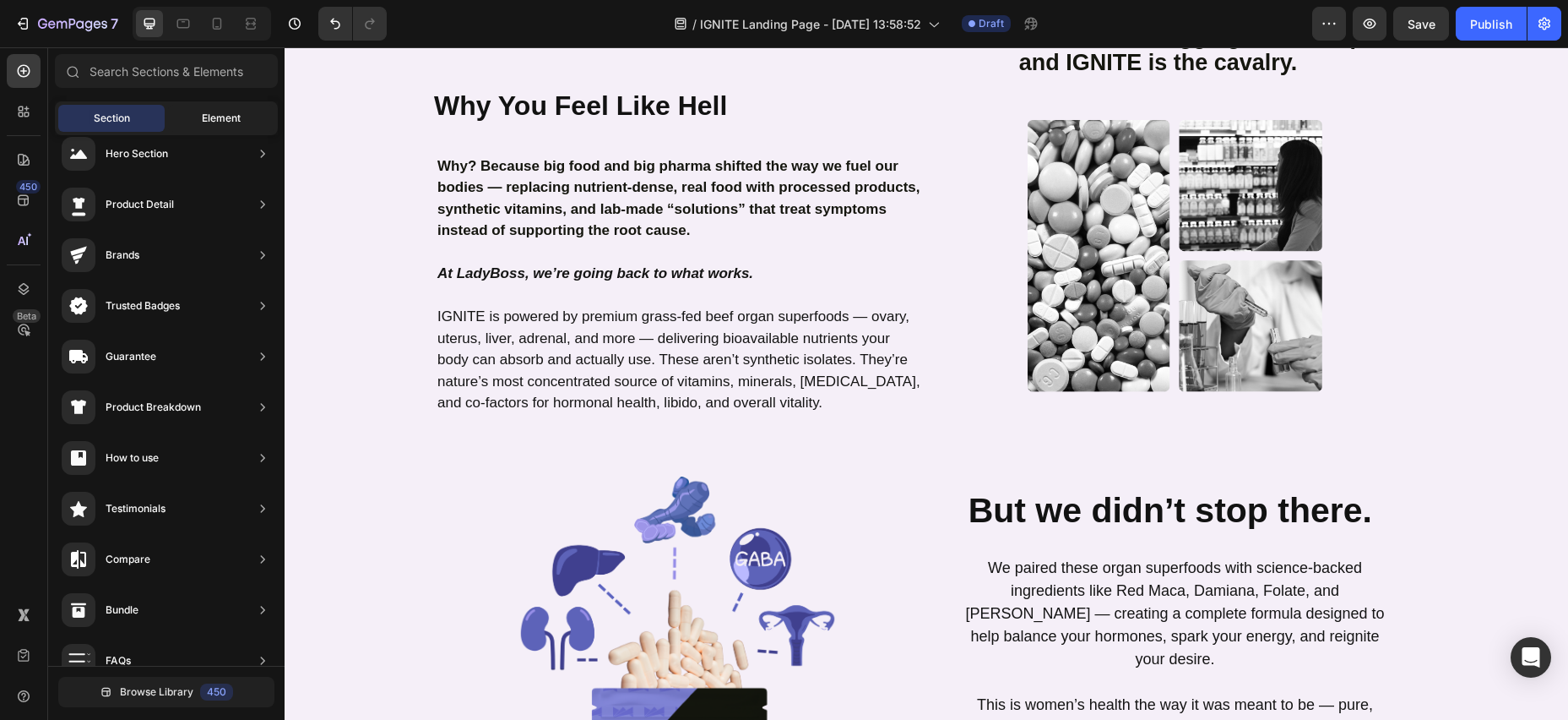
click at [249, 112] on div "Element" at bounding box center [222, 118] width 106 height 27
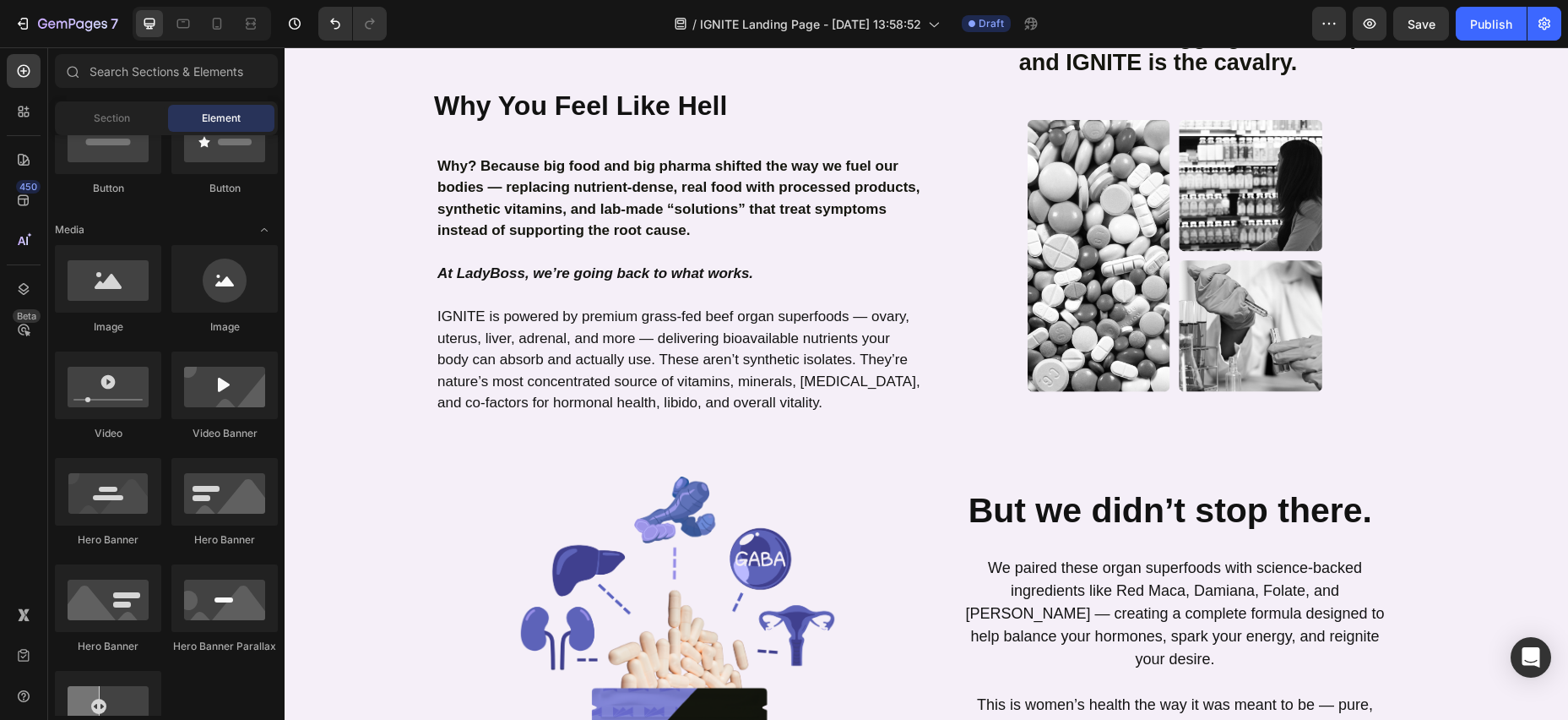
scroll to position [0, 0]
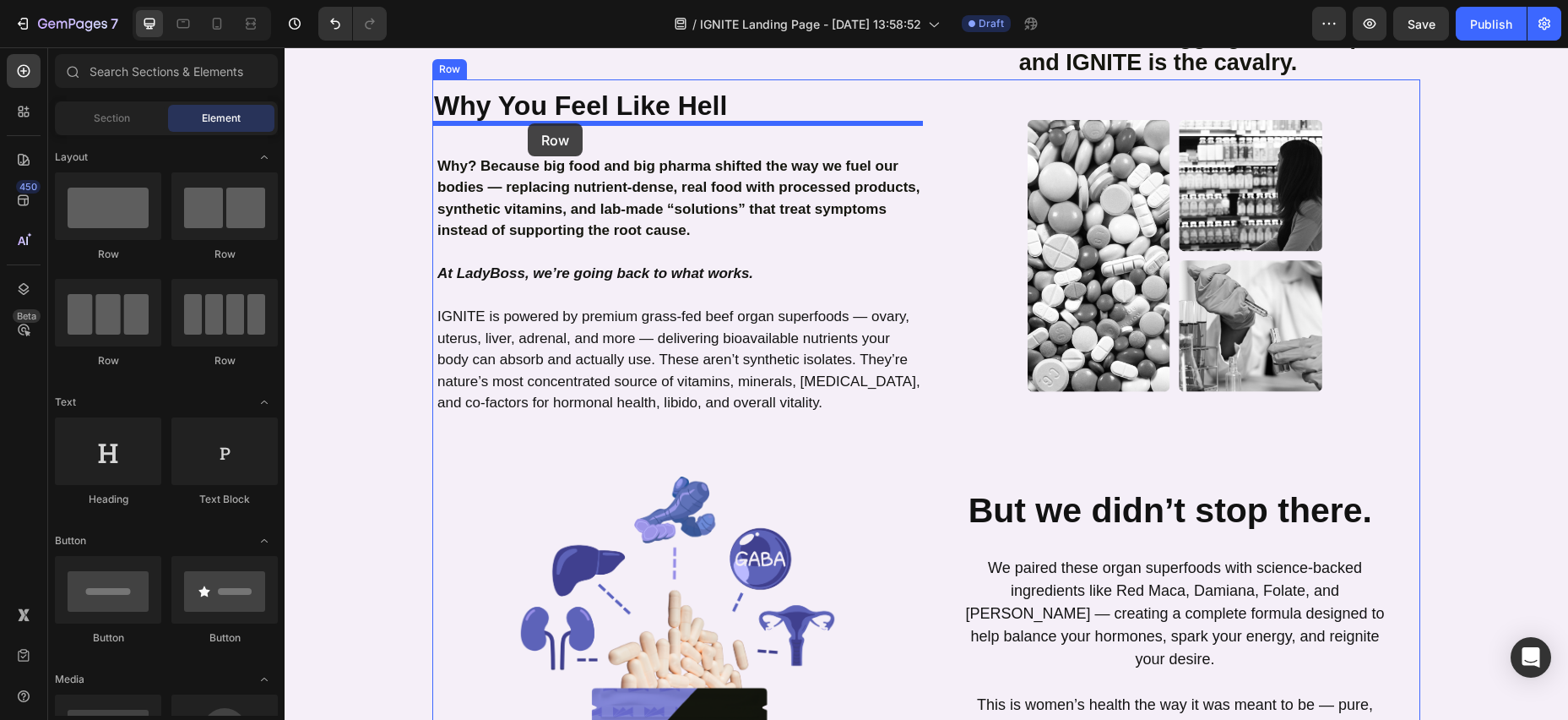
drag, startPoint x: 503, startPoint y: 261, endPoint x: 528, endPoint y: 123, distance: 140.2
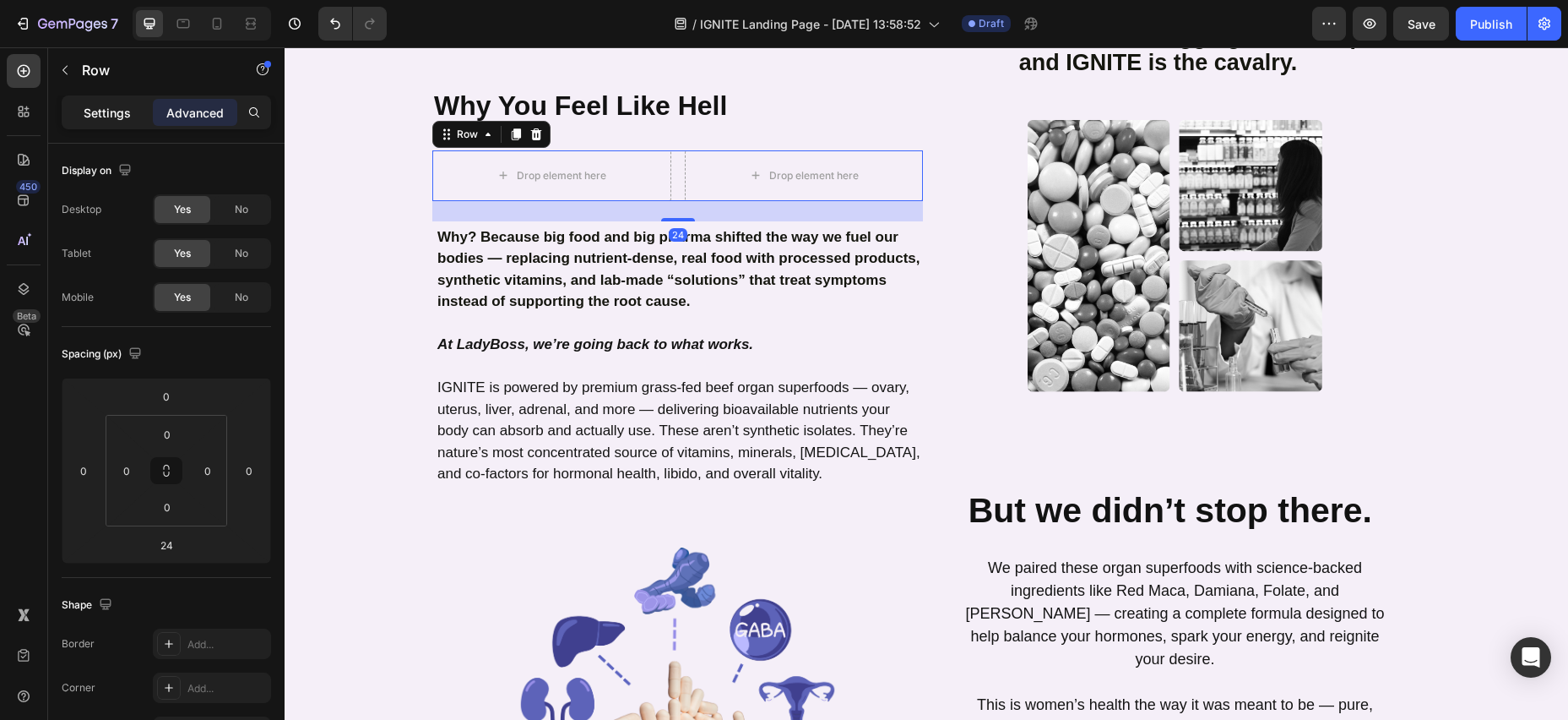
click at [119, 112] on p "Settings" at bounding box center [107, 113] width 47 height 18
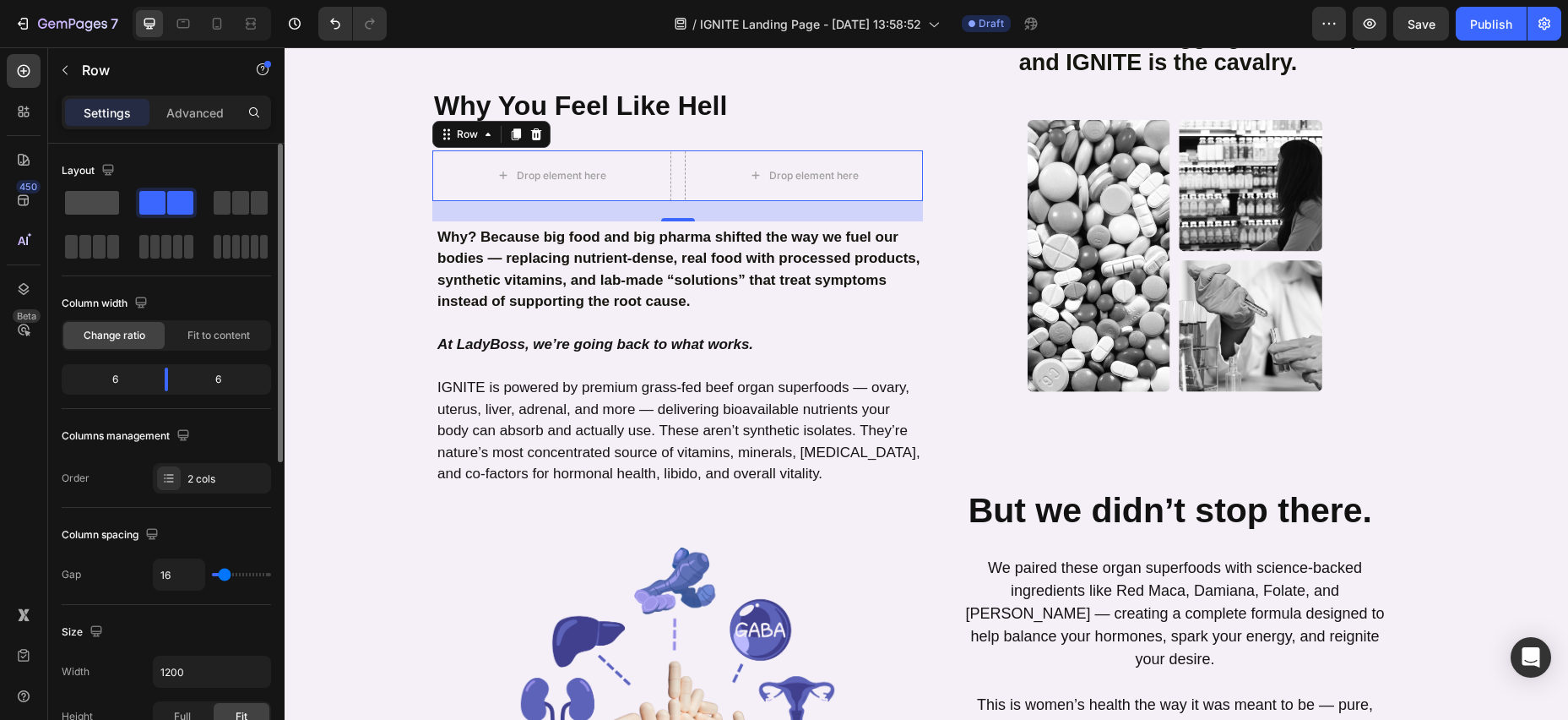
drag, startPoint x: 95, startPoint y: 200, endPoint x: 79, endPoint y: 201, distance: 16.0
click at [78, 202] on span at bounding box center [92, 203] width 54 height 23
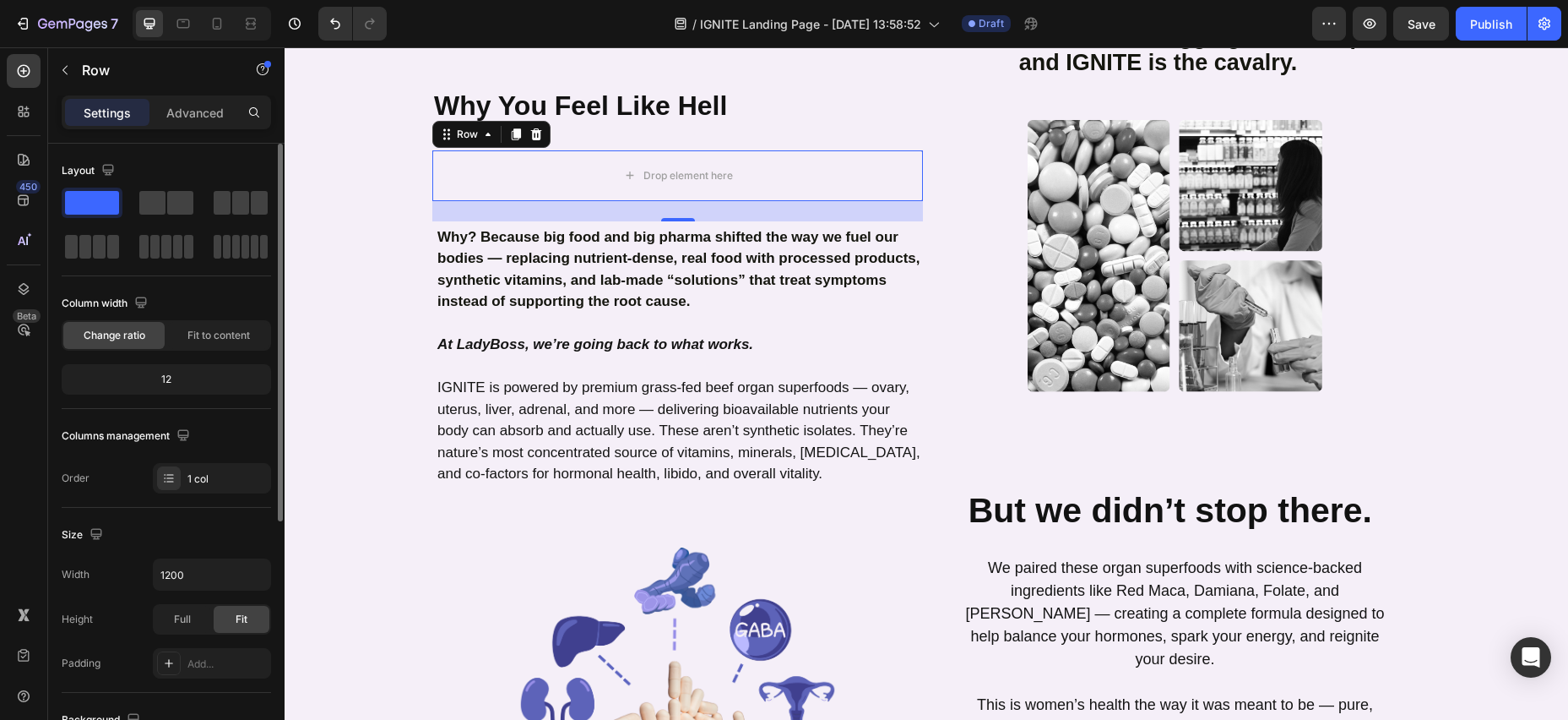
drag, startPoint x: 115, startPoint y: 195, endPoint x: 80, endPoint y: 199, distance: 35.2
click at [81, 199] on span at bounding box center [92, 203] width 54 height 23
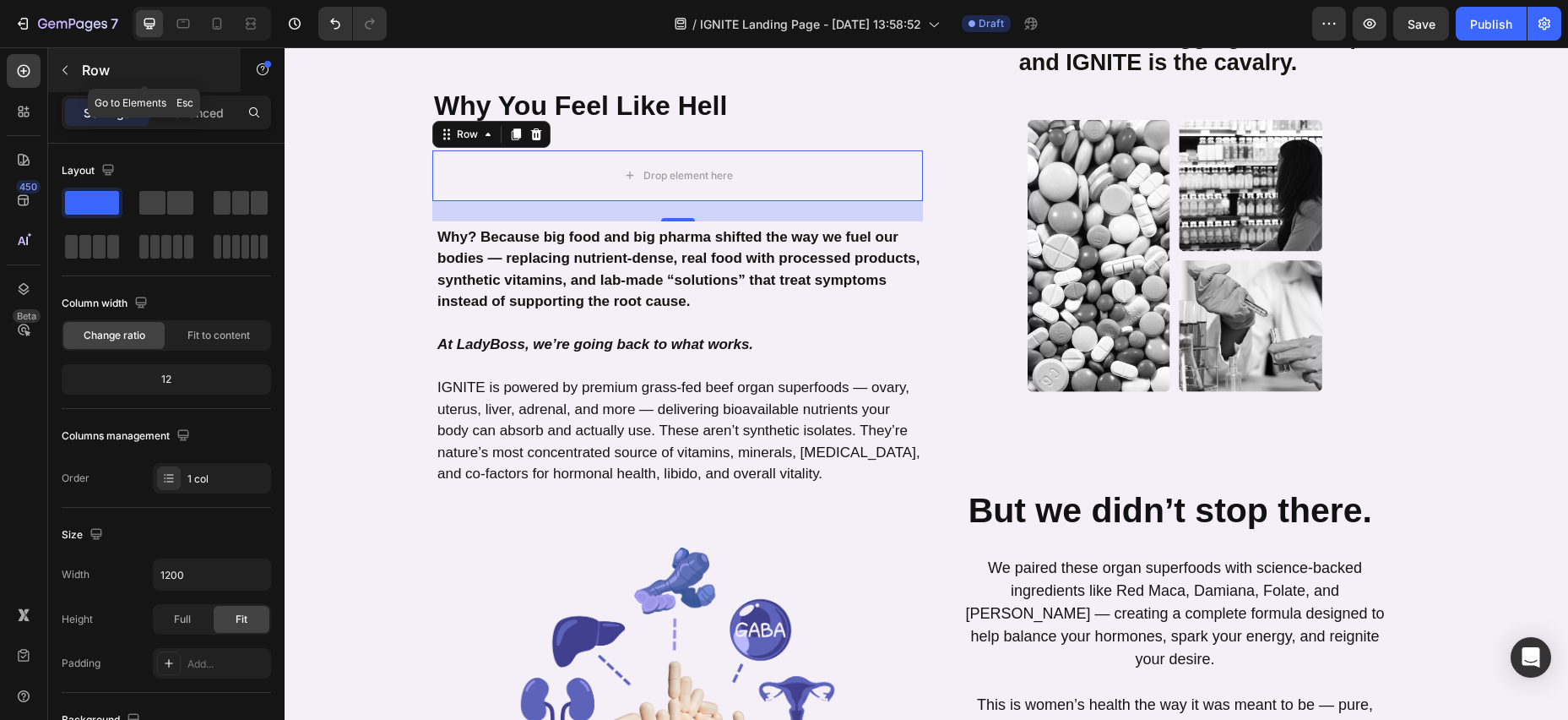
click at [90, 73] on p "Row" at bounding box center [153, 70] width 143 height 20
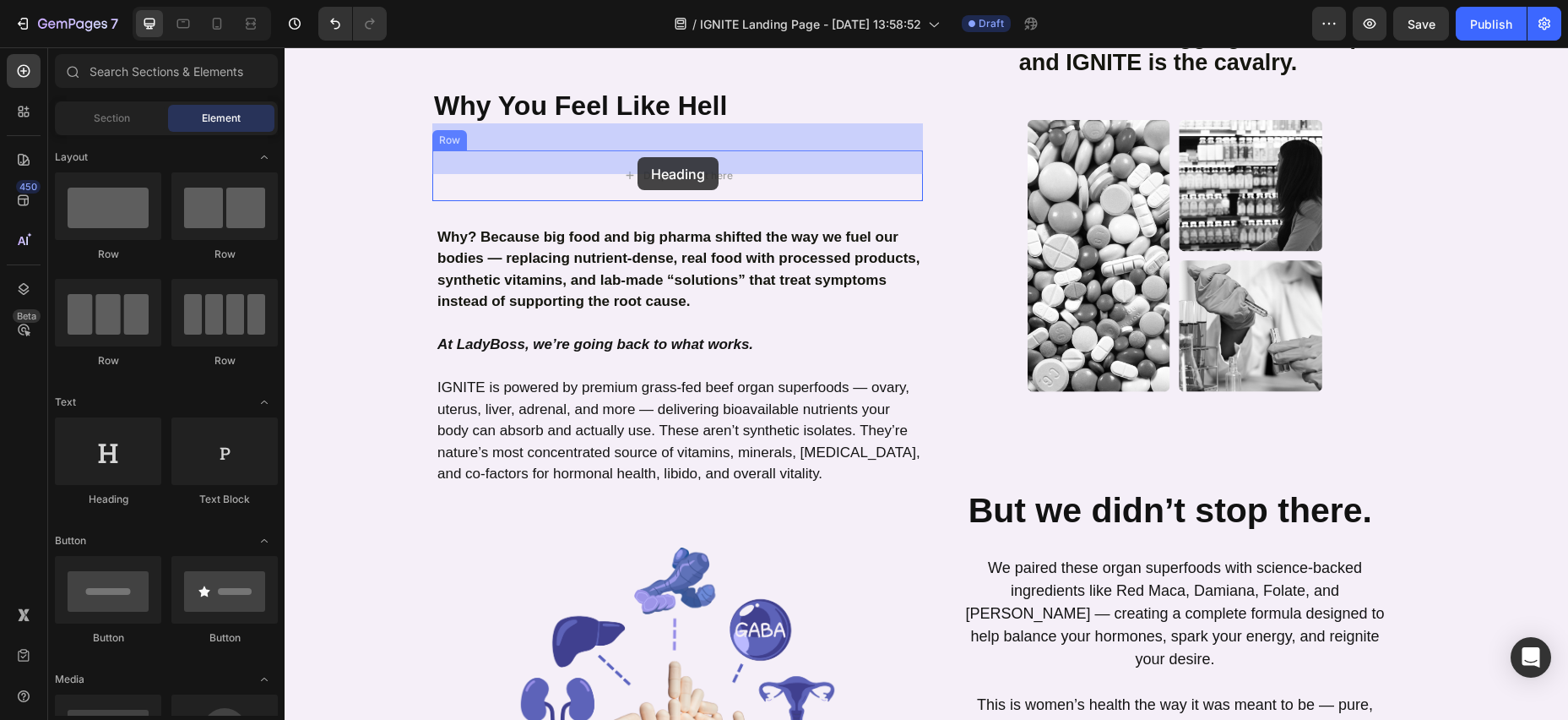
drag, startPoint x: 392, startPoint y: 505, endPoint x: 638, endPoint y: 157, distance: 426.2
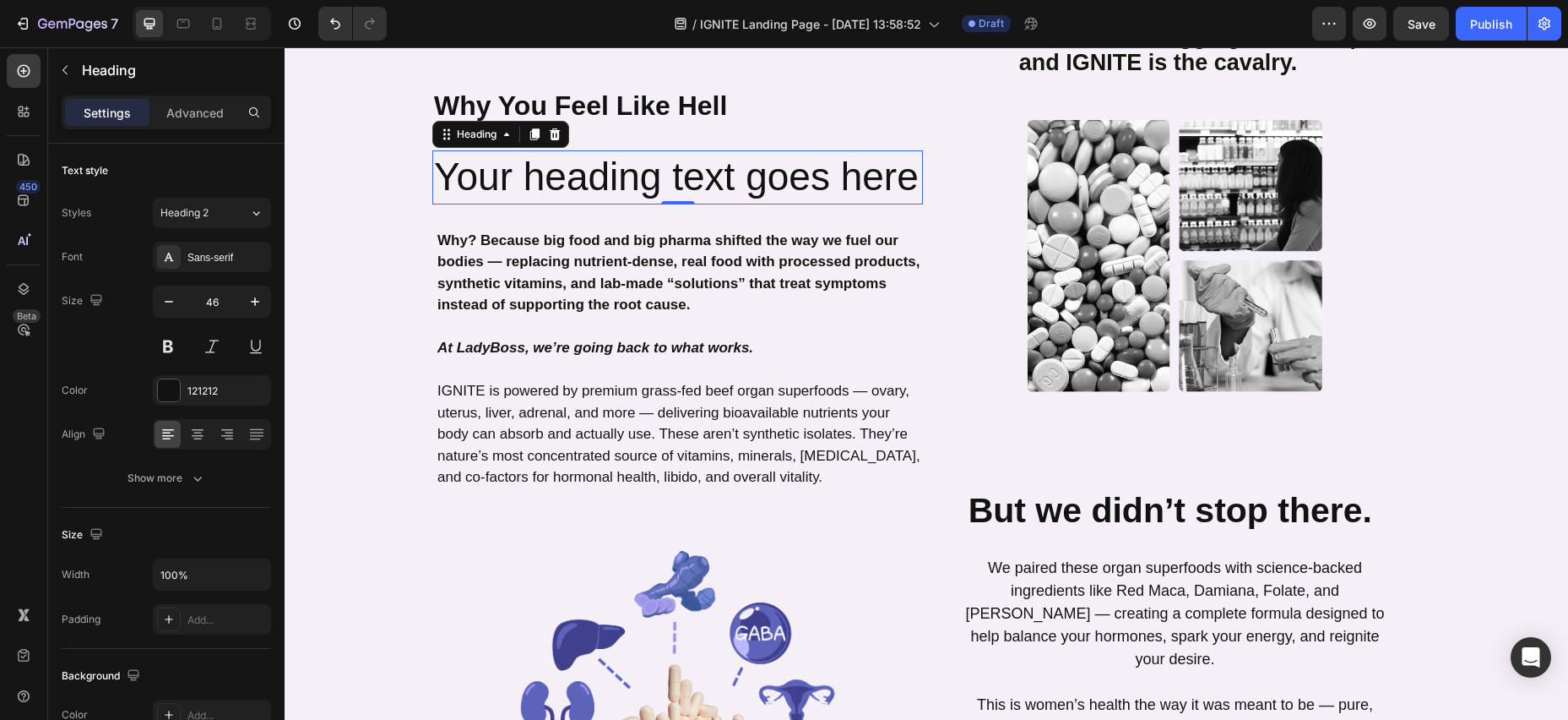
drag, startPoint x: 558, startPoint y: 106, endPoint x: 523, endPoint y: 105, distance: 35.0
click at [558, 128] on icon at bounding box center [554, 134] width 14 height 14
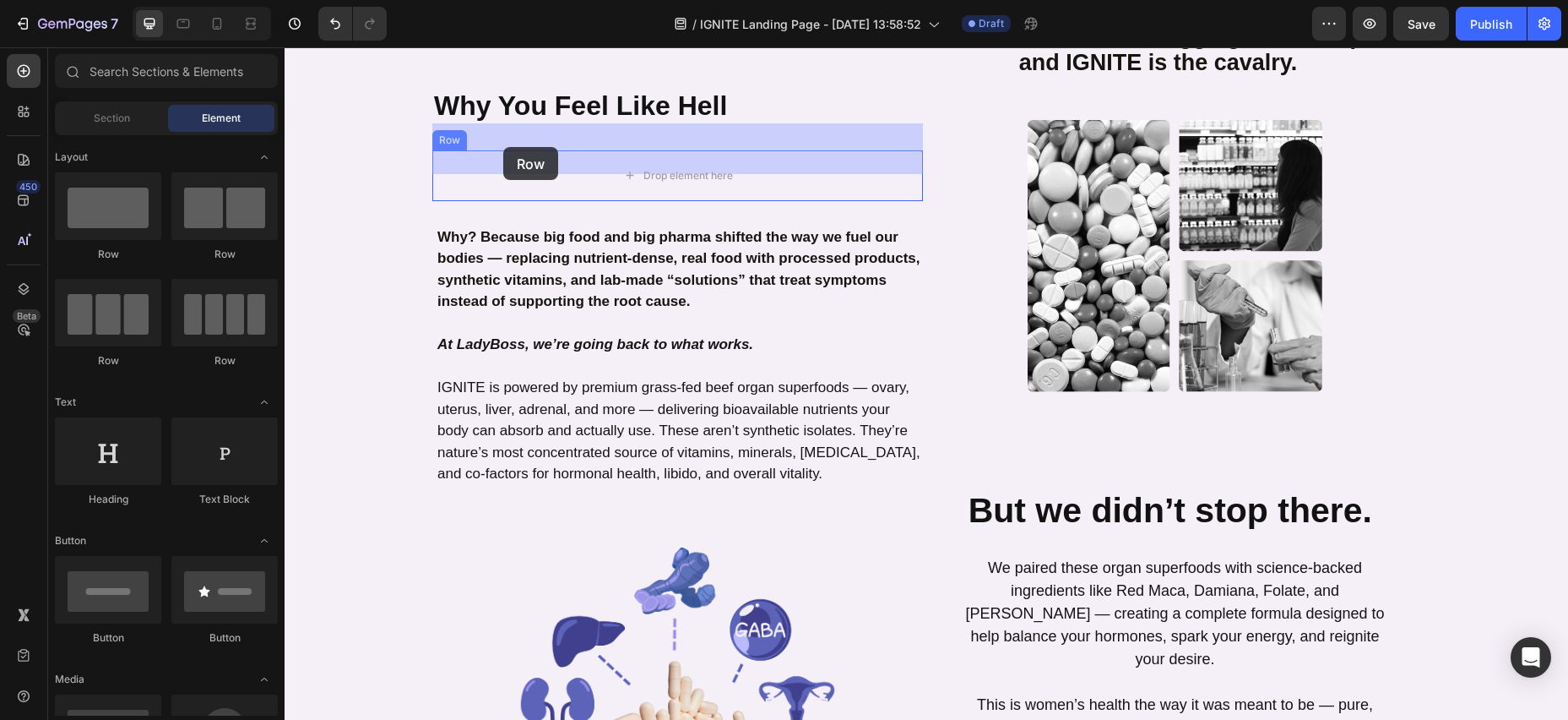
drag, startPoint x: 500, startPoint y: 253, endPoint x: 503, endPoint y: 147, distance: 106.0
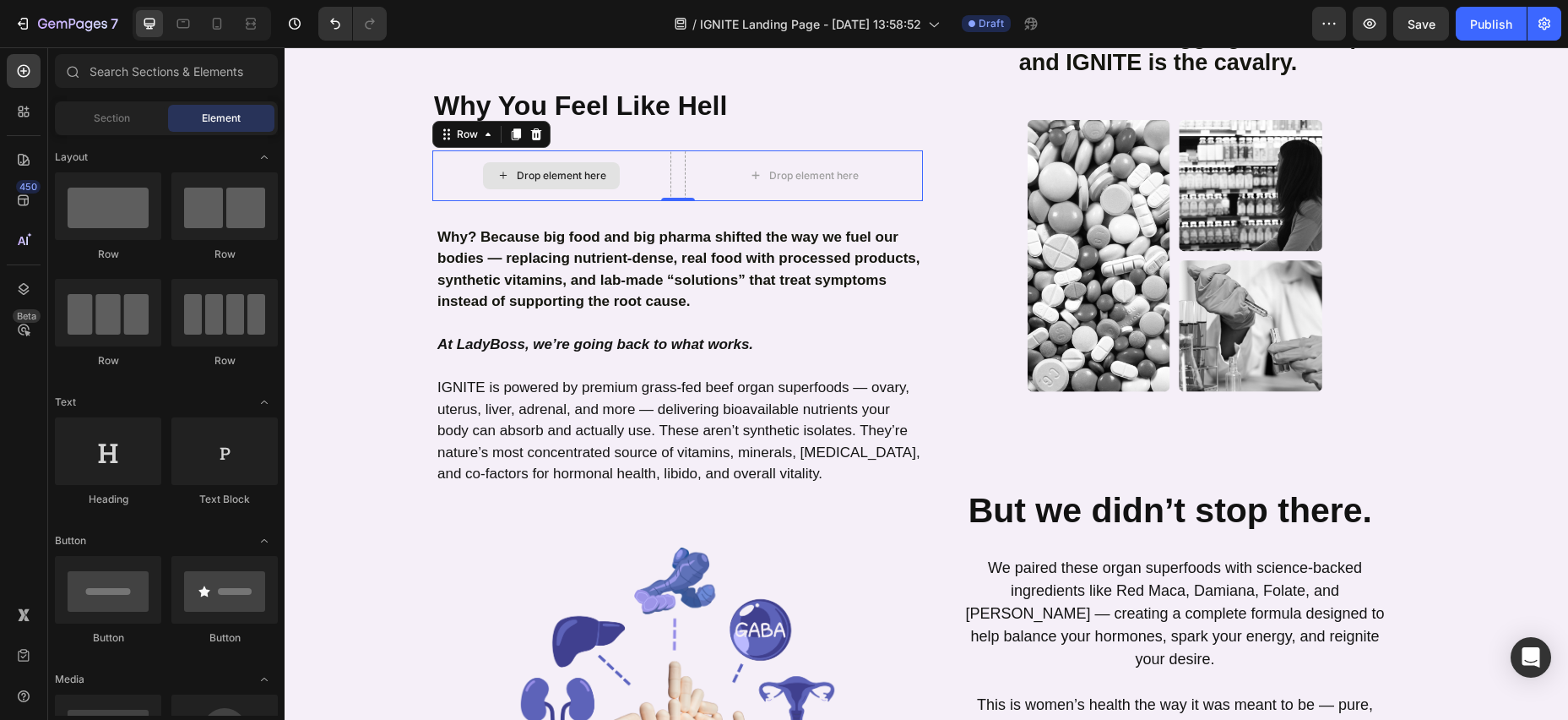
click at [561, 169] on div "Drop element here" at bounding box center [561, 175] width 89 height 14
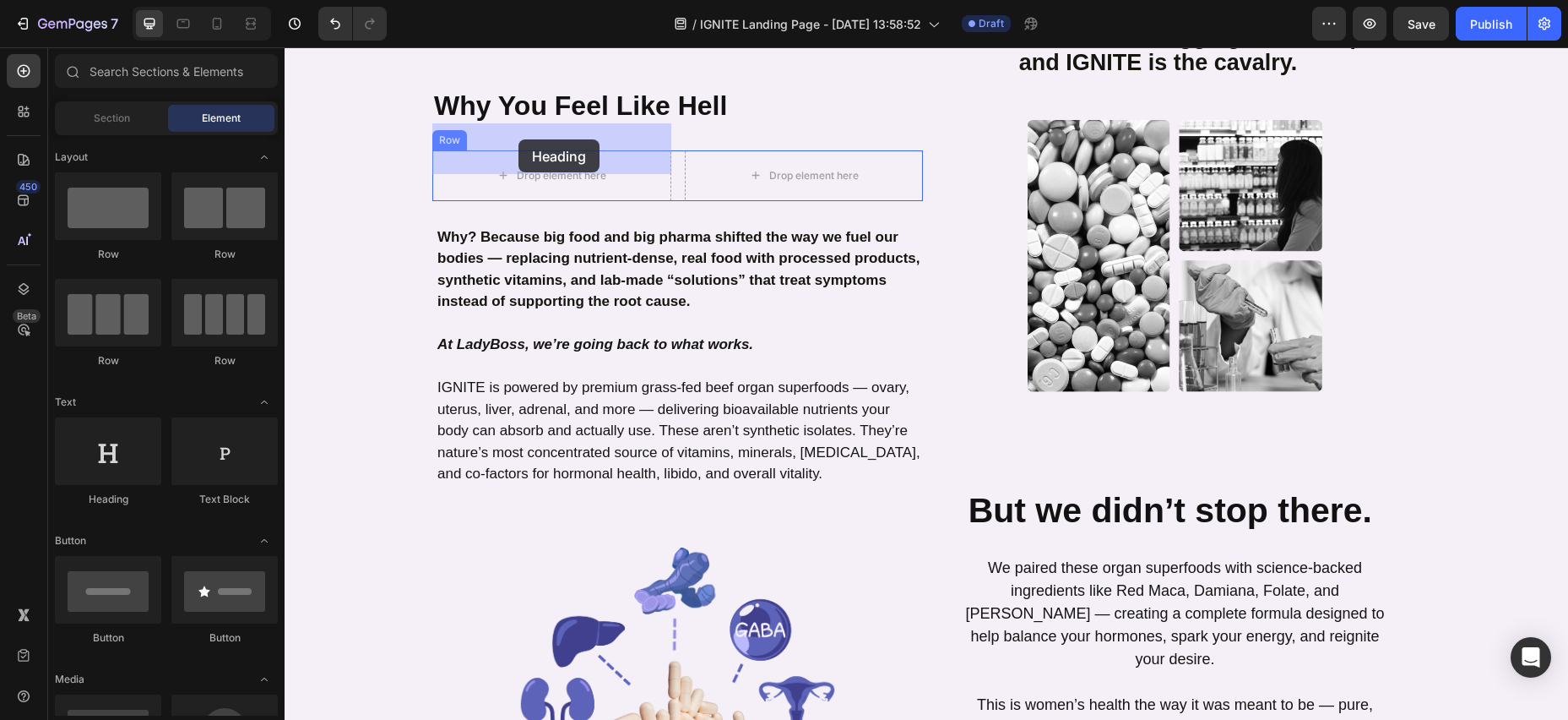
drag, startPoint x: 404, startPoint y: 495, endPoint x: 518, endPoint y: 140, distance: 372.9
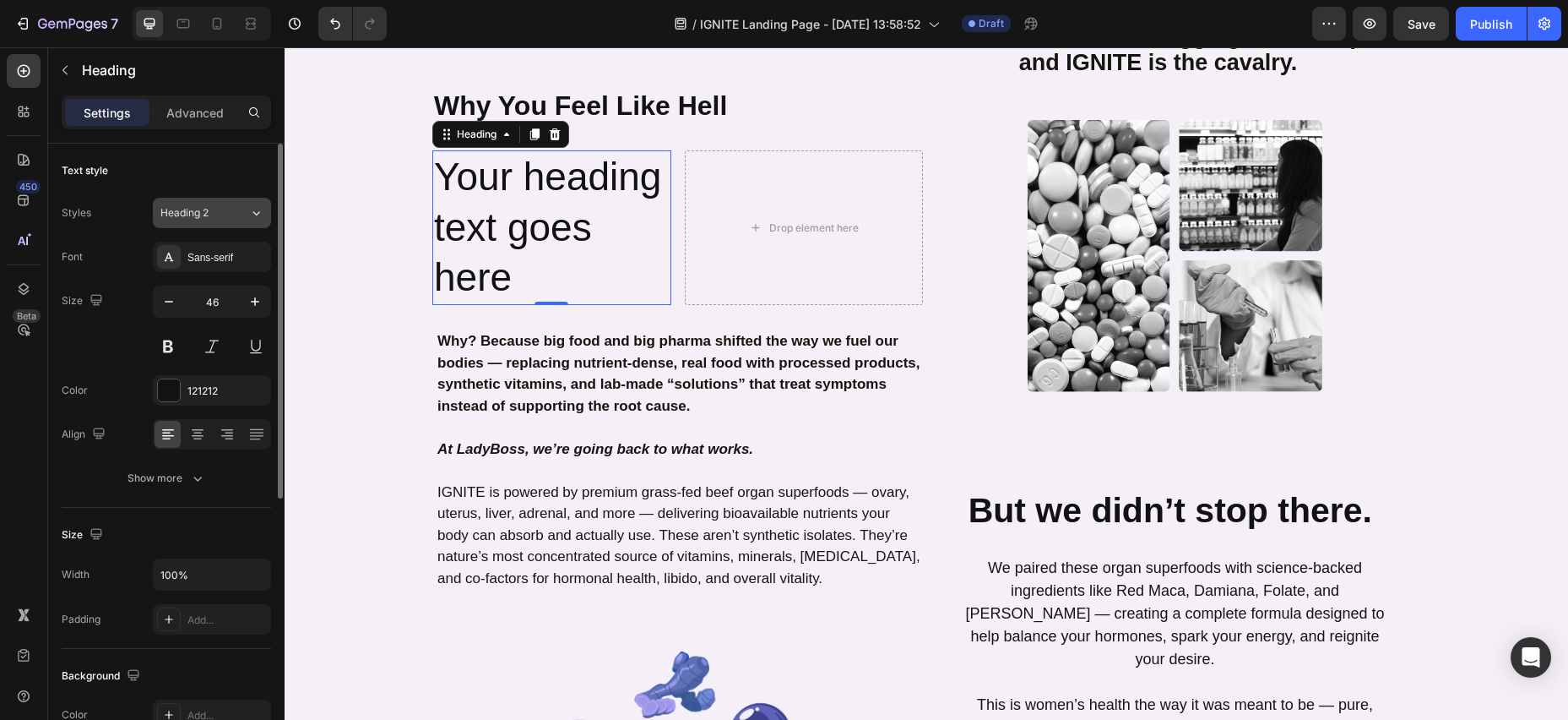
click at [257, 214] on icon at bounding box center [256, 213] width 14 height 17
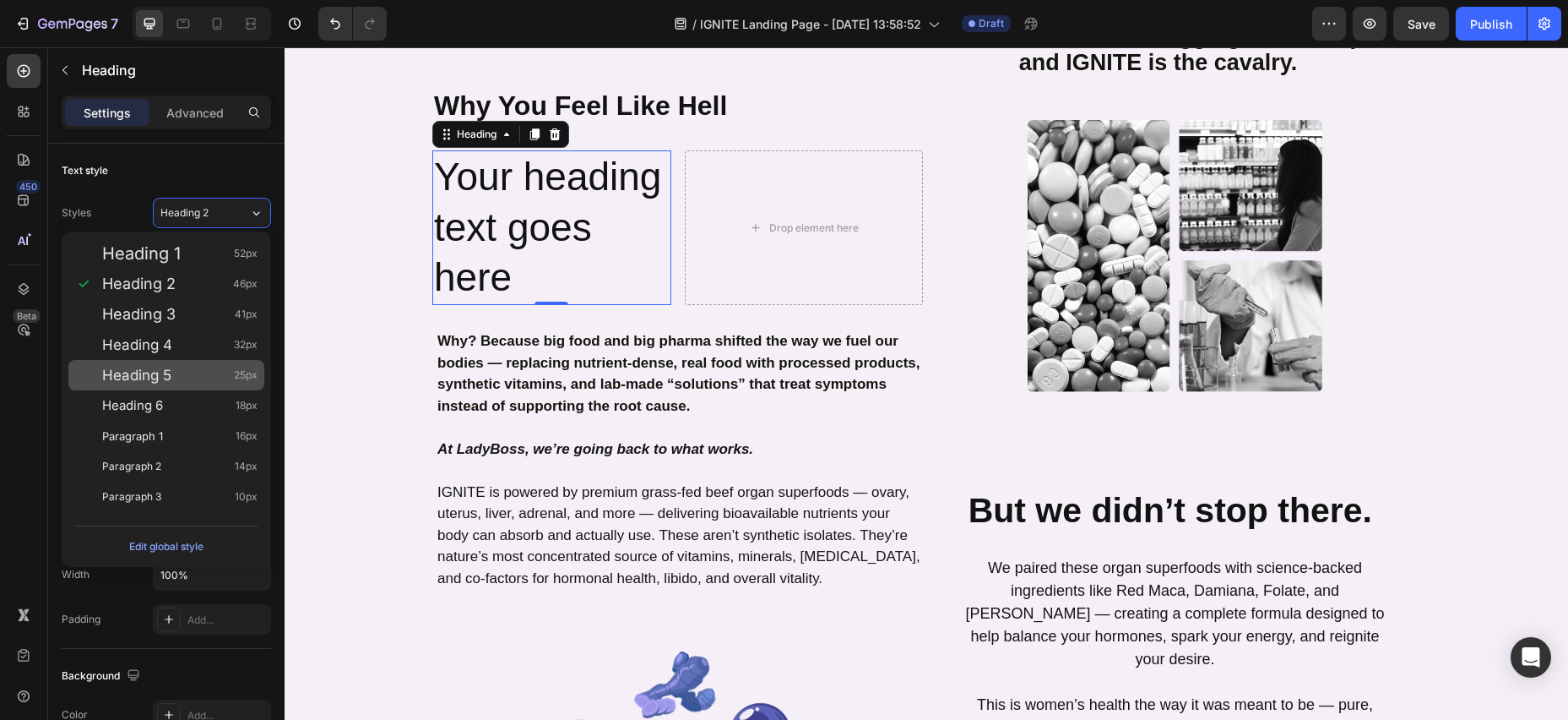
click at [182, 380] on div "Heading 5 25px" at bounding box center [179, 375] width 155 height 17
type input "25"
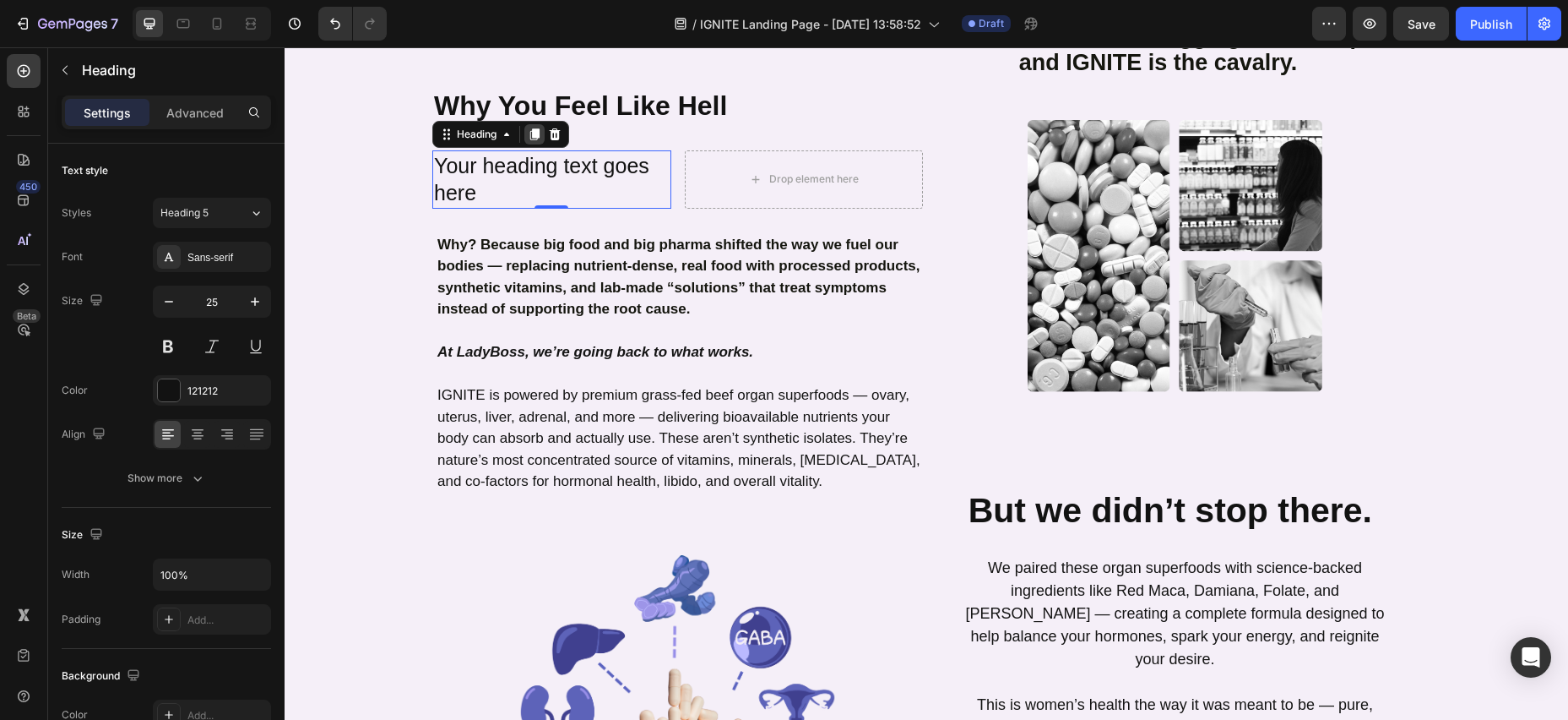
click at [538, 128] on icon at bounding box center [535, 133] width 9 height 12
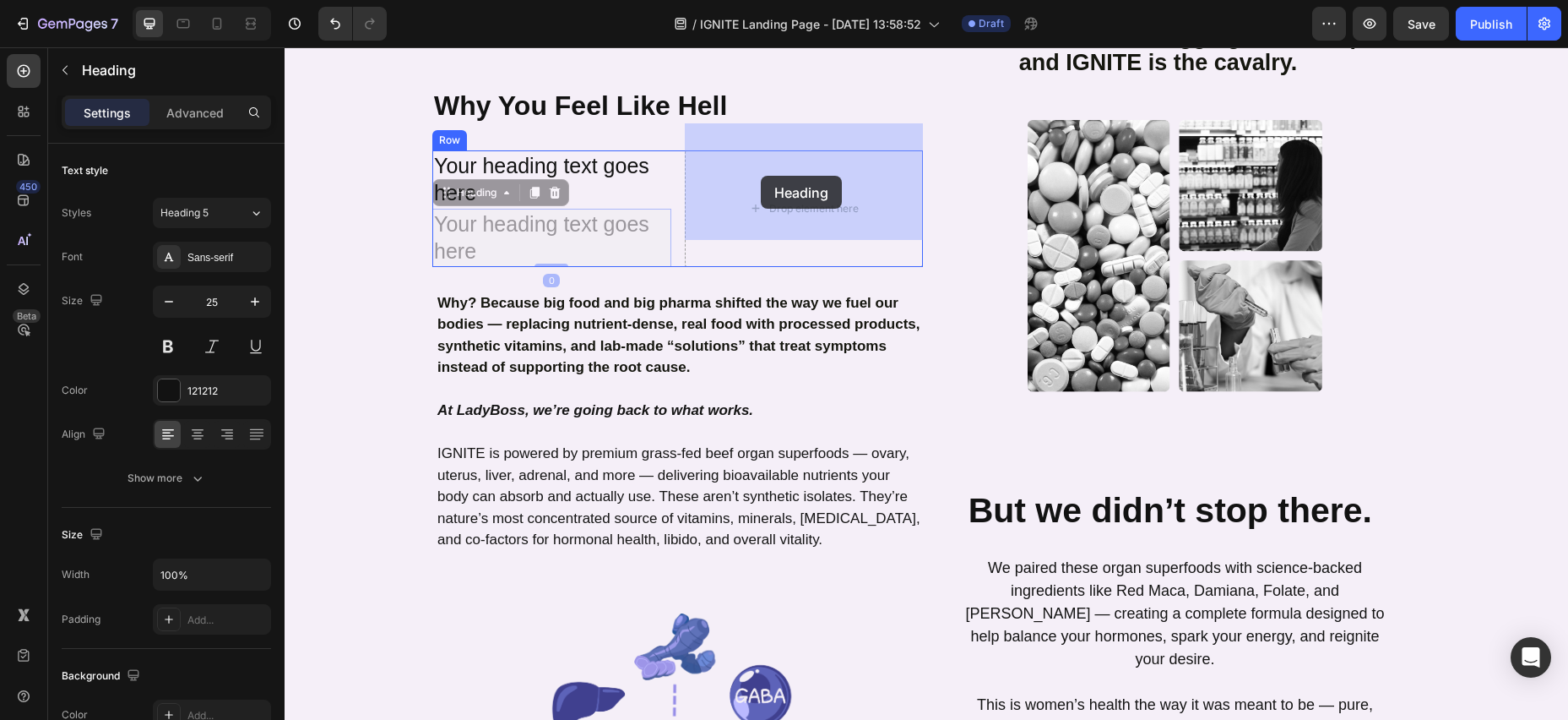
drag, startPoint x: 448, startPoint y: 165, endPoint x: 761, endPoint y: 175, distance: 313.2
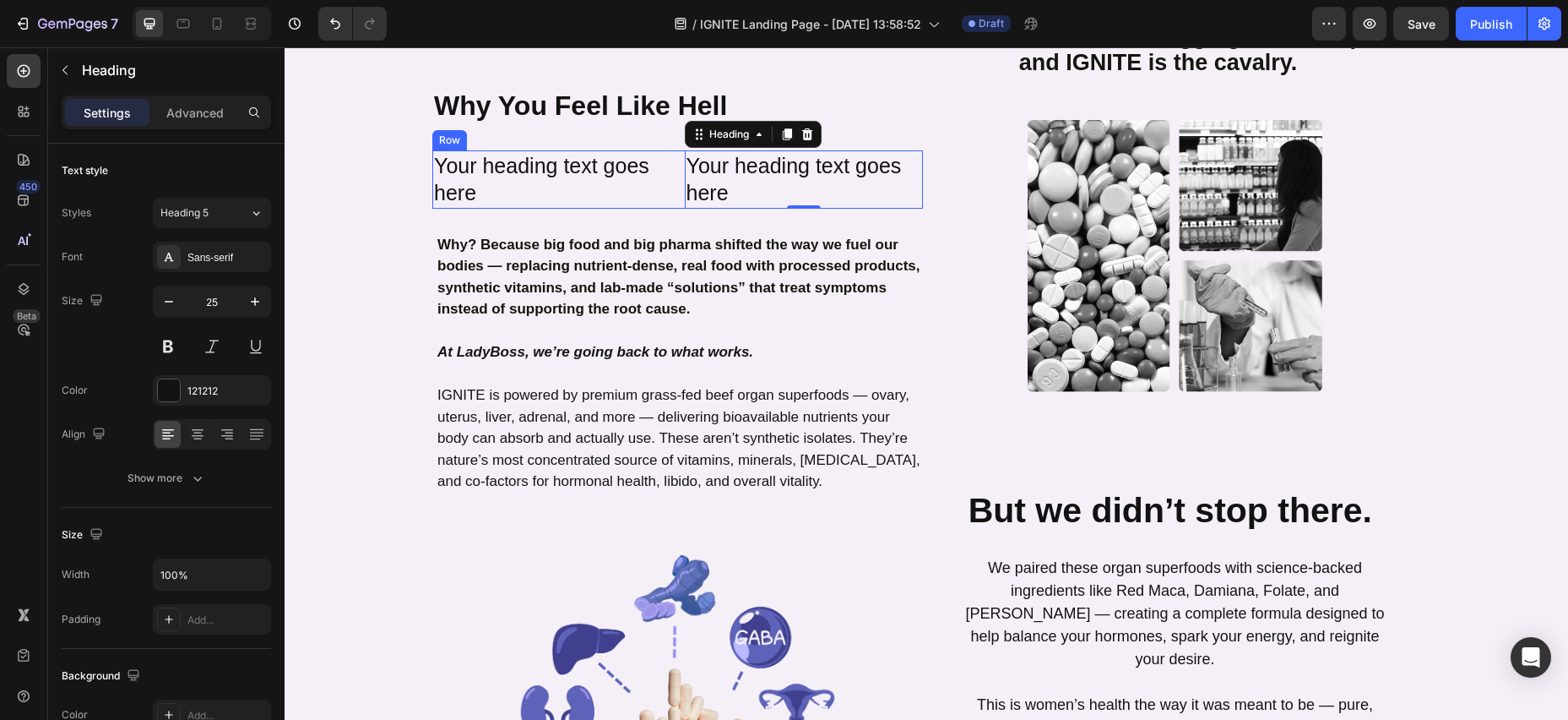
click at [675, 150] on div "Your heading text goes here Heading Your heading text goes here Heading 0 Row" at bounding box center [678, 179] width 491 height 59
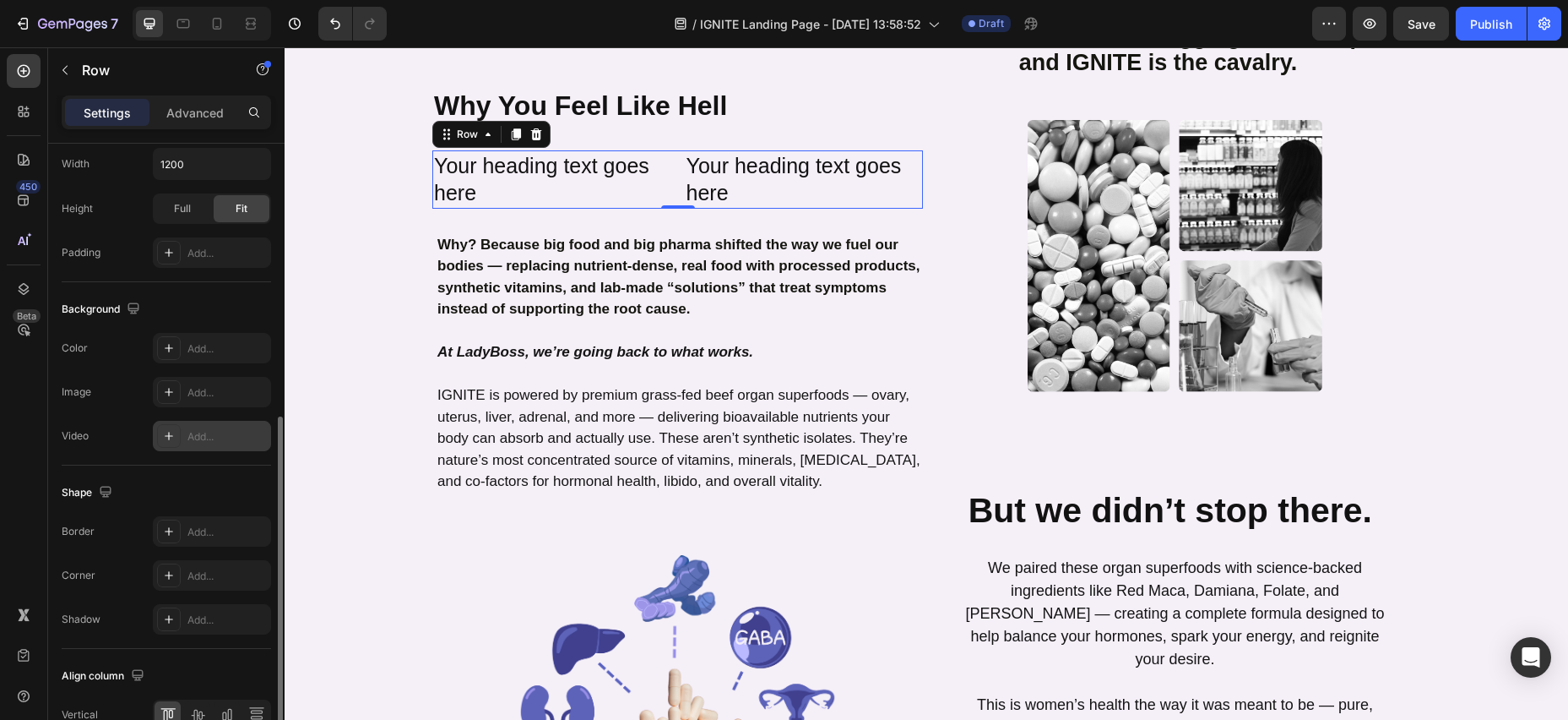
scroll to position [517, 0]
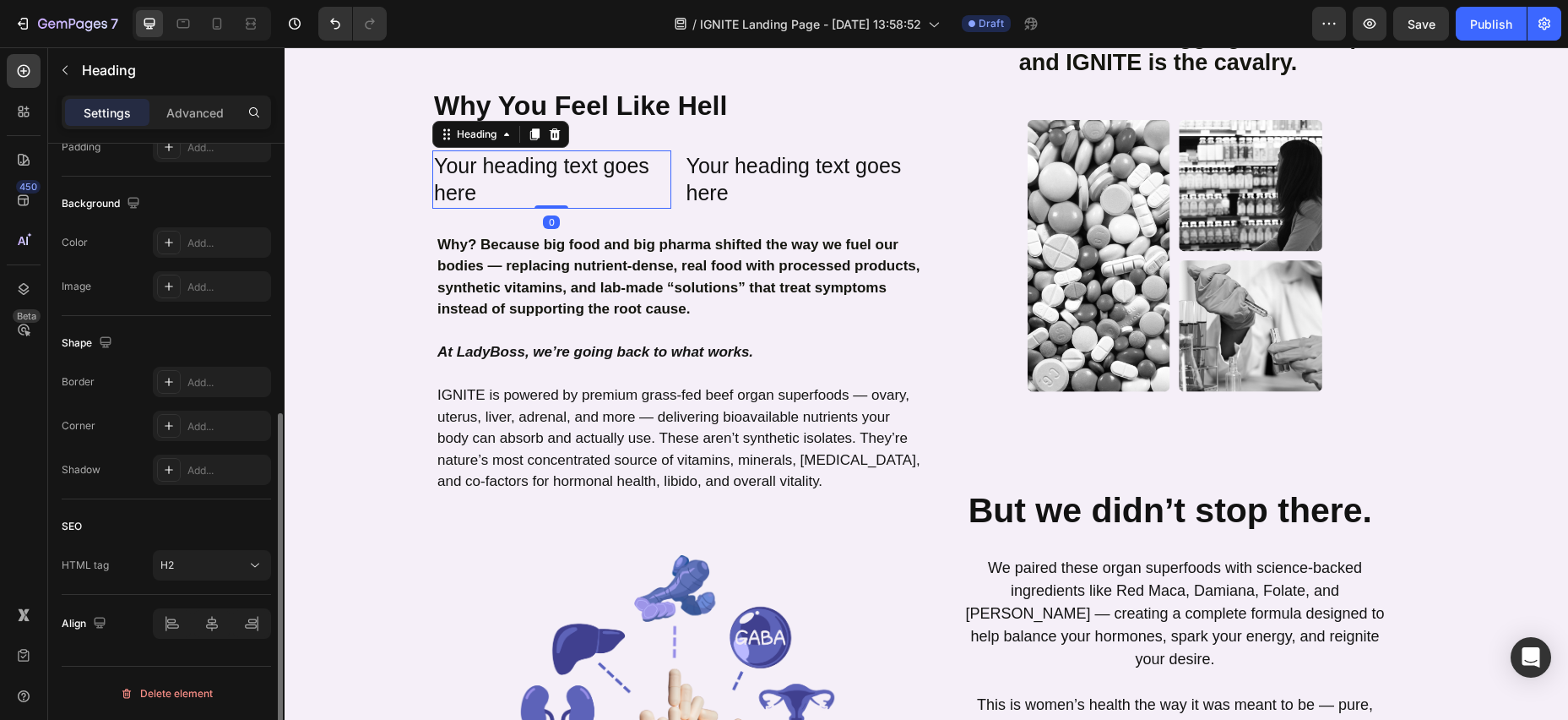
click at [668, 168] on h2 "Your heading text goes here" at bounding box center [552, 179] width 239 height 59
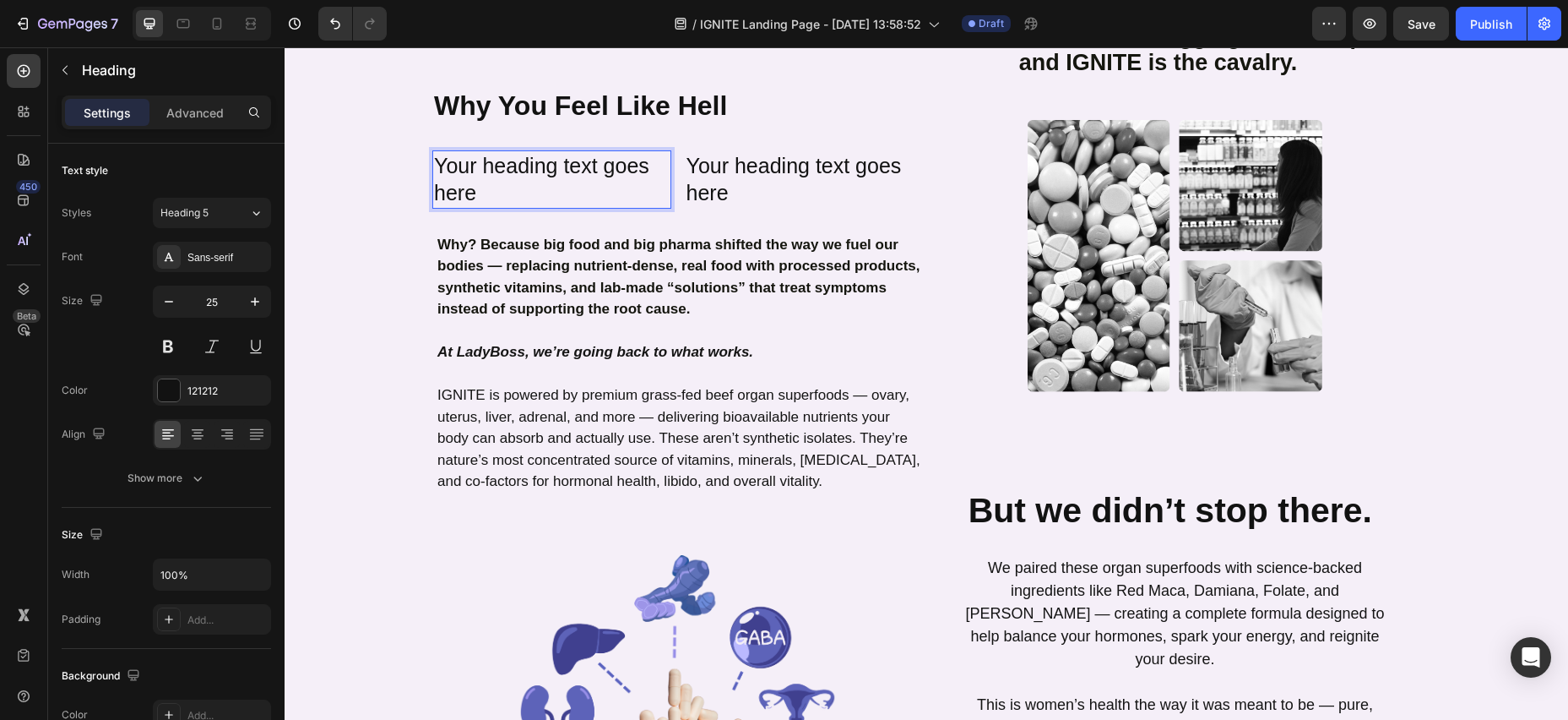
click at [589, 159] on h2 "Your heading text goes here" at bounding box center [552, 179] width 239 height 59
click at [442, 152] on p "Your heading text goes here" at bounding box center [552, 179] width 235 height 55
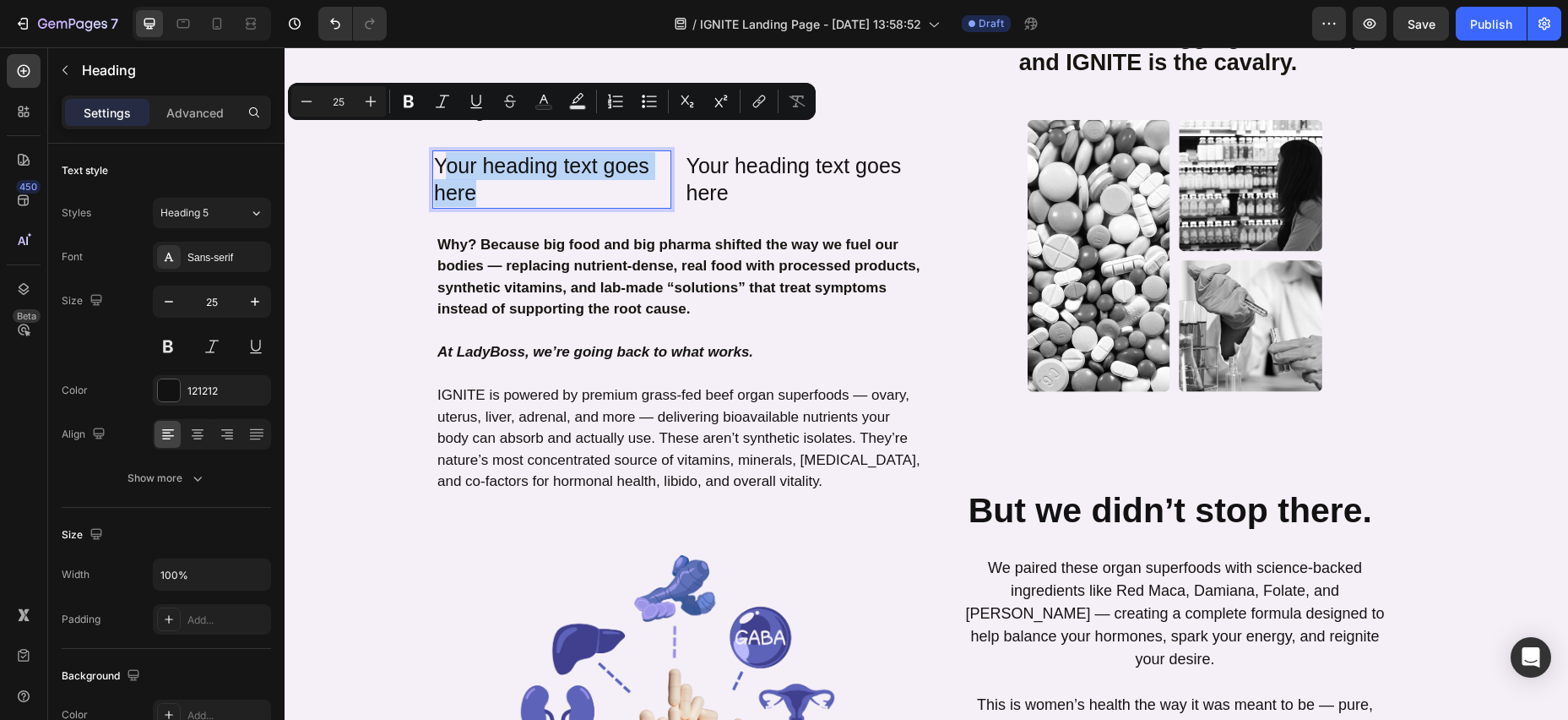
scroll to position [1179, 0]
click at [435, 153] on p "Your heading text goes here" at bounding box center [552, 180] width 235 height 55
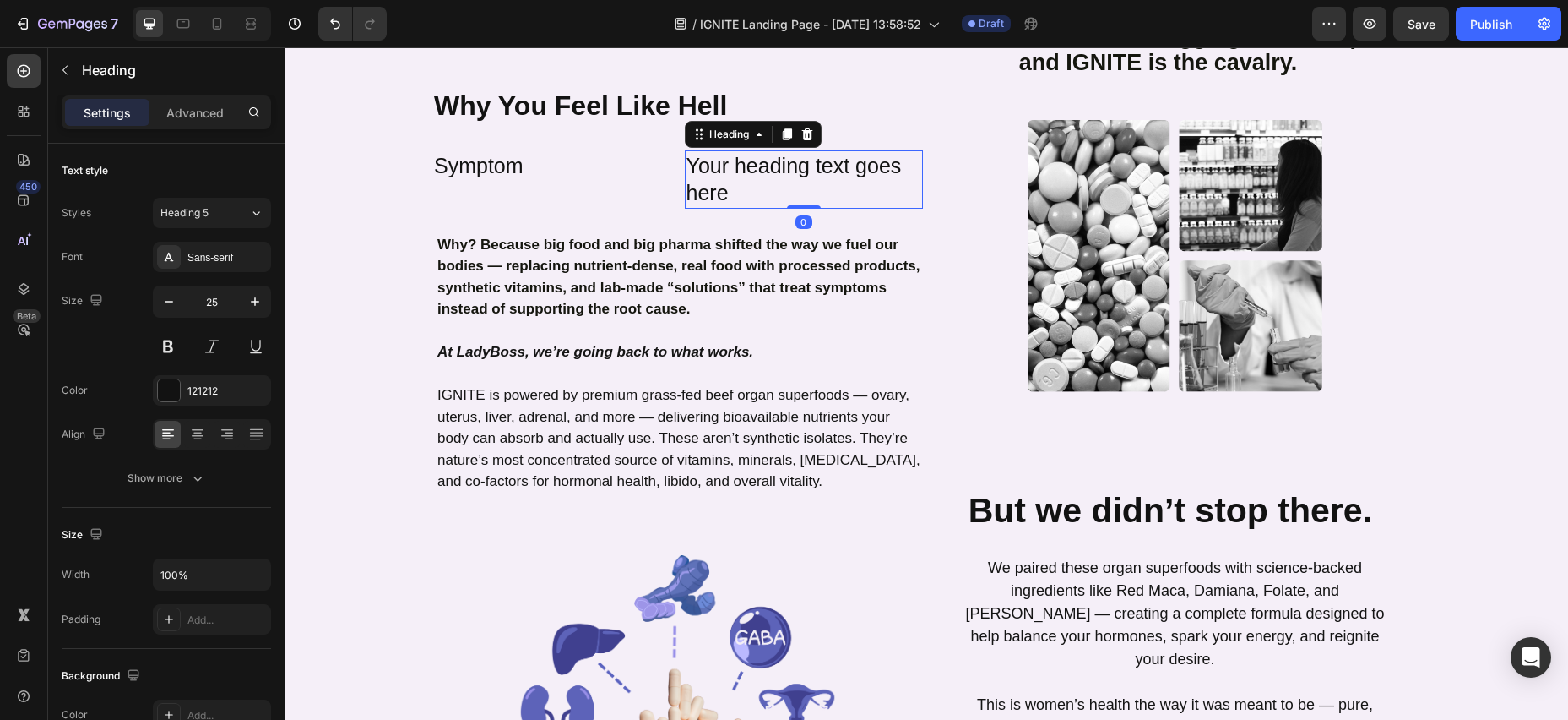
click at [688, 150] on h2 "Your heading text goes here" at bounding box center [804, 179] width 239 height 59
click at [728, 167] on h2 "Your heading text goes here" at bounding box center [804, 179] width 239 height 59
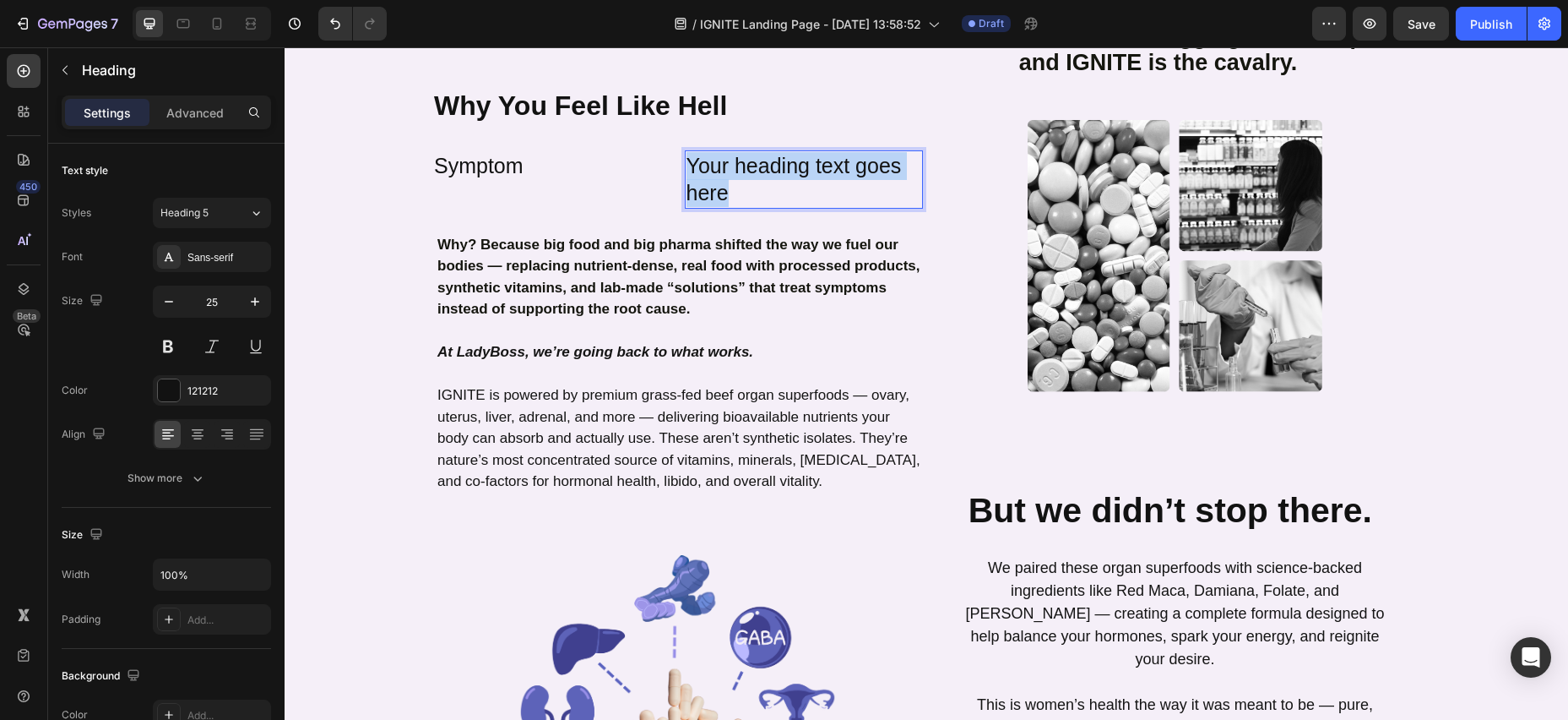
click at [688, 152] on p "Your heading text goes here" at bounding box center [804, 179] width 235 height 55
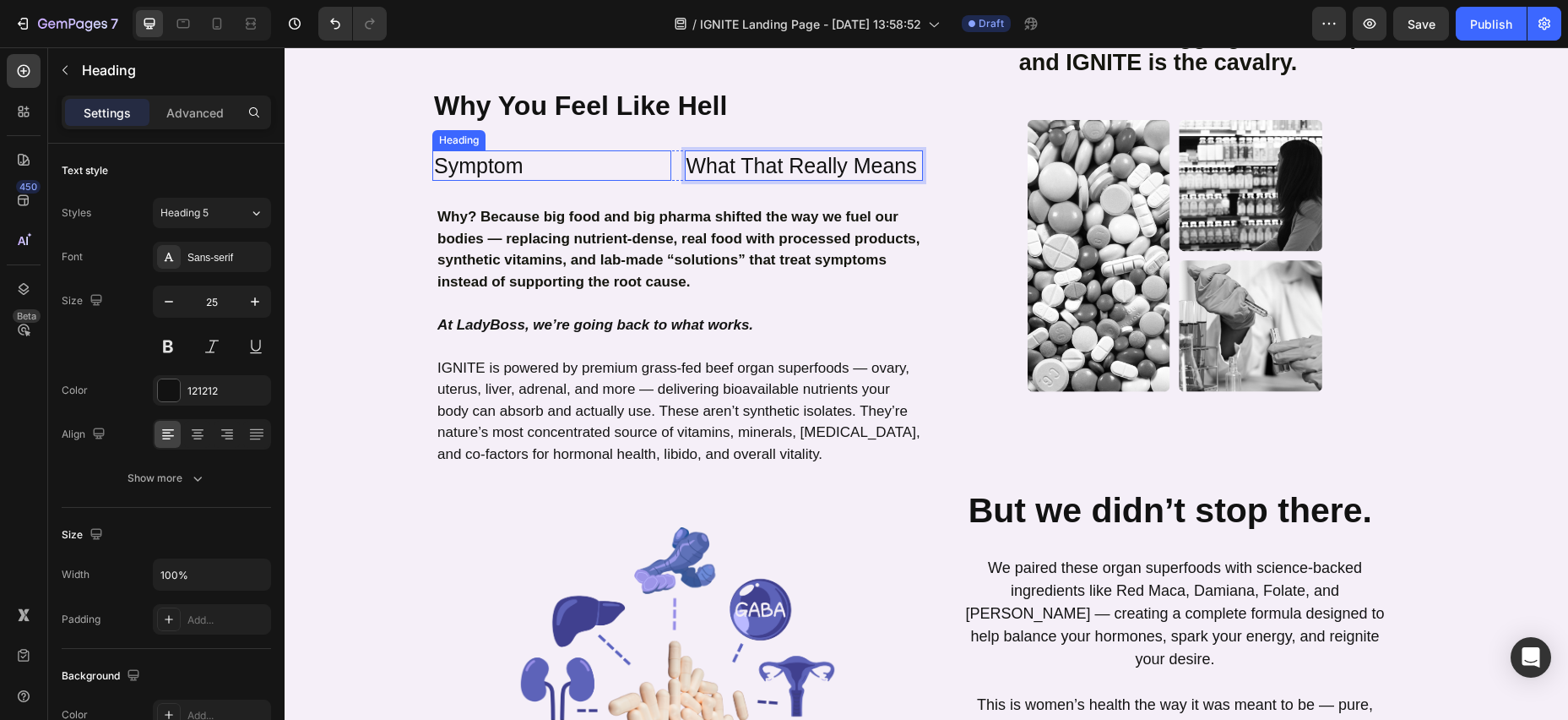
click at [437, 152] on p "Symptom" at bounding box center [552, 166] width 235 height 28
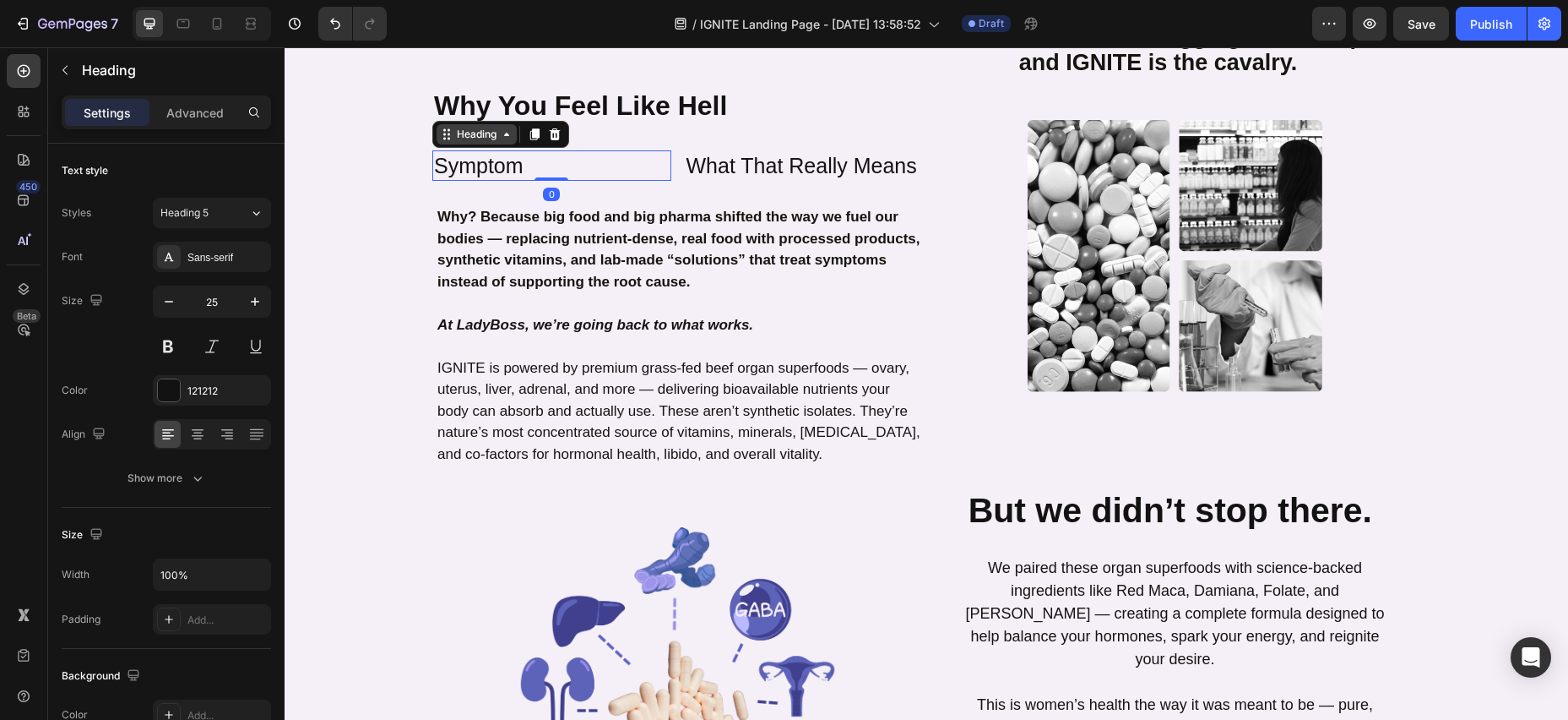
click at [451, 128] on icon at bounding box center [446, 134] width 14 height 14
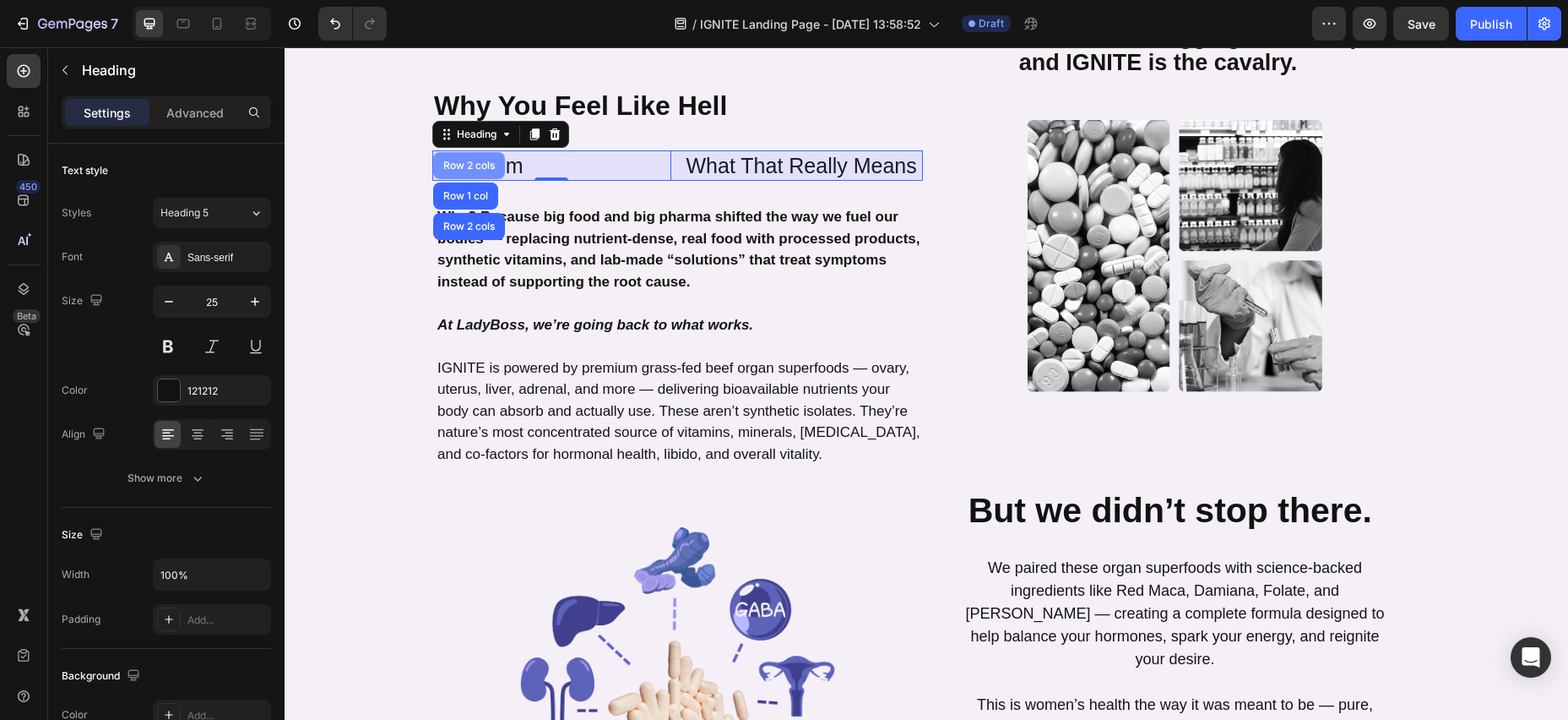
click at [447, 160] on div "Row 2 cols" at bounding box center [469, 165] width 59 height 10
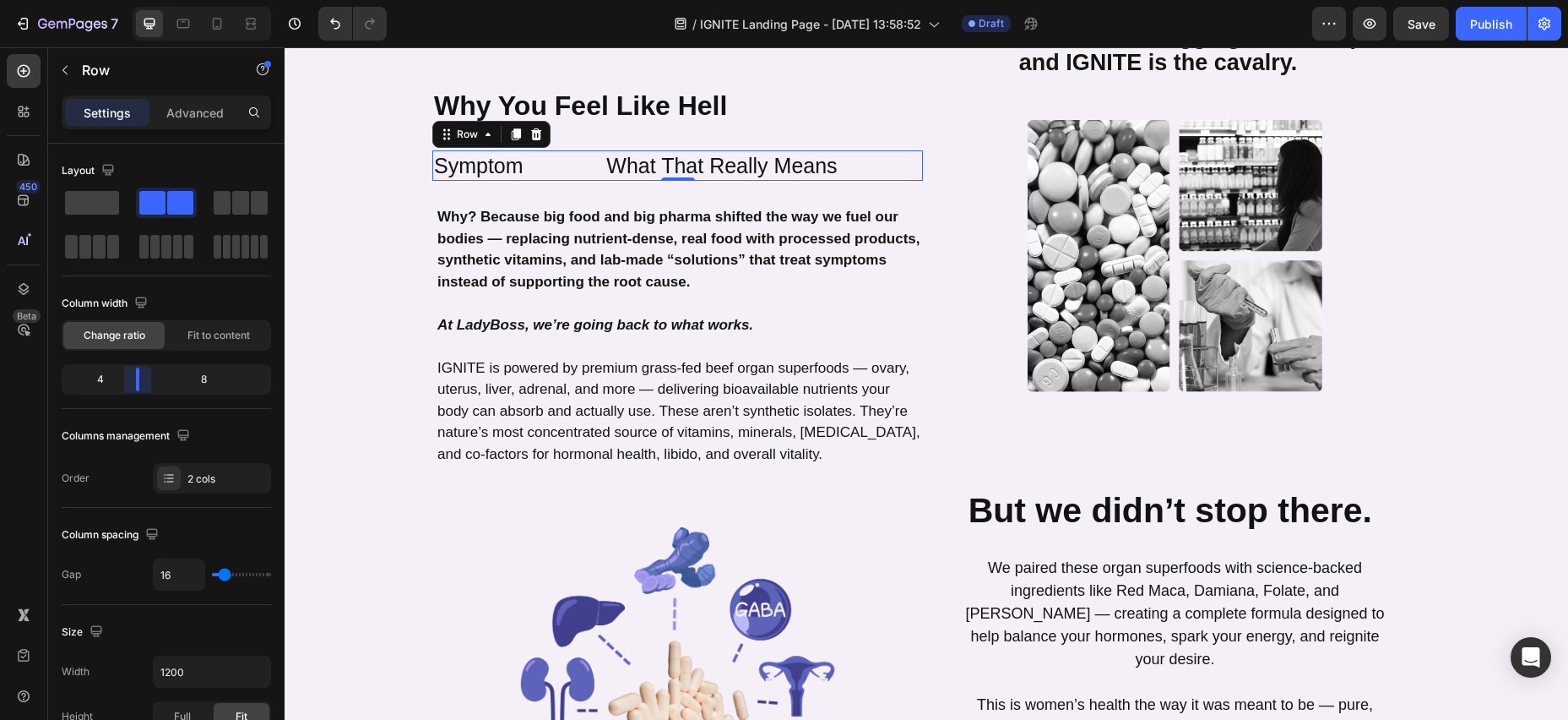
drag, startPoint x: 169, startPoint y: 383, endPoint x: 141, endPoint y: 381, distance: 28.1
click at [141, 0] on body "7 Version history / IGNITE Landing Page - [DATE] 13:58:52 Draft Preview Save Pu…" at bounding box center [784, 0] width 1568 height 0
click at [515, 128] on icon at bounding box center [516, 133] width 9 height 12
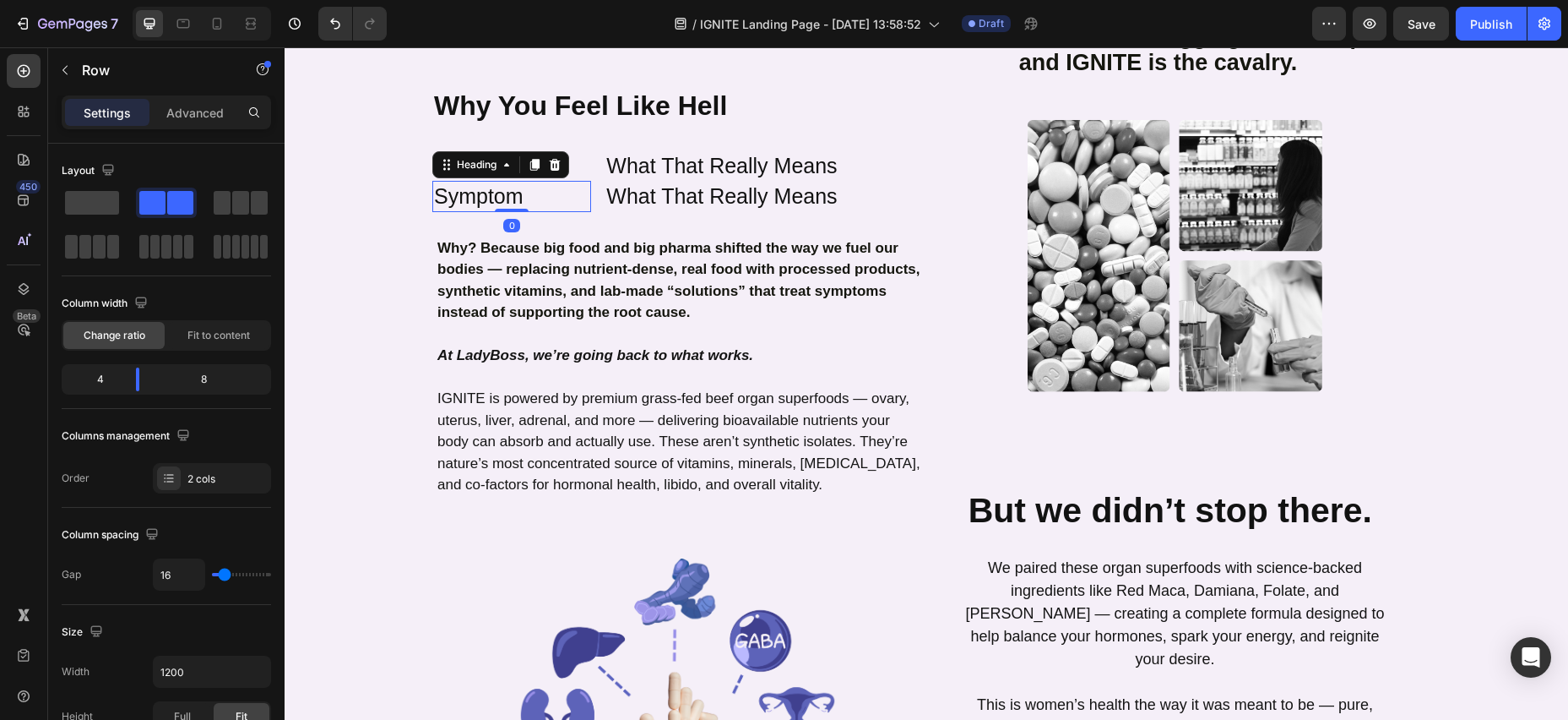
click at [493, 181] on h2 "Symptom" at bounding box center [512, 196] width 159 height 32
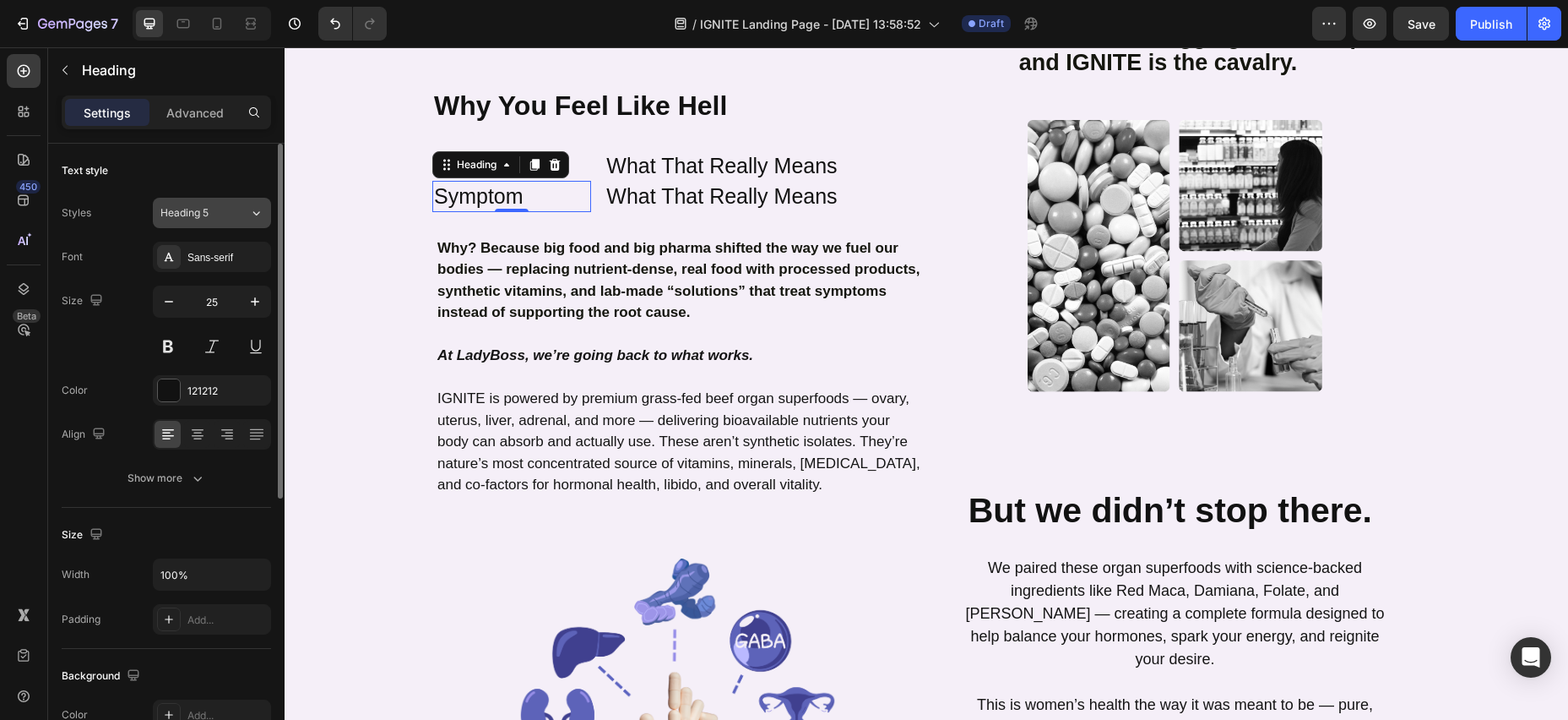
click at [258, 211] on icon at bounding box center [256, 213] width 14 height 17
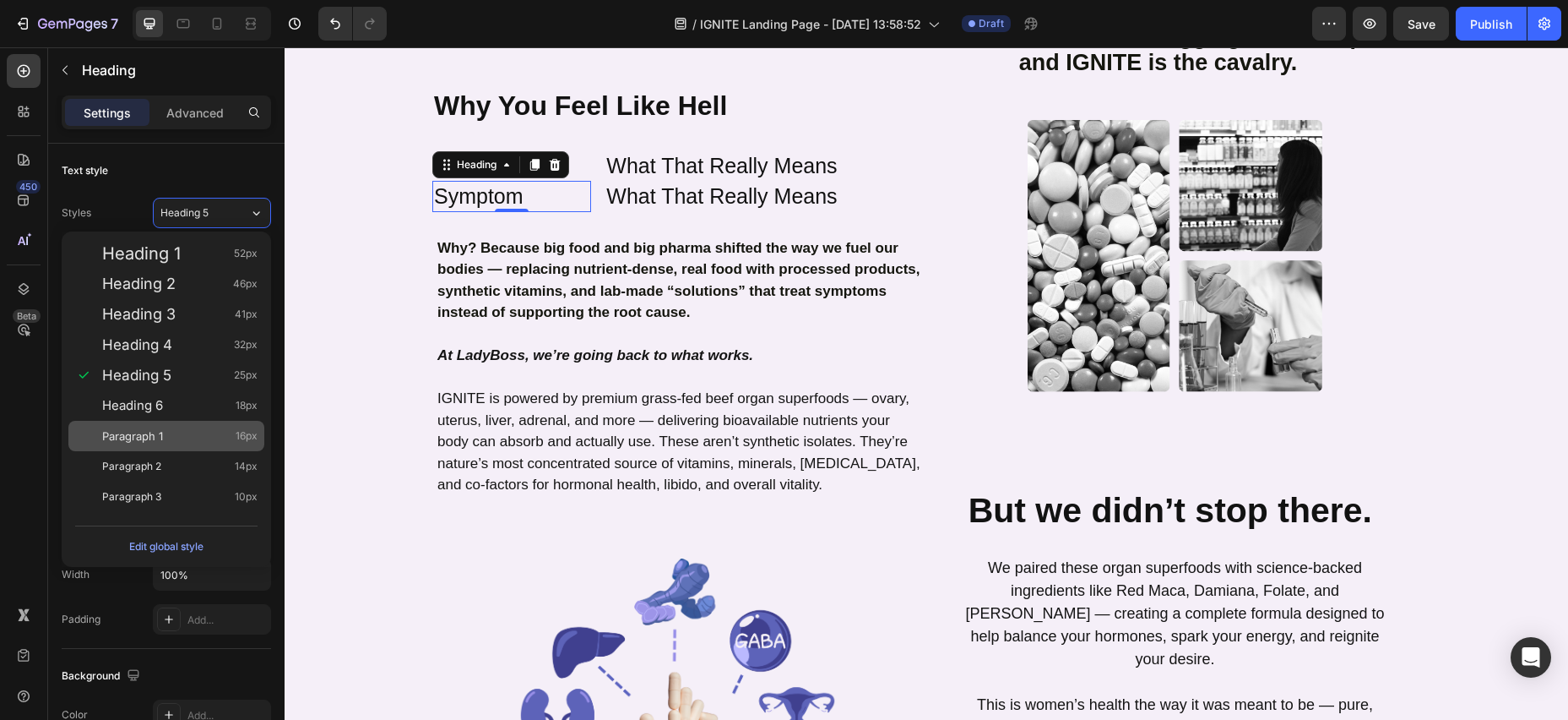
click at [161, 441] on span "Paragraph 1" at bounding box center [132, 435] width 60 height 17
type input "16"
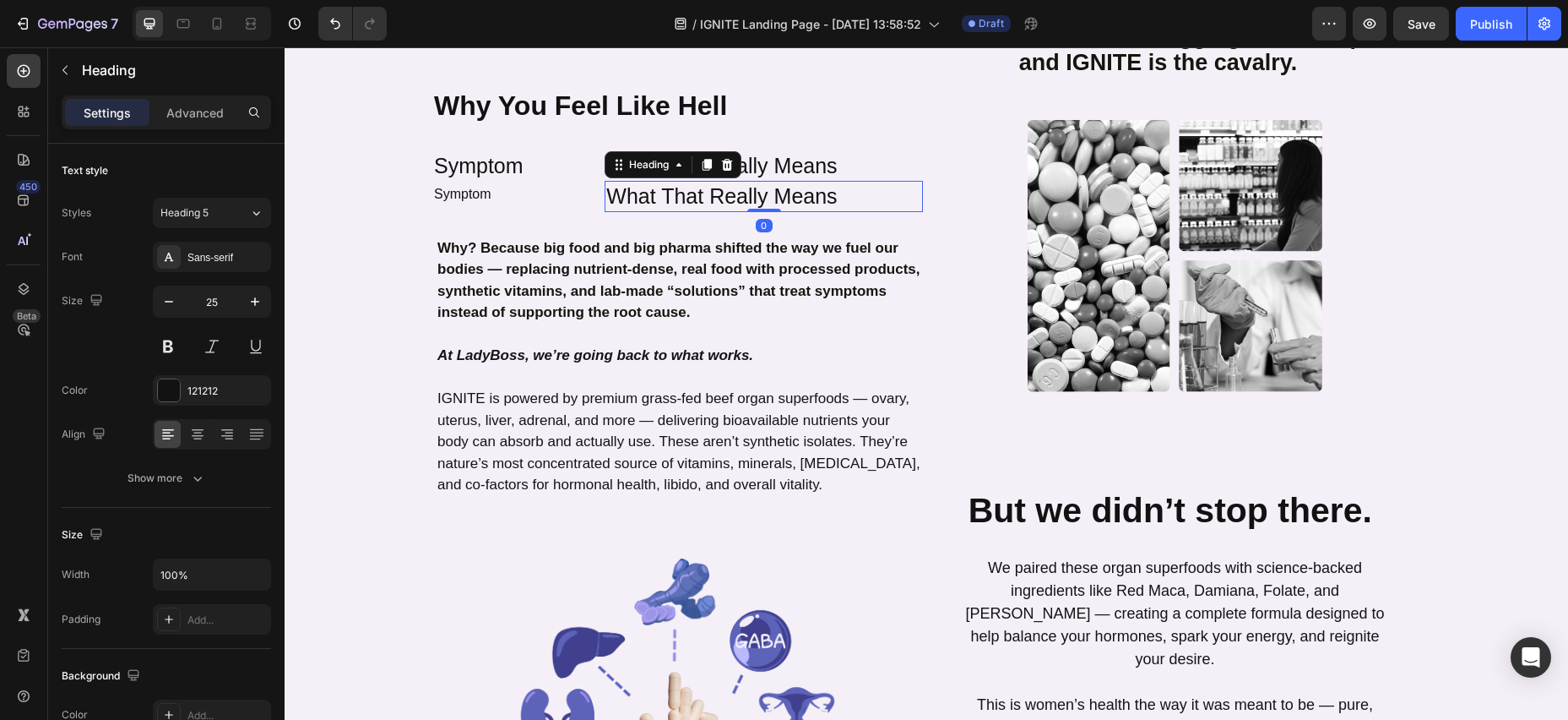
click at [724, 181] on h2 "What That Really Means" at bounding box center [763, 196] width 318 height 32
click at [242, 213] on div "Heading 5" at bounding box center [205, 213] width 88 height 15
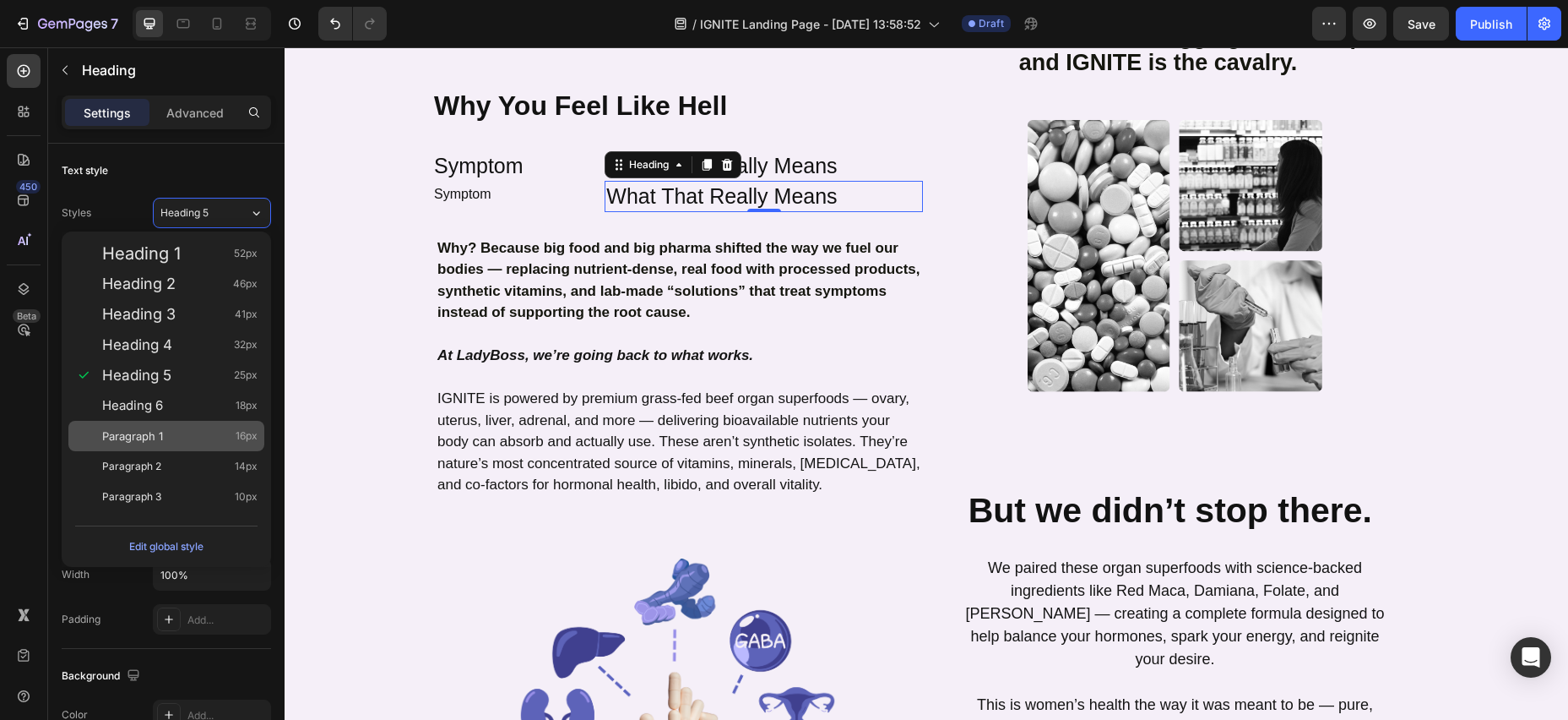
click at [197, 437] on div "Paragraph 1 16px" at bounding box center [179, 435] width 155 height 17
type input "16"
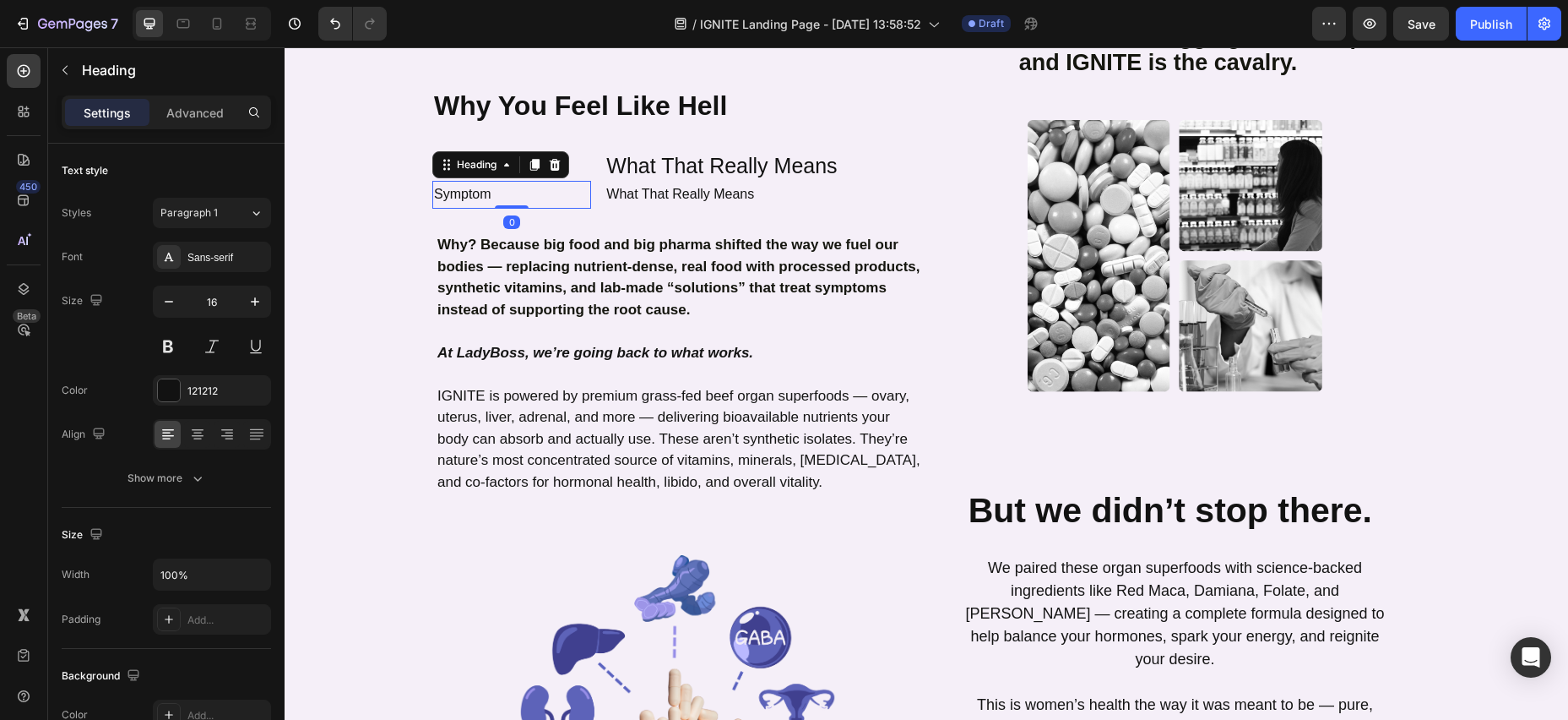
click at [500, 181] on h2 "Symptom" at bounding box center [512, 195] width 159 height 28
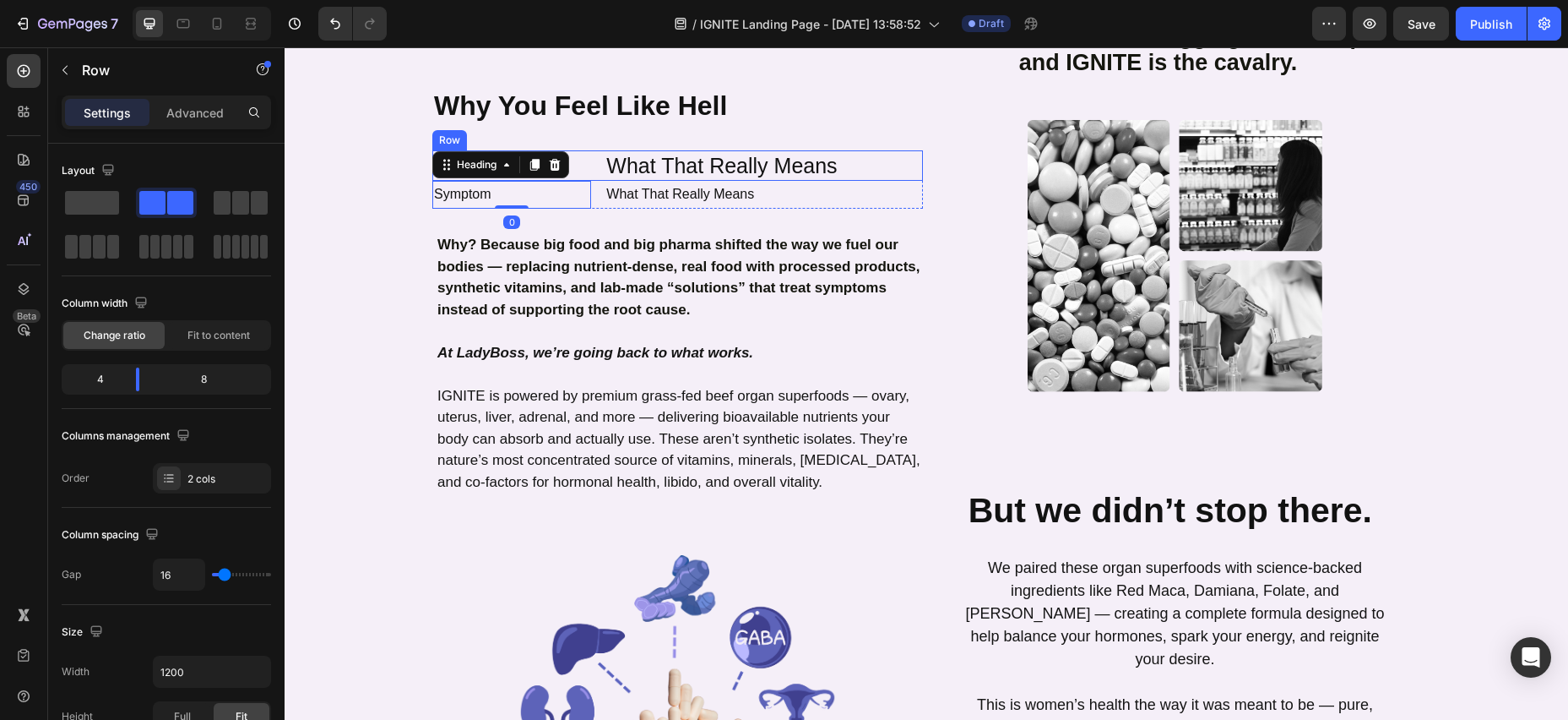
click at [602, 150] on div "Symptom Heading What That Really Means Heading Row" at bounding box center [678, 166] width 491 height 32
click at [189, 117] on p "Advanced" at bounding box center [196, 113] width 58 height 18
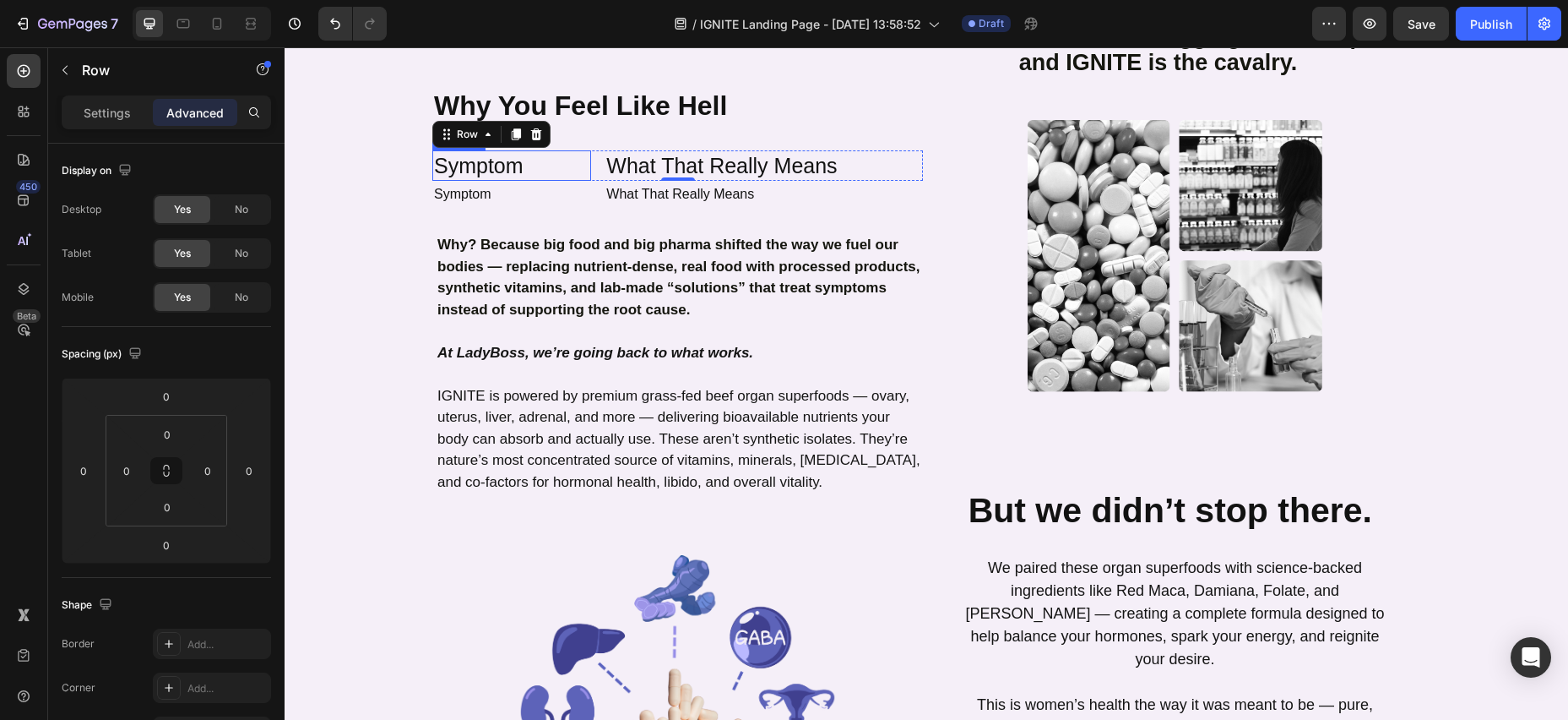
click at [505, 152] on p "Symptom" at bounding box center [512, 166] width 155 height 28
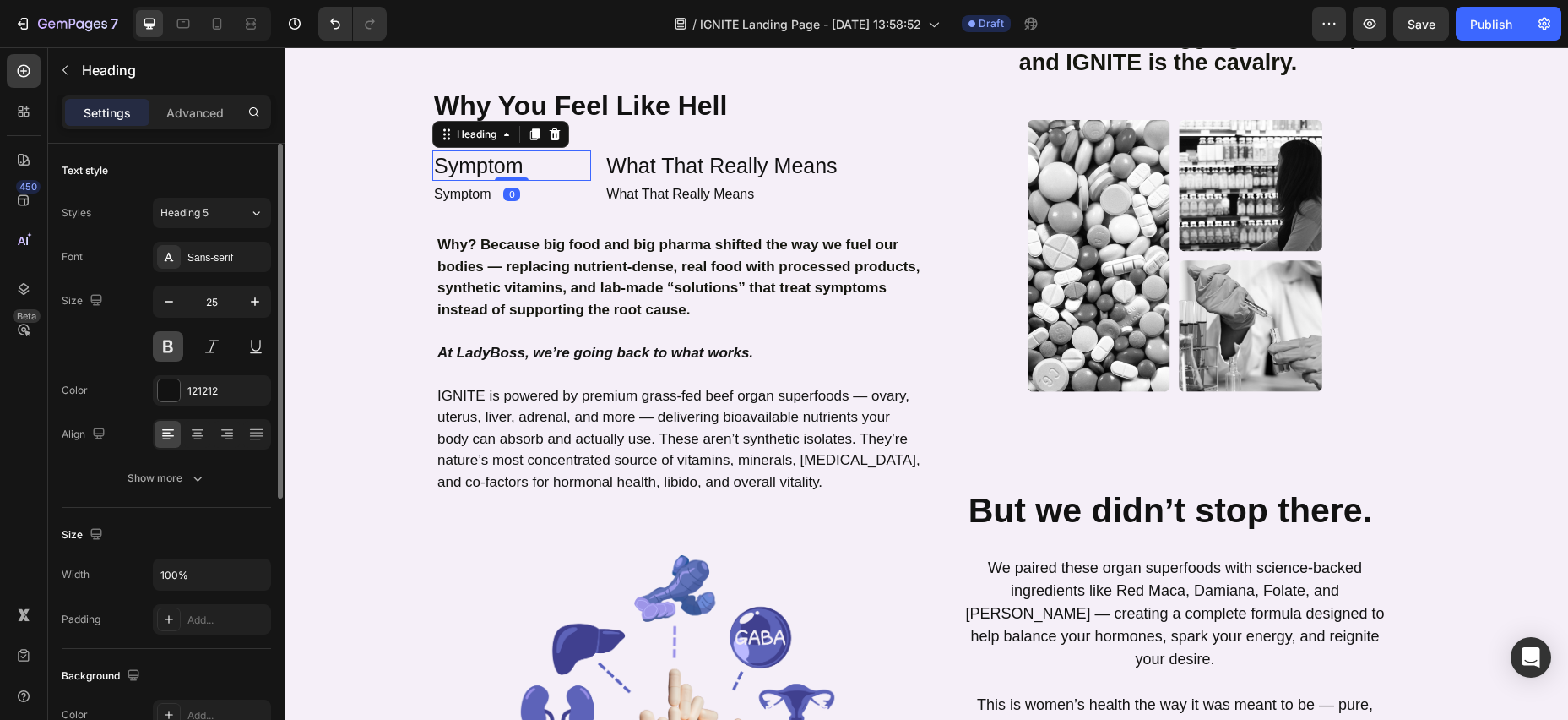
drag, startPoint x: 173, startPoint y: 346, endPoint x: 182, endPoint y: 343, distance: 9.5
click at [173, 345] on button at bounding box center [169, 346] width 31 height 31
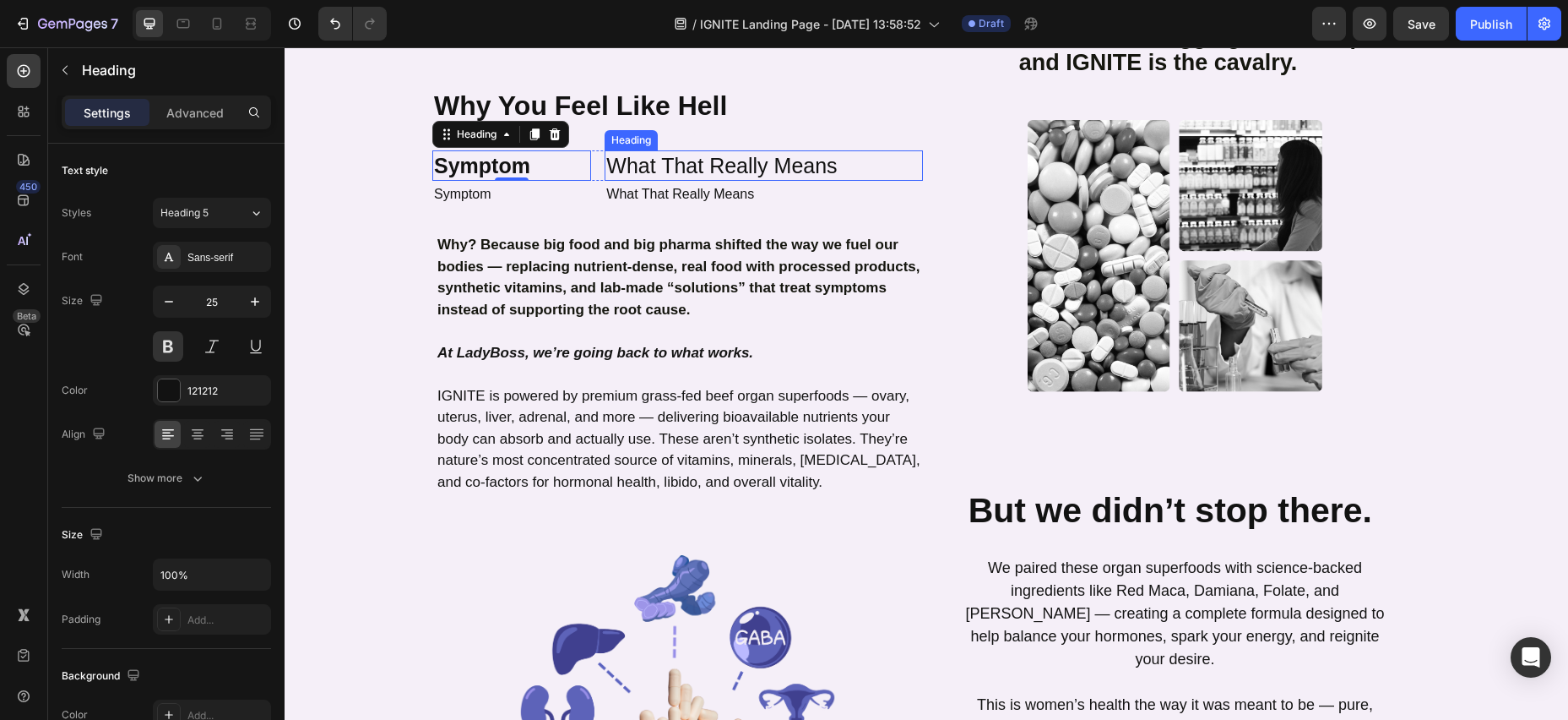
click at [666, 152] on p "What That Really Means" at bounding box center [764, 166] width 315 height 28
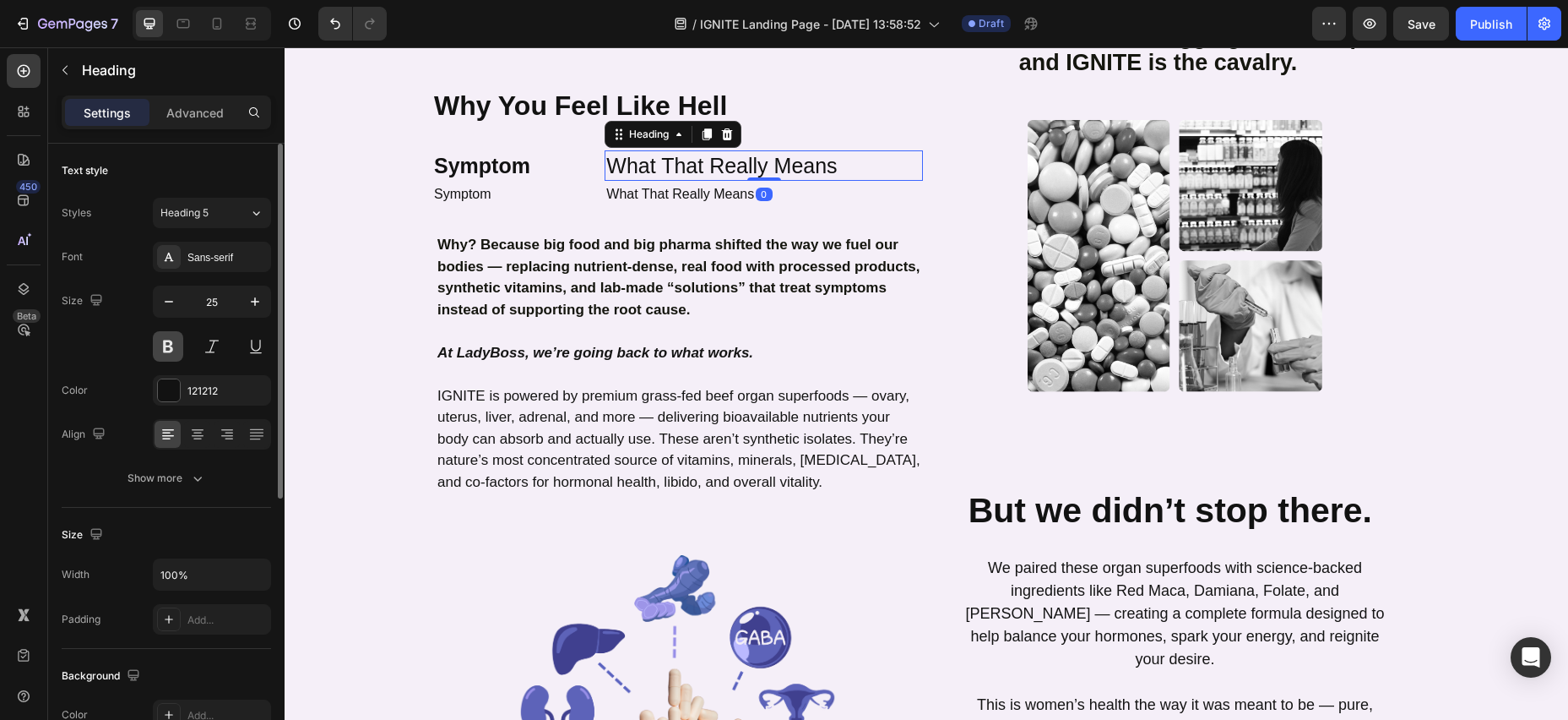
click at [169, 353] on button at bounding box center [169, 346] width 31 height 31
click at [203, 352] on button at bounding box center [212, 346] width 31 height 31
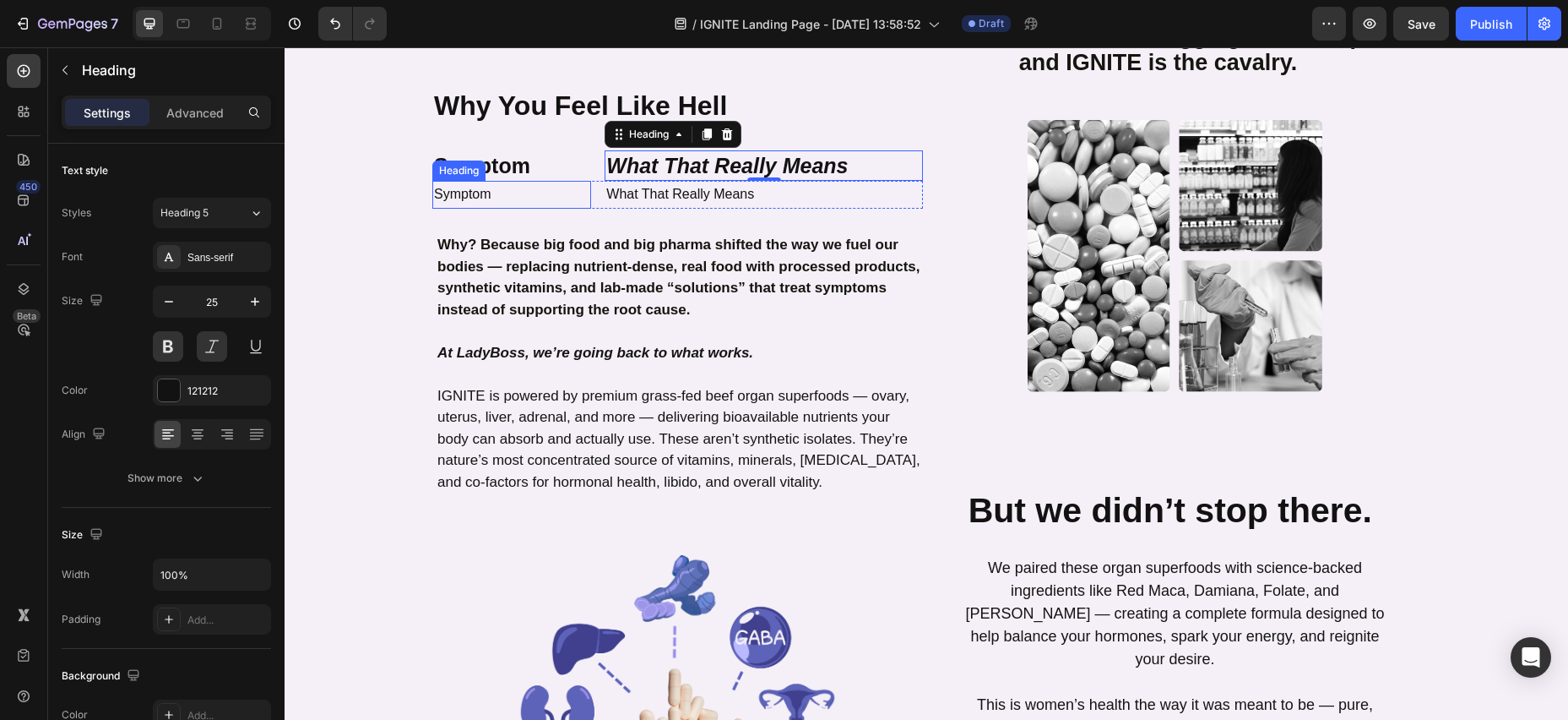
click at [487, 181] on h2 "Symptom" at bounding box center [512, 195] width 159 height 28
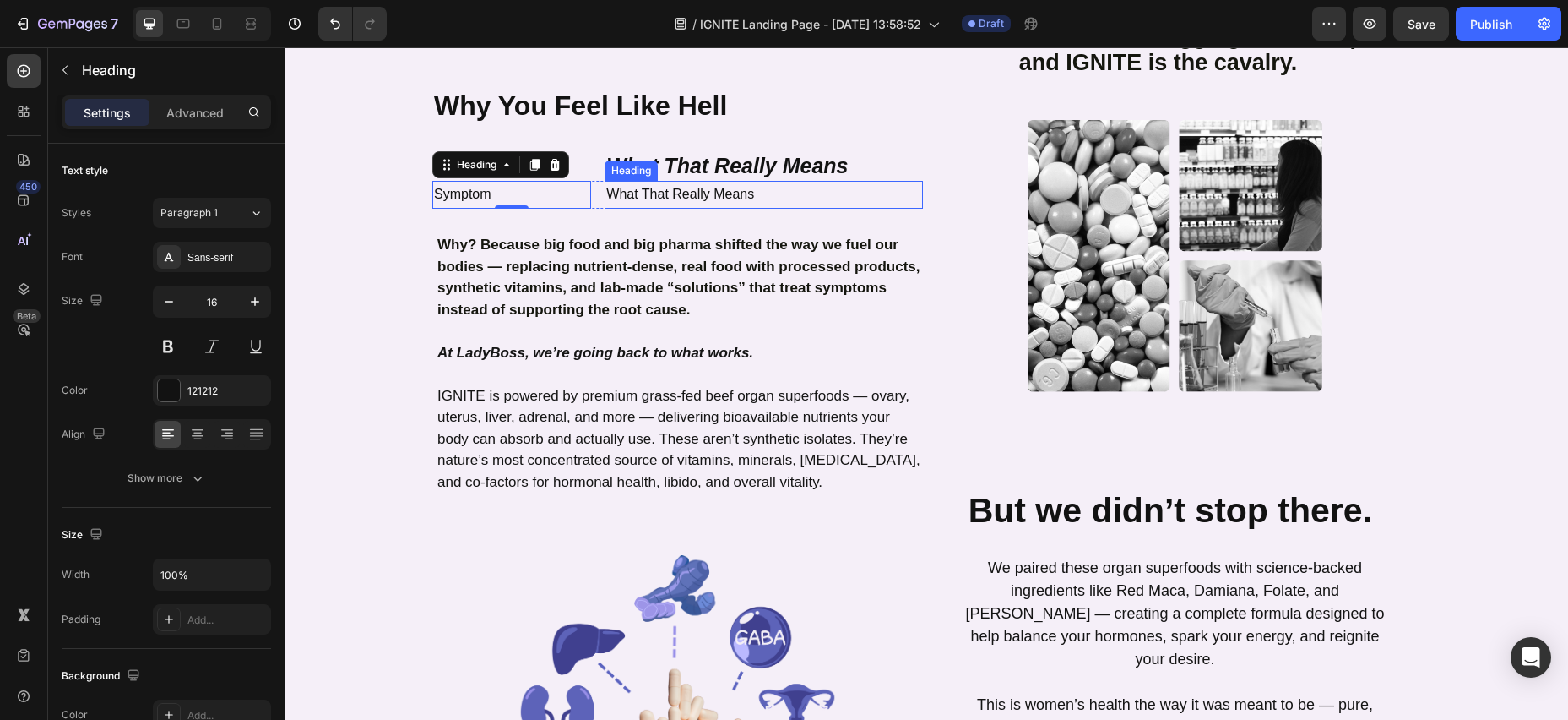
click at [636, 181] on h2 "What That Really Means" at bounding box center [763, 195] width 318 height 28
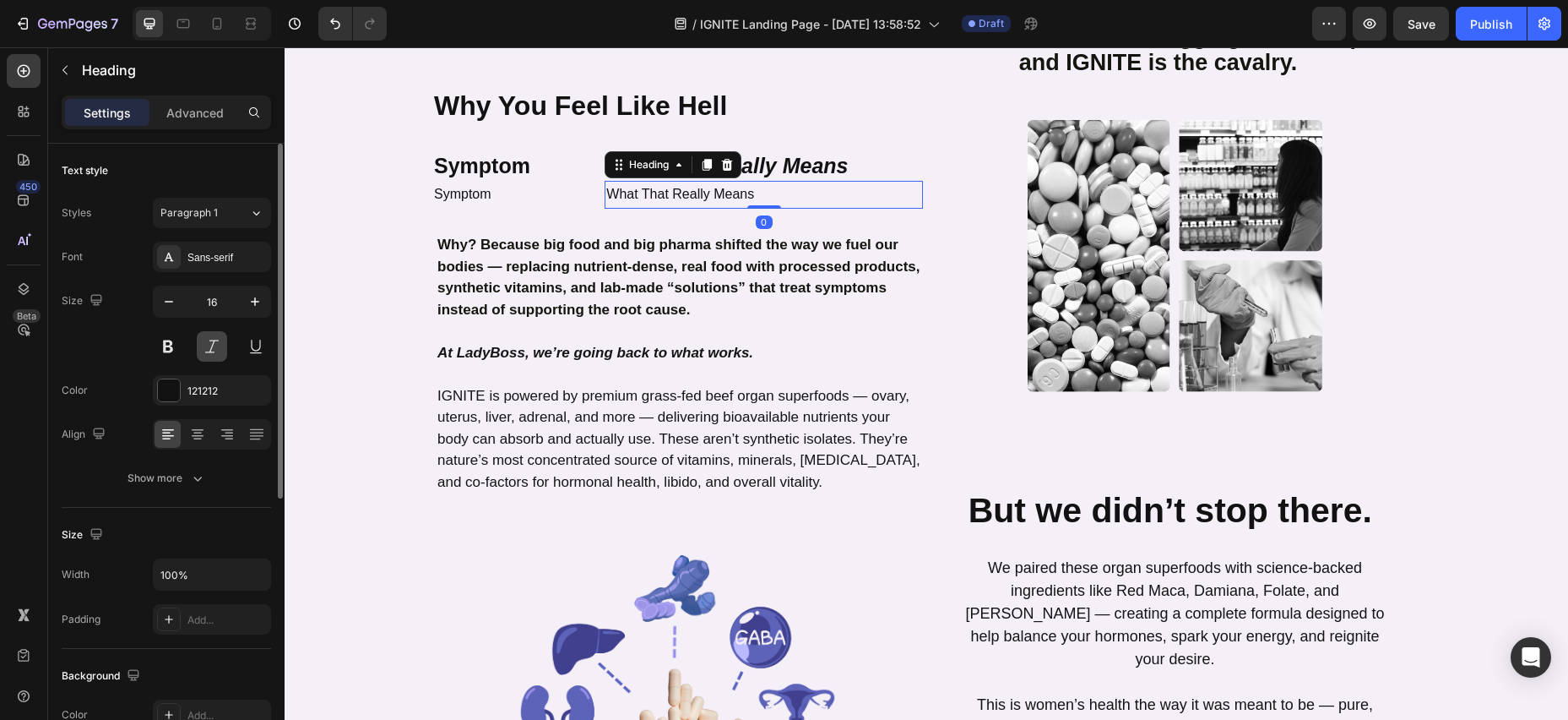
click at [205, 346] on button at bounding box center [212, 346] width 31 height 31
click at [487, 181] on h2 "Symptom" at bounding box center [512, 195] width 159 height 28
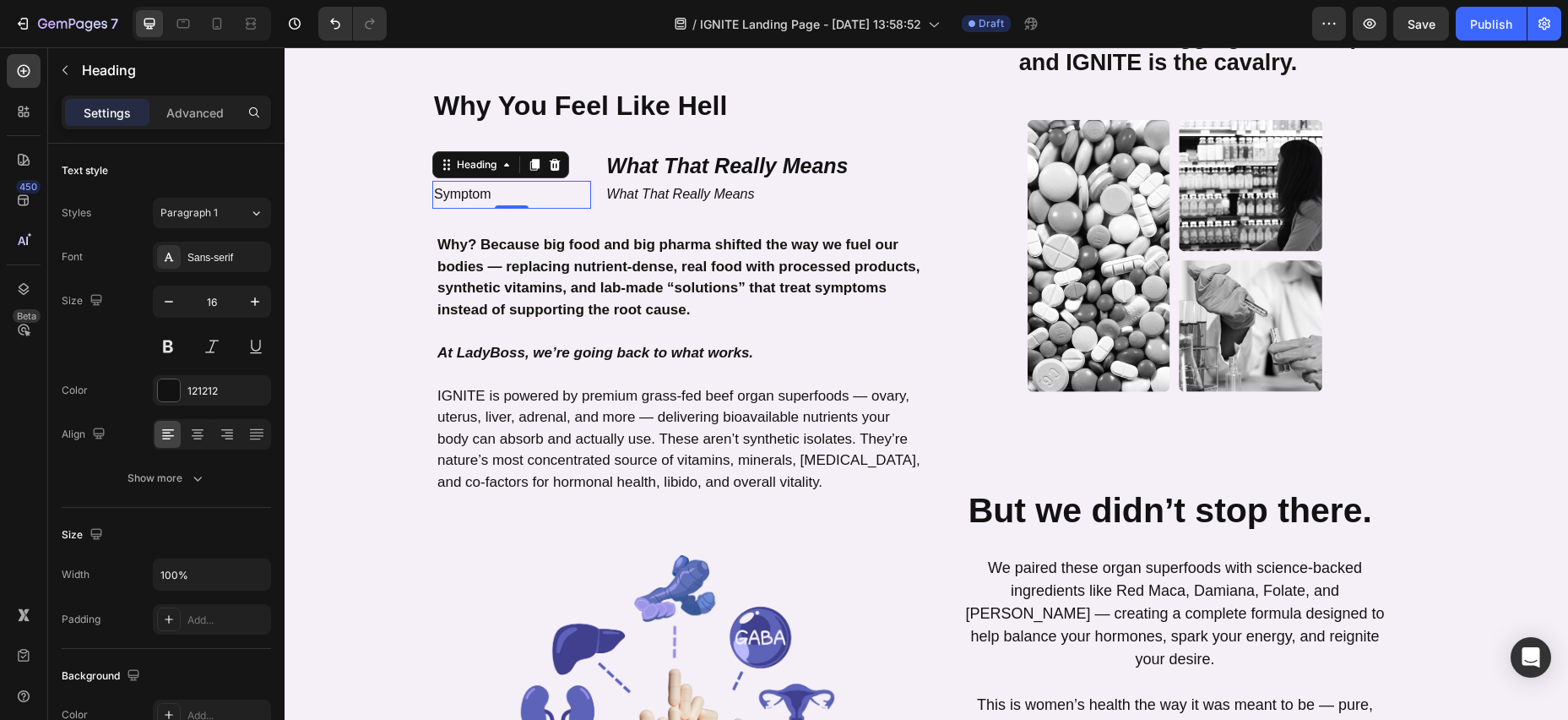
click at [479, 181] on h2 "Symptom" at bounding box center [512, 195] width 159 height 28
click at [479, 182] on p "Symptom" at bounding box center [512, 194] width 155 height 24
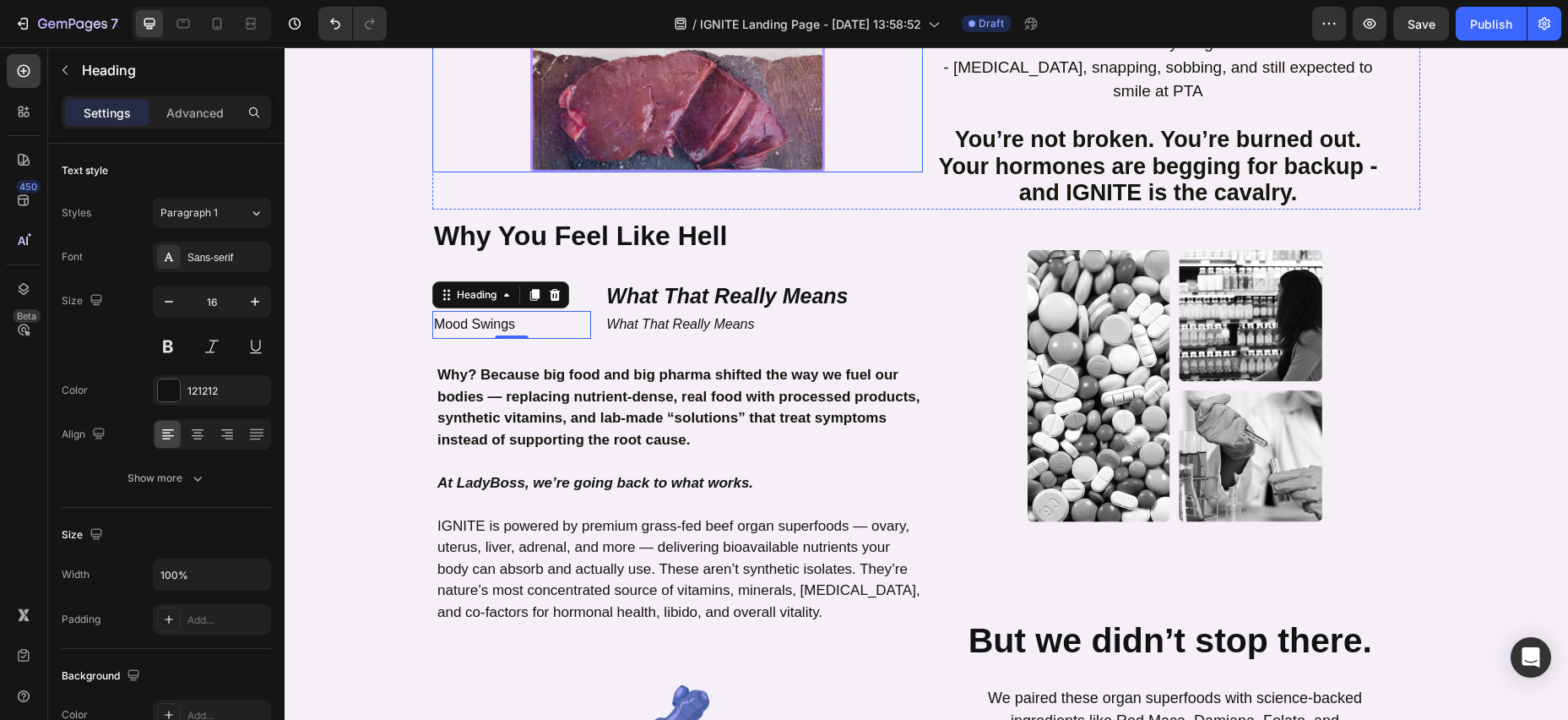
scroll to position [1004, 0]
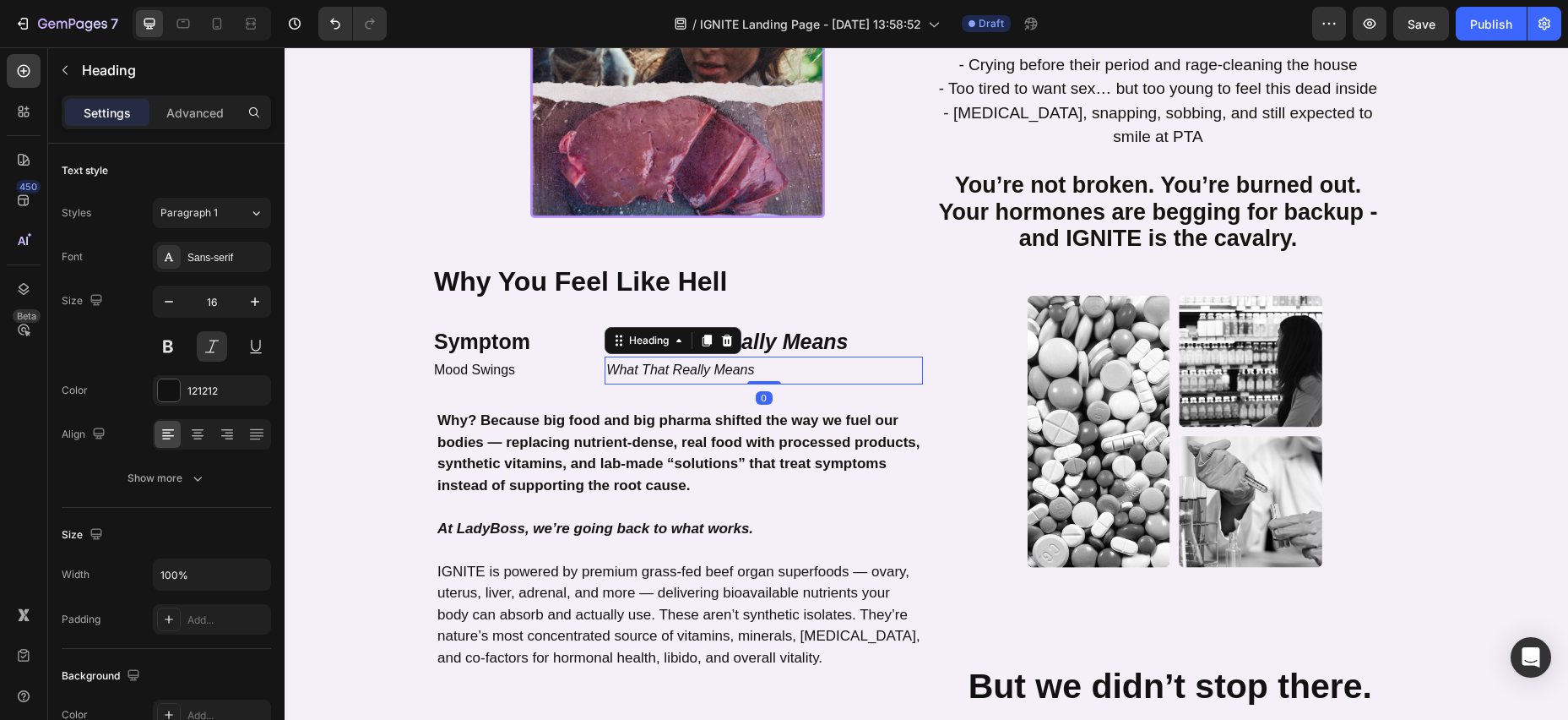
click at [732, 357] on h2 "What That Really Means" at bounding box center [763, 370] width 318 height 28
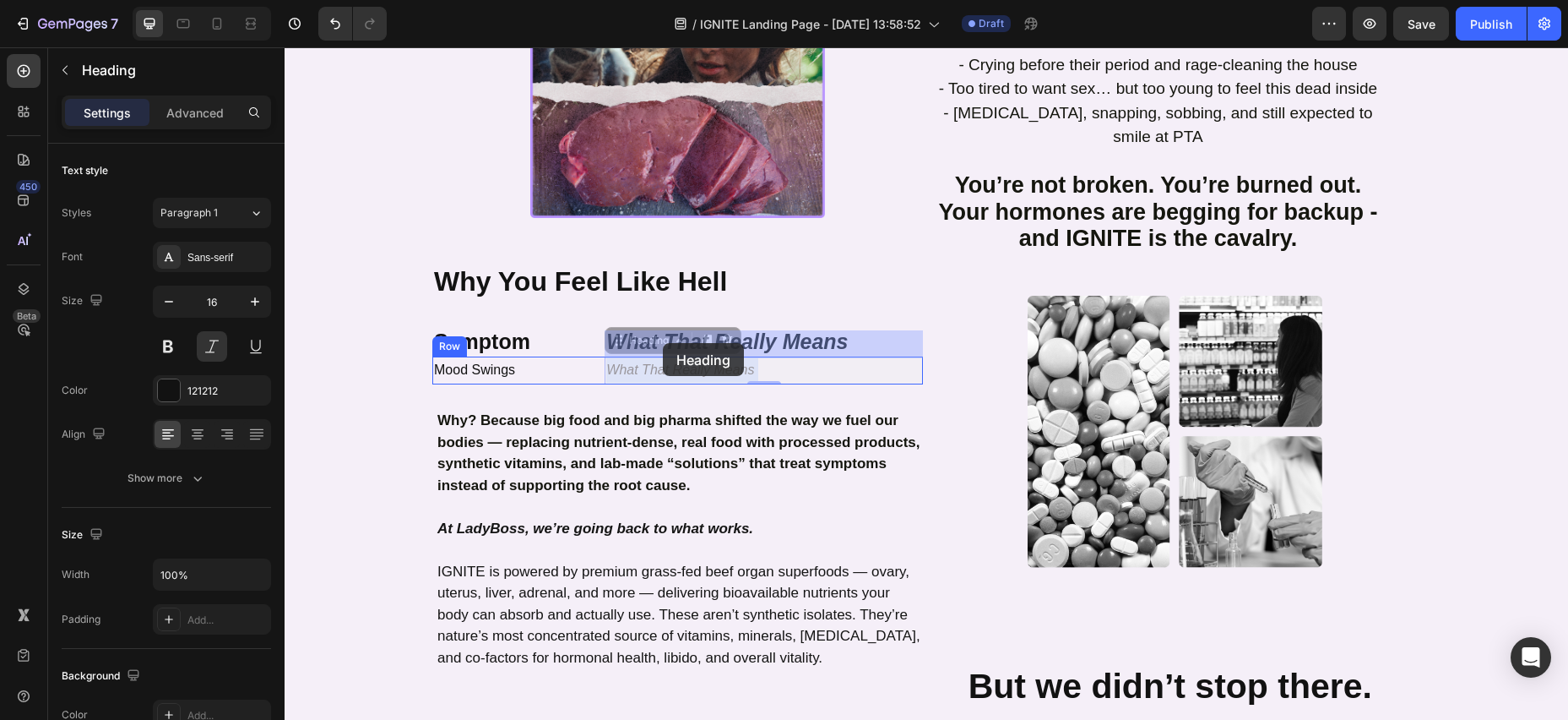
drag, startPoint x: 783, startPoint y: 345, endPoint x: 669, endPoint y: 342, distance: 114.0
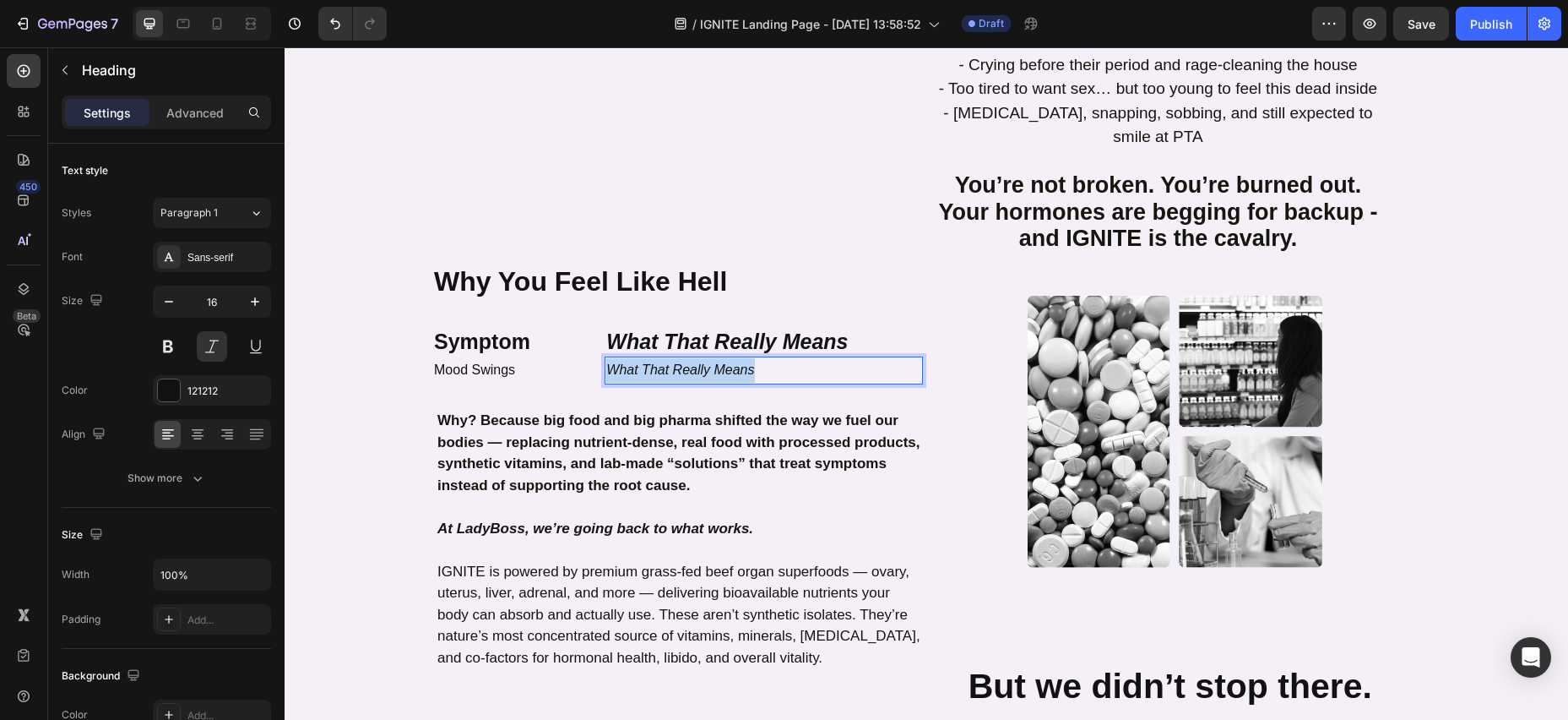
click at [608, 358] on p "What That Really Means" at bounding box center [764, 369] width 315 height 24
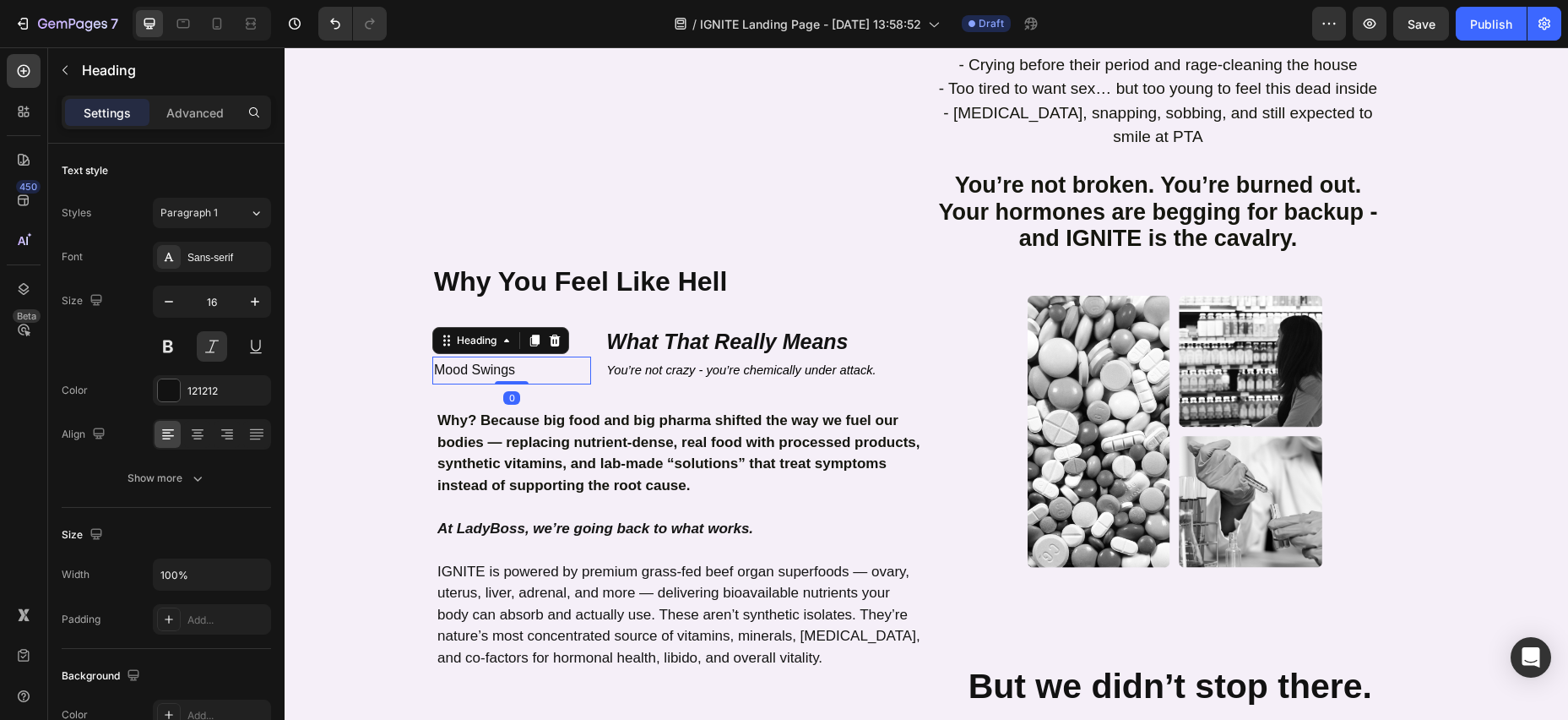
drag, startPoint x: 434, startPoint y: 340, endPoint x: 445, endPoint y: 339, distance: 11.0
click at [434, 358] on p "Mood Swings" at bounding box center [512, 369] width 155 height 24
click at [466, 333] on div "Heading" at bounding box center [477, 340] width 47 height 15
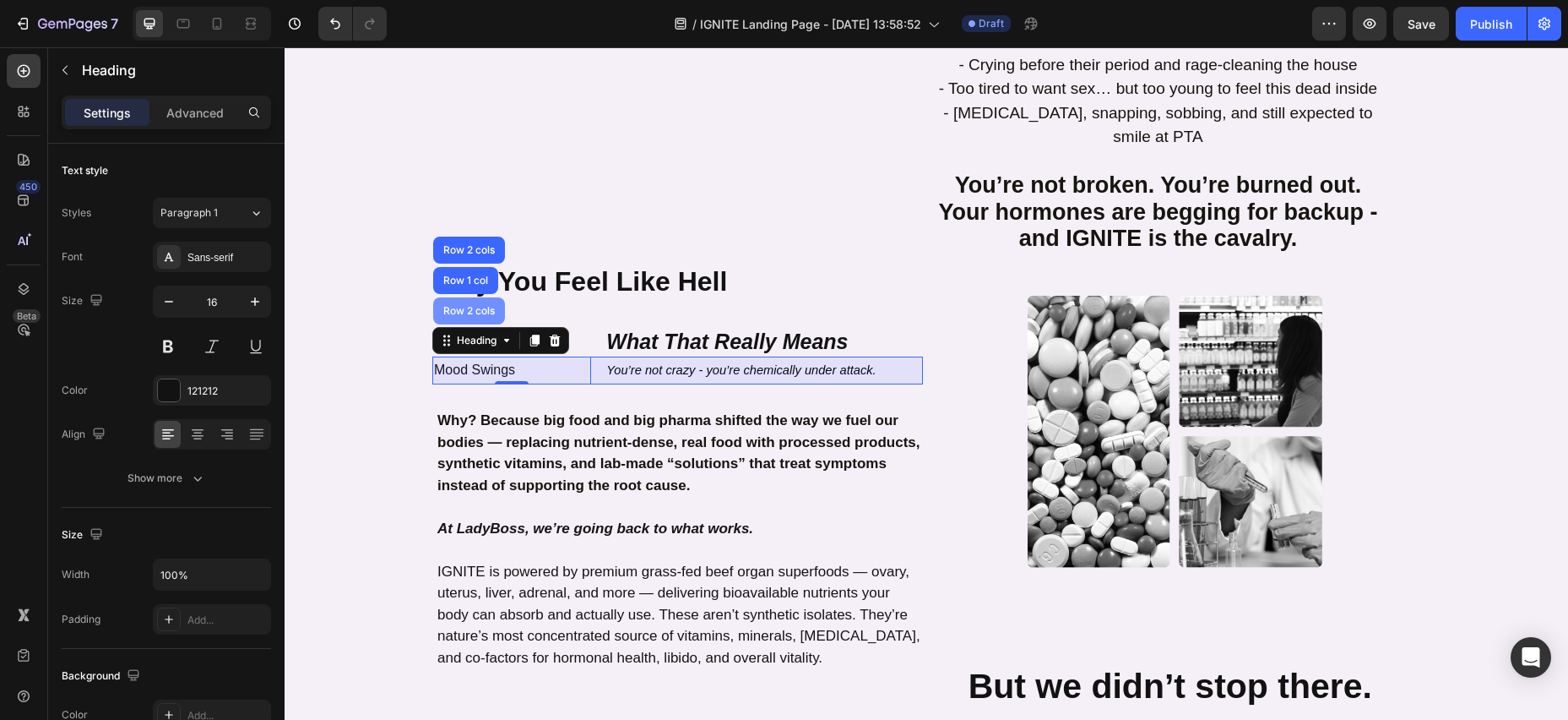
click at [452, 297] on div "Row 2 cols" at bounding box center [469, 311] width 72 height 27
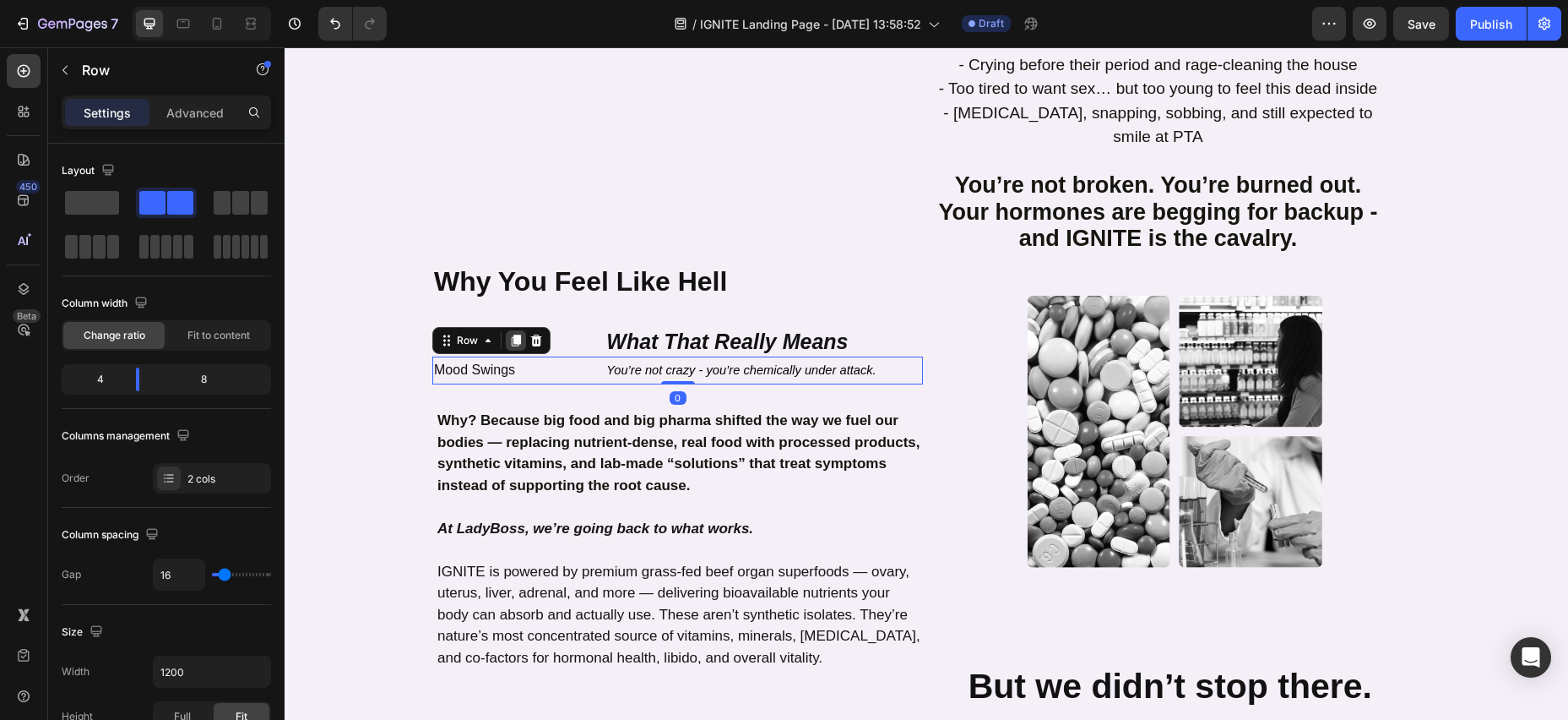
click at [514, 335] on icon at bounding box center [516, 341] width 9 height 12
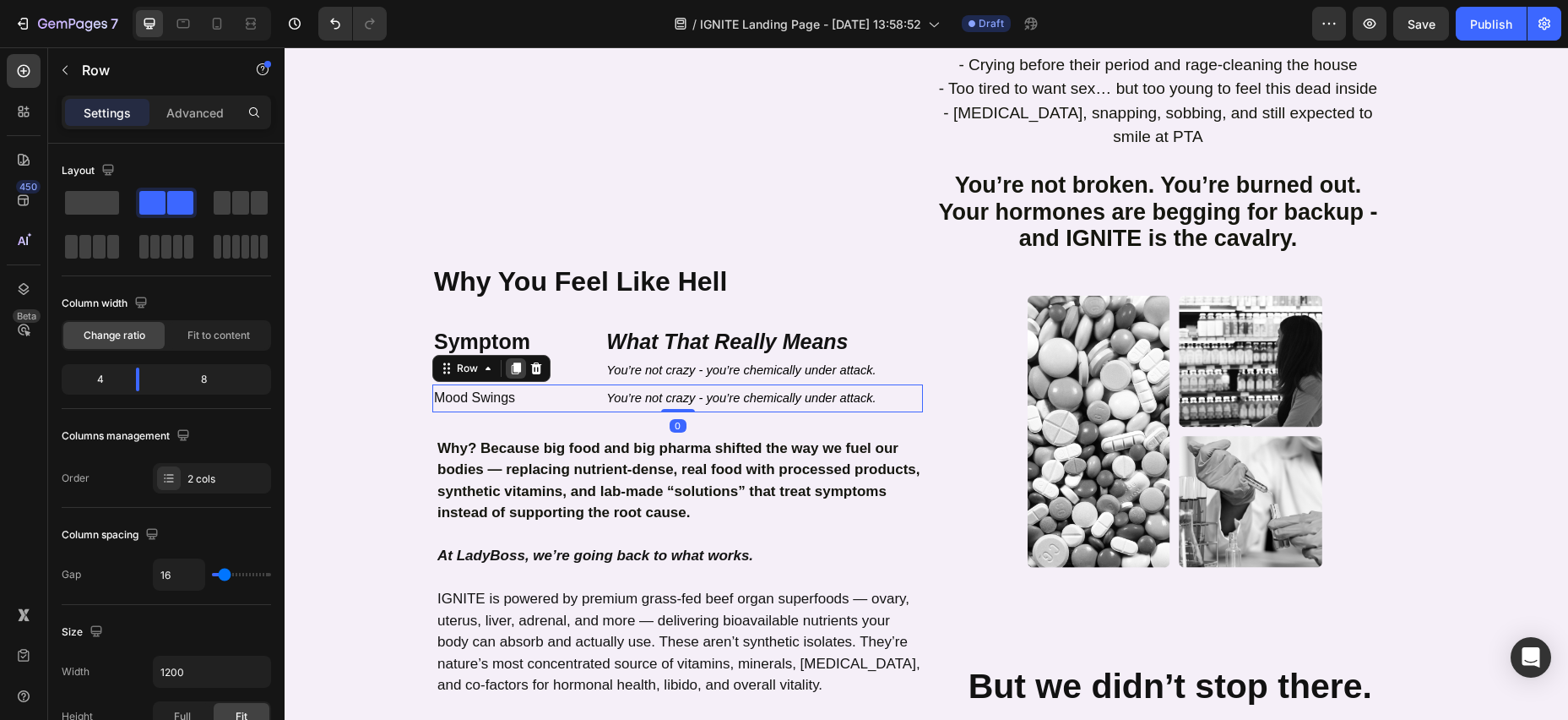
click at [515, 362] on icon at bounding box center [516, 368] width 9 height 12
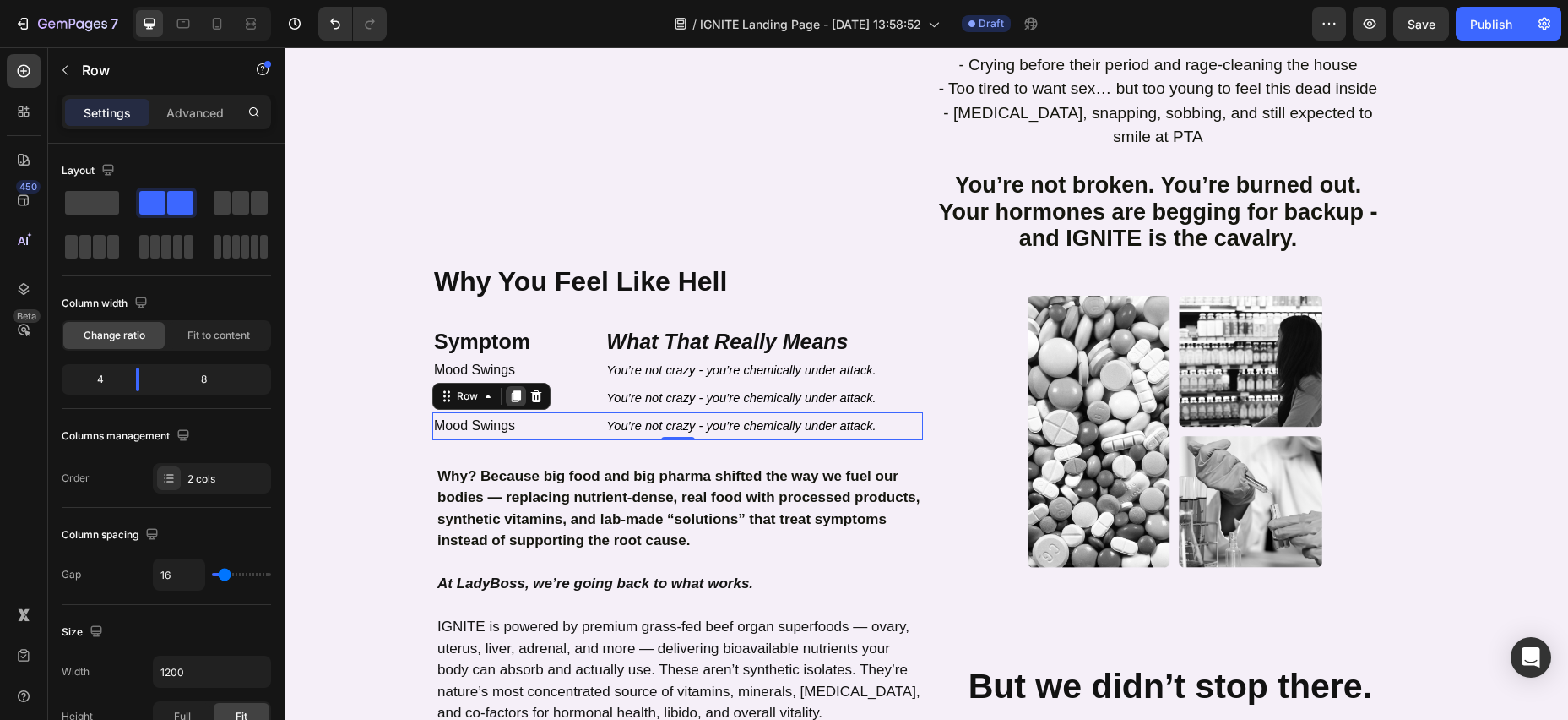
click at [517, 390] on icon at bounding box center [516, 396] width 9 height 12
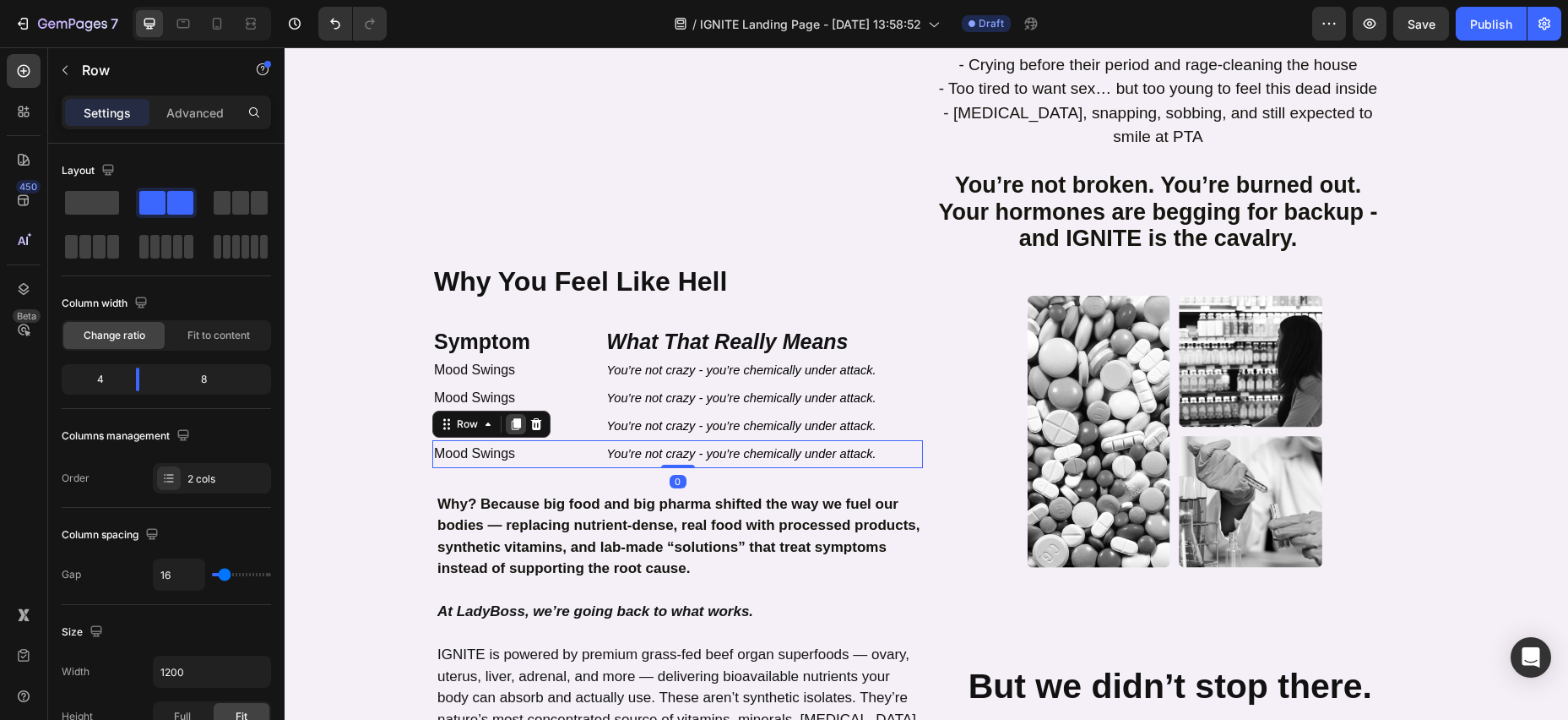
click at [516, 418] on icon at bounding box center [516, 424] width 9 height 12
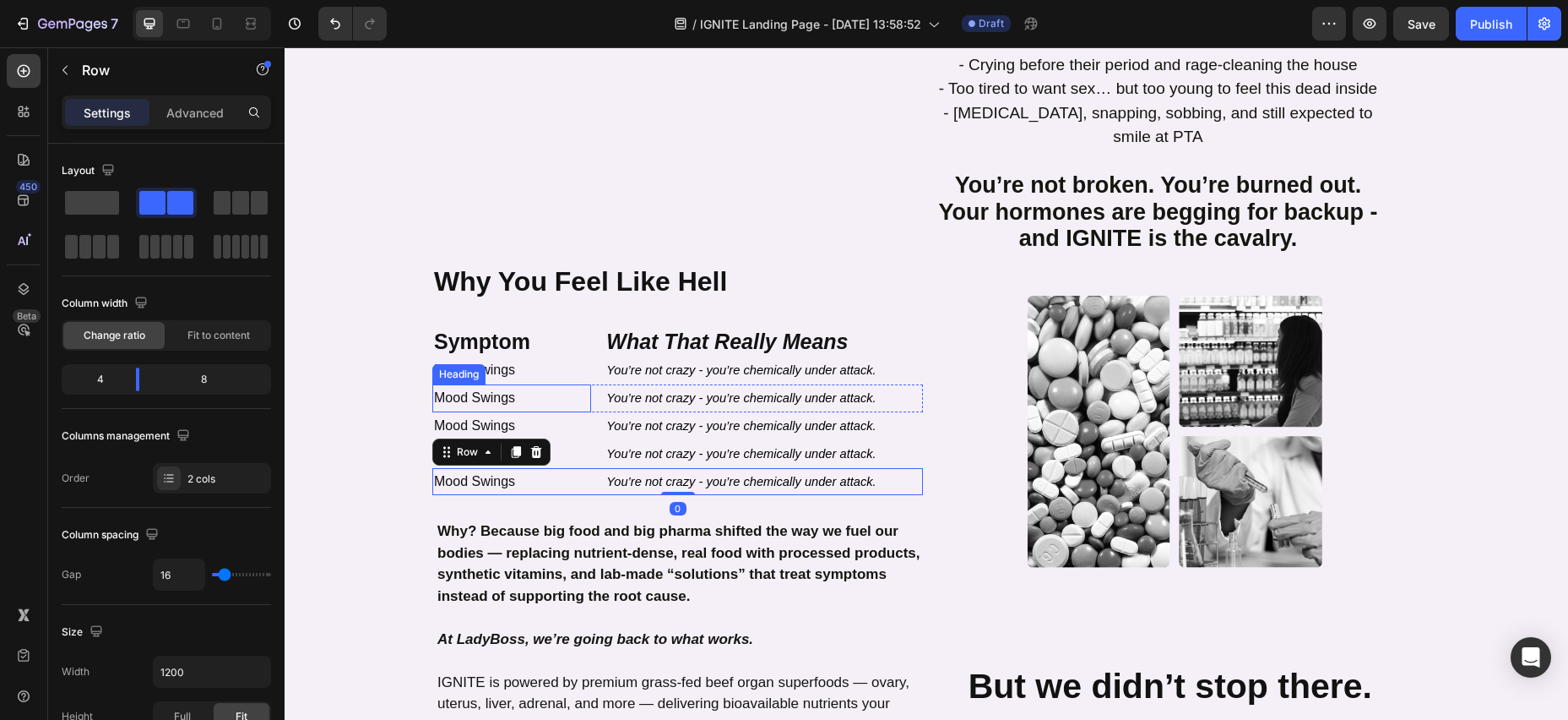
click at [502, 384] on h2 "Mood Swings" at bounding box center [512, 397] width 159 height 28
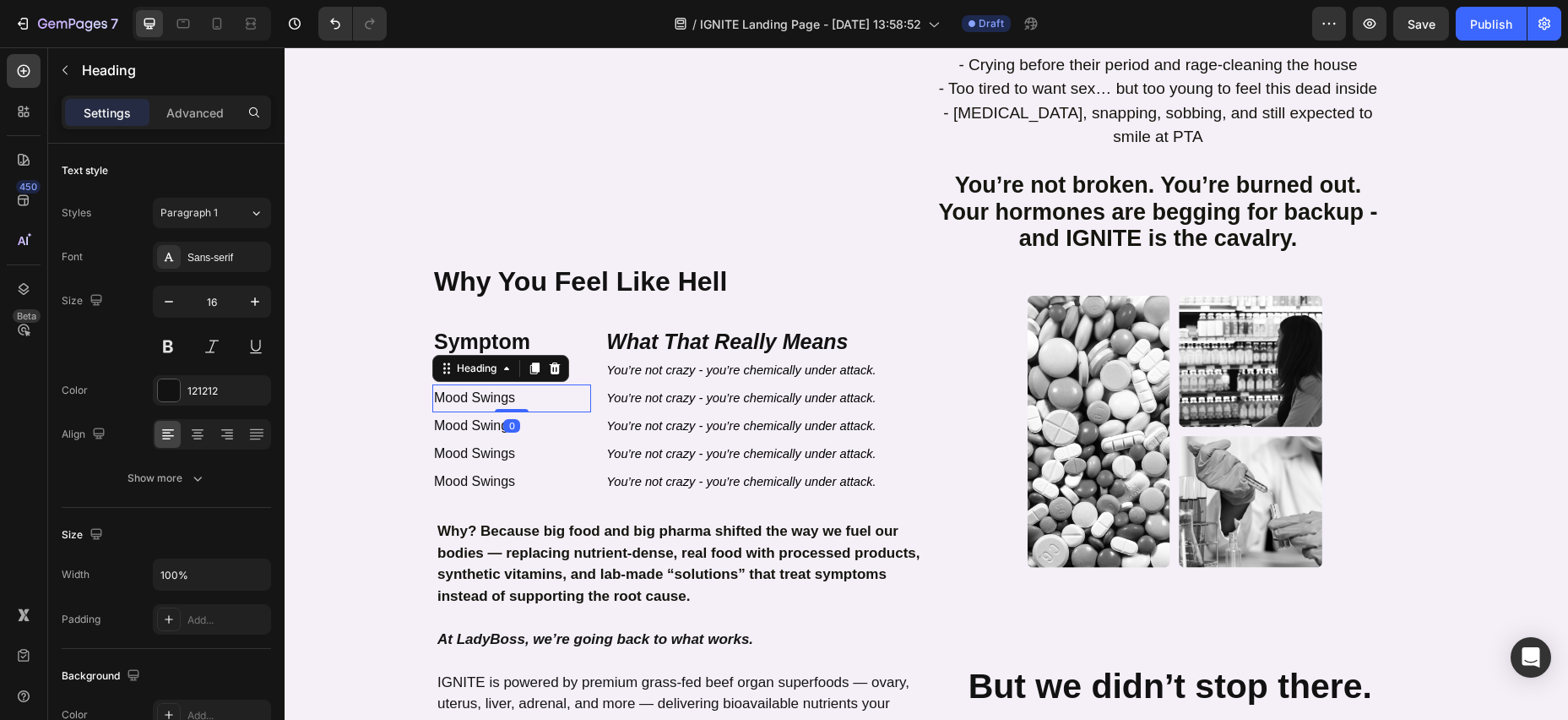
click at [507, 384] on h2 "Mood Swings" at bounding box center [512, 397] width 159 height 28
click at [507, 386] on p "Mood Swings" at bounding box center [512, 397] width 155 height 24
click at [437, 386] on p "Mood Swings" at bounding box center [512, 397] width 155 height 24
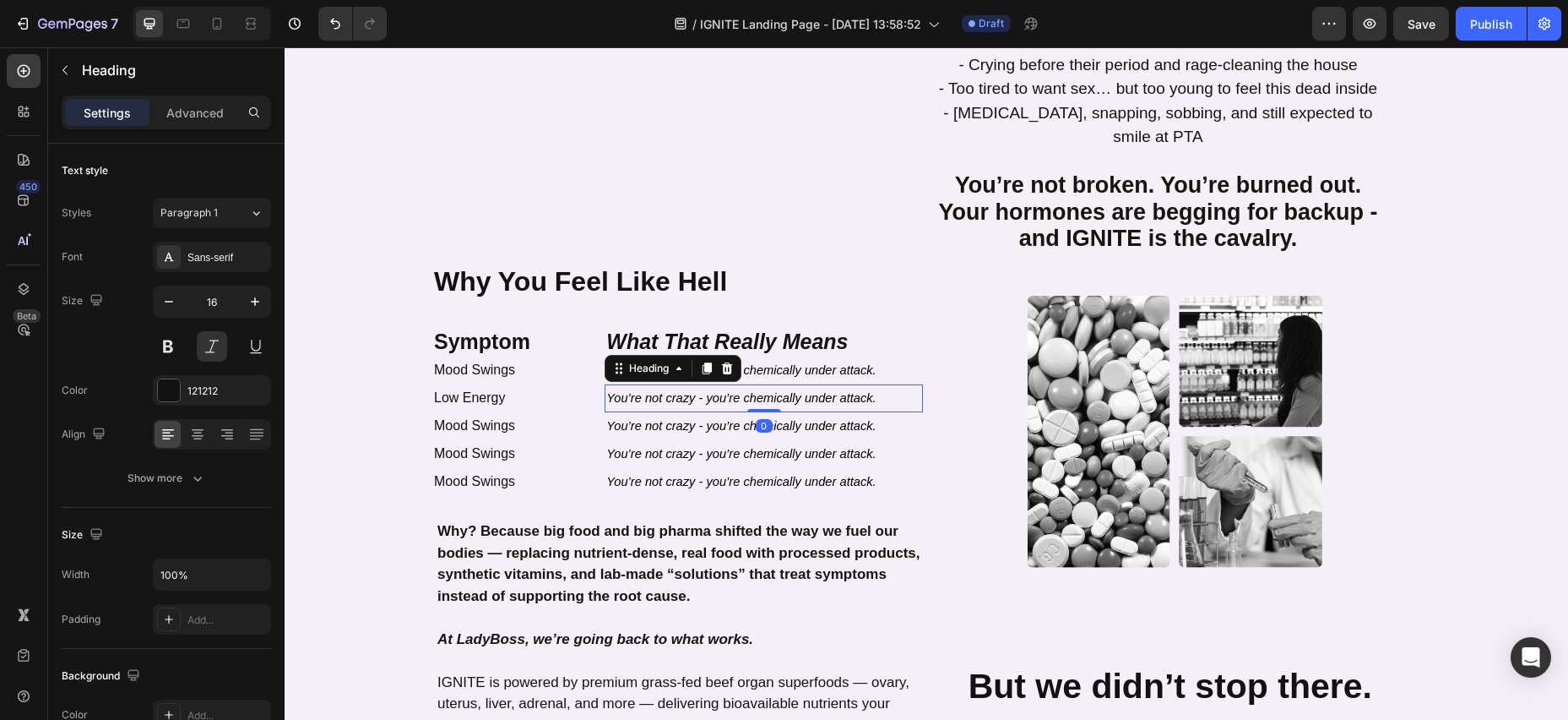
click at [639, 391] on span "You’re not crazy - you’re chemically under attack." at bounding box center [741, 397] width 269 height 14
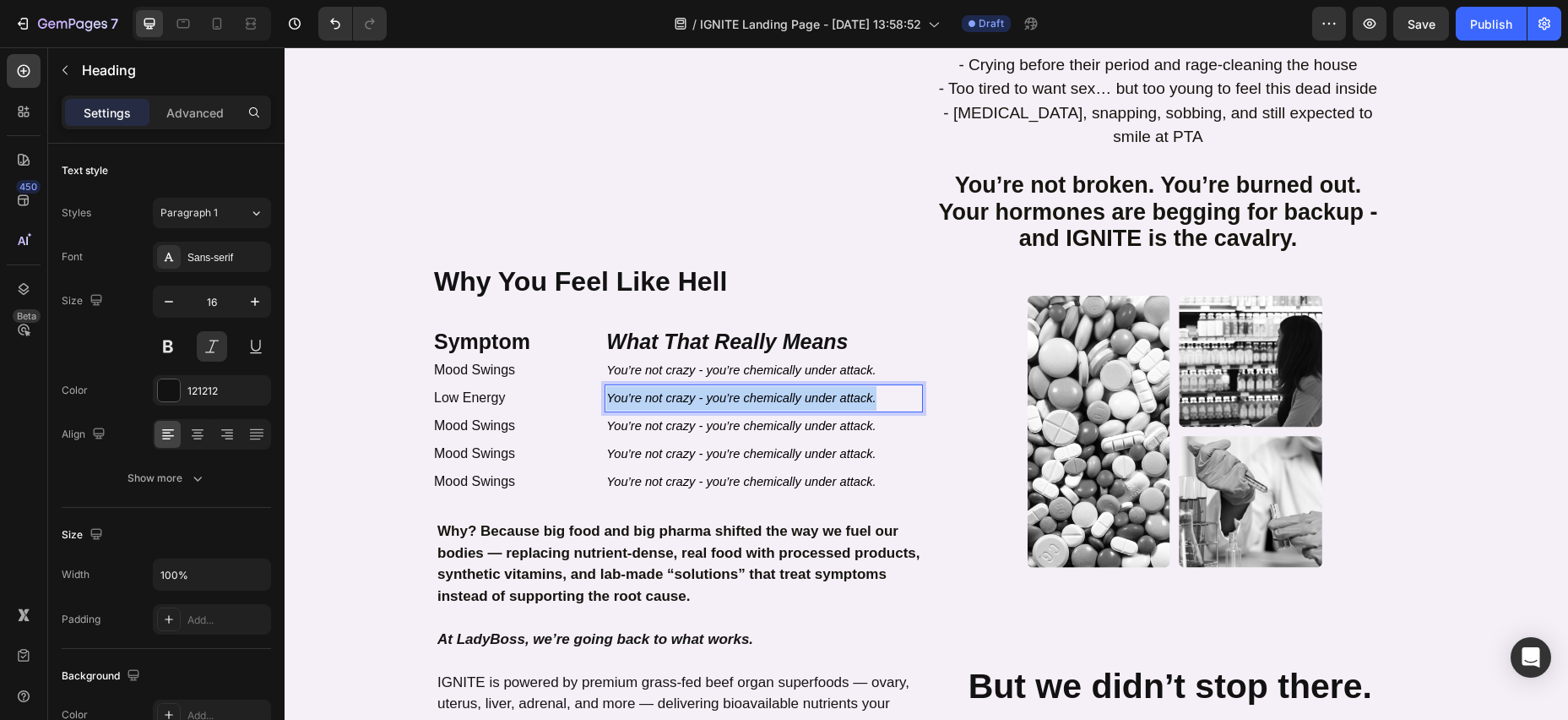
click at [883, 386] on p "You’re not crazy - you’re chemically under attack." at bounding box center [764, 397] width 315 height 24
click at [472, 412] on h2 "Mood Swings" at bounding box center [512, 425] width 159 height 28
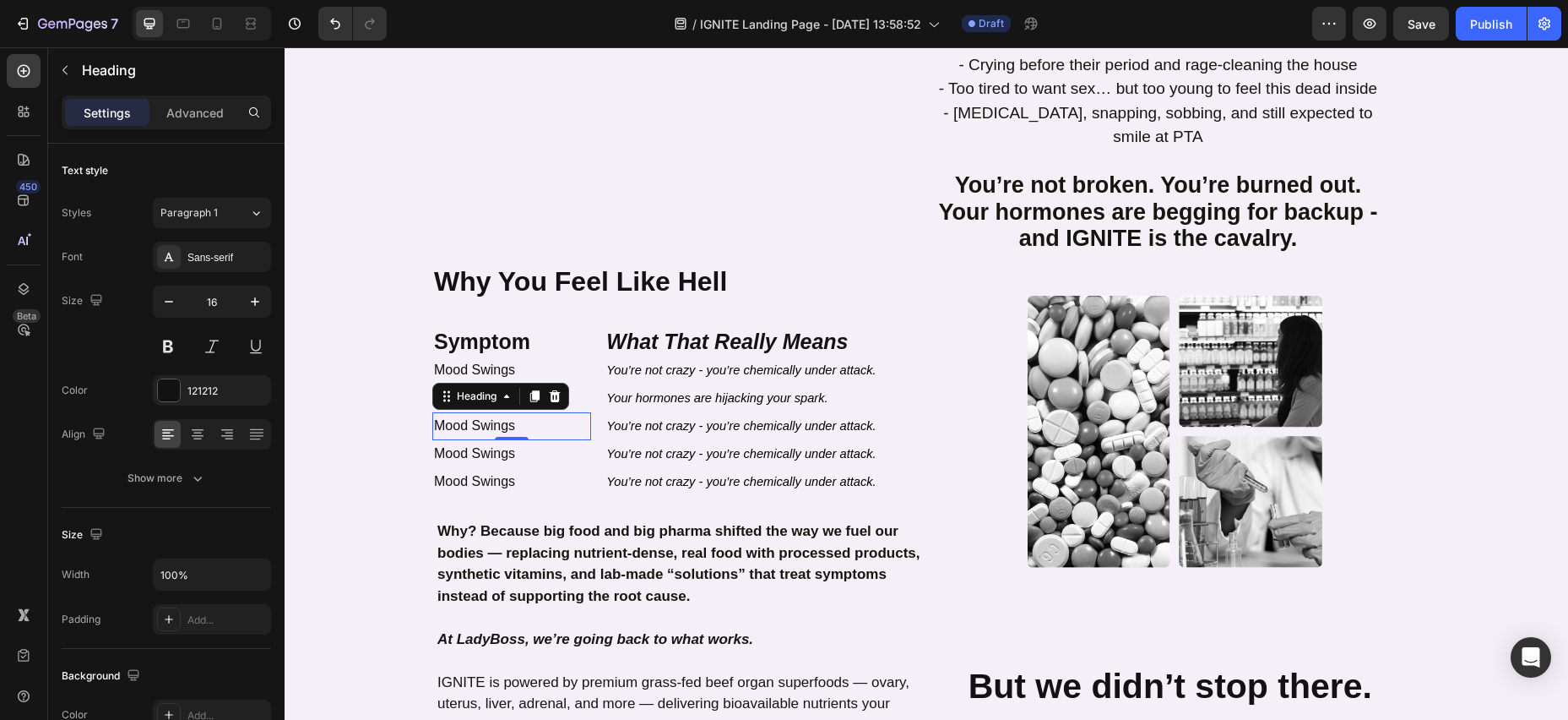
click at [520, 412] on h2 "Mood Swings" at bounding box center [512, 425] width 159 height 28
click at [515, 414] on p "Mood Swings" at bounding box center [512, 425] width 155 height 24
click at [436, 414] on p "Mood Swings" at bounding box center [512, 425] width 155 height 24
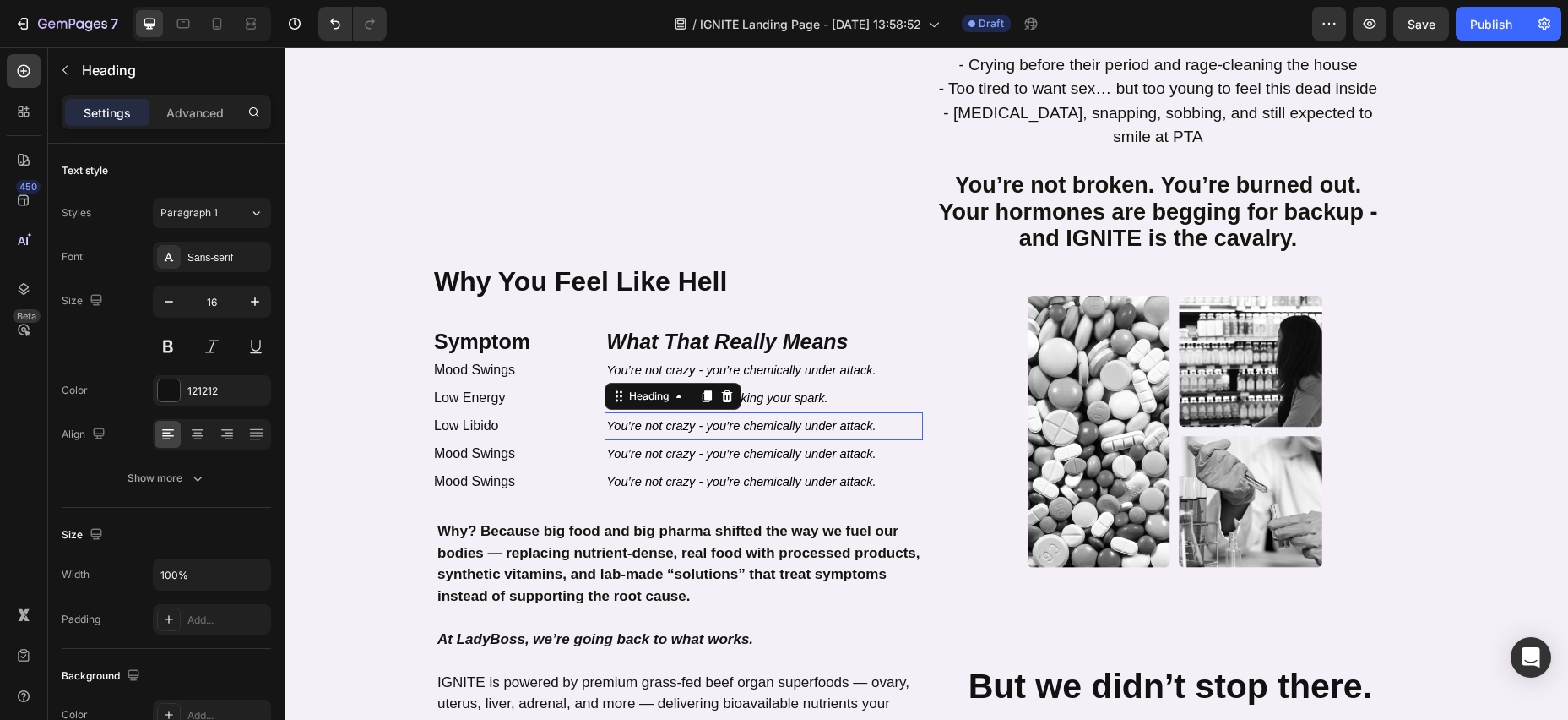
click at [607, 419] on span "You’re not crazy - you’re chemically under attack." at bounding box center [741, 425] width 269 height 14
click at [611, 419] on span "You’re not crazy - you’re chemically under attack." at bounding box center [741, 425] width 269 height 14
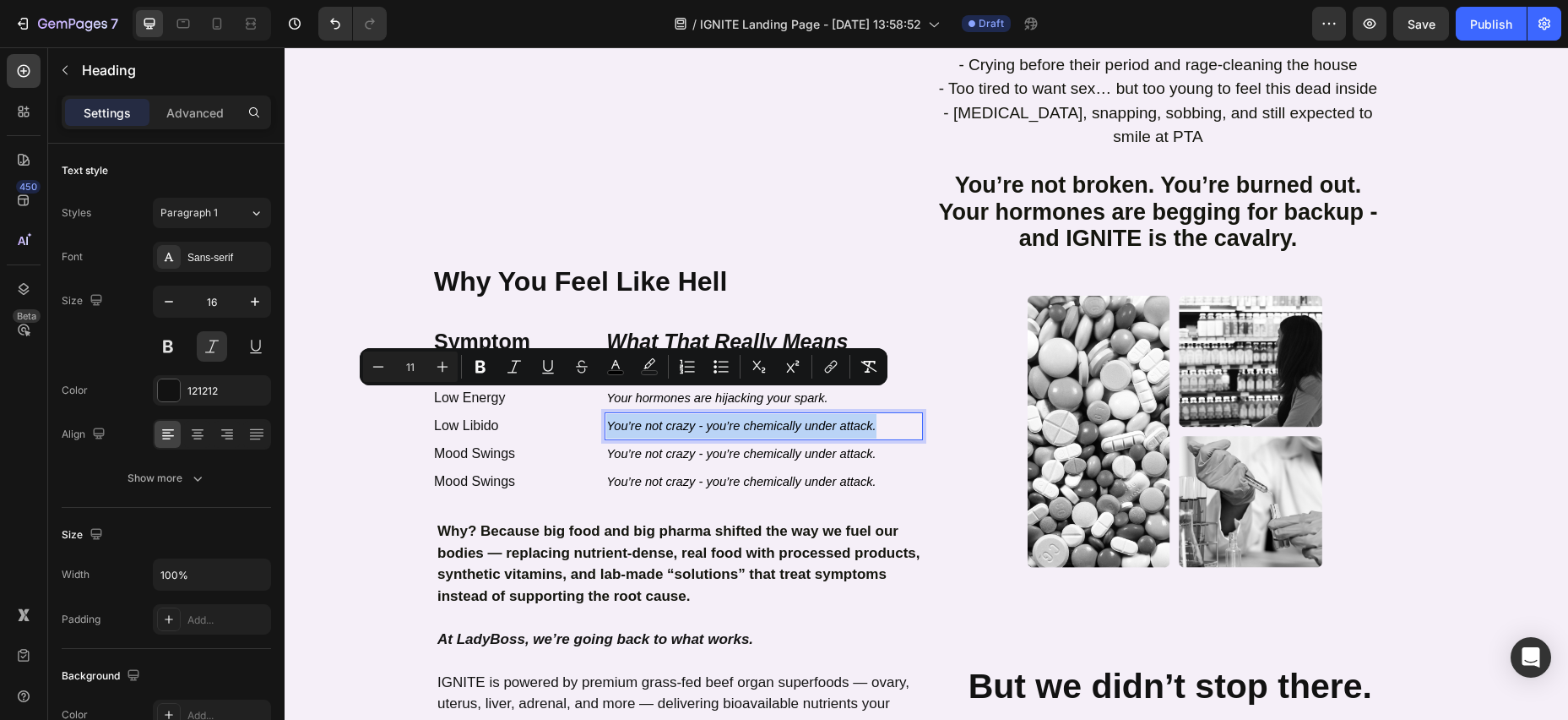
click at [878, 414] on p "You’re not crazy - you’re chemically under attack." at bounding box center [764, 425] width 315 height 24
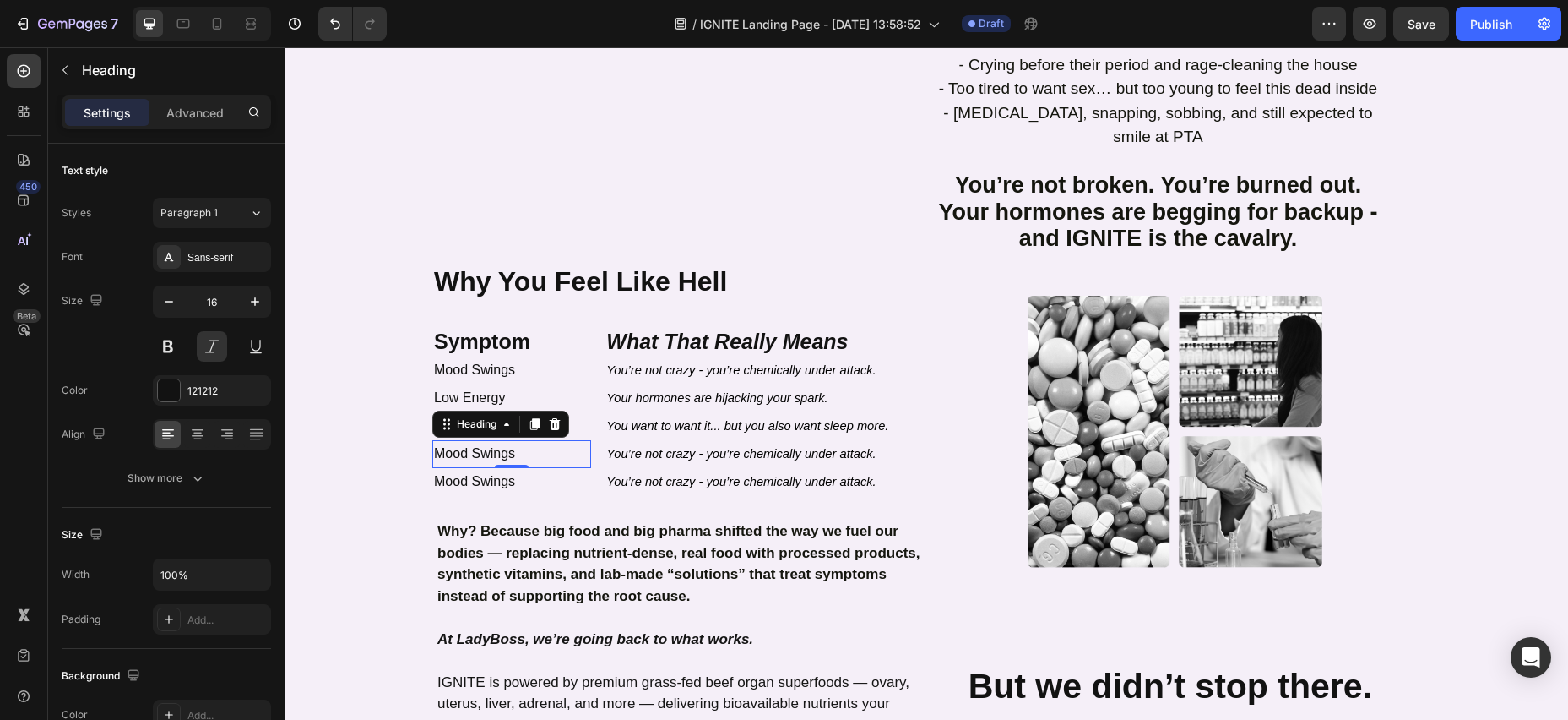
click at [534, 440] on h2 "Mood Swings" at bounding box center [512, 453] width 159 height 28
click at [497, 440] on h2 "Mood Swings" at bounding box center [512, 453] width 159 height 28
click at [497, 442] on p "Mood Swings" at bounding box center [512, 453] width 155 height 24
click at [436, 442] on p "Mood Swings" at bounding box center [512, 453] width 155 height 24
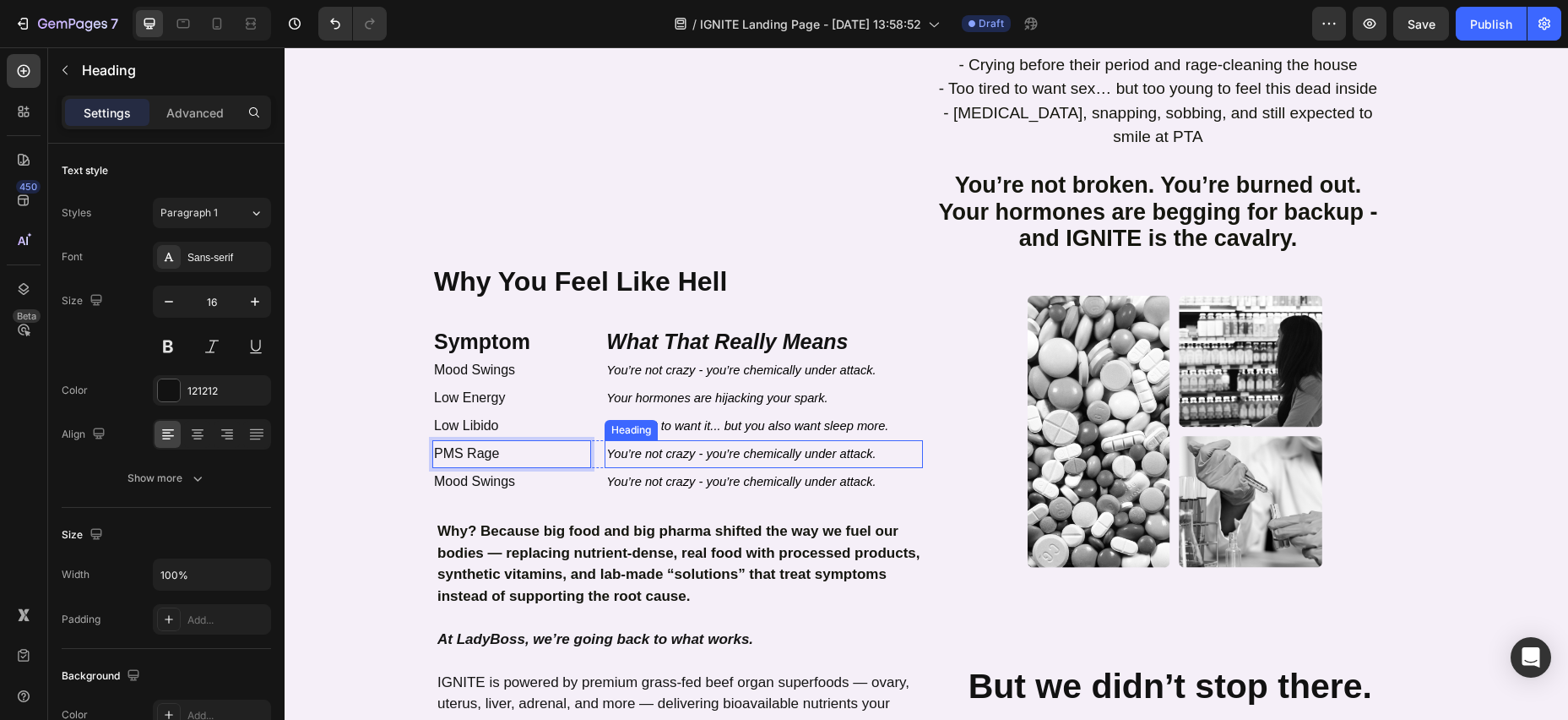
click at [611, 447] on span "You’re not crazy - you’re chemically under attack." at bounding box center [741, 453] width 269 height 14
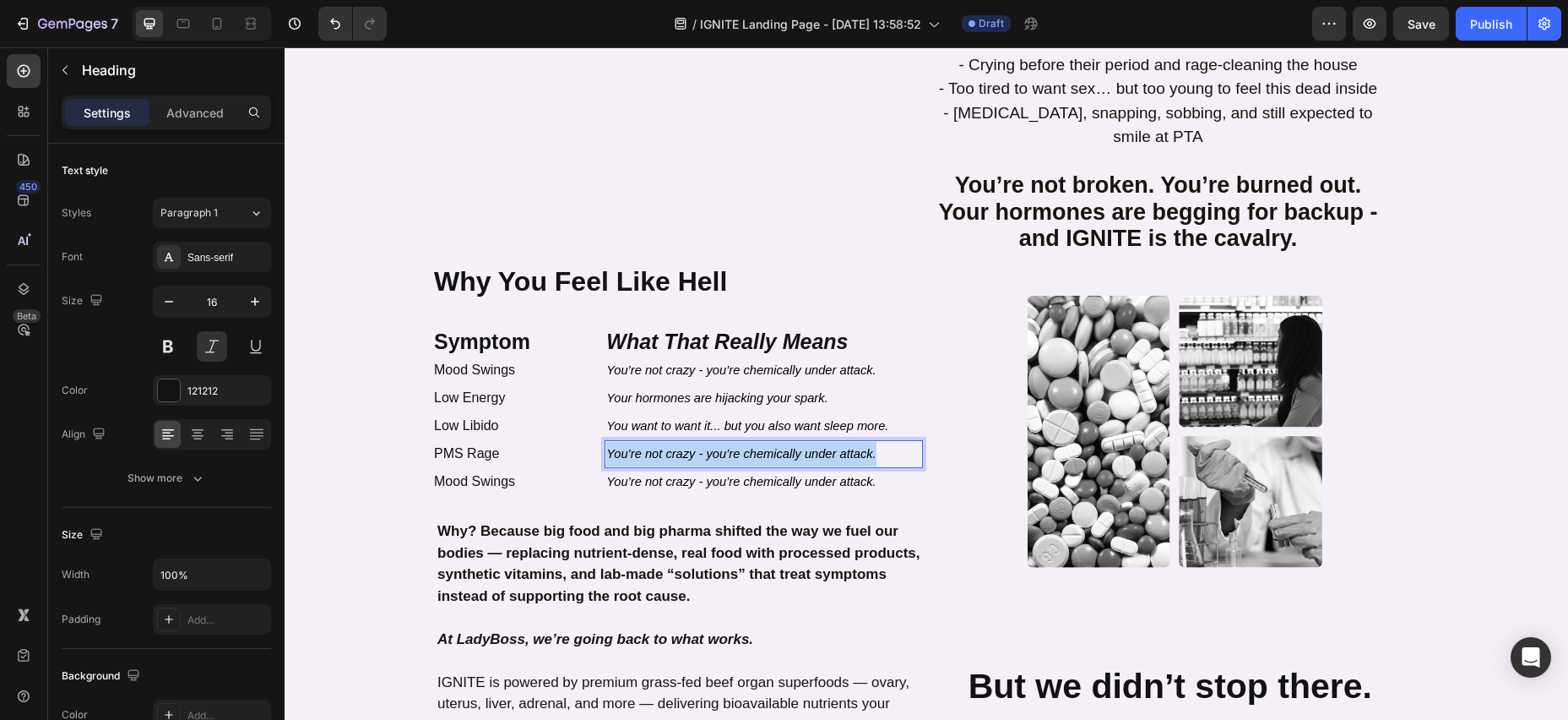
click at [610, 447] on span "You’re not crazy - you’re chemically under attack." at bounding box center [741, 453] width 269 height 14
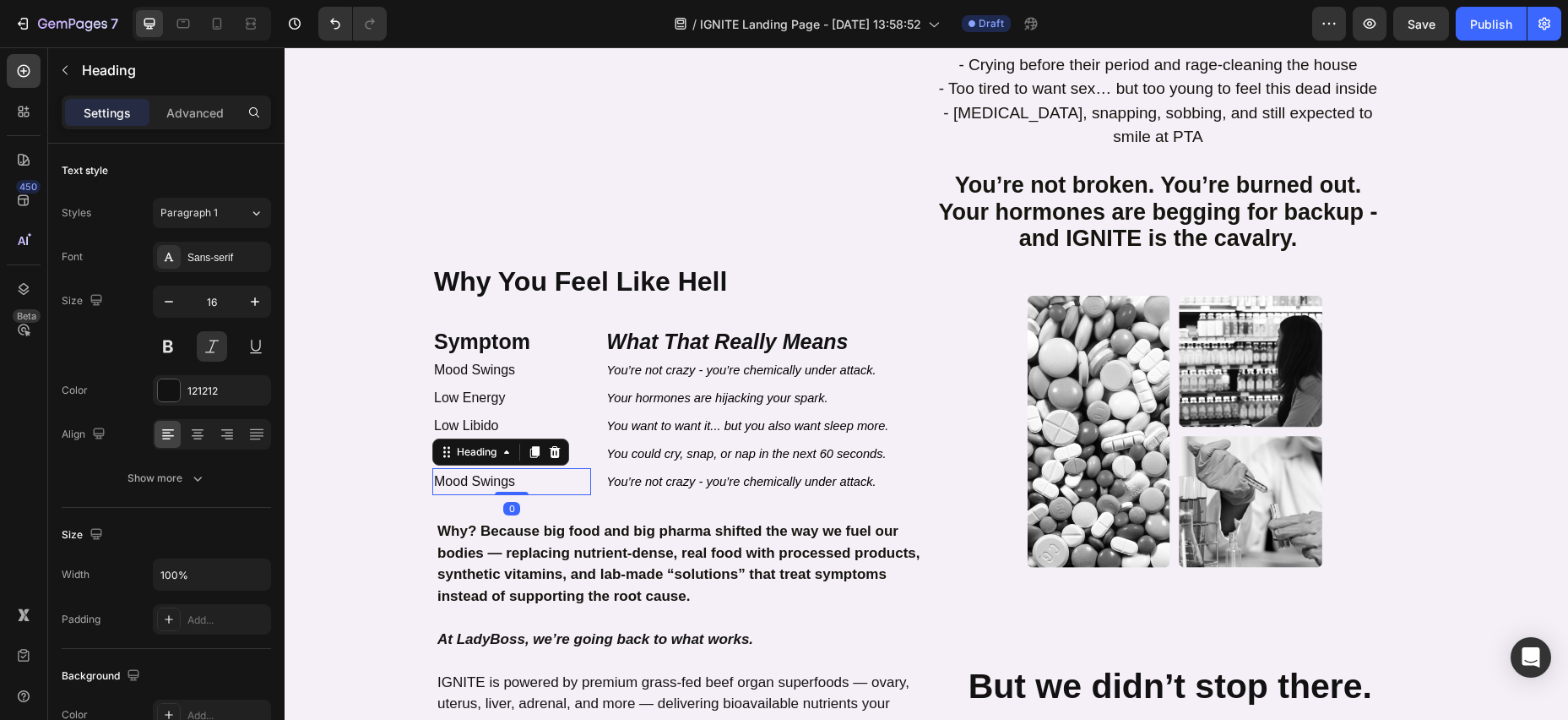
click at [525, 468] on h2 "Mood Swings" at bounding box center [512, 481] width 159 height 28
click at [515, 468] on h2 "Mood Swings" at bounding box center [512, 481] width 159 height 28
click at [515, 469] on p "Mood Swings" at bounding box center [512, 481] width 155 height 24
click at [436, 469] on p "Mood Swings" at bounding box center [512, 481] width 155 height 24
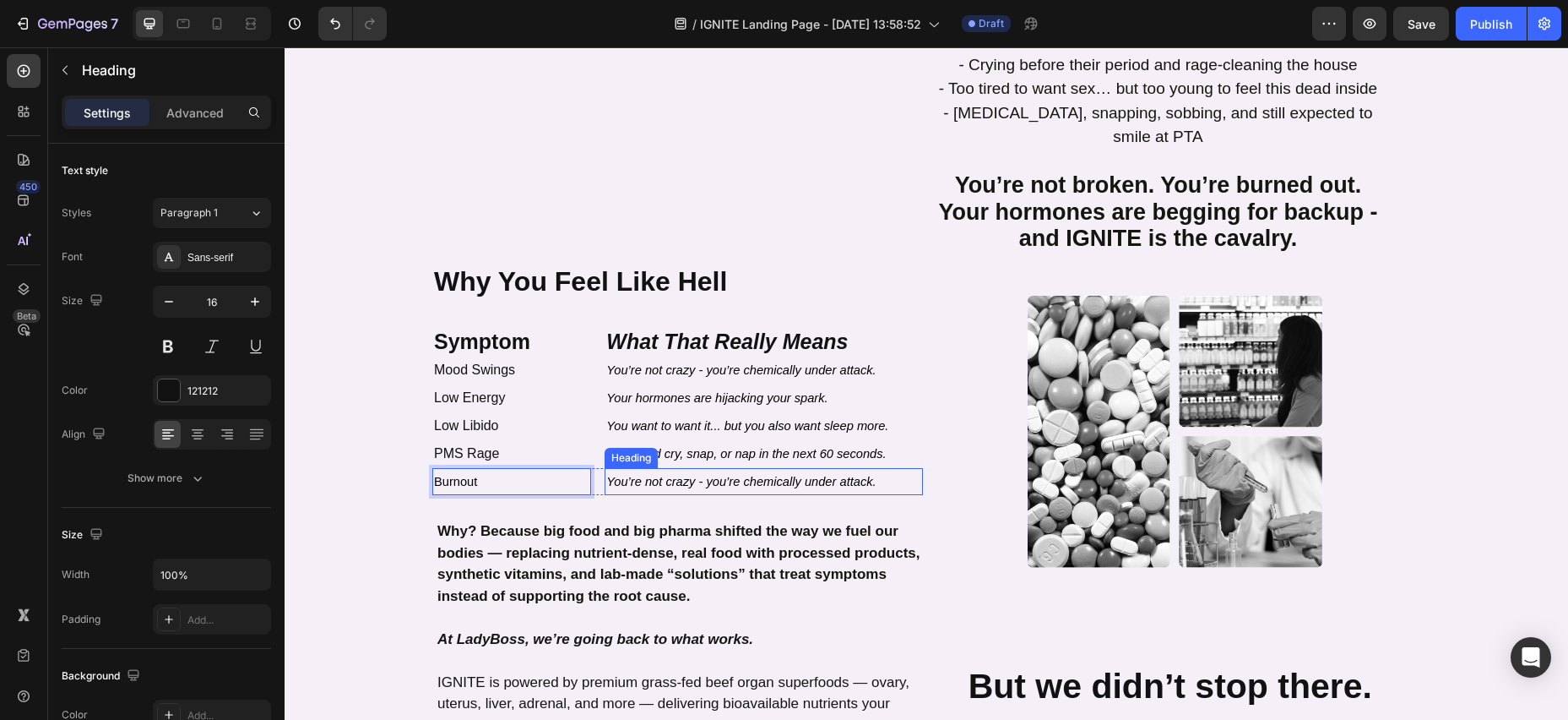
click at [652, 475] on span "You’re not crazy - you’re chemically under attack." at bounding box center [741, 481] width 269 height 14
drag, startPoint x: 895, startPoint y: 445, endPoint x: 880, endPoint y: 451, distance: 16.2
click at [887, 468] on h2 "You’re not crazy - you’re chemically under attack." at bounding box center [763, 481] width 318 height 28
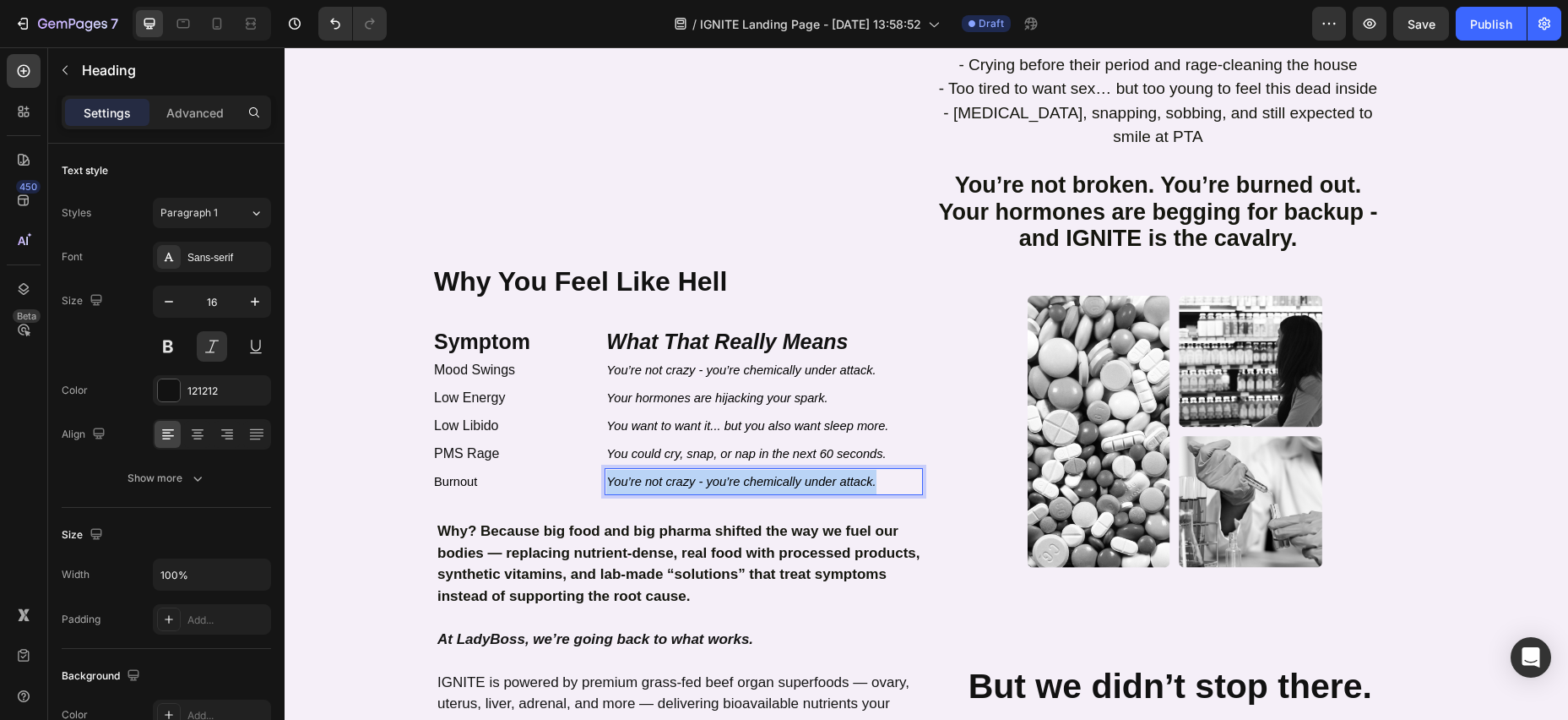
click at [610, 475] on span "You’re not crazy - you’re chemically under attack." at bounding box center [741, 481] width 269 height 14
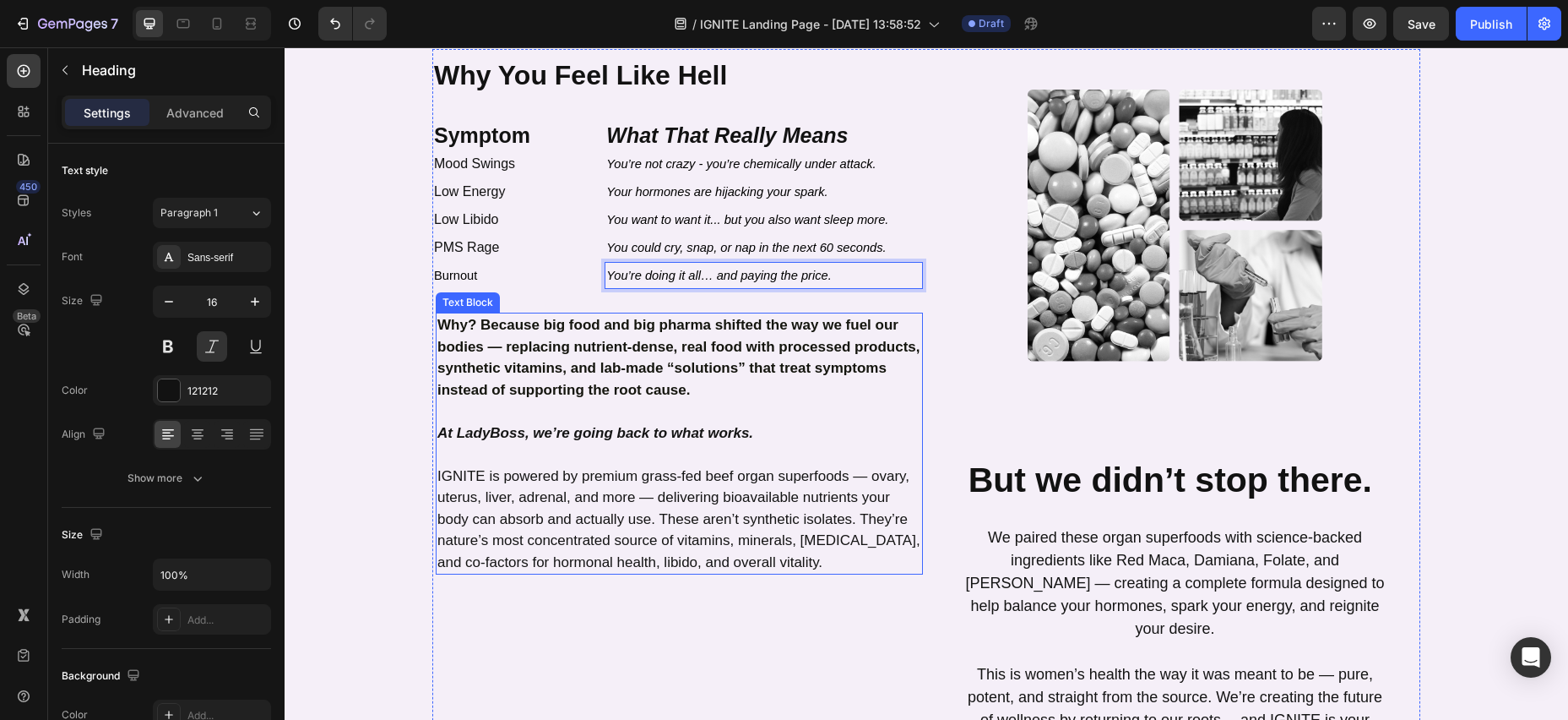
scroll to position [1218, 0]
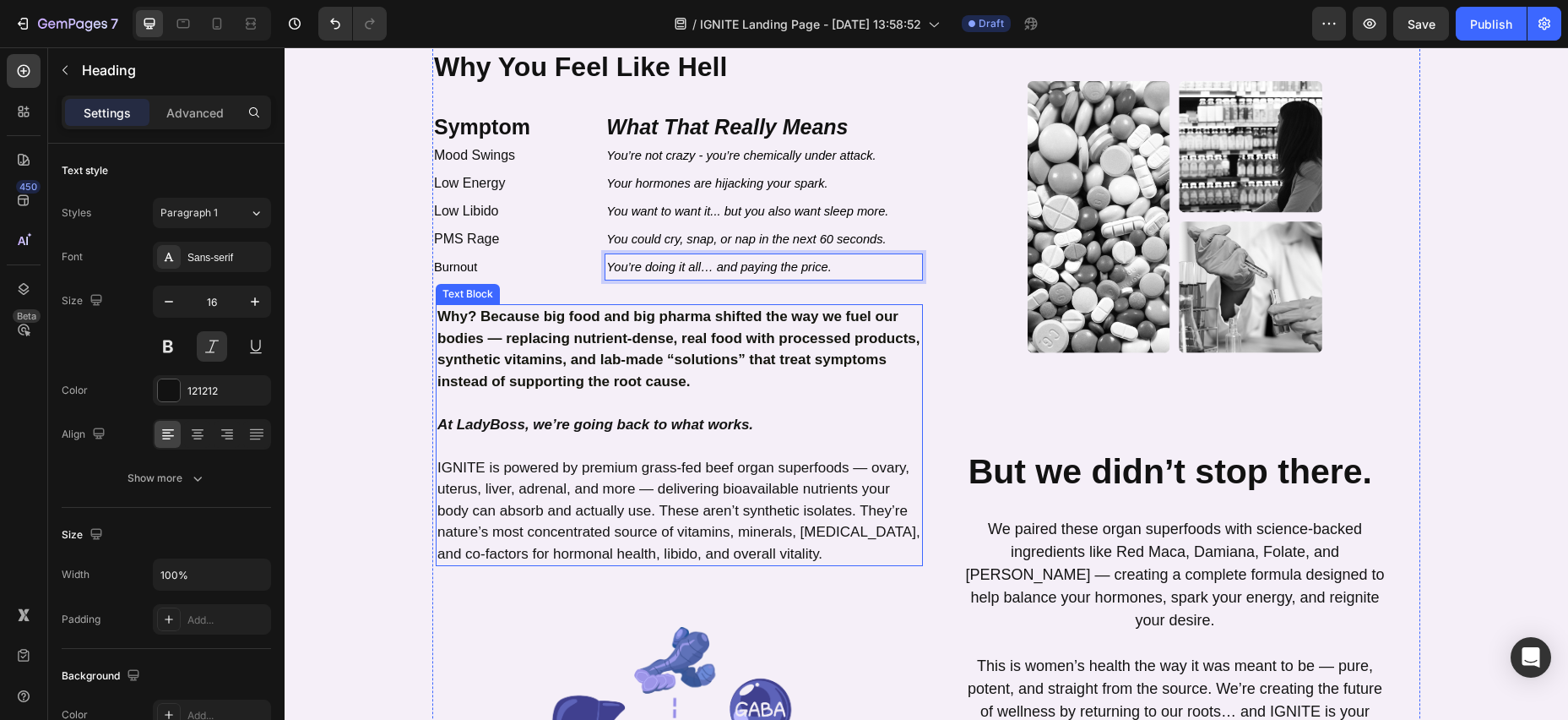
click at [441, 308] on strong "Why? Because big food and big pharma shifted the way we fuel our bodies — repla…" at bounding box center [678, 349] width 482 height 81
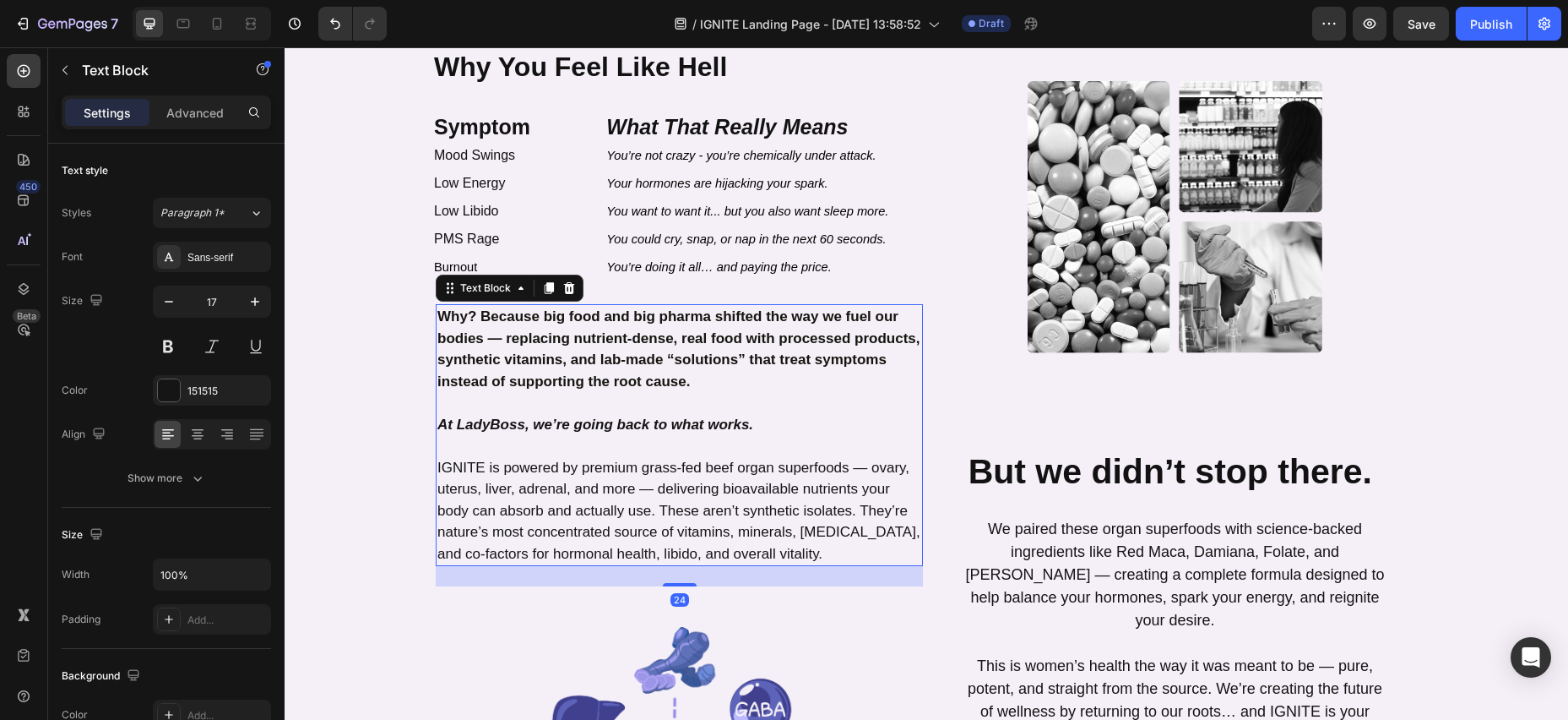
click at [439, 308] on strong "Why? Because big food and big pharma shifted the way we fuel our bodies — repla…" at bounding box center [678, 349] width 482 height 81
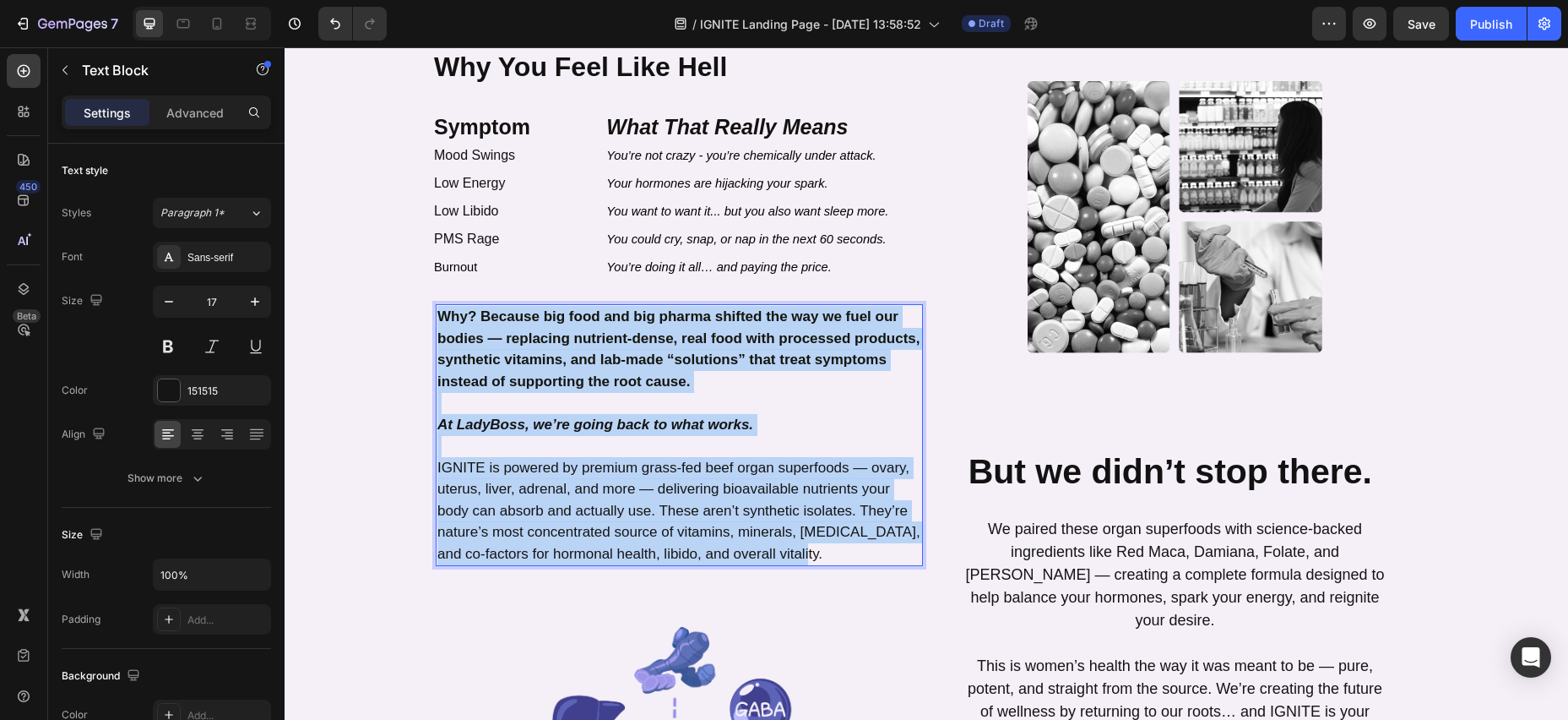
click at [815, 530] on p "IGNITE is powered by premium grass-fed beef organ superfoods — ovary, uterus, l…" at bounding box center [679, 499] width 484 height 129
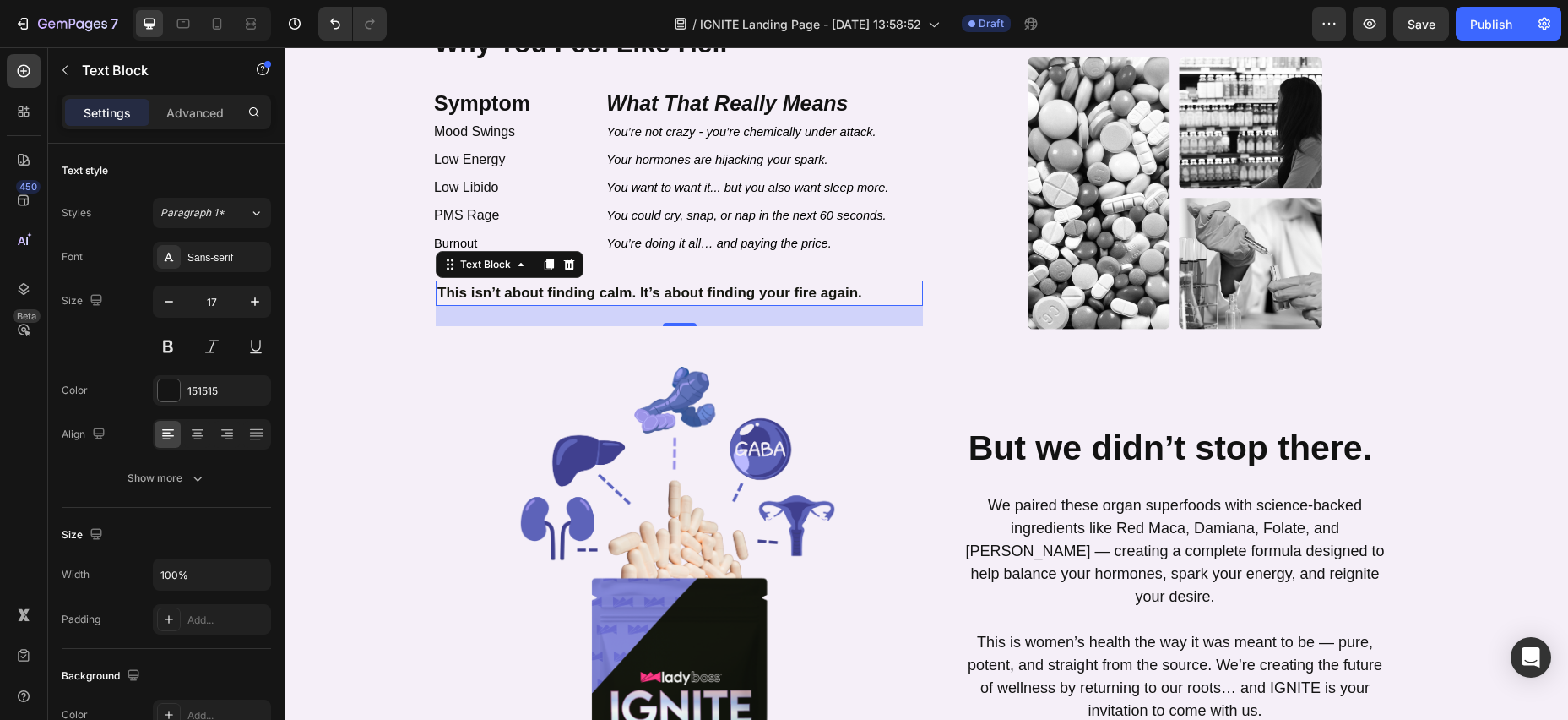
scroll to position [1253, 0]
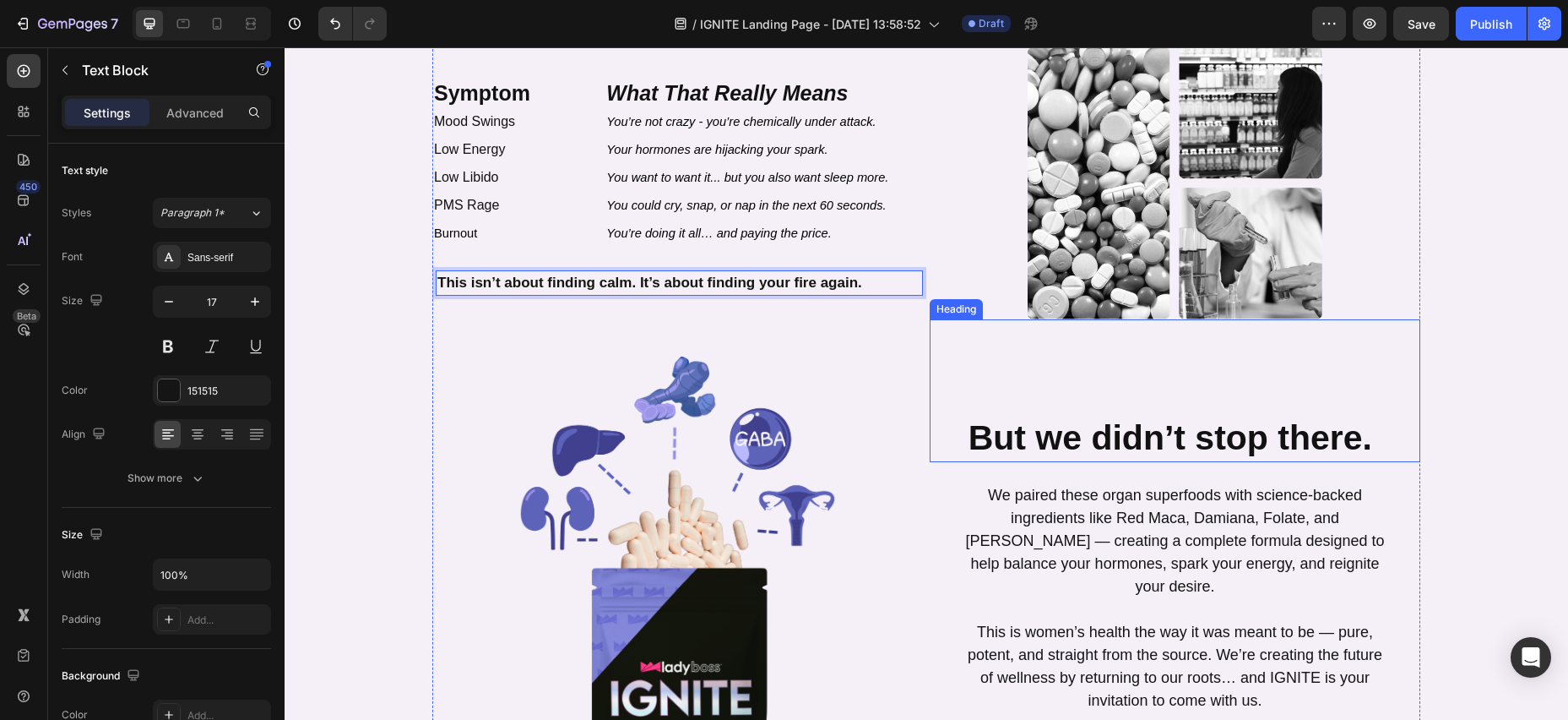
click at [975, 418] on strong "But we didn’t stop there." at bounding box center [1171, 437] width 404 height 39
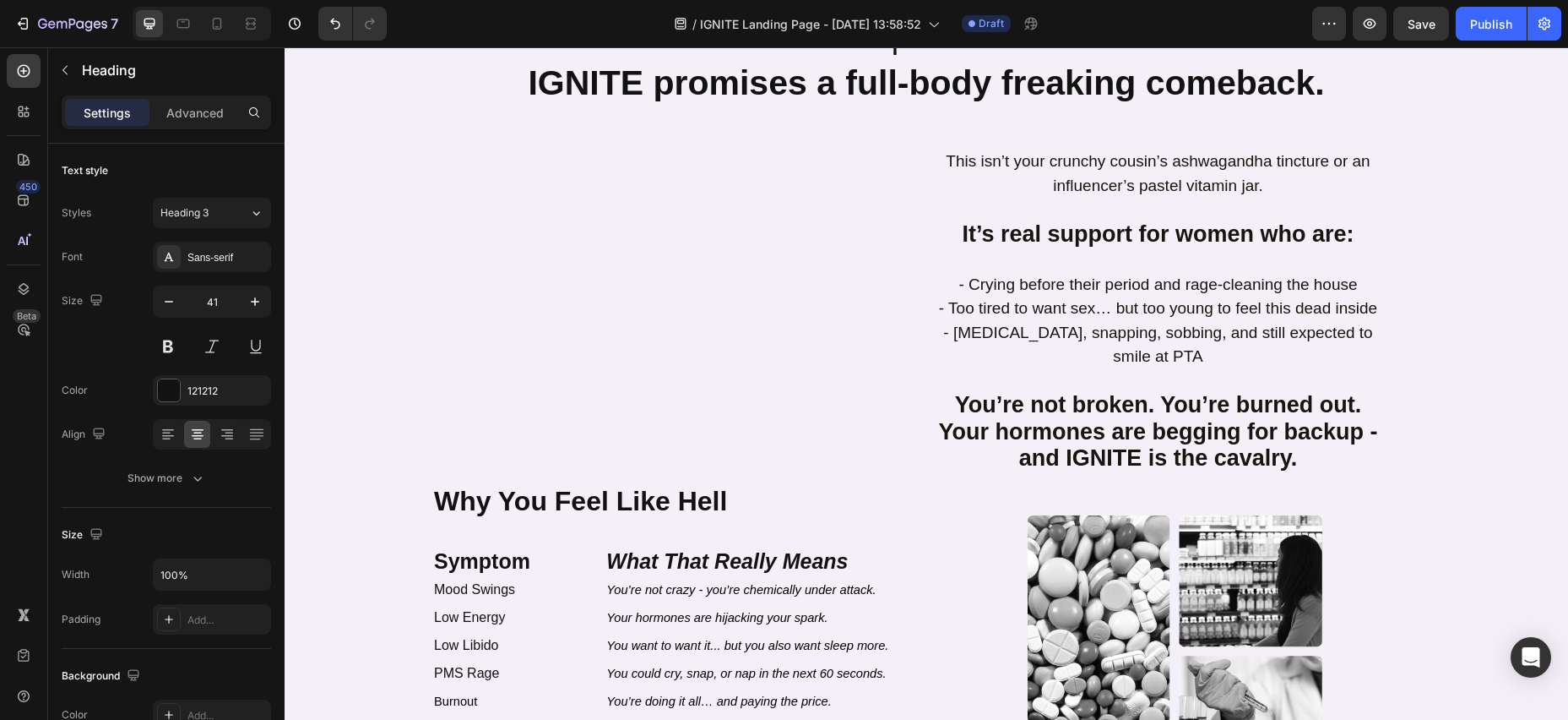
scroll to position [787, 0]
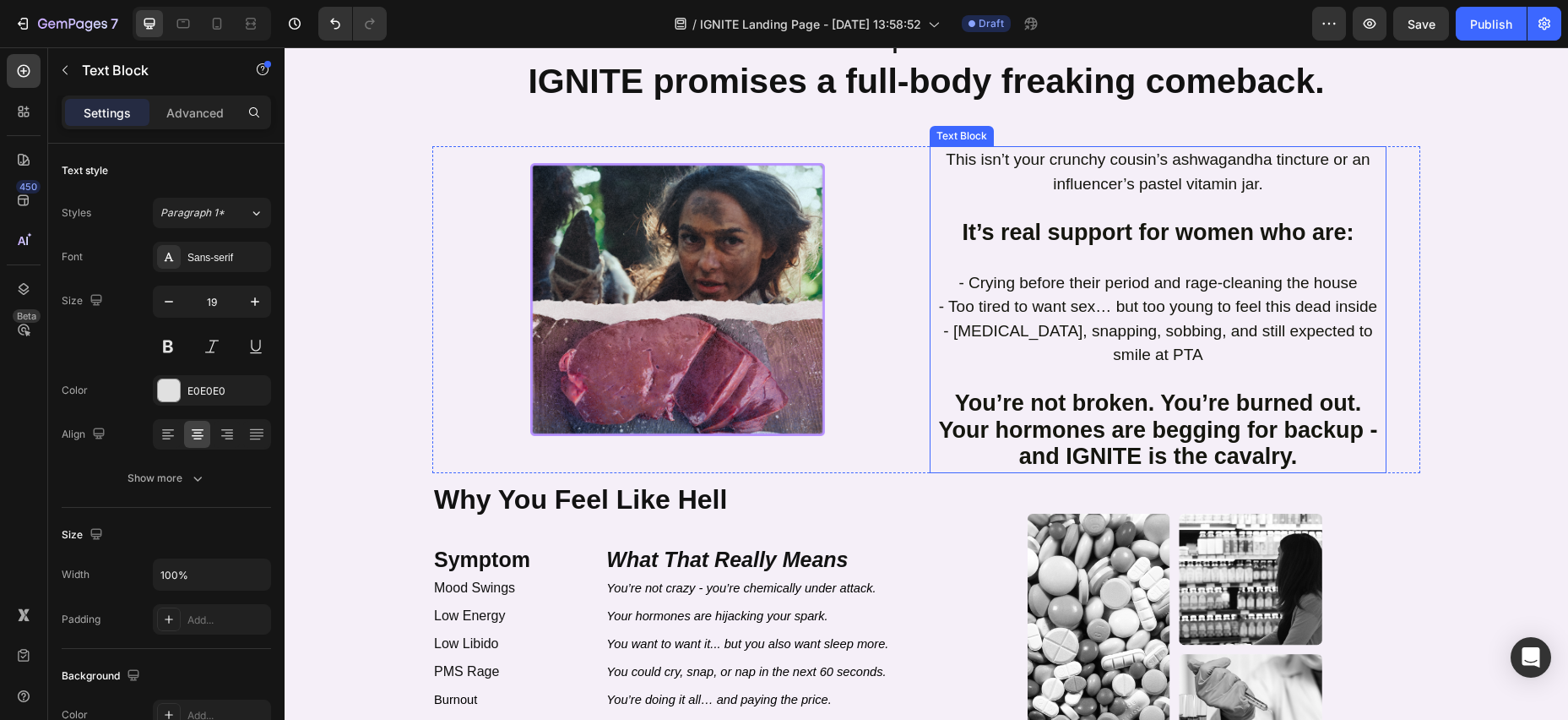
click at [963, 285] on span "- Crying before their period and rage-cleaning the house" at bounding box center [1158, 283] width 398 height 18
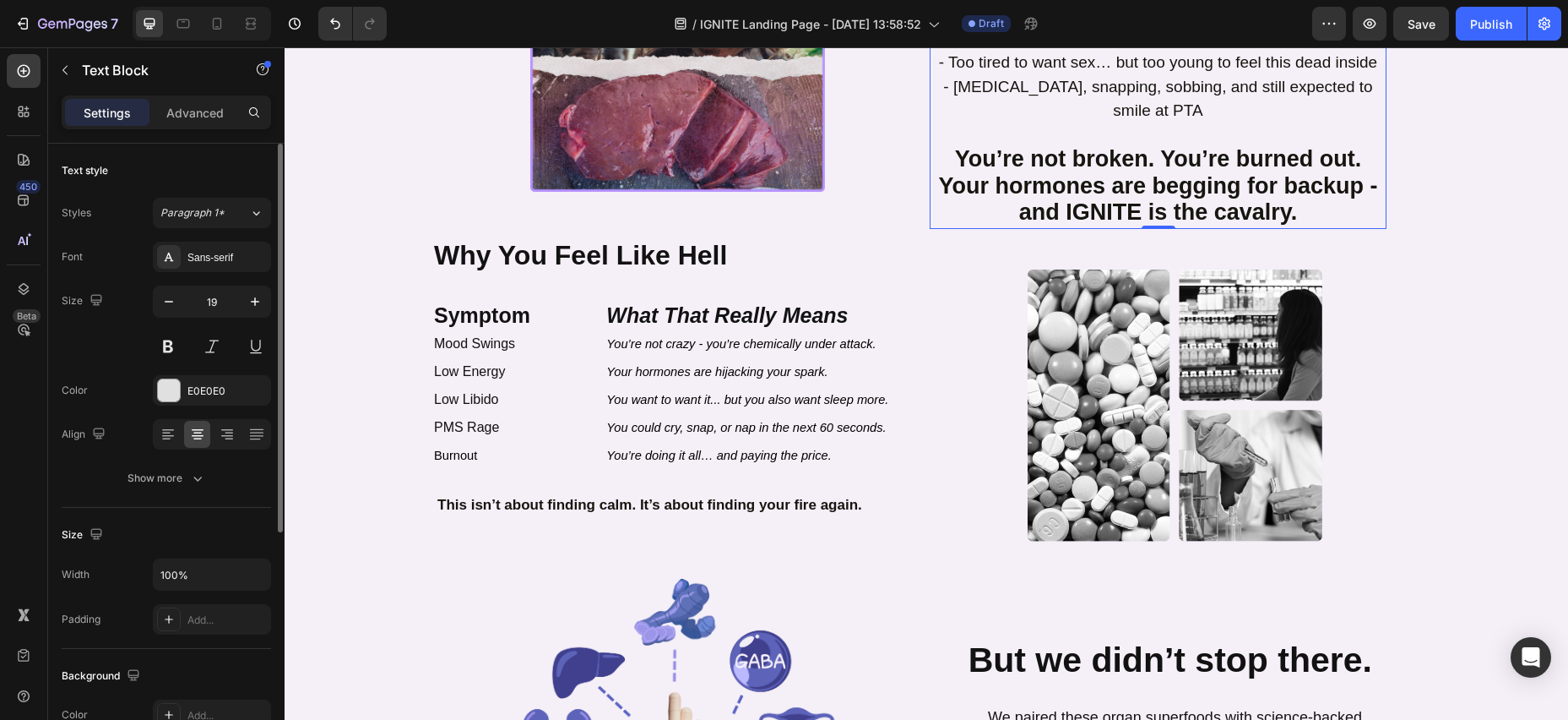
scroll to position [1031, 0]
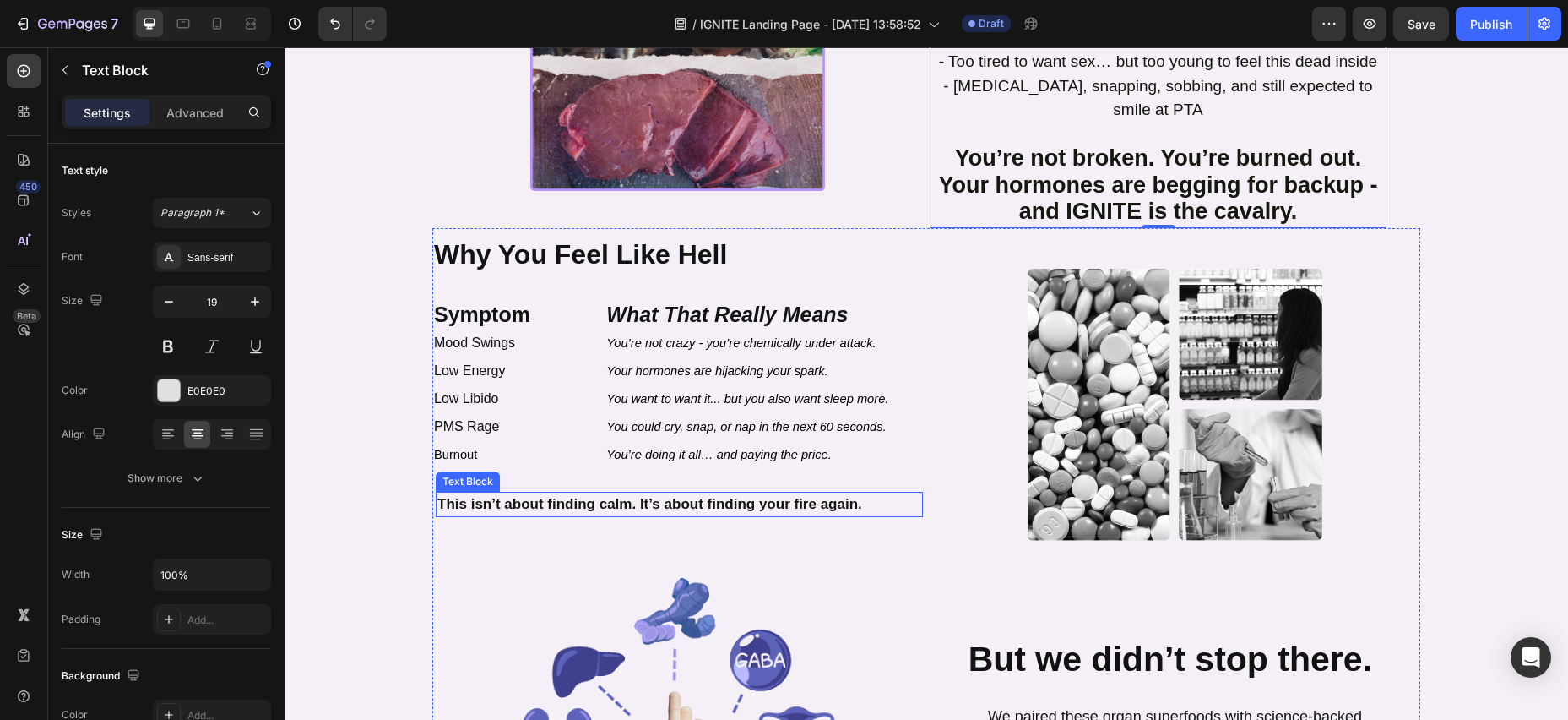
click at [539, 496] on strong "This isn’t about finding calm. It’s about finding your fire again." at bounding box center [649, 504] width 424 height 16
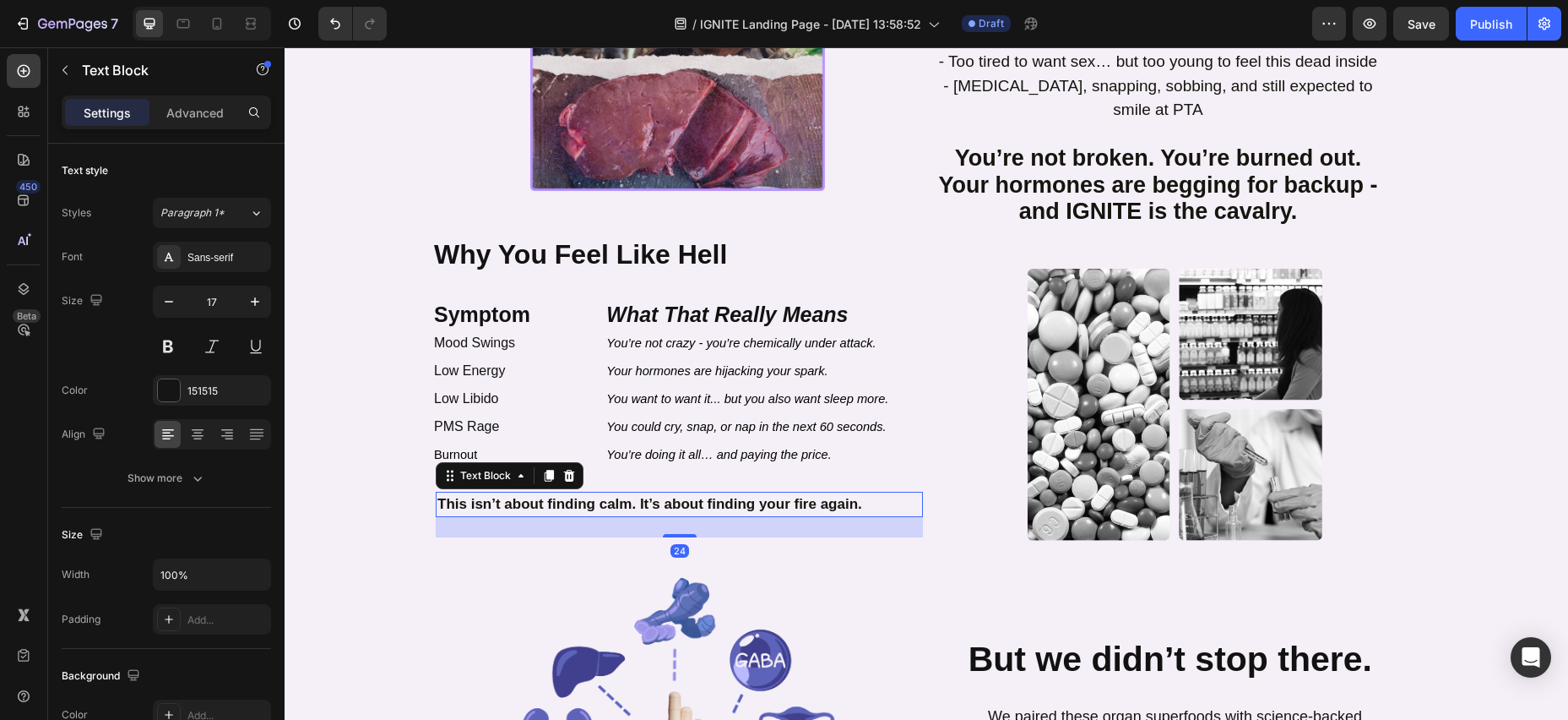
scroll to position [1032, 0]
click at [203, 114] on p "Advanced" at bounding box center [196, 113] width 58 height 18
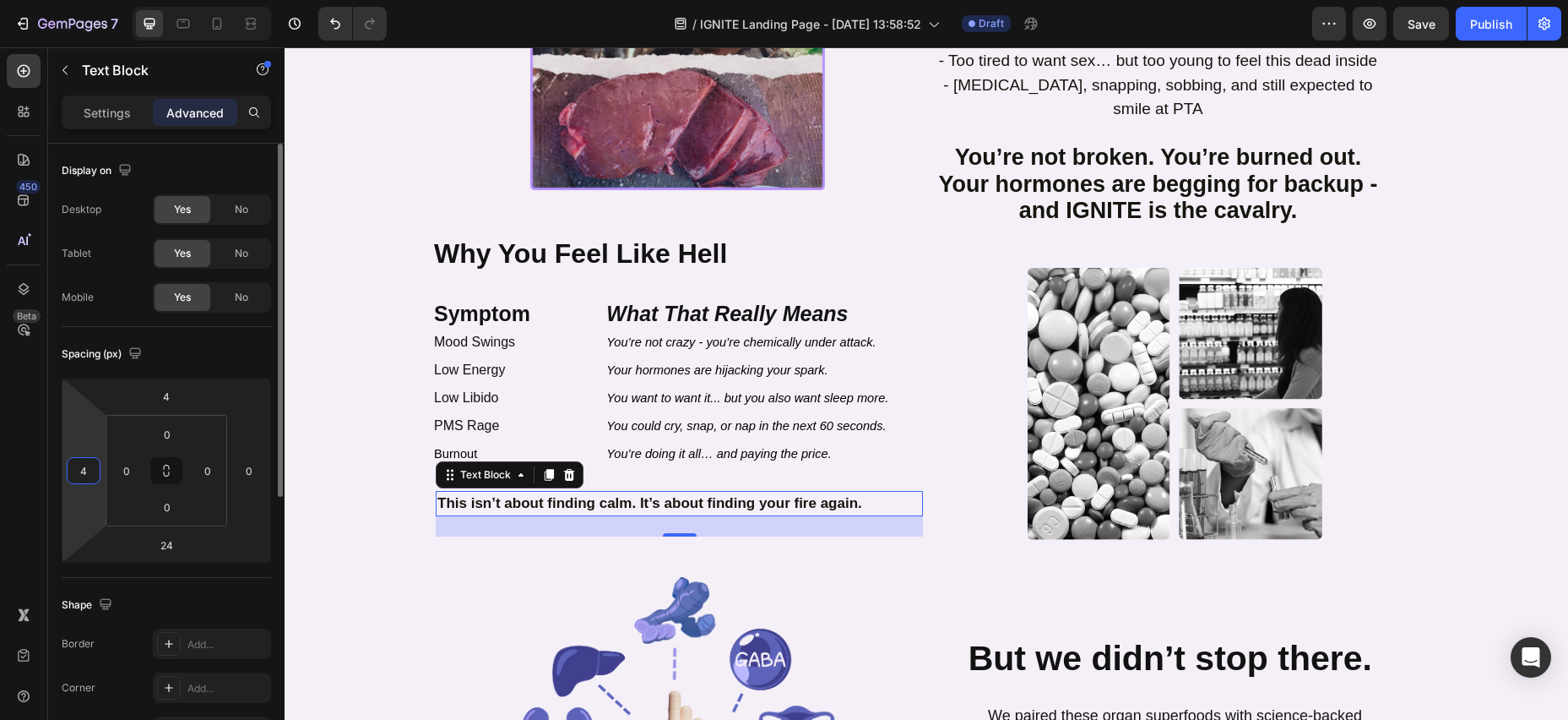
click at [93, 470] on input "4" at bounding box center [84, 470] width 25 height 25
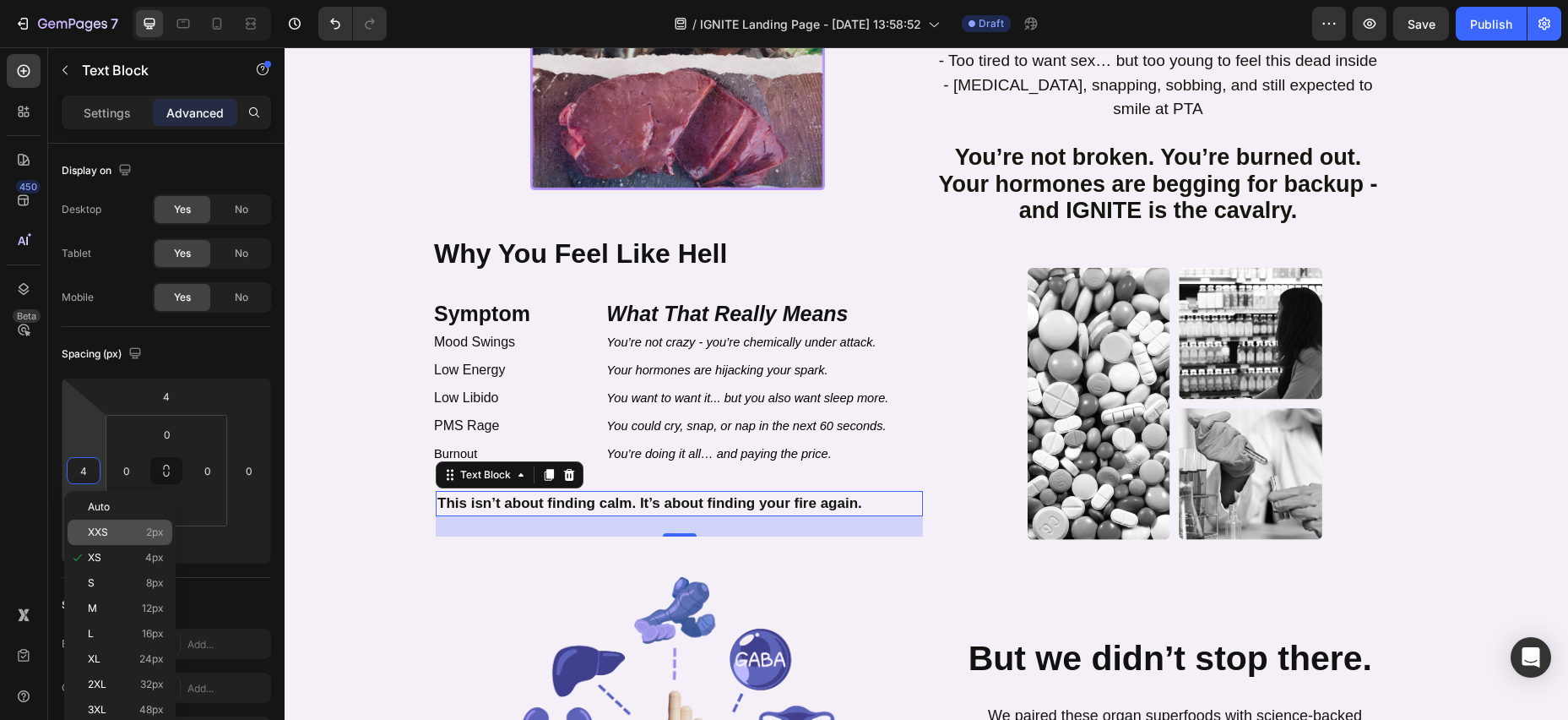
click at [146, 532] on span "2px" at bounding box center [155, 532] width 18 height 12
type input "2"
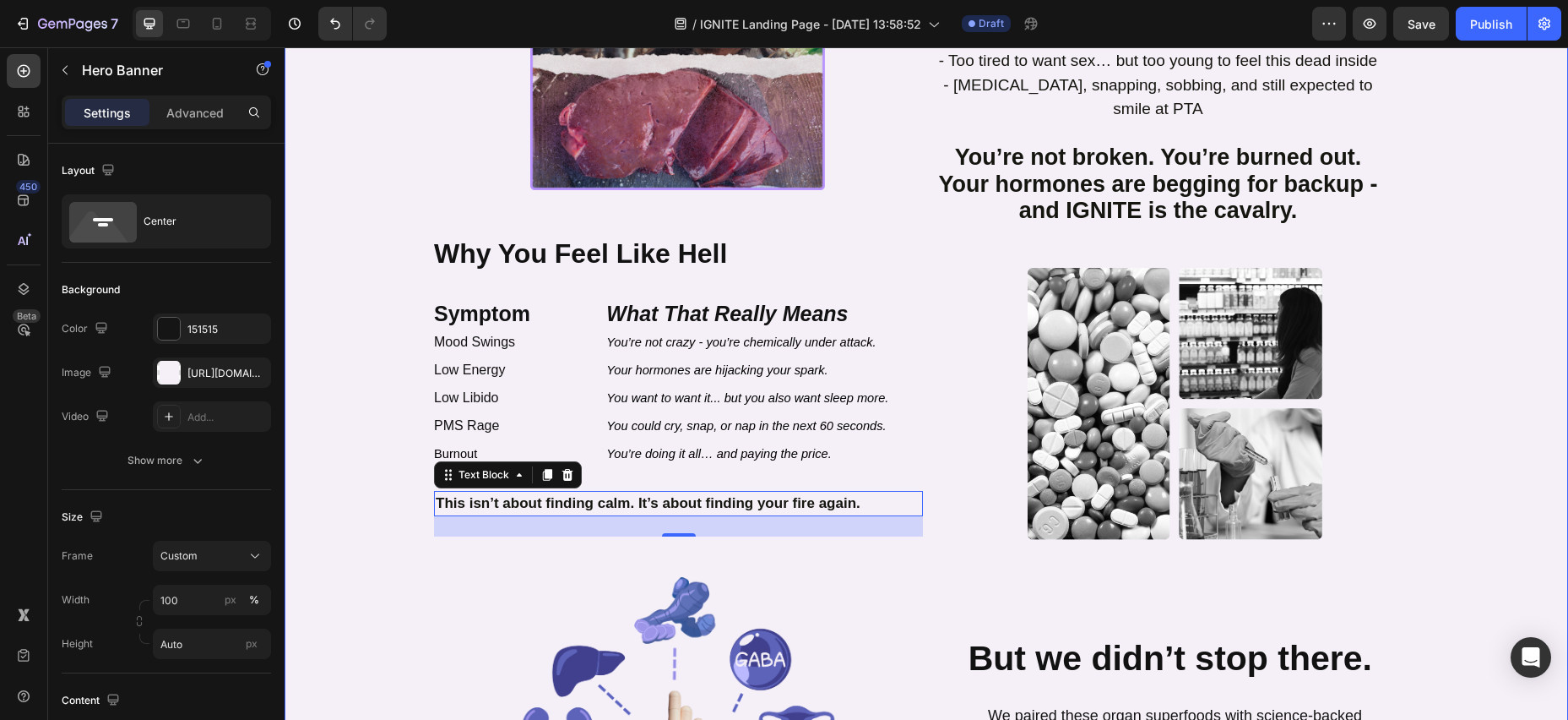
click at [331, 553] on div "Background Image" at bounding box center [926, 353] width 1284 height 1410
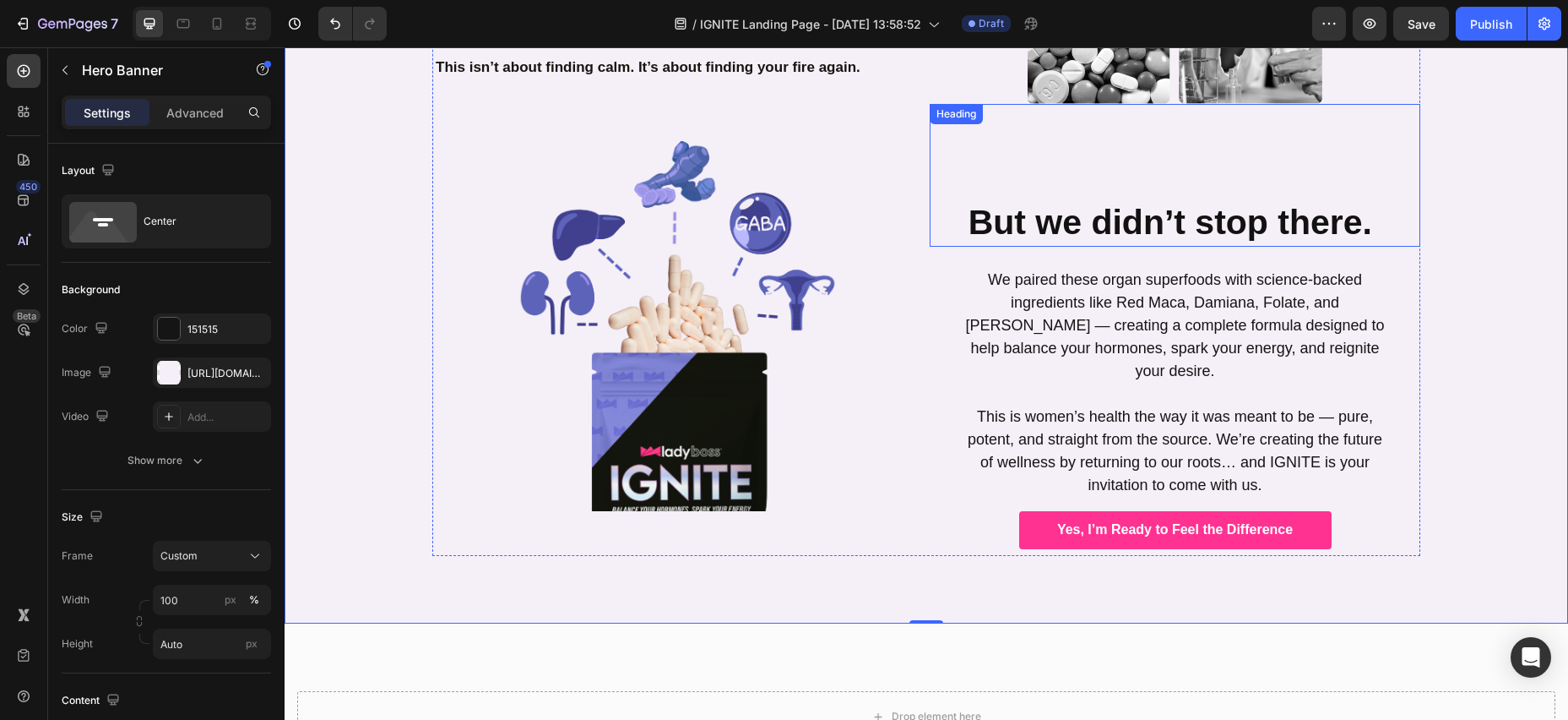
scroll to position [1465, 0]
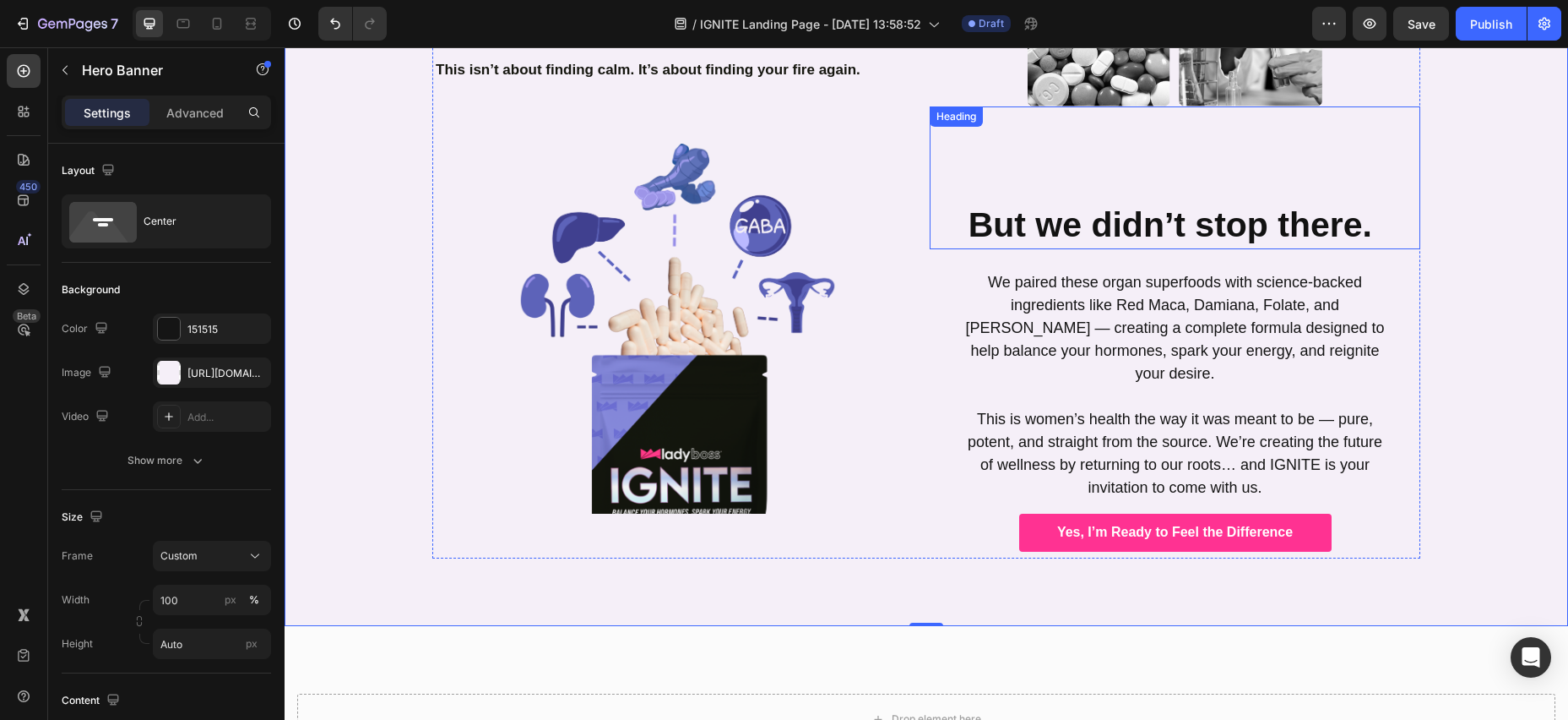
click at [962, 201] on h2 "But we didn’t stop there." at bounding box center [1175, 224] width 491 height 48
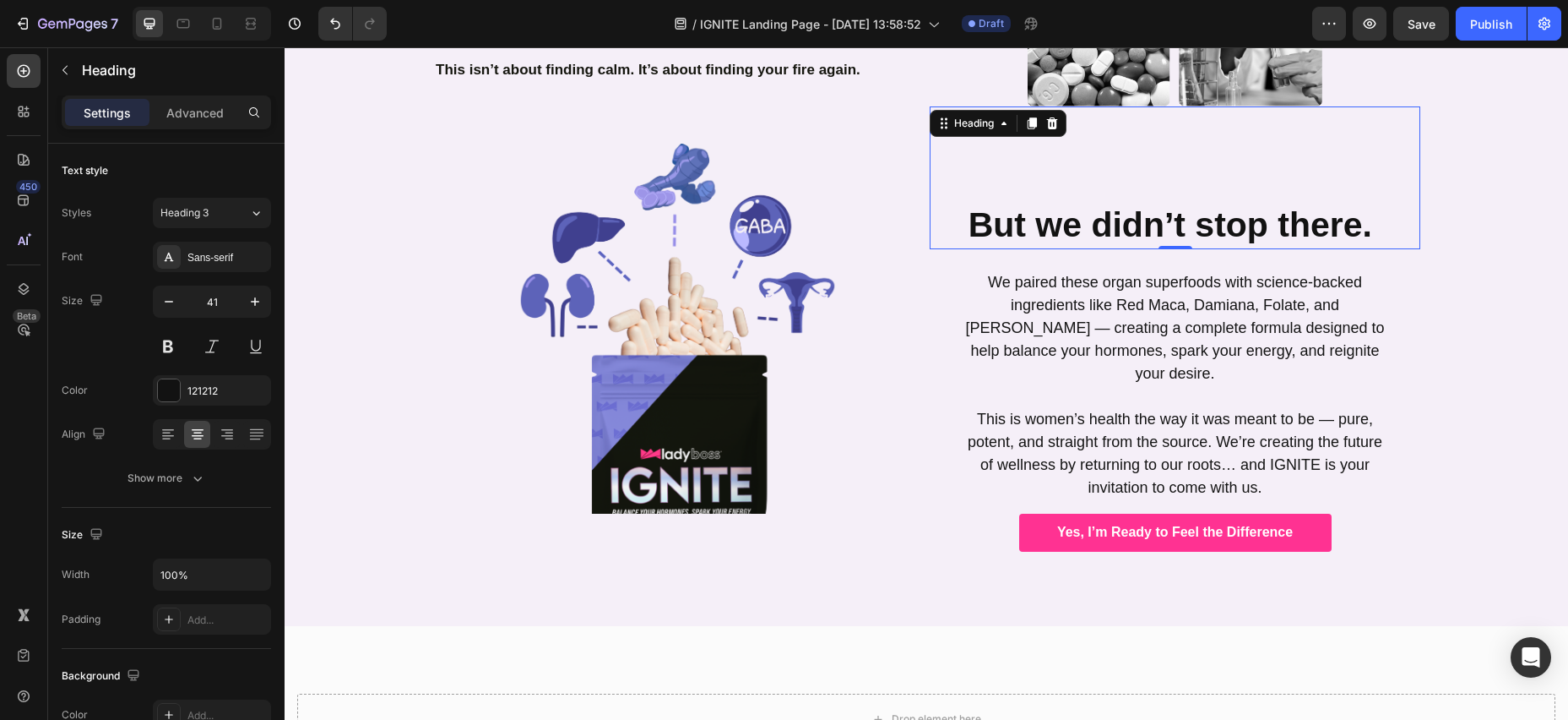
scroll to position [1467, 0]
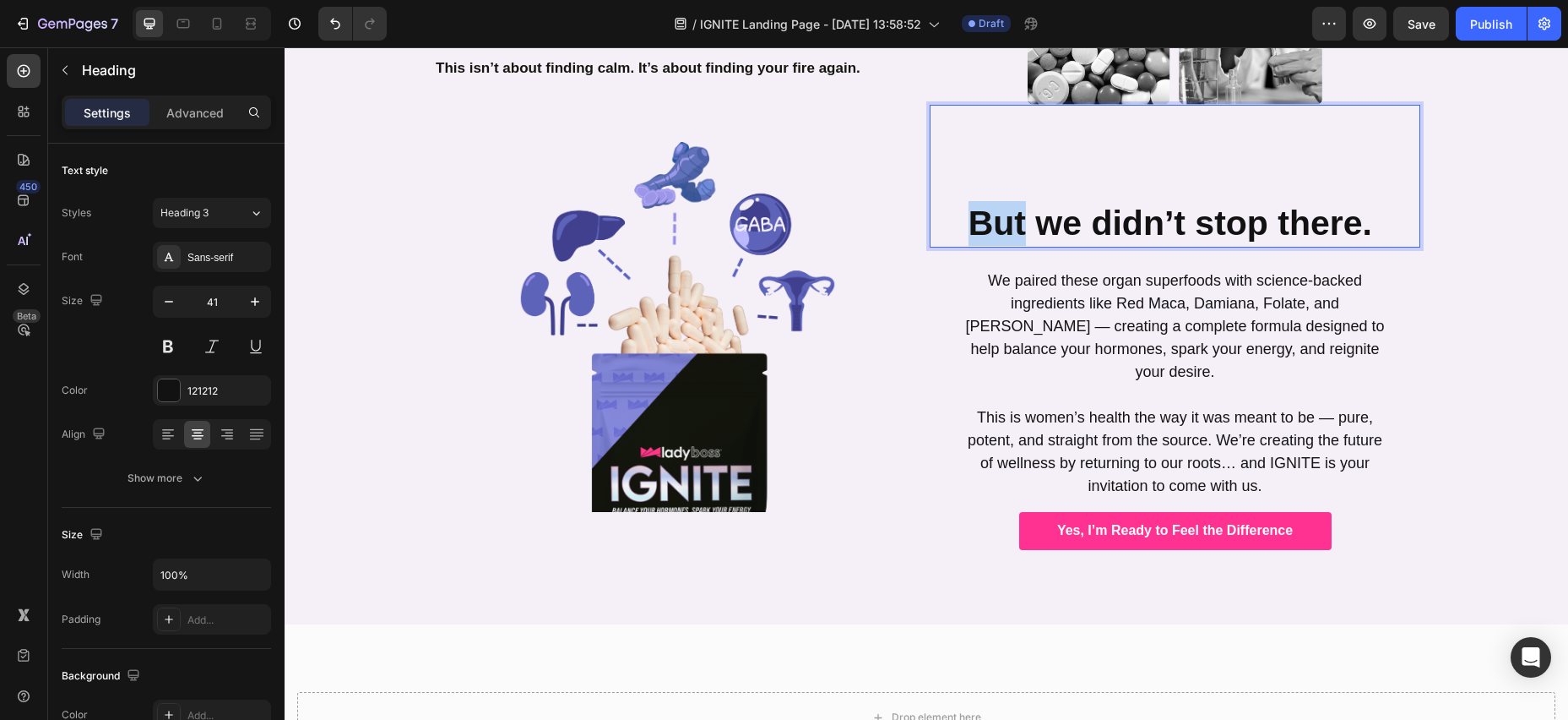
click at [973, 205] on strong "But we didn’t stop there." at bounding box center [1171, 223] width 404 height 39
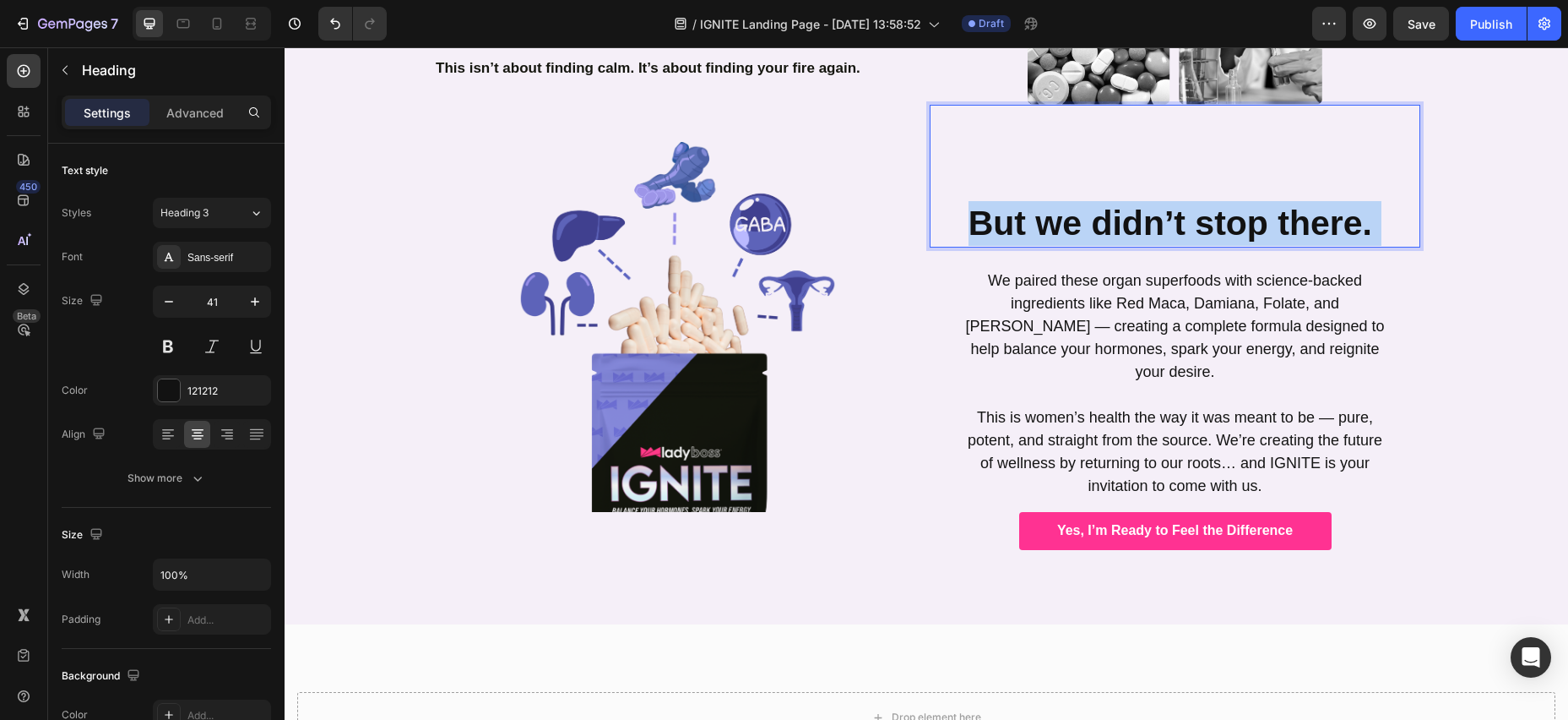
click at [1371, 204] on strong "But we didn’t stop there." at bounding box center [1171, 223] width 404 height 39
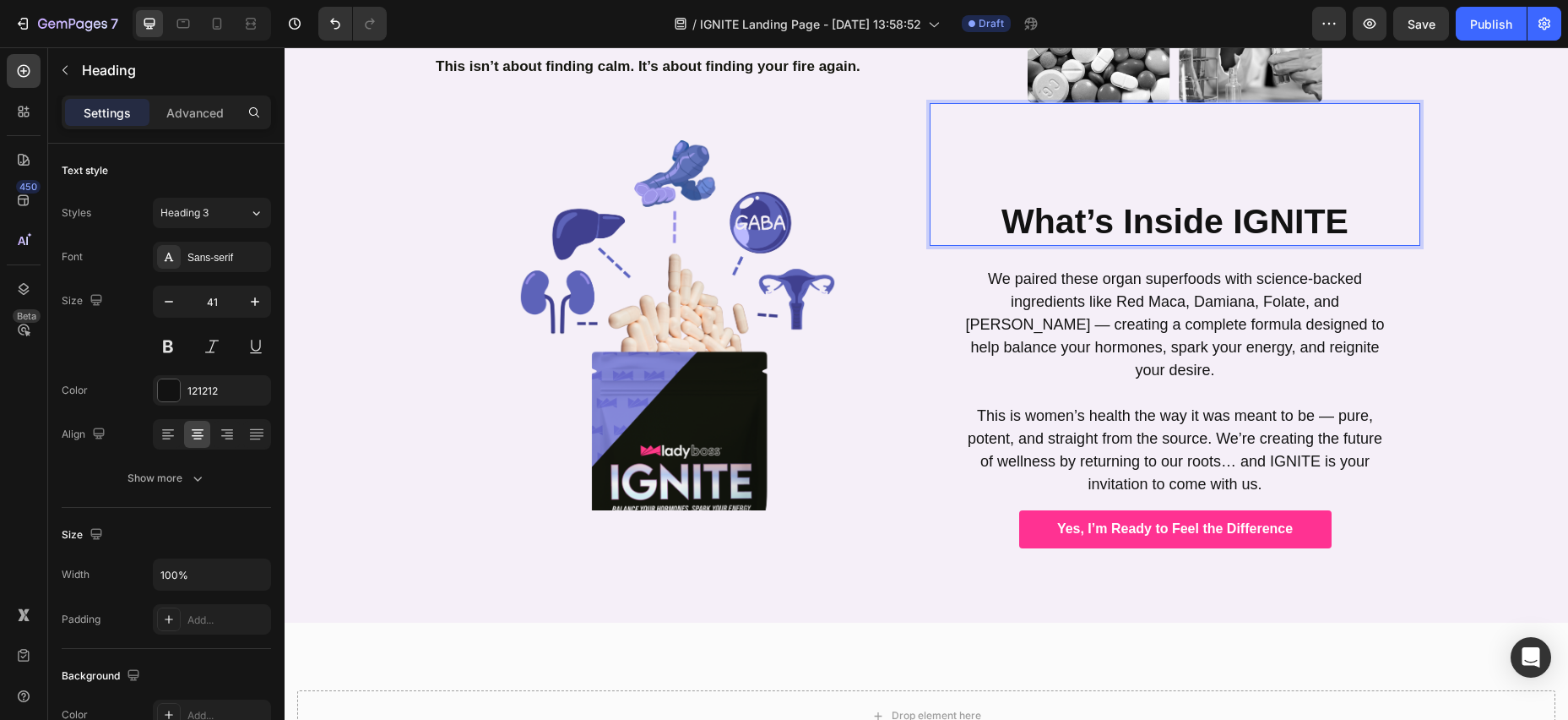
scroll to position [1471, 0]
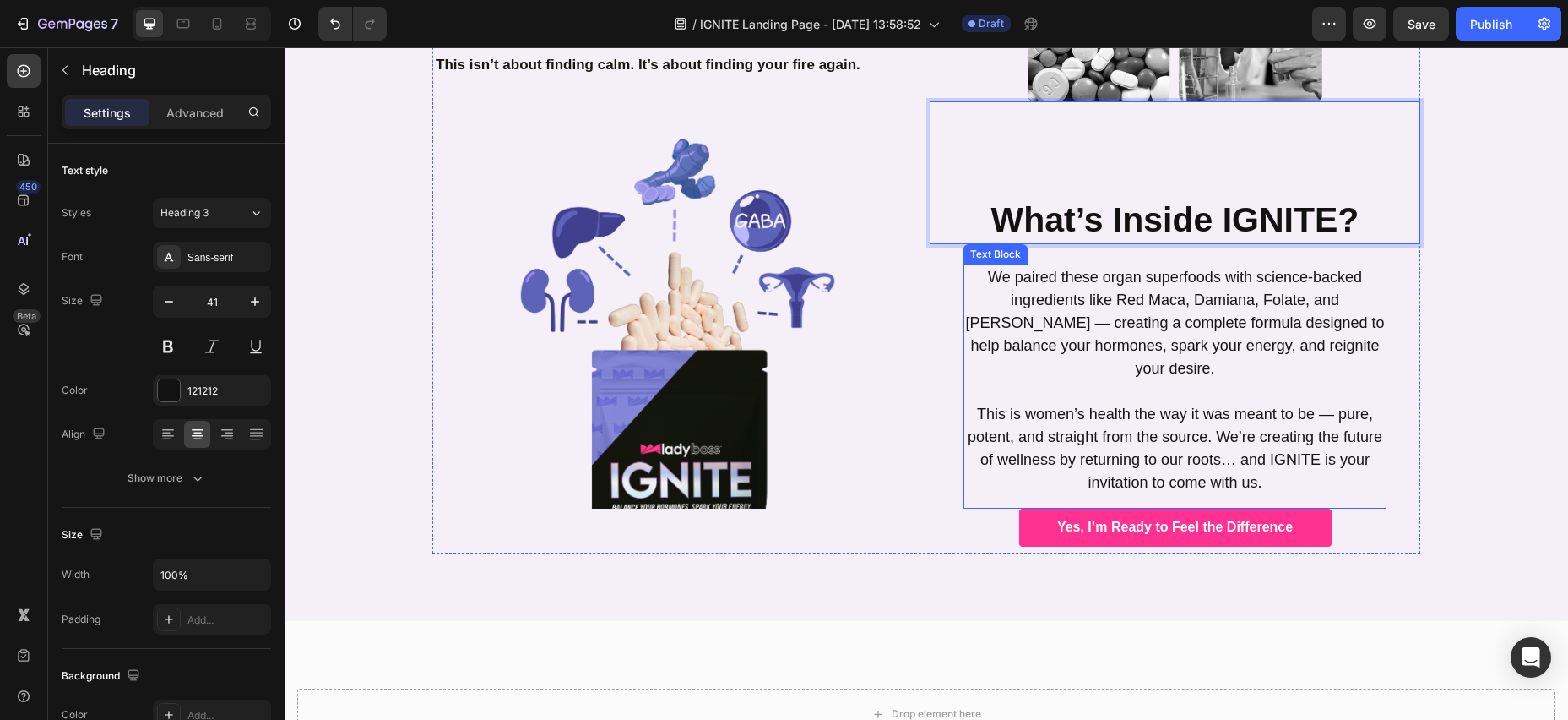
click at [984, 266] on p "We paired these organ superfoods with science-backed ingredients like Red Maca,…" at bounding box center [1175, 323] width 420 height 114
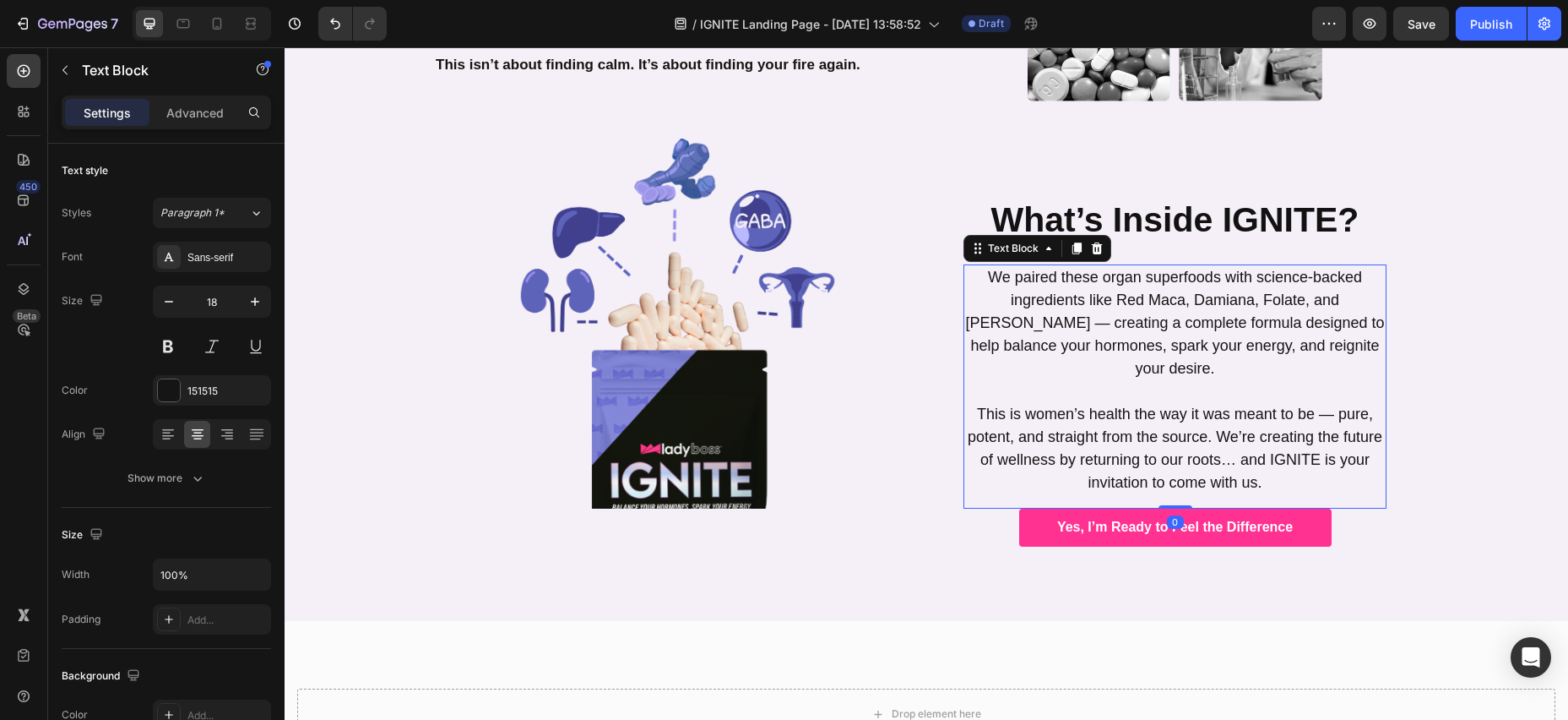
click at [989, 266] on p "We paired these organ superfoods with science-backed ingredients like Red Maca,…" at bounding box center [1175, 323] width 420 height 114
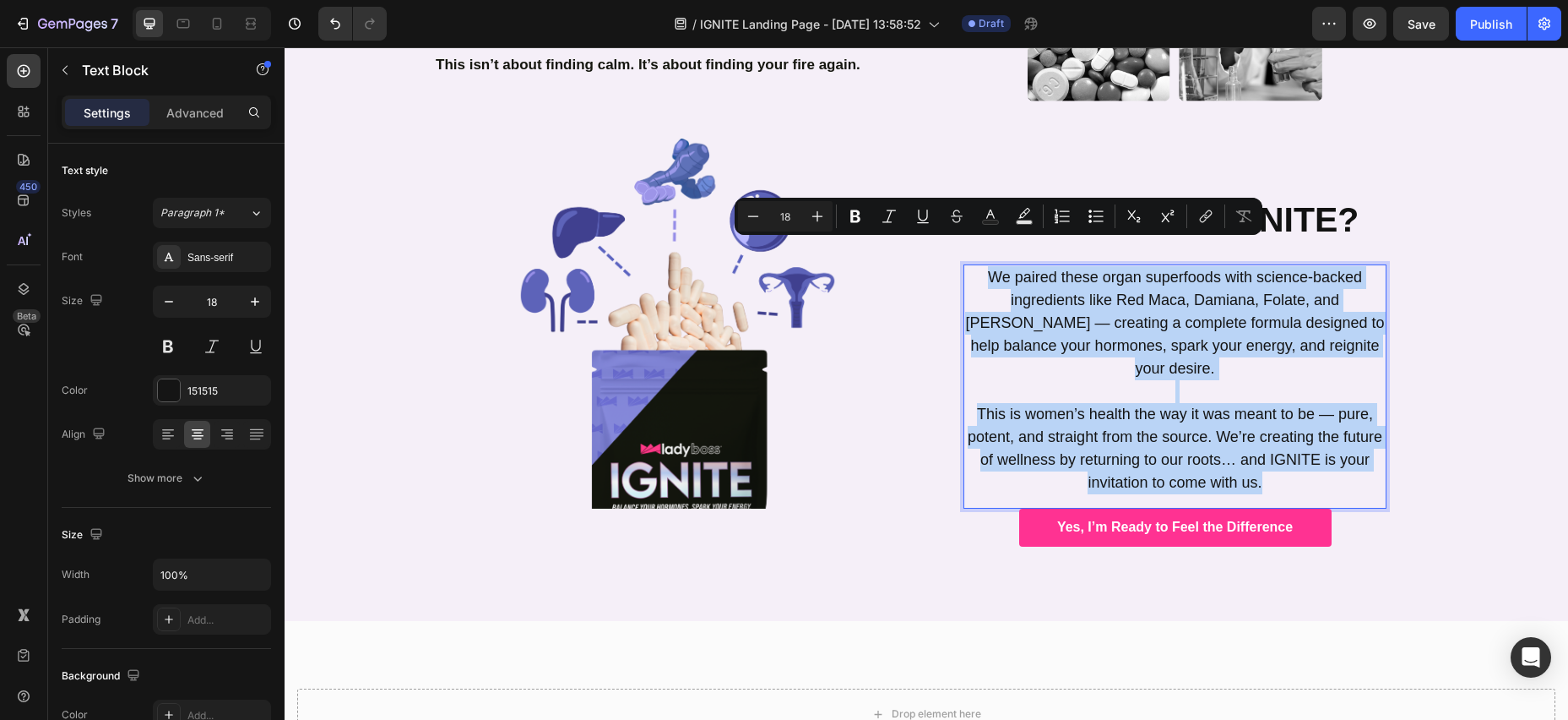
click at [1290, 435] on p "This is women’s health the way it was meant to be — pure, potent, and straight …" at bounding box center [1175, 448] width 420 height 91
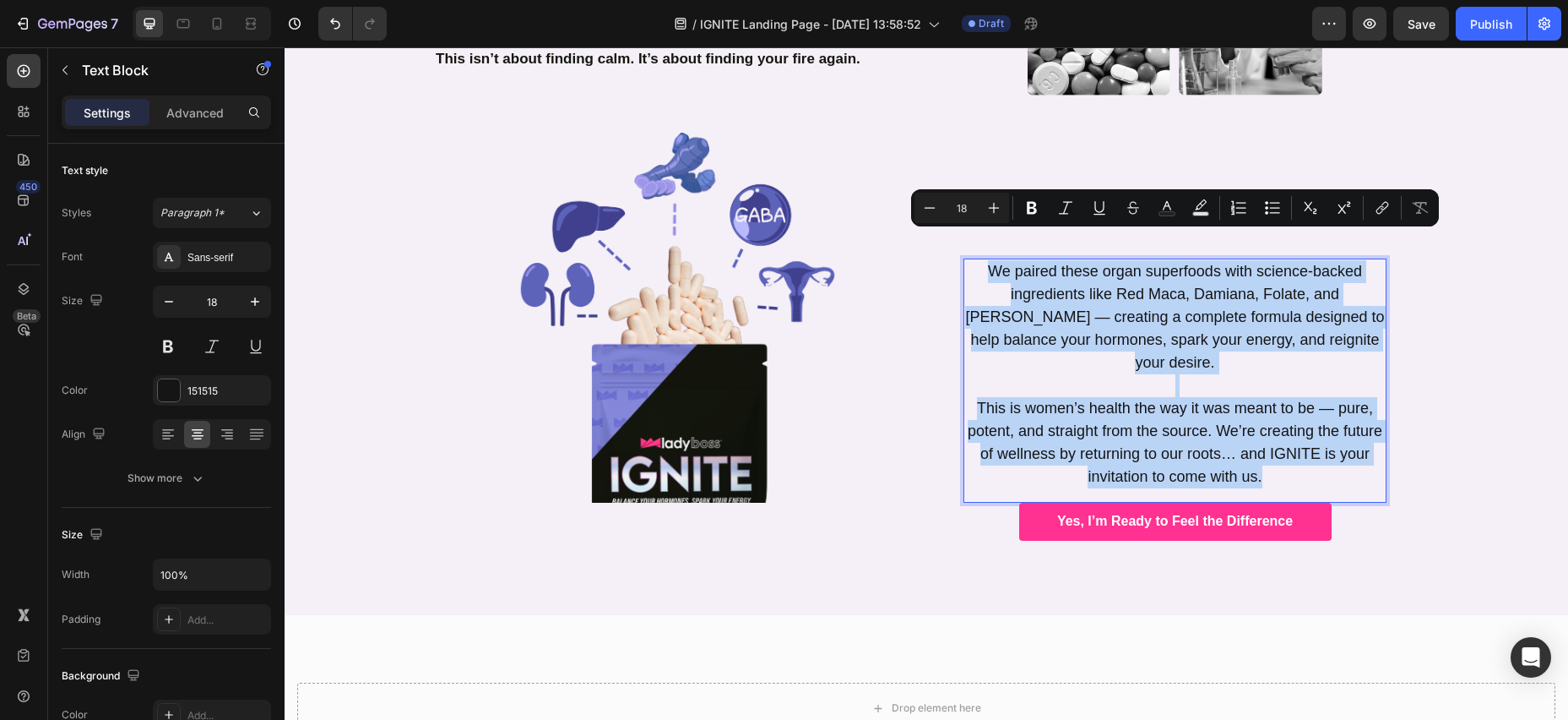
scroll to position [1479, 0]
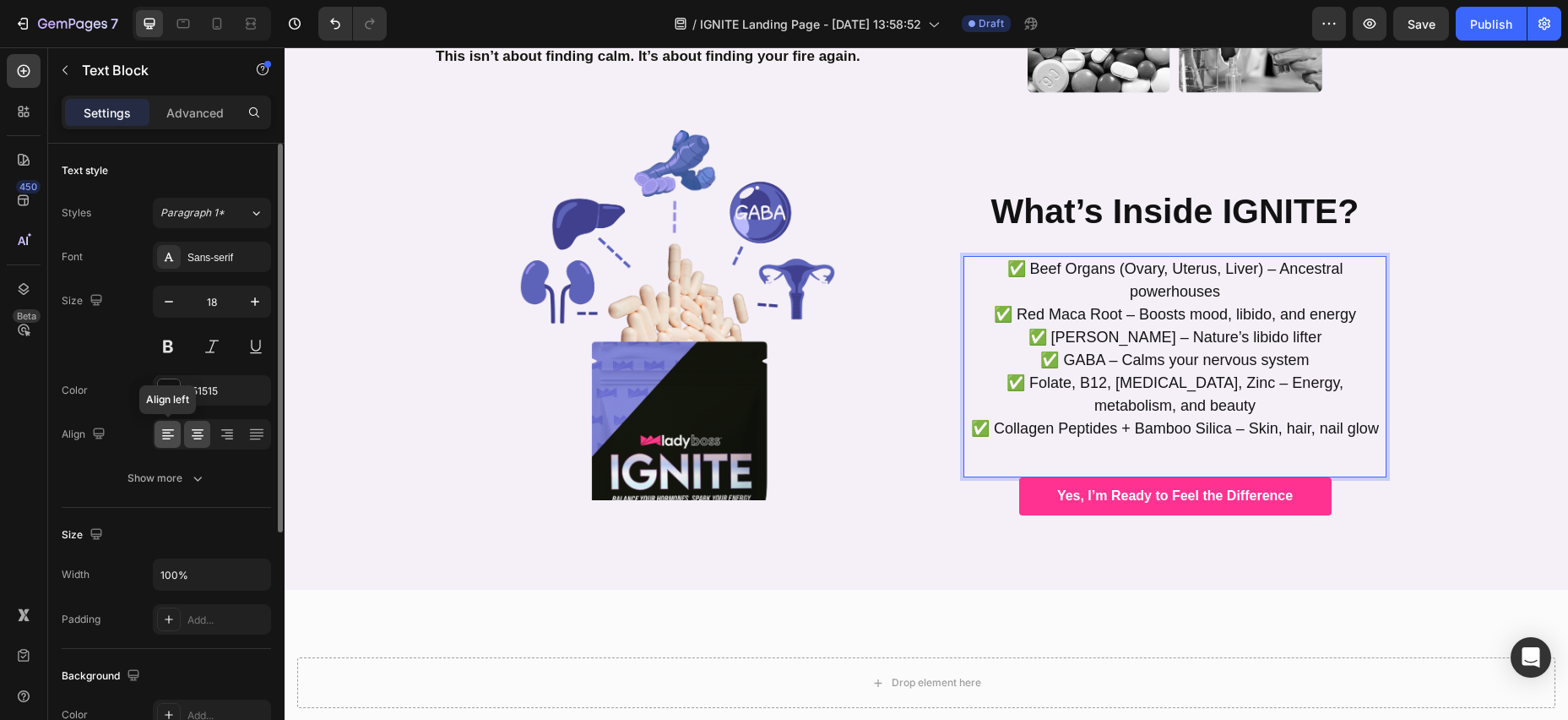
click at [169, 437] on icon at bounding box center [168, 433] width 17 height 17
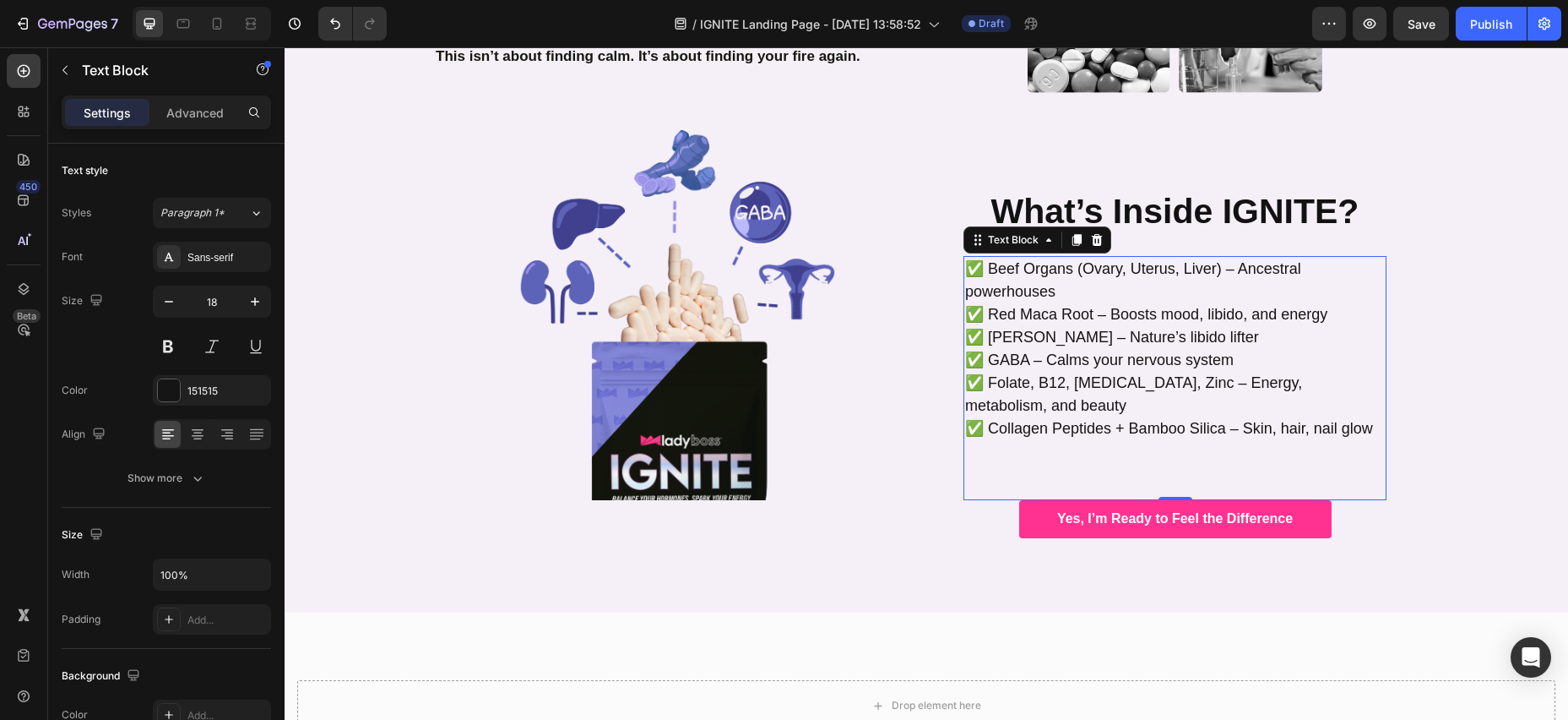
click at [1163, 423] on p "✅ Beef Organs (Ovary, Uterus, Liver) – Ancestral powerhouses ✅ Red Maca Root – …" at bounding box center [1175, 371] width 420 height 228
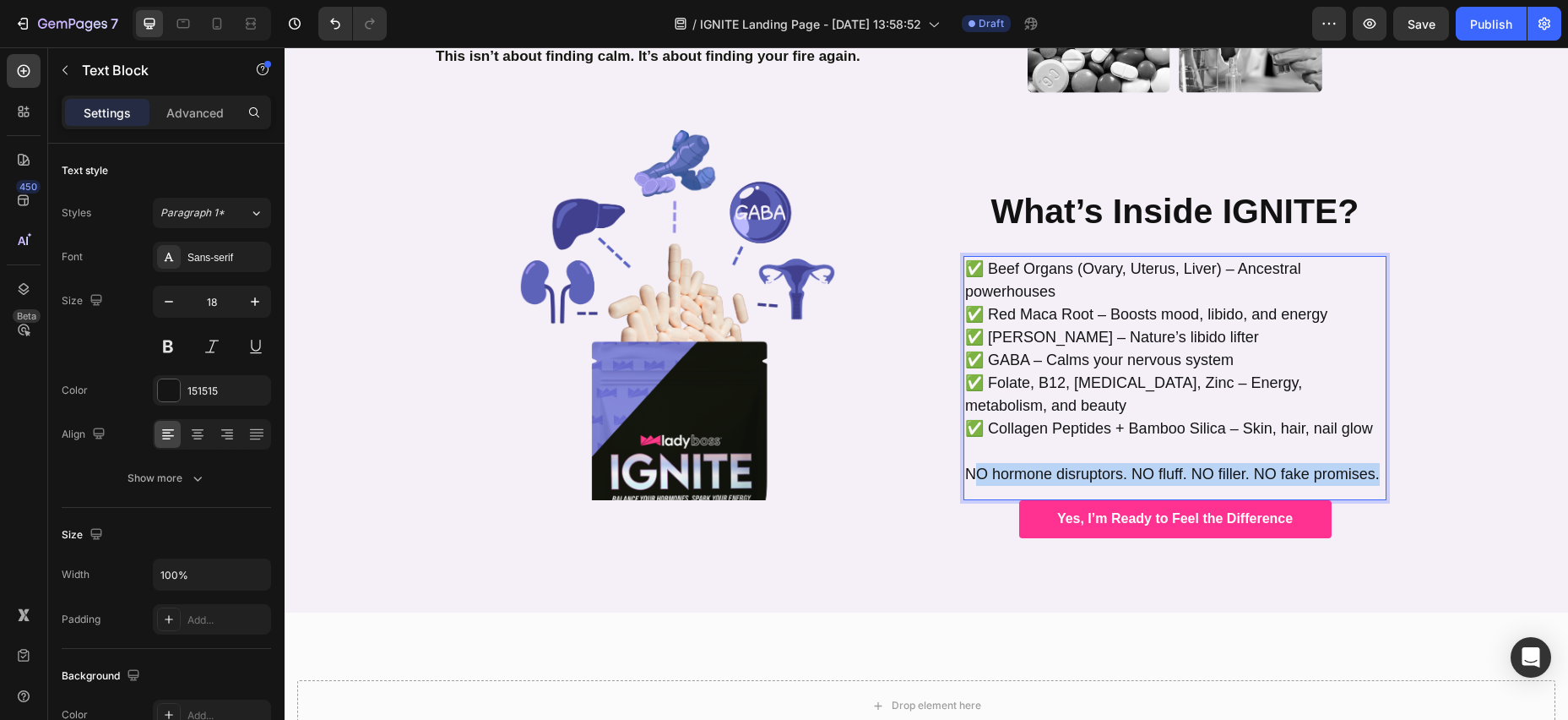
click at [971, 428] on p "✅ Beef Organs (Ovary, Uterus, Liver) – Ancestral powerhouses ✅ Red Maca Root – …" at bounding box center [1175, 371] width 420 height 228
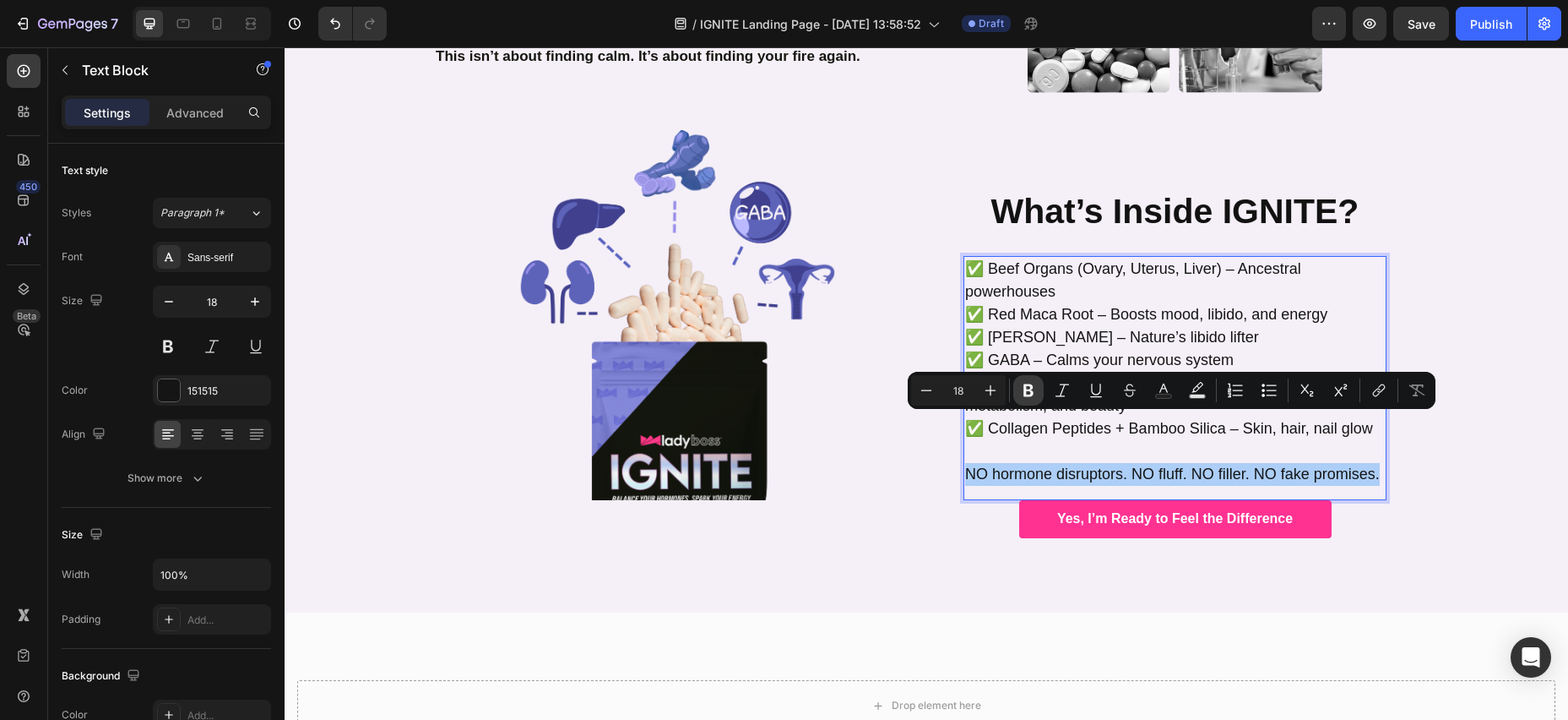
drag, startPoint x: 1034, startPoint y: 390, endPoint x: 1022, endPoint y: 393, distance: 12.4
click at [1032, 391] on icon "Editor contextual toolbar" at bounding box center [1028, 390] width 17 height 17
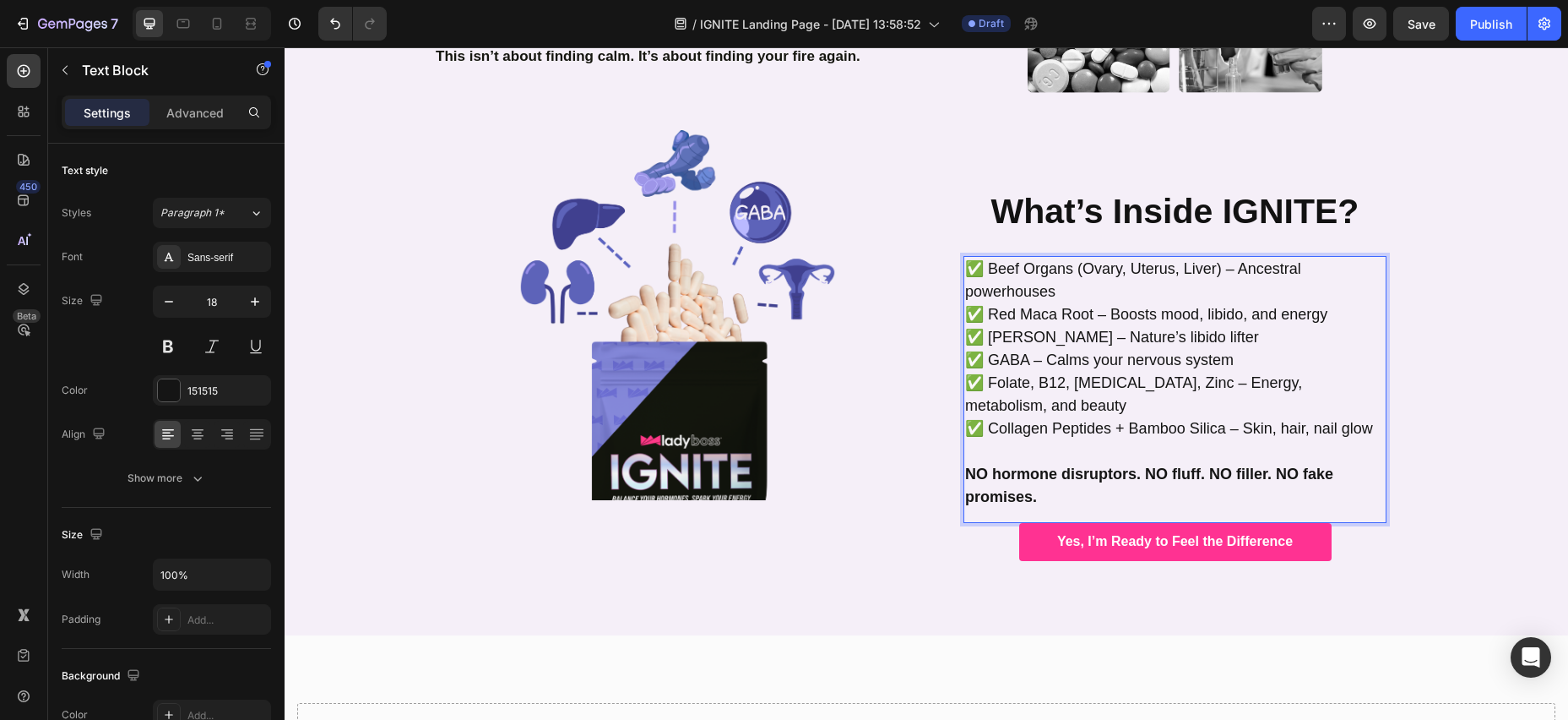
click at [1062, 444] on p "✅ Beef Organs (Ovary, Uterus, Liver) – Ancestral powerhouses ✅ Red Maca Root – …" at bounding box center [1175, 383] width 420 height 251
click at [967, 465] on strong "NO hormone disruptors. NO fluff. NO filler. NO fake promises." at bounding box center [1149, 485] width 369 height 40
click at [1152, 465] on strong "NO hormone disruptors. NO fluff. NO filler. NO fake promises." at bounding box center [1149, 485] width 369 height 40
click at [1102, 459] on p "✅ Beef Organs (Ovary, Uterus, Liver) – Ancestral powerhouses ✅ Red Maca Root – …" at bounding box center [1175, 383] width 420 height 251
click at [1102, 406] on p "✅ Beef Organs (Ovary, Uterus, Liver) – Ancestral powerhouses ✅ Red Maca Root – …" at bounding box center [1175, 383] width 420 height 251
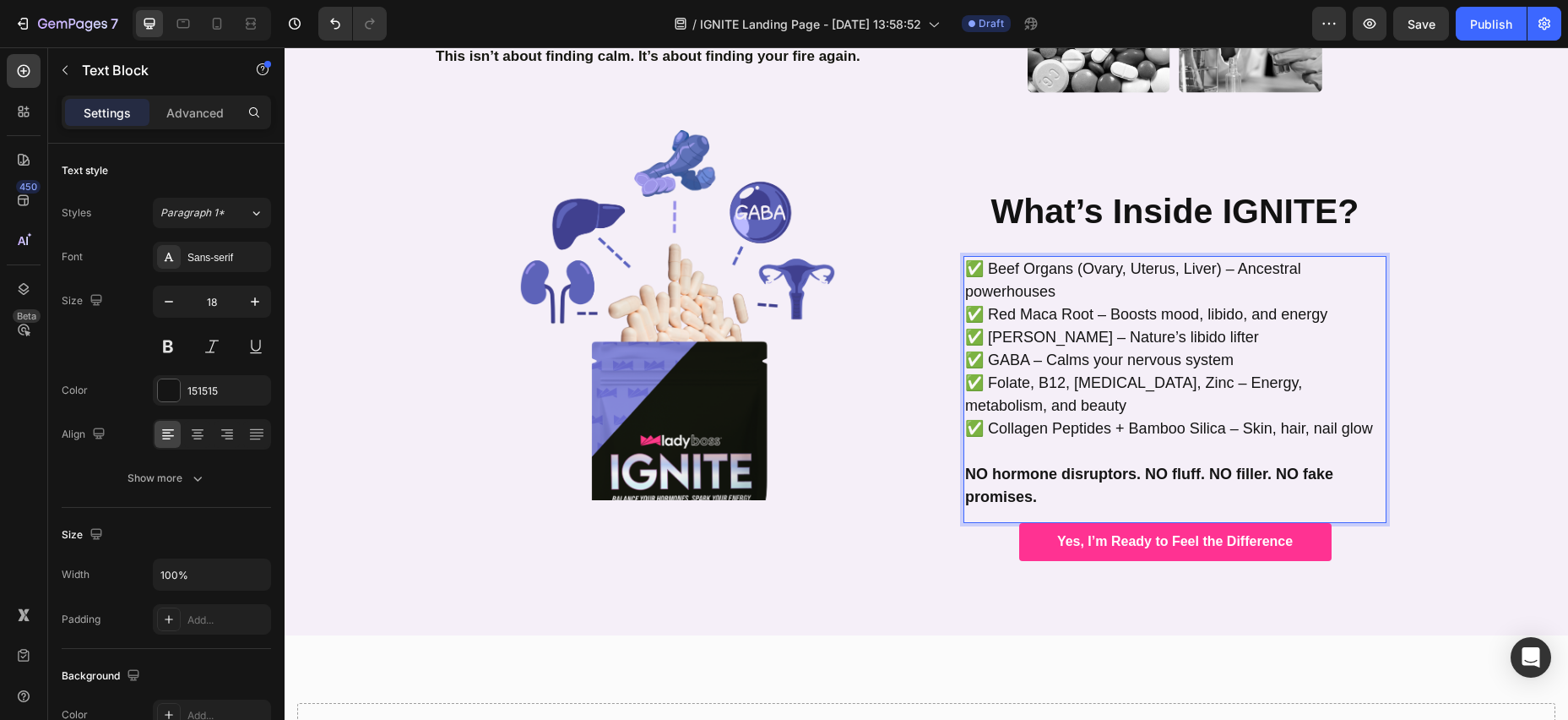
click at [1268, 465] on strong "NO hormone disruptors. NO fluff. NO filler. NO fake promises." at bounding box center [1149, 485] width 369 height 40
click at [1052, 448] on p "✅ Beef Organs (Ovary, Uterus, Liver) – Ancestral powerhouses ✅ Red Maca Root – …" at bounding box center [1175, 383] width 420 height 251
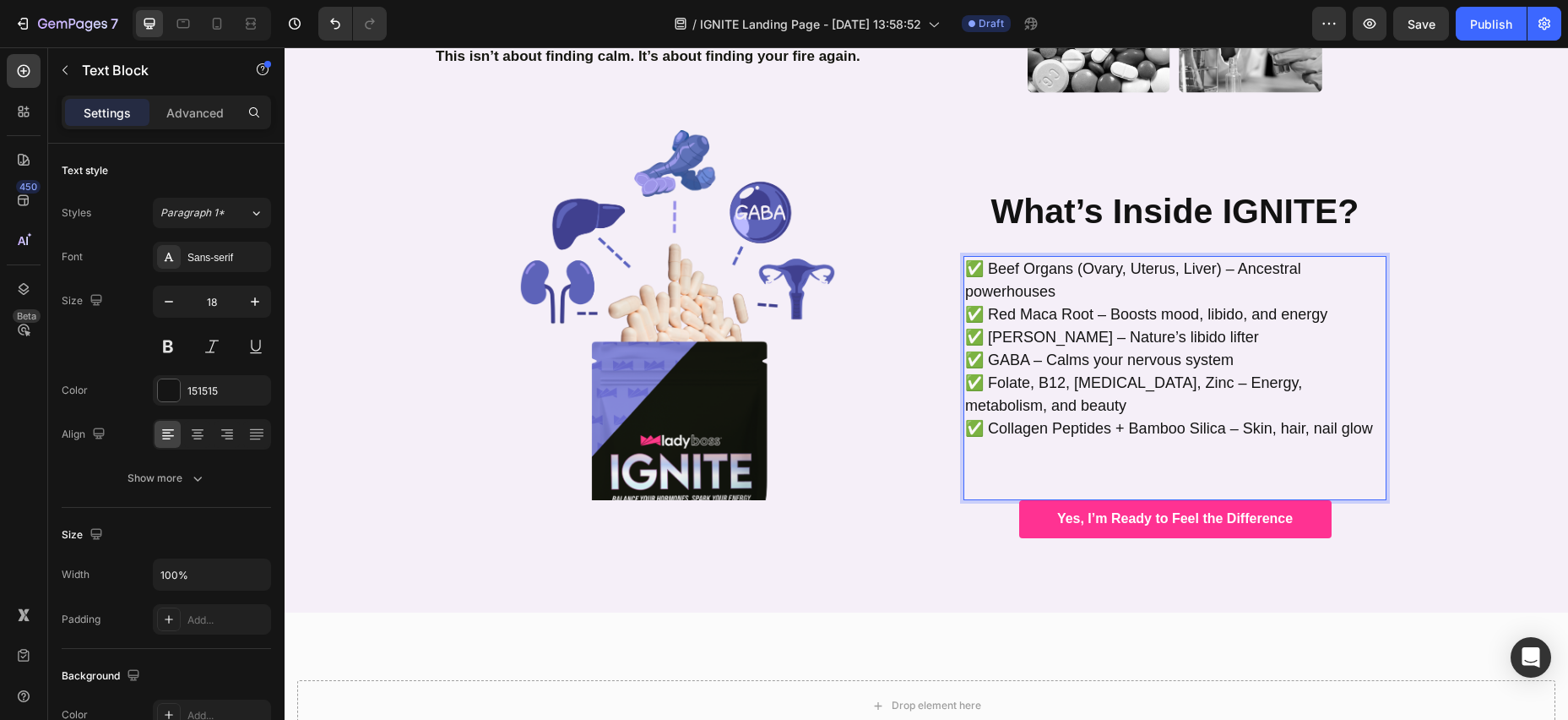
click at [1045, 428] on p "✅ Beef Organs (Ovary, Uterus, Liver) – Ancestral powerhouses ✅ Red Maca Root – …" at bounding box center [1175, 371] width 420 height 228
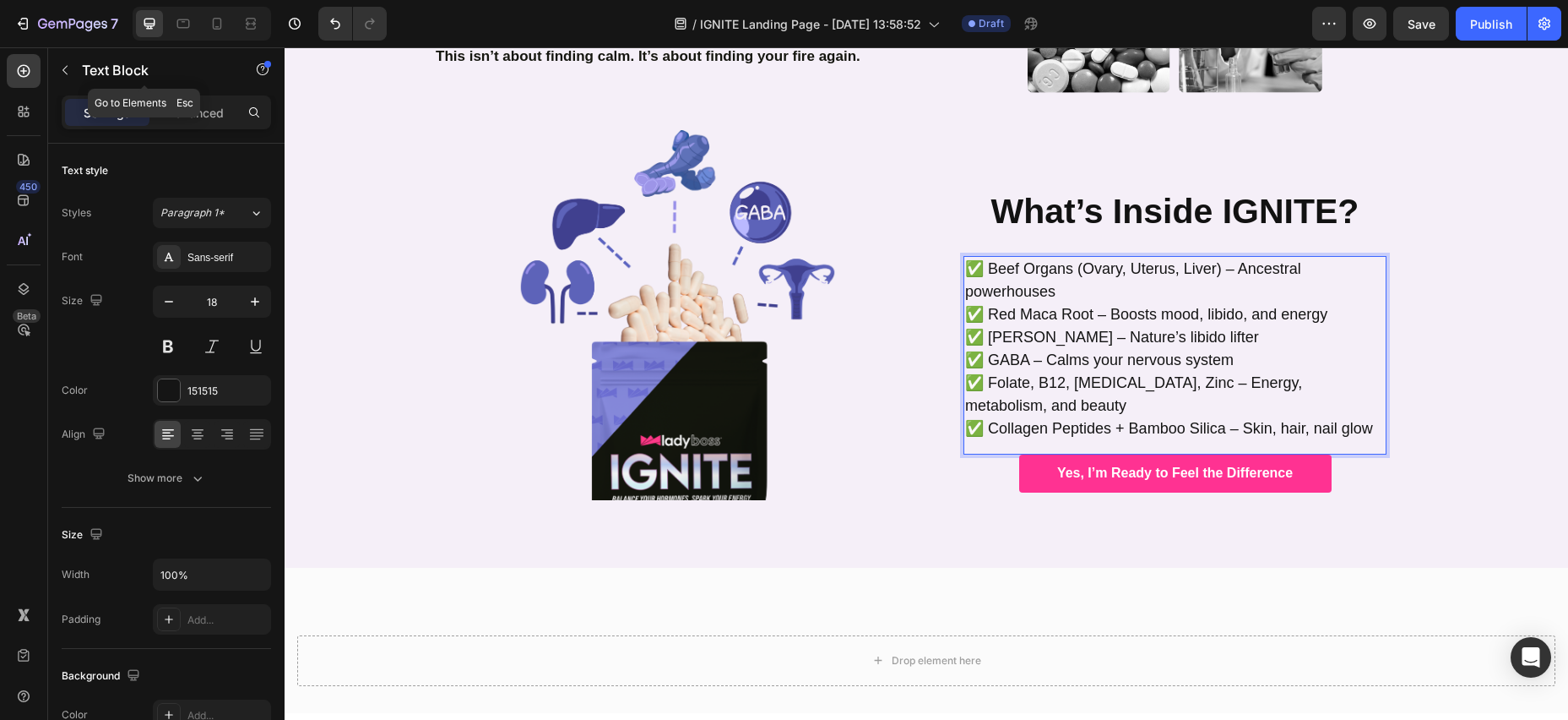
click at [60, 68] on icon "button" at bounding box center [65, 69] width 14 height 14
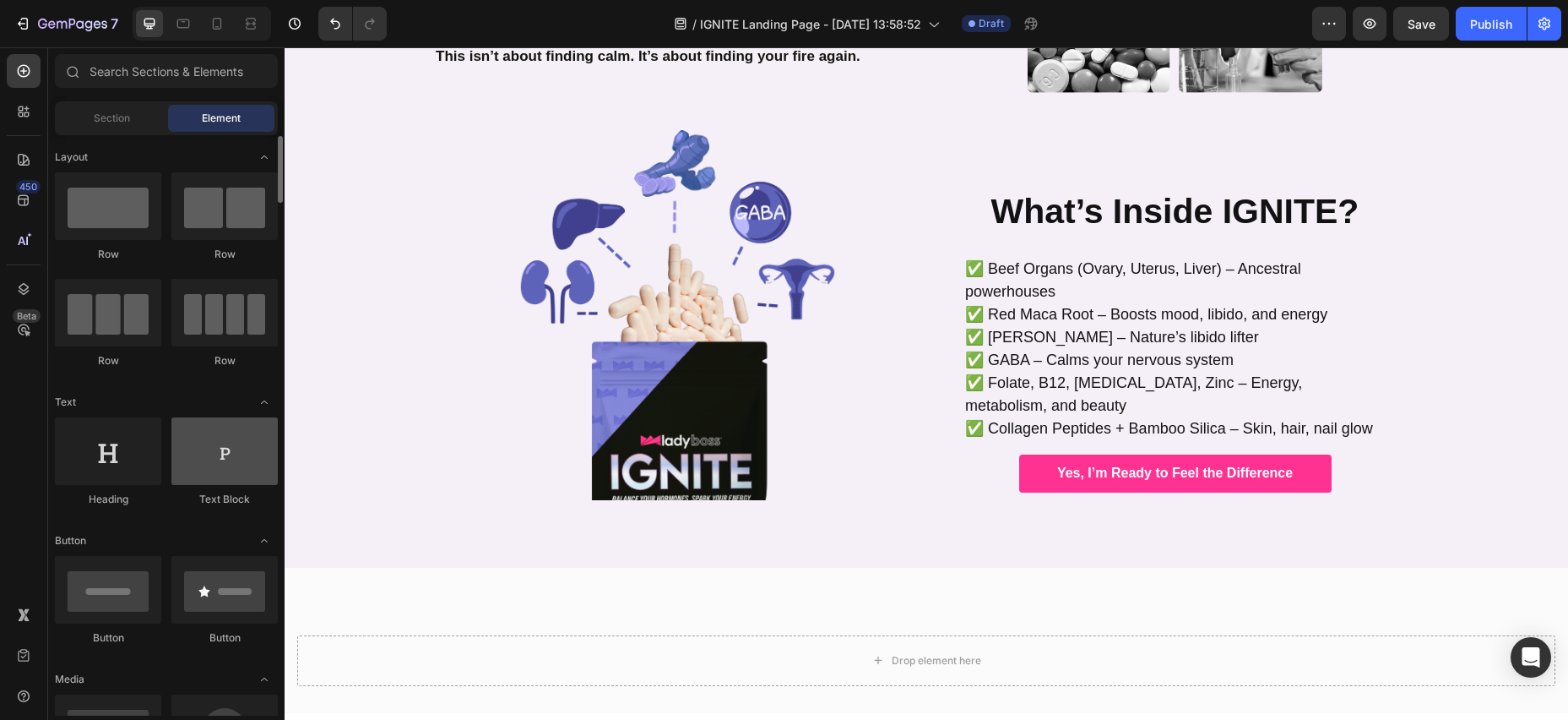
scroll to position [3, 0]
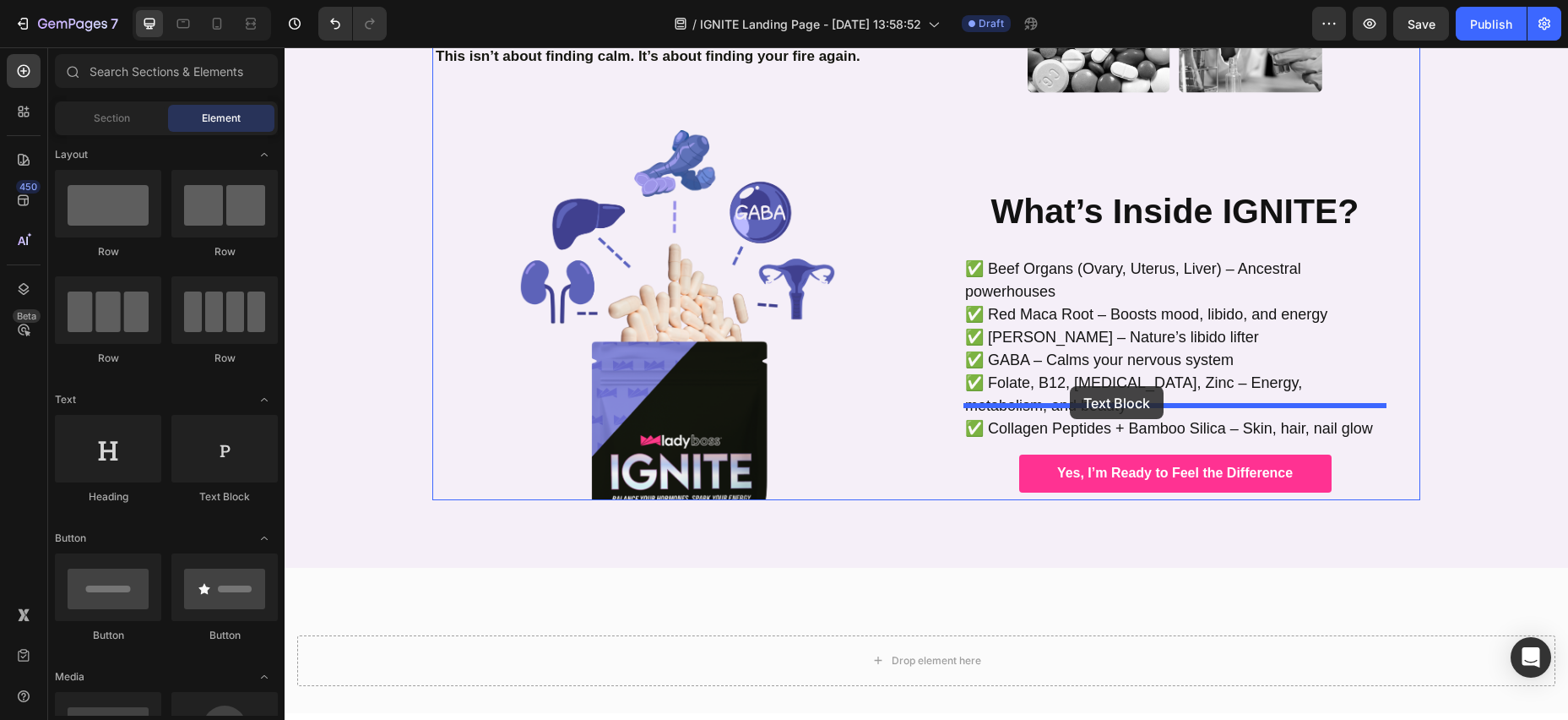
drag, startPoint x: 504, startPoint y: 498, endPoint x: 1061, endPoint y: 387, distance: 568.0
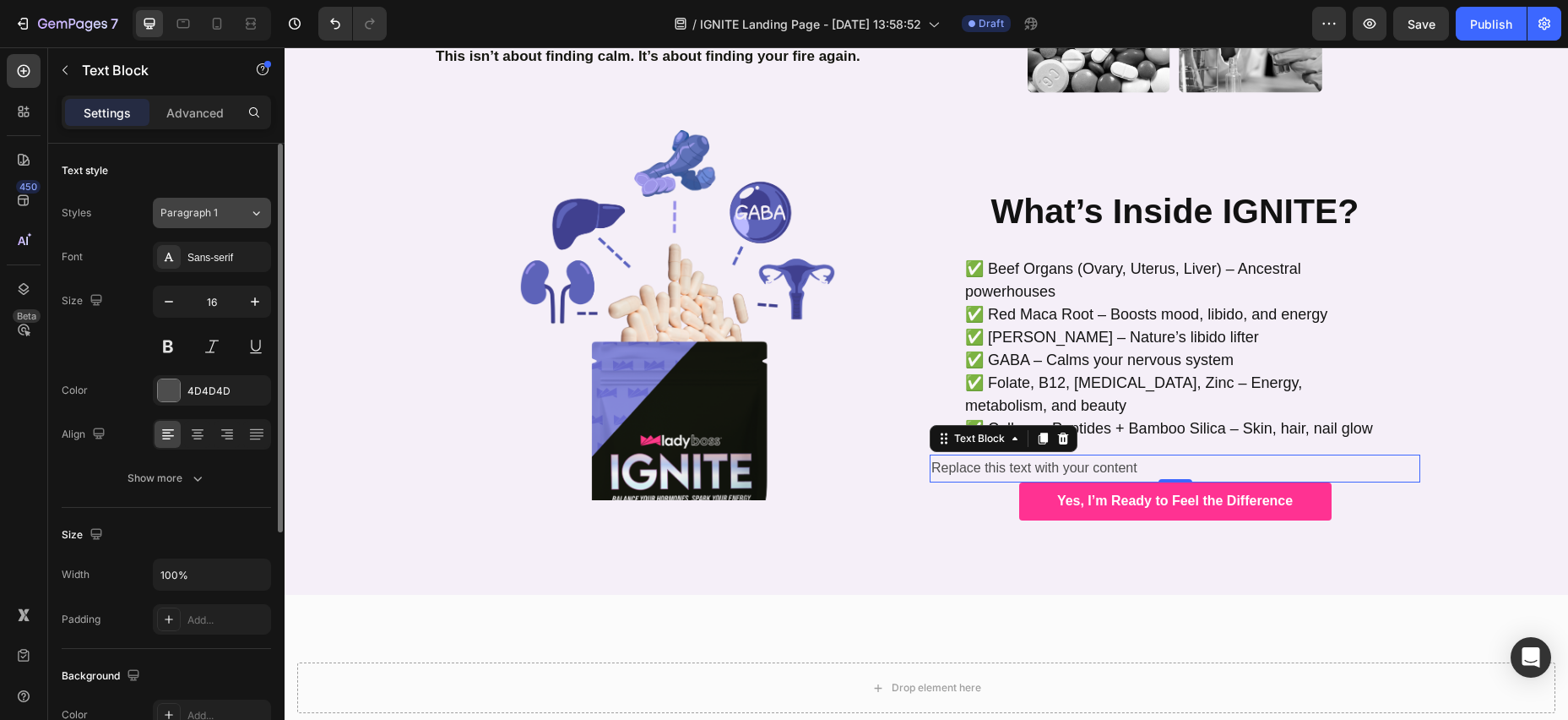
click at [223, 222] on button "Paragraph 1" at bounding box center [212, 213] width 118 height 31
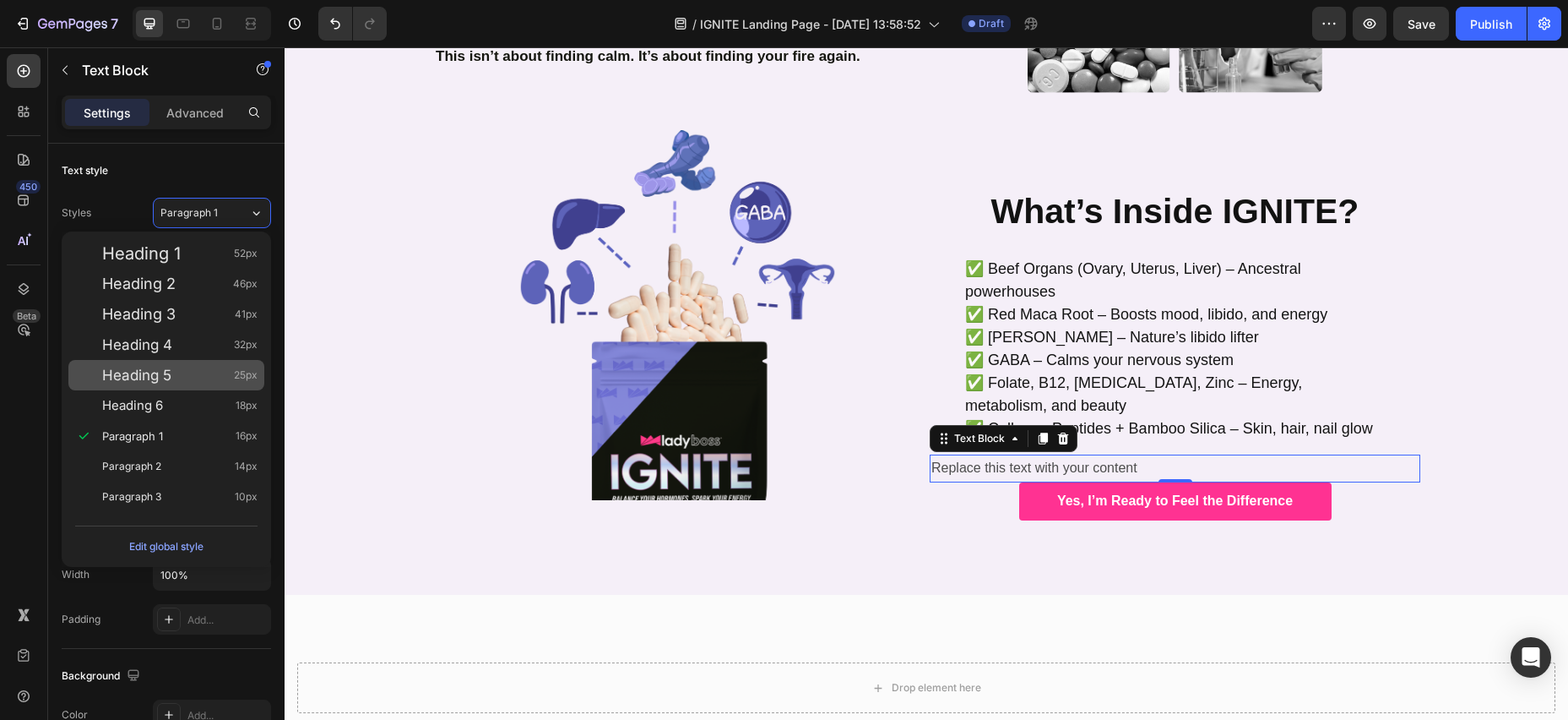
click at [182, 378] on div "Heading 5 25px" at bounding box center [179, 375] width 155 height 17
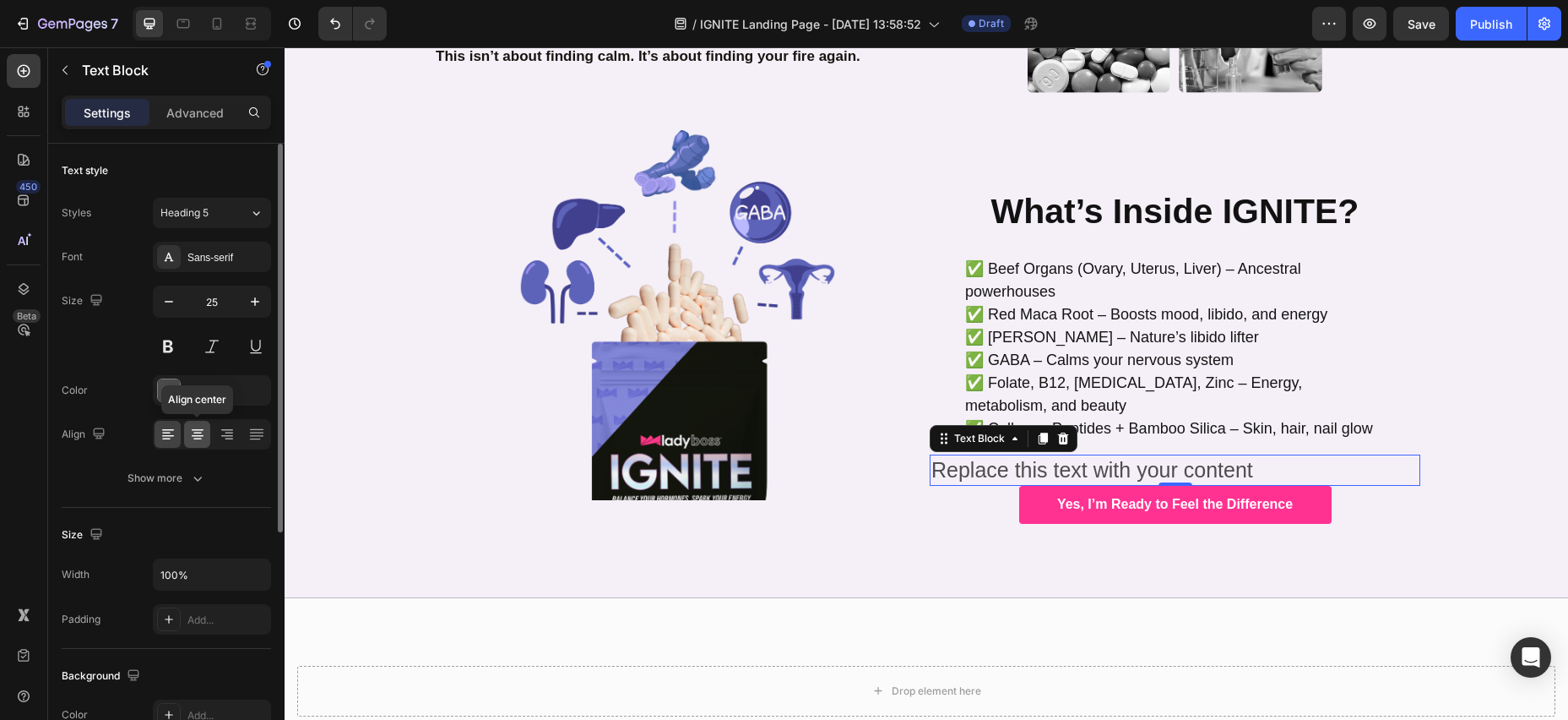
click at [194, 429] on icon at bounding box center [197, 430] width 12 height 2
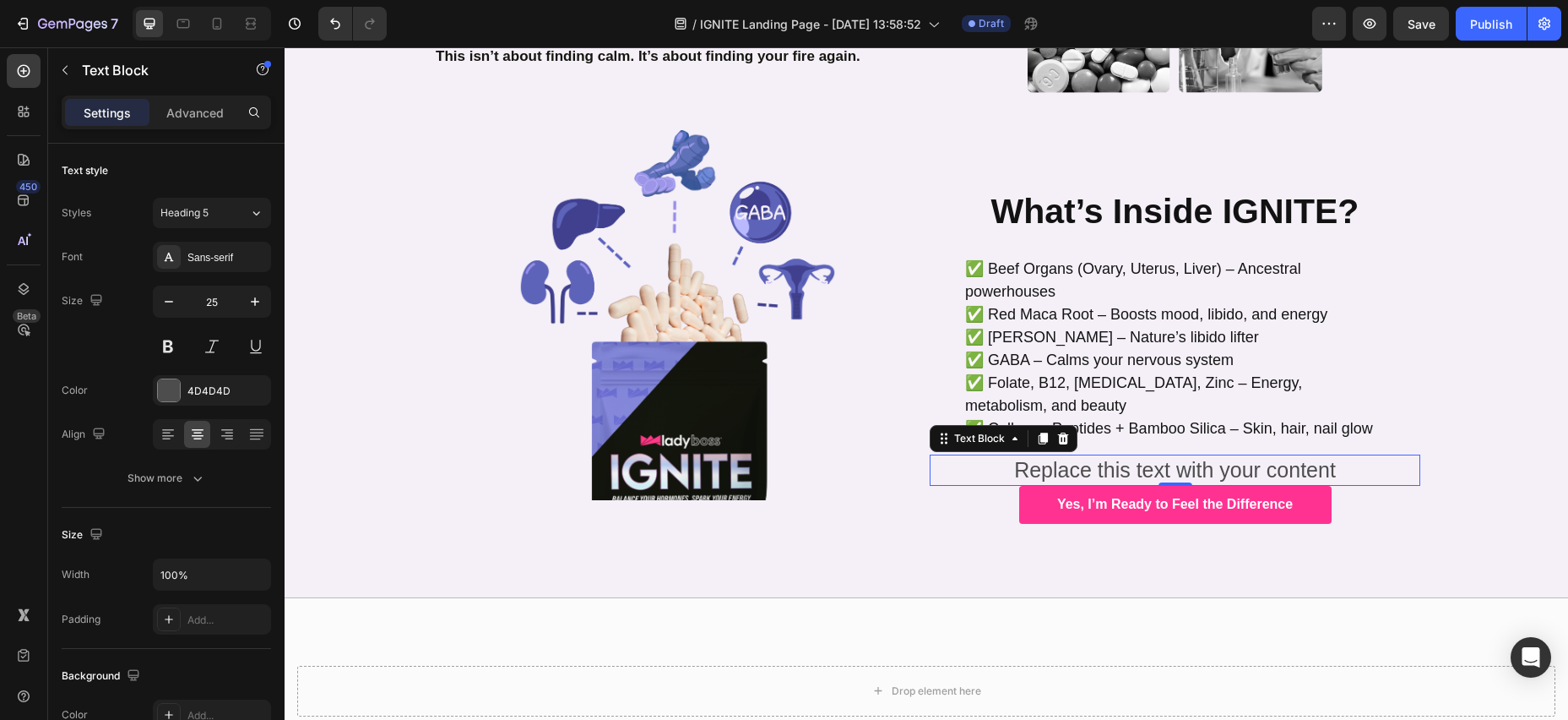
click at [1020, 454] on div "Replace this text with your content" at bounding box center [1175, 469] width 491 height 32
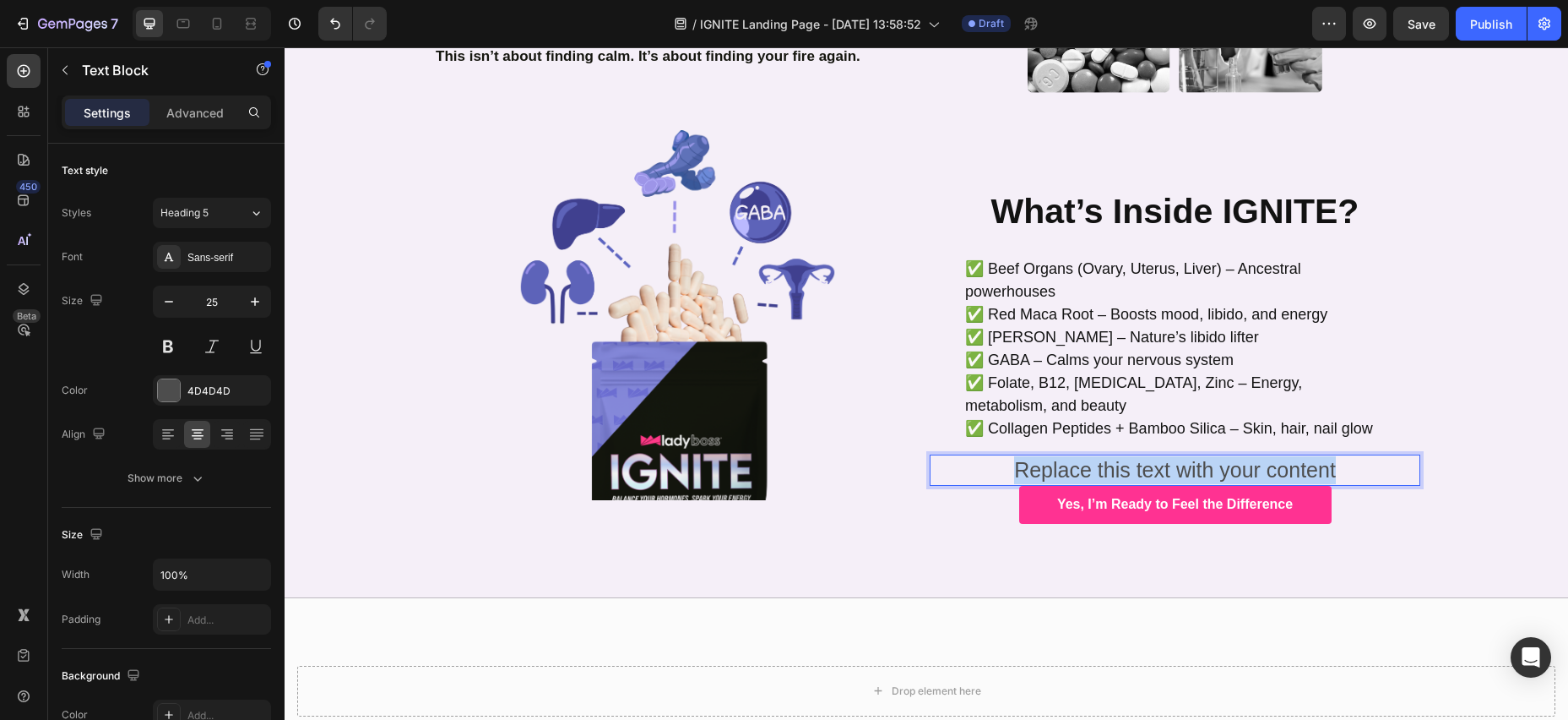
click at [1339, 456] on p "Replace this text with your content" at bounding box center [1175, 469] width 488 height 28
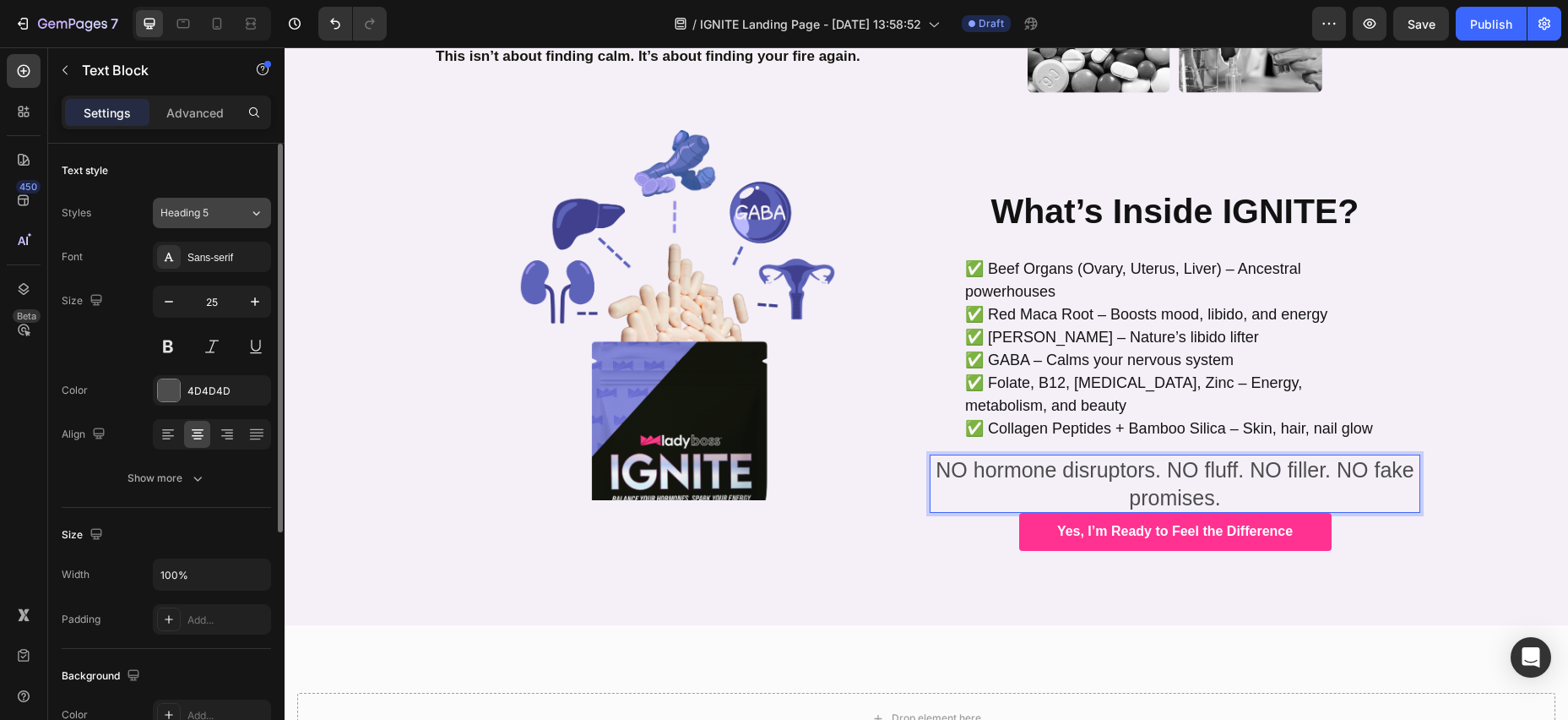
click at [249, 213] on icon at bounding box center [256, 213] width 14 height 17
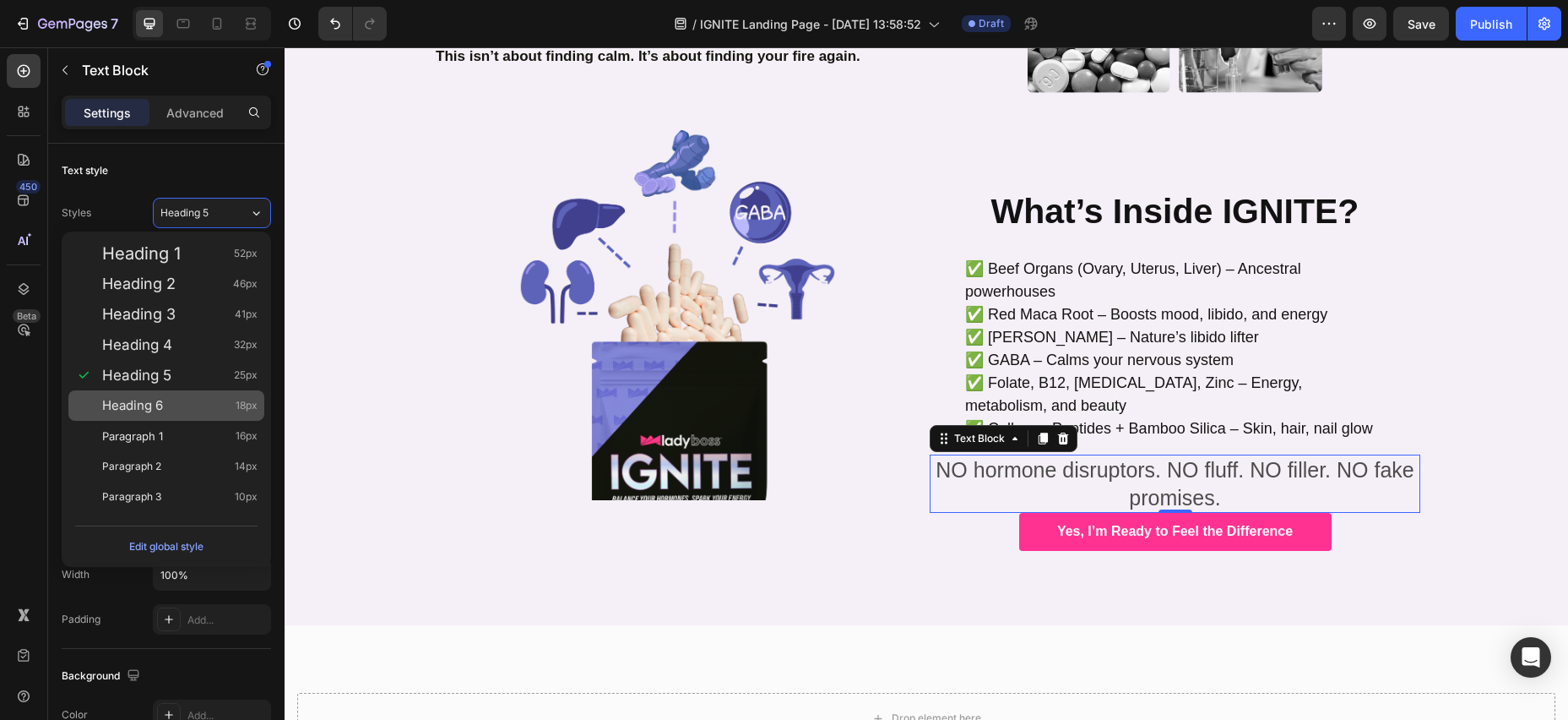
click at [195, 407] on div "Heading 6 18px" at bounding box center [179, 405] width 155 height 17
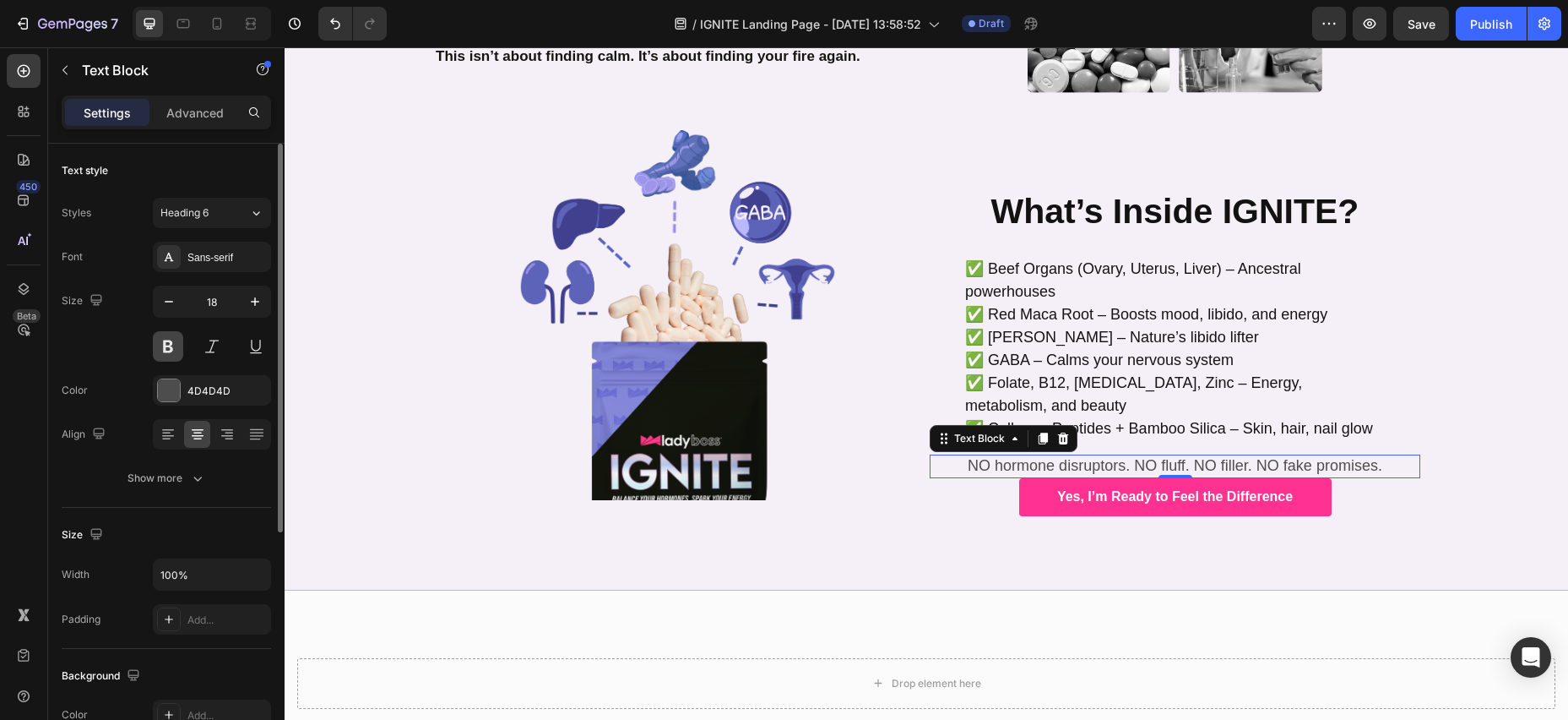
click at [166, 345] on button at bounding box center [169, 346] width 31 height 31
click at [260, 308] on icon "button" at bounding box center [255, 301] width 17 height 17
click at [260, 307] on icon "button" at bounding box center [255, 301] width 17 height 17
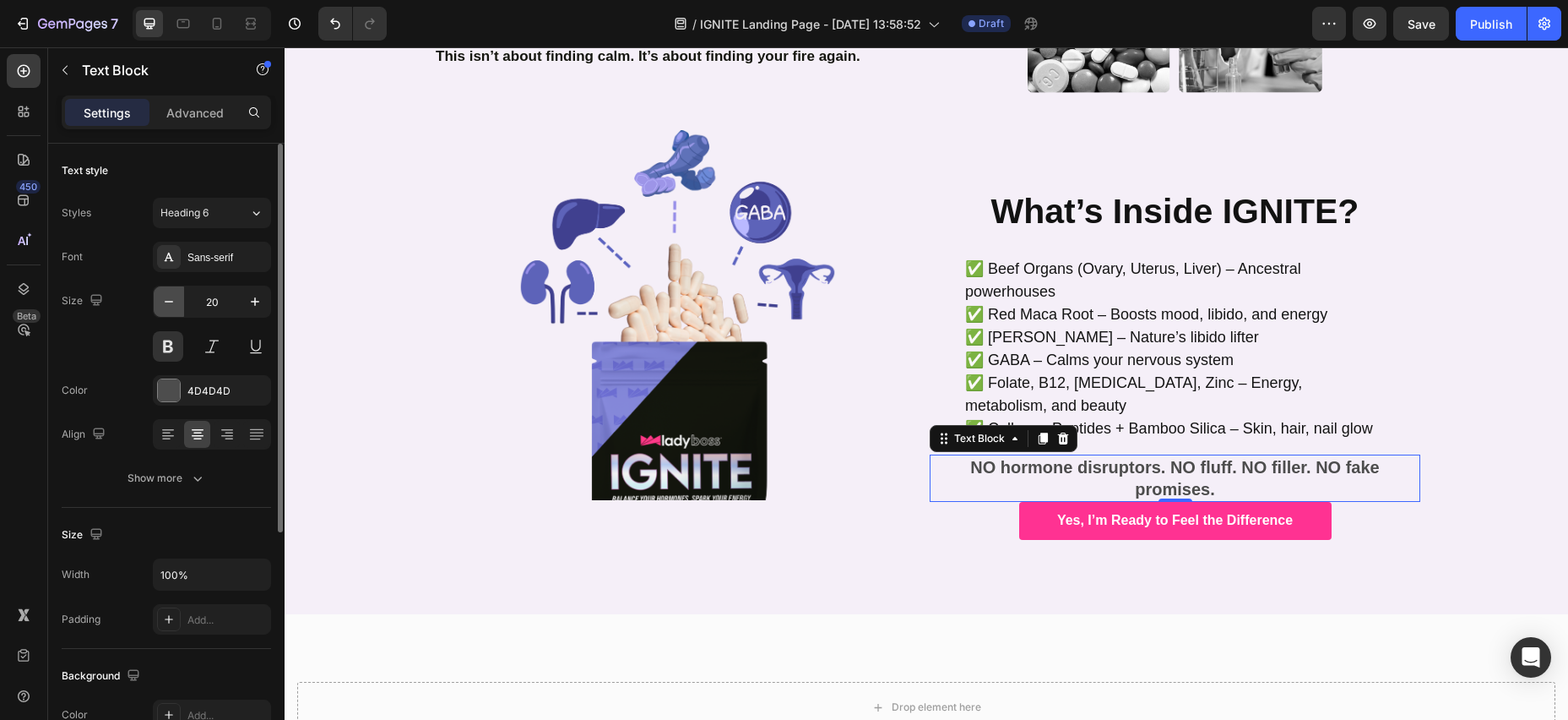
click at [176, 303] on icon "button" at bounding box center [169, 301] width 17 height 17
type input "19"
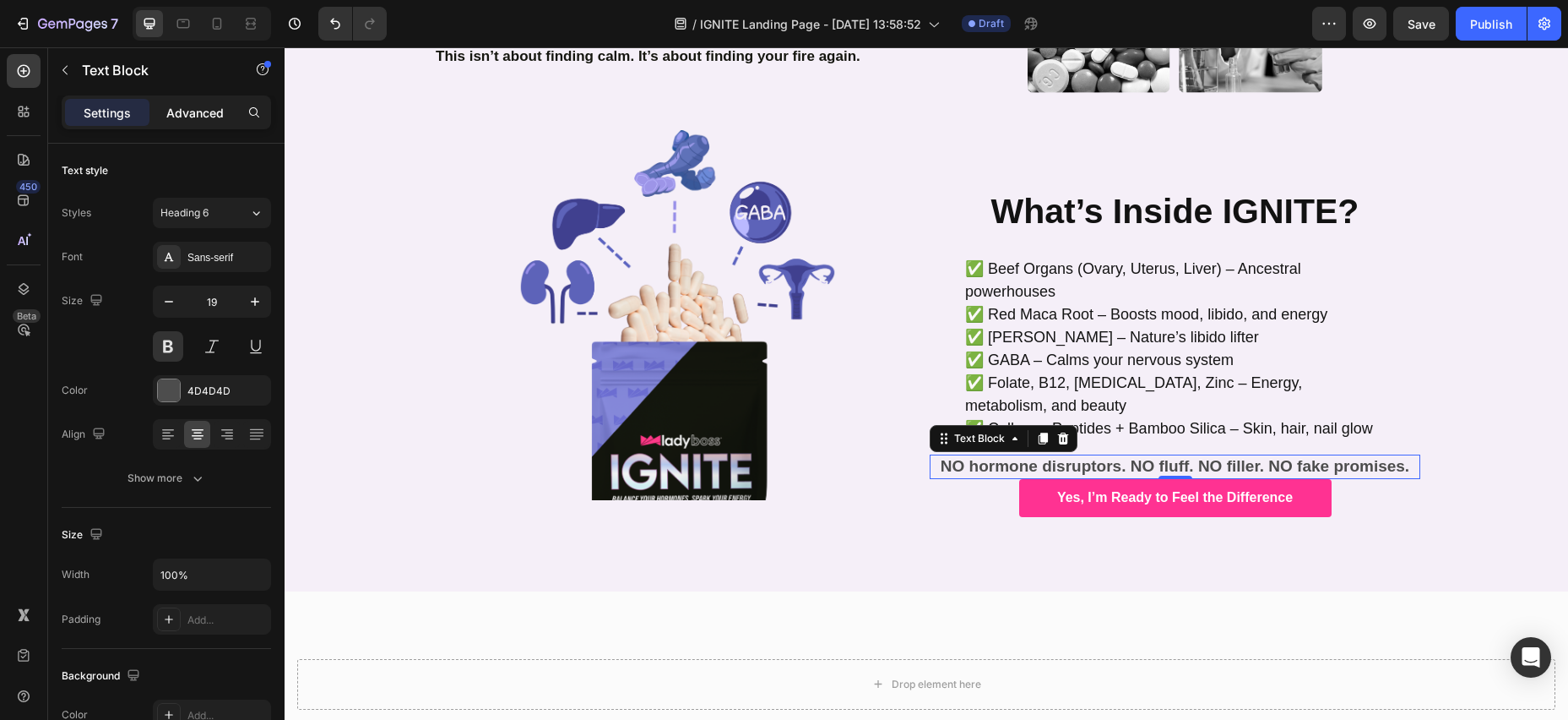
click at [205, 110] on p "Advanced" at bounding box center [196, 113] width 58 height 18
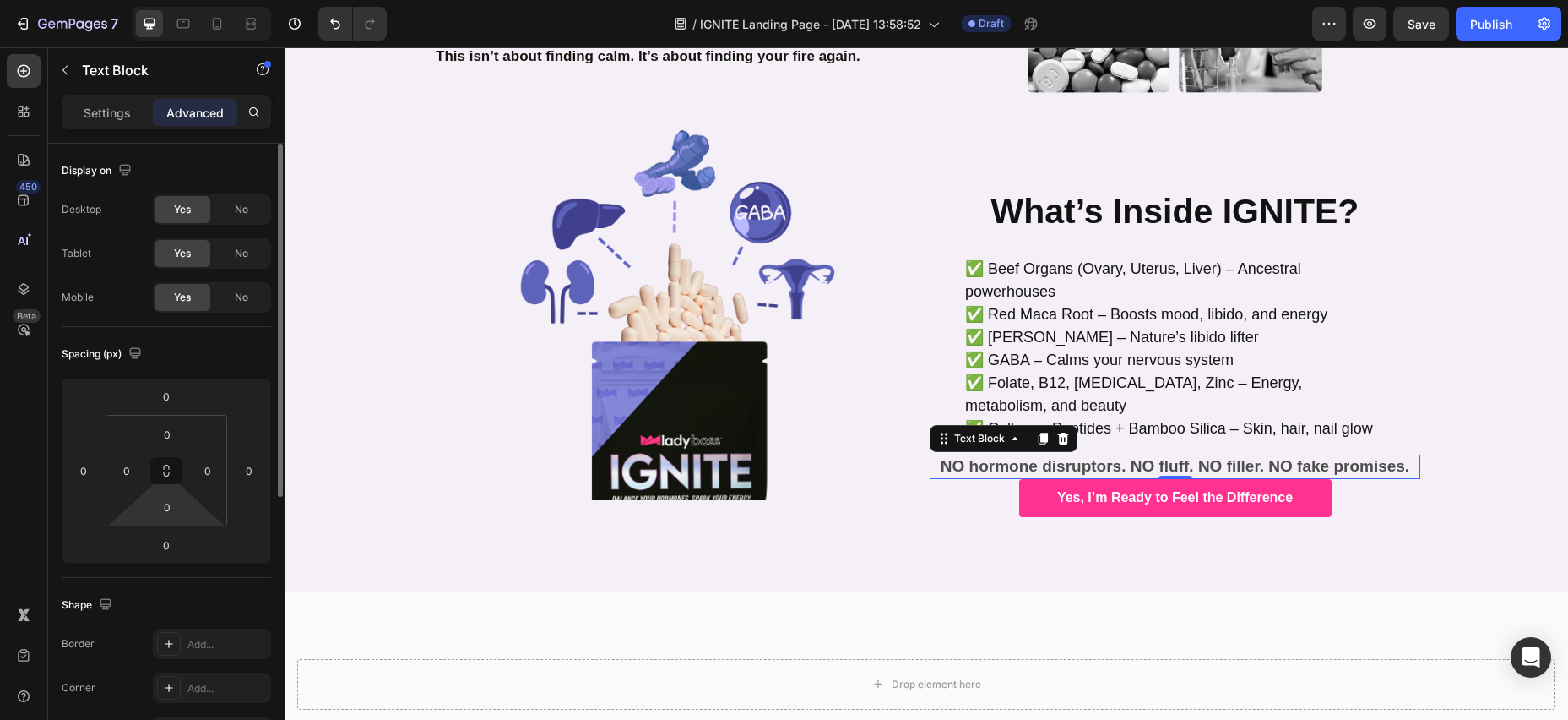
click at [178, 0] on html "7 Version history / IGNITE Landing Page - Jul 22, 13:58:52 Draft Preview Save P…" at bounding box center [784, 0] width 1568 height 0
click at [176, 510] on input "0" at bounding box center [167, 506] width 33 height 25
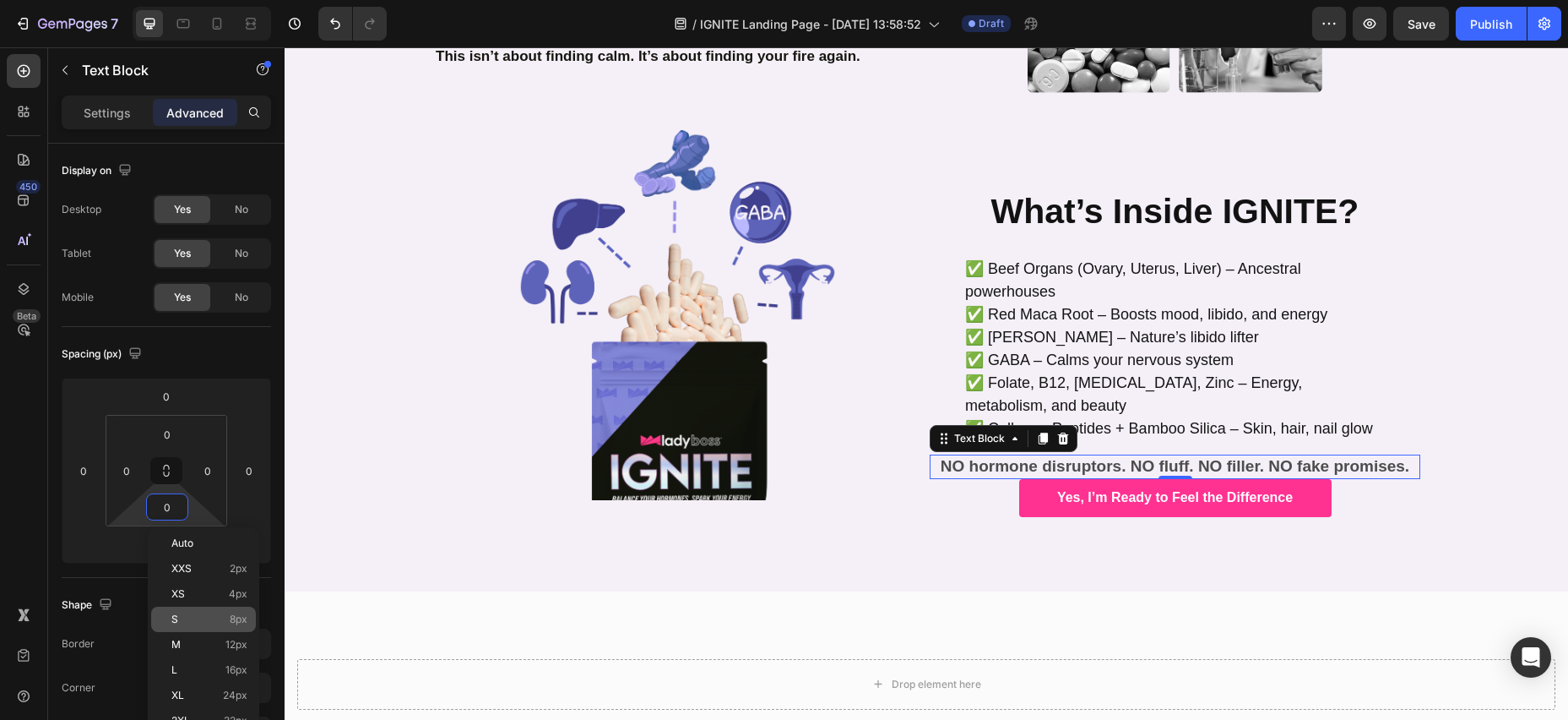
click at [233, 612] on div "S 8px" at bounding box center [204, 619] width 105 height 25
type input "8"
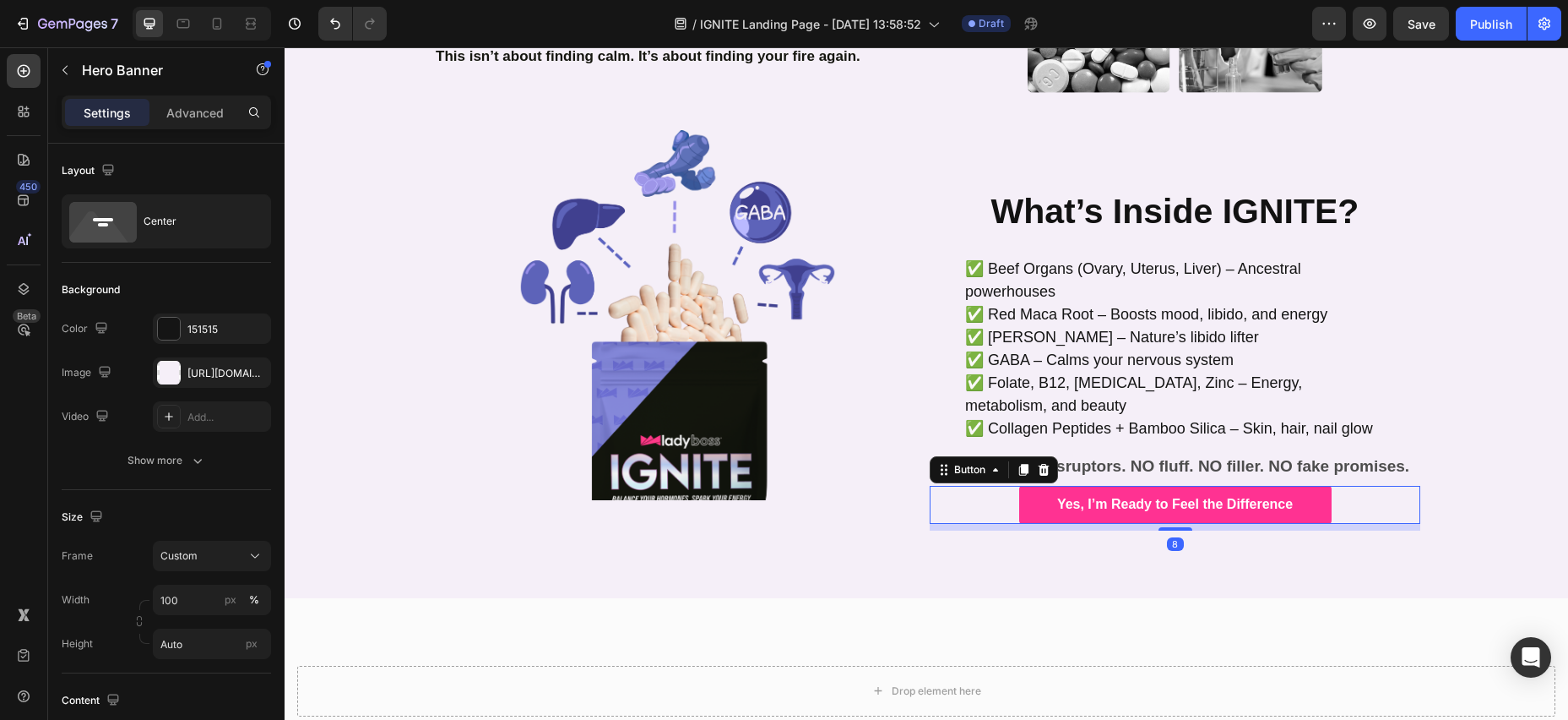
click at [991, 486] on div "Yes, I’m Ready to Feel the Difference Button 8" at bounding box center [1175, 505] width 491 height 38
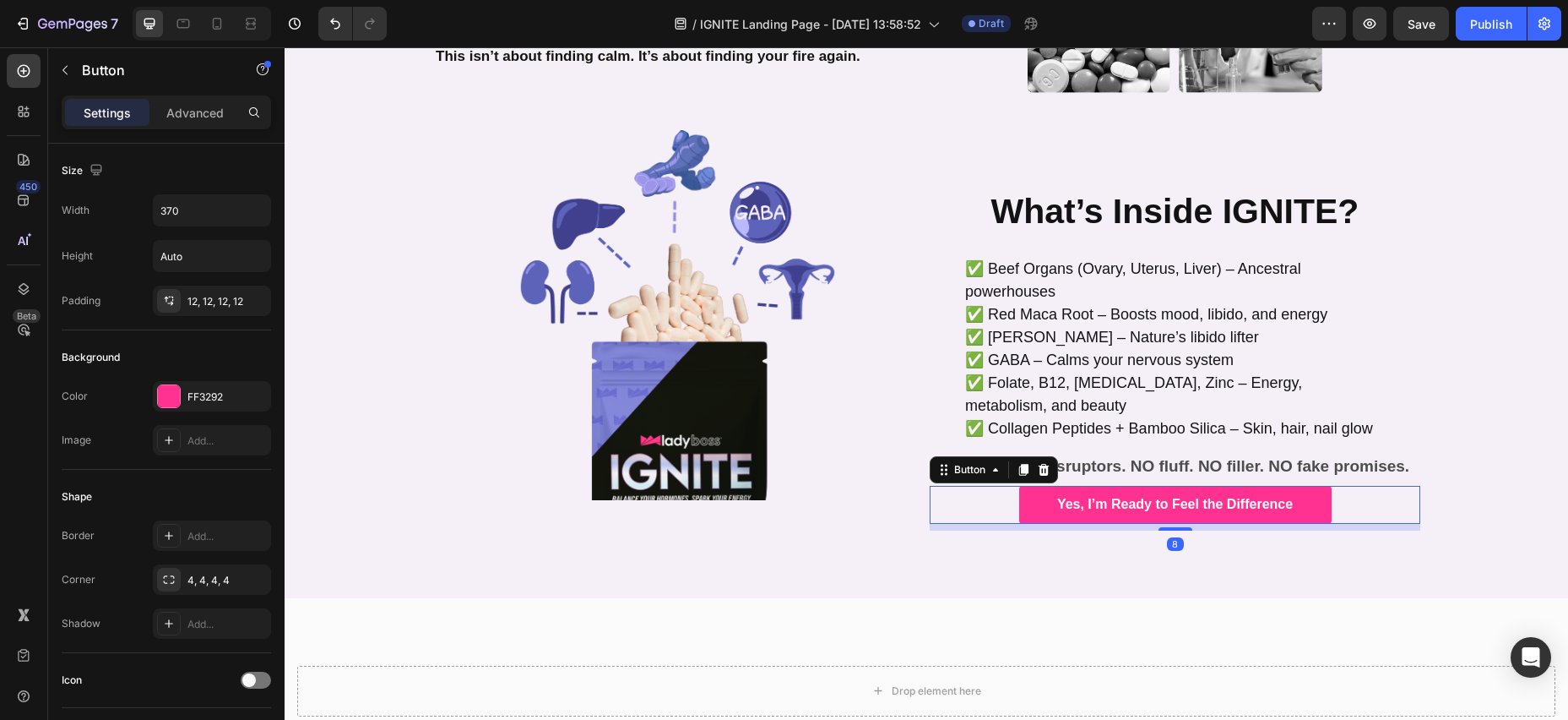
click at [1043, 463] on icon at bounding box center [1044, 469] width 14 height 14
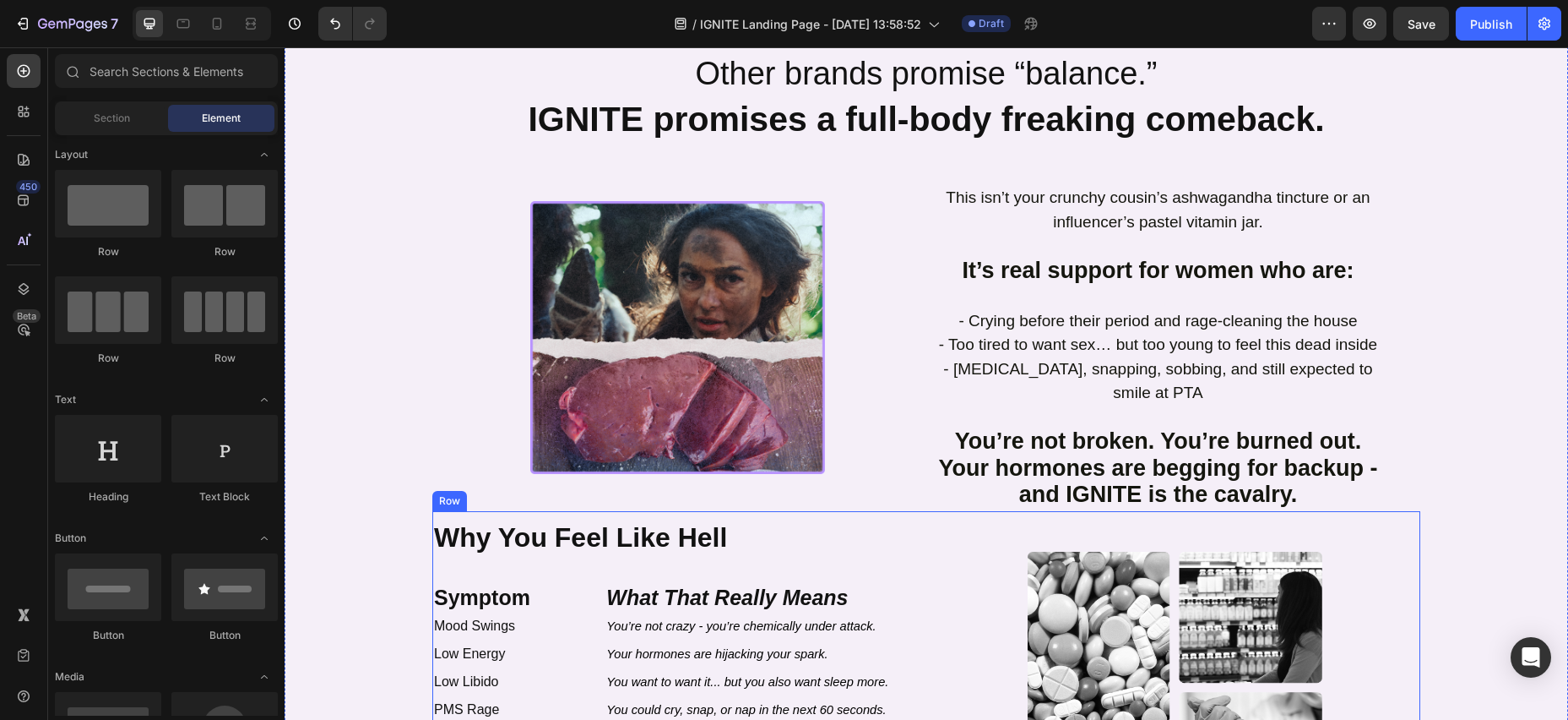
scroll to position [744, 0]
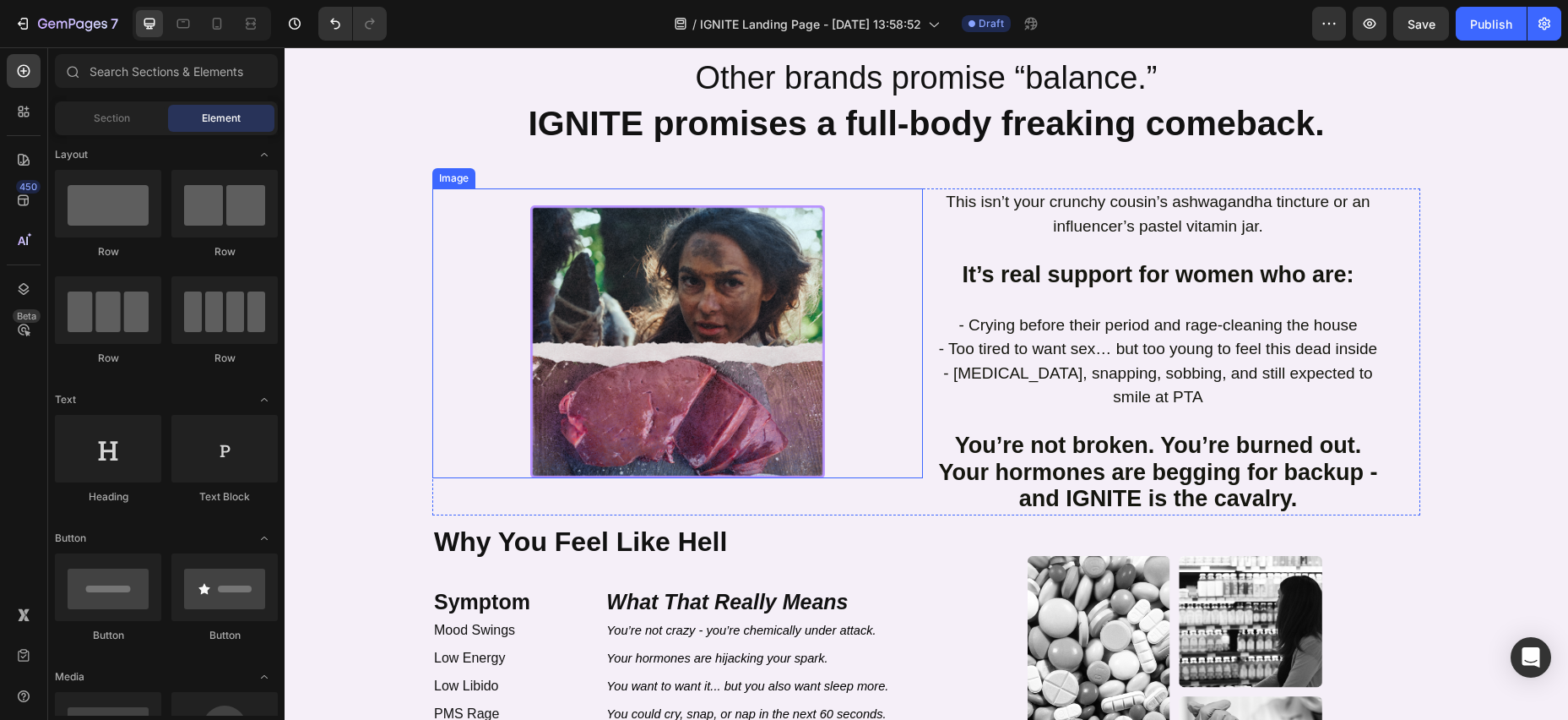
click at [467, 207] on div at bounding box center [678, 342] width 491 height 273
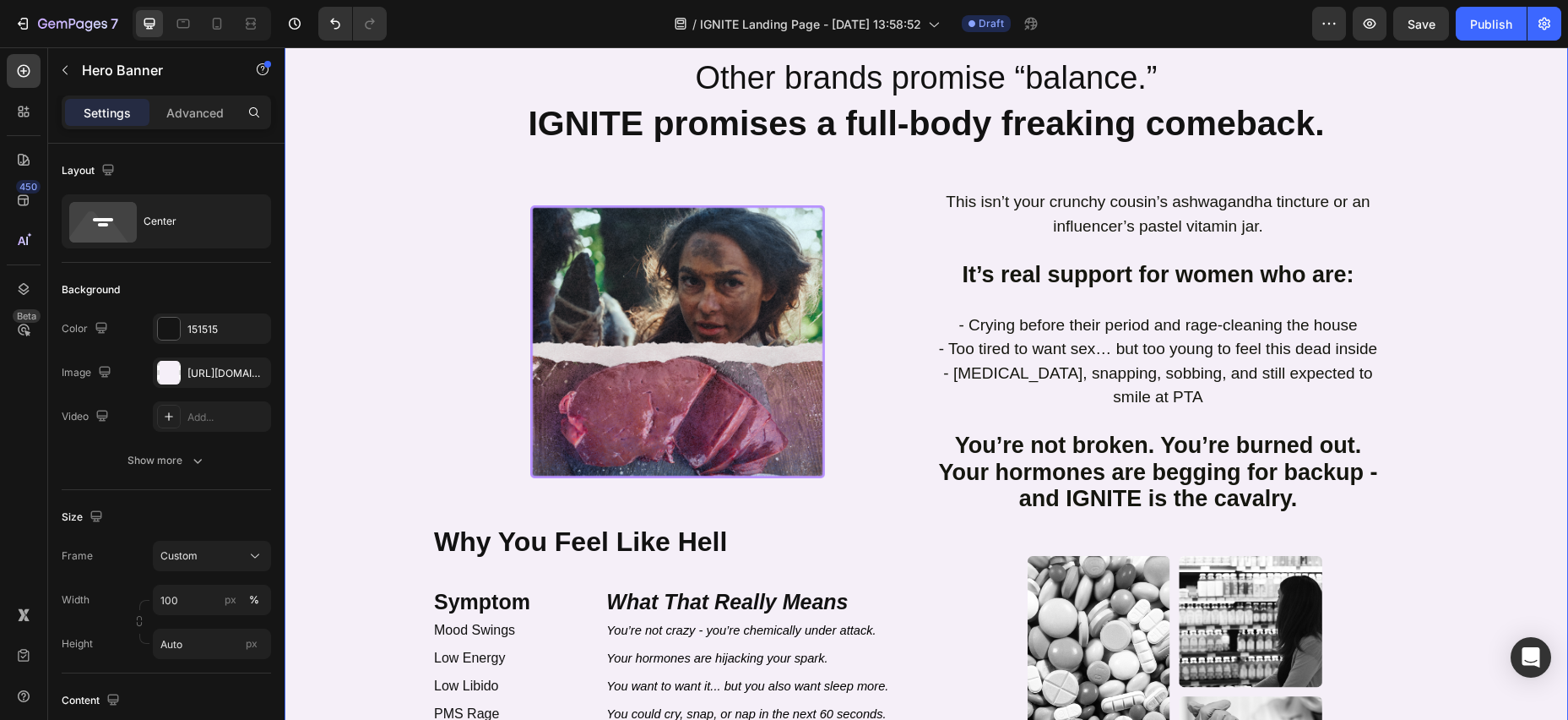
click at [658, 172] on div "⁠⁠⁠⁠⁠⁠⁠ This Isn’t a Supplement. It’s a Rebellion. Heading ⁠⁠⁠⁠⁠⁠⁠ Other brands…" at bounding box center [926, 611] width 989 height 1247
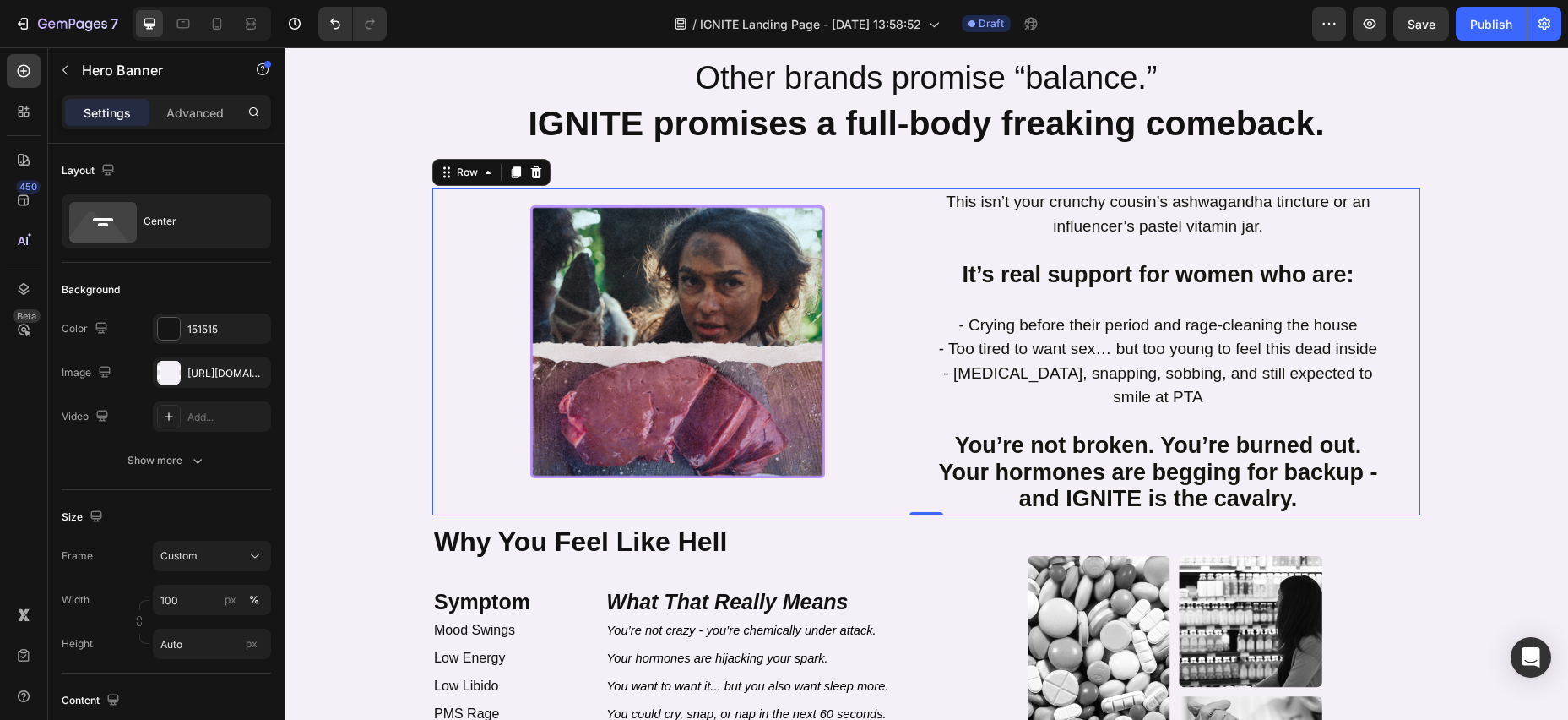
click at [1398, 247] on div "This isn’t your crunchy cousin’s ashwagandha tincture or an influencer’s pastel…" at bounding box center [1175, 351] width 491 height 327
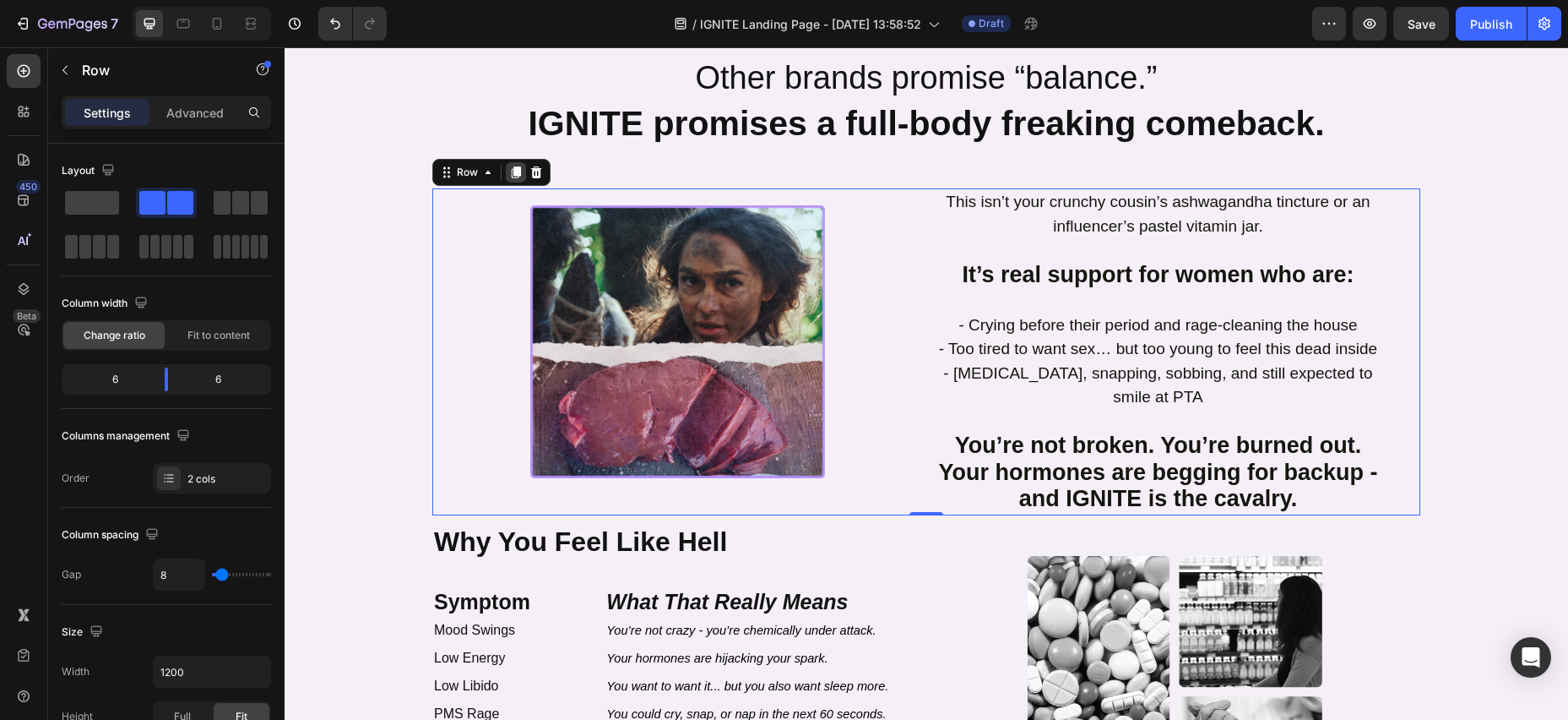
click at [515, 177] on icon at bounding box center [515, 172] width 14 height 14
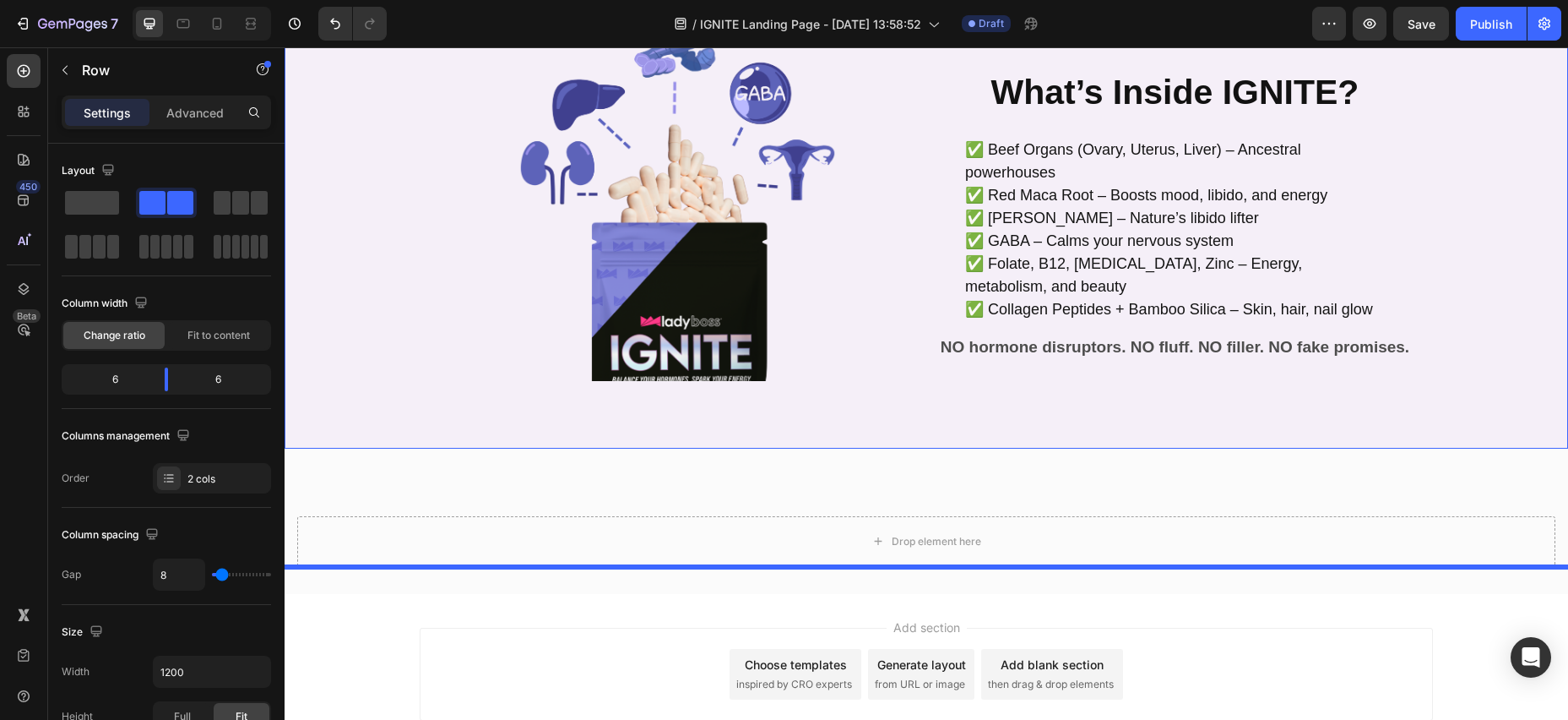
scroll to position [2028, 0]
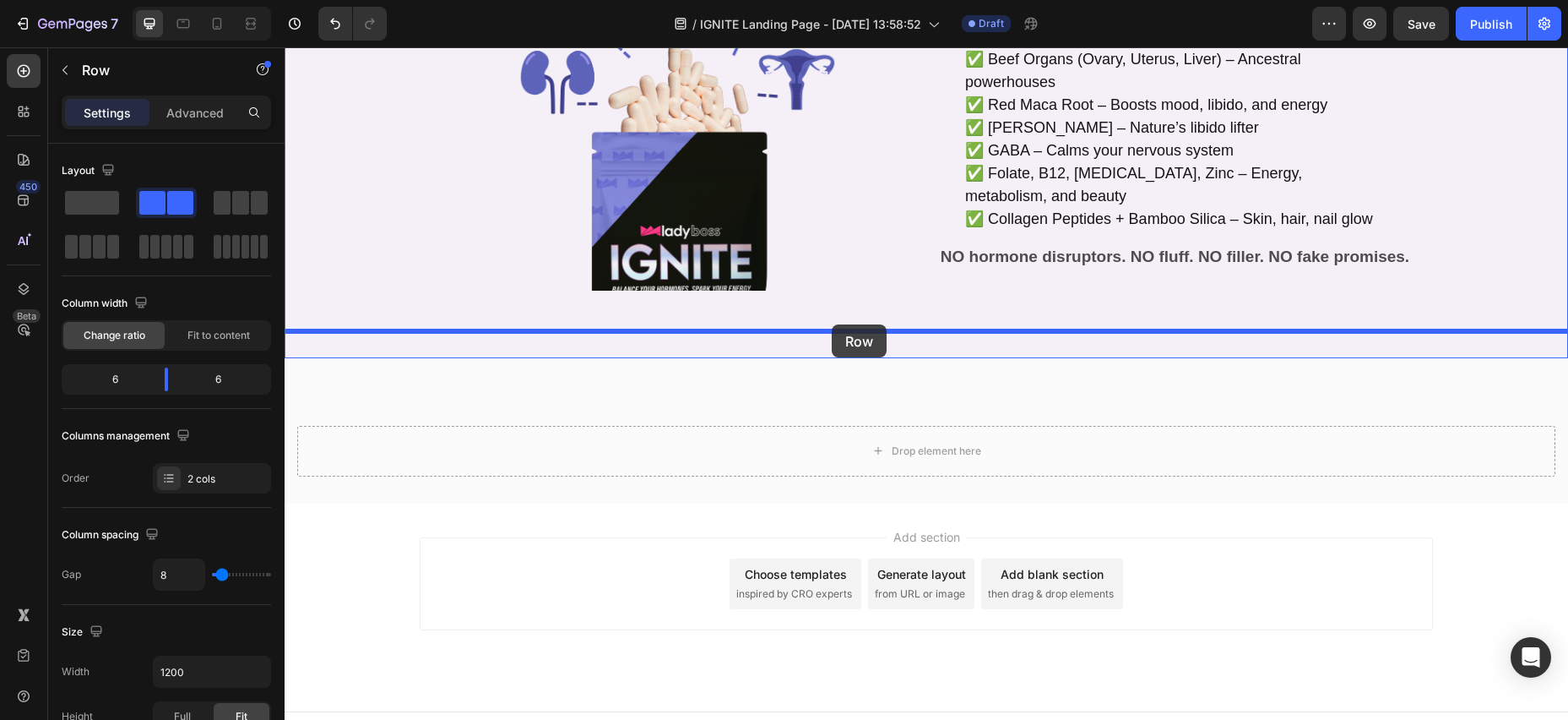
drag, startPoint x: 447, startPoint y: 90, endPoint x: 831, endPoint y: 324, distance: 449.7
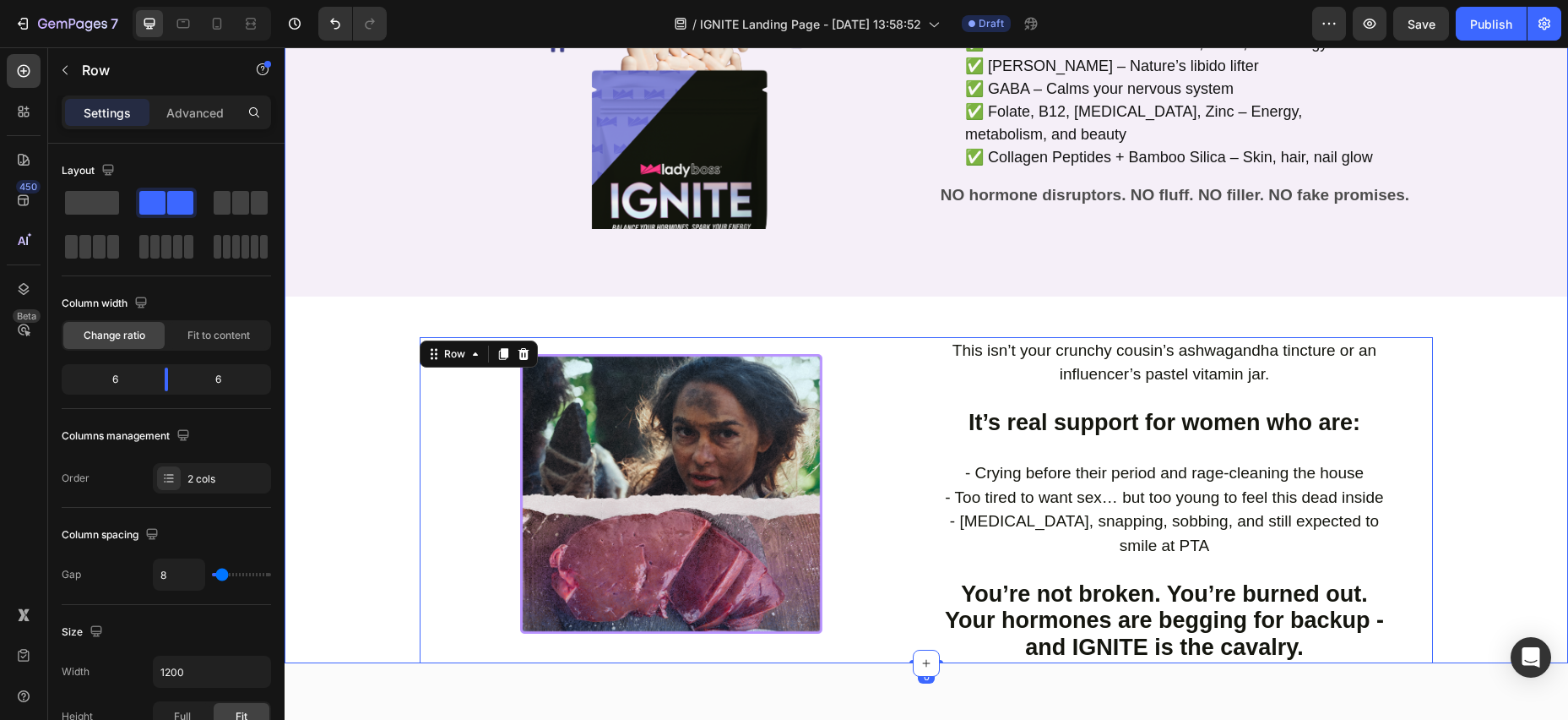
scroll to position [1746, 0]
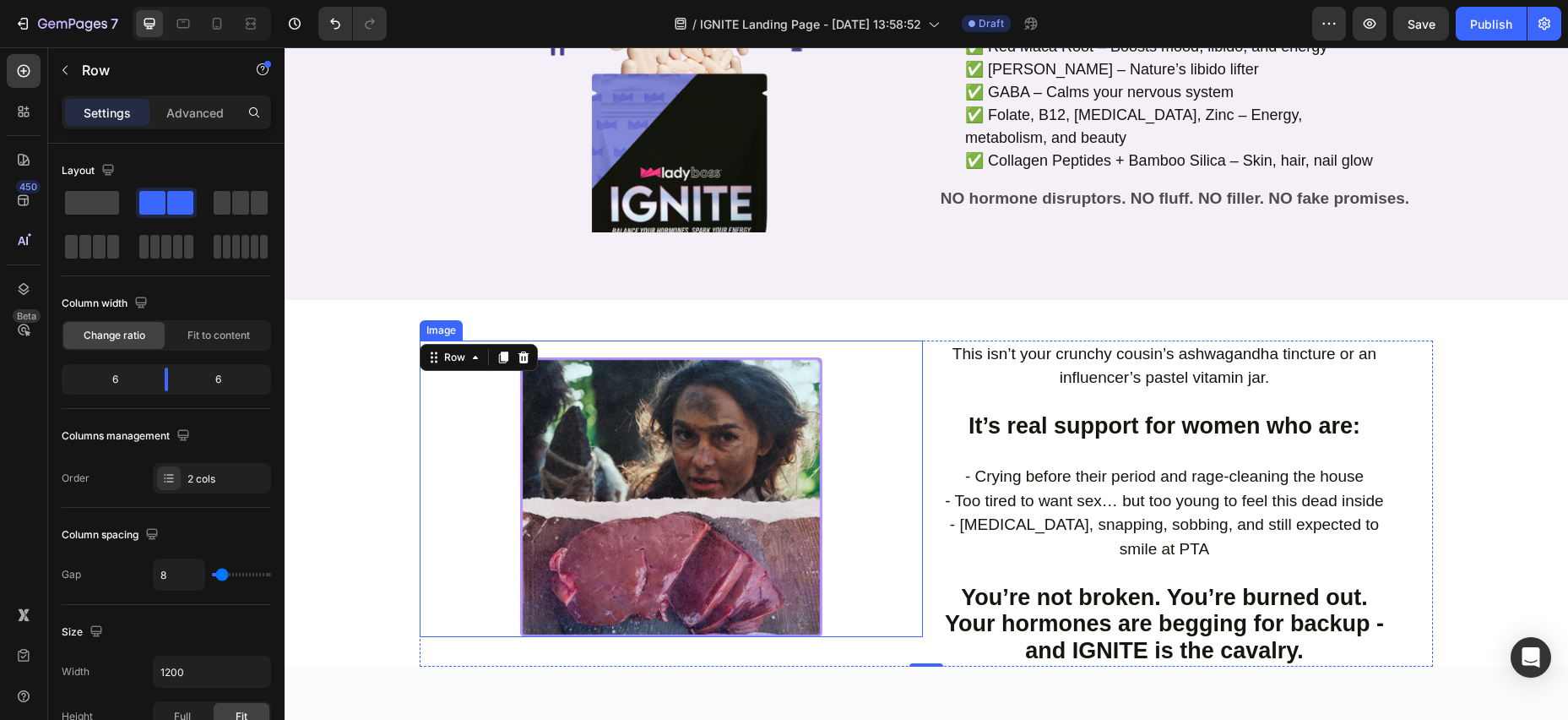
click at [438, 375] on div at bounding box center [671, 497] width 504 height 279
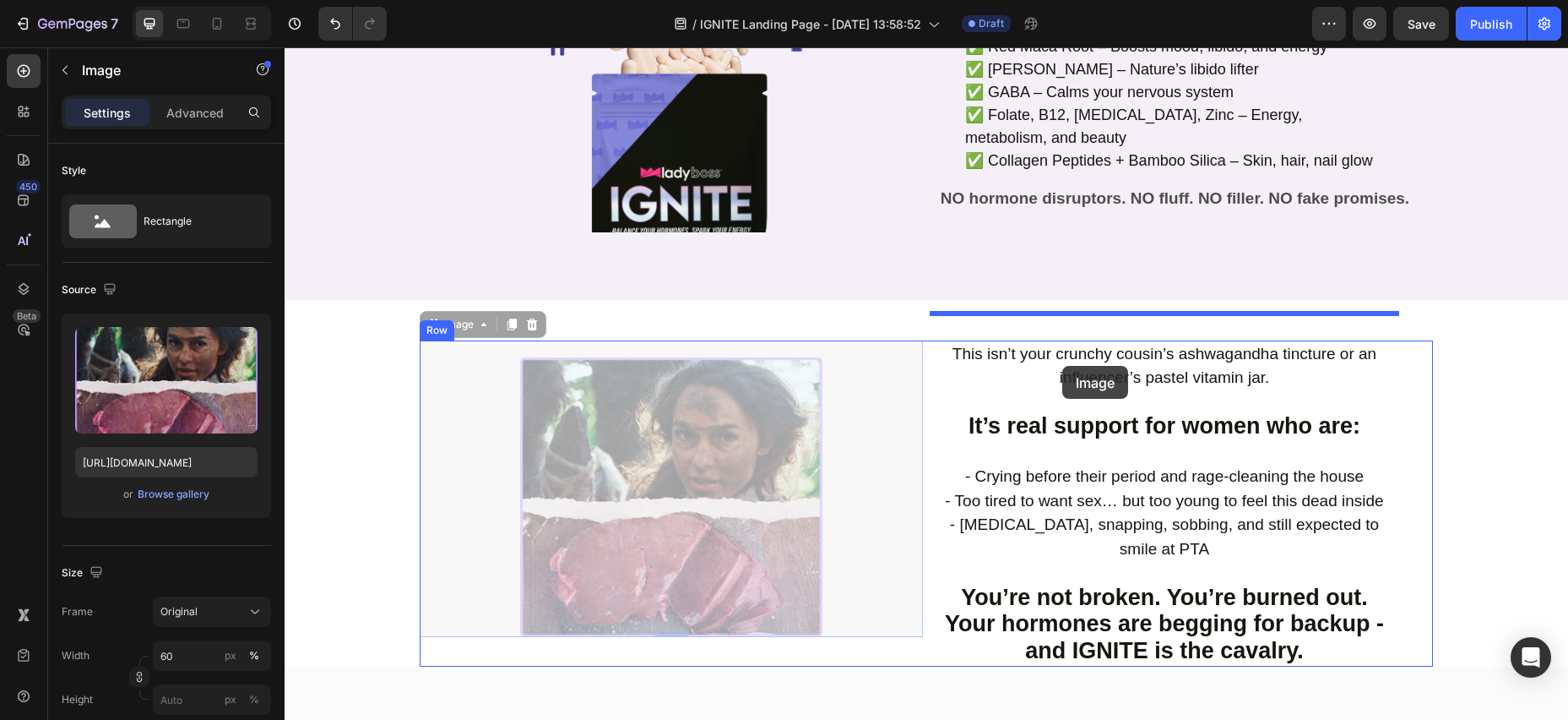
drag, startPoint x: 432, startPoint y: 297, endPoint x: 1062, endPoint y: 366, distance: 633.8
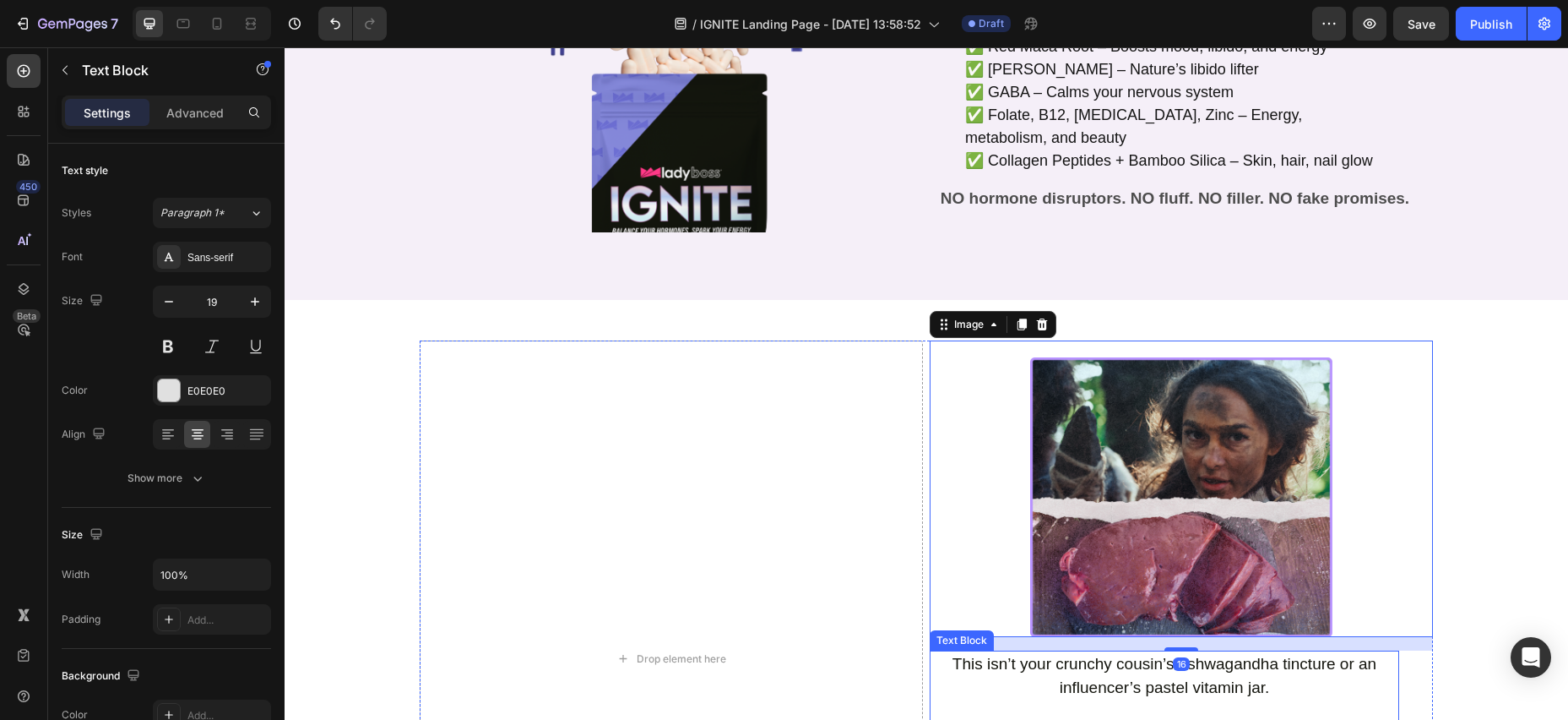
click at [1025, 652] on p "This isn’t your crunchy cousin’s ashwagandha tincture or an influencer’s pastel…" at bounding box center [1164, 676] width 466 height 48
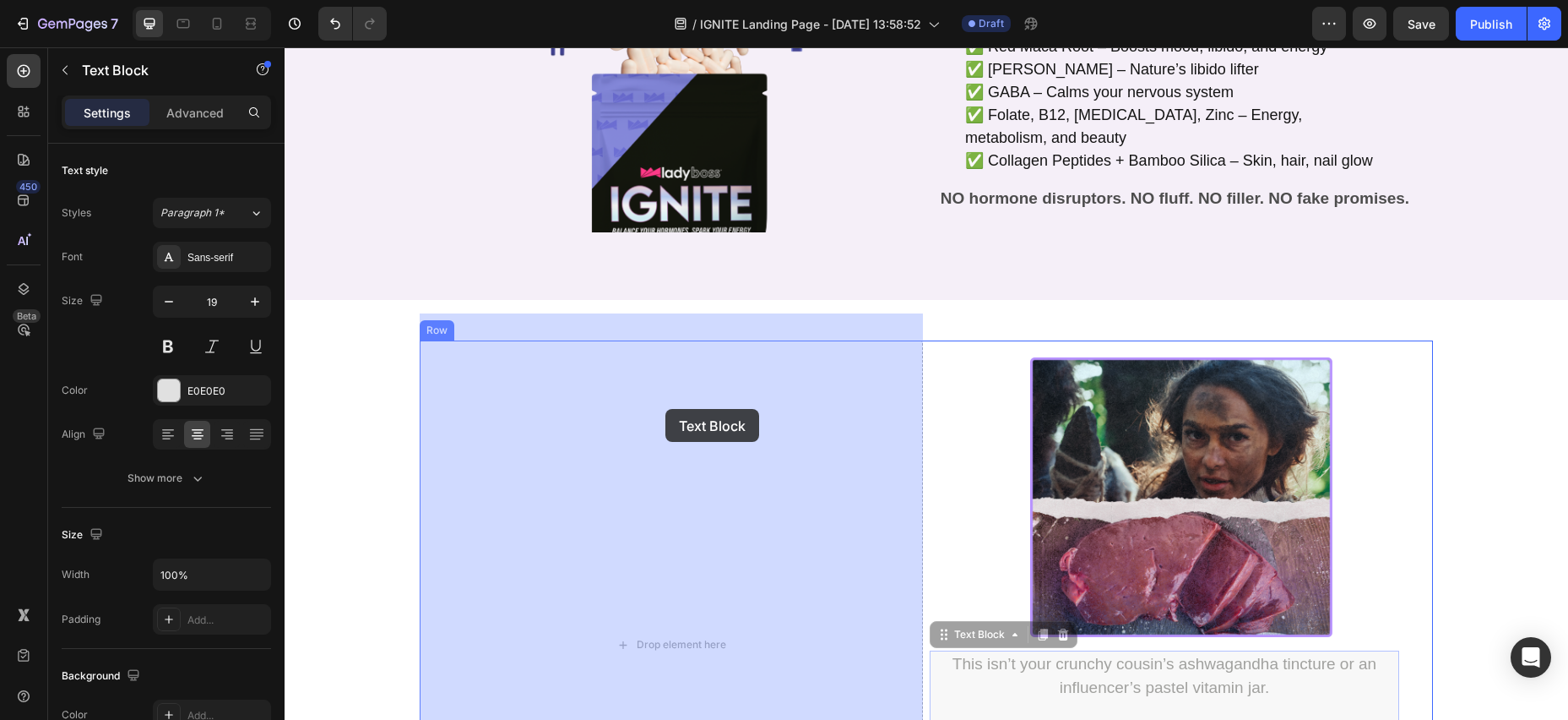
drag, startPoint x: 944, startPoint y: 606, endPoint x: 664, endPoint y: 409, distance: 342.4
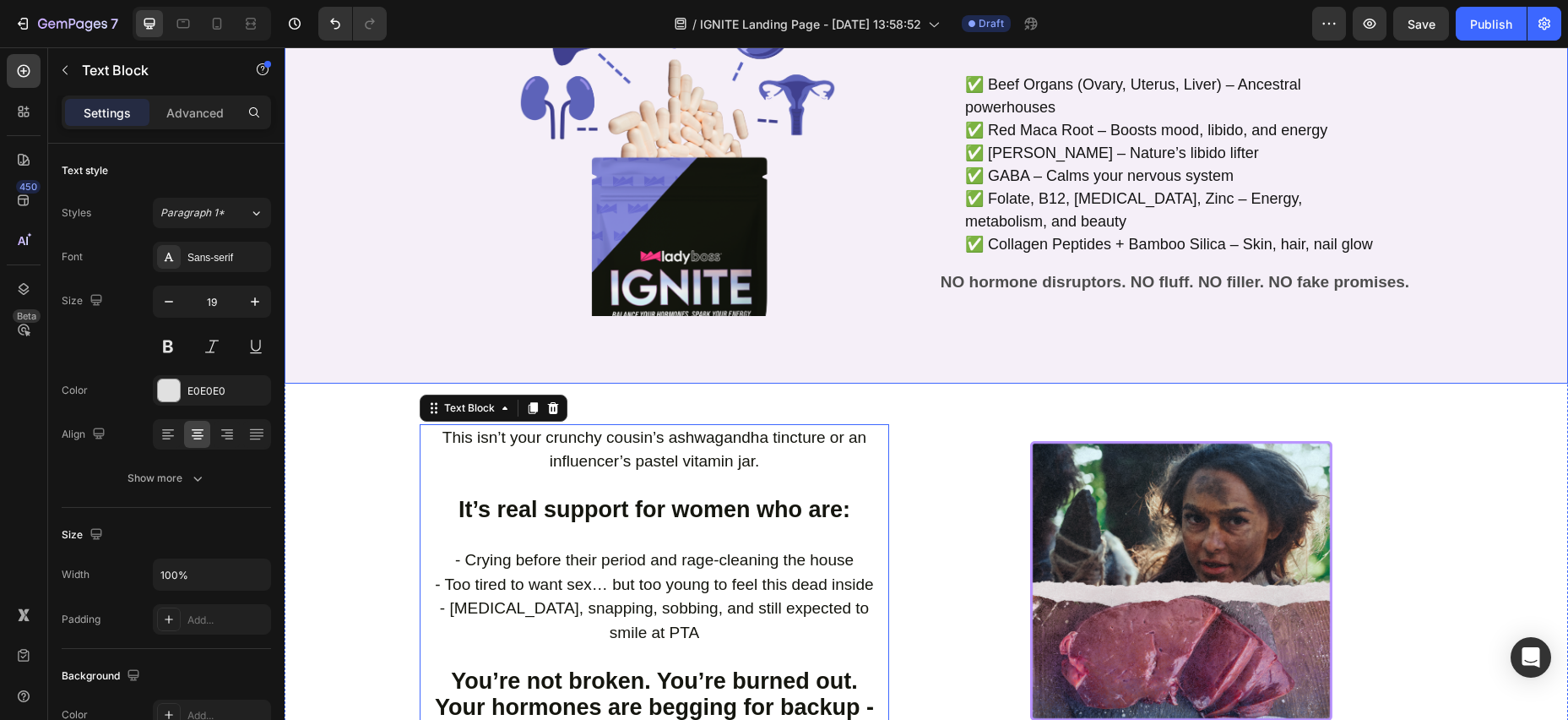
scroll to position [1670, 0]
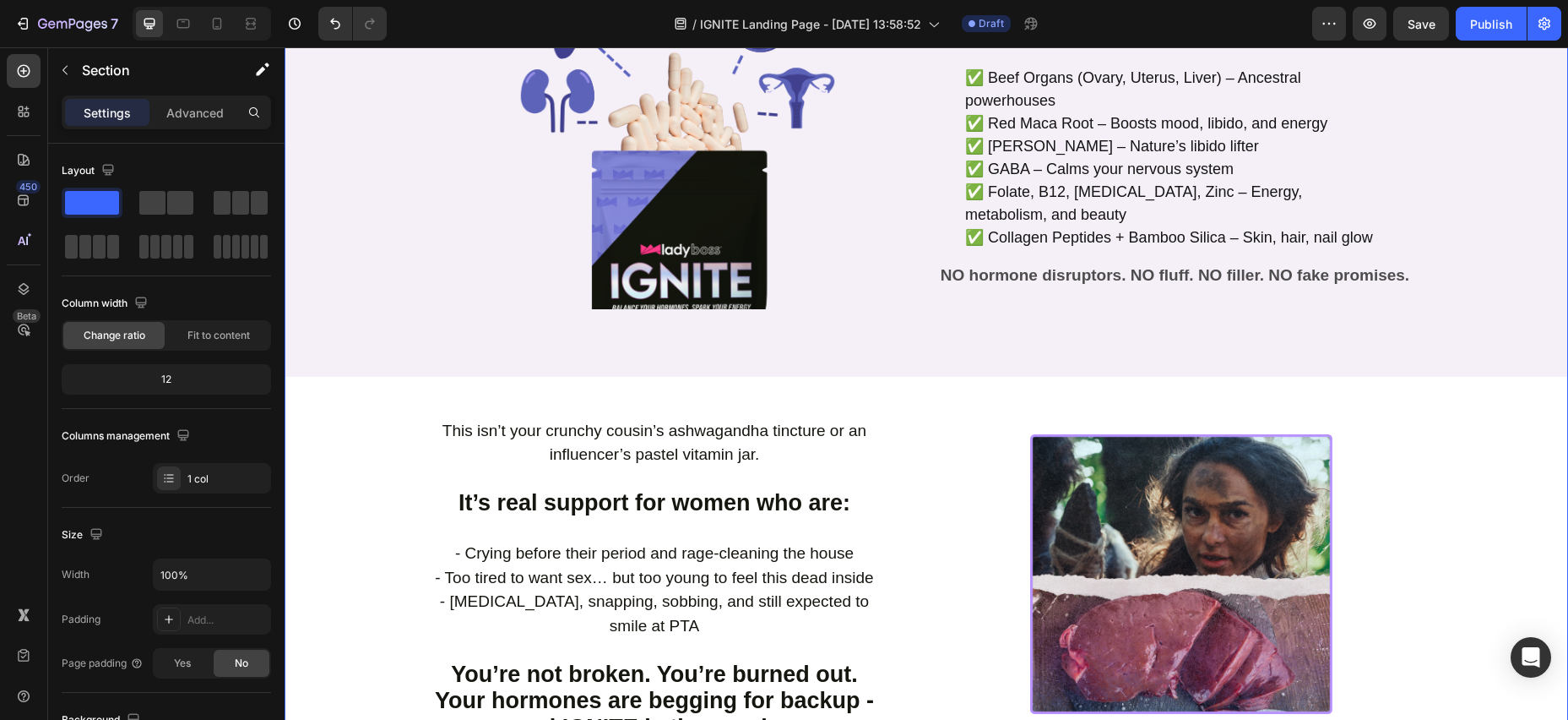
scroll to position [1672, 0]
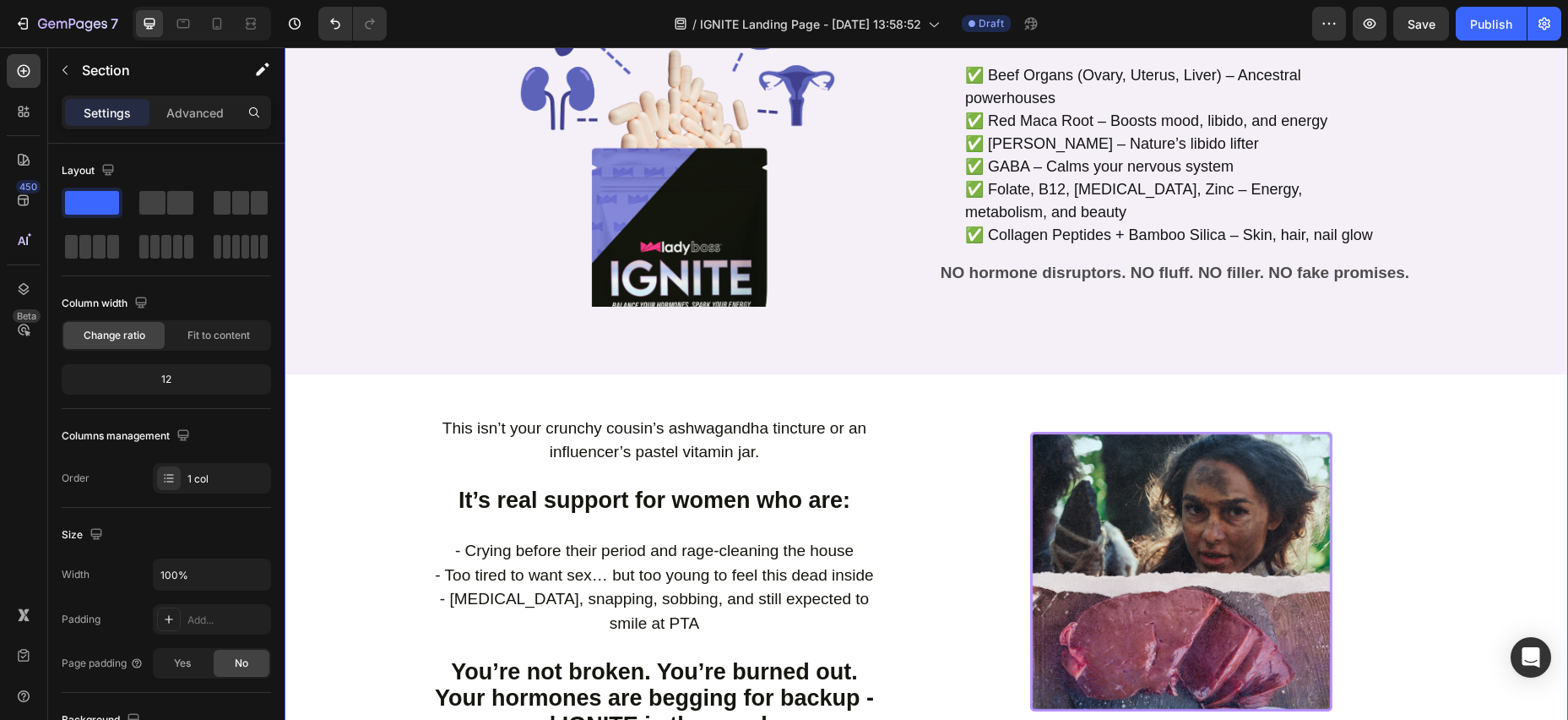
drag, startPoint x: 1458, startPoint y: 519, endPoint x: 1448, endPoint y: 524, distance: 11.2
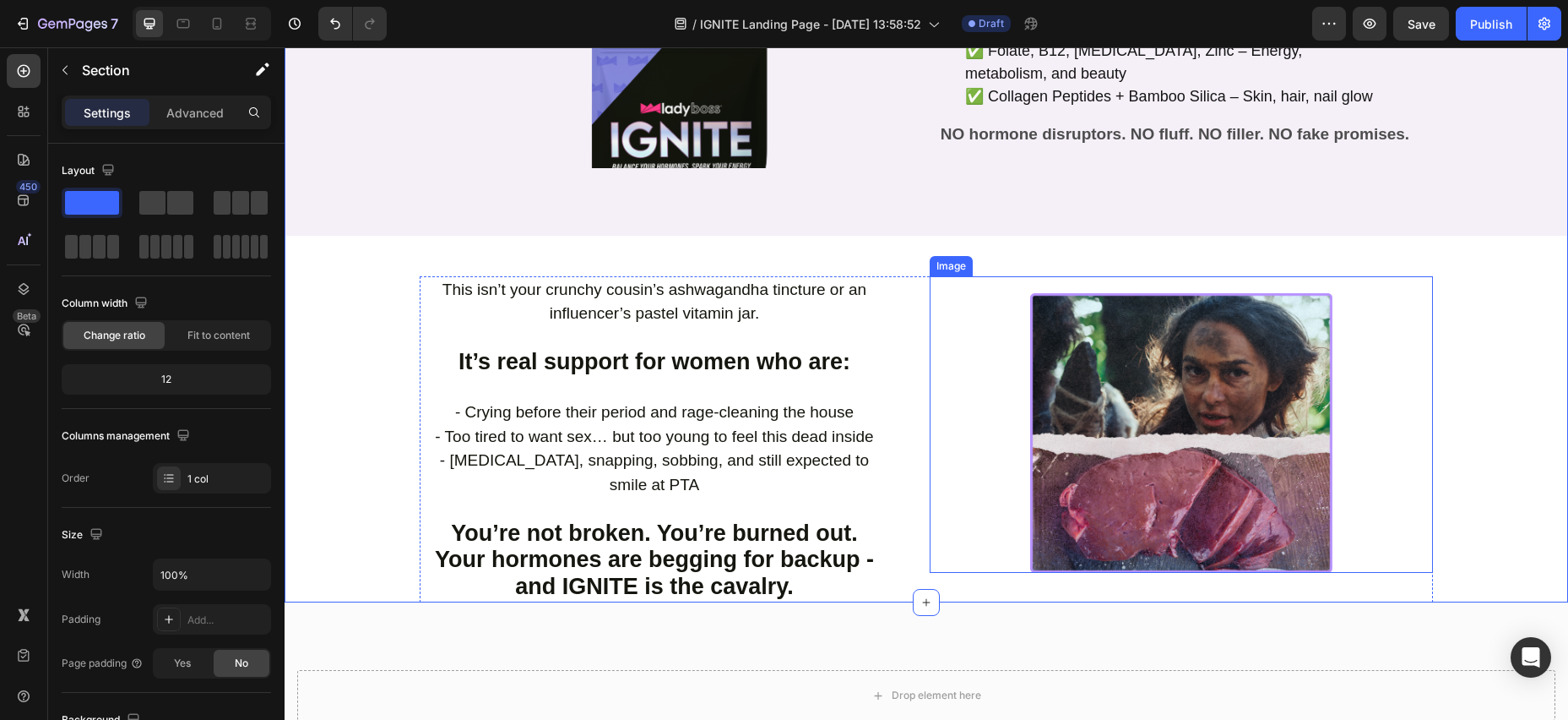
scroll to position [1813, 0]
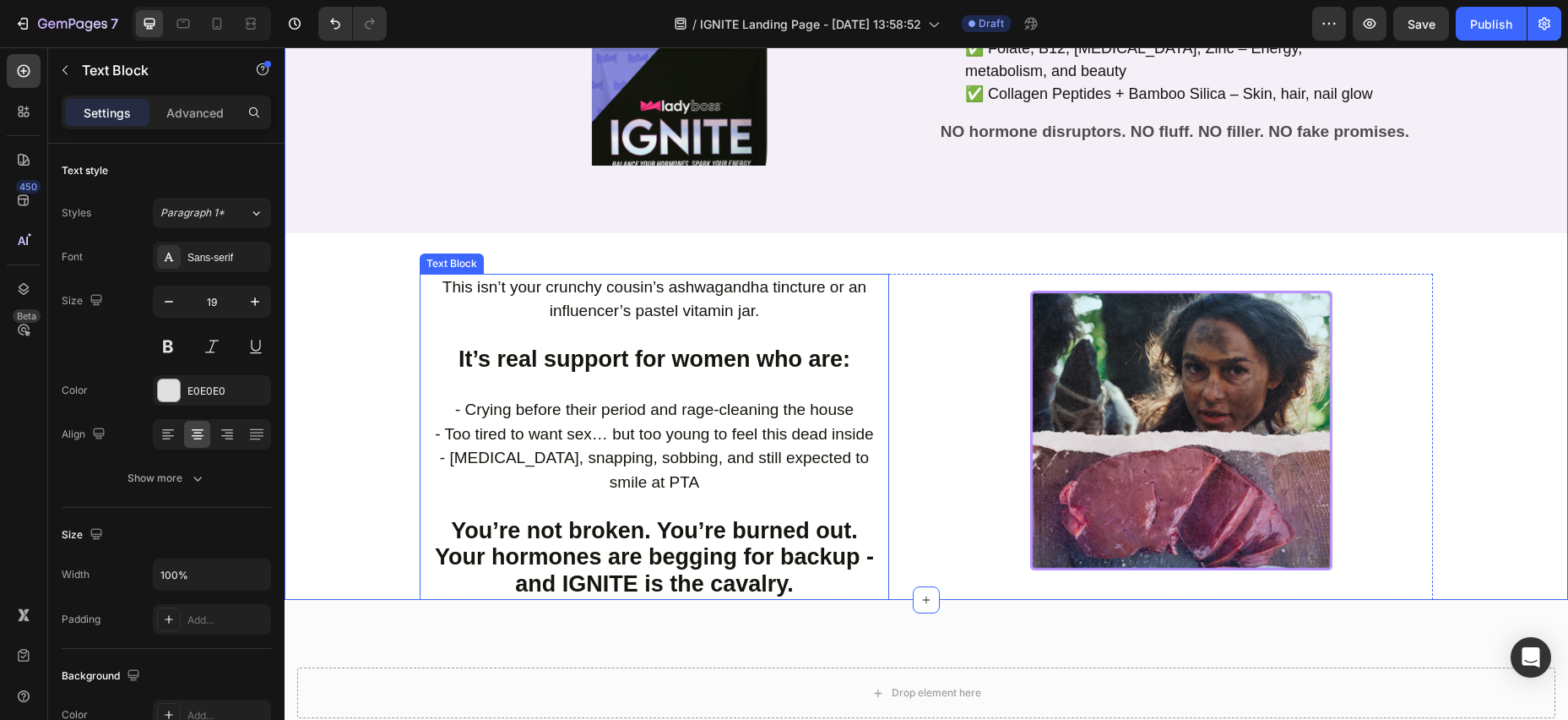
click at [454, 256] on div "Text Block" at bounding box center [452, 263] width 58 height 15
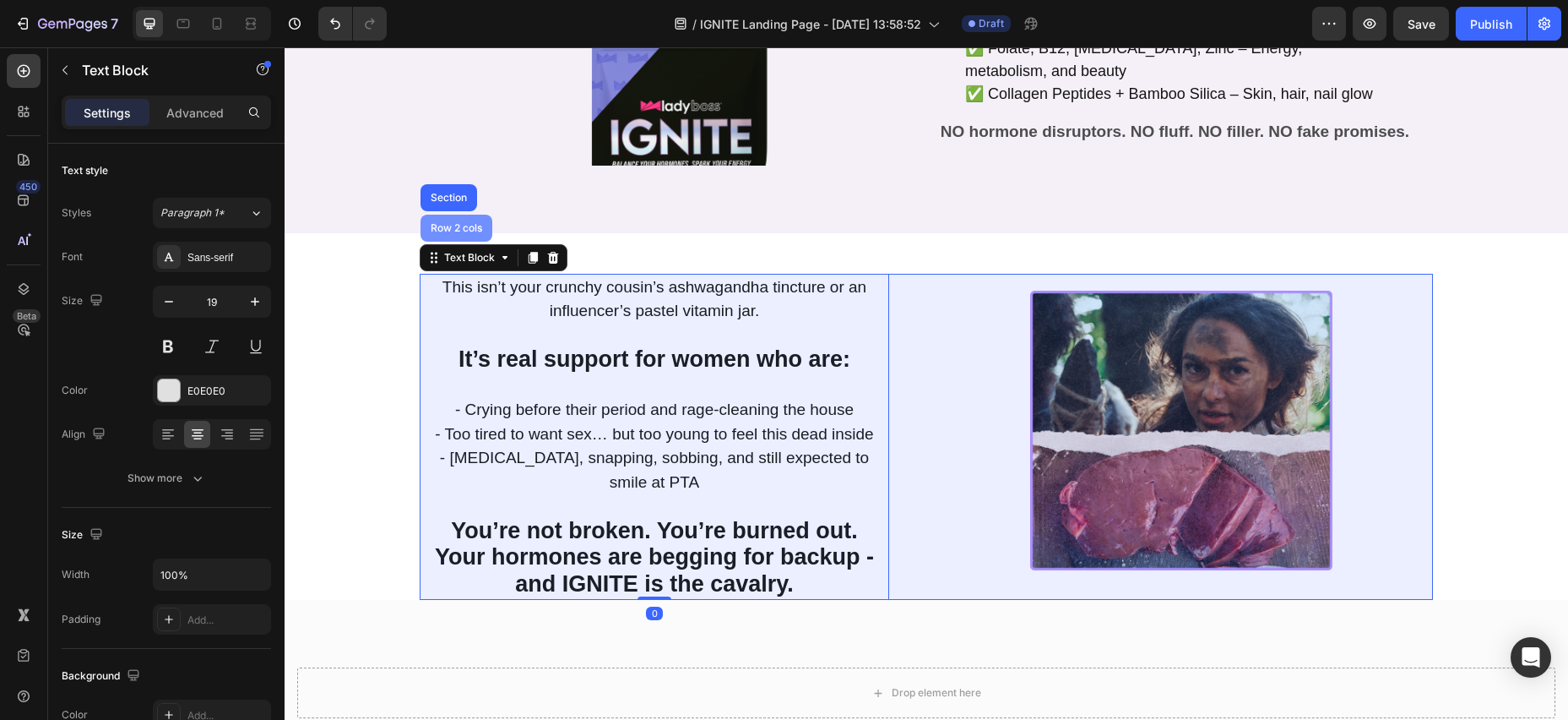
click at [457, 223] on div "Row 2 cols" at bounding box center [456, 227] width 59 height 10
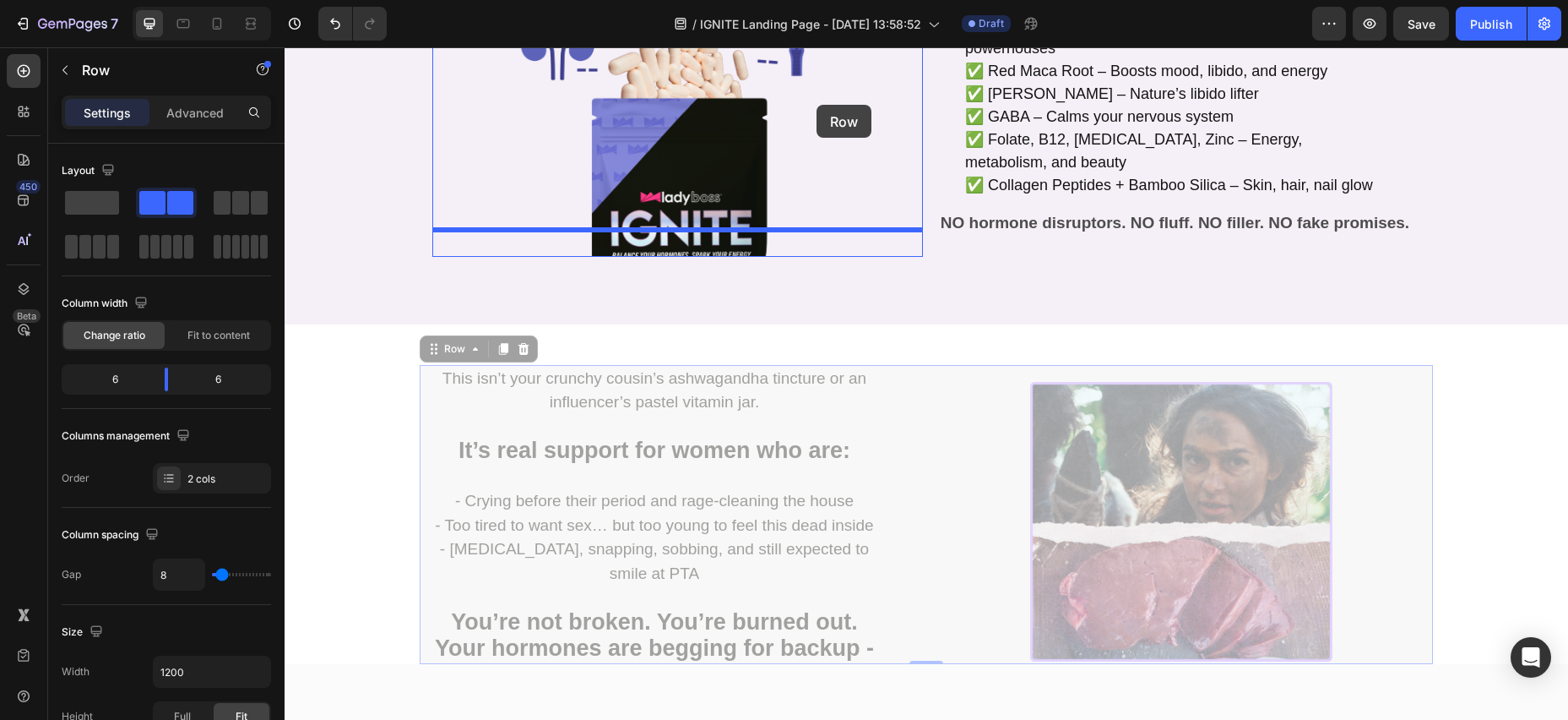
scroll to position [1708, 0]
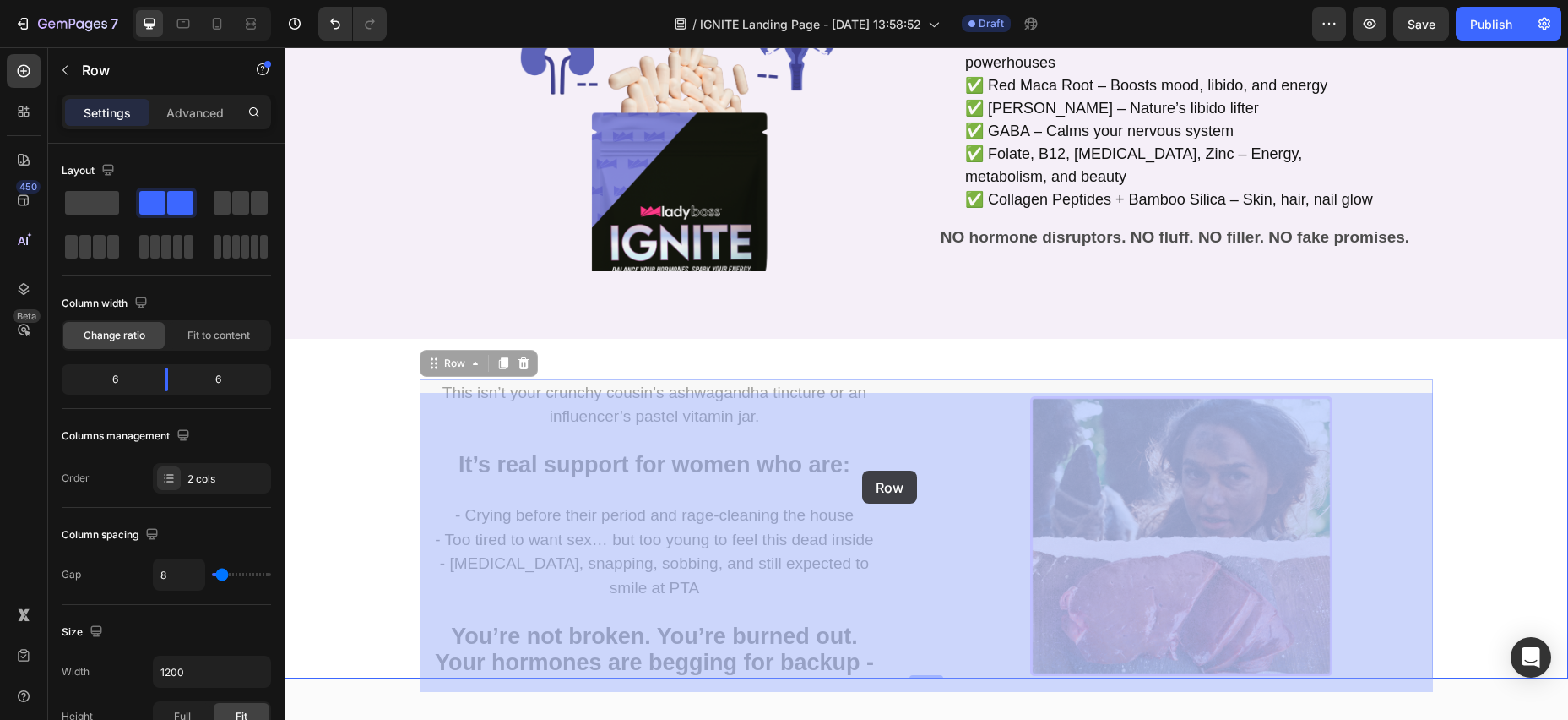
drag, startPoint x: 435, startPoint y: 232, endPoint x: 860, endPoint y: 462, distance: 483.2
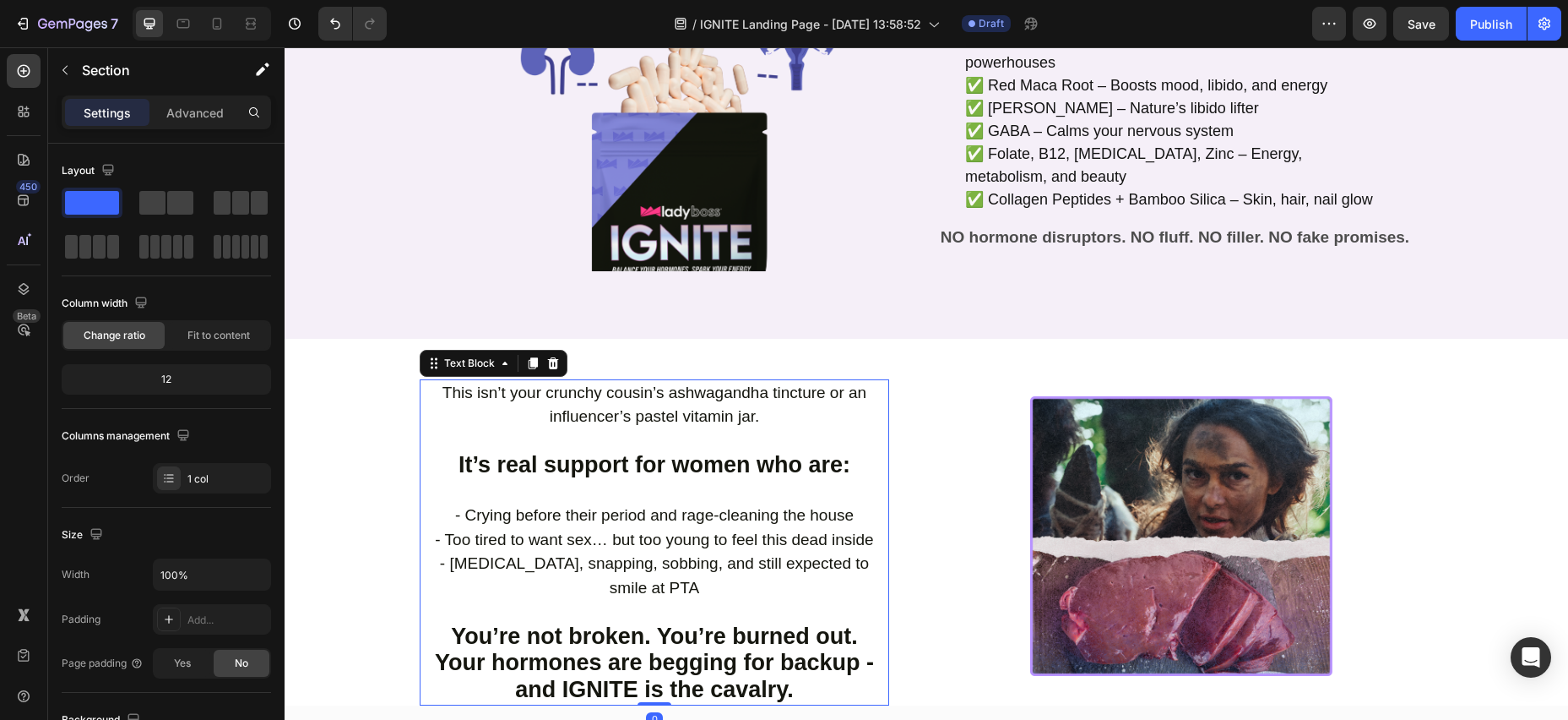
drag, startPoint x: 419, startPoint y: 449, endPoint x: 430, endPoint y: 444, distance: 12.1
click at [420, 449] on div "This isn’t your crunchy cousin’s ashwagandha tincture or an influencer’s pastel…" at bounding box center [654, 542] width 469 height 327
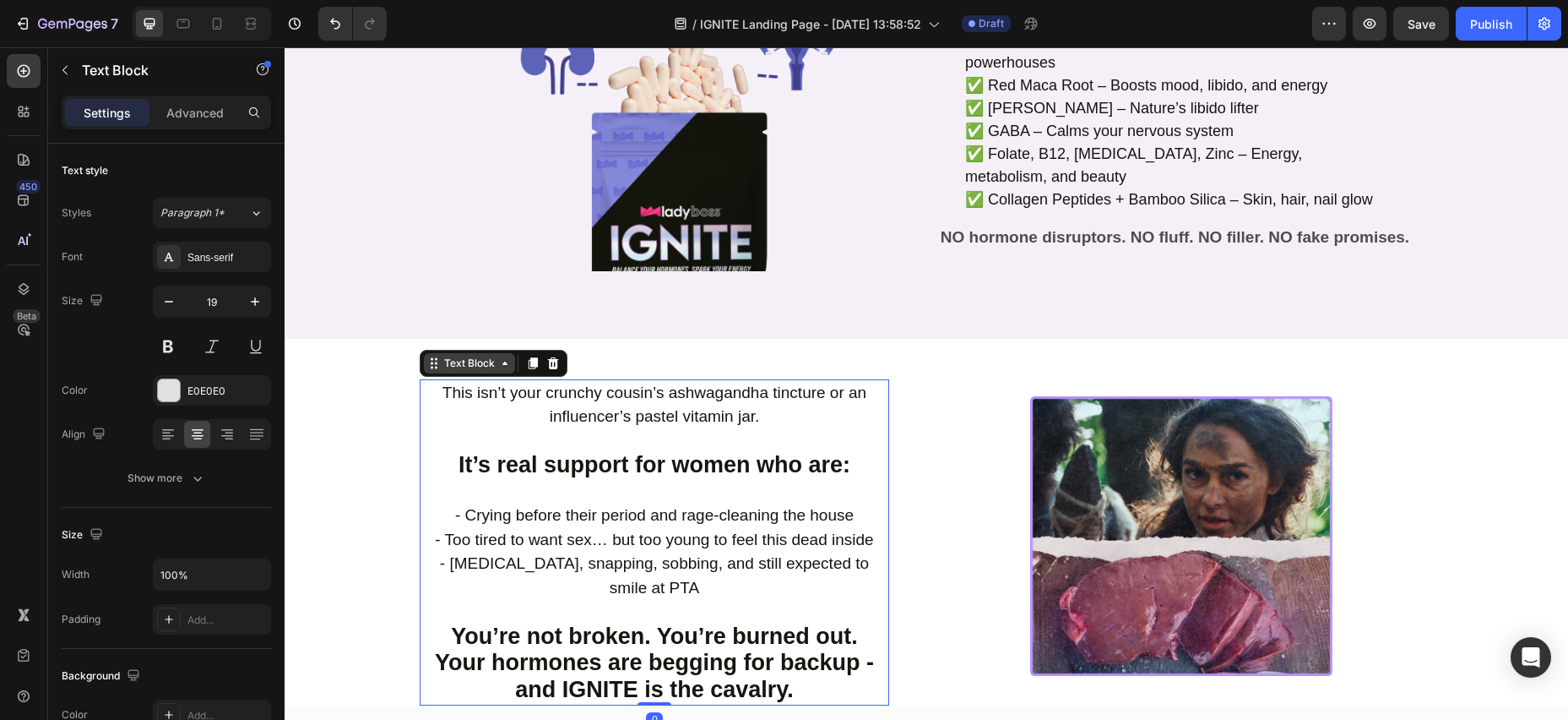
click at [446, 356] on div "Text Block" at bounding box center [469, 363] width 58 height 15
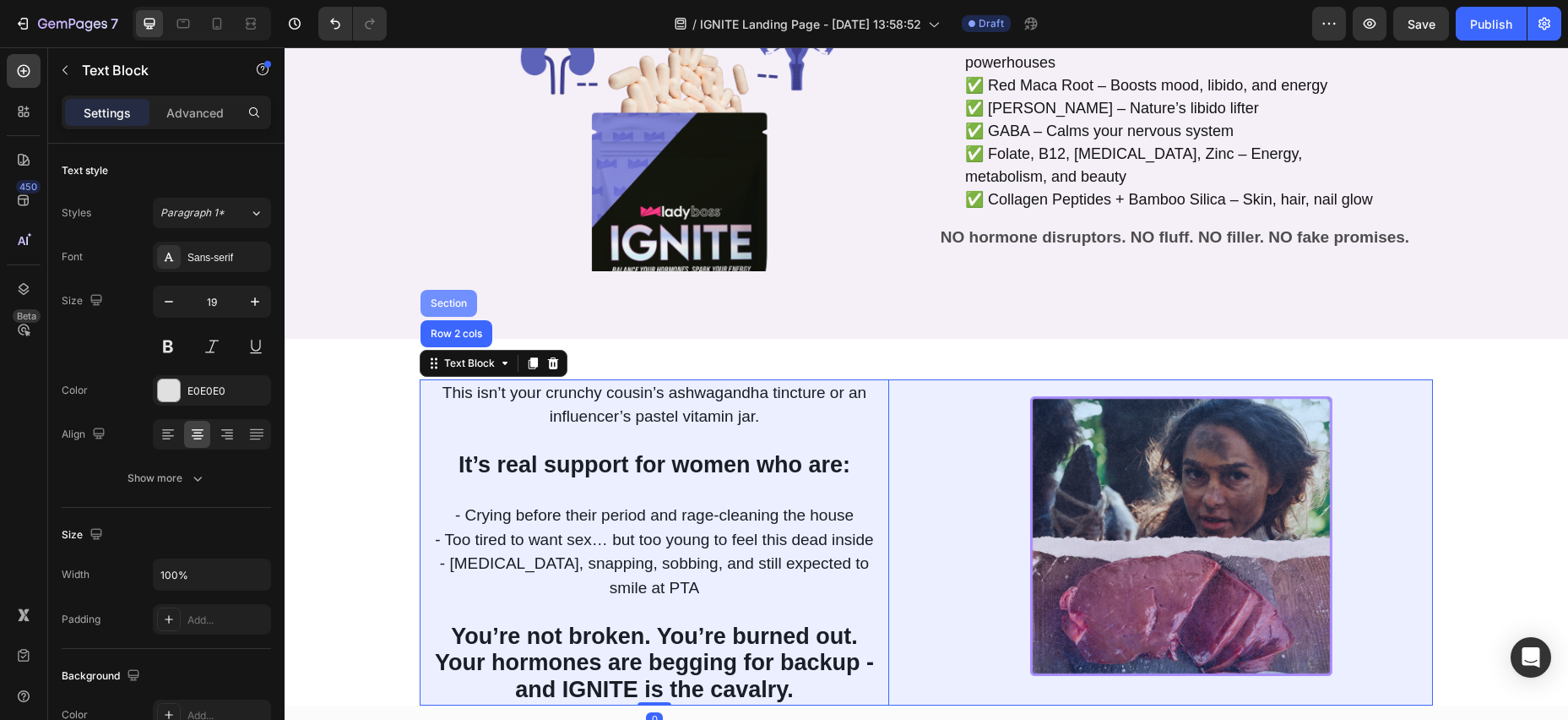
click at [448, 320] on div "Row 2 cols" at bounding box center [457, 333] width 72 height 27
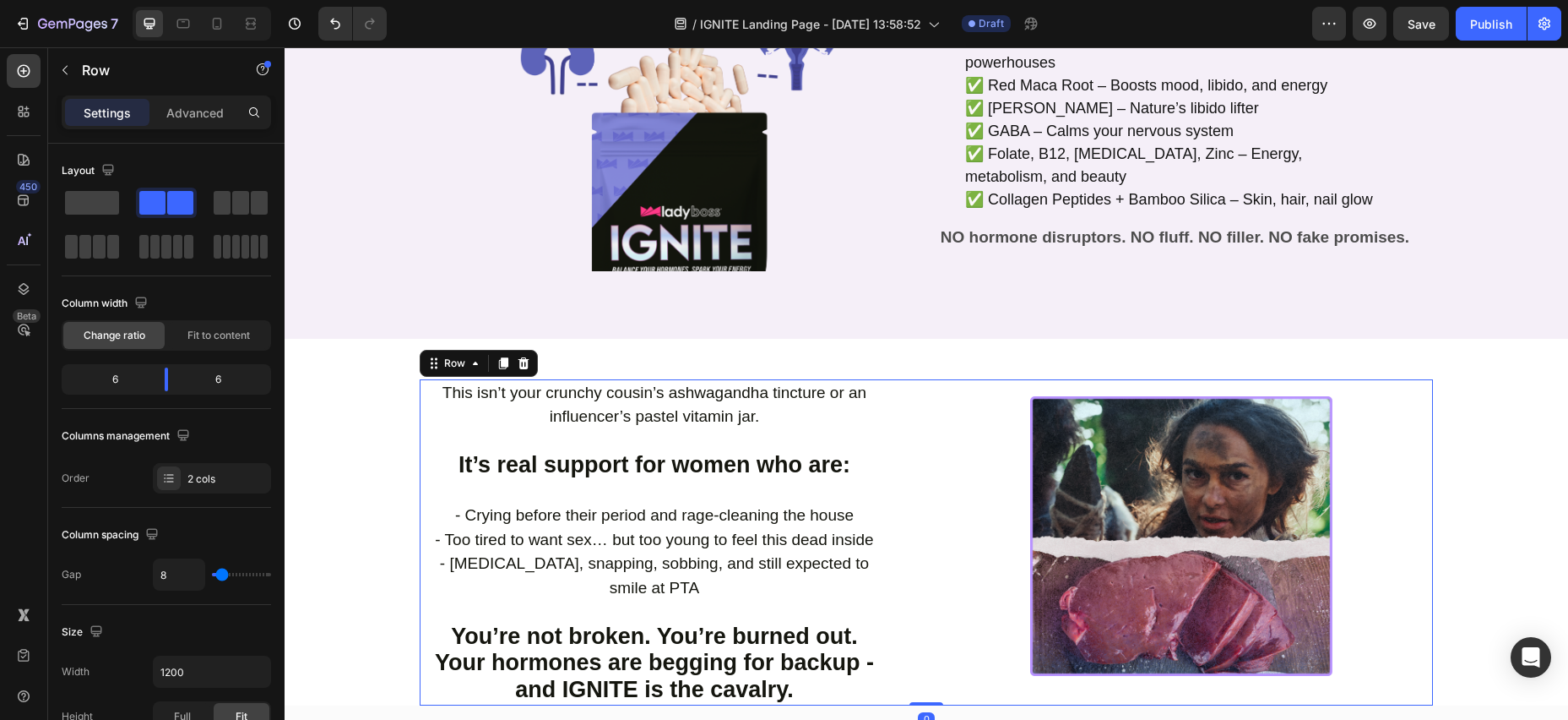
click at [520, 357] on icon at bounding box center [524, 362] width 11 height 12
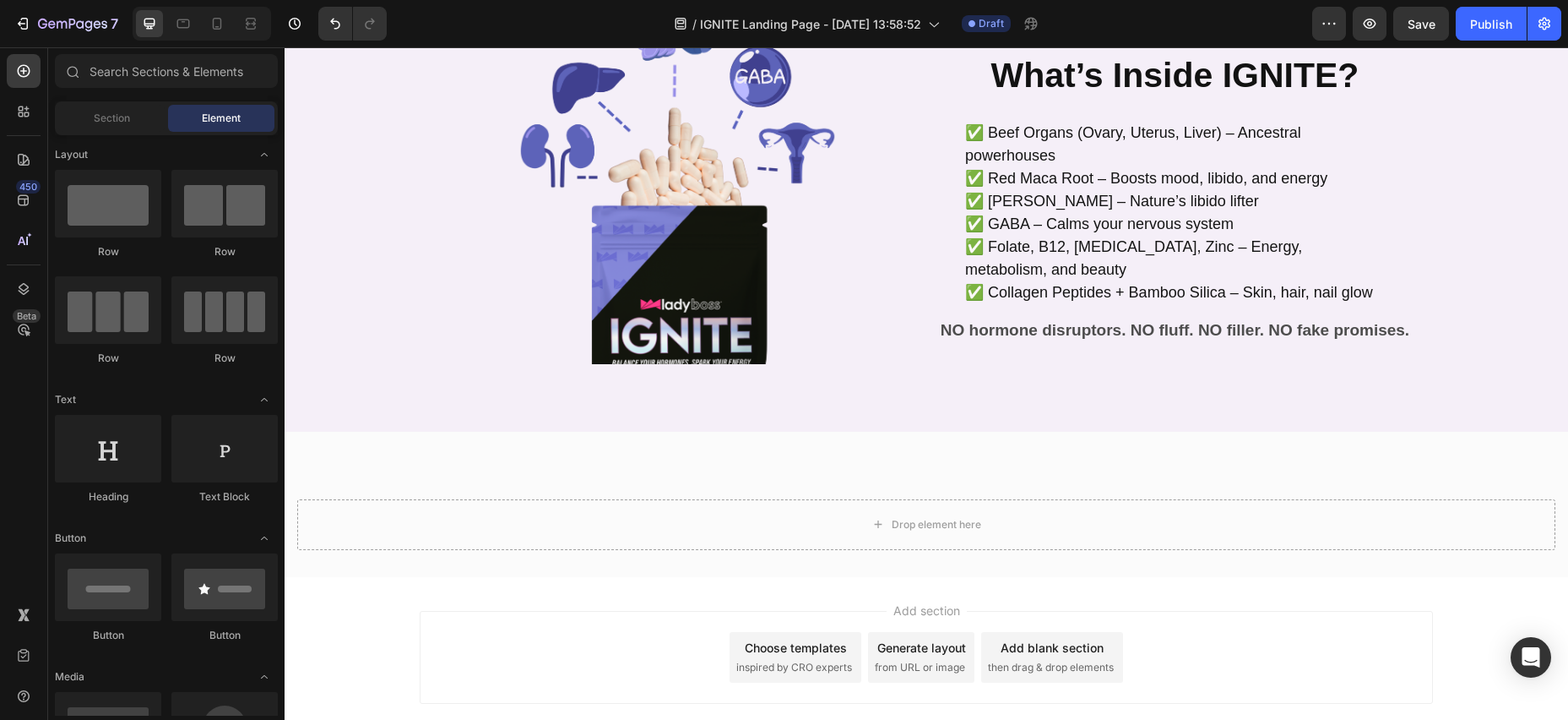
scroll to position [1689, 0]
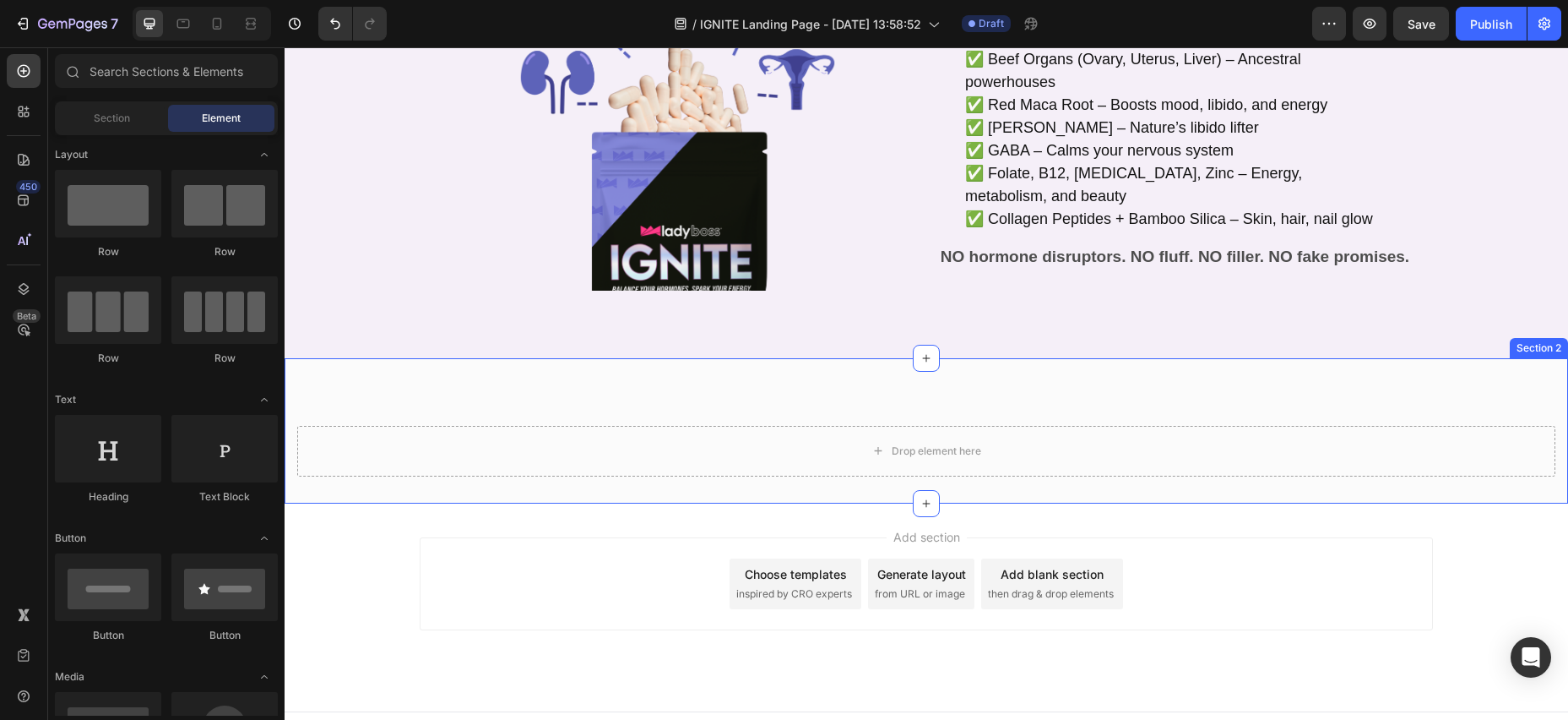
click at [670, 366] on div "Drop element here Section 2" at bounding box center [926, 430] width 1284 height 145
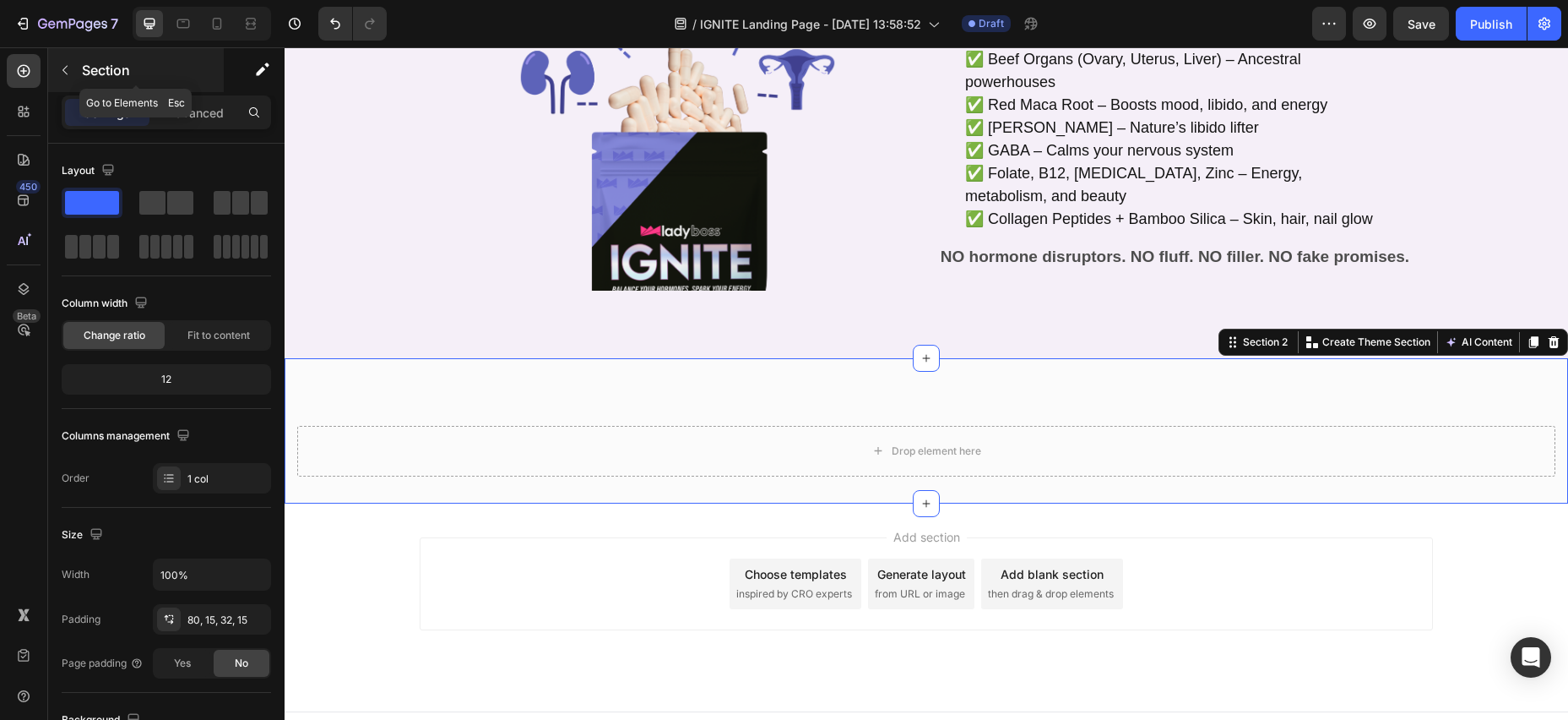
click at [68, 71] on icon "button" at bounding box center [65, 69] width 14 height 14
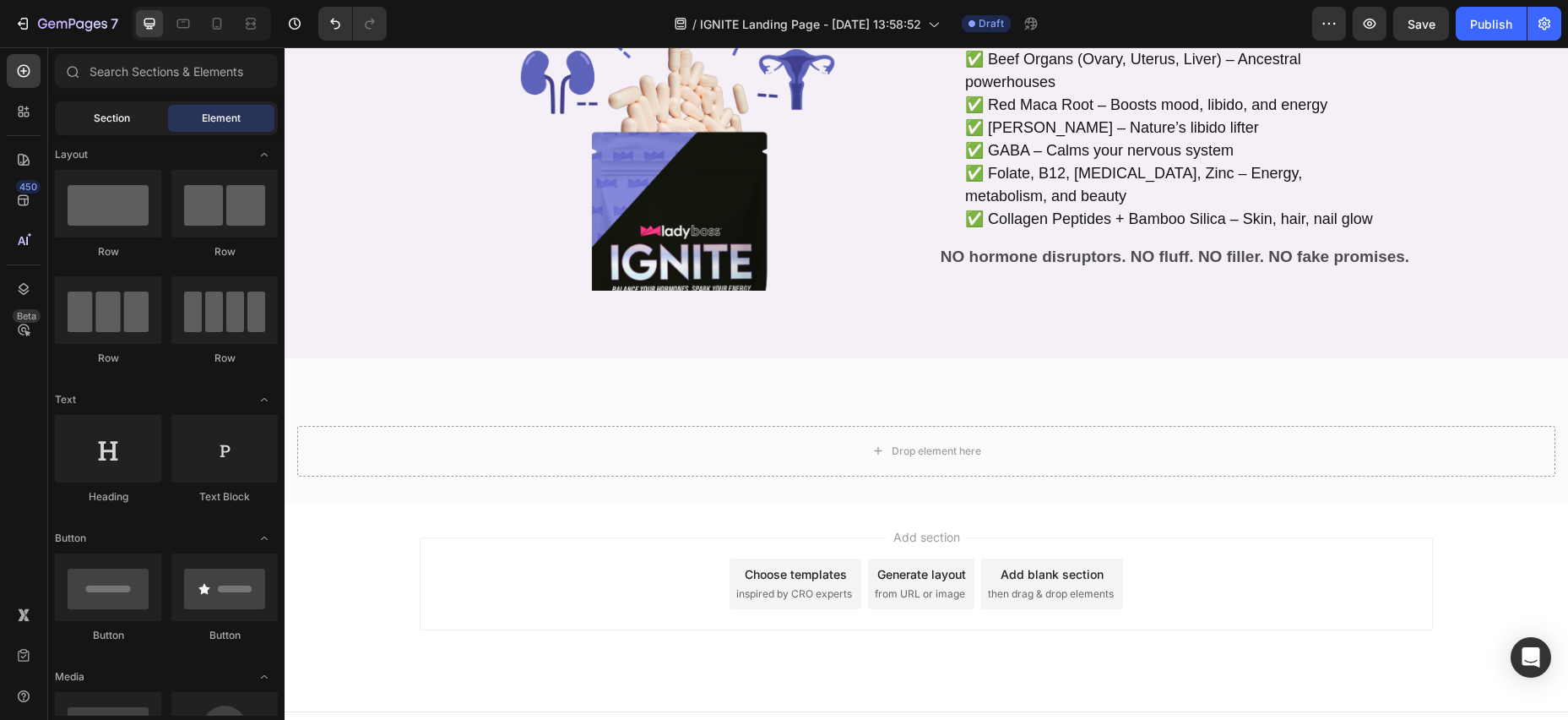
click at [91, 106] on div "Section" at bounding box center [112, 118] width 106 height 27
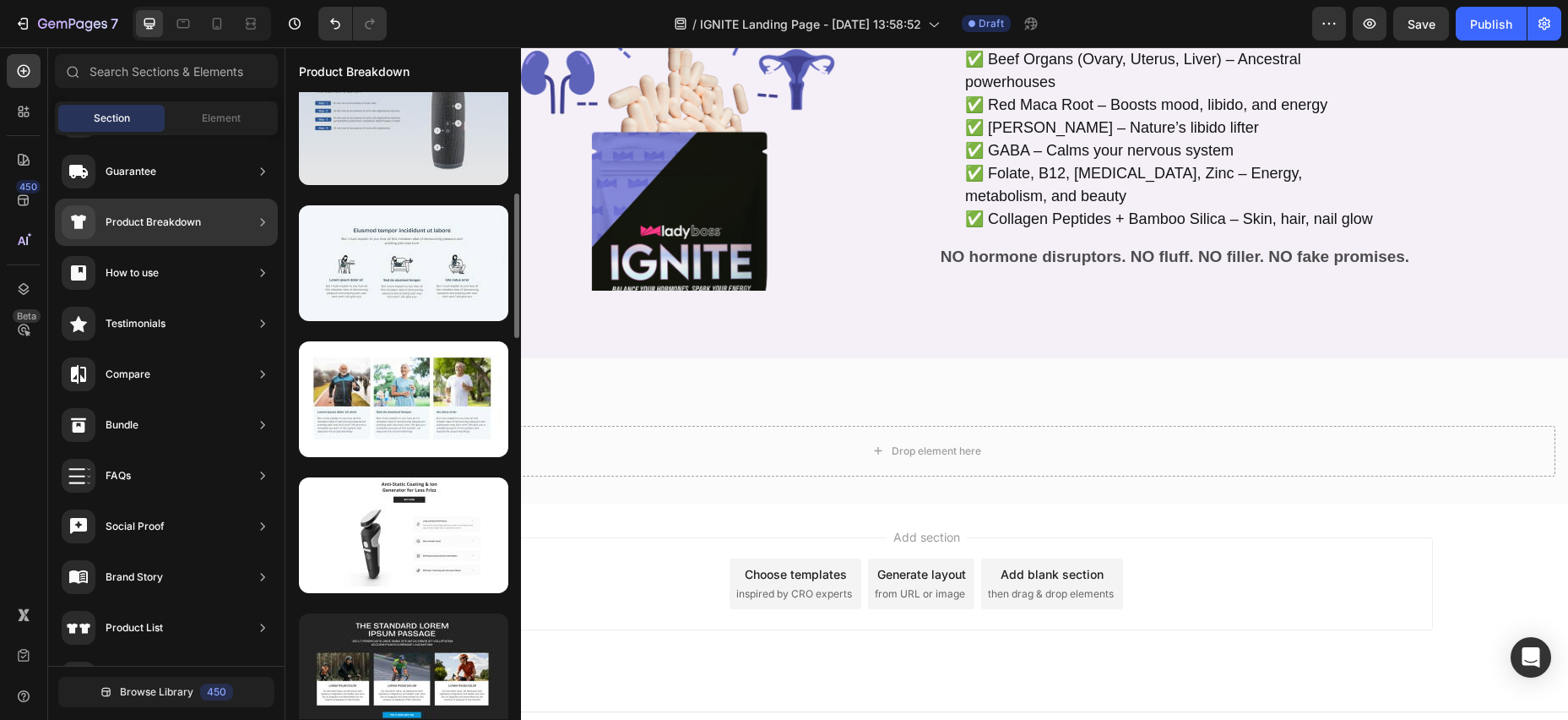
scroll to position [453, 0]
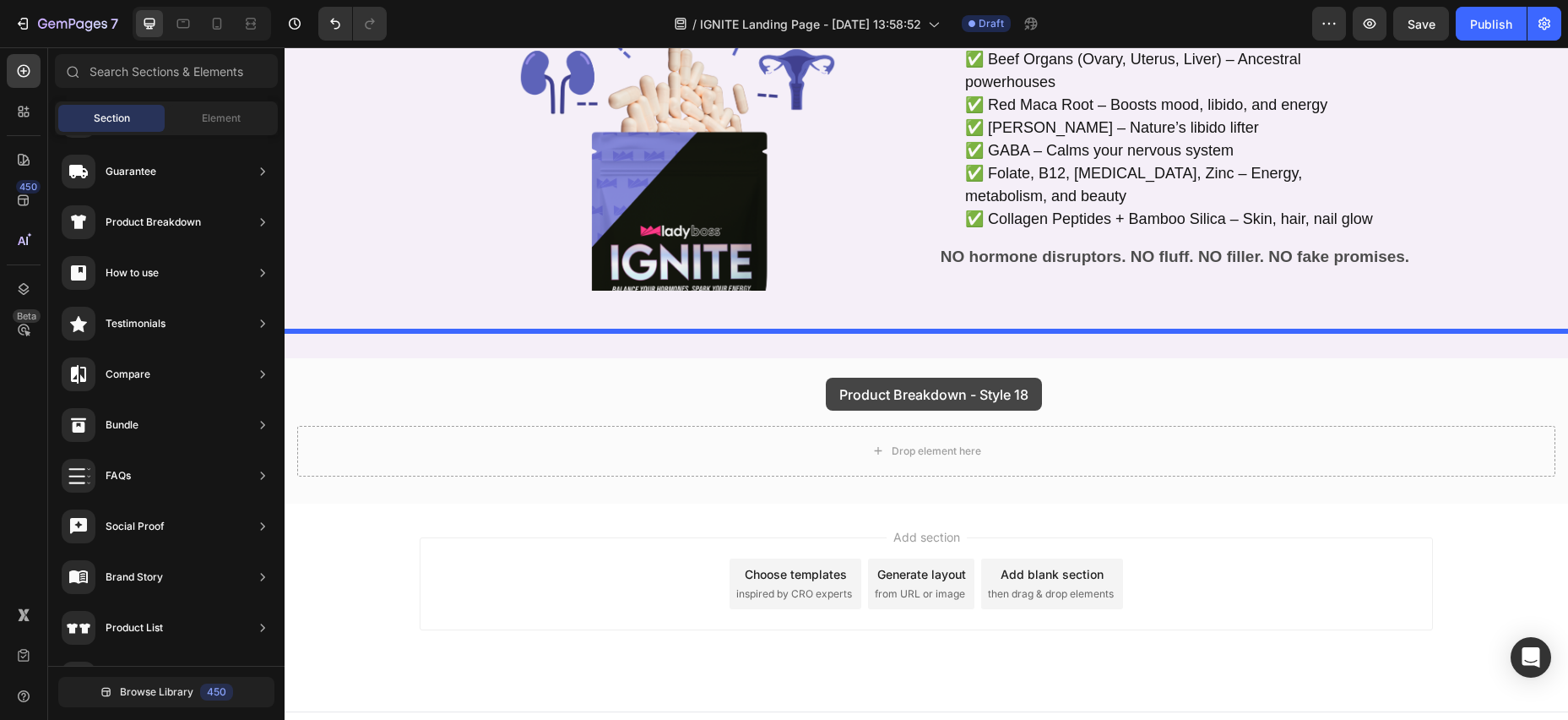
drag, startPoint x: 660, startPoint y: 287, endPoint x: 825, endPoint y: 378, distance: 188.4
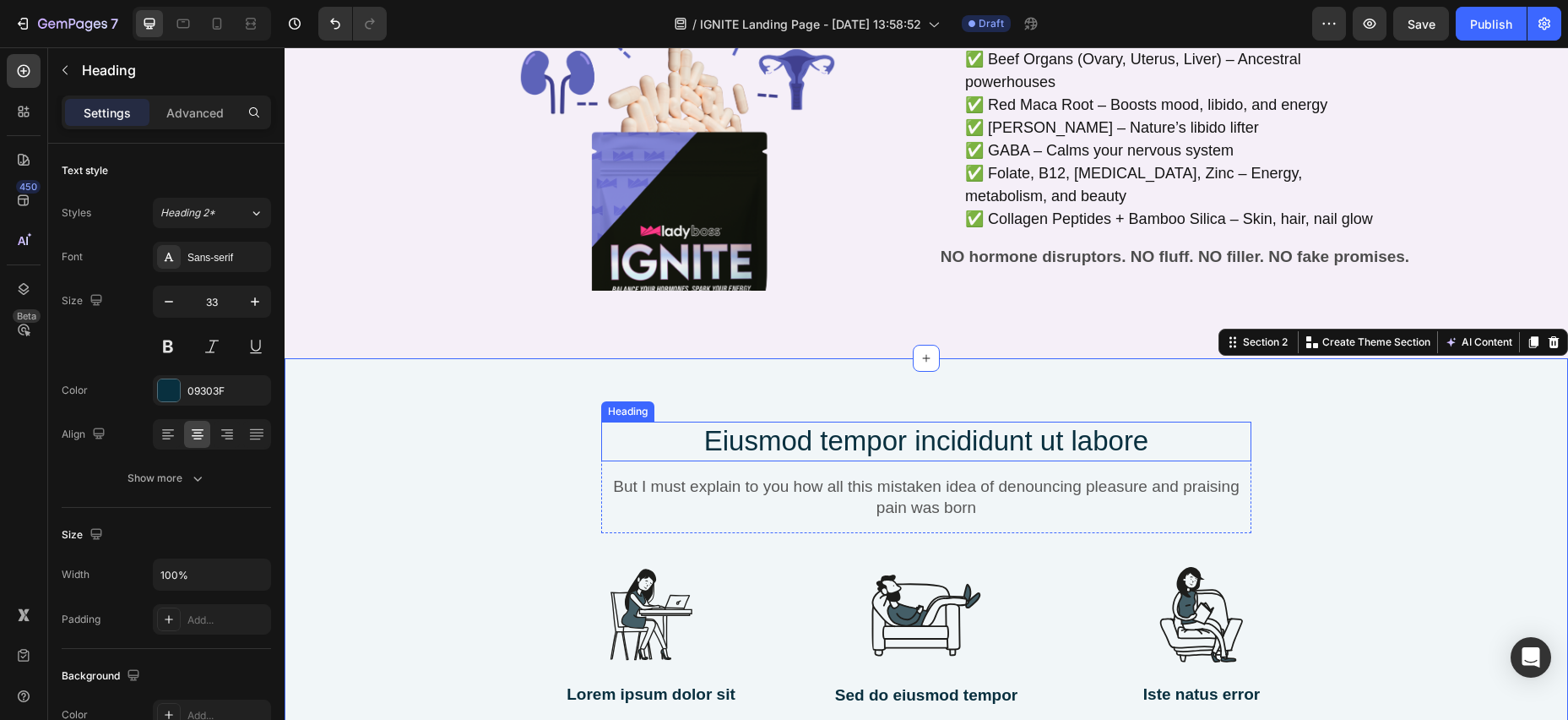
click at [693, 422] on h2 "Eiusmod tempor incididunt ut labore" at bounding box center [926, 442] width 651 height 40
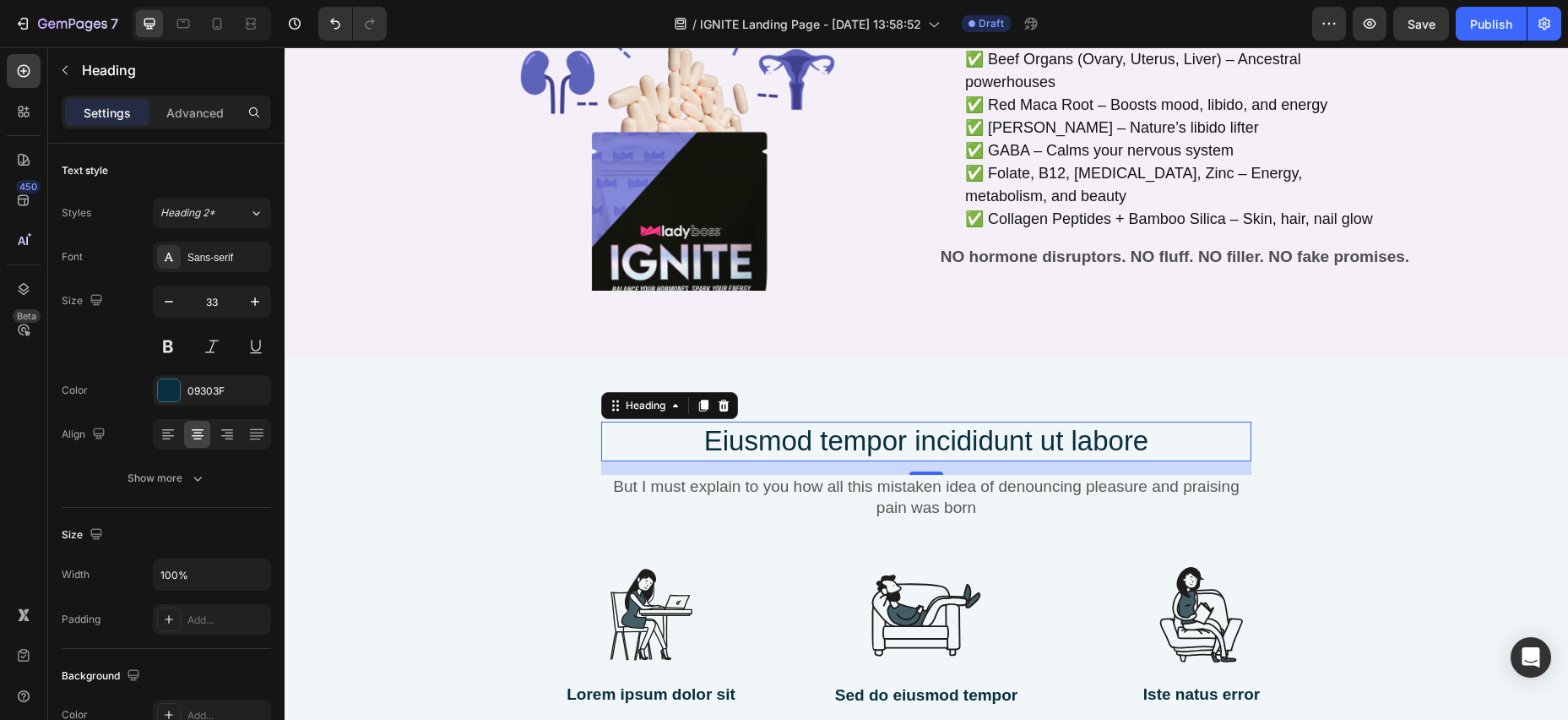
click at [709, 422] on h2 "Eiusmod tempor incididunt ut labore" at bounding box center [926, 442] width 651 height 40
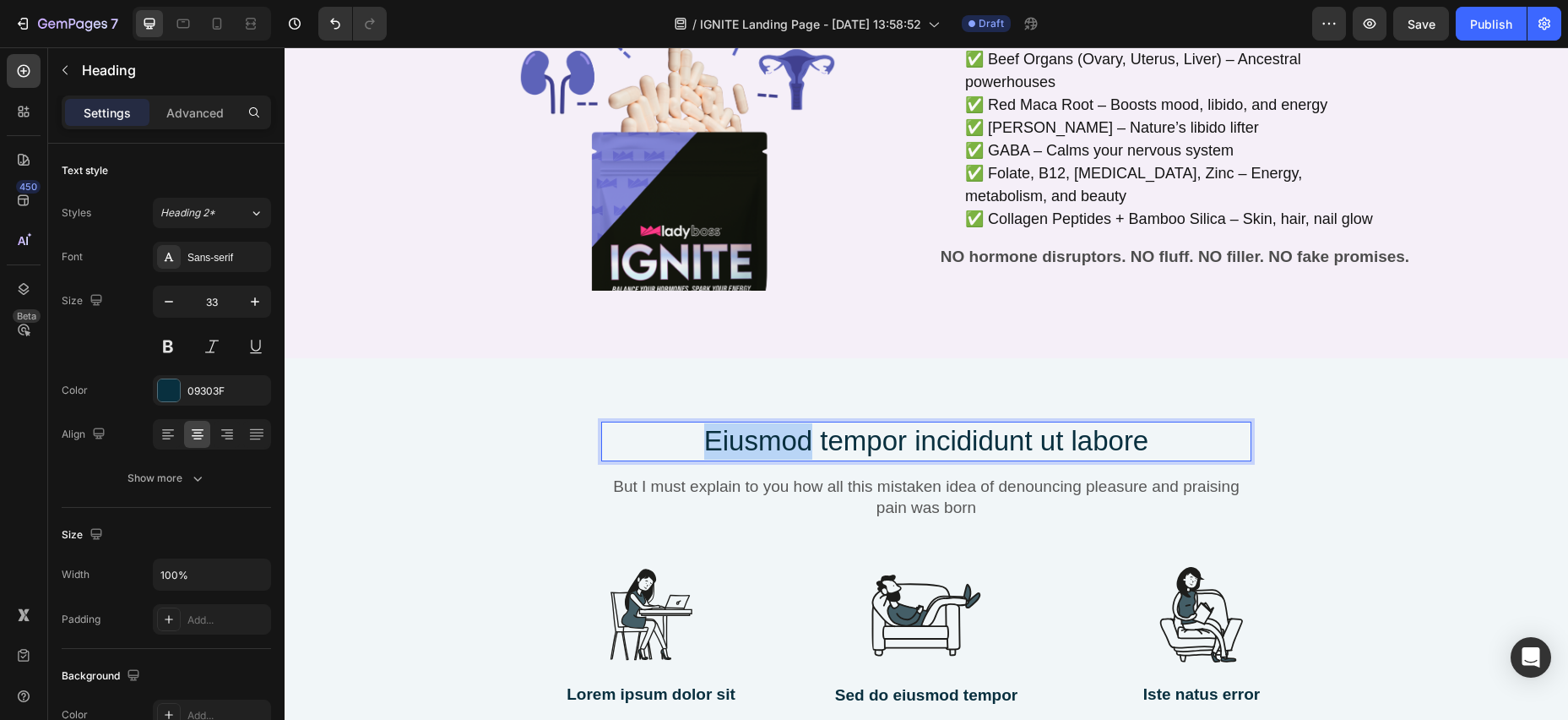
click at [709, 424] on p "Eiusmod tempor incididunt ut labore" at bounding box center [926, 442] width 647 height 36
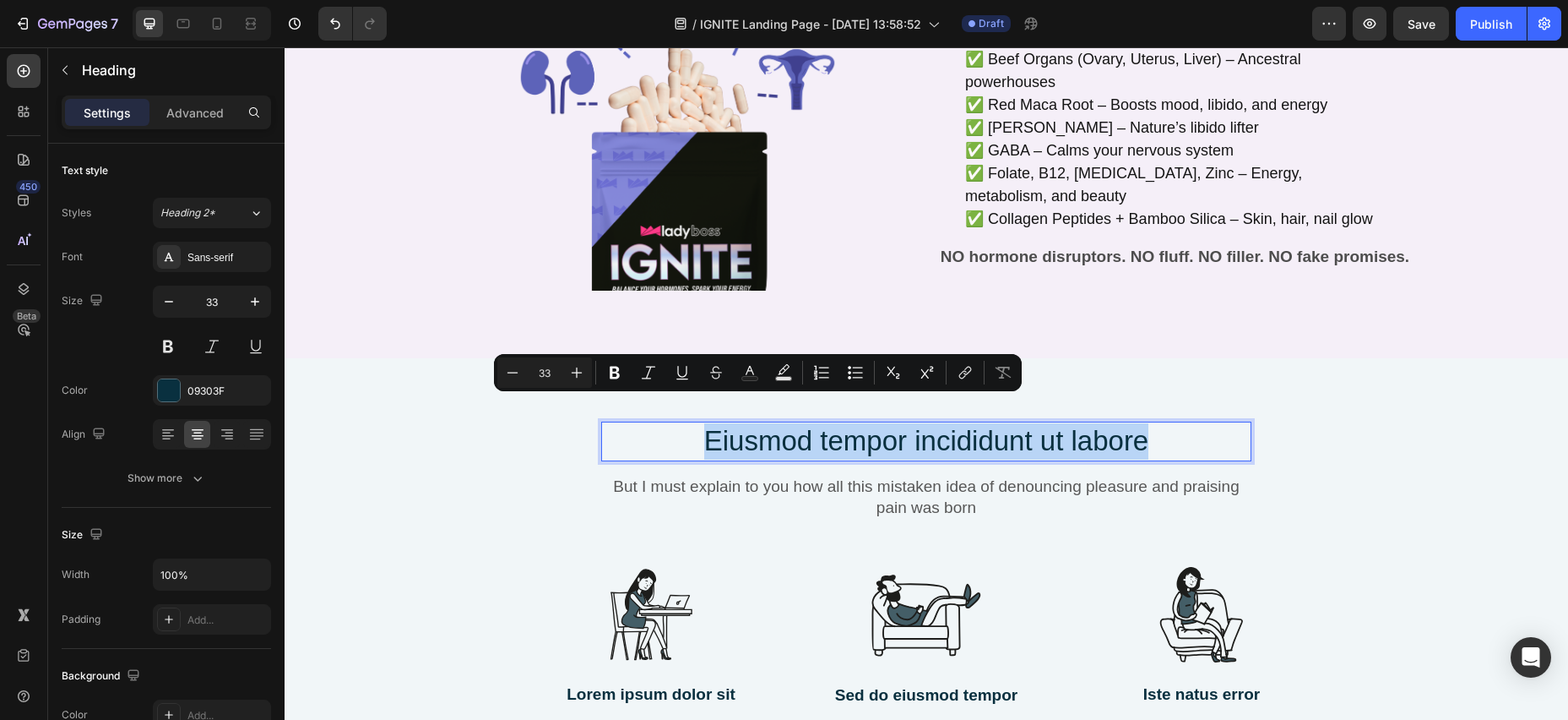
click at [1146, 424] on p "Eiusmod tempor incididunt ut labore" at bounding box center [926, 442] width 647 height 36
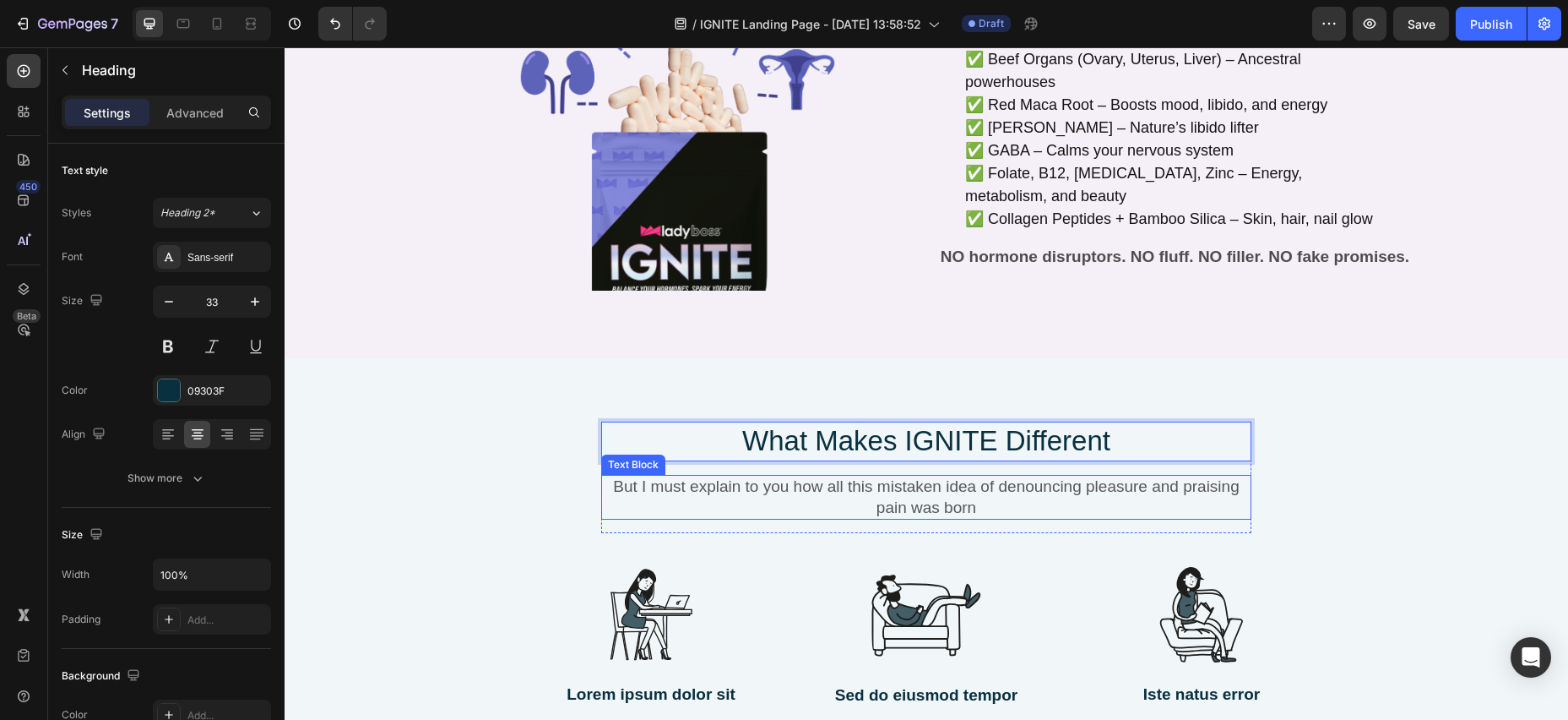
click at [969, 482] on p "But I must explain to you how all this mistaken idea of denouncing pleasure and…" at bounding box center [926, 497] width 647 height 41
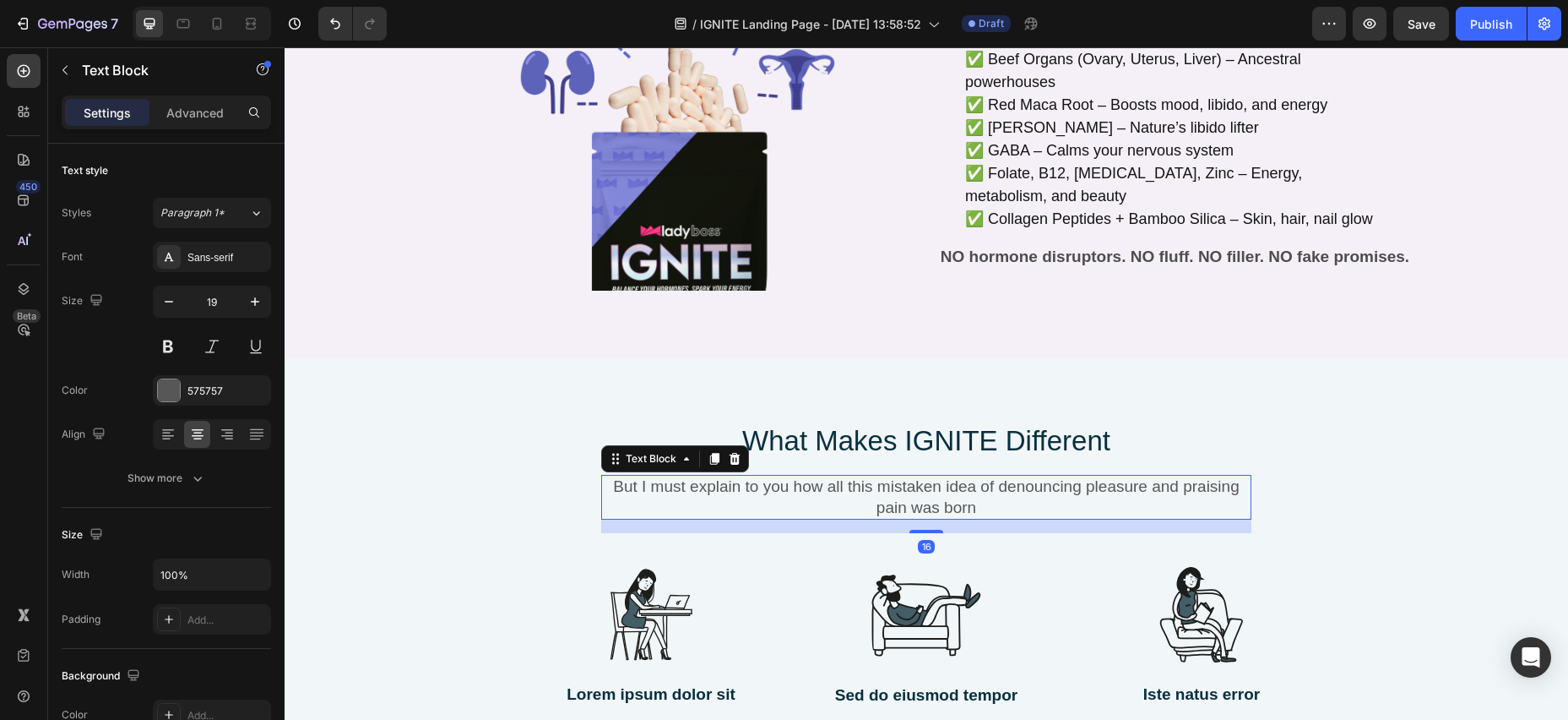
click at [971, 483] on p "But I must explain to you how all this mistaken idea of denouncing pleasure and…" at bounding box center [926, 497] width 647 height 41
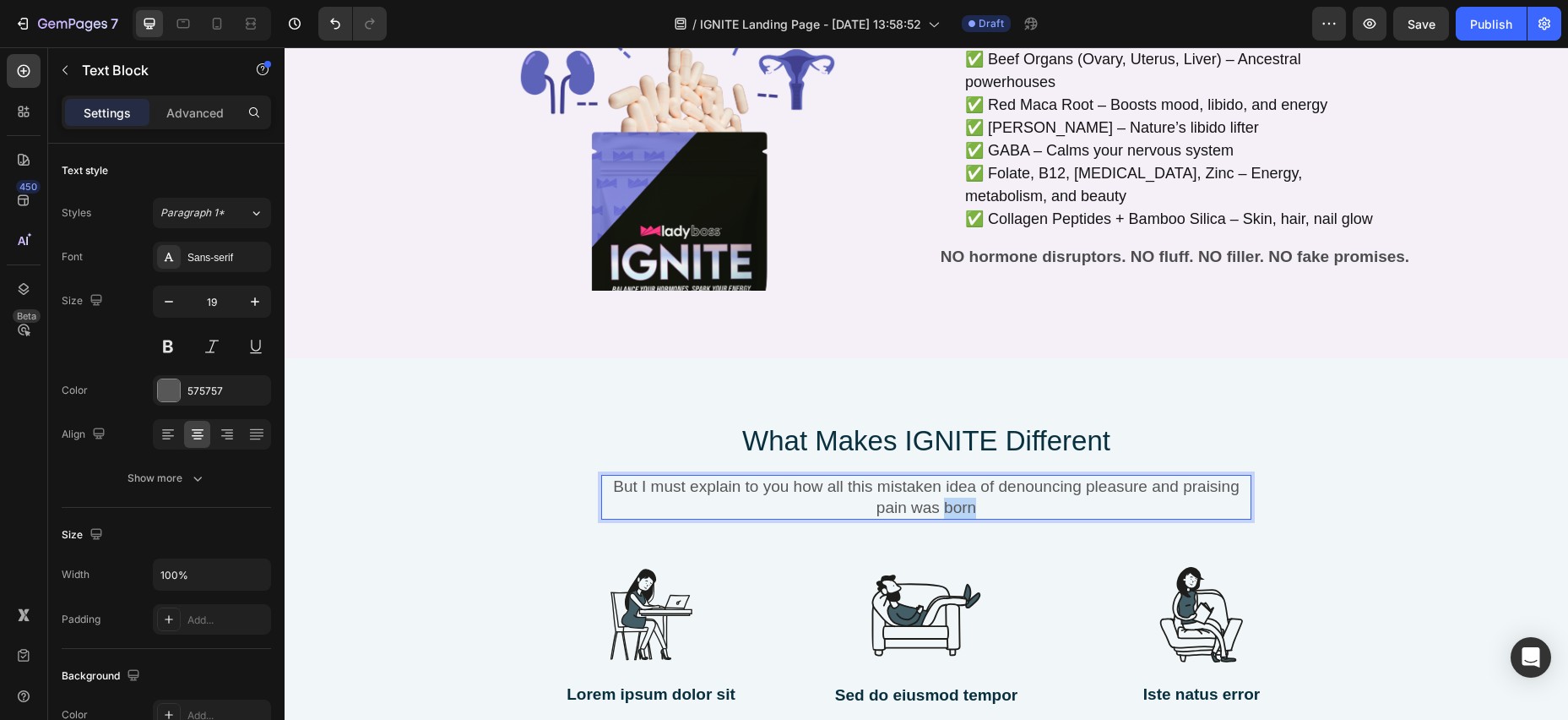
click at [971, 483] on p "But I must explain to you how all this mistaken idea of denouncing pleasure and…" at bounding box center [926, 497] width 647 height 41
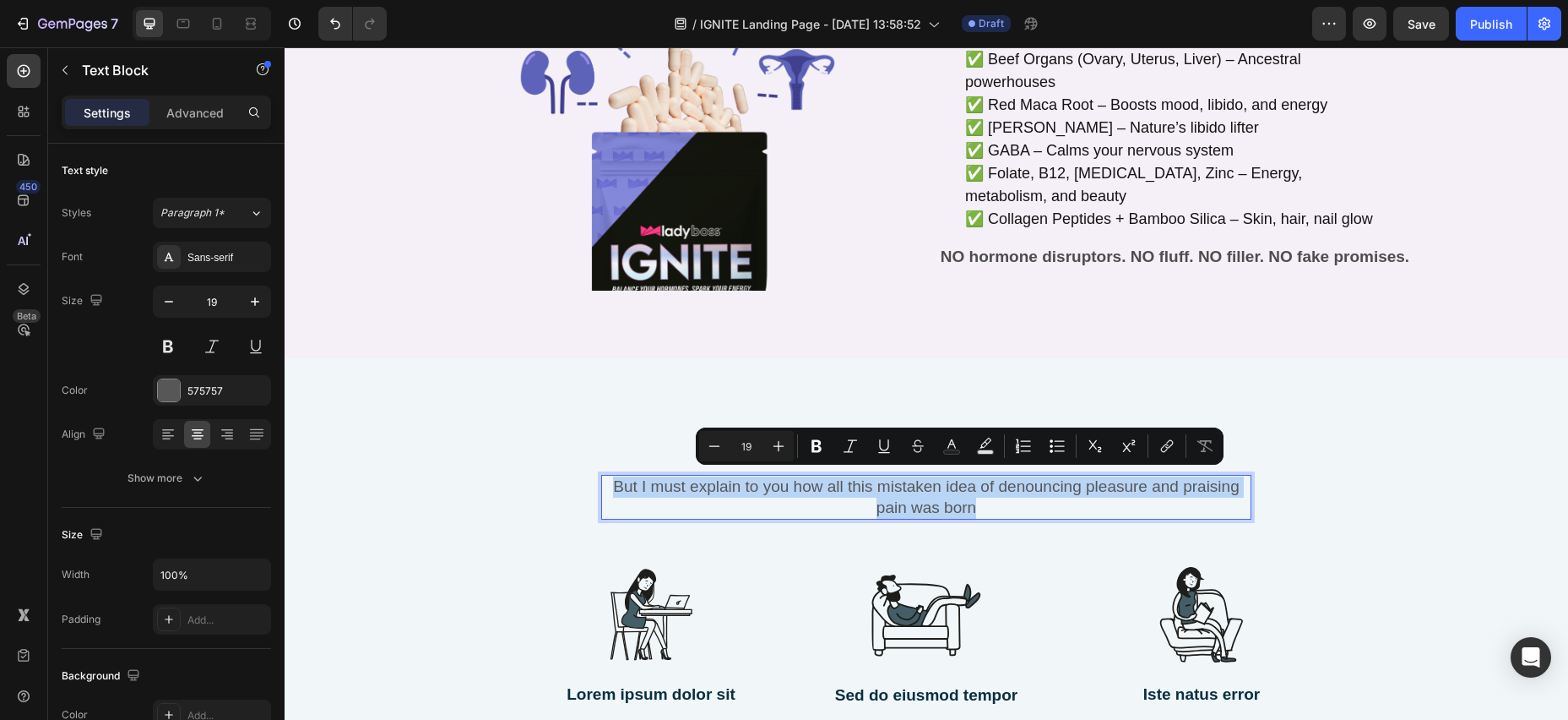
click at [615, 477] on p "But I must explain to you how all this mistaken idea of denouncing pleasure and…" at bounding box center [926, 497] width 647 height 41
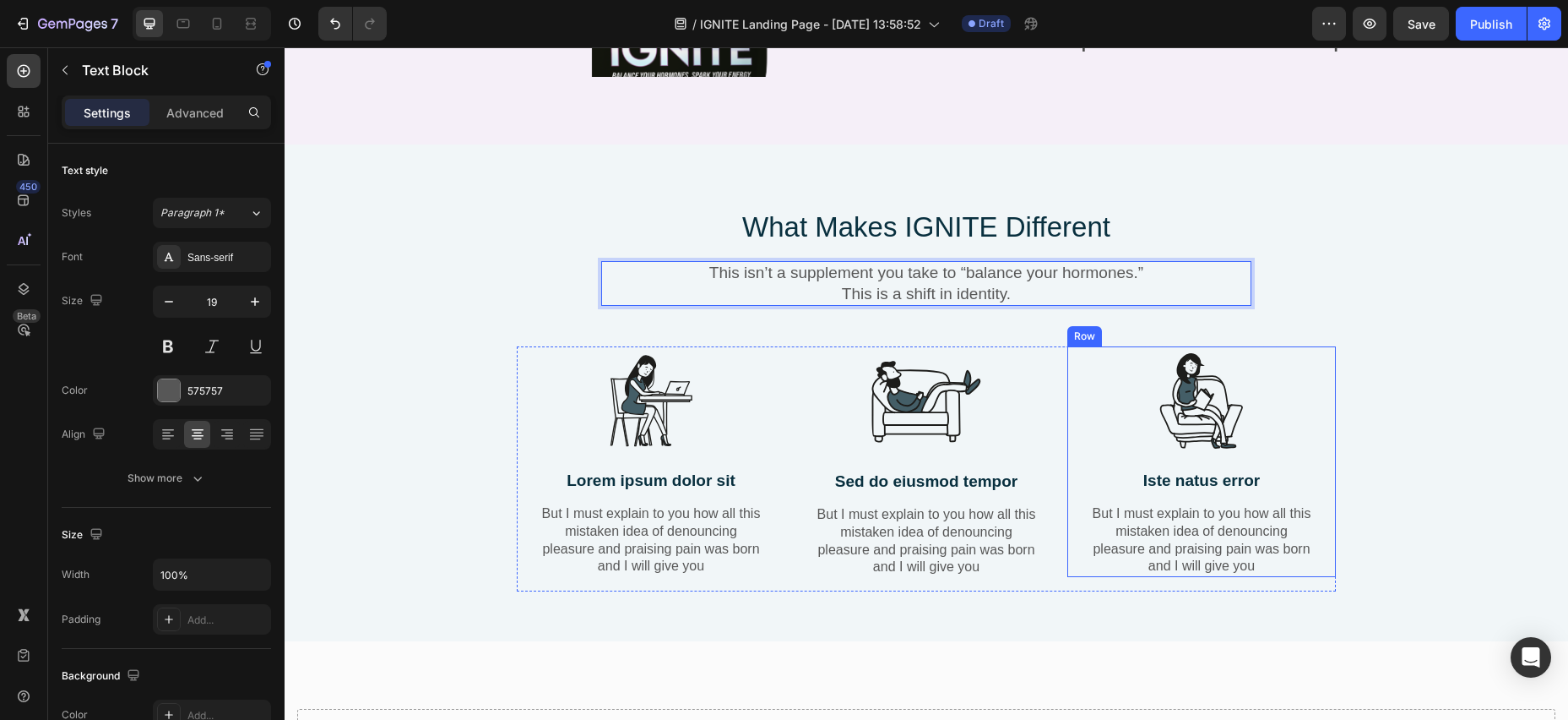
scroll to position [1915, 0]
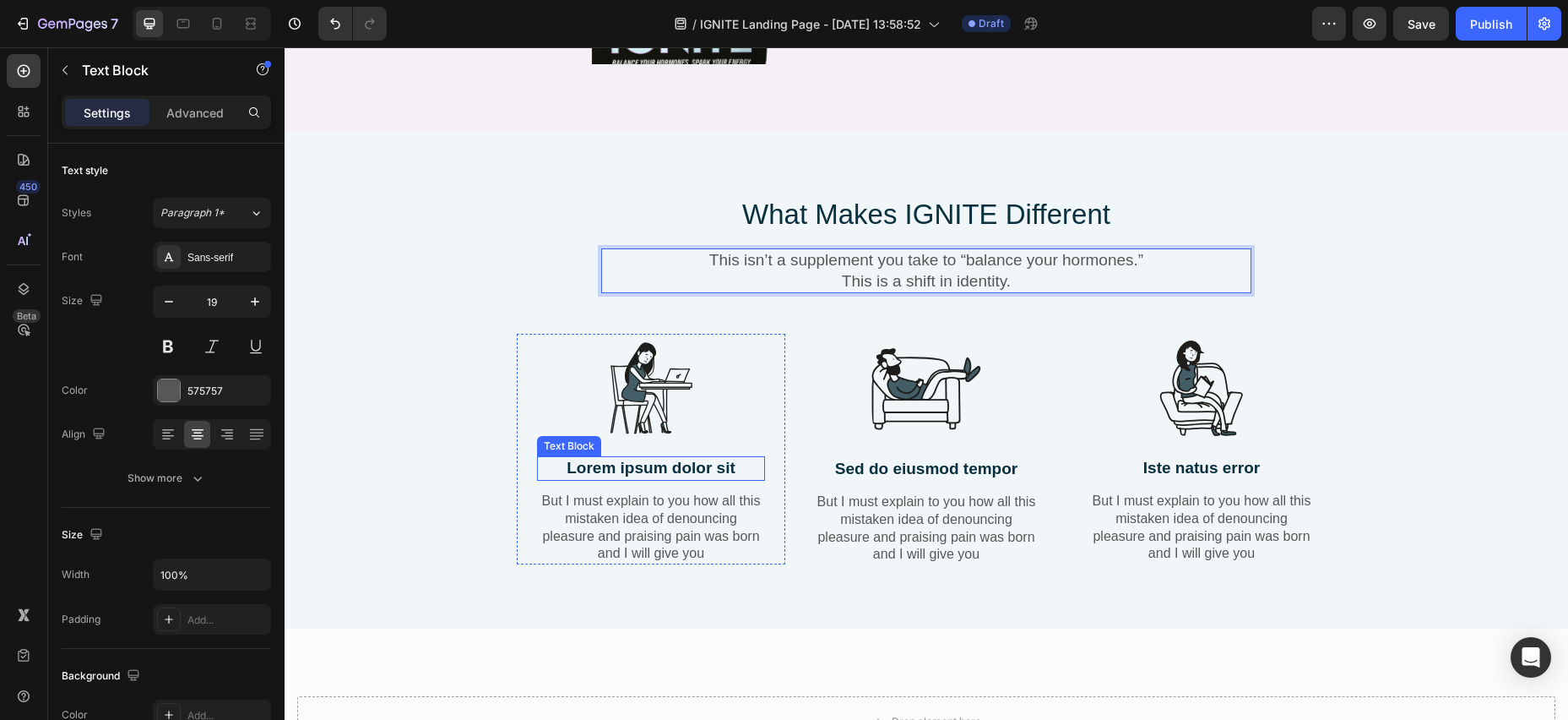
click at [566, 458] on p "Lorem ipsum dolor sit" at bounding box center [651, 468] width 224 height 21
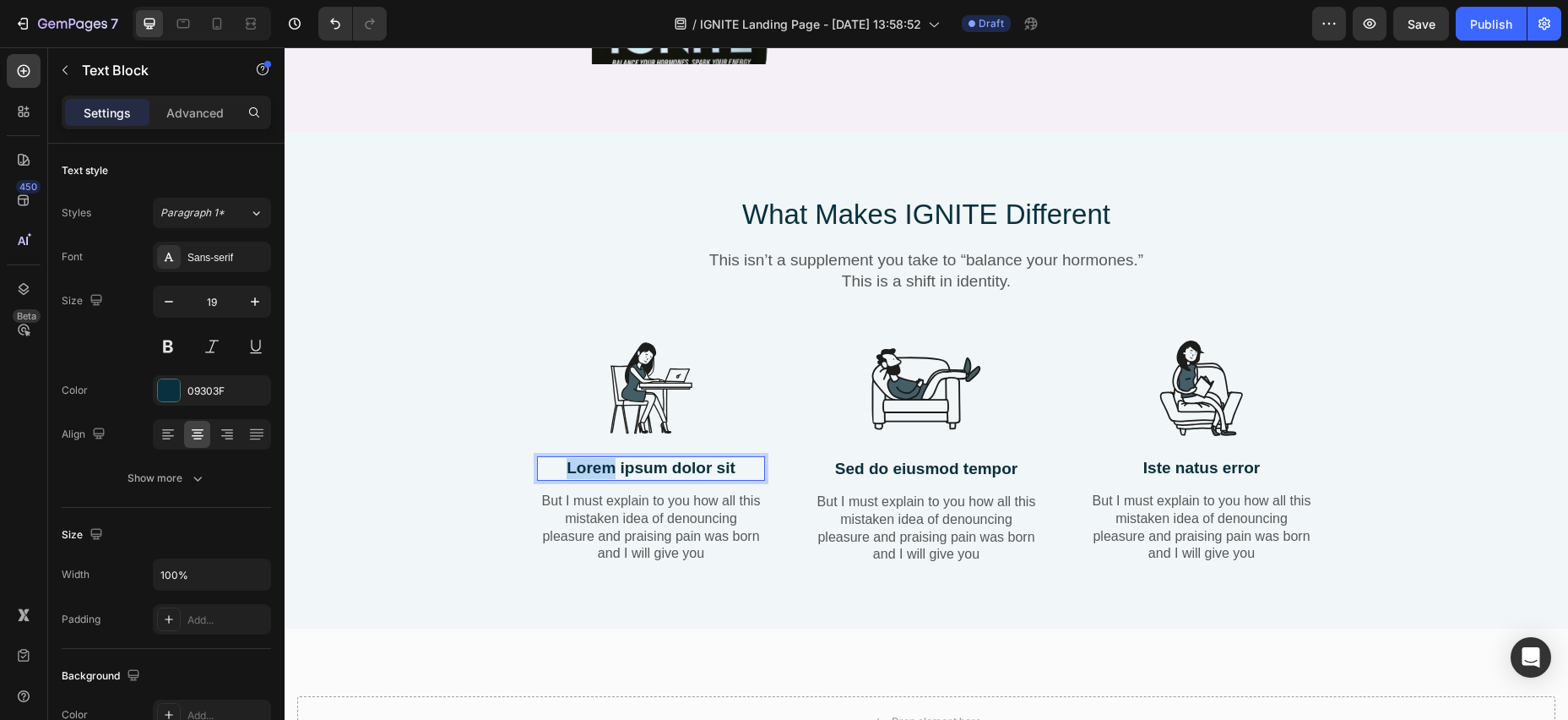
click at [566, 458] on p "Lorem ipsum dolor sit" at bounding box center [651, 468] width 224 height 21
click at [735, 458] on p "Lorem ipsum dolor sit" at bounding box center [651, 468] width 224 height 21
click at [618, 497] on p "But I must explain to you how all this mistaken idea of denouncing pleasure and…" at bounding box center [651, 527] width 224 height 70
click at [666, 468] on icon at bounding box center [670, 474] width 14 height 14
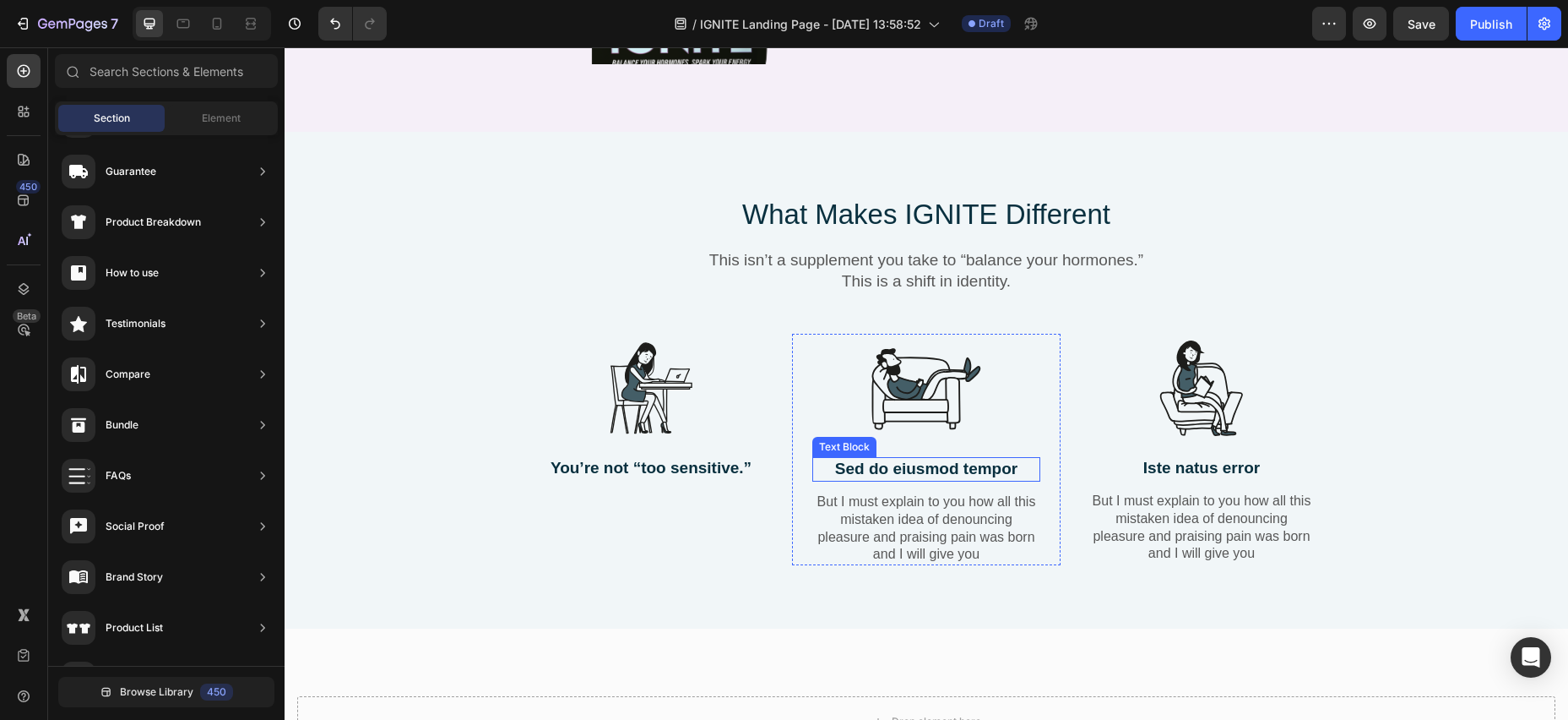
click at [840, 459] on p "Sed do eiusmod tempor" at bounding box center [925, 469] width 224 height 21
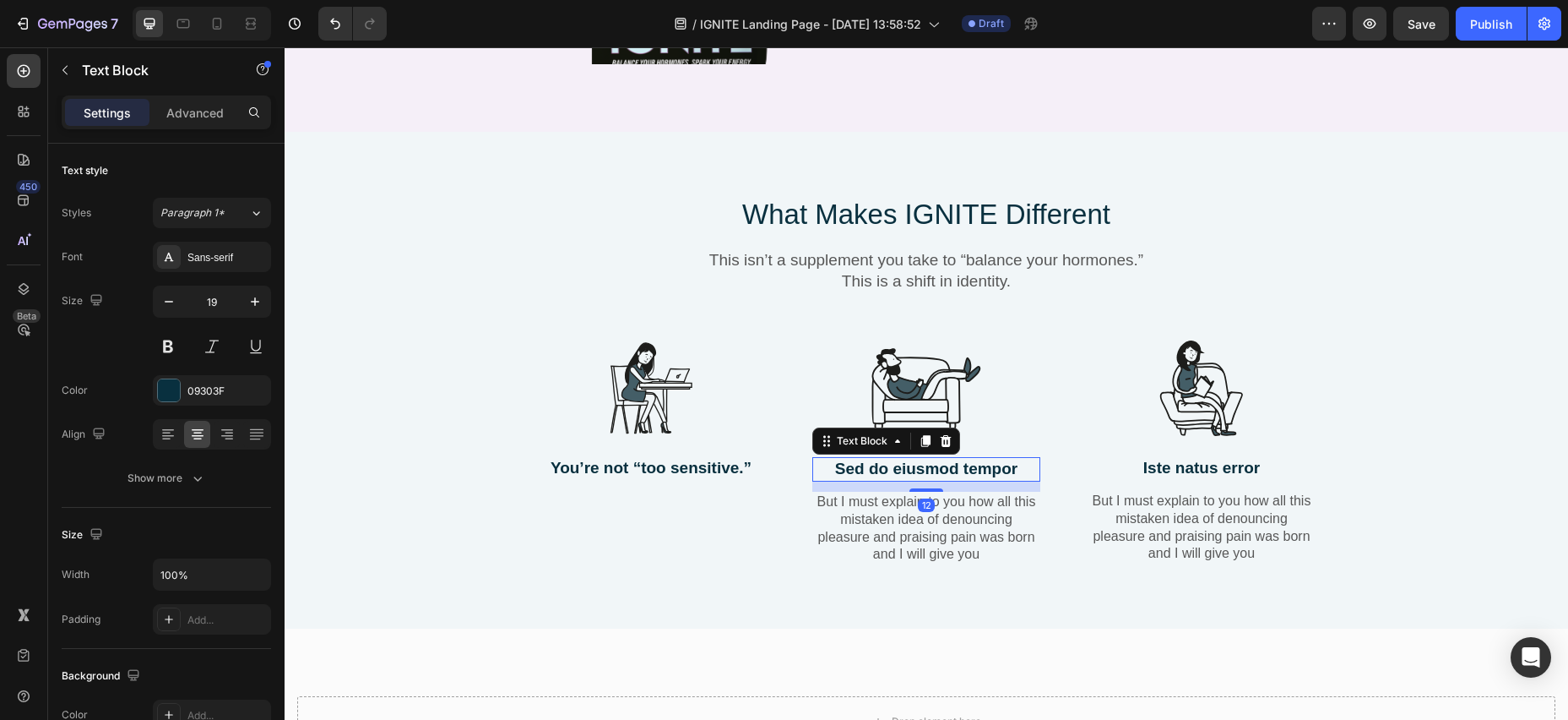
click at [838, 459] on p "Sed do eiusmod tempor" at bounding box center [925, 469] width 224 height 21
click at [1017, 459] on p "Sed do eiusmod tempor" at bounding box center [925, 469] width 224 height 21
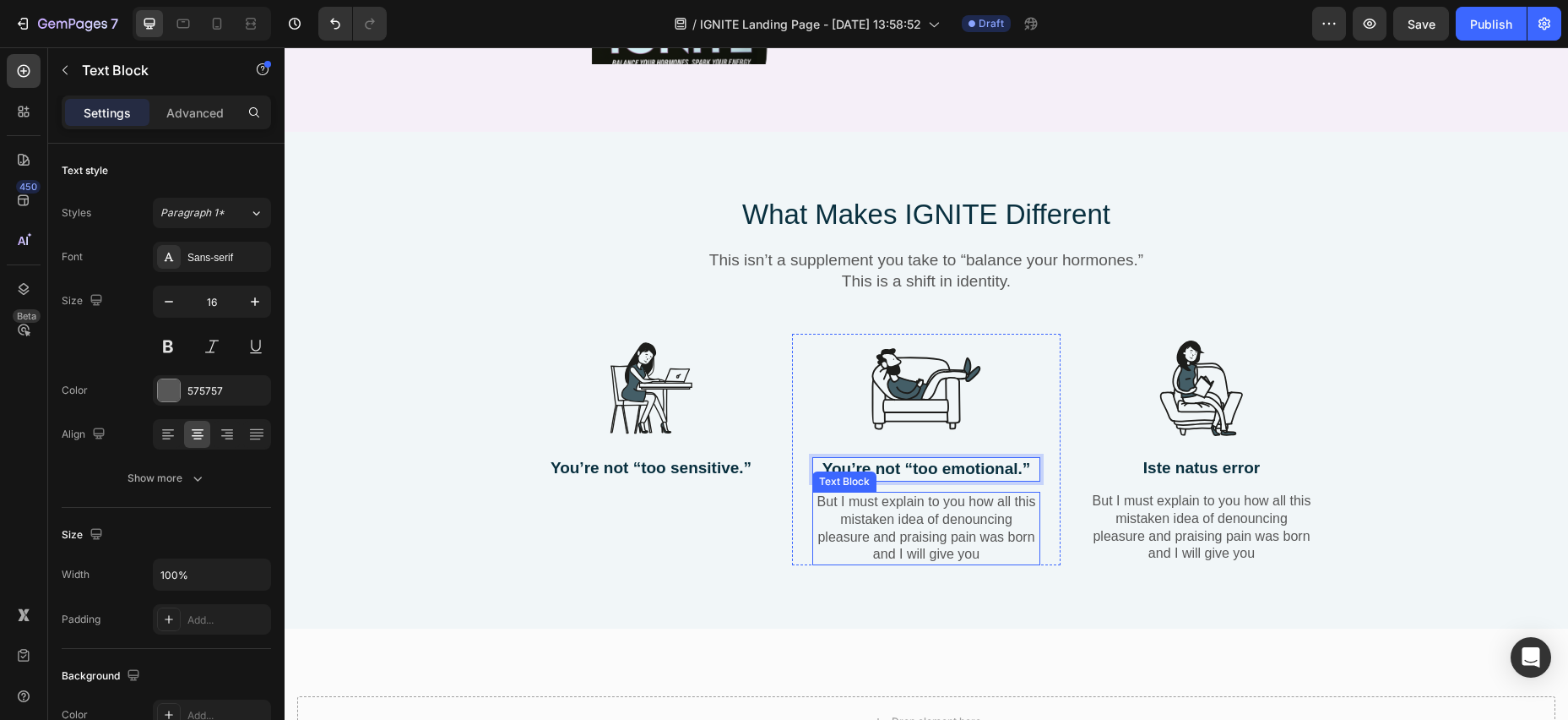
click at [914, 493] on p "But I must explain to you how all this mistaken idea of denouncing pleasure and…" at bounding box center [925, 528] width 224 height 70
drag, startPoint x: 946, startPoint y: 450, endPoint x: 1003, endPoint y: 444, distance: 57.3
click at [946, 469] on icon at bounding box center [945, 475] width 14 height 14
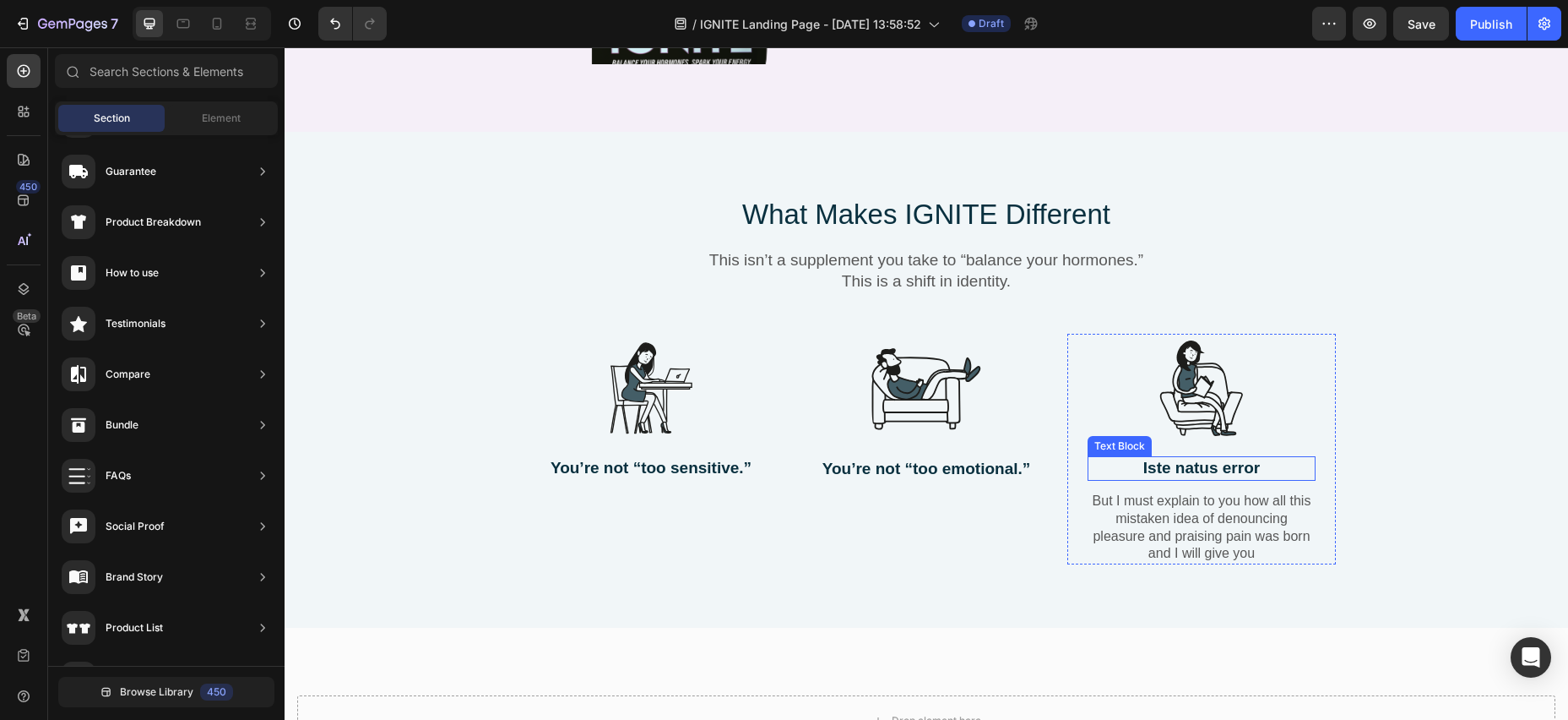
click at [1142, 458] on p "Iste natus error" at bounding box center [1201, 468] width 224 height 21
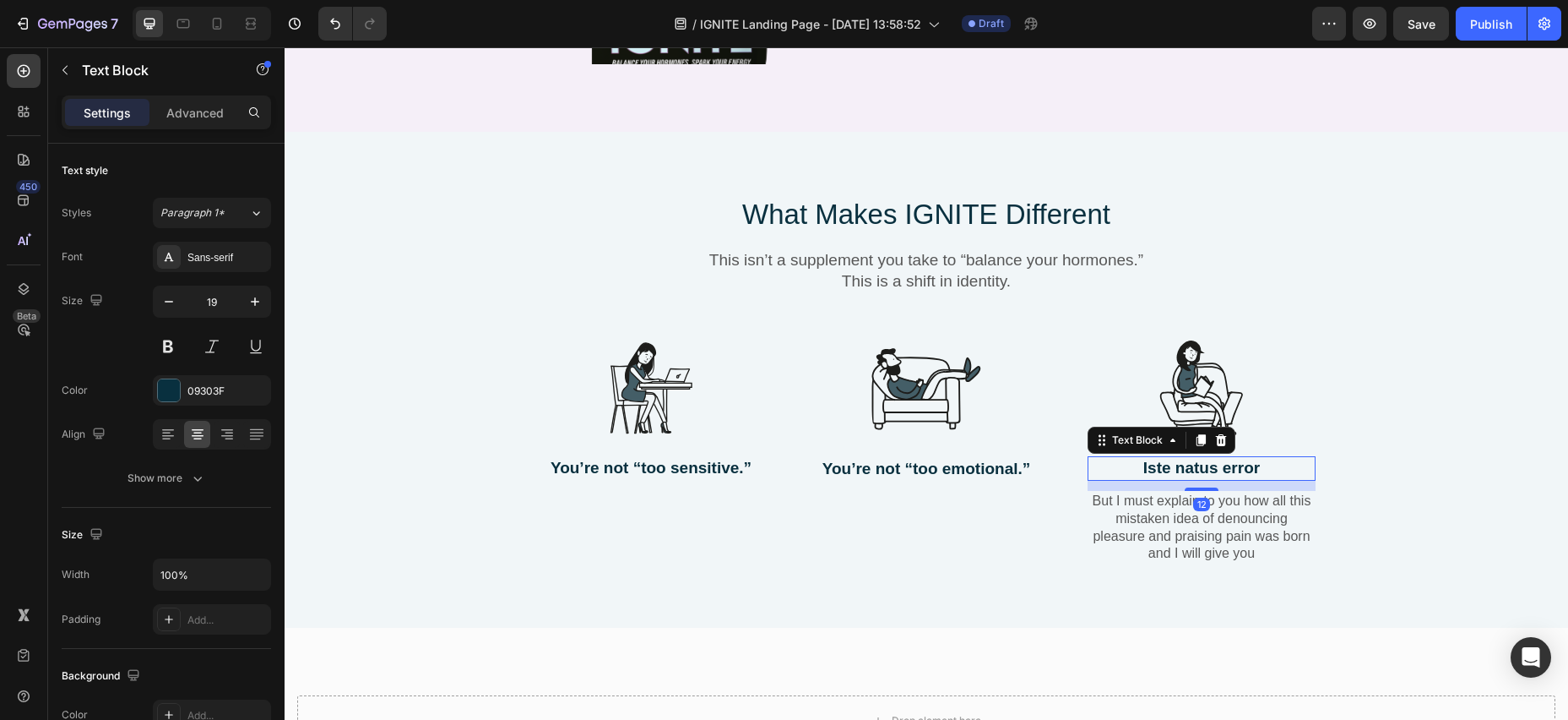
click at [1144, 458] on p "Iste natus error" at bounding box center [1201, 468] width 224 height 21
click at [1260, 458] on p "Iste natus error" at bounding box center [1201, 468] width 224 height 21
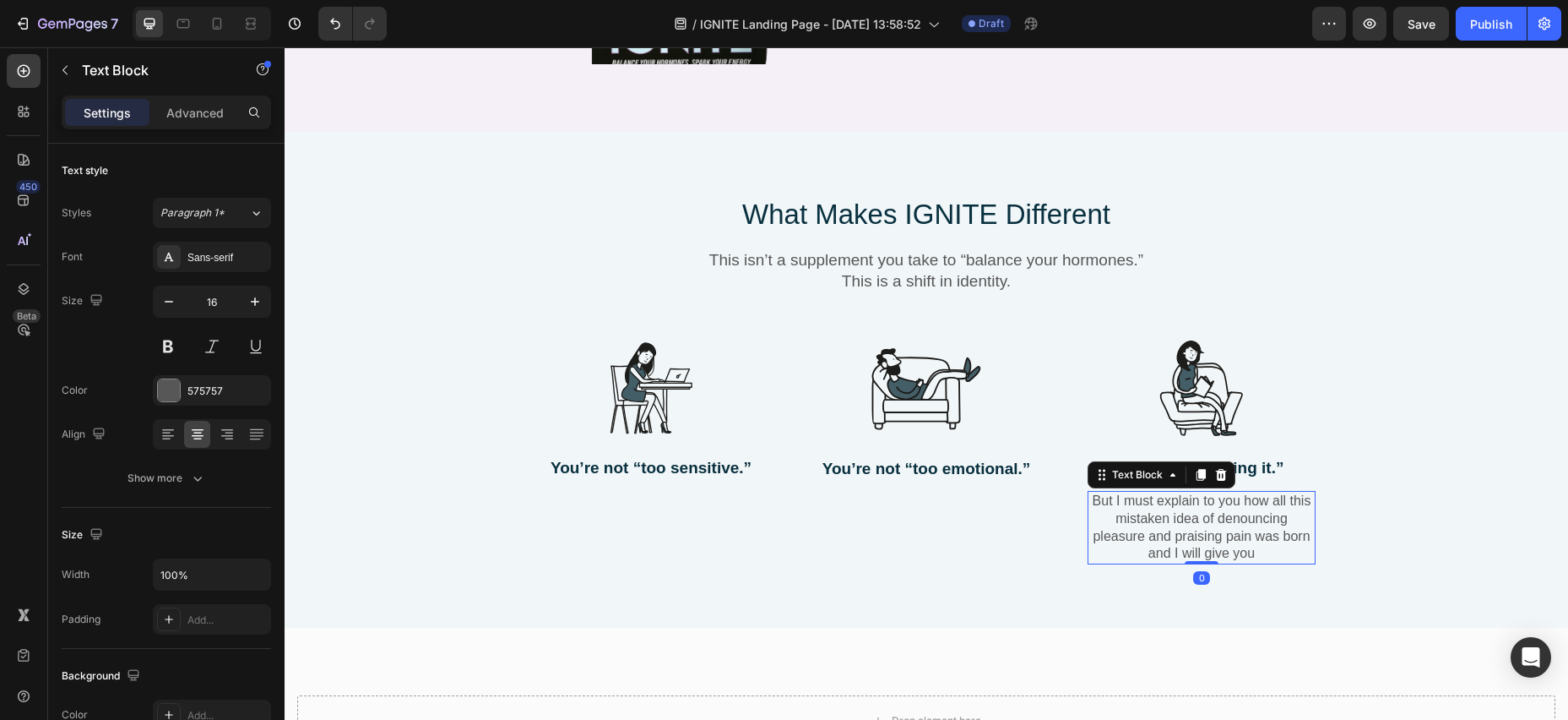
click at [1222, 492] on p "But I must explain to you how all this mistaken idea of denouncing pleasure and…" at bounding box center [1201, 527] width 224 height 70
click at [1224, 469] on icon at bounding box center [1222, 474] width 11 height 12
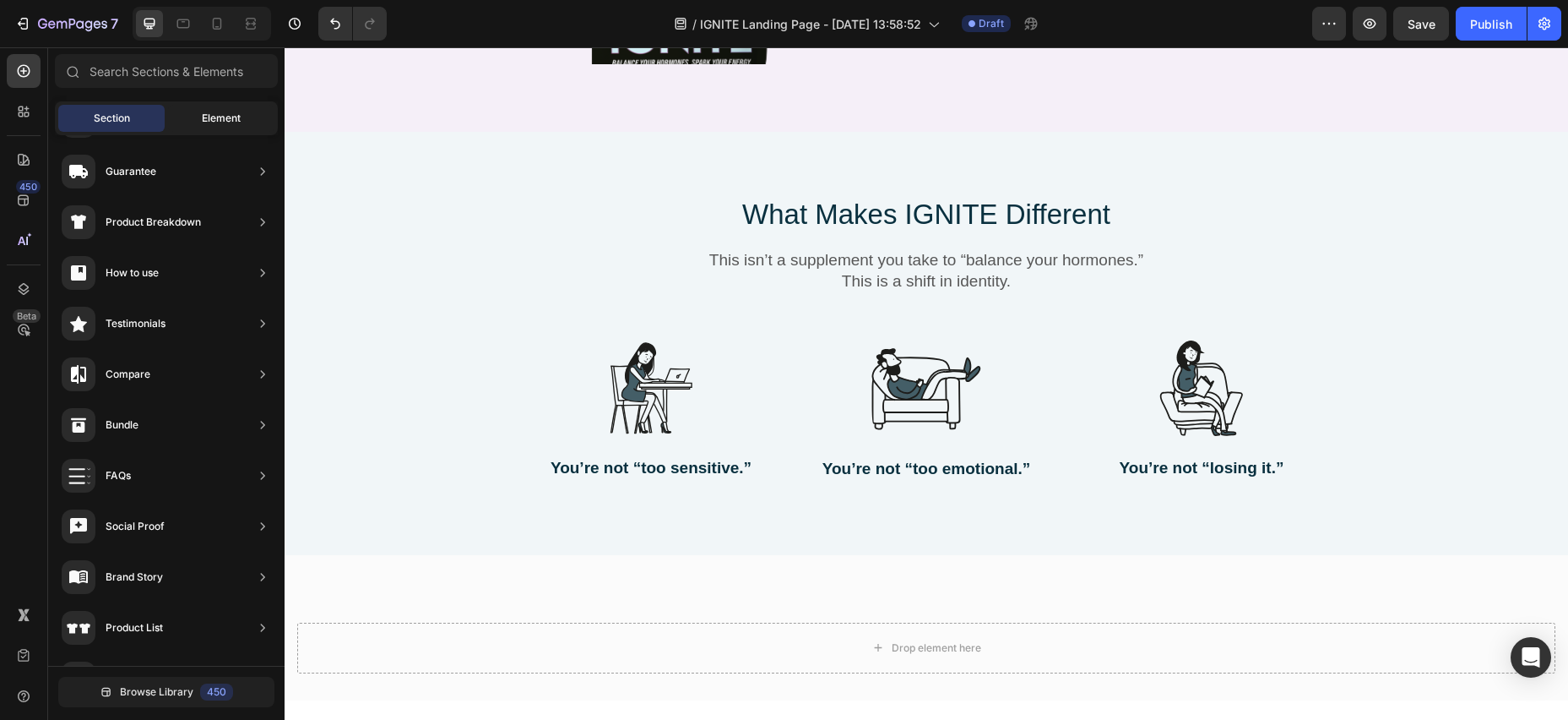
click at [205, 116] on span "Element" at bounding box center [221, 118] width 39 height 15
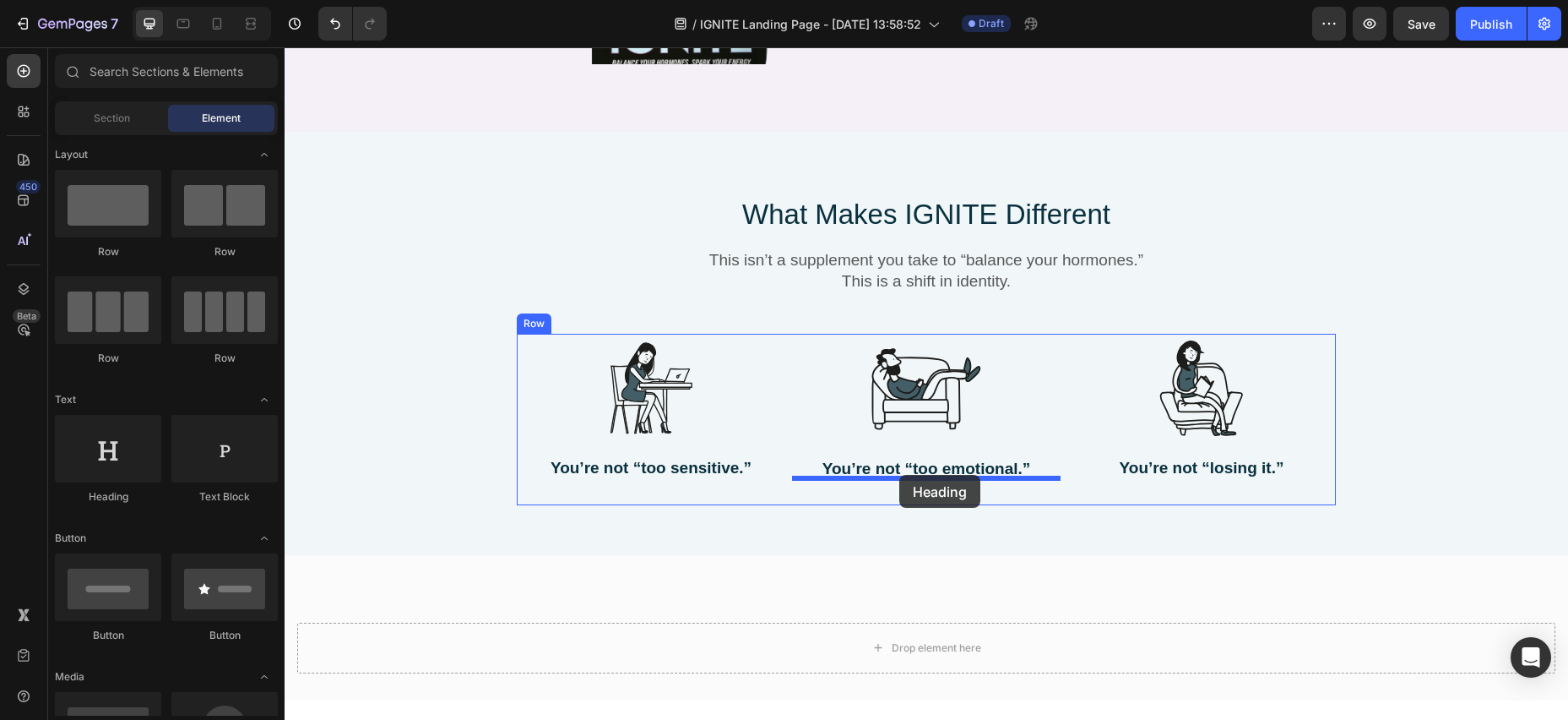
drag, startPoint x: 388, startPoint y: 499, endPoint x: 898, endPoint y: 474, distance: 510.6
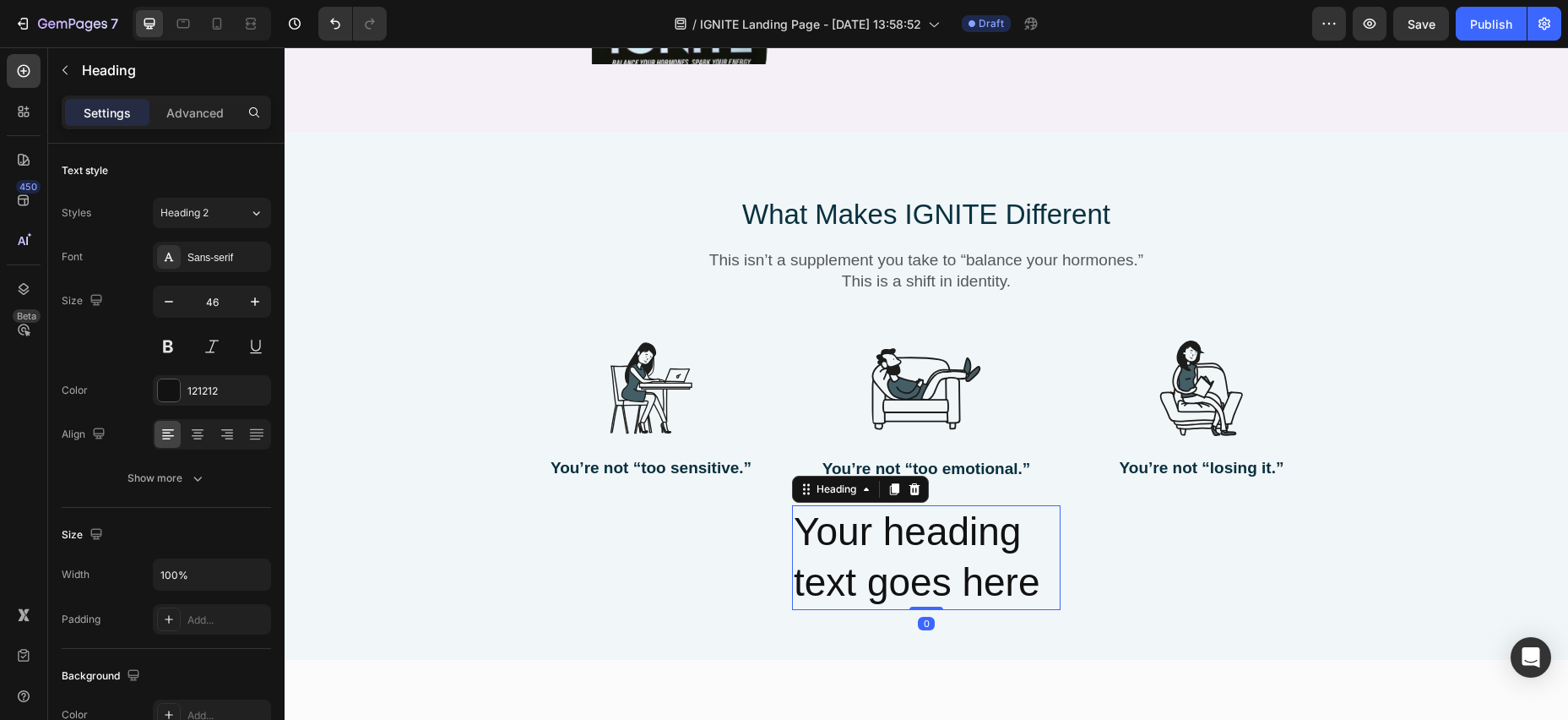
click at [805, 506] on h2 "Your heading text goes here" at bounding box center [926, 557] width 269 height 105
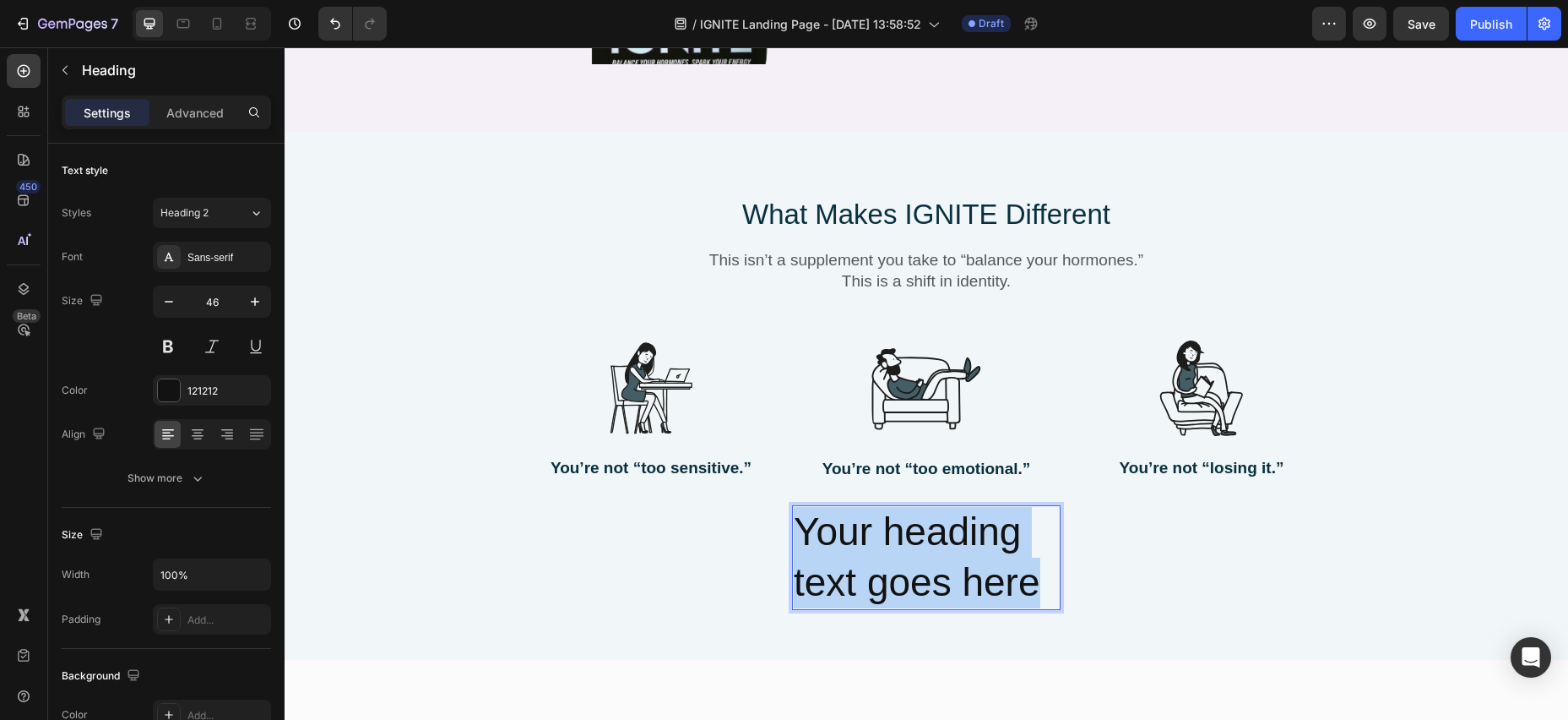
click at [1040, 557] on p "Your heading text goes here" at bounding box center [926, 557] width 265 height 101
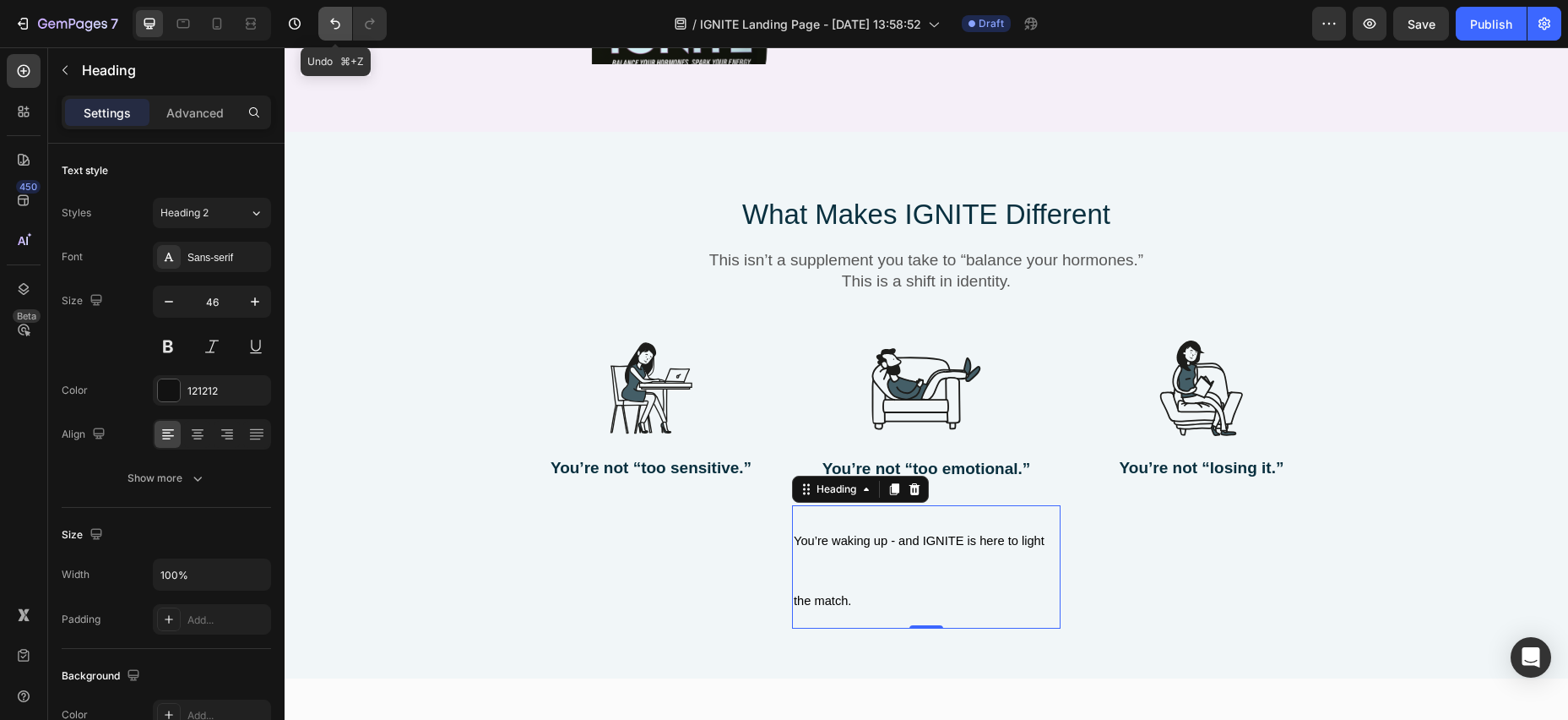
click at [341, 22] on icon "Undo/Redo" at bounding box center [335, 23] width 17 height 17
click at [917, 483] on icon at bounding box center [915, 488] width 11 height 12
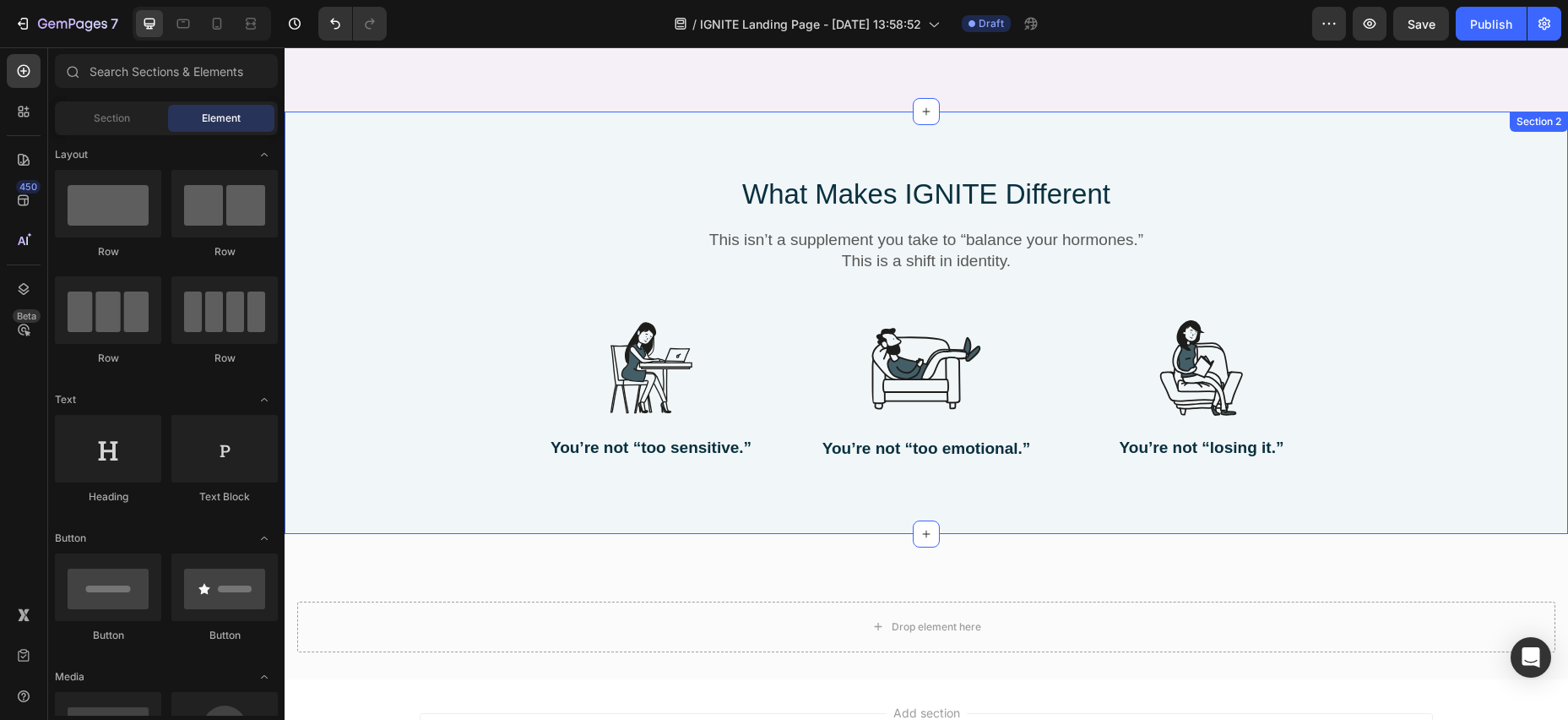
scroll to position [1936, 0]
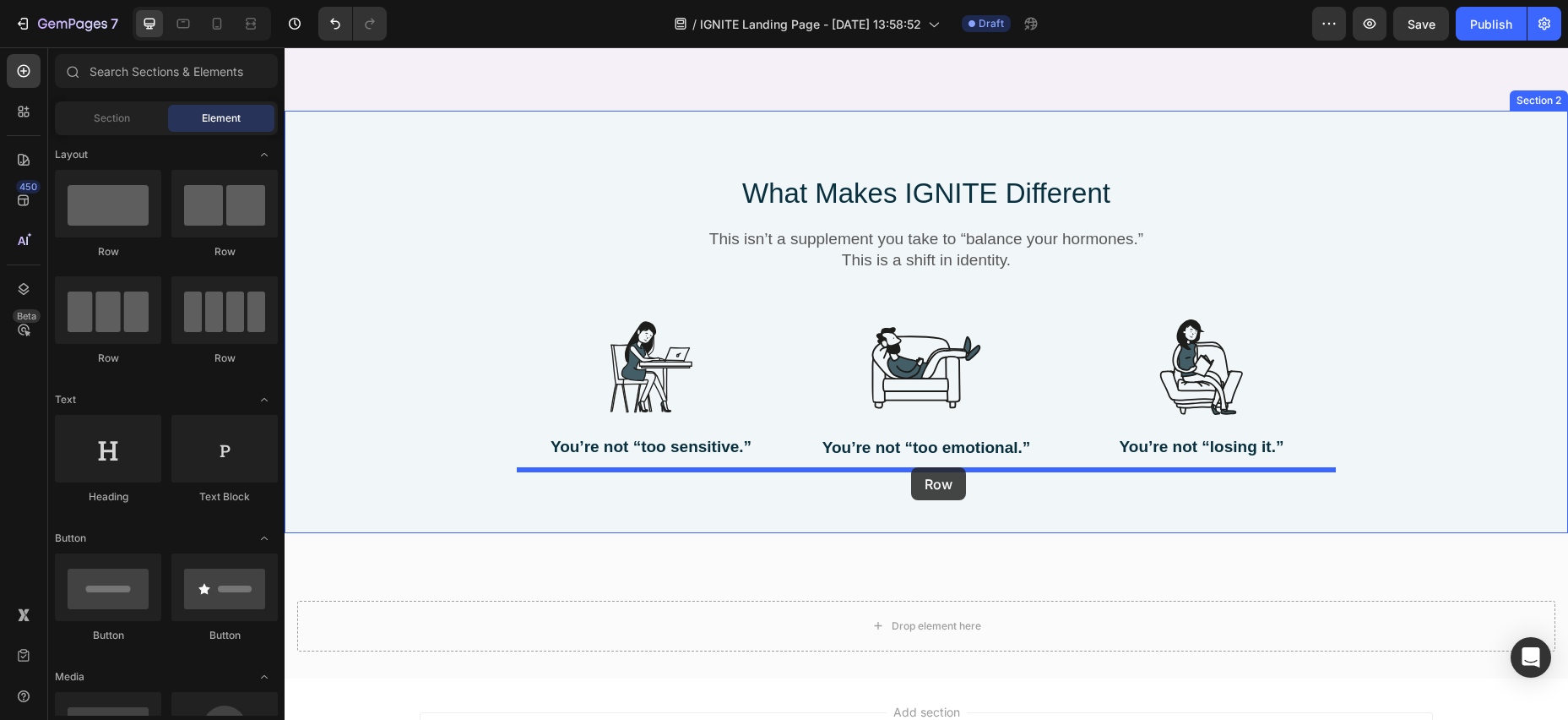
drag, startPoint x: 390, startPoint y: 262, endPoint x: 910, endPoint y: 467, distance: 558.9
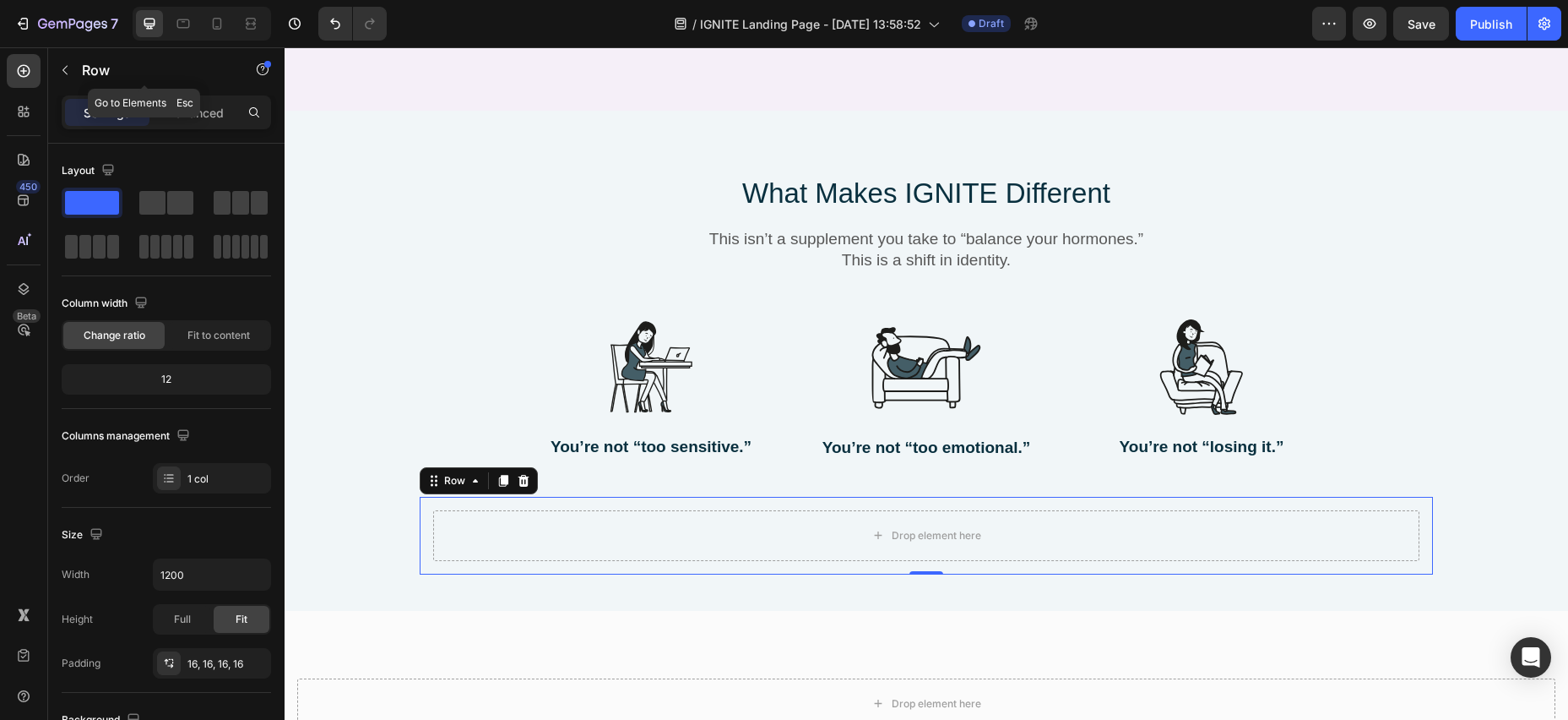
click at [87, 73] on p "Row" at bounding box center [153, 70] width 143 height 20
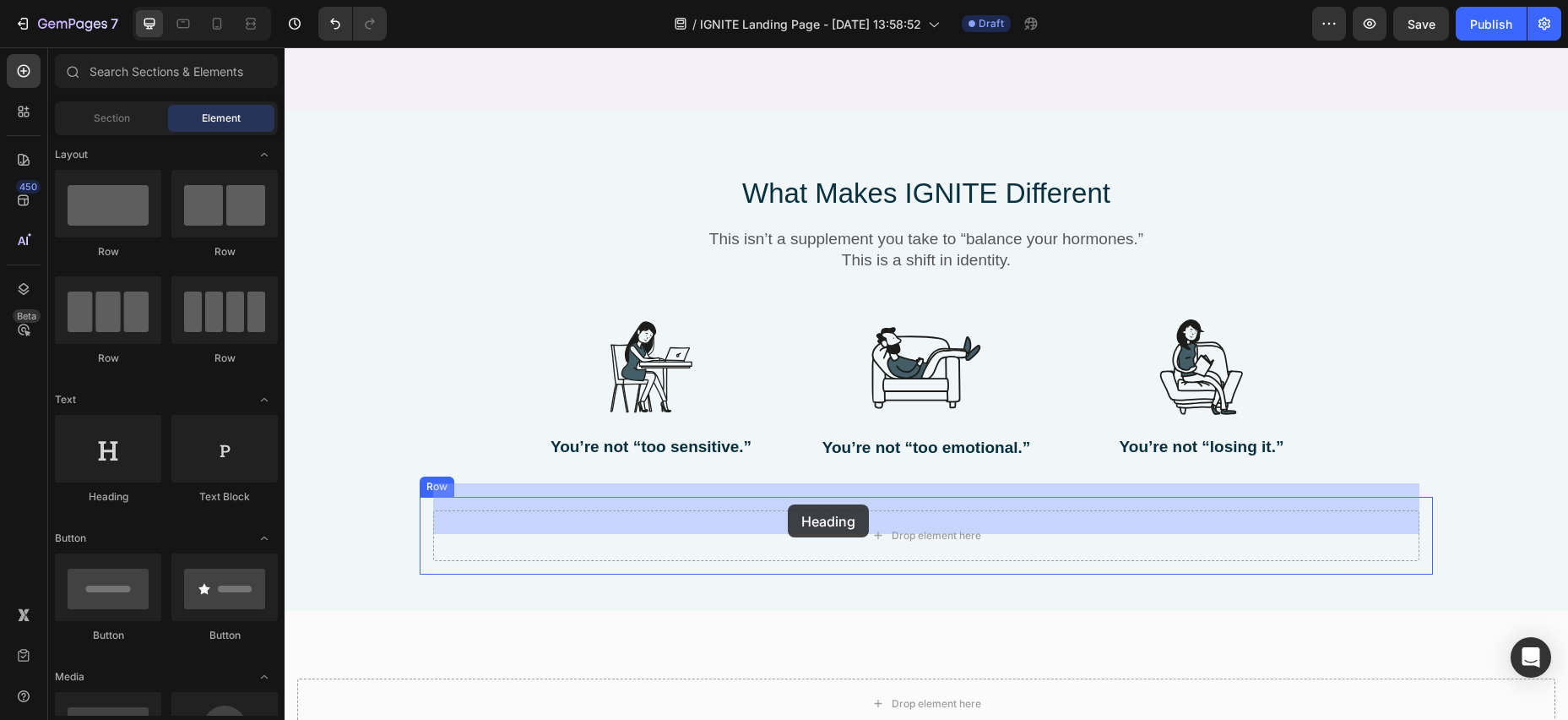
drag, startPoint x: 398, startPoint y: 505, endPoint x: 788, endPoint y: 505, distance: 390.0
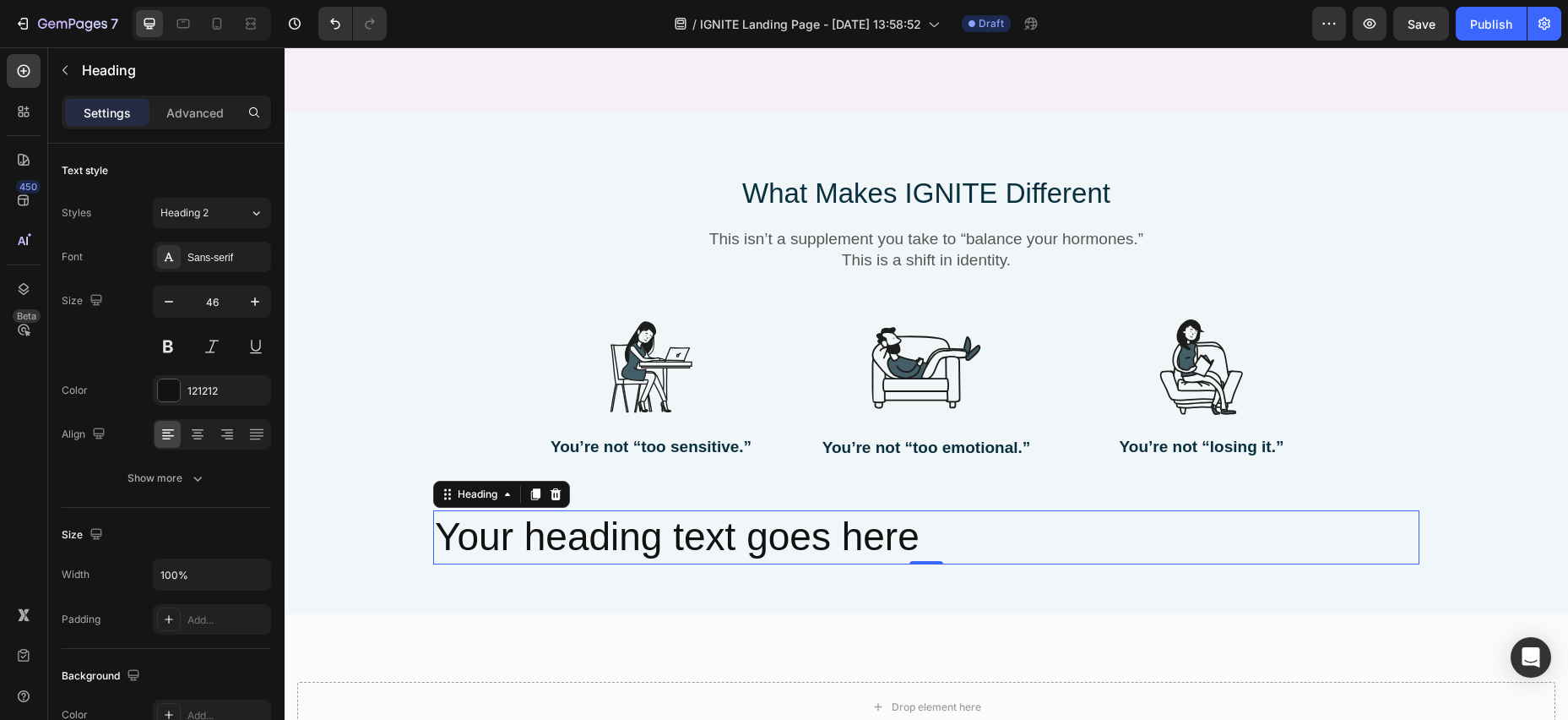
drag, startPoint x: 951, startPoint y: 514, endPoint x: 938, endPoint y: 514, distance: 13.0
click at [946, 514] on h2 "Your heading text goes here" at bounding box center [926, 537] width 987 height 54
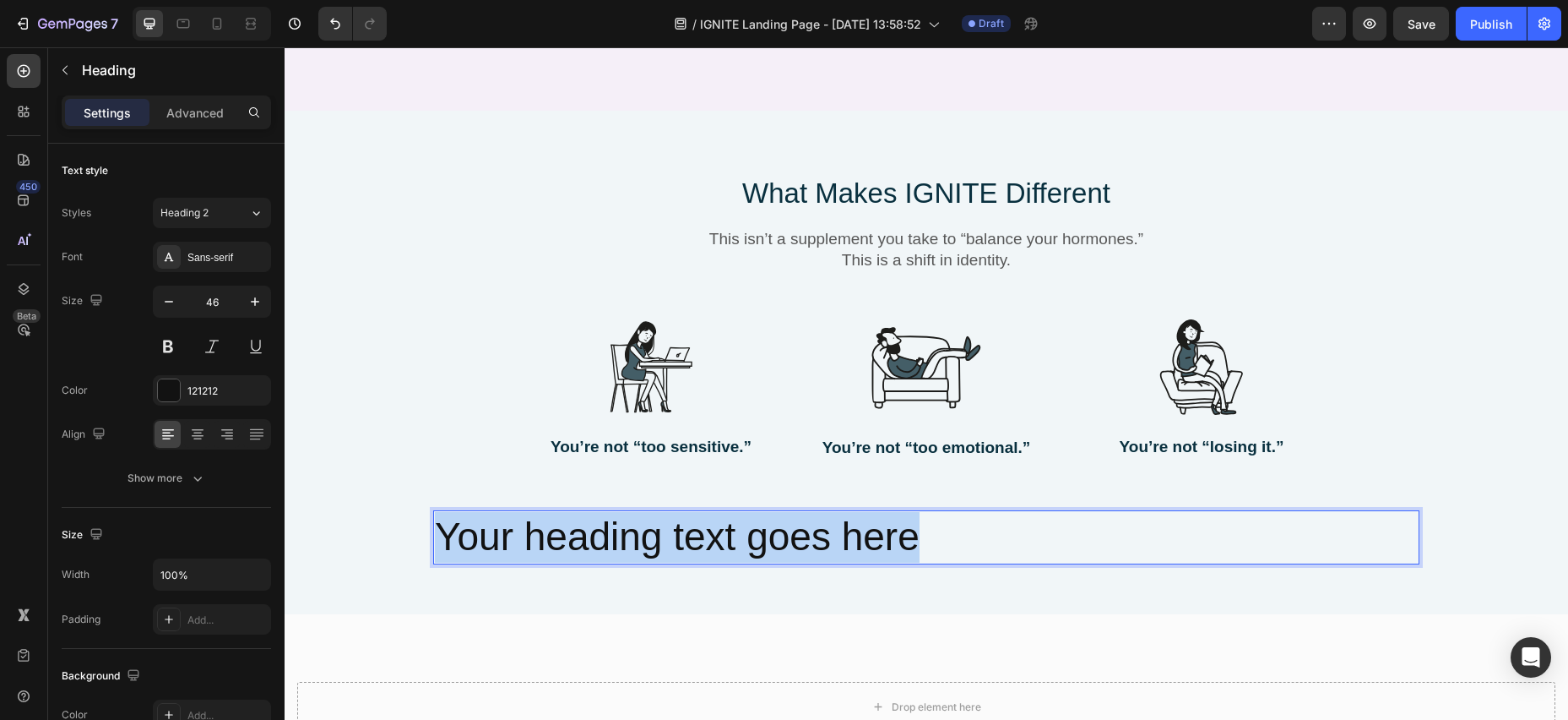
click at [441, 512] on p "Your heading text goes here" at bounding box center [926, 537] width 983 height 50
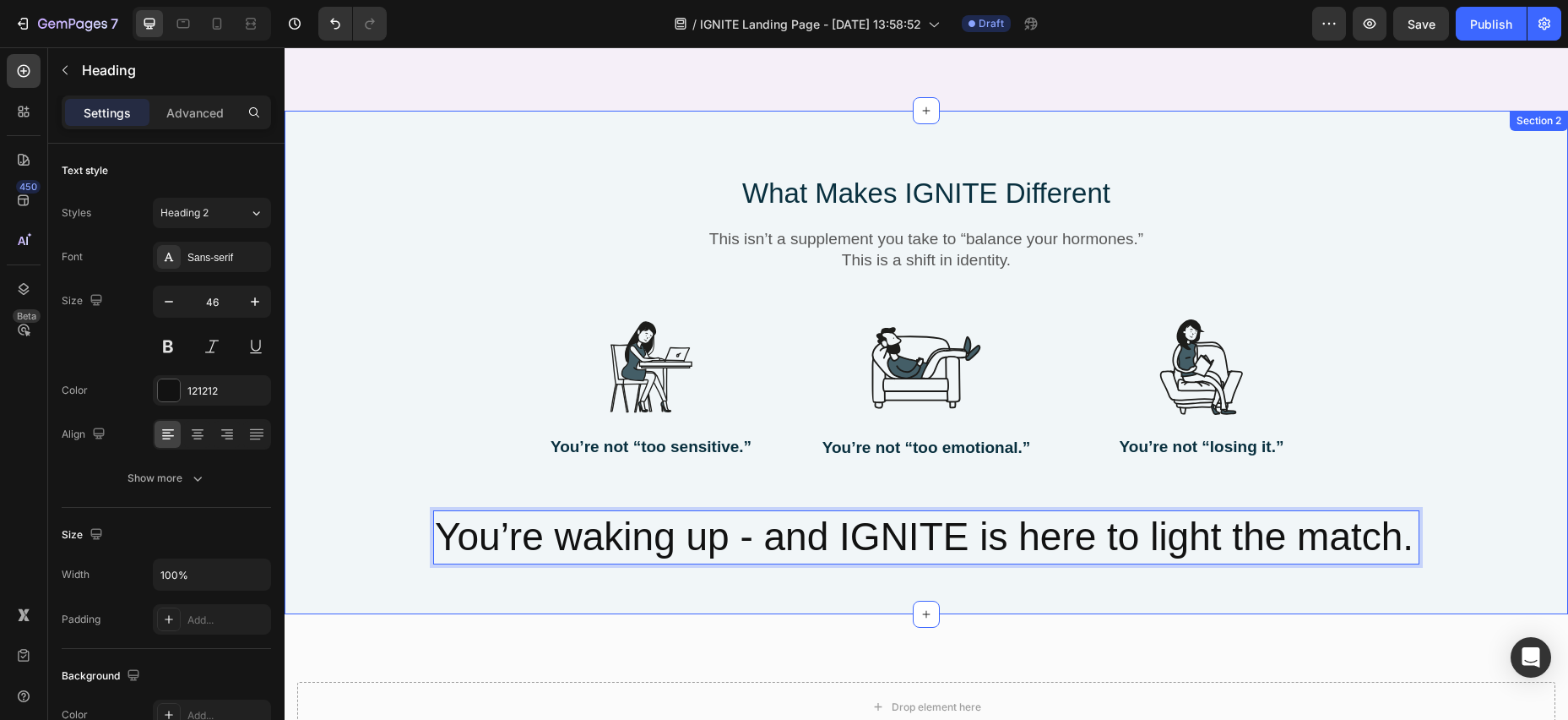
click at [786, 556] on div "What Makes IGNITE Different Heading This isn’t a supplement you take to “balanc…" at bounding box center [926, 362] width 1284 height 504
